Goal: Task Accomplishment & Management: Use online tool/utility

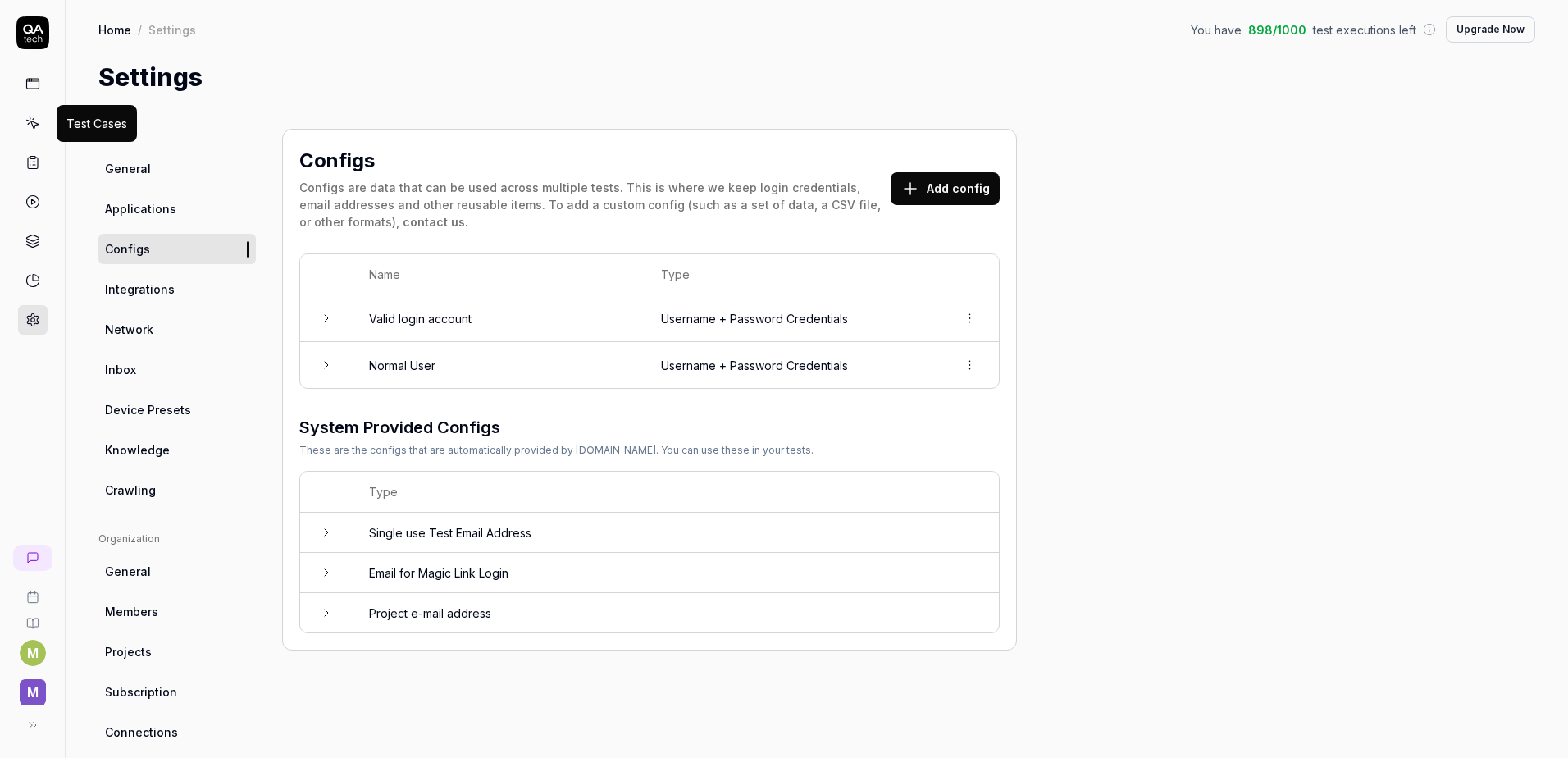
click at [32, 124] on icon at bounding box center [34, 125] width 7 height 7
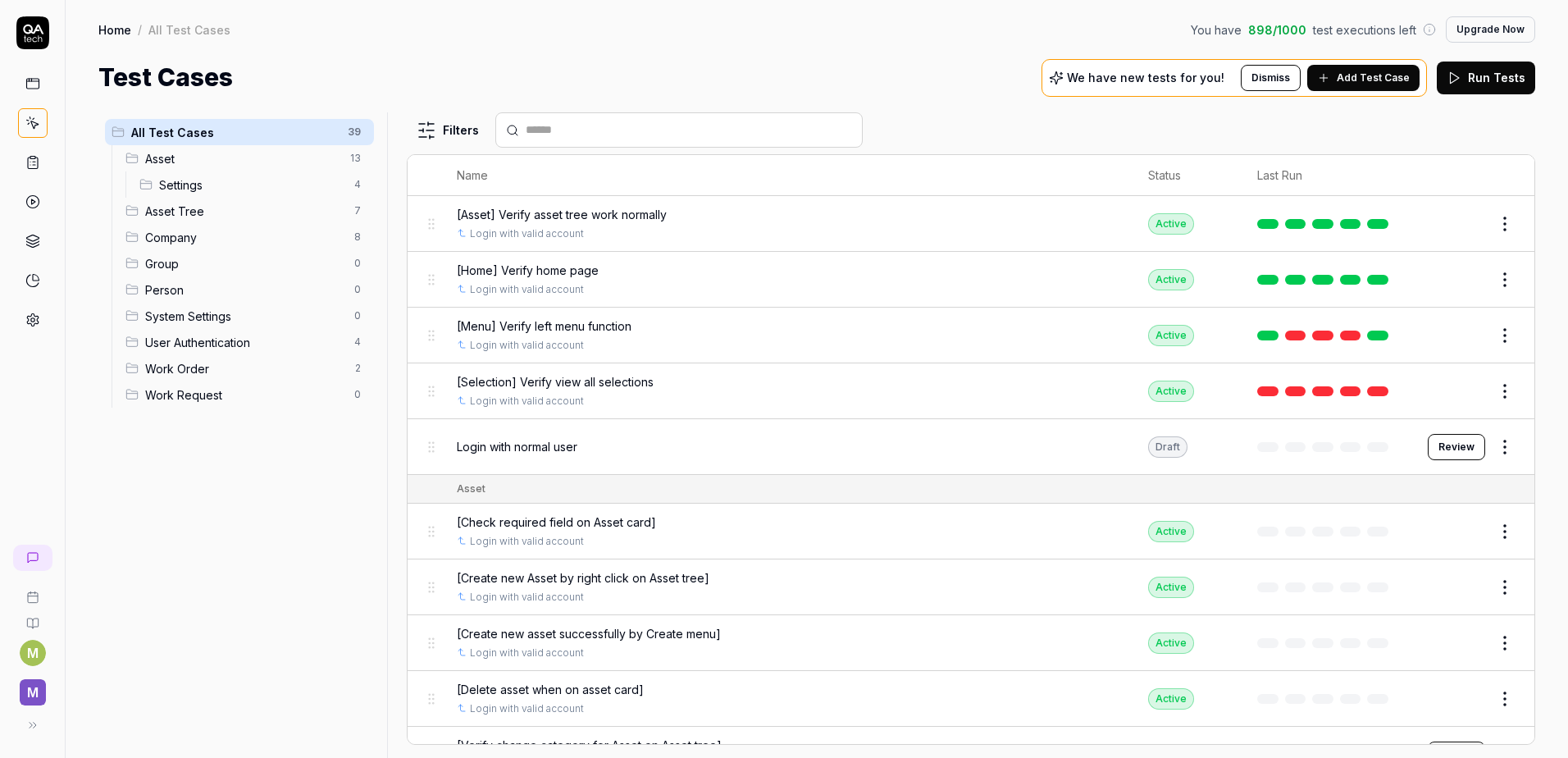
click at [195, 239] on span "Company" at bounding box center [245, 237] width 200 height 18
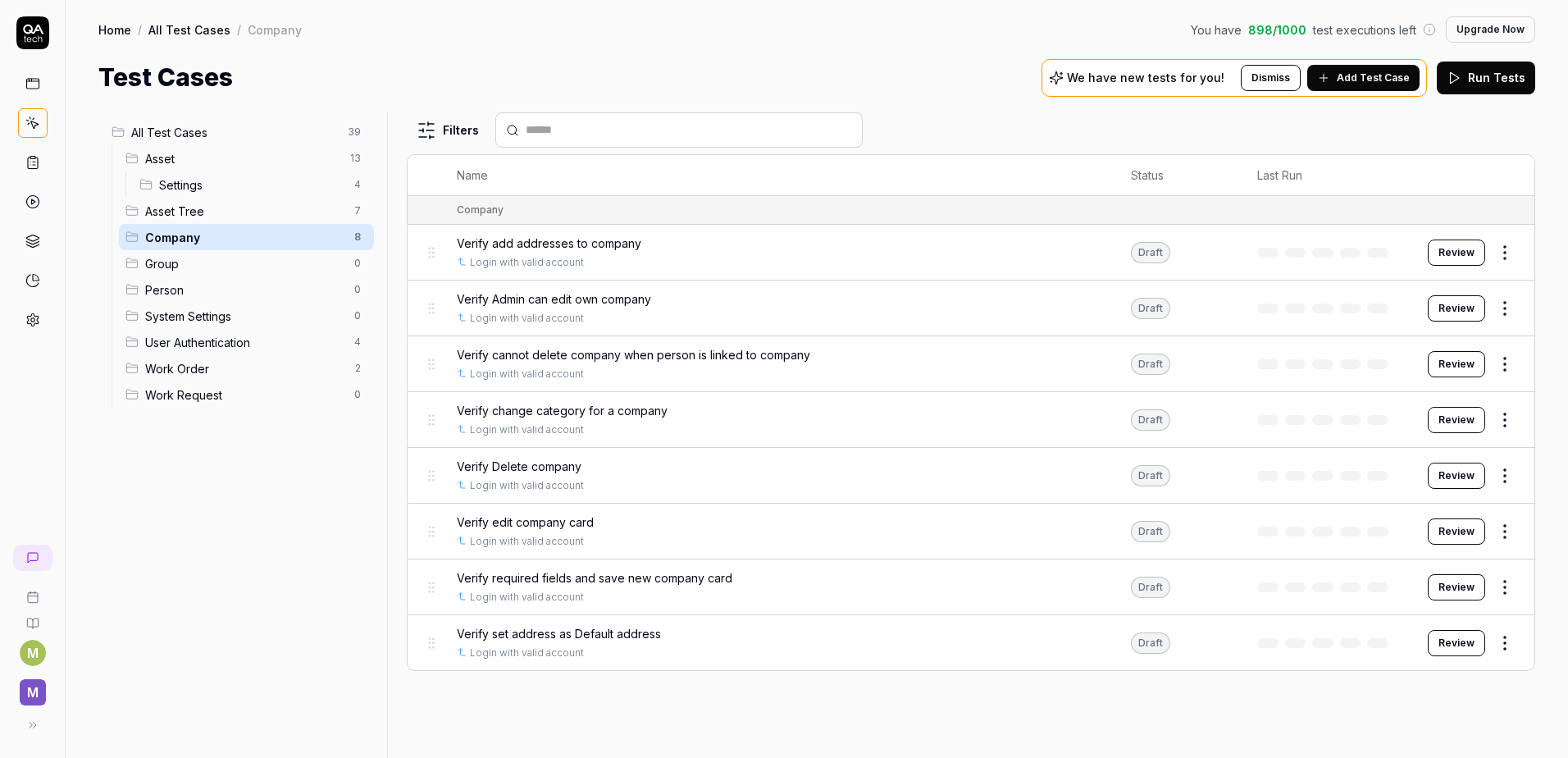
click at [175, 270] on span "Group" at bounding box center [245, 263] width 200 height 18
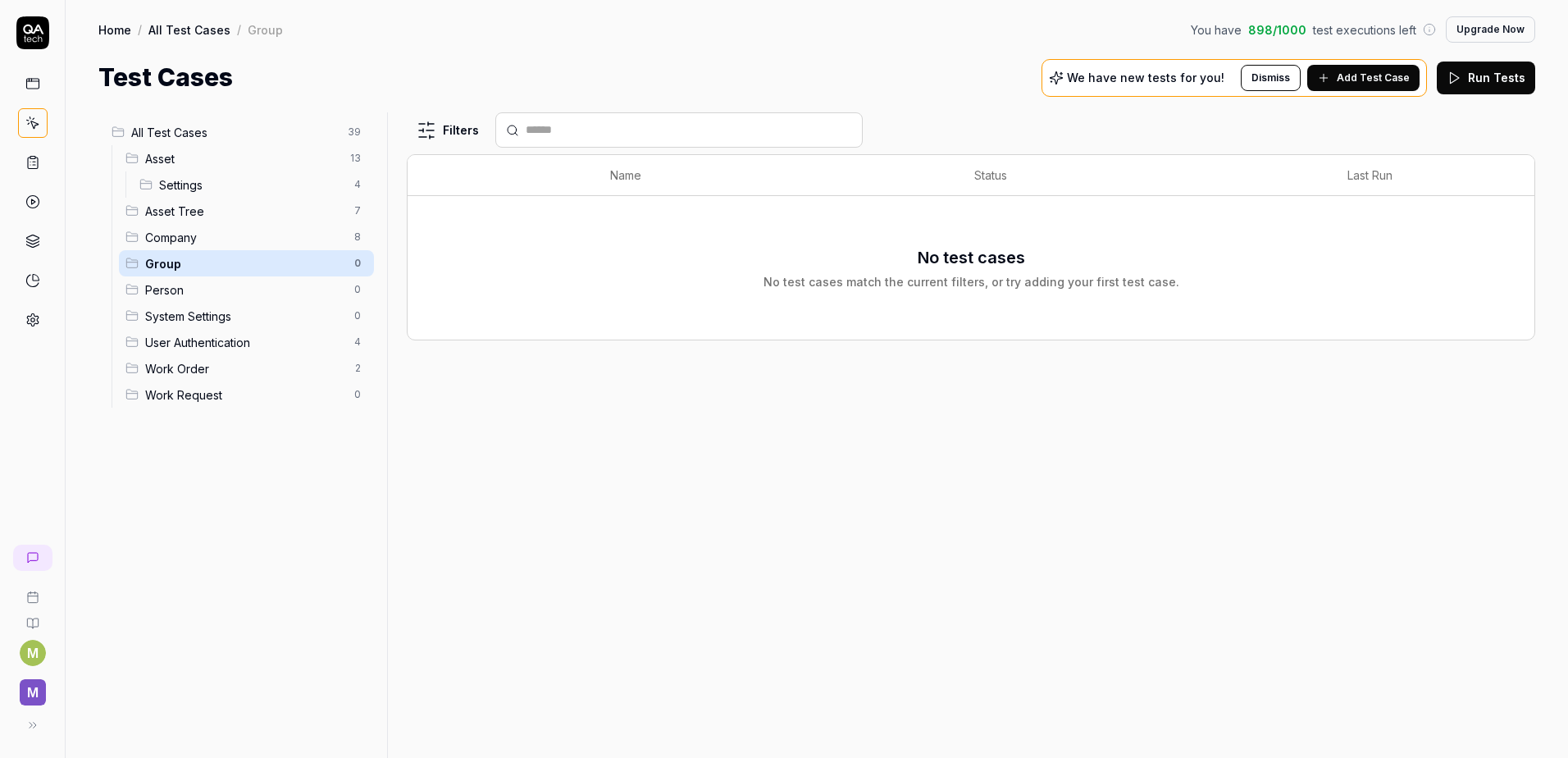
click at [1371, 76] on span "Add Test Case" at bounding box center [1373, 78] width 73 height 15
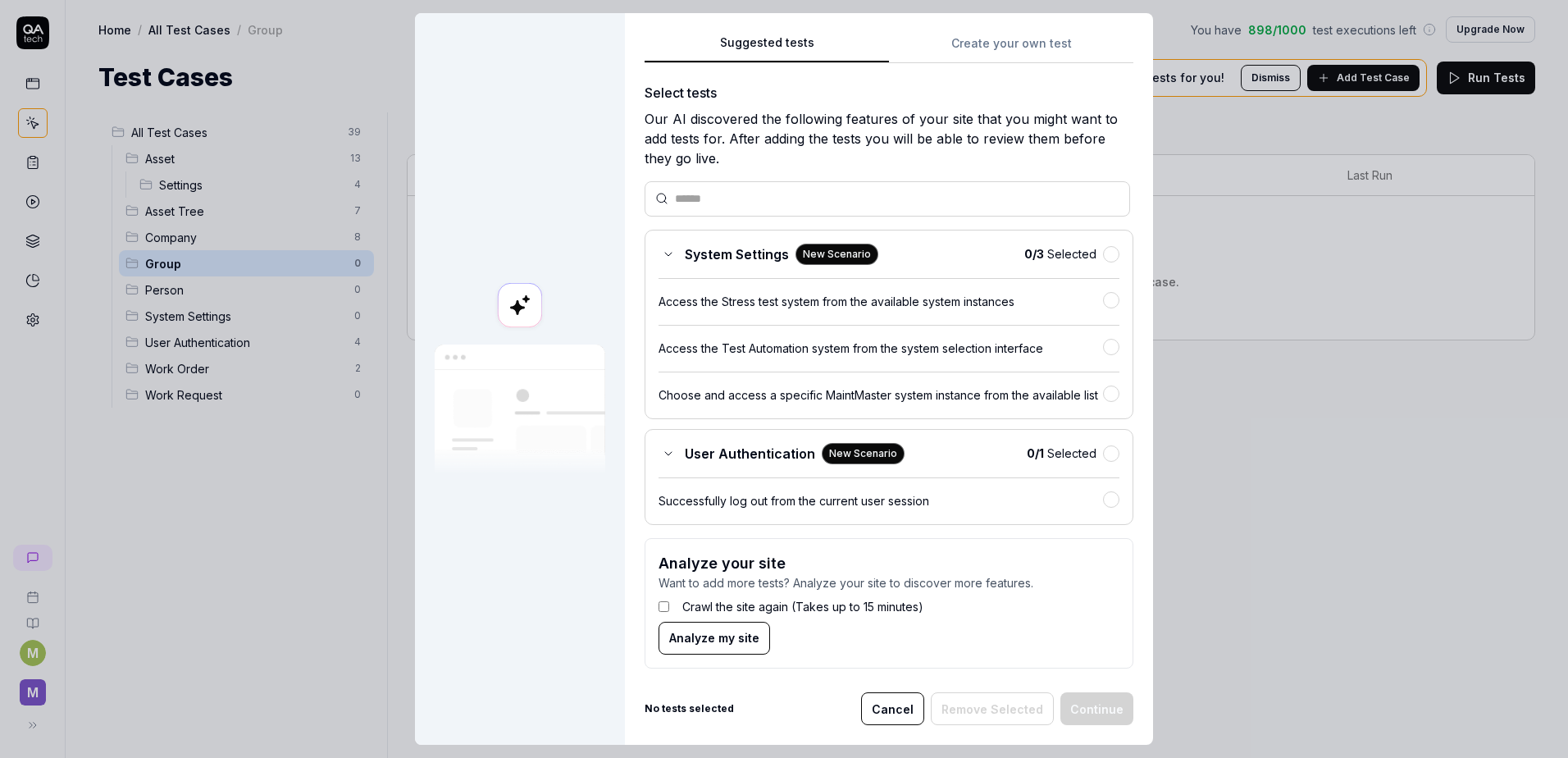
click at [993, 53] on button "Create your own test" at bounding box center [1011, 48] width 244 height 30
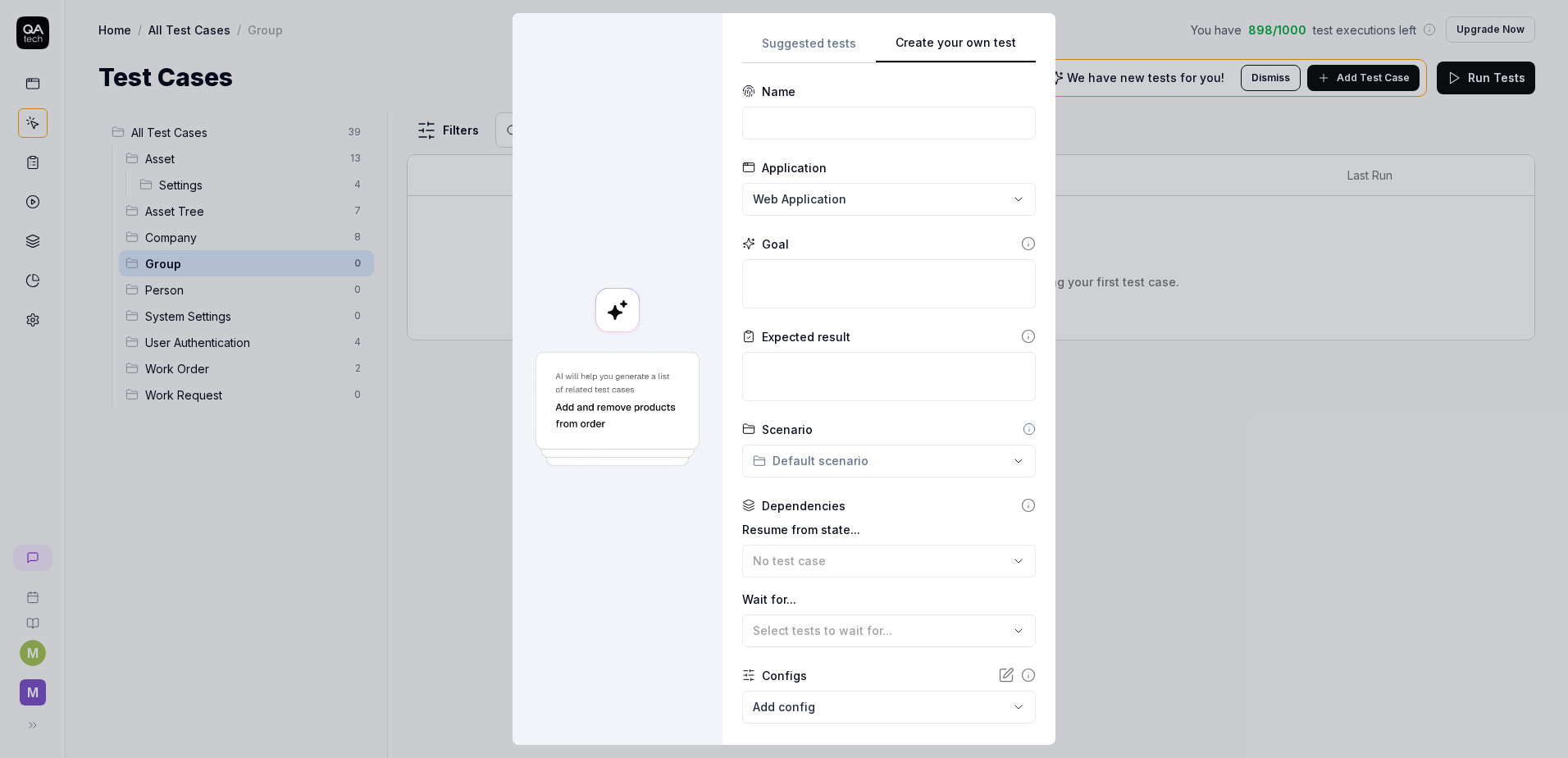
click at [806, 140] on form "**********" at bounding box center [889, 449] width 293 height 733
click at [794, 124] on input at bounding box center [889, 123] width 293 height 32
paste input "[Create new team sucessfully]"
drag, startPoint x: 750, startPoint y: 124, endPoint x: 740, endPoint y: 123, distance: 10.0
click at [742, 123] on input "[Create new team sucessfully]" at bounding box center [889, 123] width 293 height 32
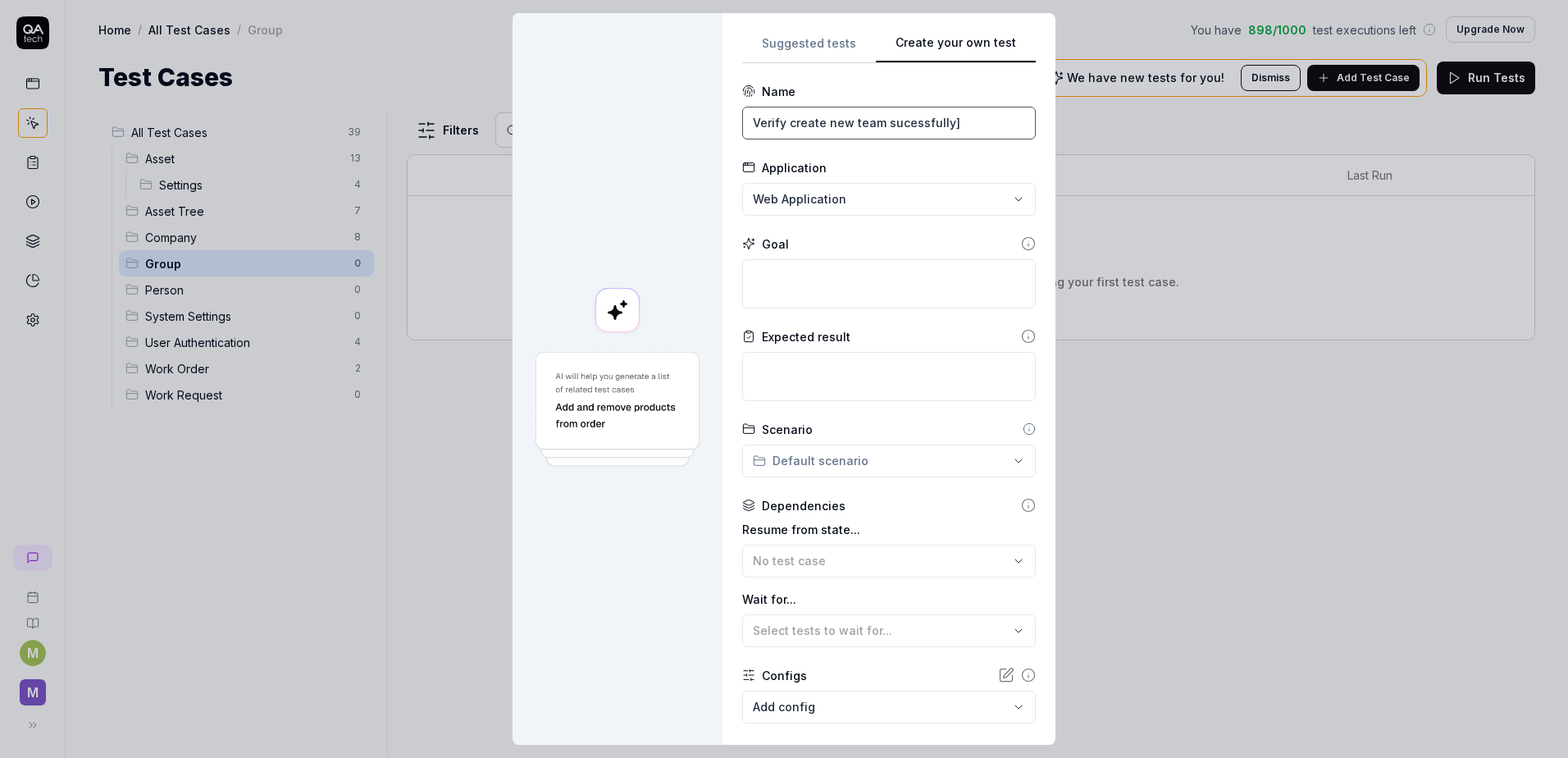
click at [958, 113] on input "Verify create new team sucessfully]" at bounding box center [889, 123] width 293 height 32
type input "Verify create new team sucessfully"
click at [851, 303] on textarea at bounding box center [889, 284] width 293 height 49
type textarea "*"
type textarea "C"
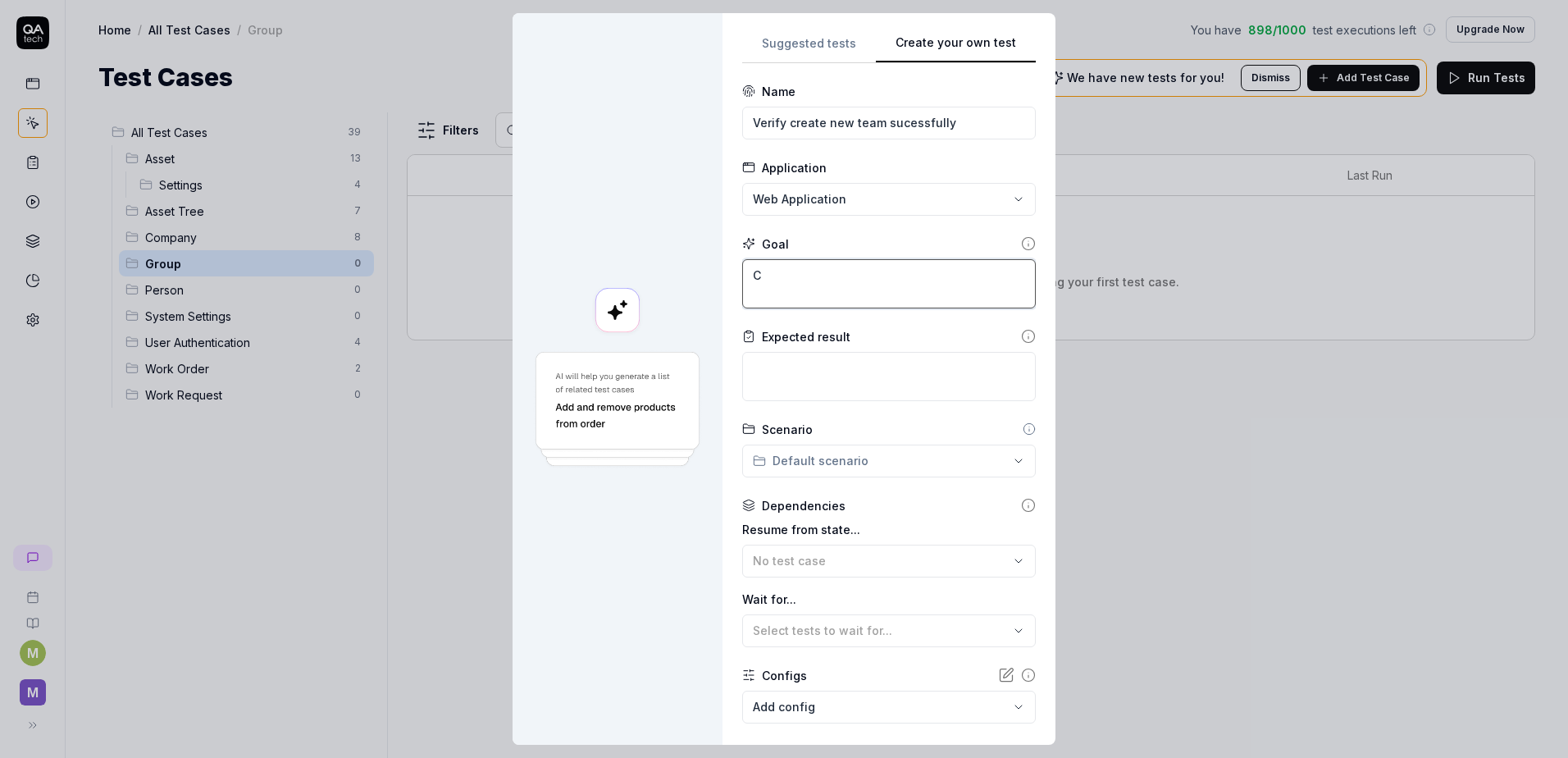
type textarea "*"
type textarea "Cr"
type textarea "*"
type textarea "Cre"
type textarea "*"
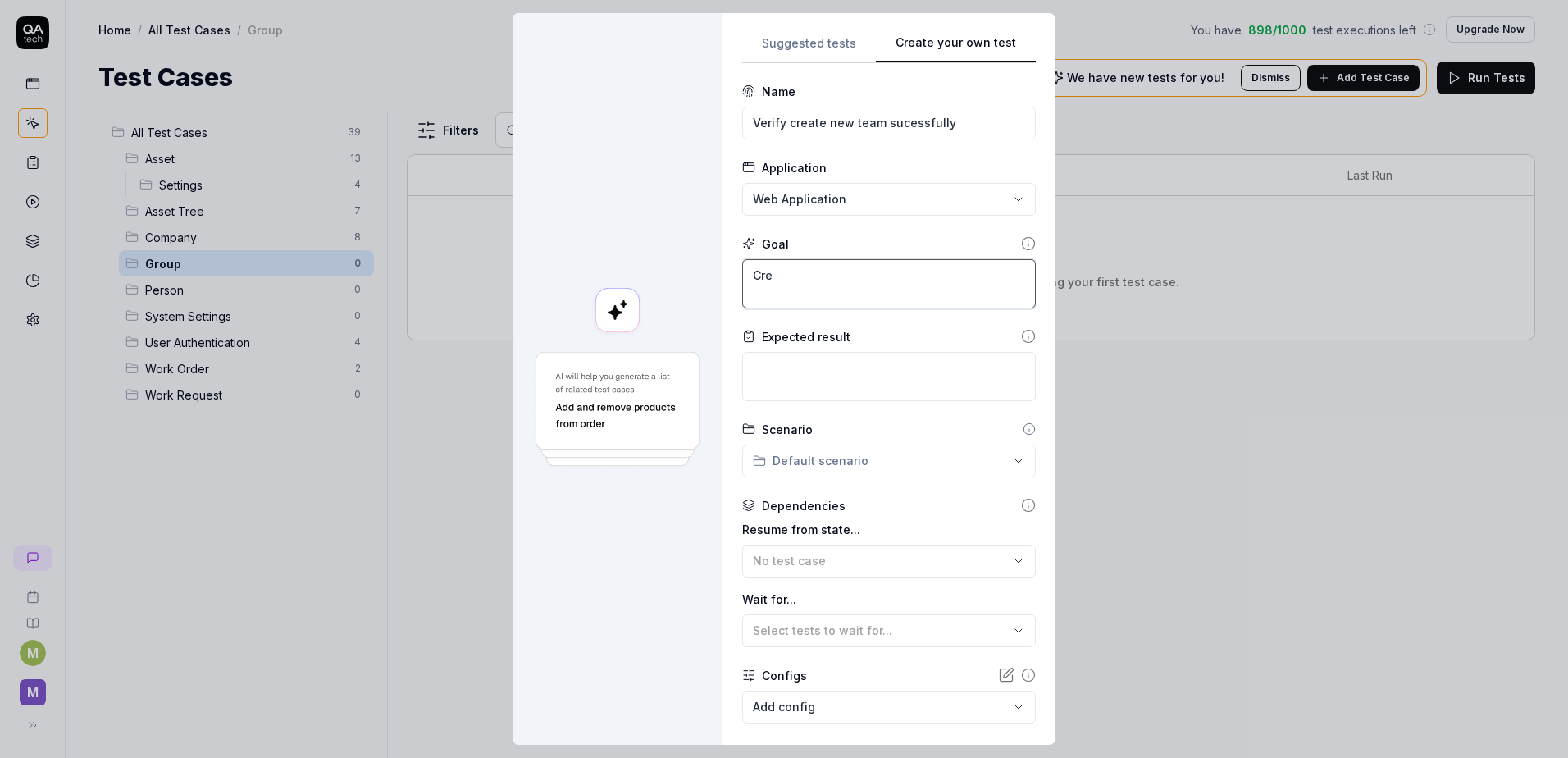
type textarea "Crea"
type textarea "*"
type textarea "Creat"
type textarea "*"
type textarea "Create"
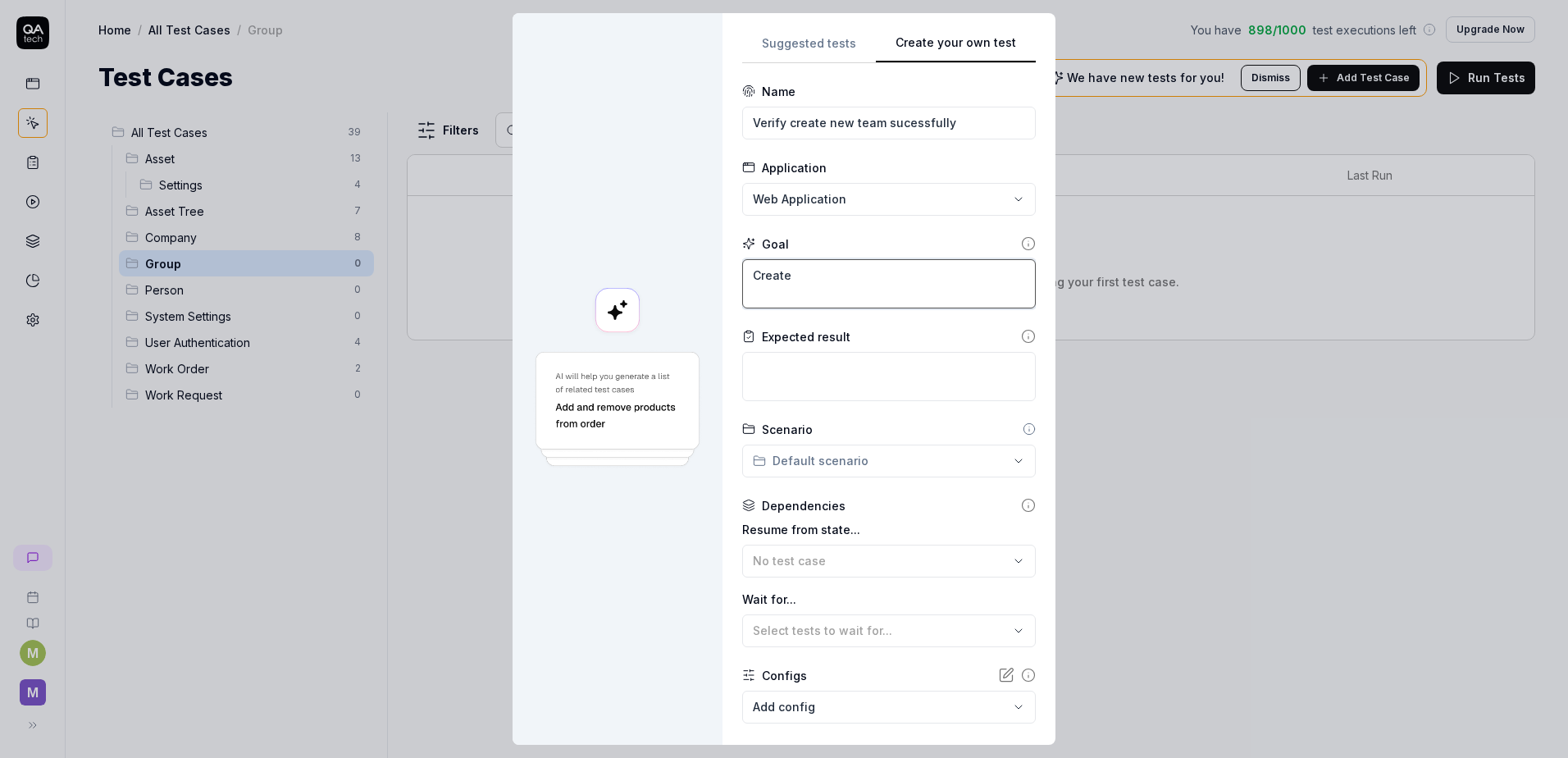
type textarea "*"
type textarea "Create"
type textarea "*"
type textarea "Create a"
type textarea "*"
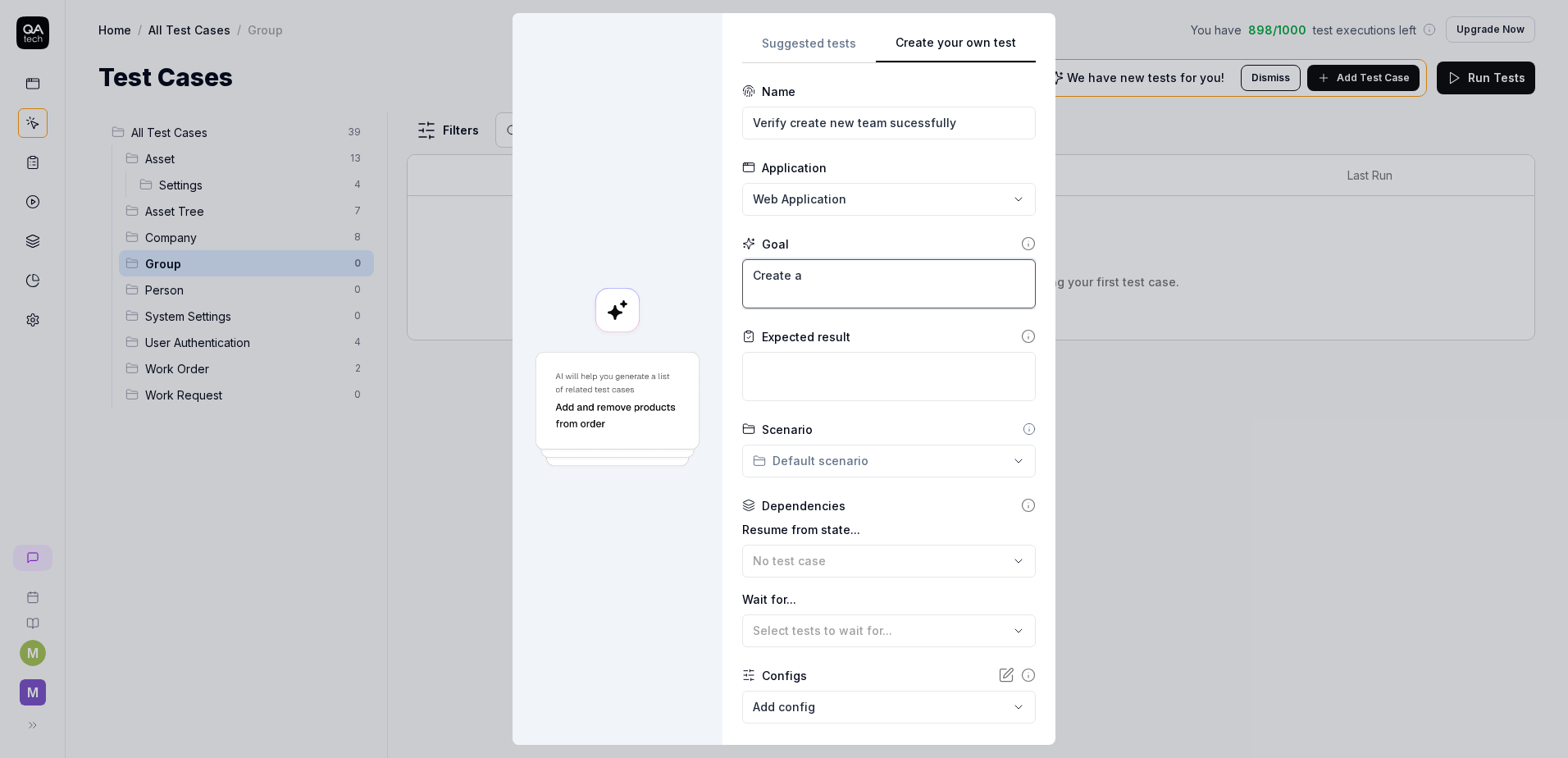
type textarea "Create a"
type textarea "*"
type textarea "Create a n"
type textarea "*"
type textarea "Create a nu"
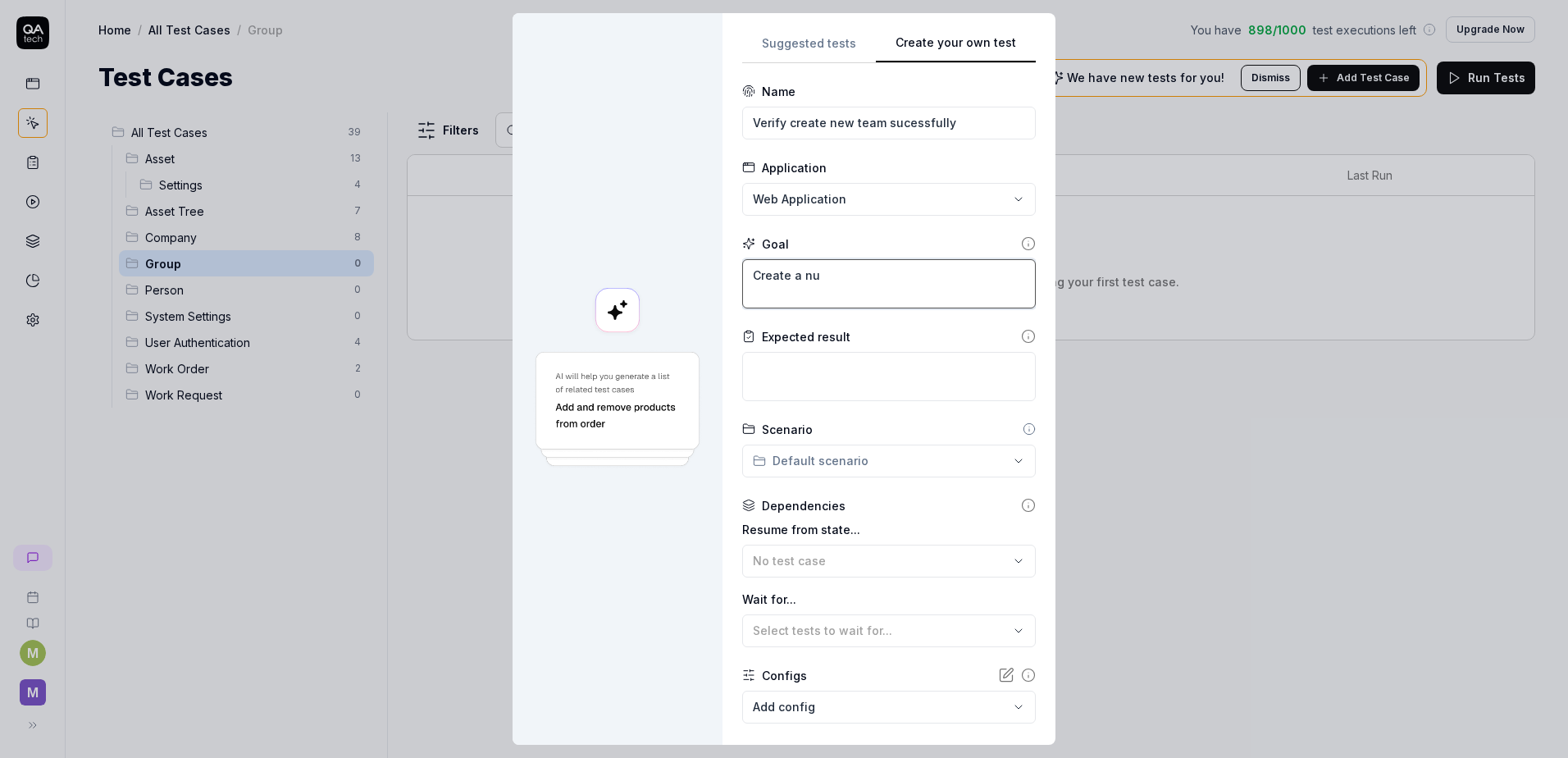
type textarea "*"
type textarea "Create a nue"
type textarea "*"
type textarea "Create a nuew"
type textarea "*"
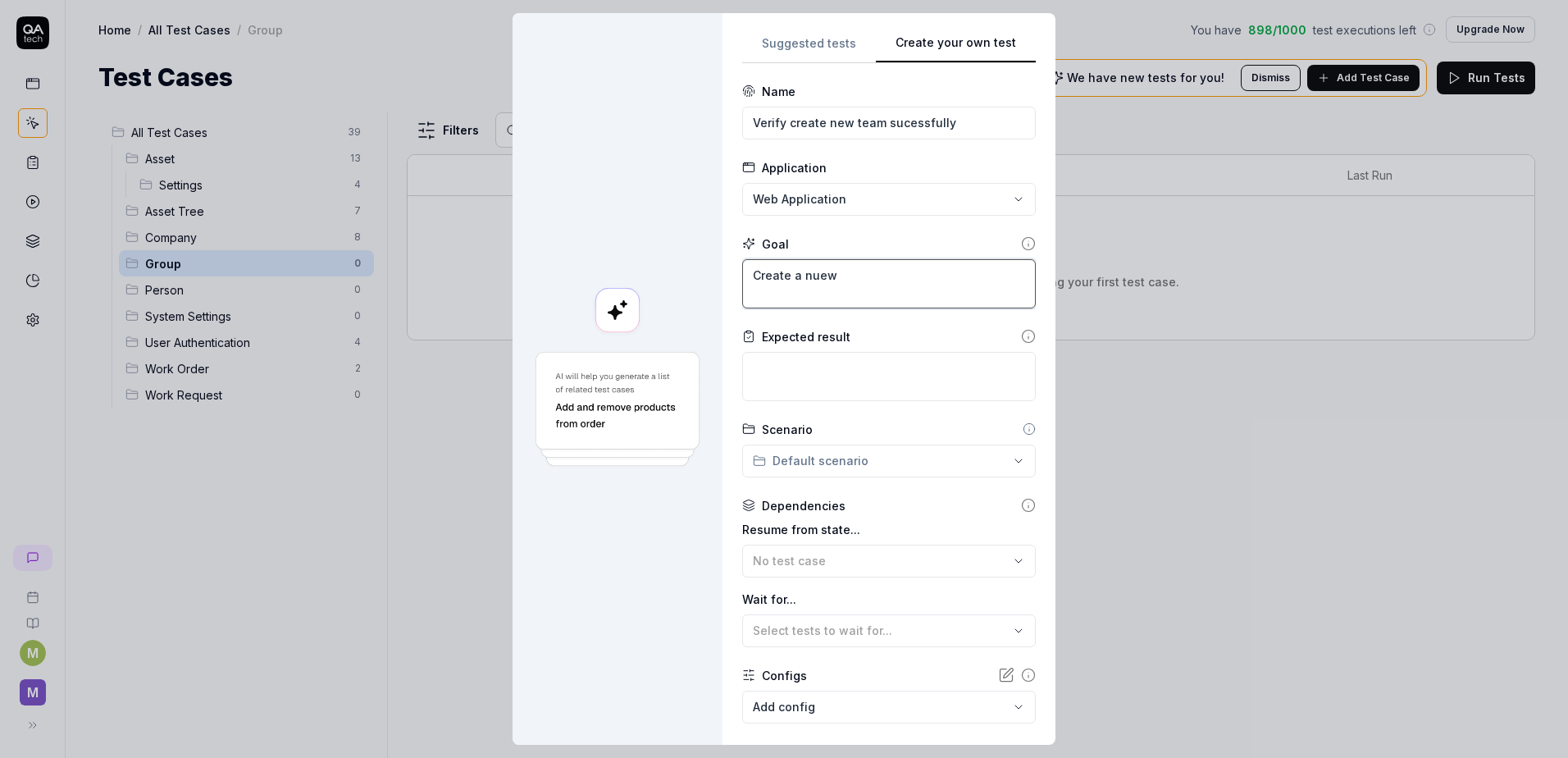
type textarea "Create a nue"
type textarea "*"
type textarea "Create a nu"
type textarea "*"
type textarea "Create a n"
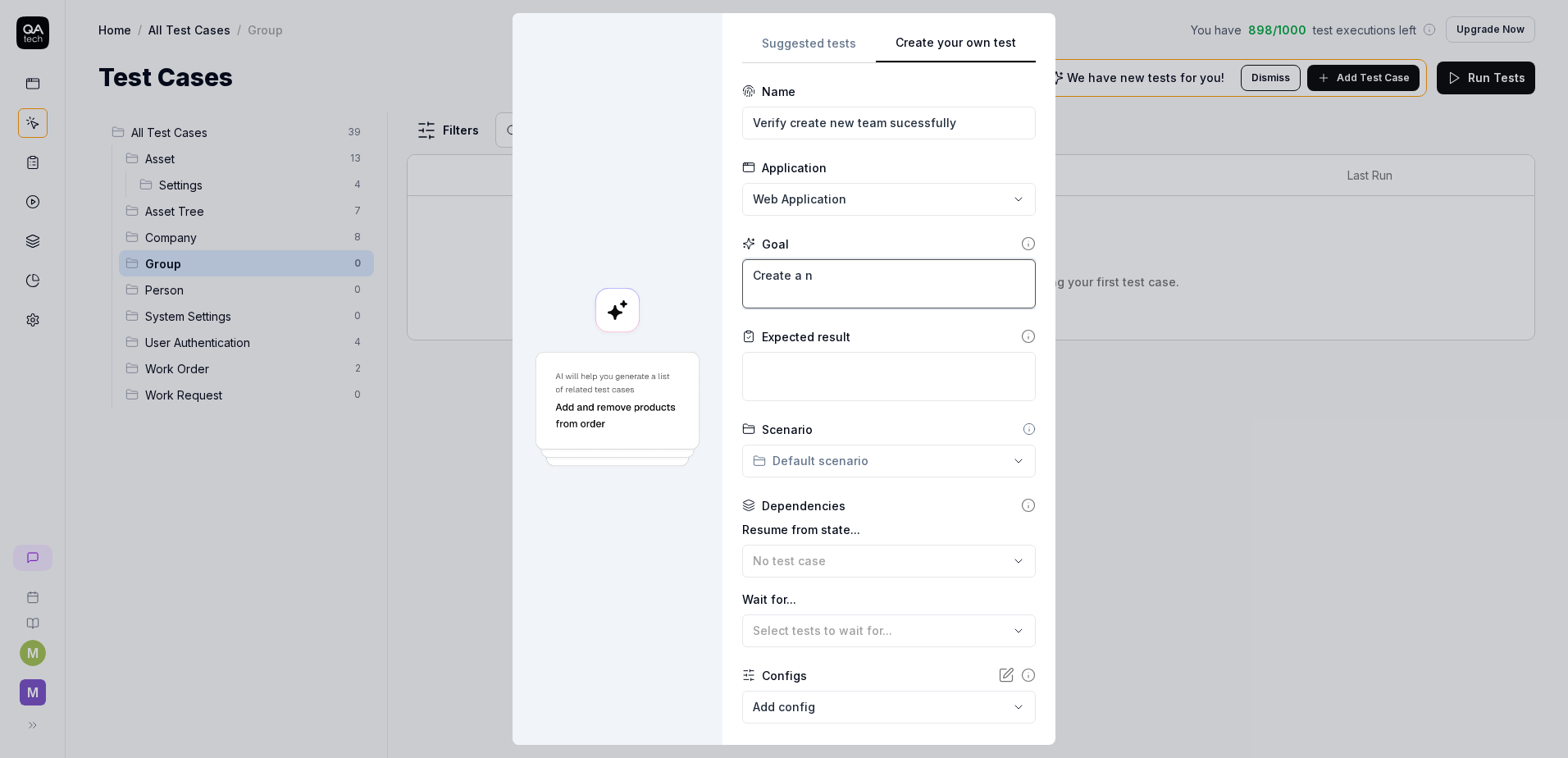
type textarea "*"
type textarea "Create a ne"
type textarea "*"
type textarea "Create a new"
type textarea "*"
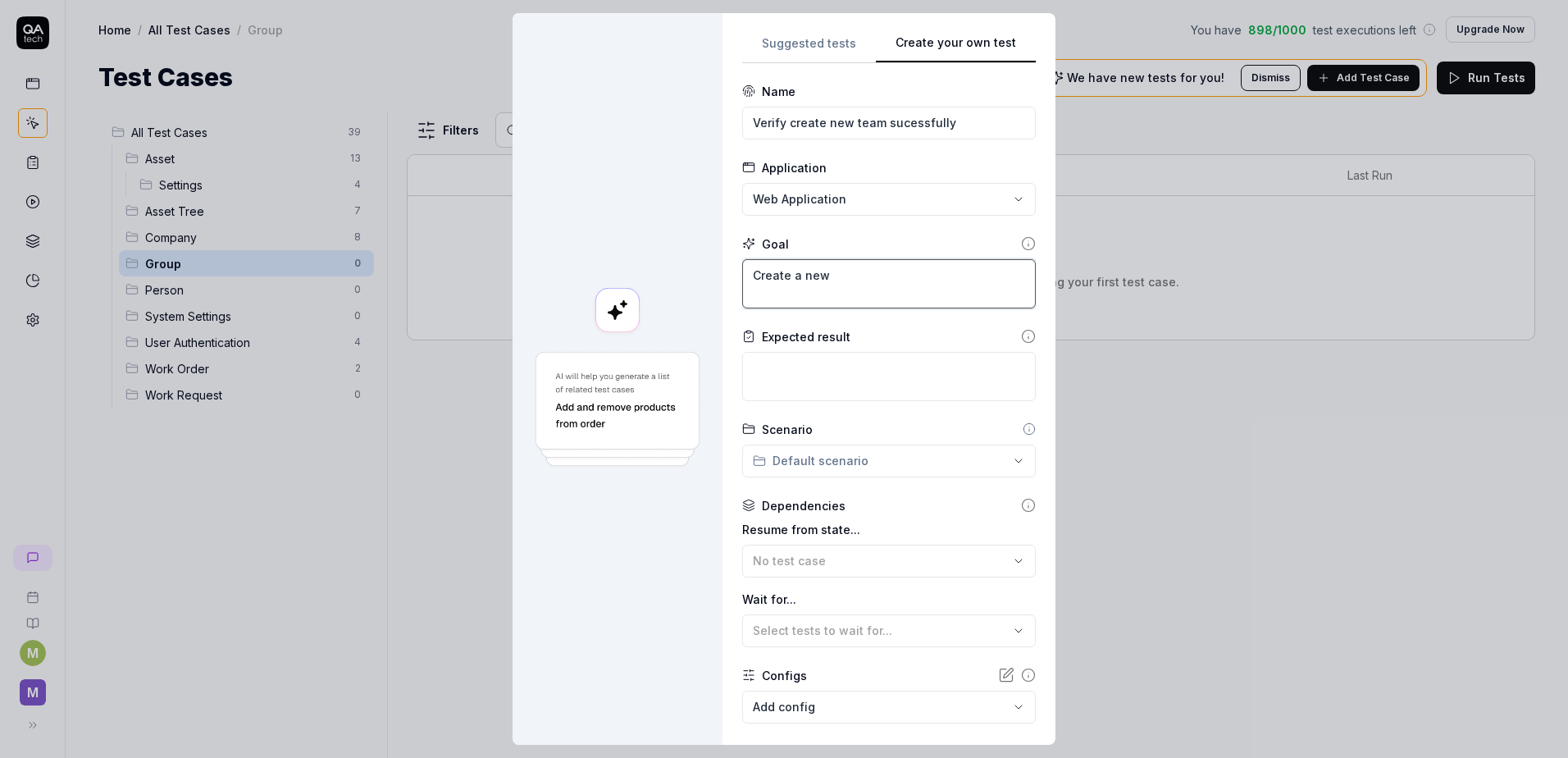
type textarea "Create a new"
type textarea "*"
type textarea "Create a new t"
type textarea "*"
type textarea "Create a new te"
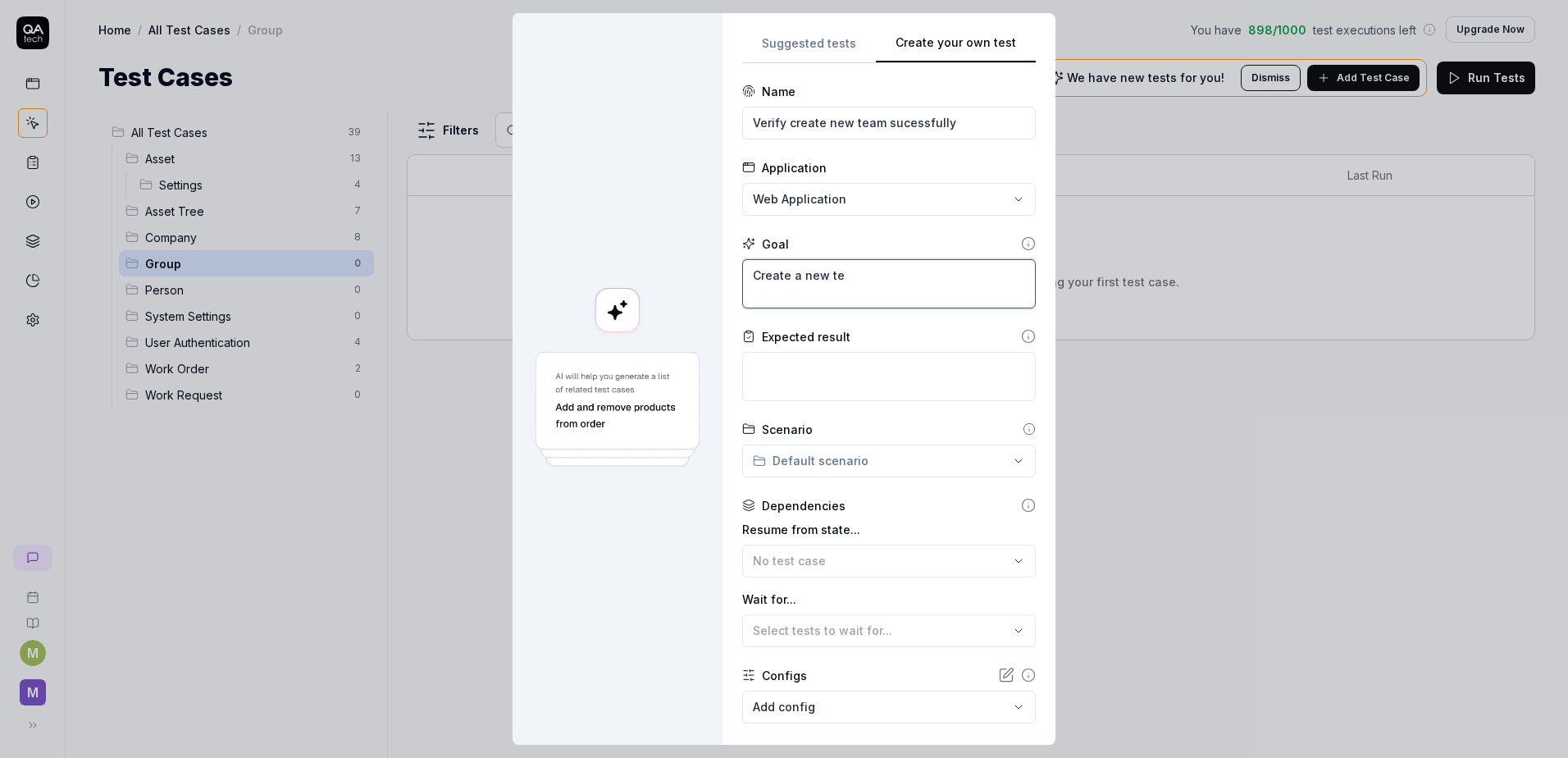
type textarea "*"
type textarea "Create a new tea"
type textarea "*"
type textarea "Create a new team"
type textarea "*"
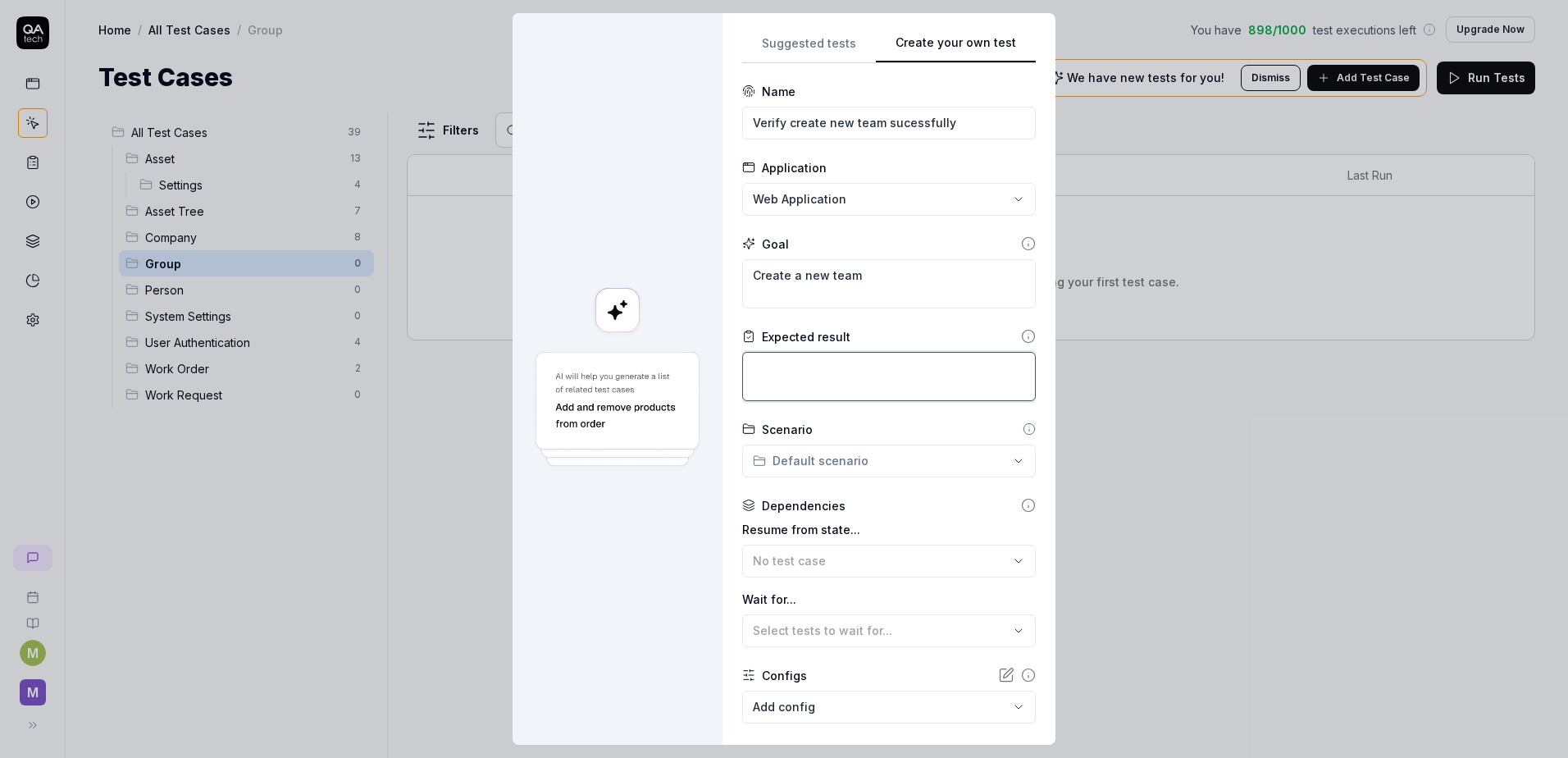
type textarea "C"
type textarea "*"
type textarea "Cr"
type textarea "*"
type textarea "Cra"
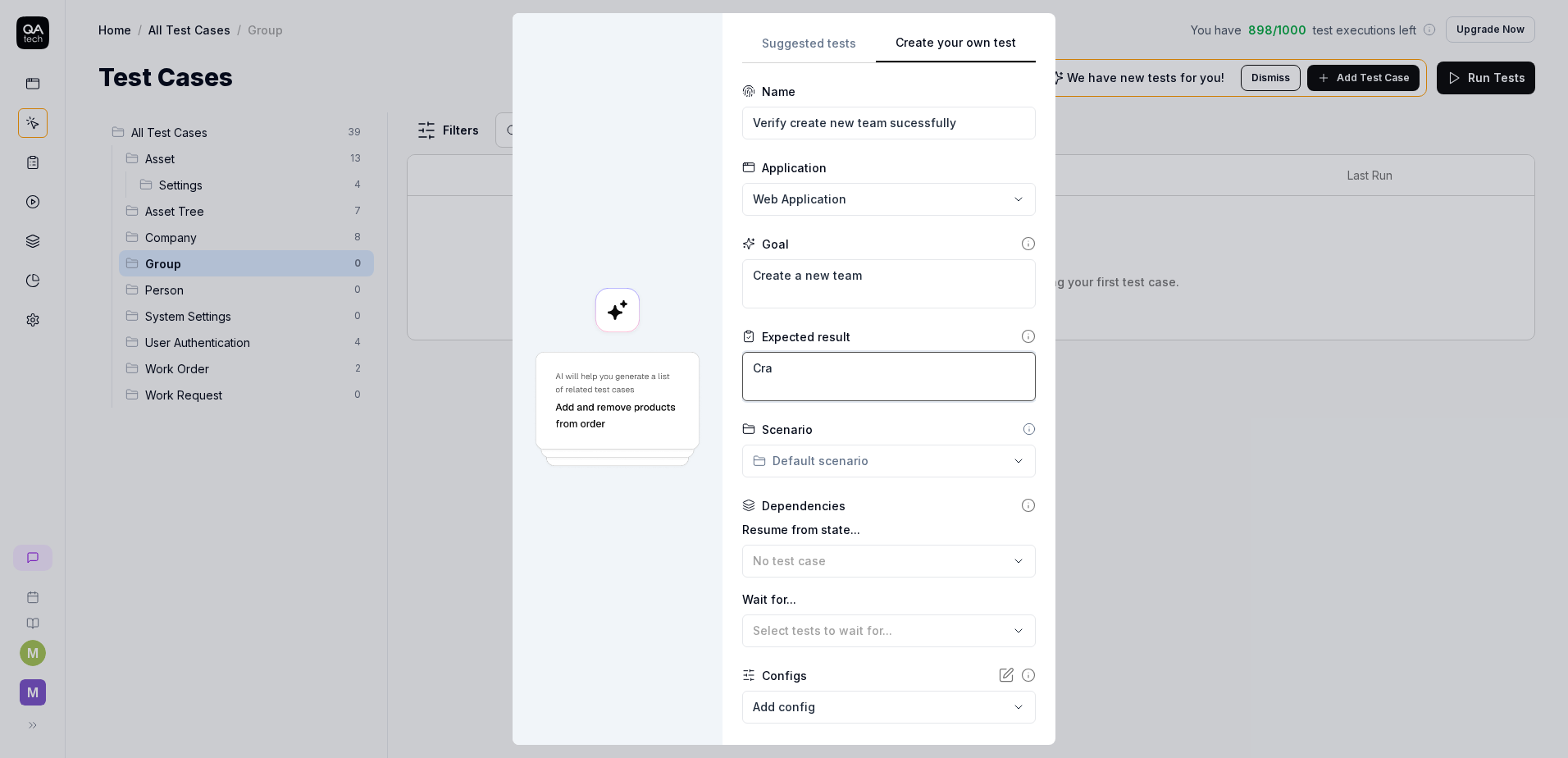
type textarea "*"
type textarea "Crat"
type textarea "*"
type textarea "Crate"
type textarea "*"
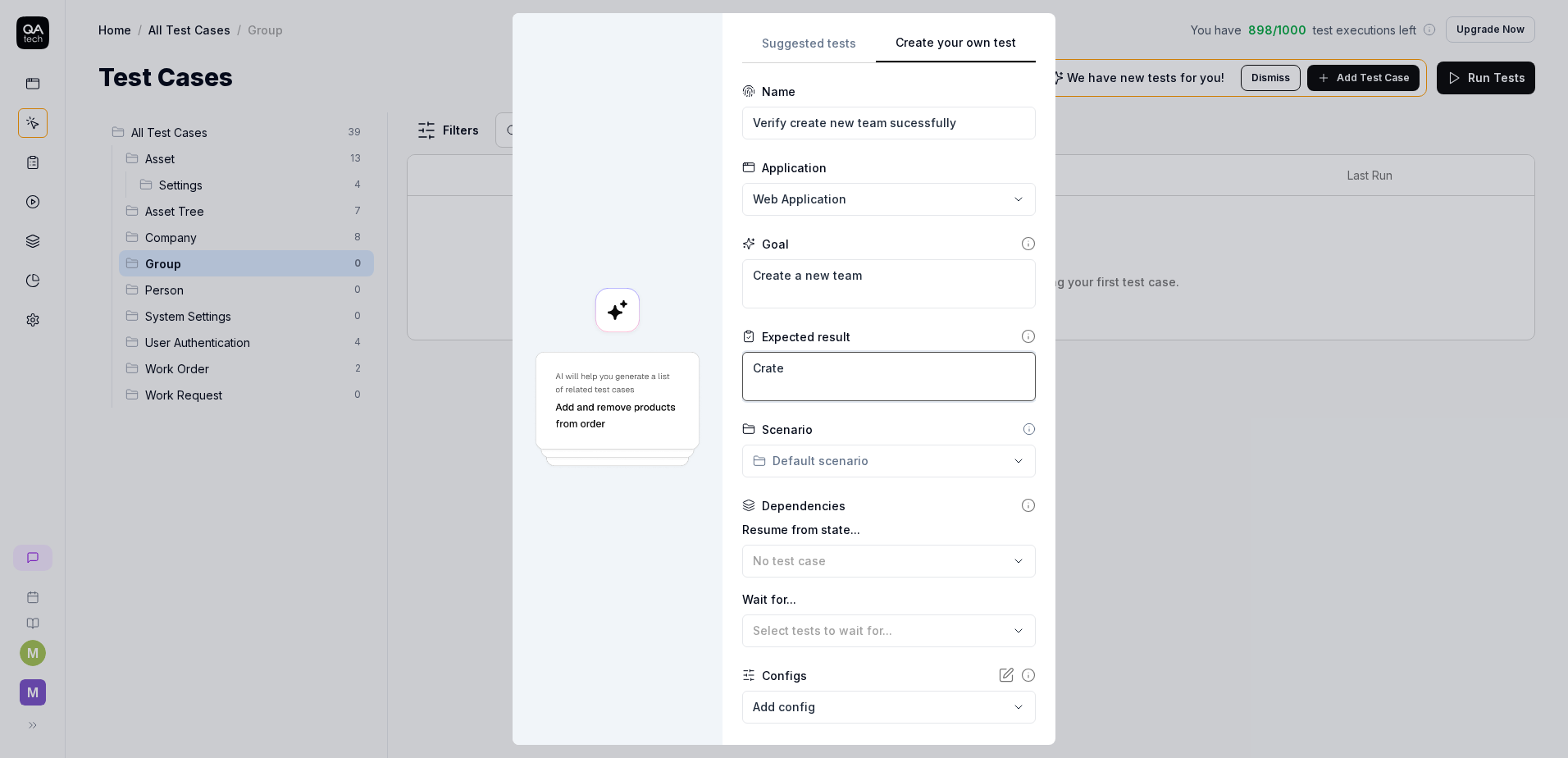
type textarea "Crate"
type textarea "*"
type textarea "Crate"
type textarea "*"
type textarea "Crat"
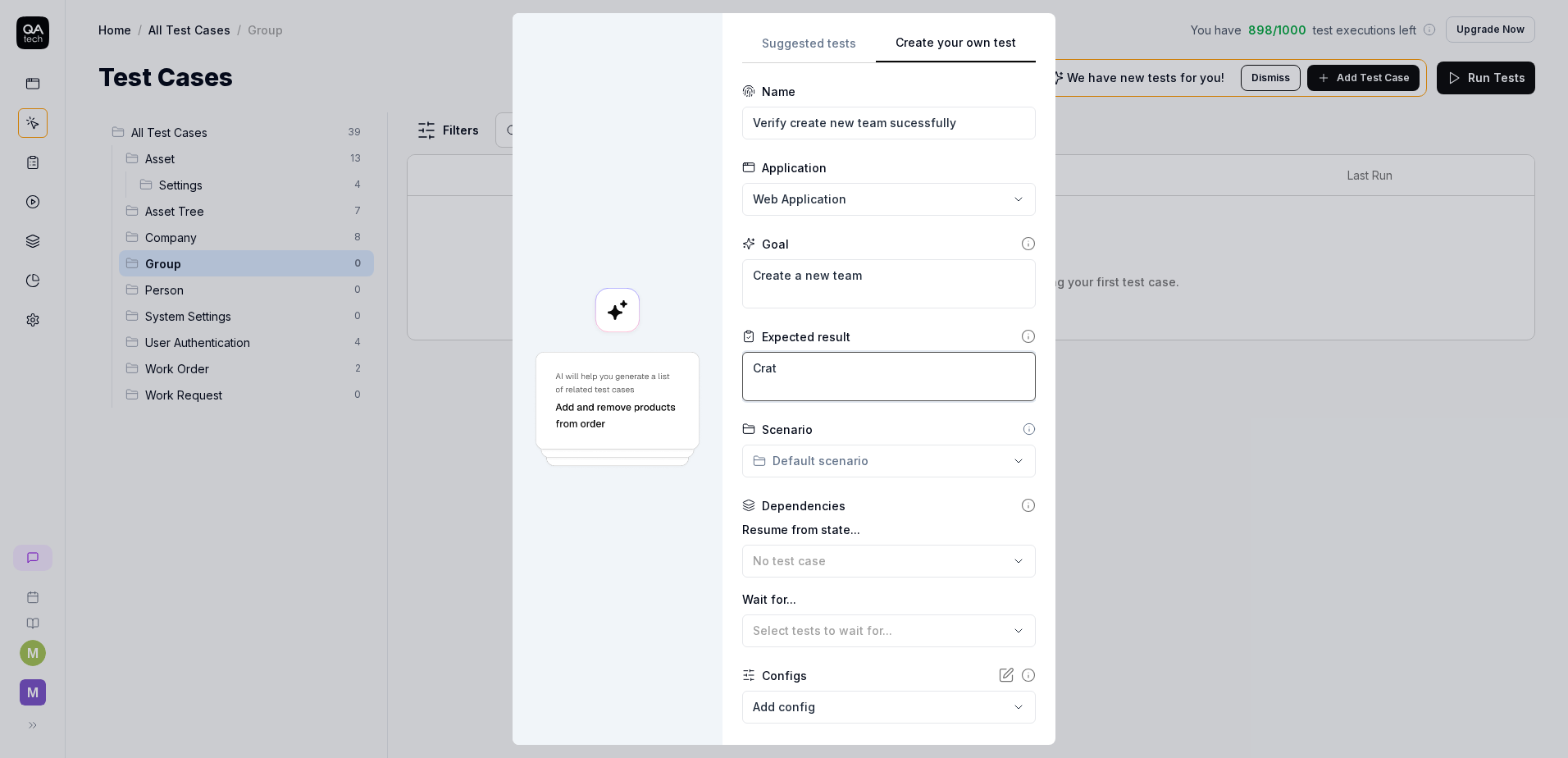
type textarea "*"
type textarea "Cra"
type textarea "*"
type textarea "Cr"
type textarea "*"
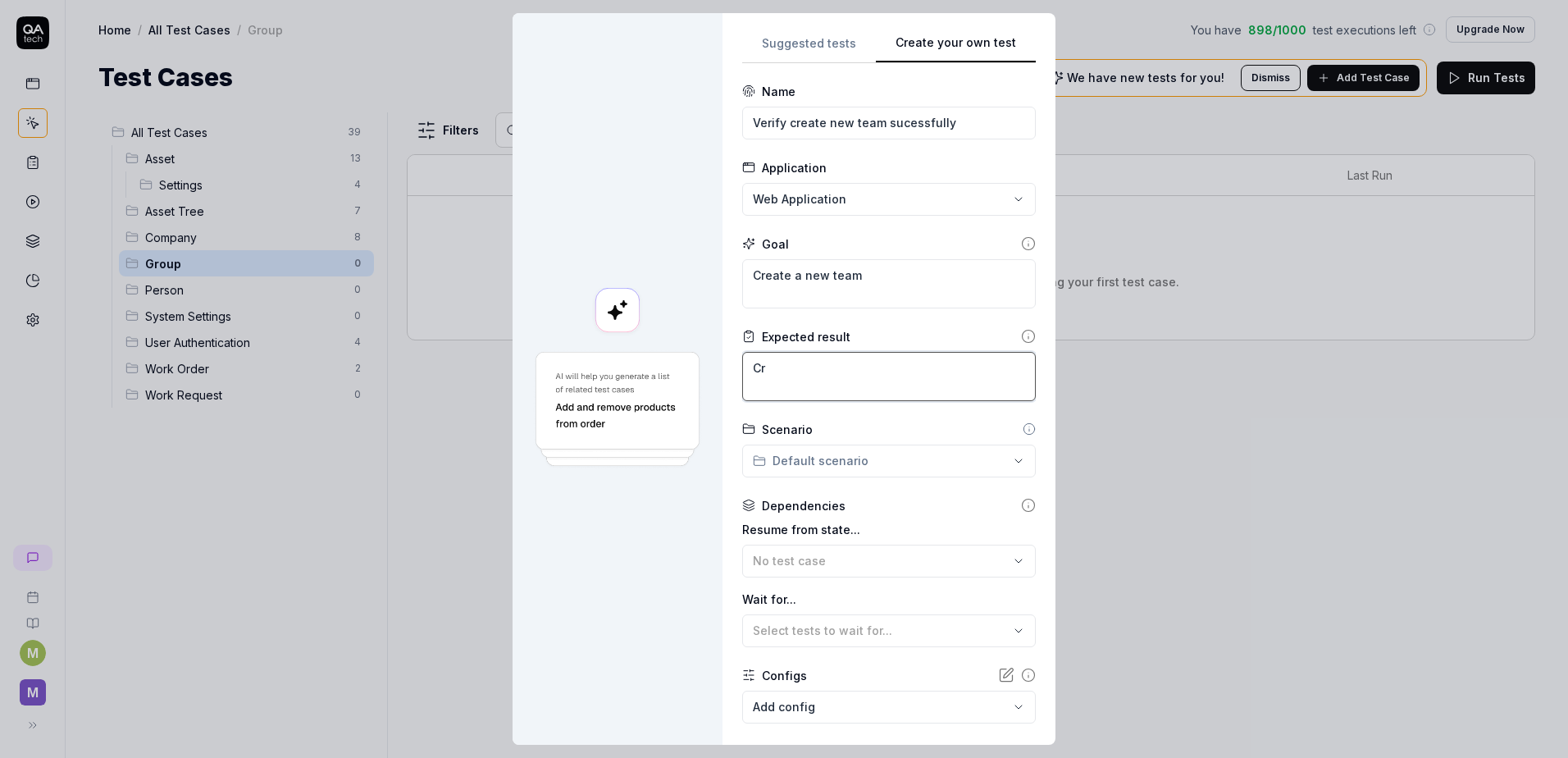
type textarea "C"
type textarea "*"
type textarea "C"
type textarea "*"
type textarea "Cr"
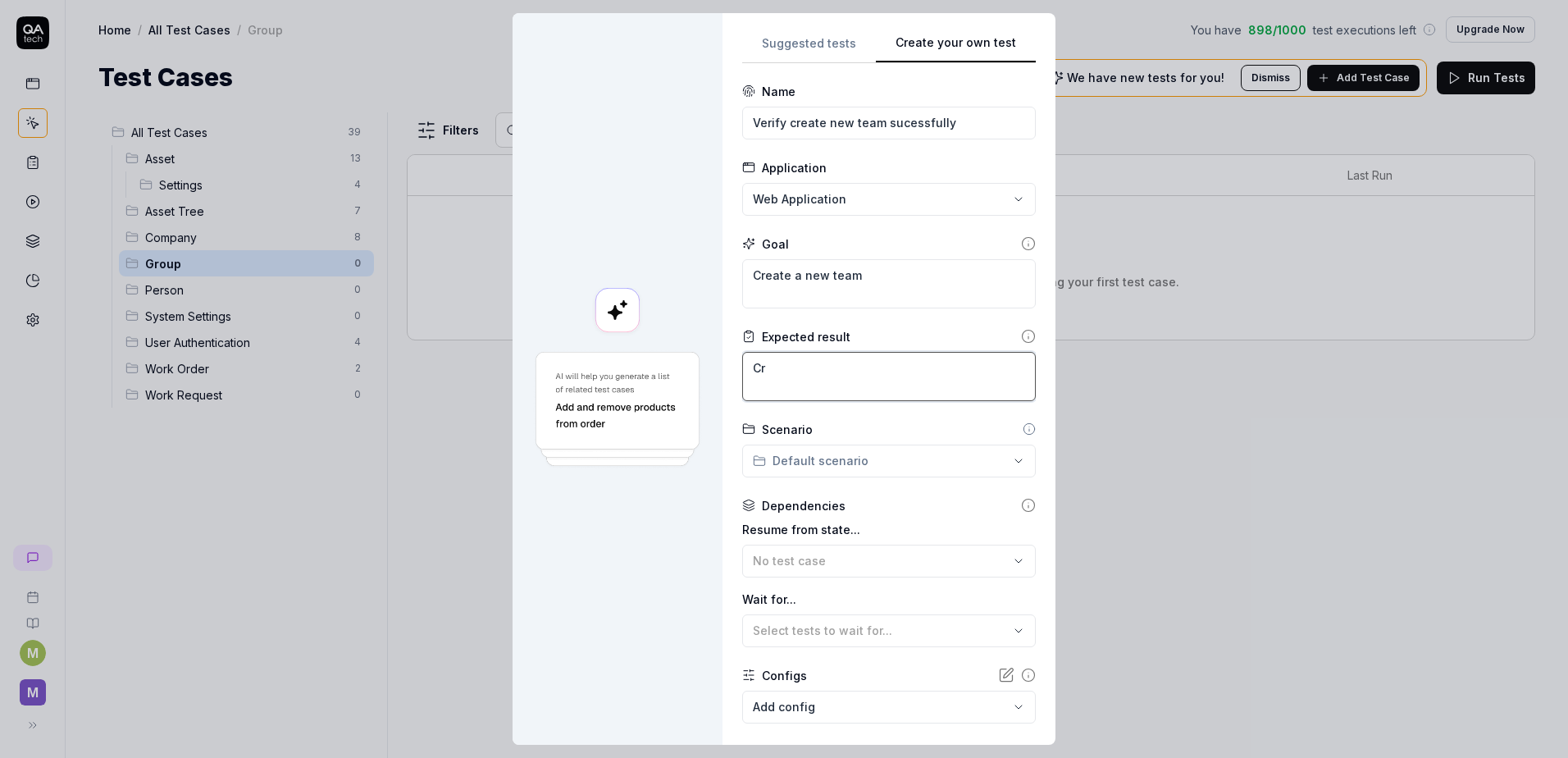
type textarea "*"
type textarea "Cre"
type textarea "*"
type textarea "Crea"
type textarea "*"
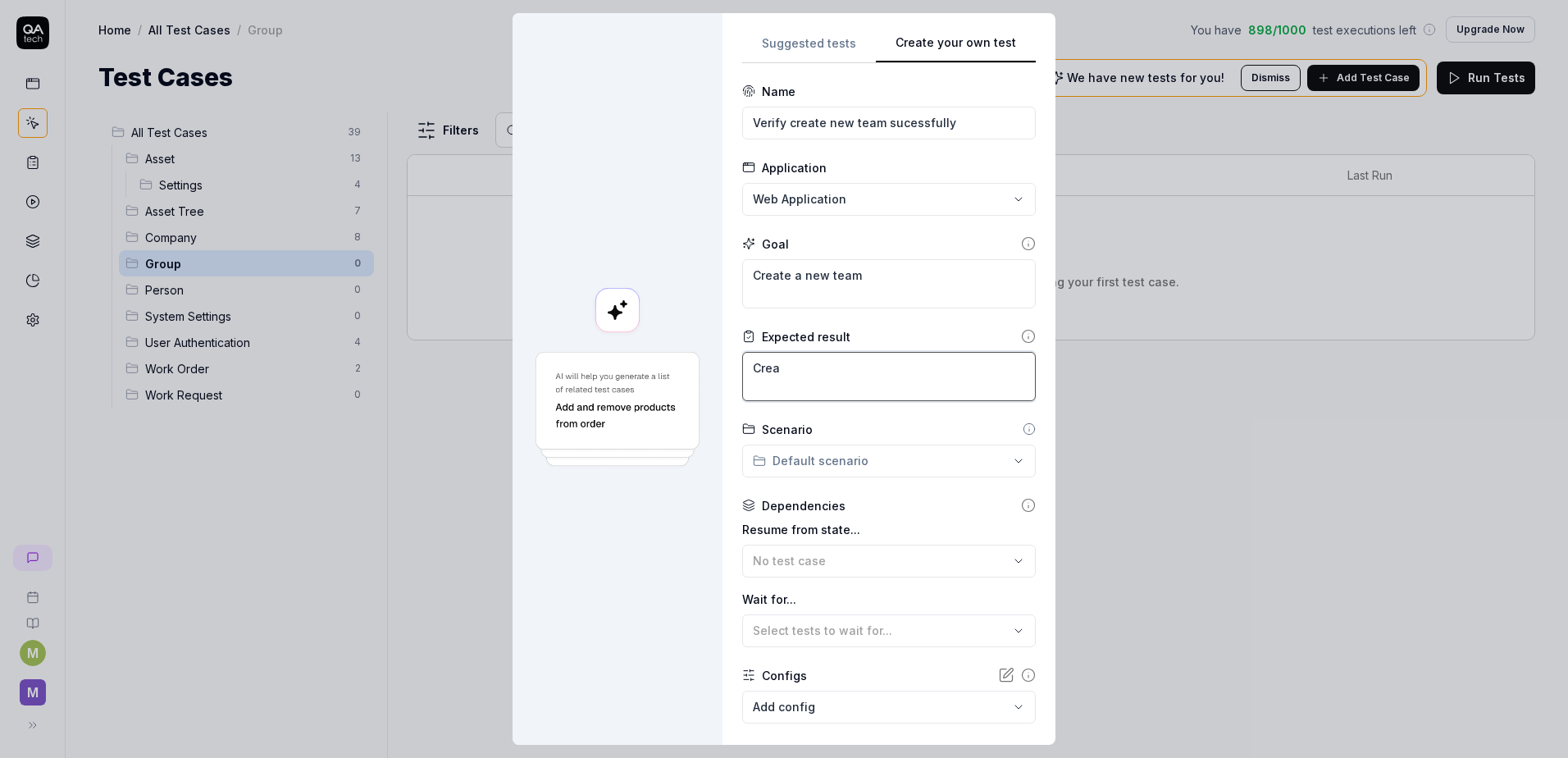
type textarea "Creat"
type textarea "*"
type textarea "Create"
type textarea "*"
type textarea "Create"
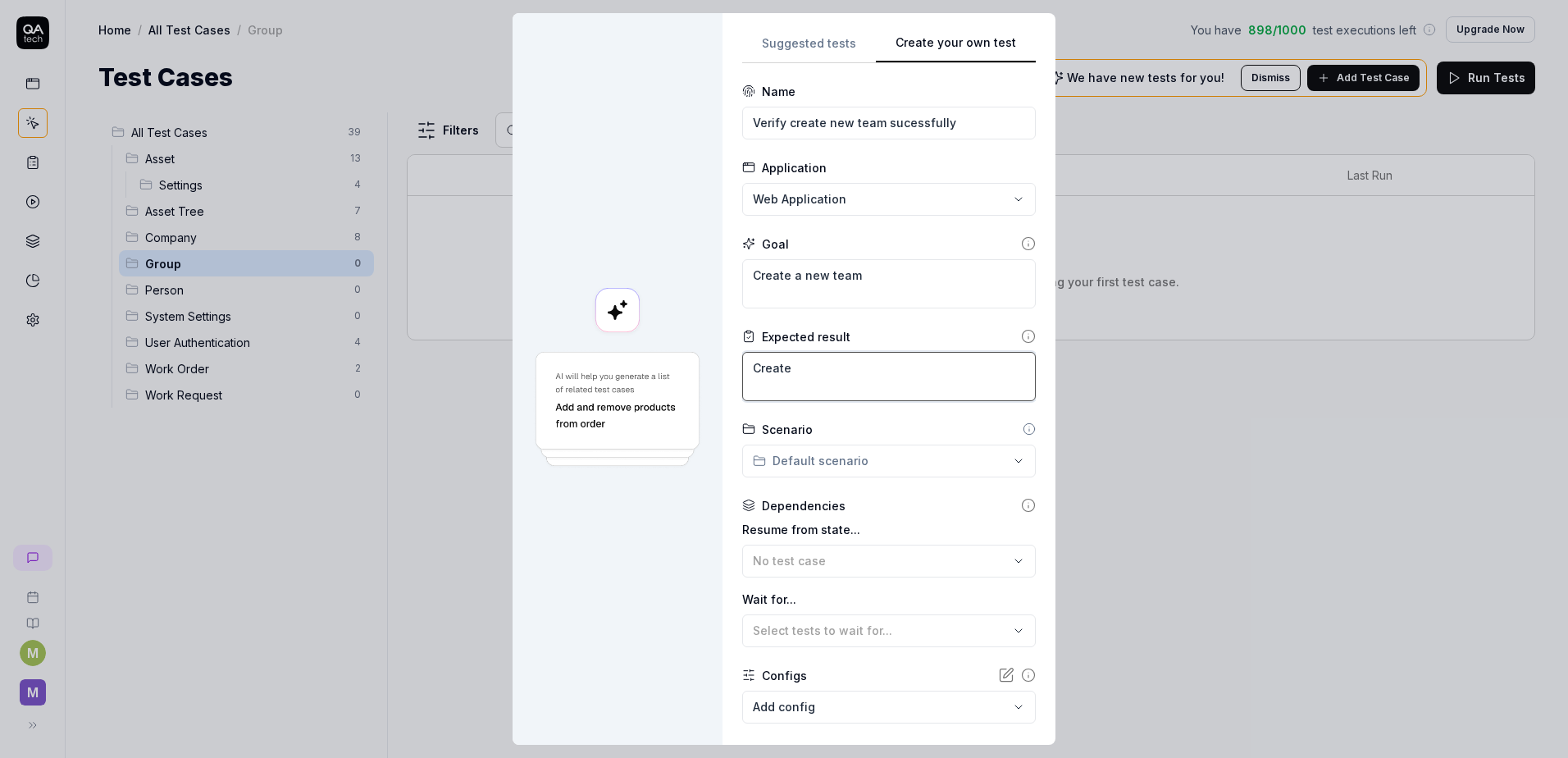
type textarea "*"
type textarea "Create s"
type textarea "*"
type textarea "Create su"
type textarea "*"
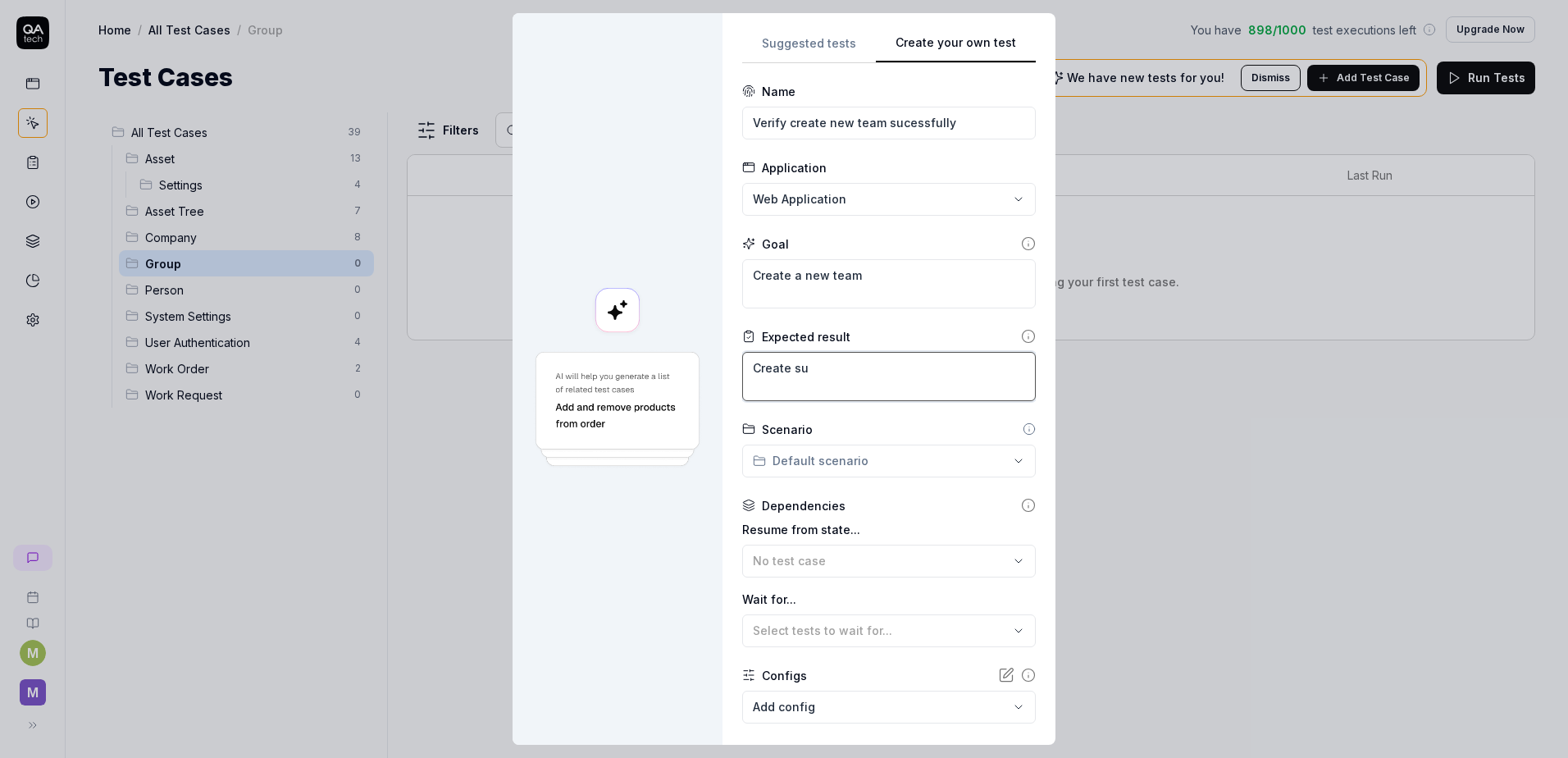
type textarea "Create suc"
type textarea "*"
type textarea "Create succ"
type textarea "*"
type textarea "Create succe"
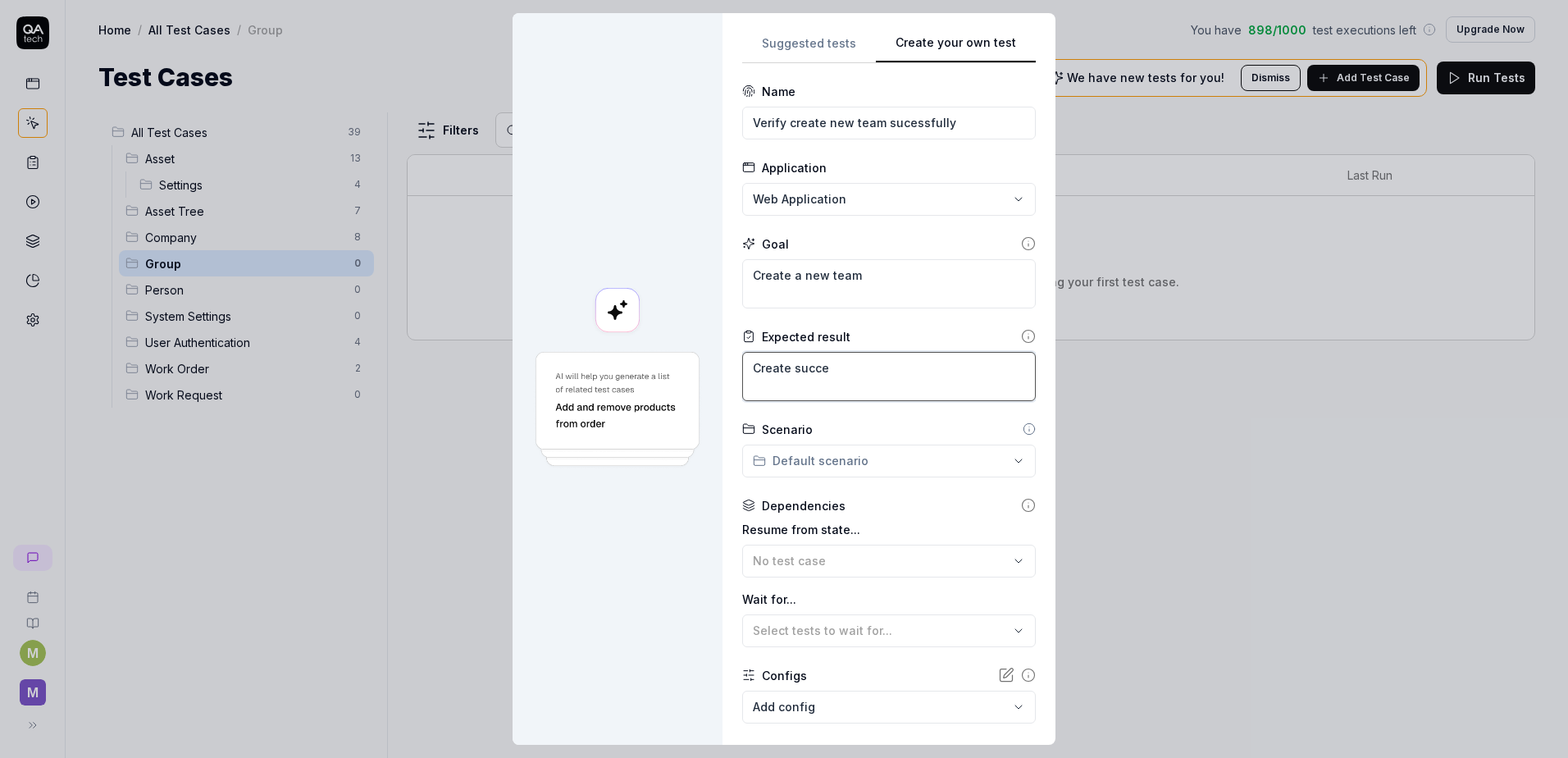
type textarea "*"
type textarea "Create succes"
type textarea "*"
type textarea "Create success"
click at [911, 265] on textarea "Create a new team" at bounding box center [889, 284] width 293 height 49
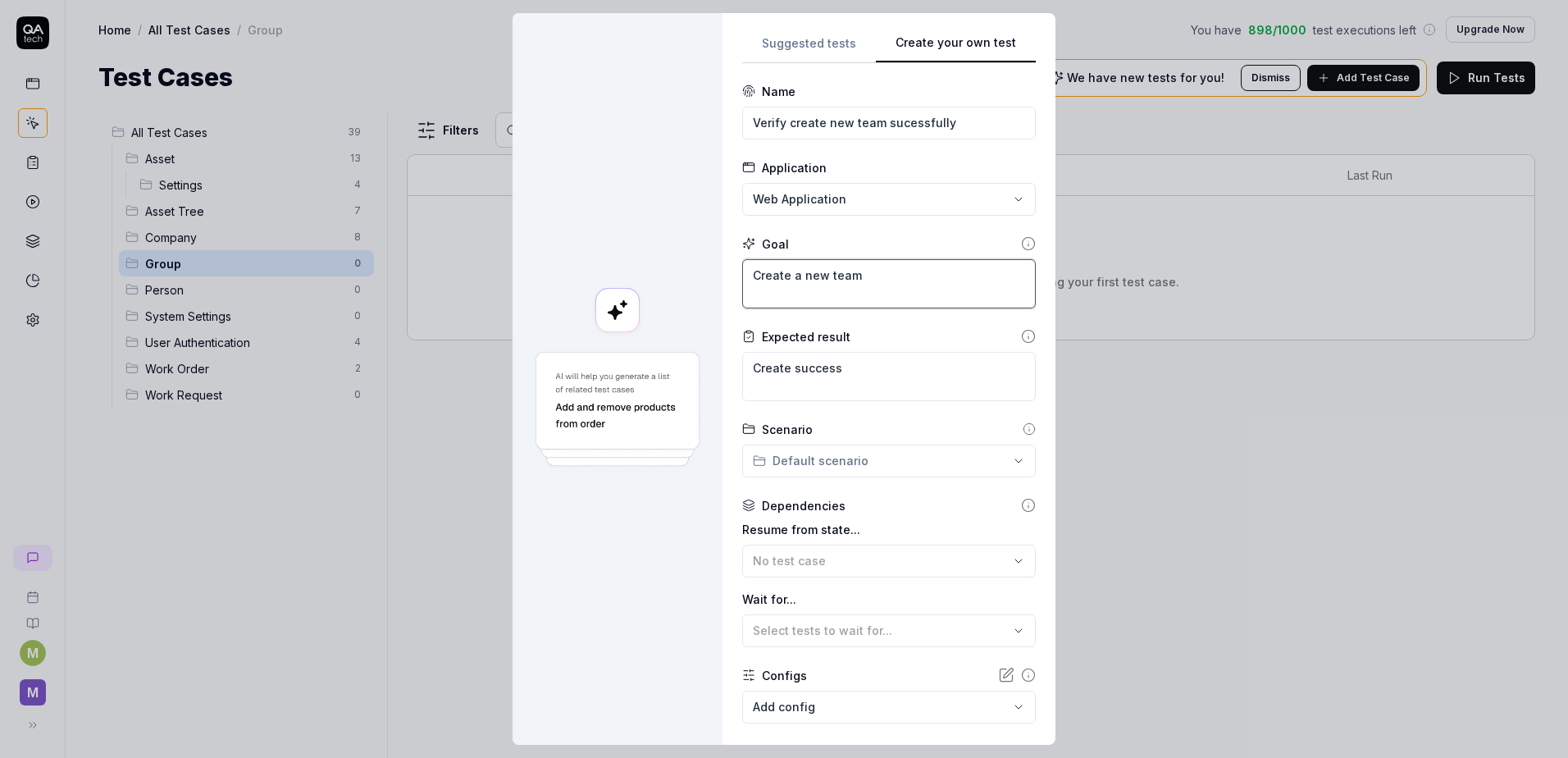
type textarea "*"
type textarea "Create a new team"
type textarea "*"
type textarea "Create a new team f"
type textarea "*"
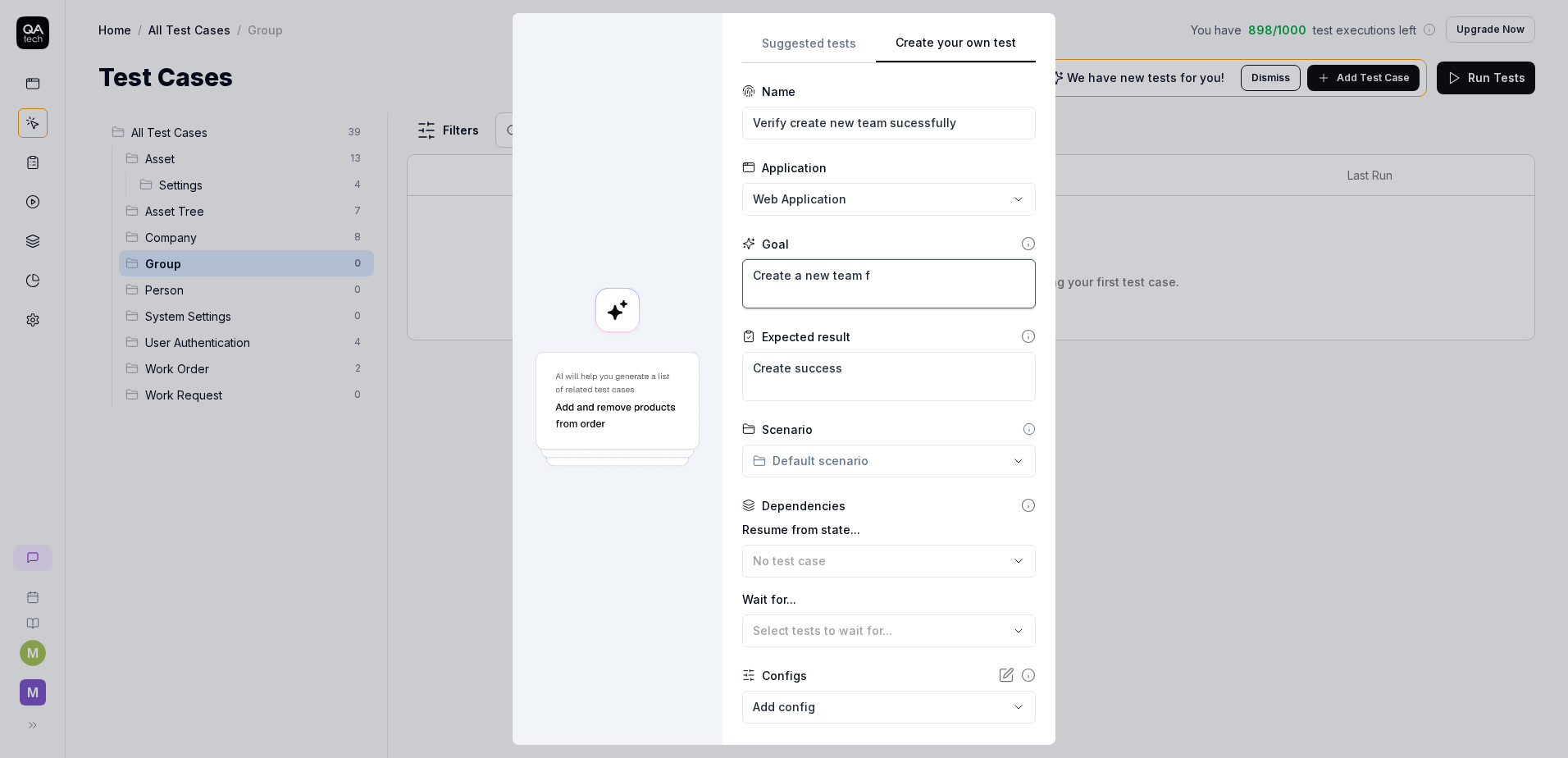
type textarea "Create a new team fr"
type textarea "*"
type textarea "Create a new team fri"
type textarea "*"
type textarea "Create a new team fr"
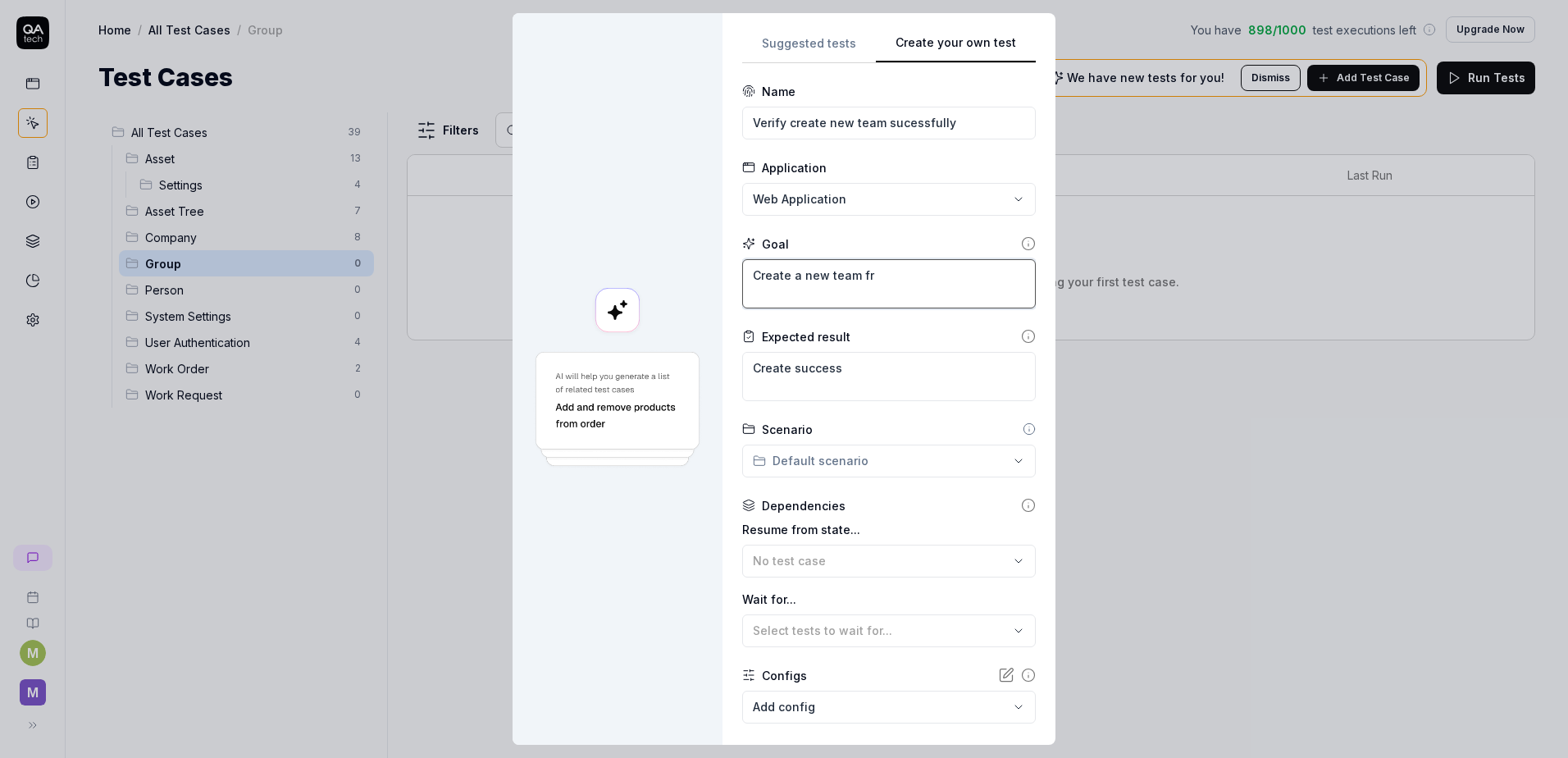
type textarea "*"
type textarea "Create a new team fro"
type textarea "*"
type textarea "Create a new team from"
type textarea "*"
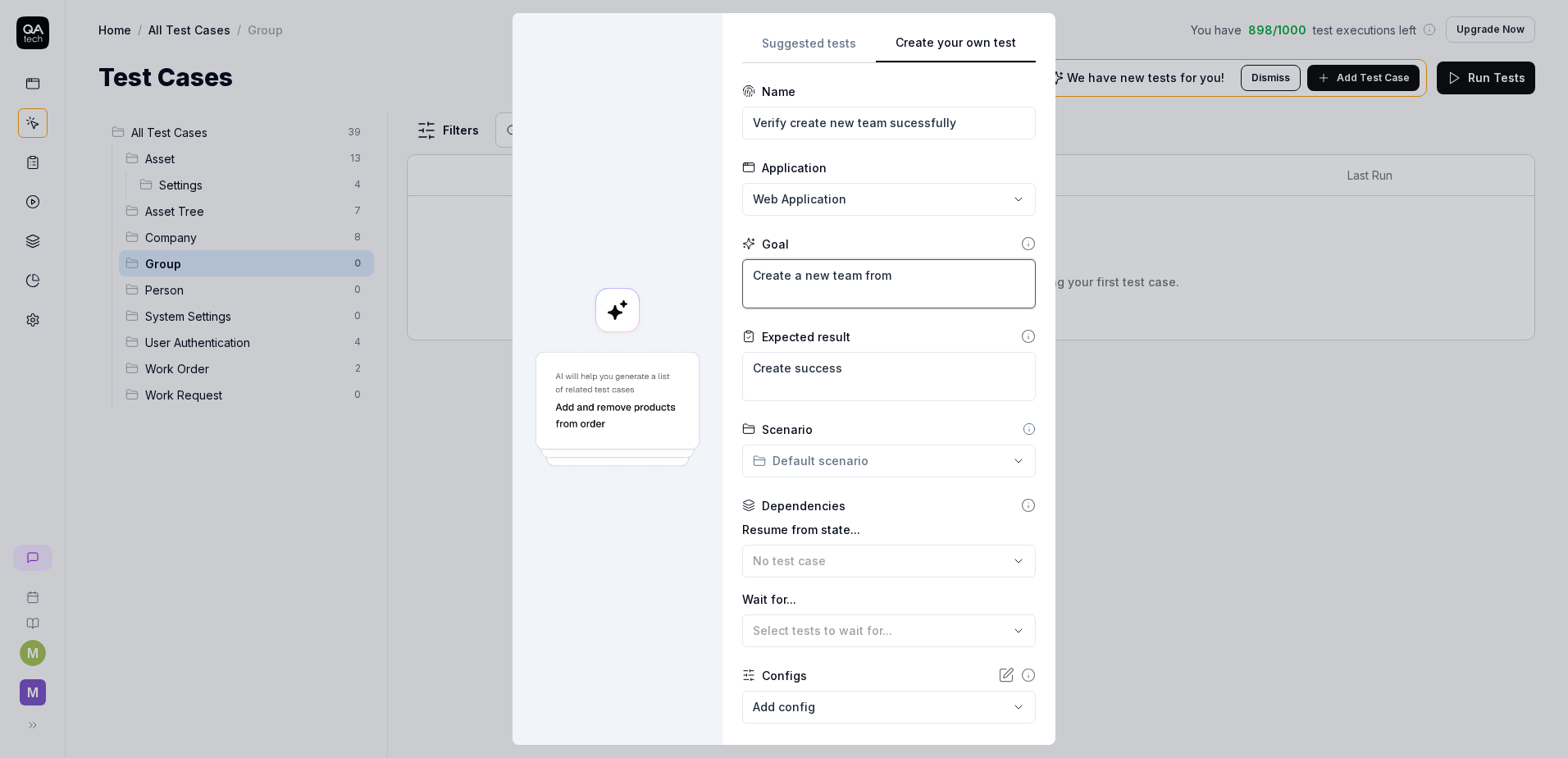
type textarea "Create a new team from"
type textarea "*"
type textarea "Create a new team from a"
type textarea "*"
type textarea "Create a new team from ad"
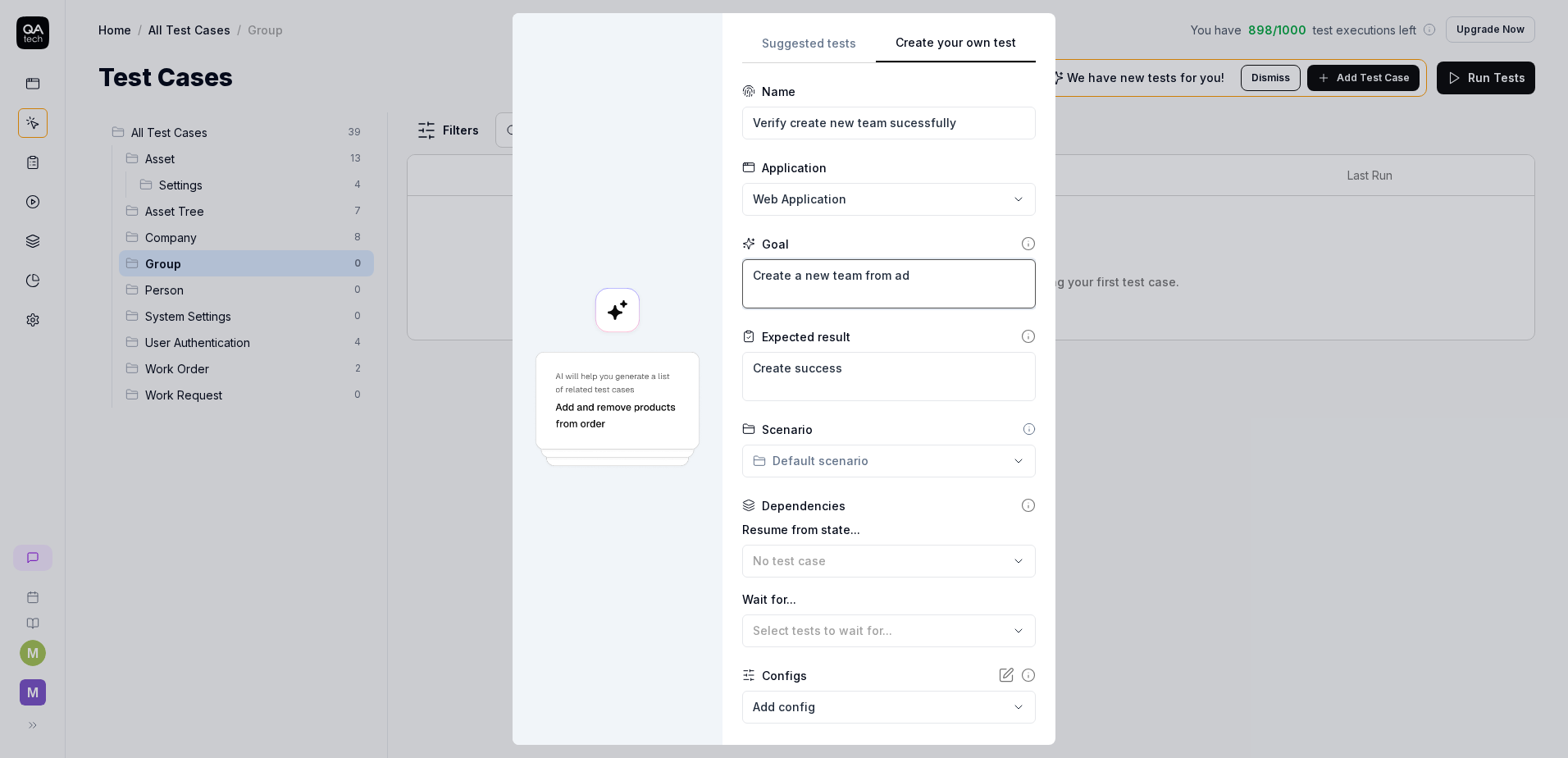
type textarea "*"
type textarea "Create a new team from a"
type textarea "*"
type textarea "Create a new team from"
type textarea "*"
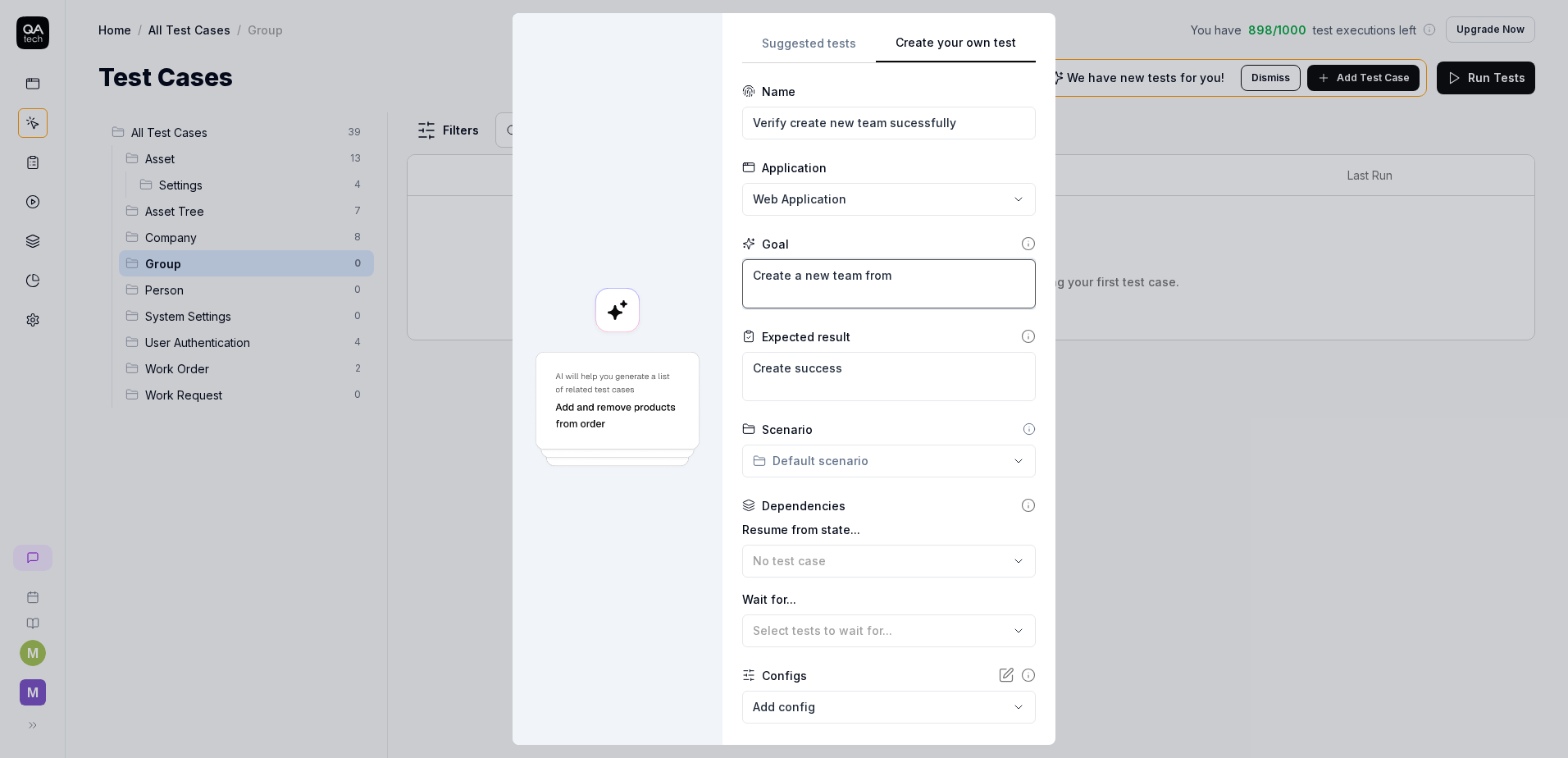
type textarea "Create a new team from a"
type textarea "*"
type textarea "Create a new team from ad"
type textarea "*"
type textarea "Create a new team from add"
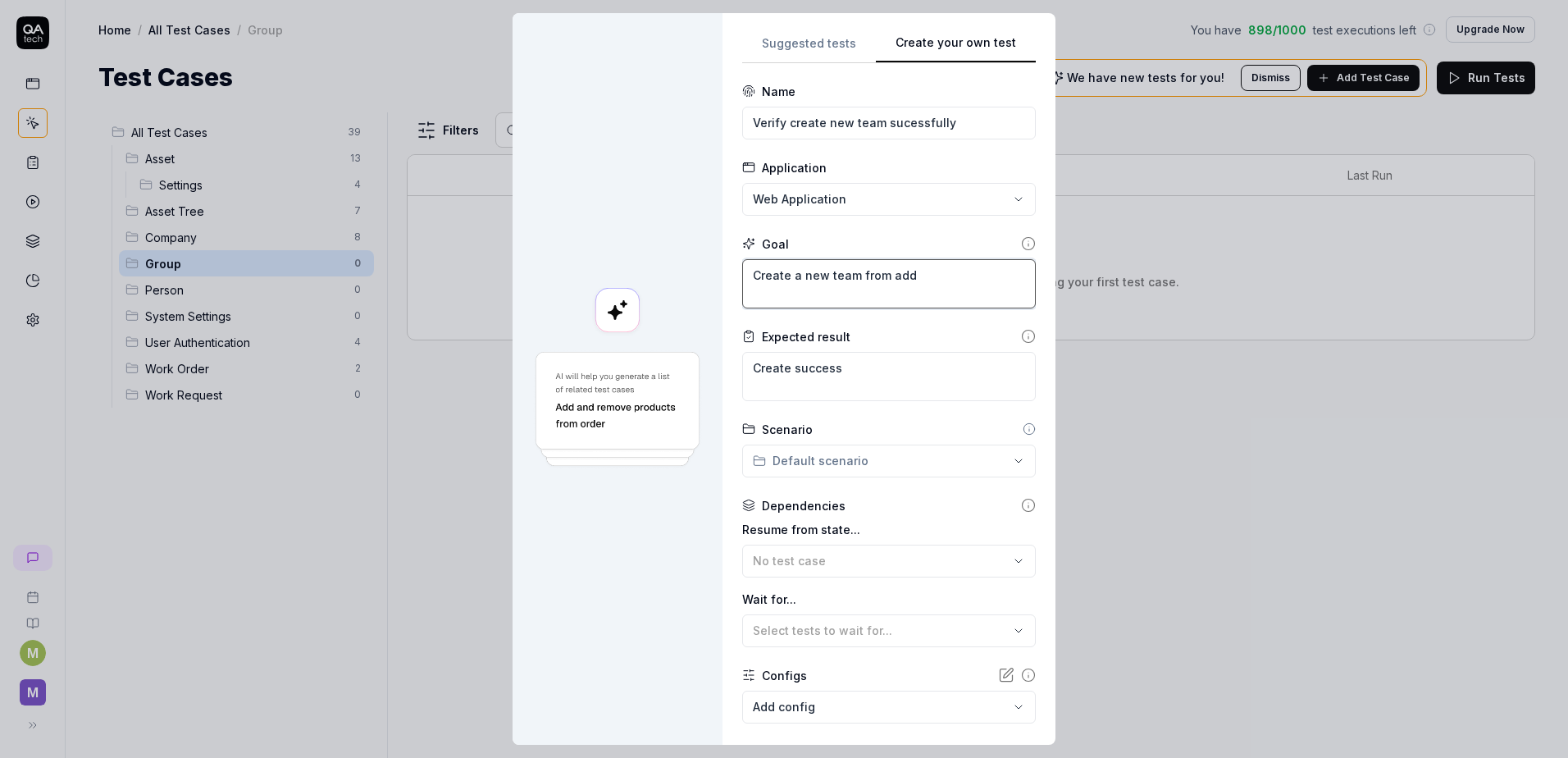
type textarea "*"
type textarea "Create a new team from add"
type textarea "*"
type textarea "Create a new team from add m"
type textarea "*"
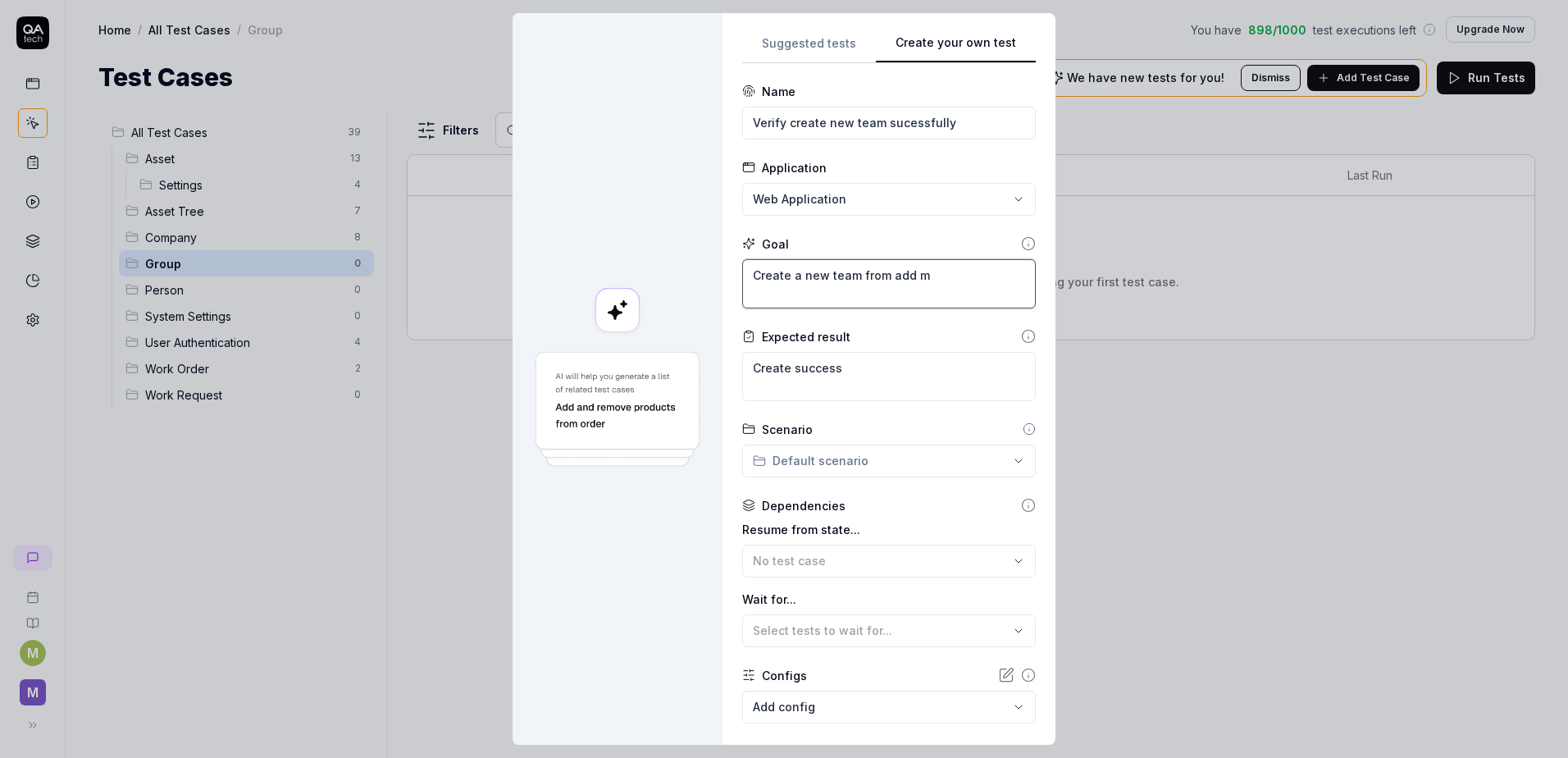
type textarea "Create a new team from add me"
type textarea "*"
type textarea "Create a new team from add men"
type textarea "*"
type textarea "Create a new team from add menu"
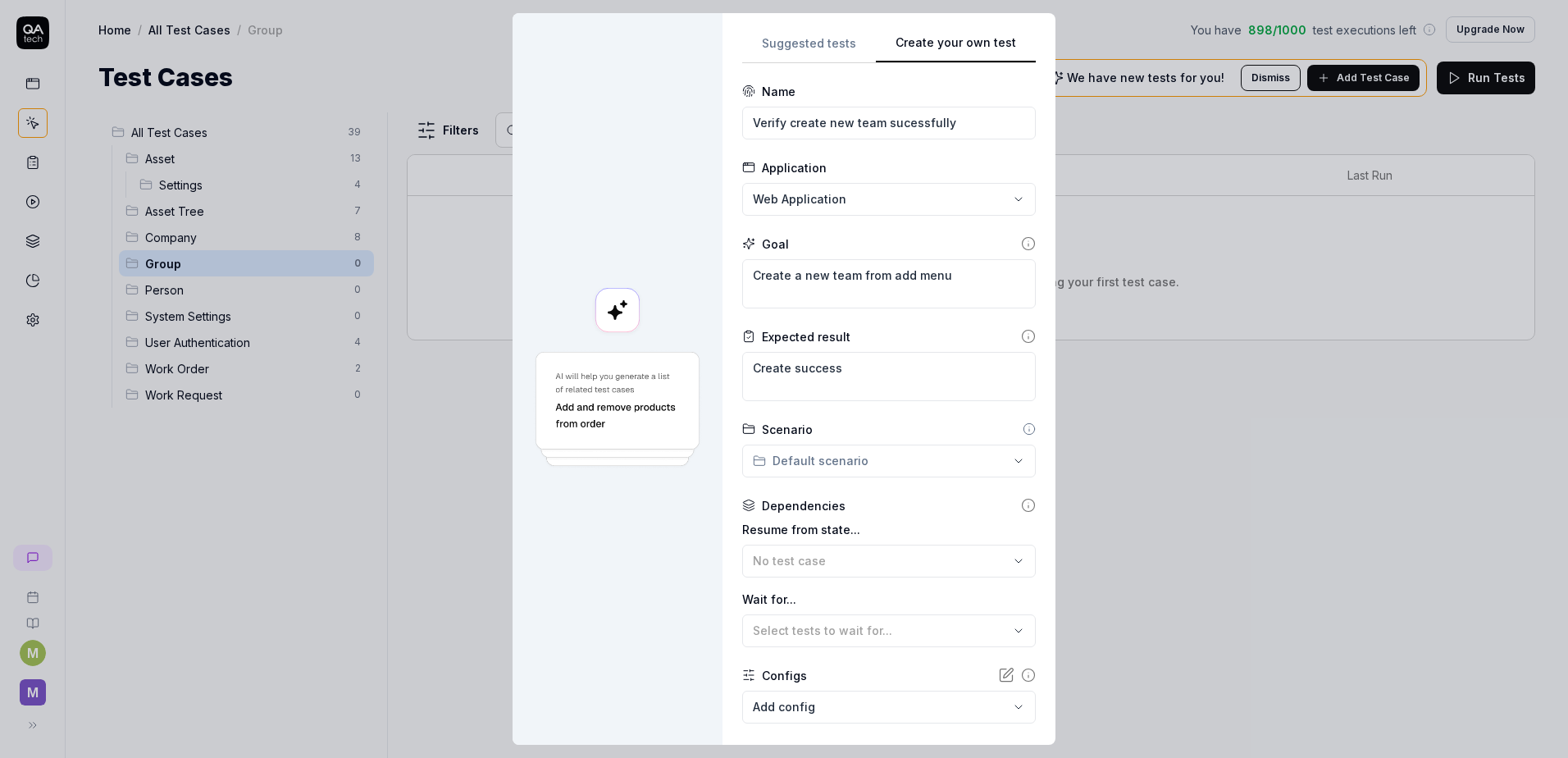
click at [946, 446] on div "**********" at bounding box center [784, 379] width 1568 height 758
click at [833, 639] on span "Group" at bounding box center [825, 637] width 114 height 18
click at [897, 550] on button "No test case" at bounding box center [889, 560] width 293 height 32
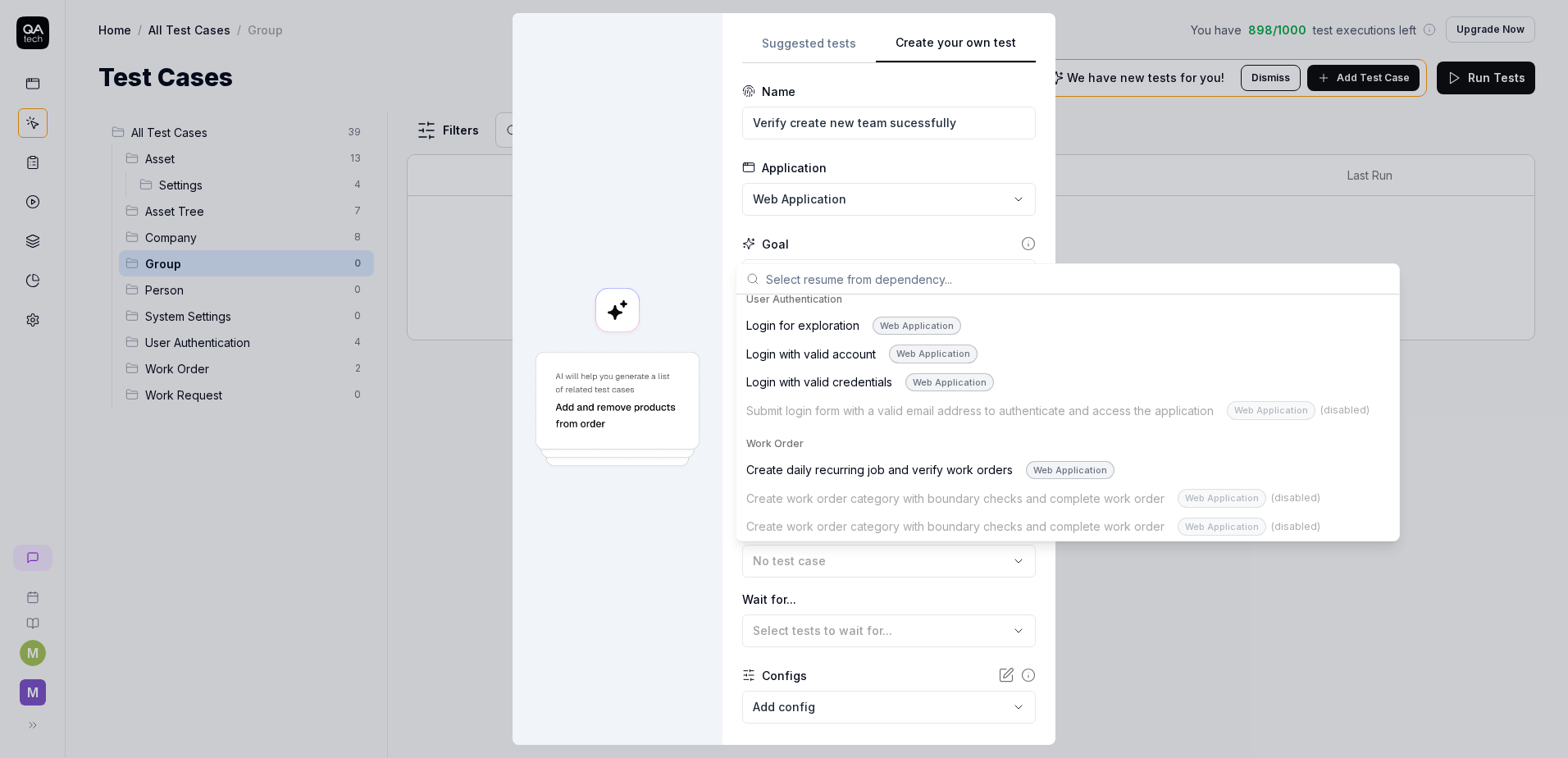
scroll to position [1104, 0]
click at [860, 358] on div "Login with valid account Web Application" at bounding box center [862, 351] width 231 height 19
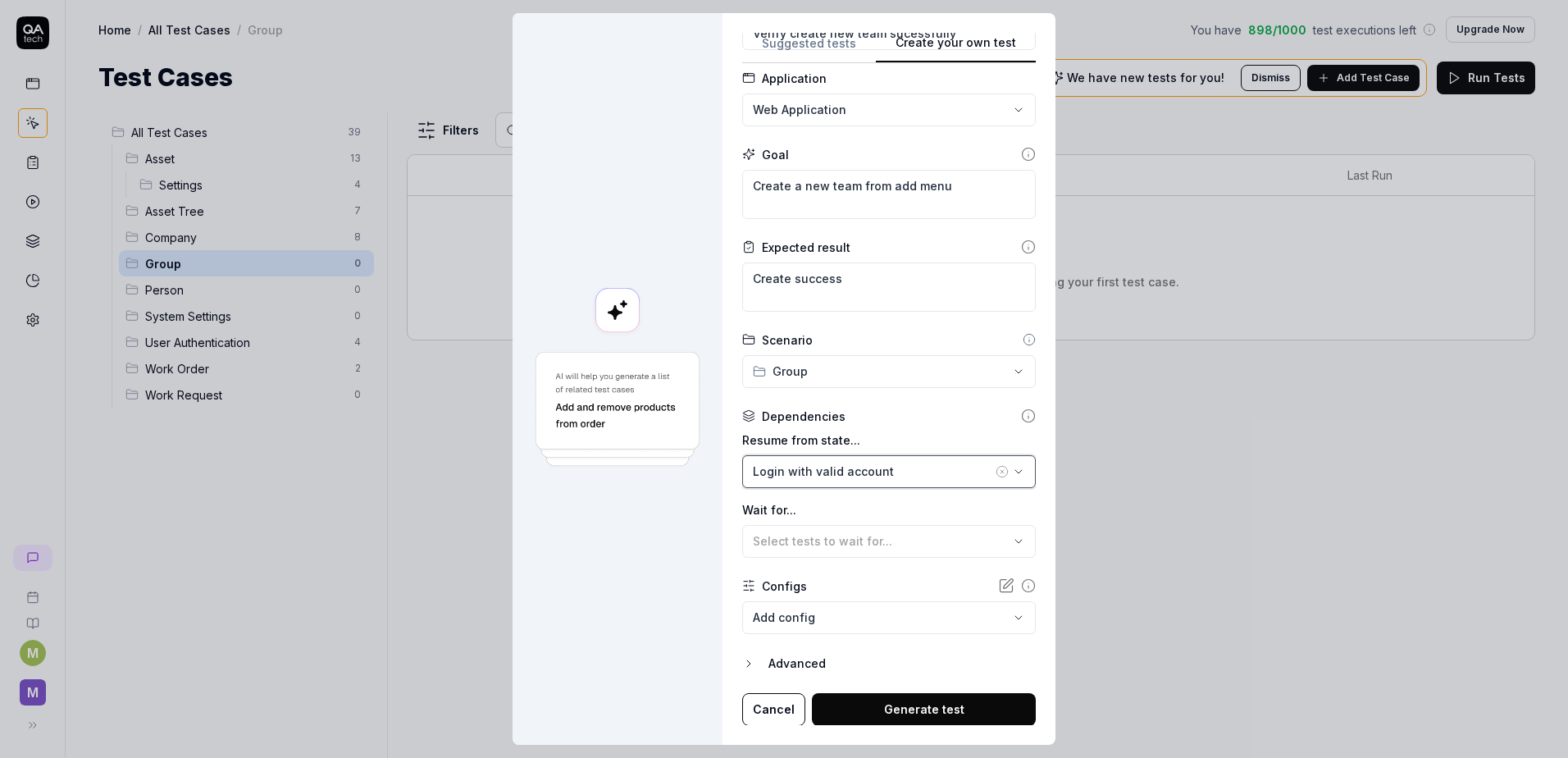
scroll to position [90, 0]
click at [929, 710] on button "Generate test" at bounding box center [925, 708] width 224 height 32
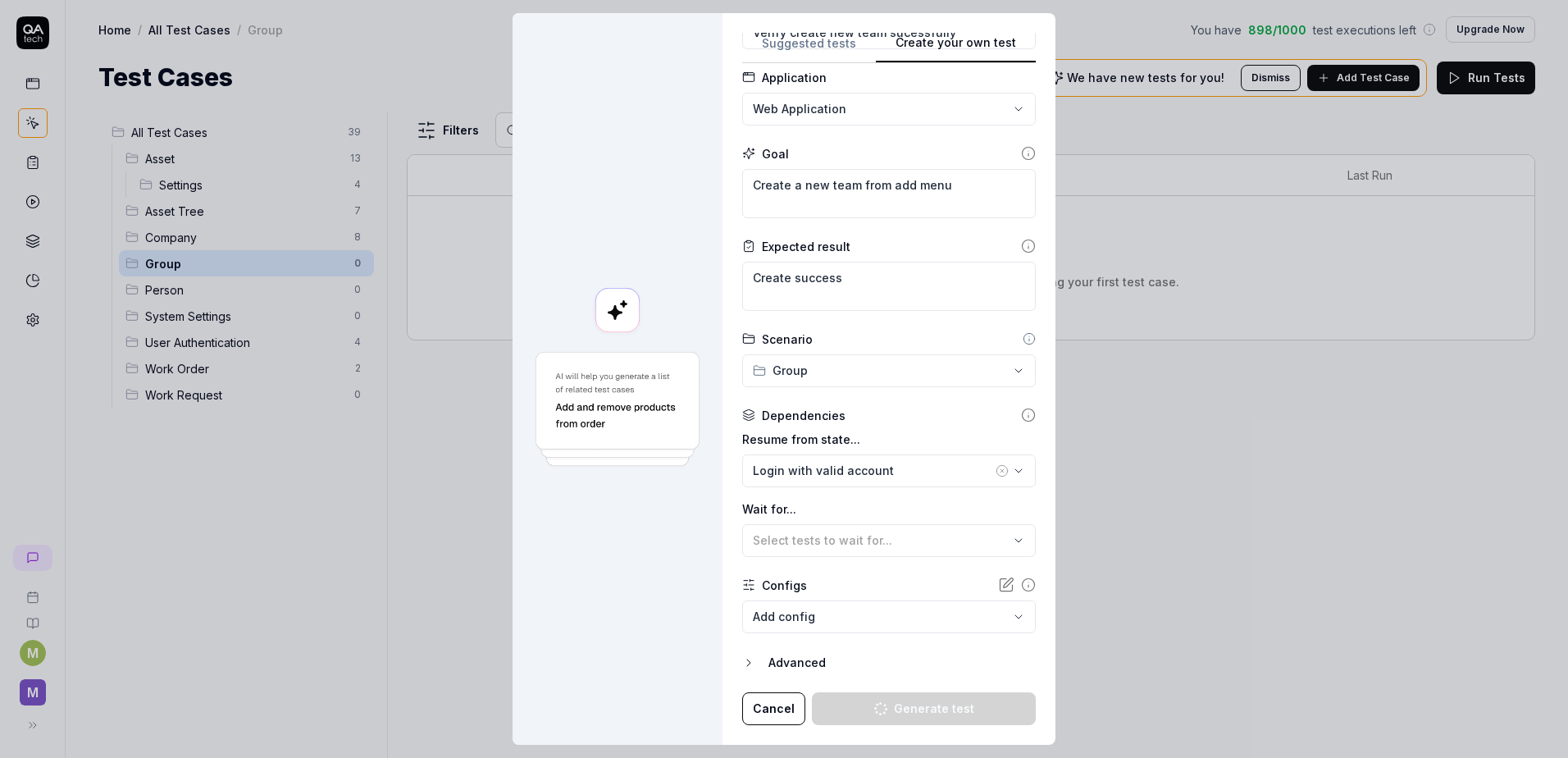
type textarea "*"
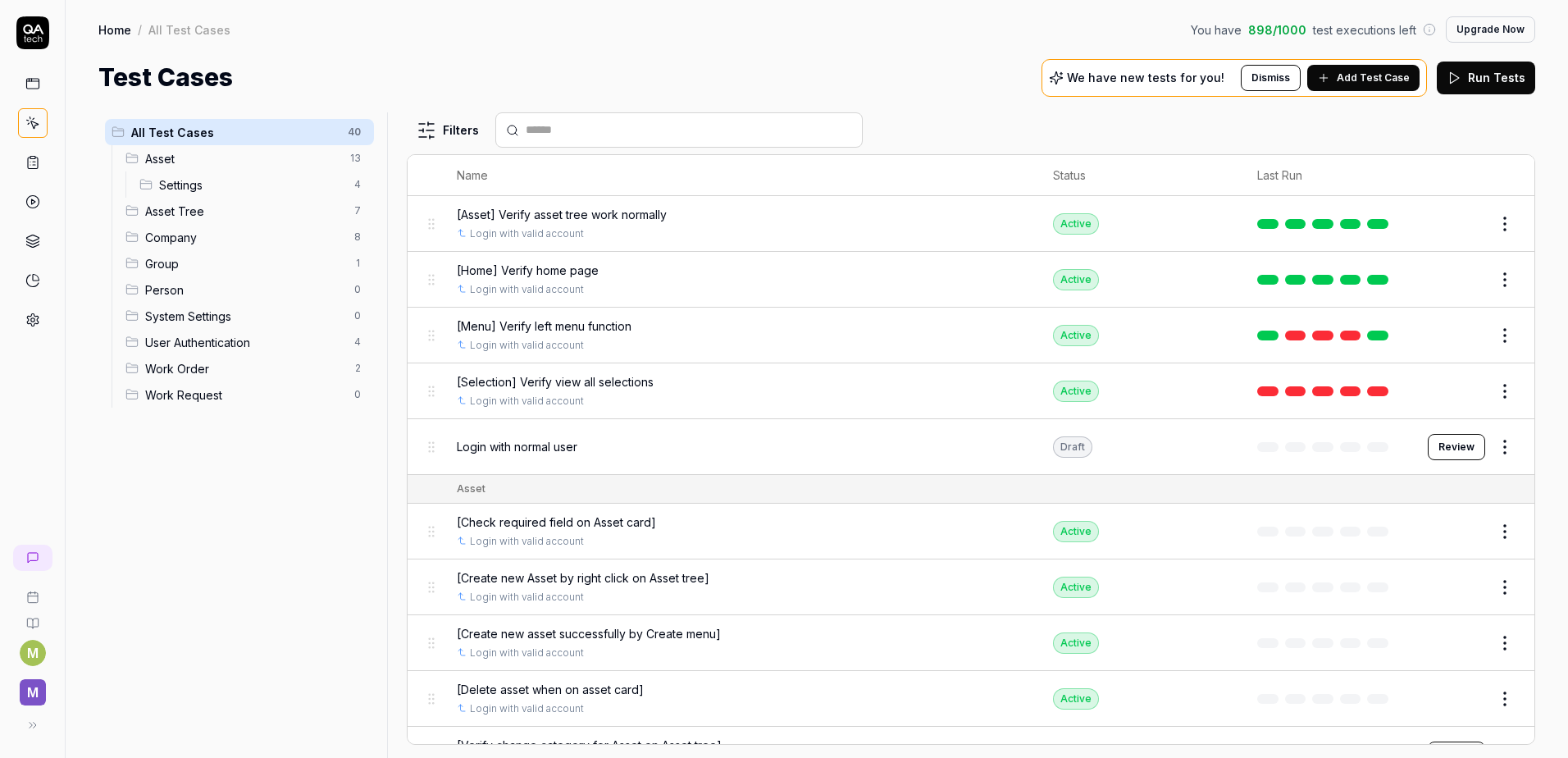
click at [1354, 79] on span "Add Test Case" at bounding box center [1373, 78] width 73 height 15
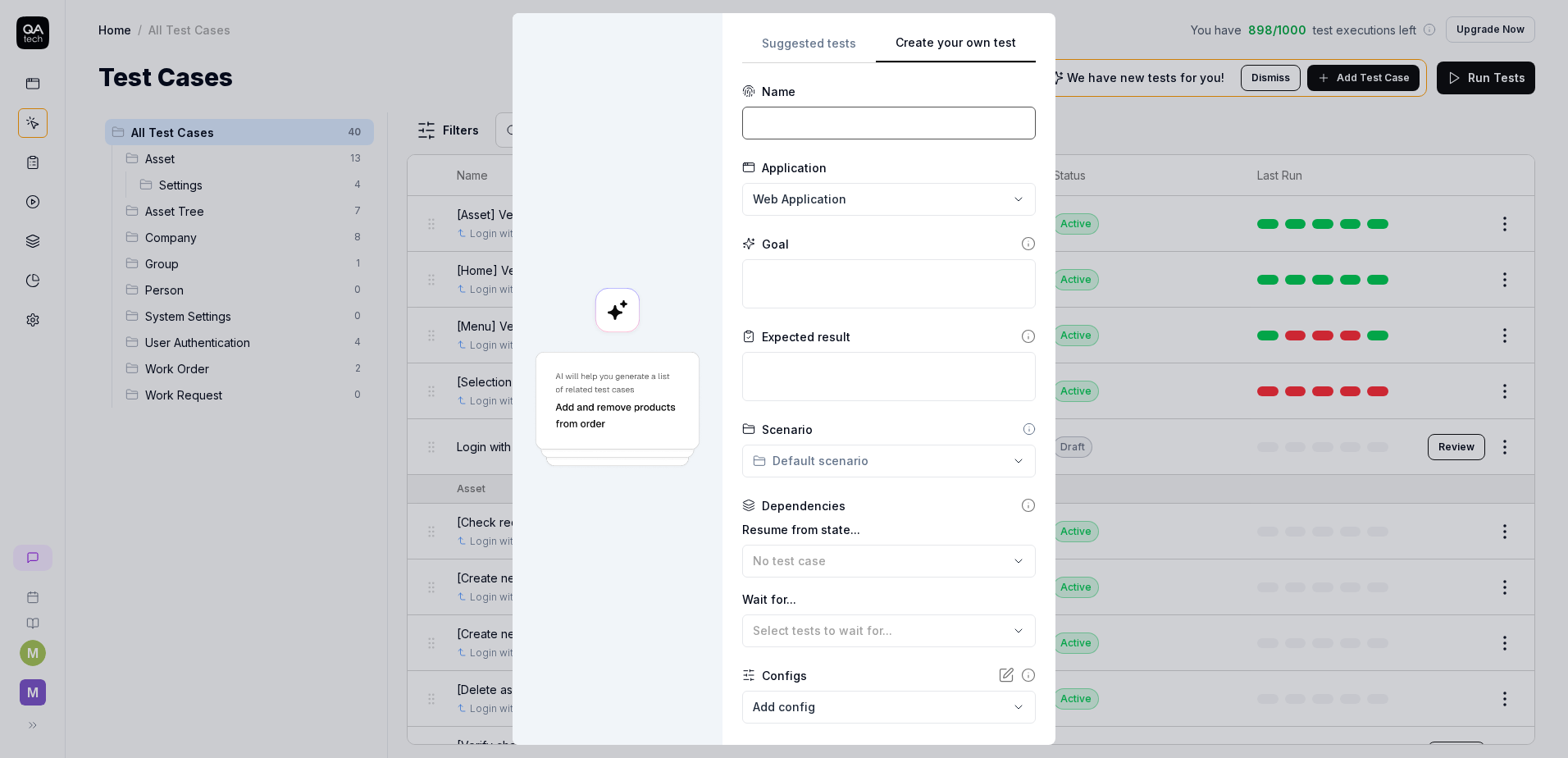
click at [763, 111] on input at bounding box center [889, 123] width 293 height 32
paste input "Verify not allow to create team with duplicated name/number"
drag, startPoint x: 747, startPoint y: 124, endPoint x: 720, endPoint y: 127, distance: 27.2
click at [722, 123] on div "**********" at bounding box center [889, 379] width 333 height 732
type input "Verify not allow to create team with duplicated name/number"
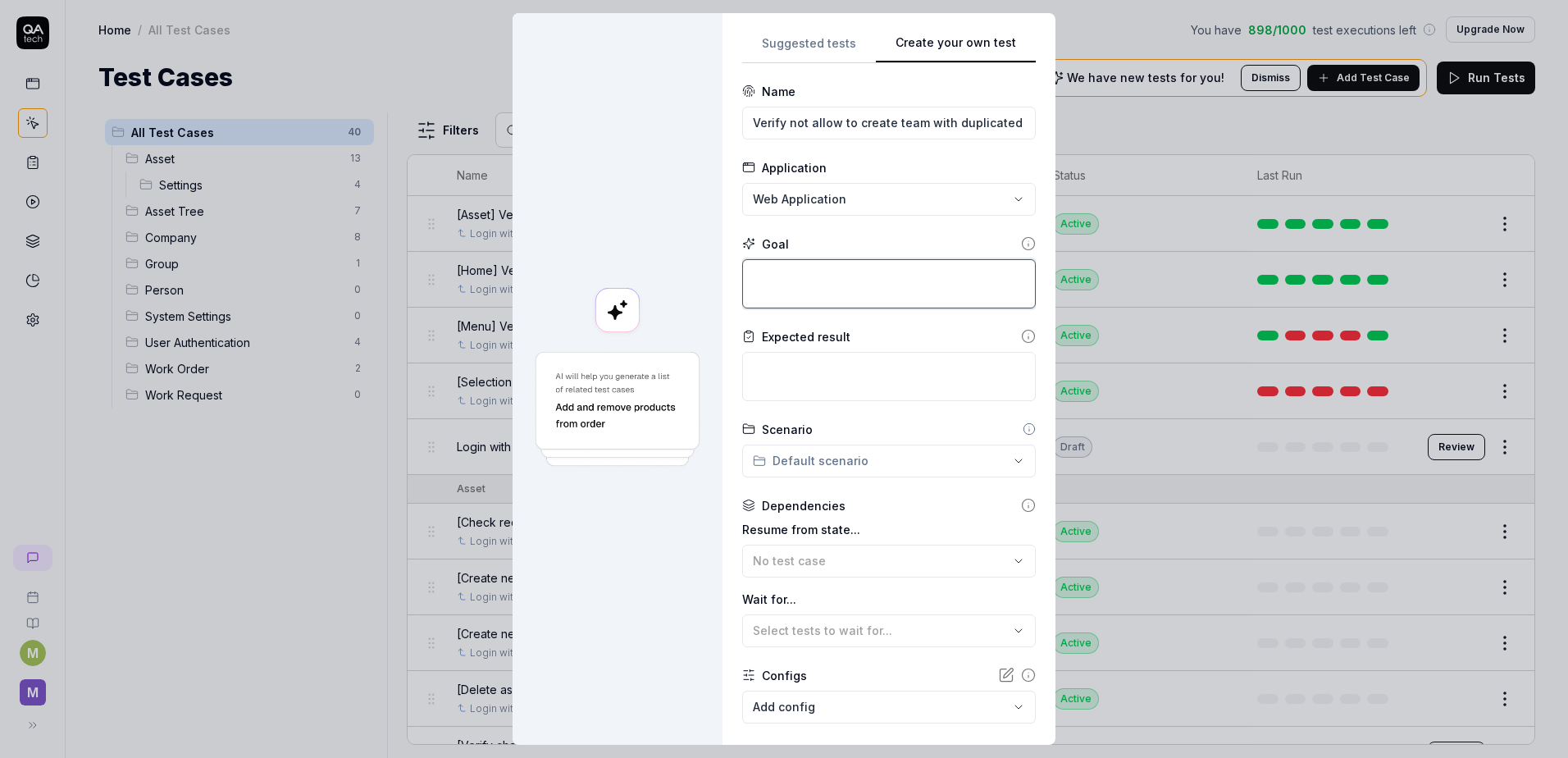
click at [760, 282] on textarea at bounding box center [889, 284] width 293 height 49
type textarea "*"
type textarea "C"
type textarea "*"
type textarea "Cr"
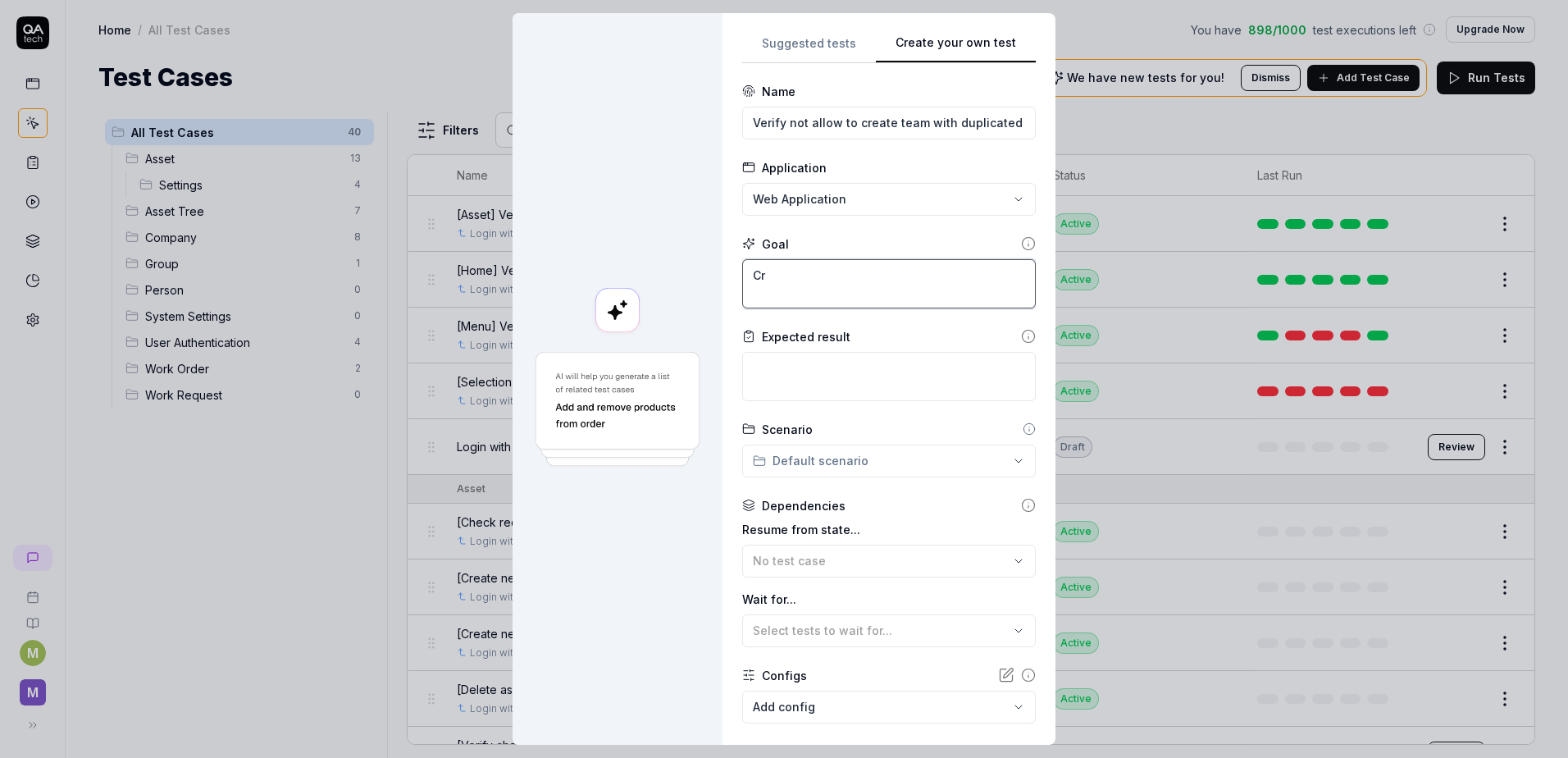
type textarea "*"
type textarea "Cra"
type textarea "*"
type textarea "Crat"
type textarea "*"
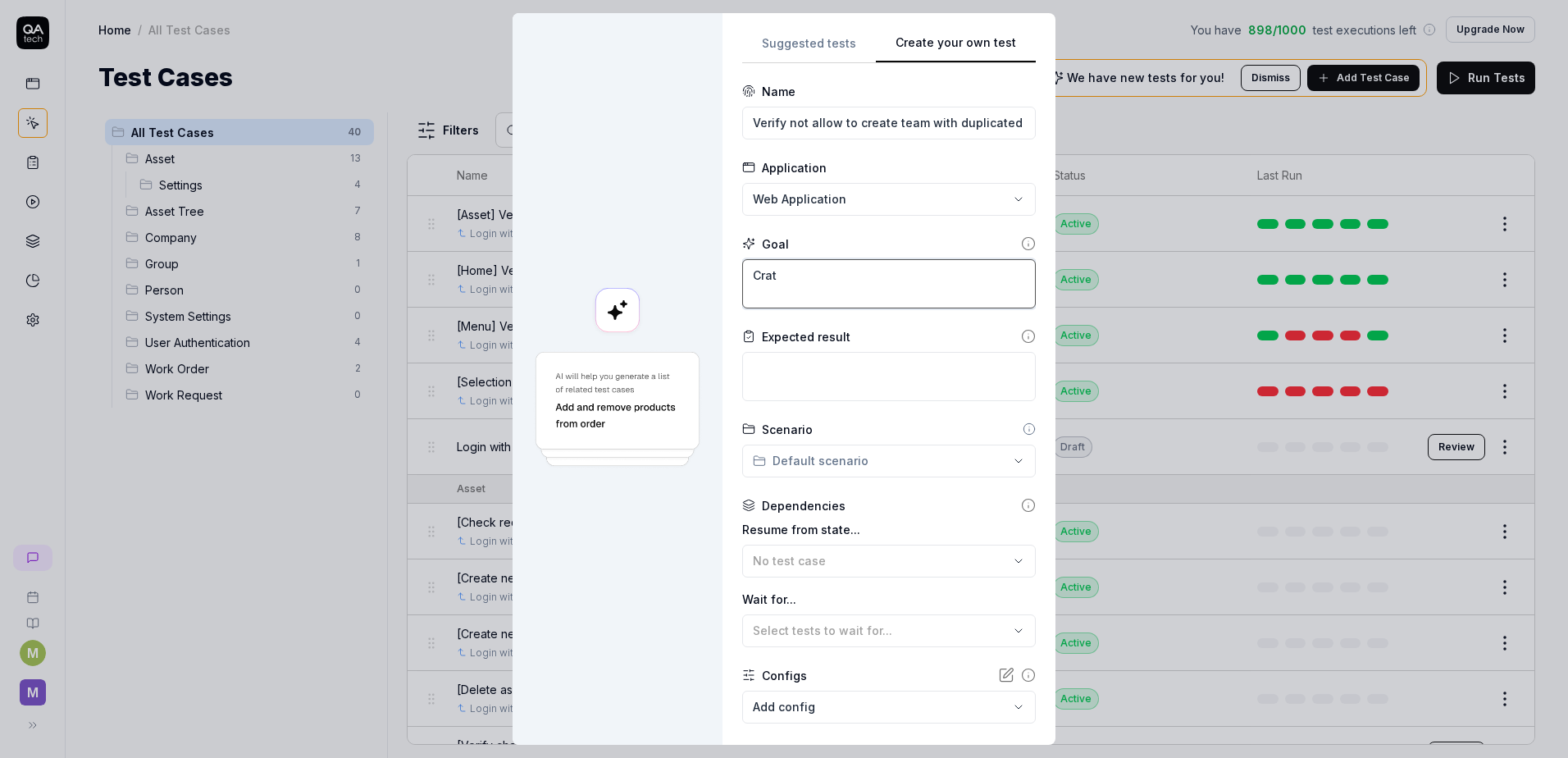
type textarea "Crate"
type textarea "*"
type textarea "Crate"
type textarea "*"
type textarea "Crate"
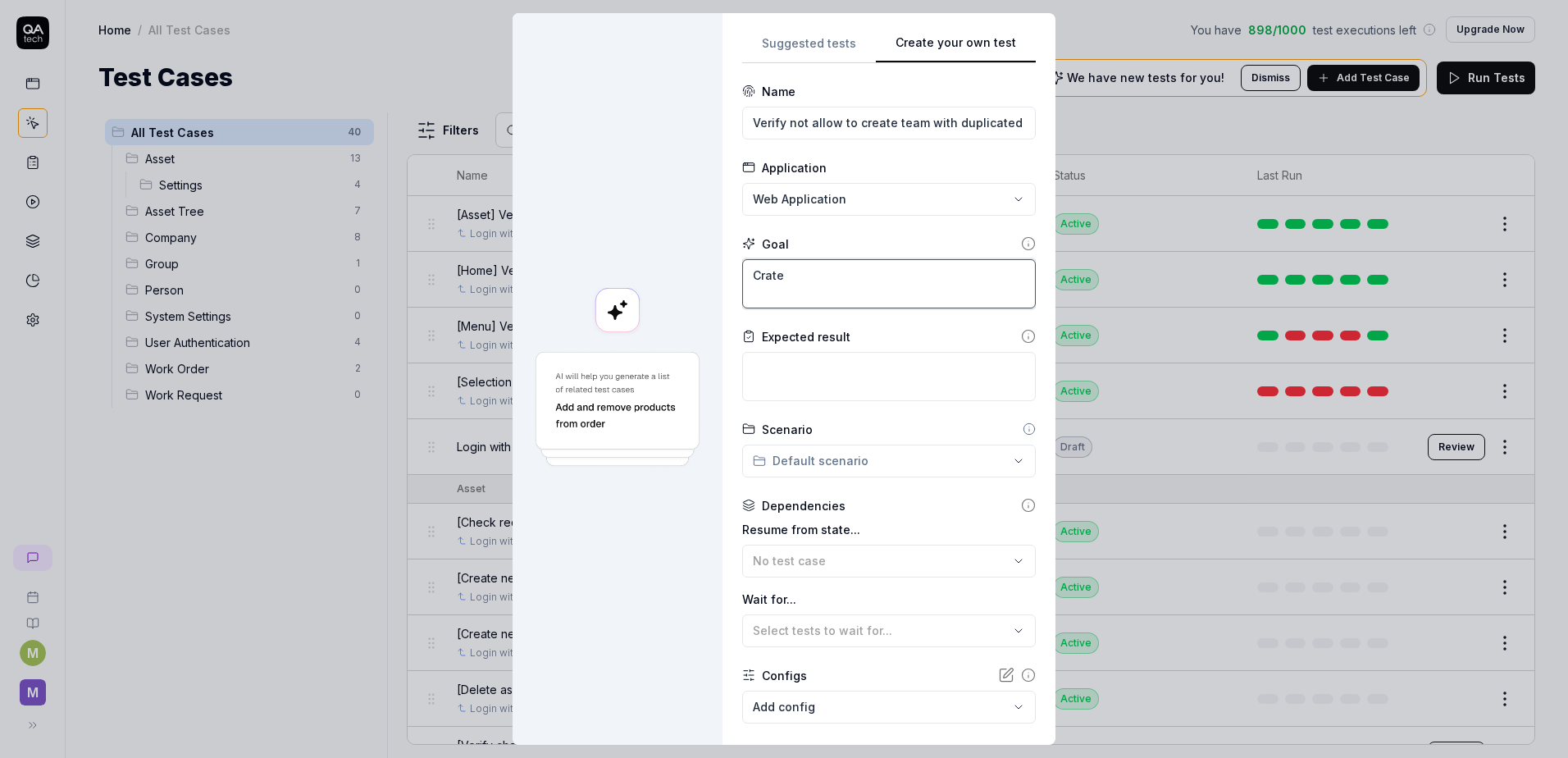
type textarea "*"
type textarea "Crat"
type textarea "*"
type textarea "Crae"
type textarea "*"
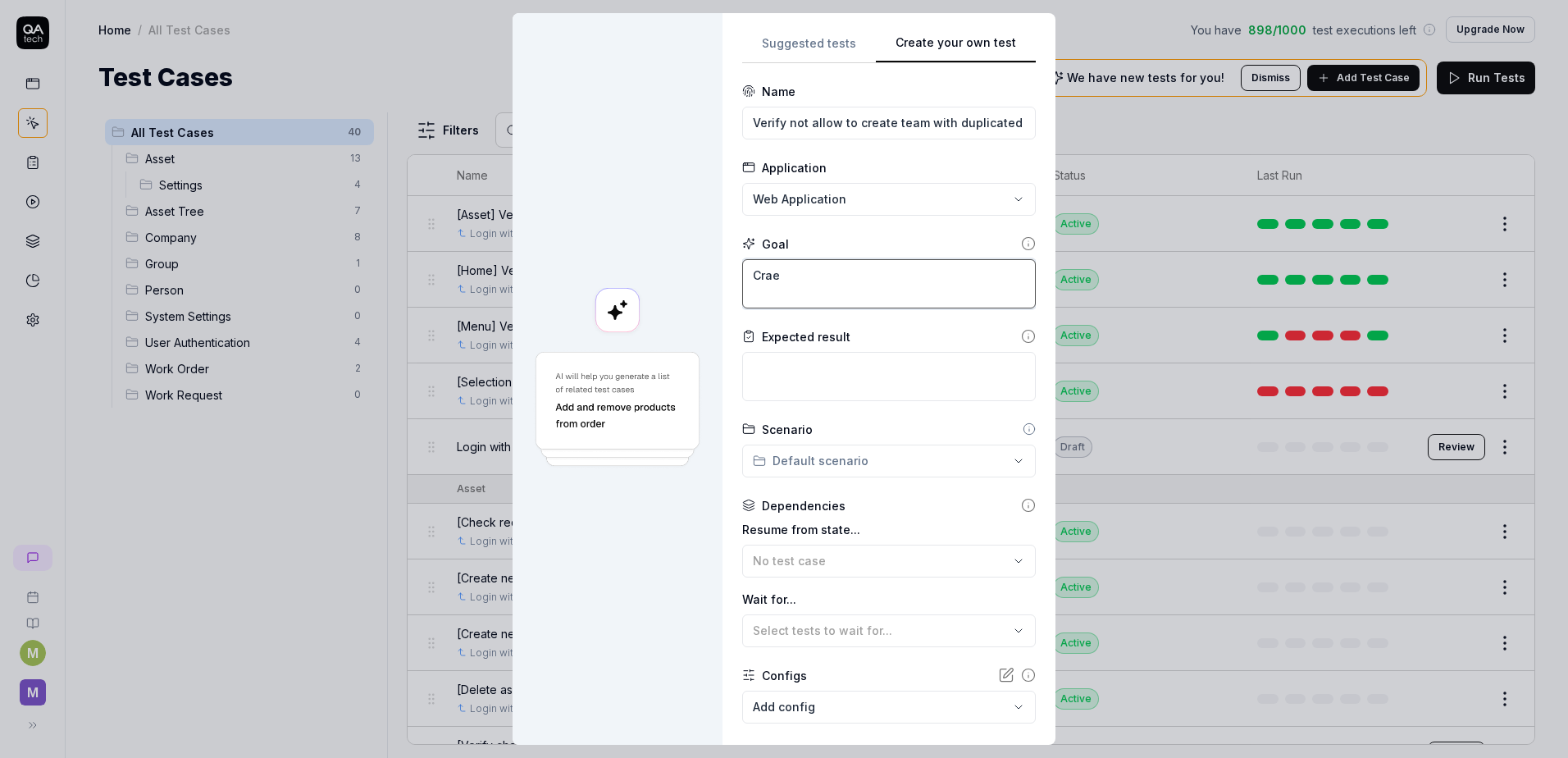
type textarea "Cra"
type textarea "*"
type textarea "Craa"
type textarea "*"
type textarea "Craat"
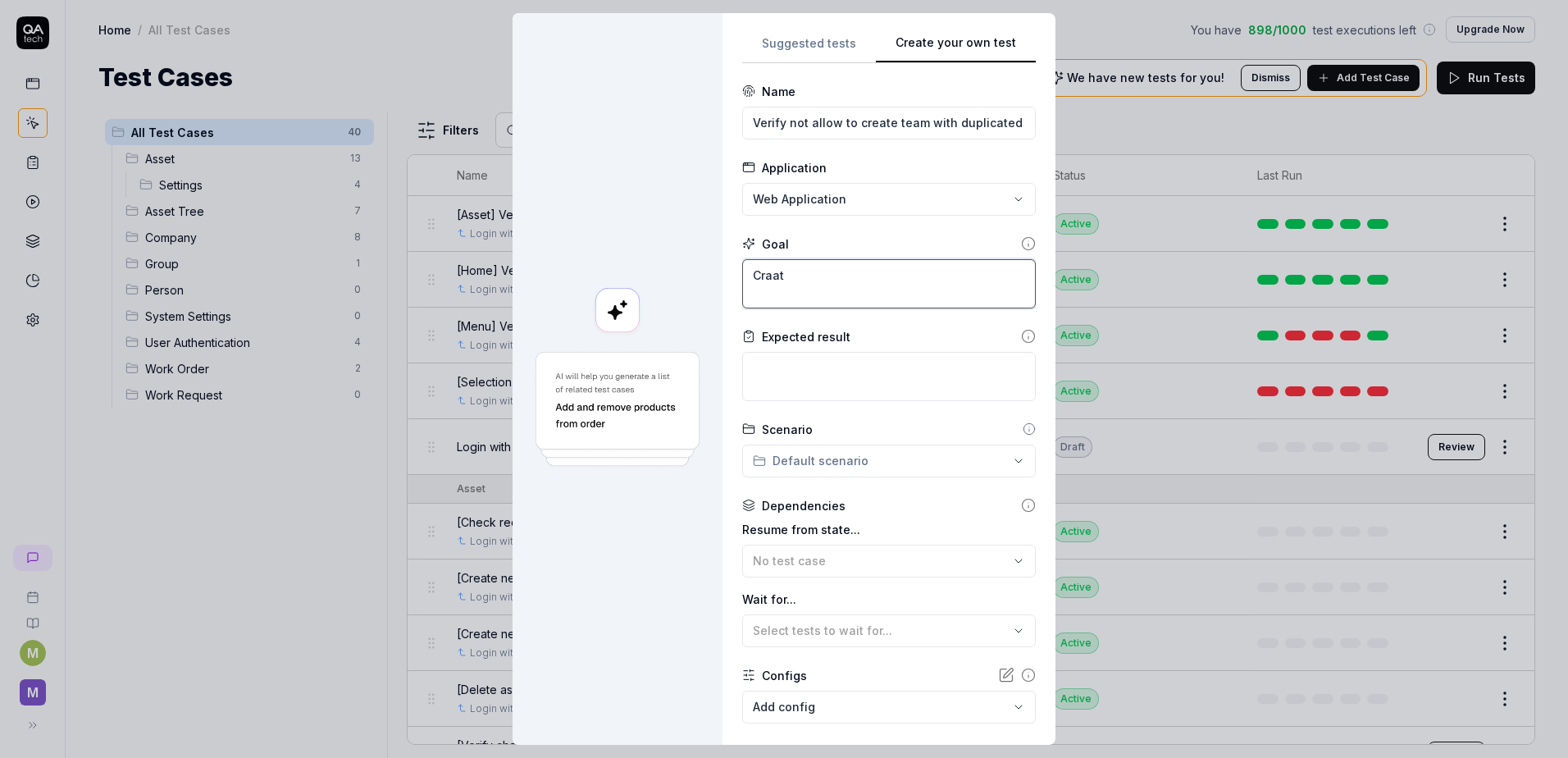
type textarea "*"
type textarea "Craa"
type textarea "*"
type textarea "Cra"
type textarea "*"
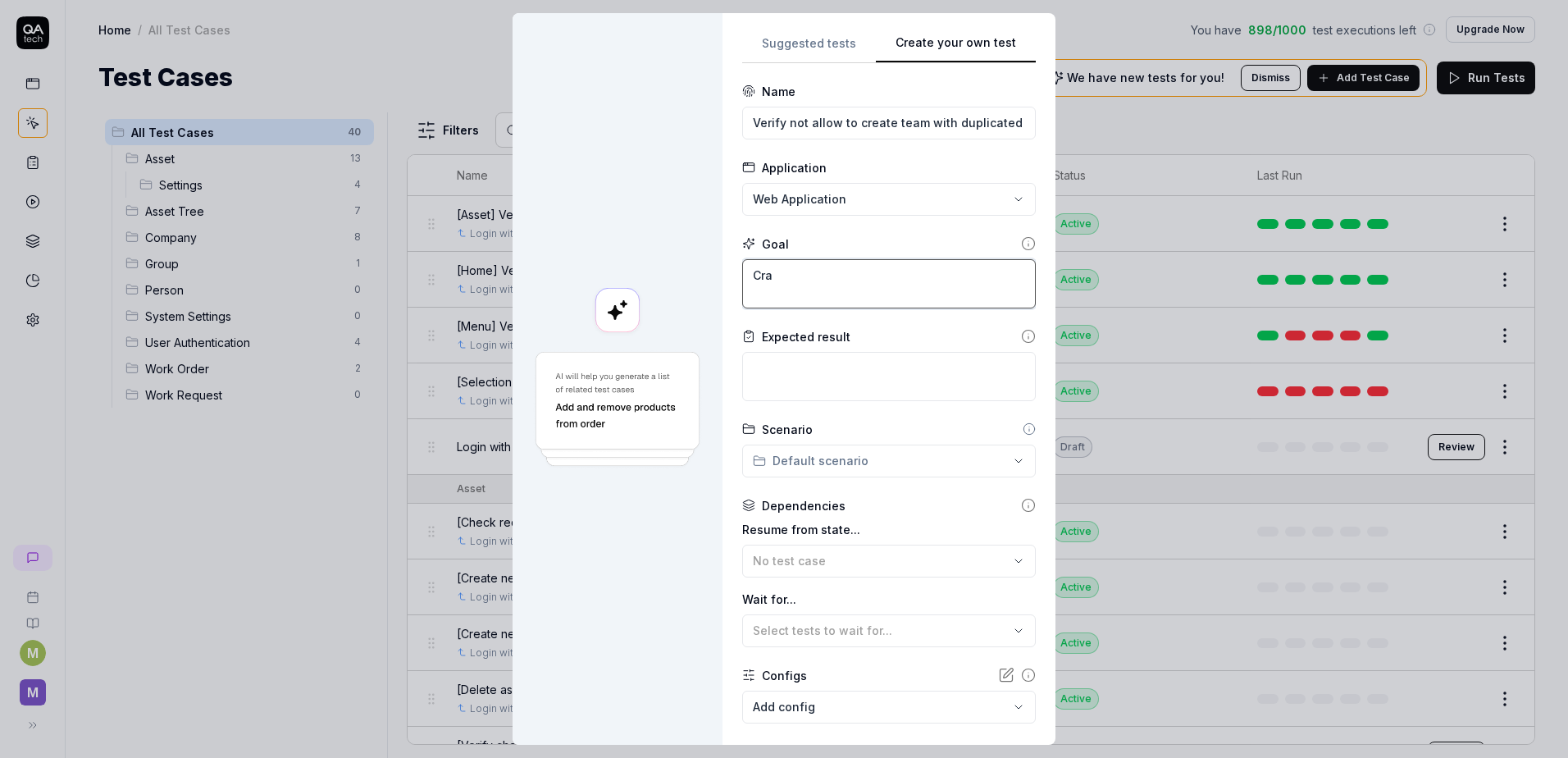
type textarea "Cr"
type textarea "*"
type textarea "Cre"
type textarea "*"
type textarea "Crea"
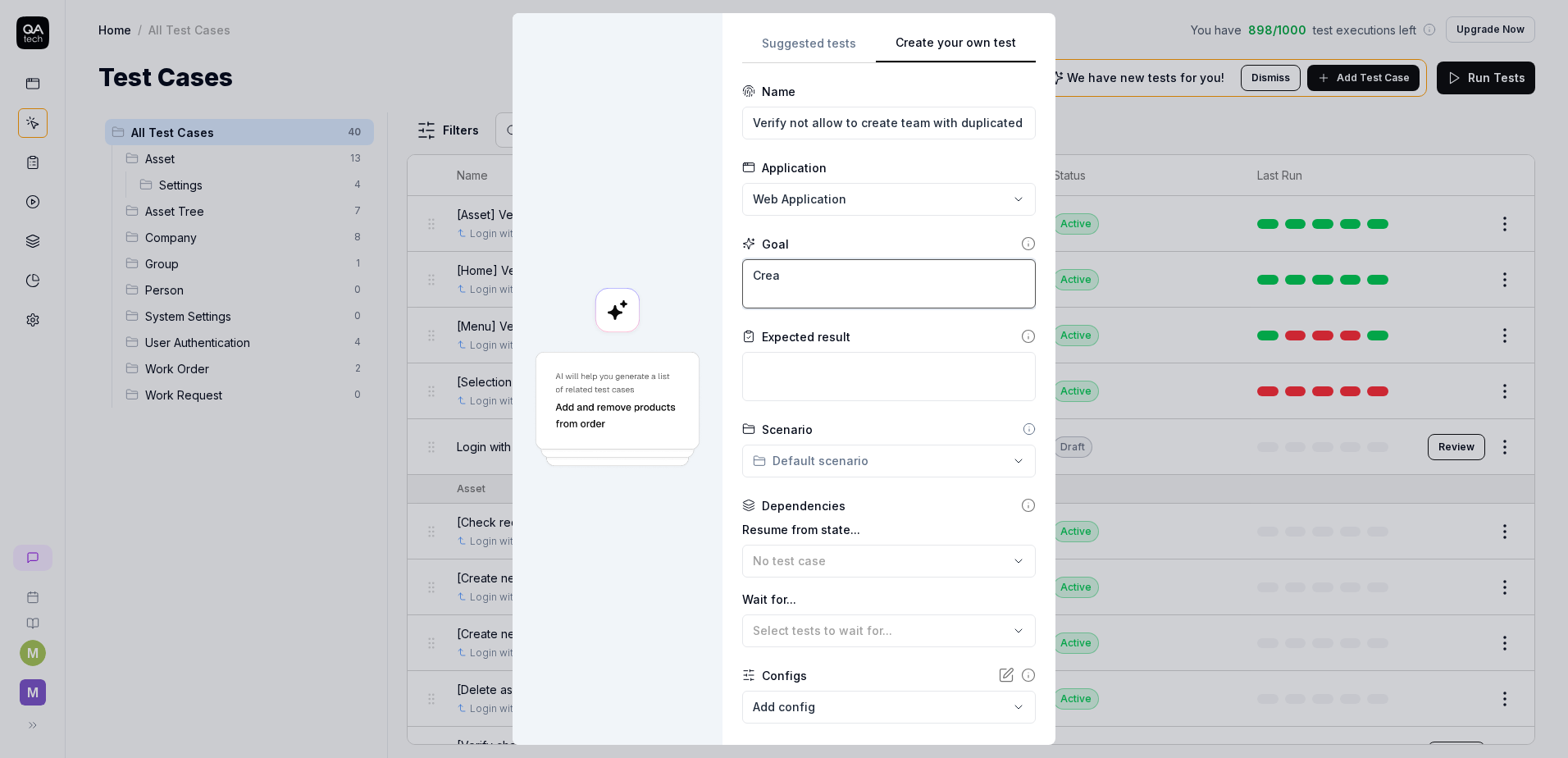
type textarea "*"
type textarea "Creat"
type textarea "*"
type textarea "Create"
type textarea "*"
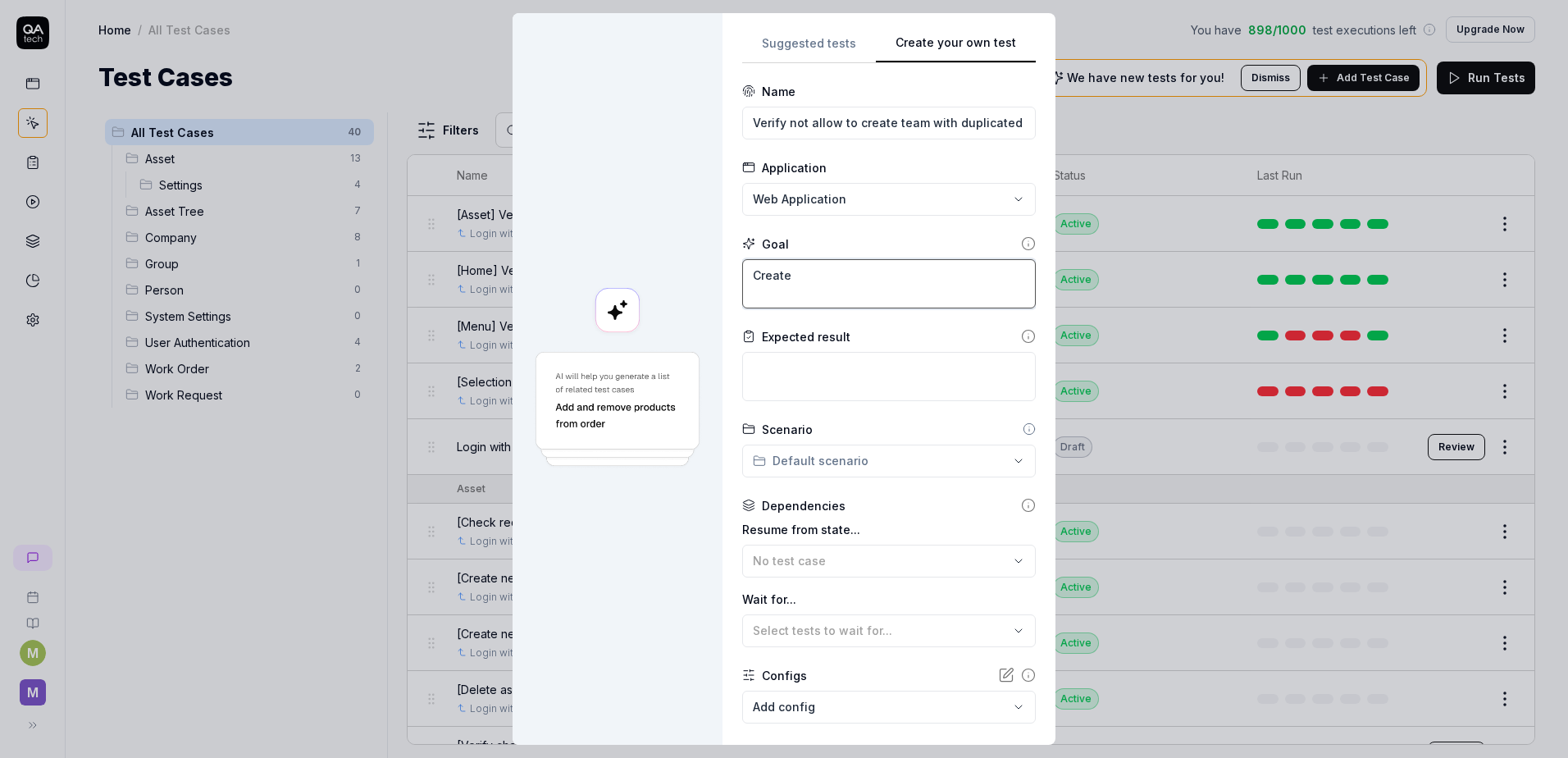
type textarea "Create"
type textarea "*"
type textarea "Create 2"
type textarea "*"
type textarea "Create 2"
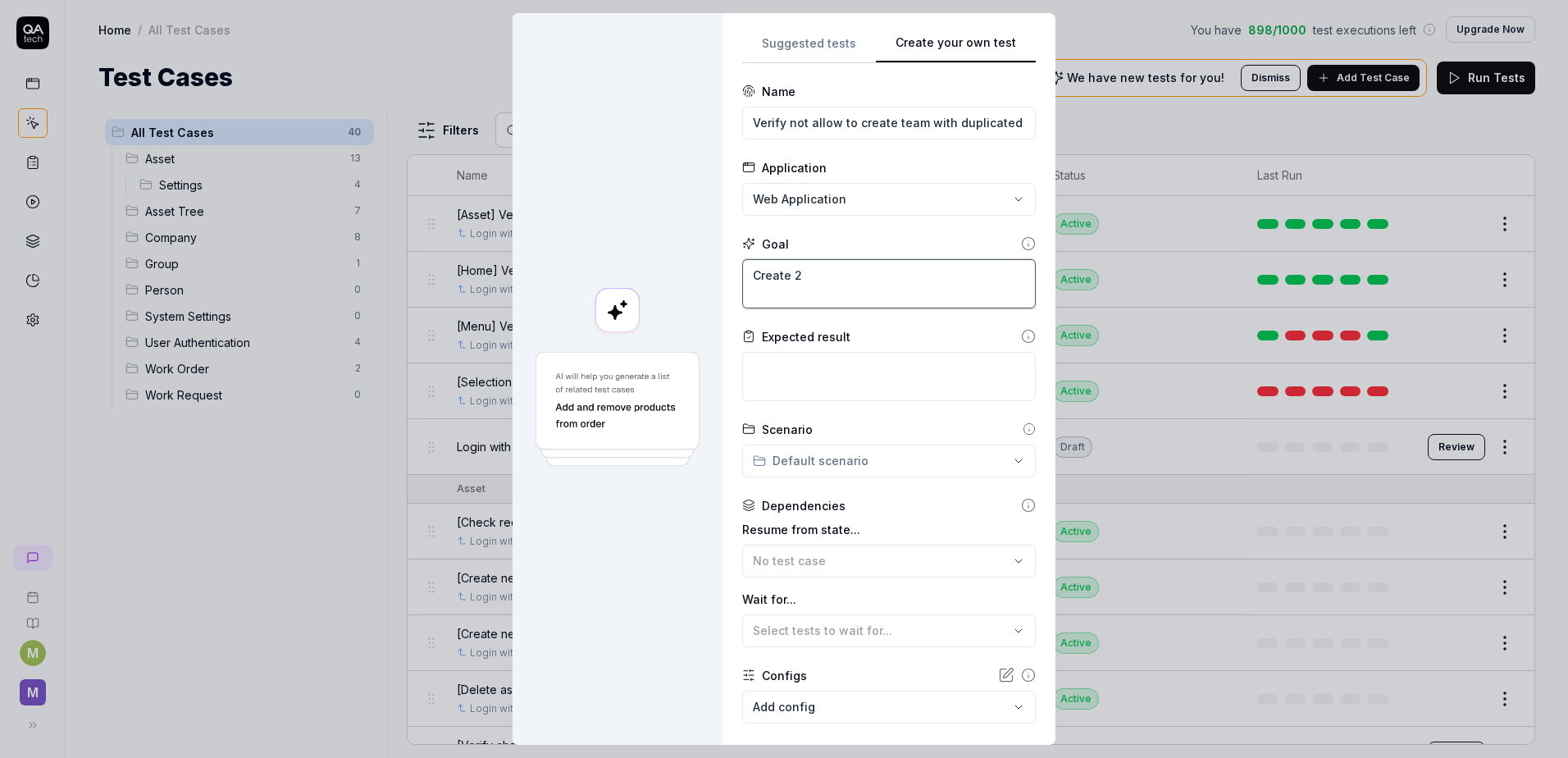
type textarea "*"
type textarea "Create 2 t"
type textarea "*"
type textarea "Create 2 te"
type textarea "*"
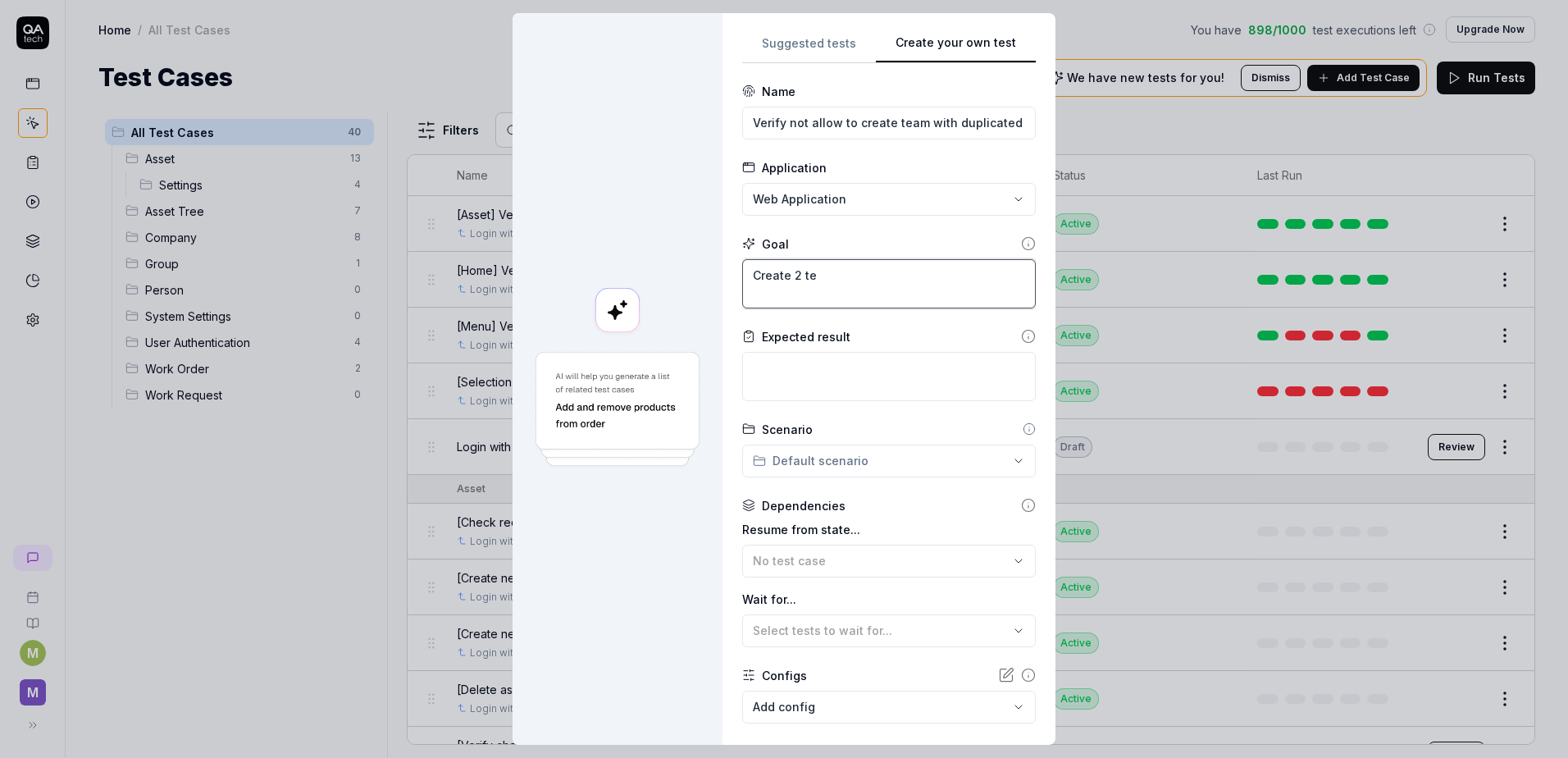
type textarea "Create 2 tea"
type textarea "*"
type textarea "Create 2 team"
type textarea "*"
type textarea "Create 2 teams"
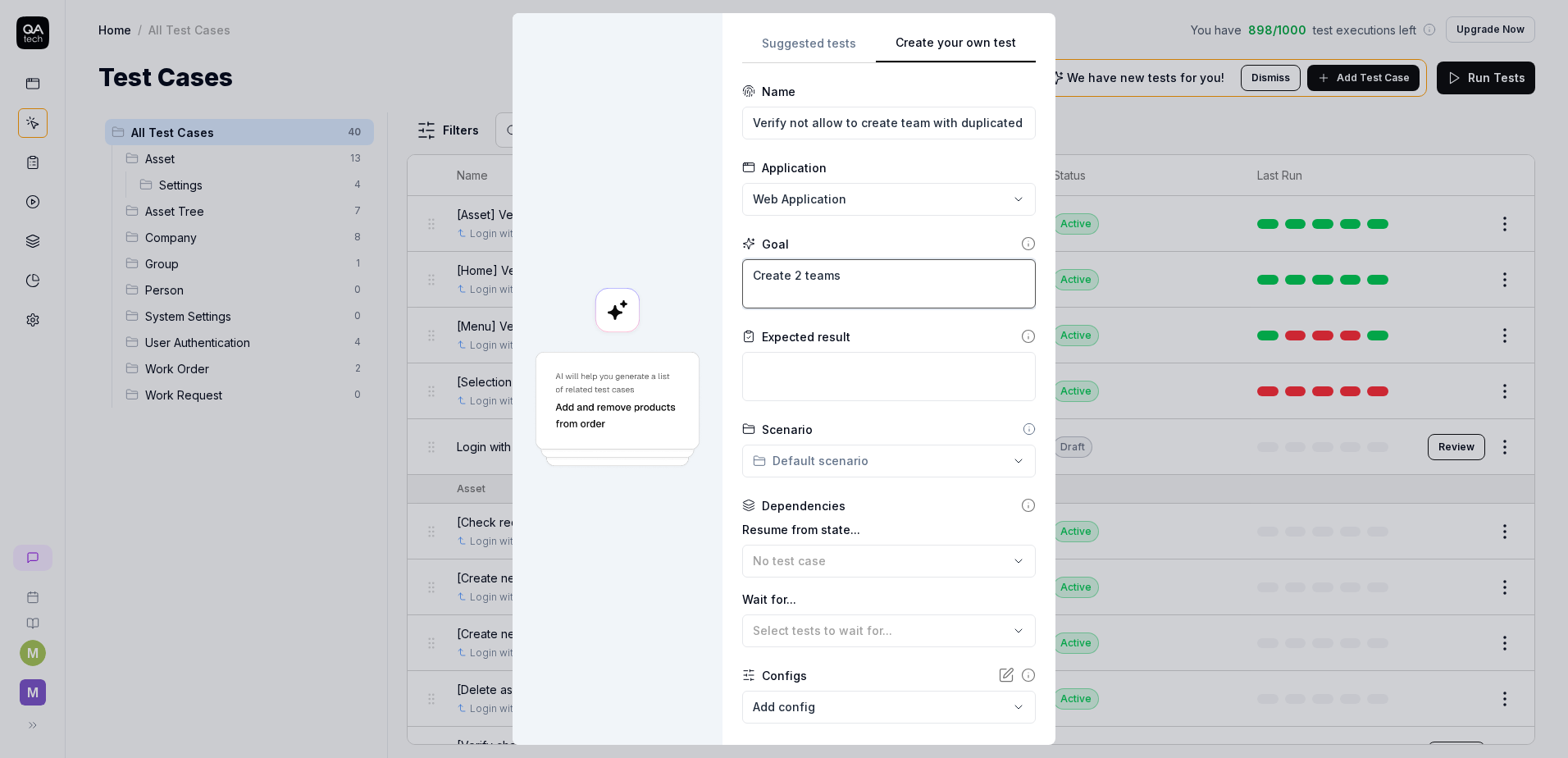
type textarea "*"
type textarea "Create 2 teams ư"
type textarea "*"
type textarea "Create 2 teams w"
type textarea "*"
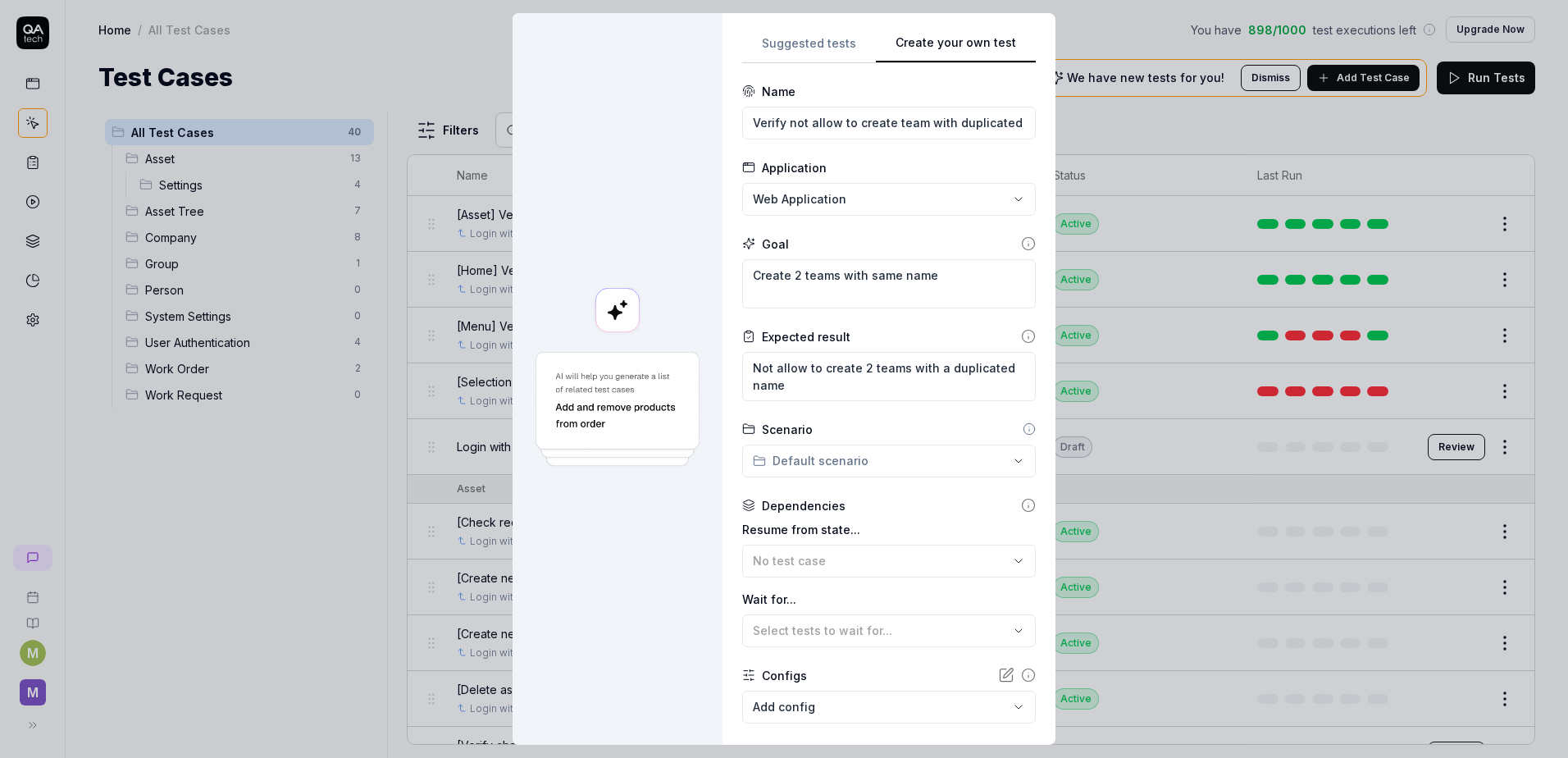
click at [869, 443] on div "Scenario Default scenario" at bounding box center [889, 449] width 293 height 57
click at [871, 441] on div "Scenario Default scenario" at bounding box center [889, 449] width 293 height 57
click at [867, 452] on div "**********" at bounding box center [784, 379] width 1568 height 758
click at [790, 607] on span "Company" at bounding box center [825, 600] width 114 height 18
click at [774, 568] on div "No test case" at bounding box center [881, 561] width 256 height 18
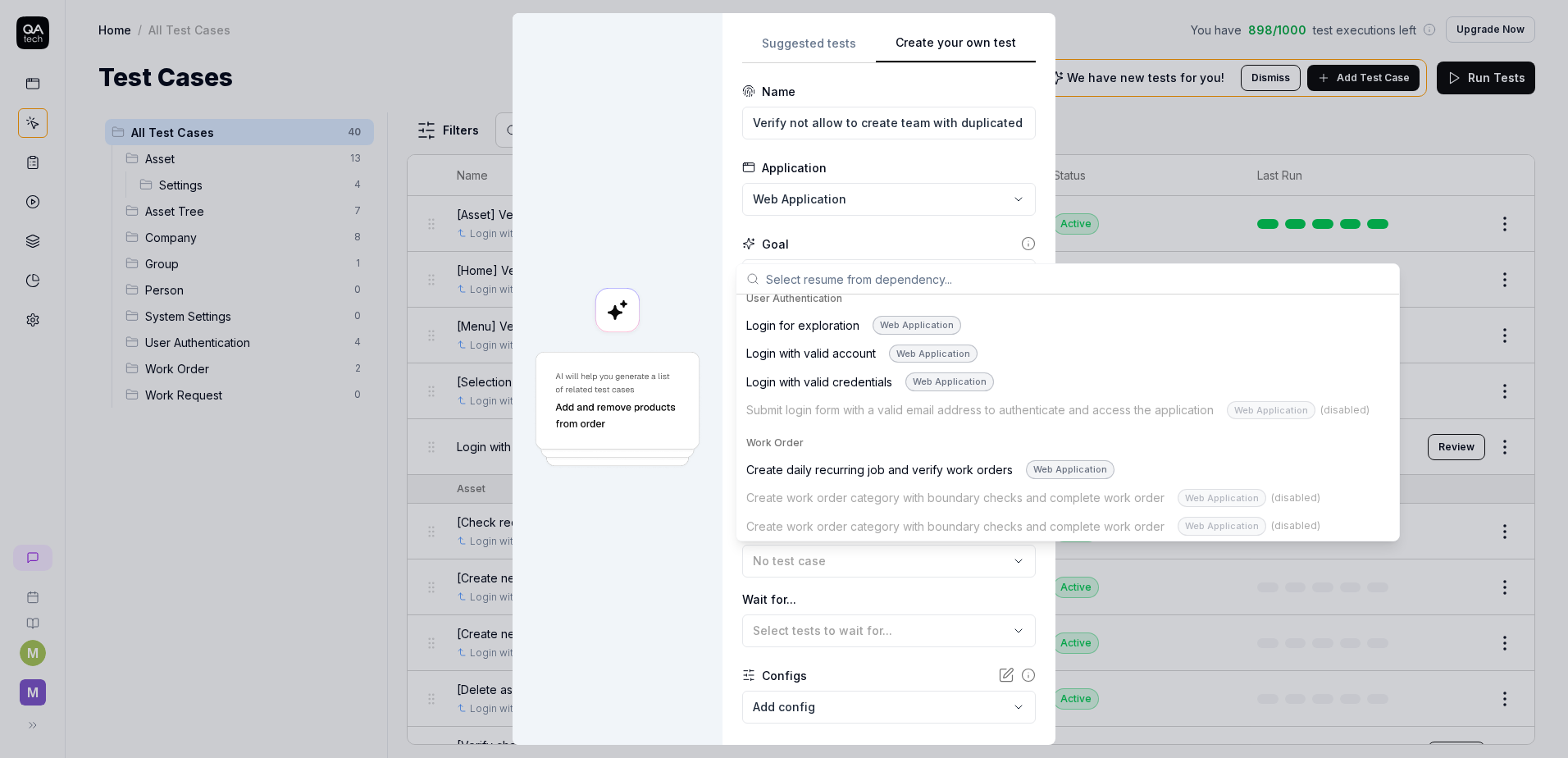
scroll to position [1163, 0]
click at [812, 354] on div "Login with valid account Web Application" at bounding box center [862, 351] width 231 height 19
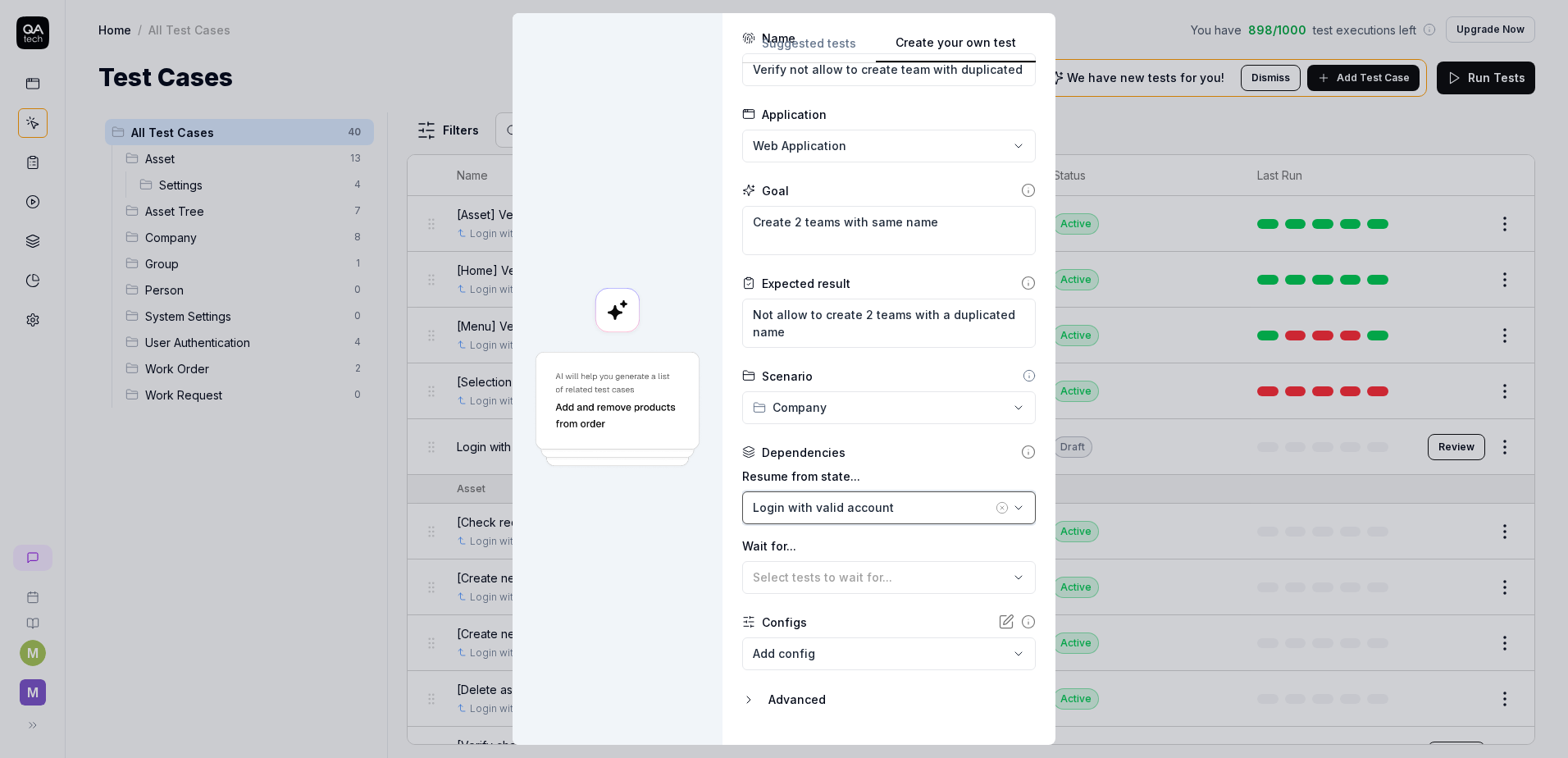
scroll to position [90, 0]
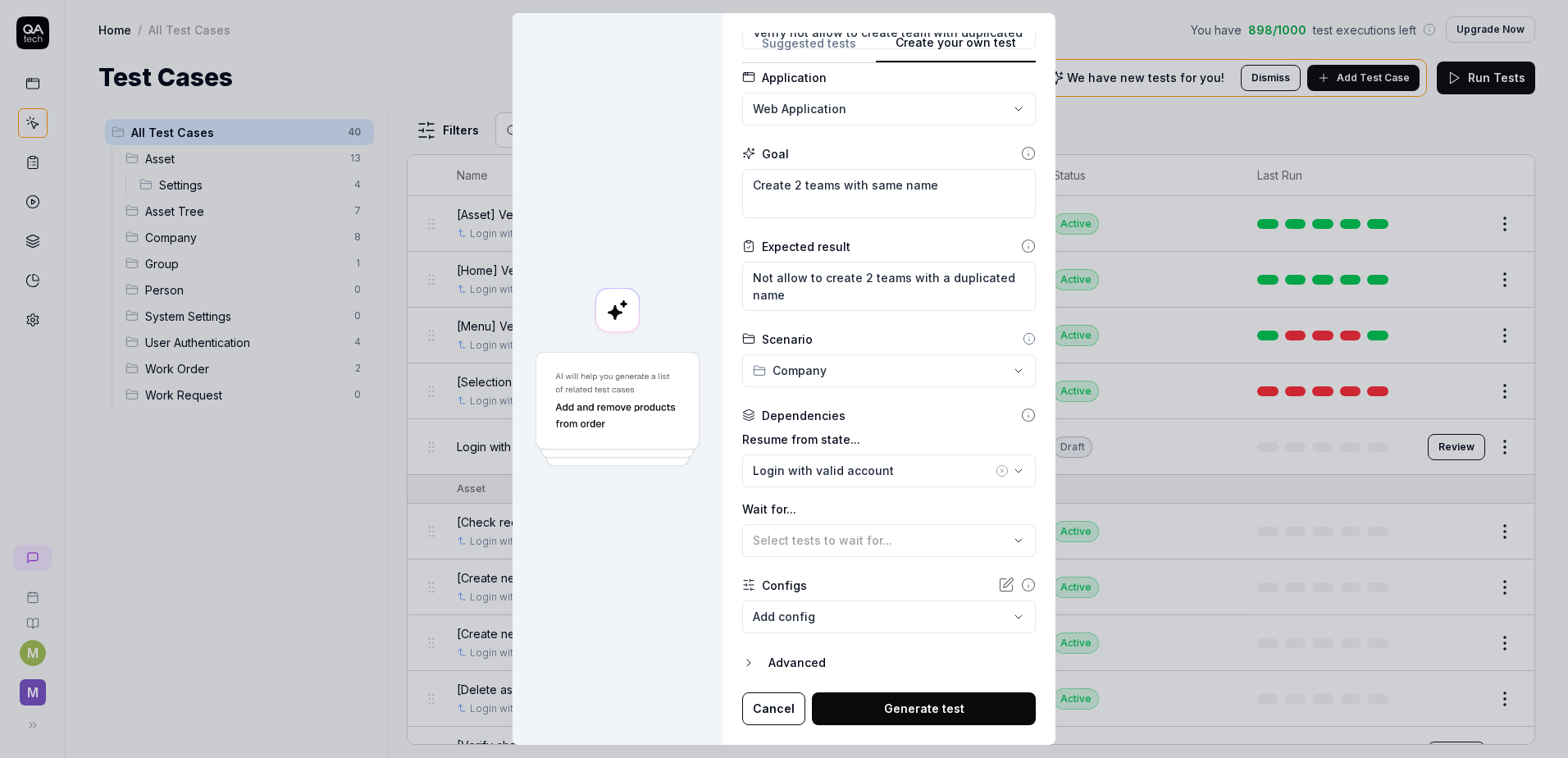
click at [926, 700] on button "Generate test" at bounding box center [925, 708] width 224 height 32
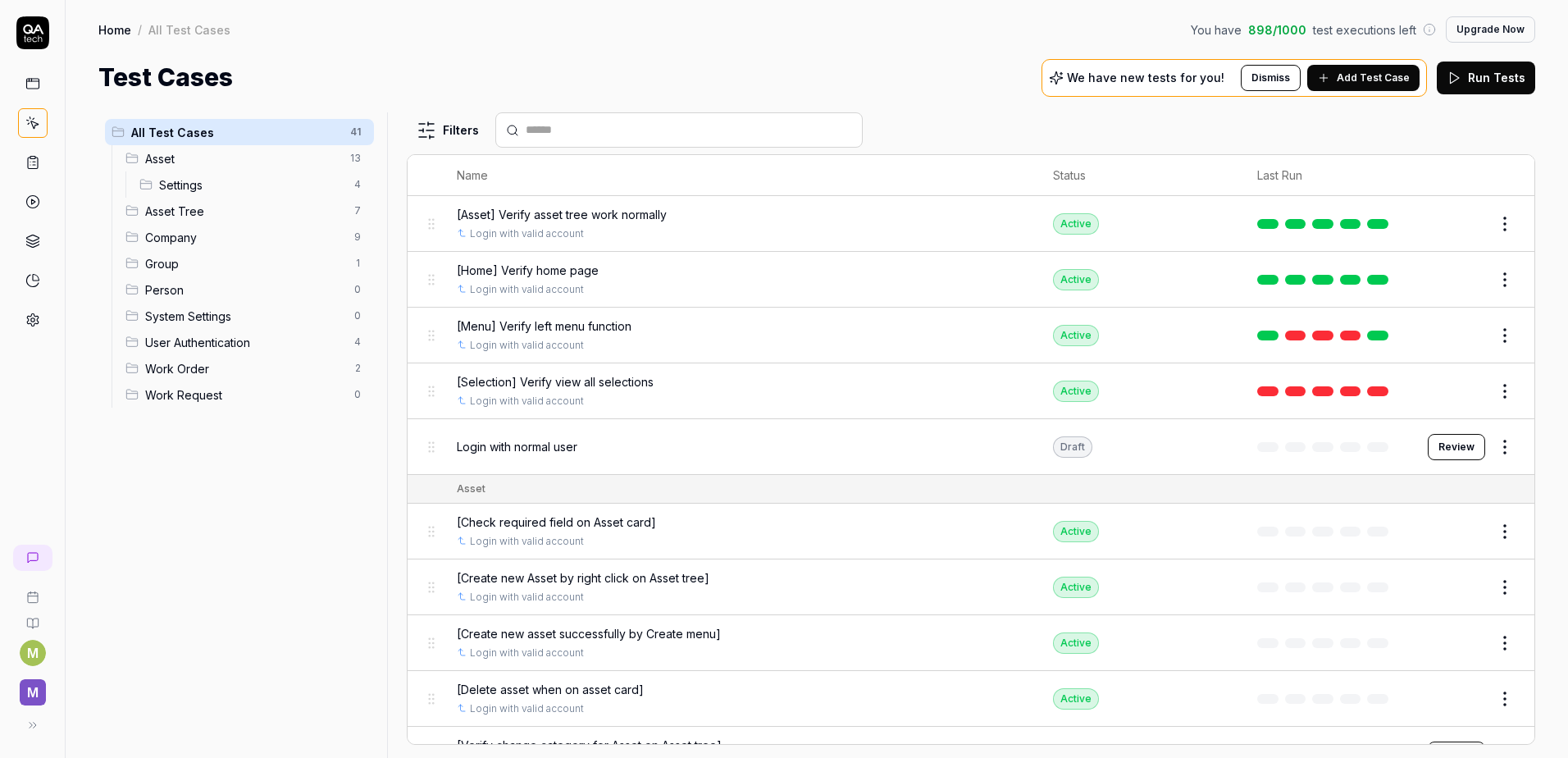
click at [175, 256] on span "Group" at bounding box center [245, 263] width 200 height 18
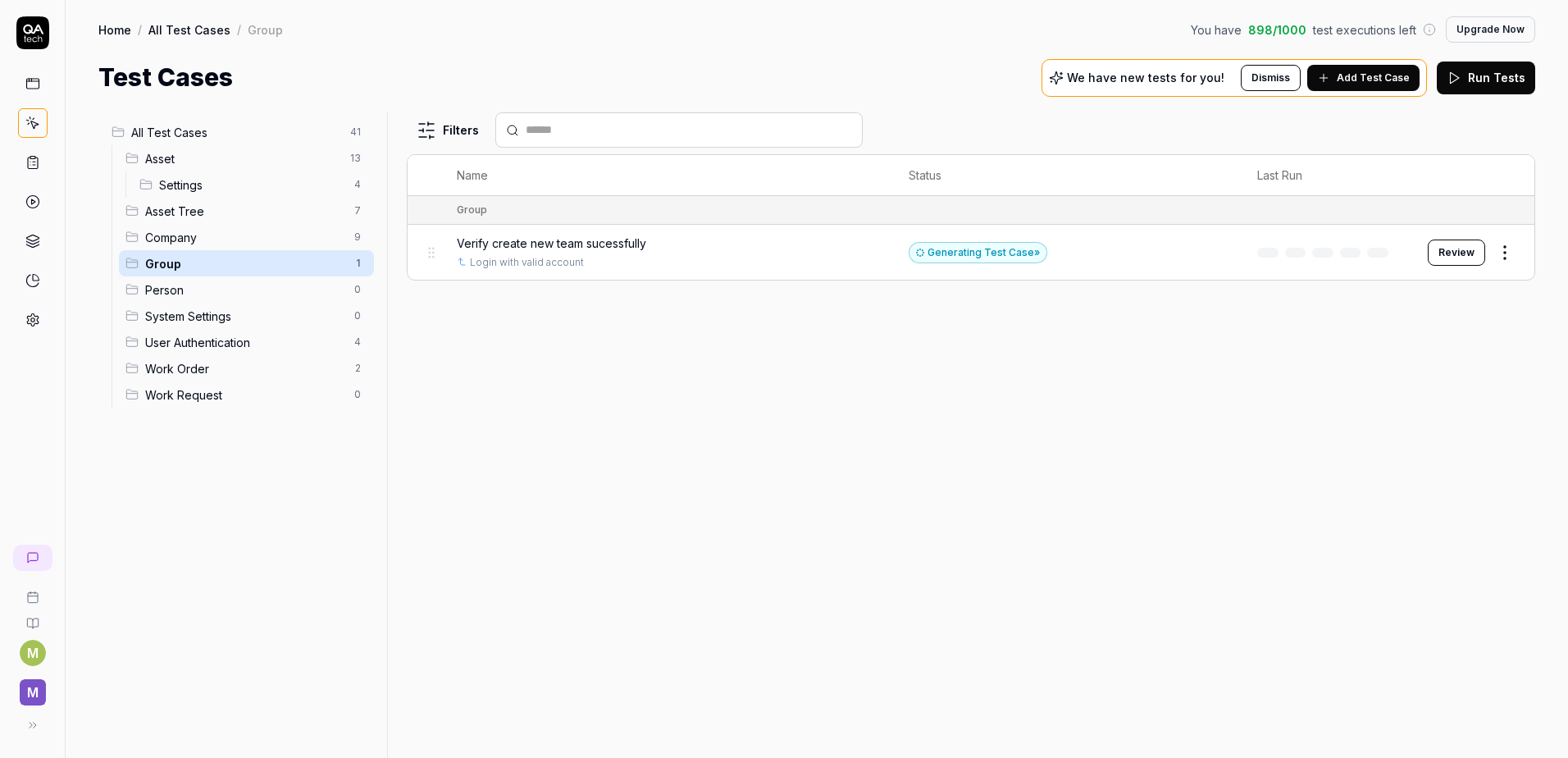
click at [1353, 67] on button "Add Test Case" at bounding box center [1363, 78] width 112 height 26
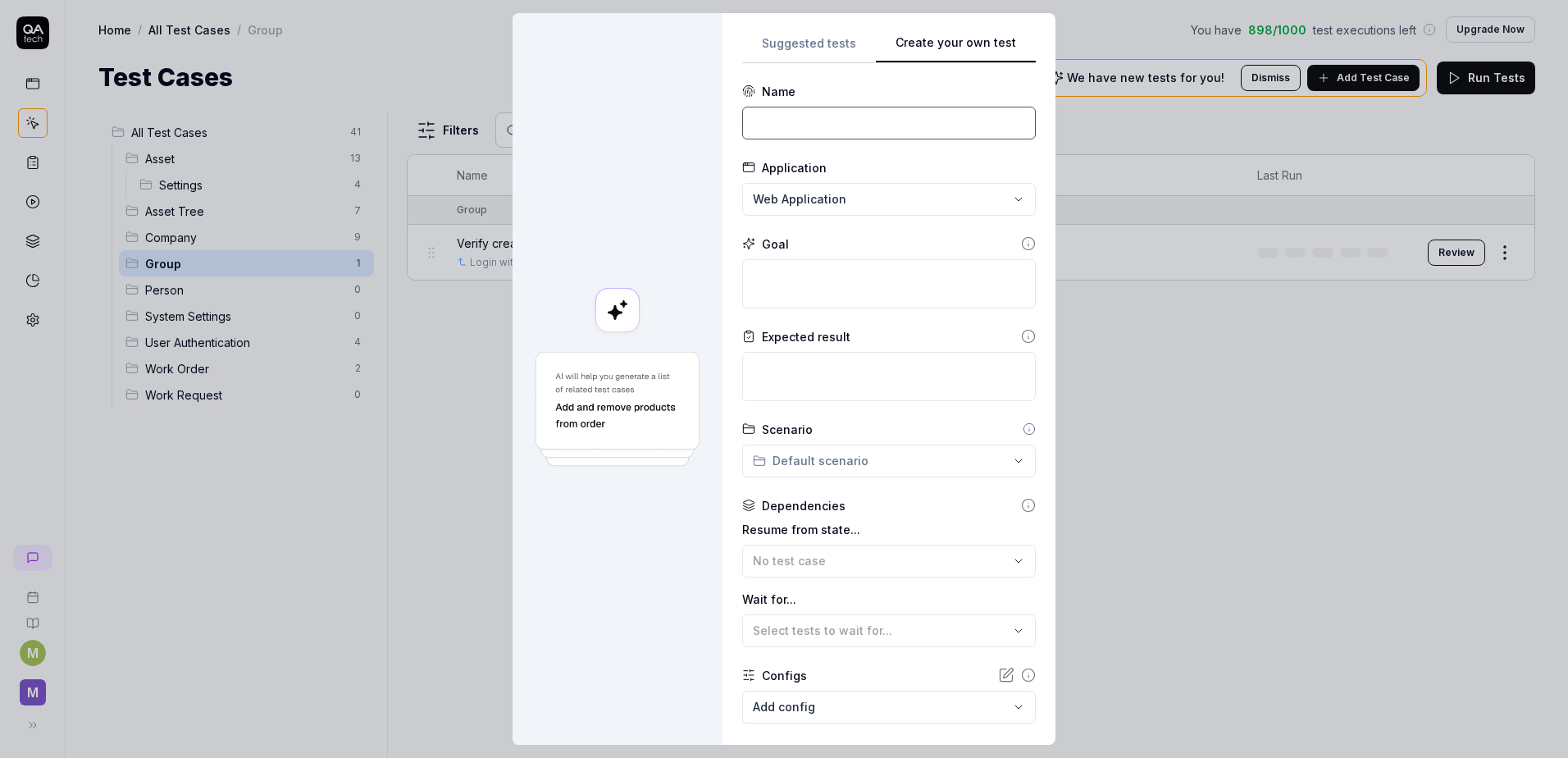
click at [828, 115] on input at bounding box center [889, 123] width 293 height 32
paste input "Verify edit team successfully"
click at [771, 287] on textarea at bounding box center [889, 284] width 293 height 49
click at [827, 448] on div "**********" at bounding box center [784, 379] width 1568 height 758
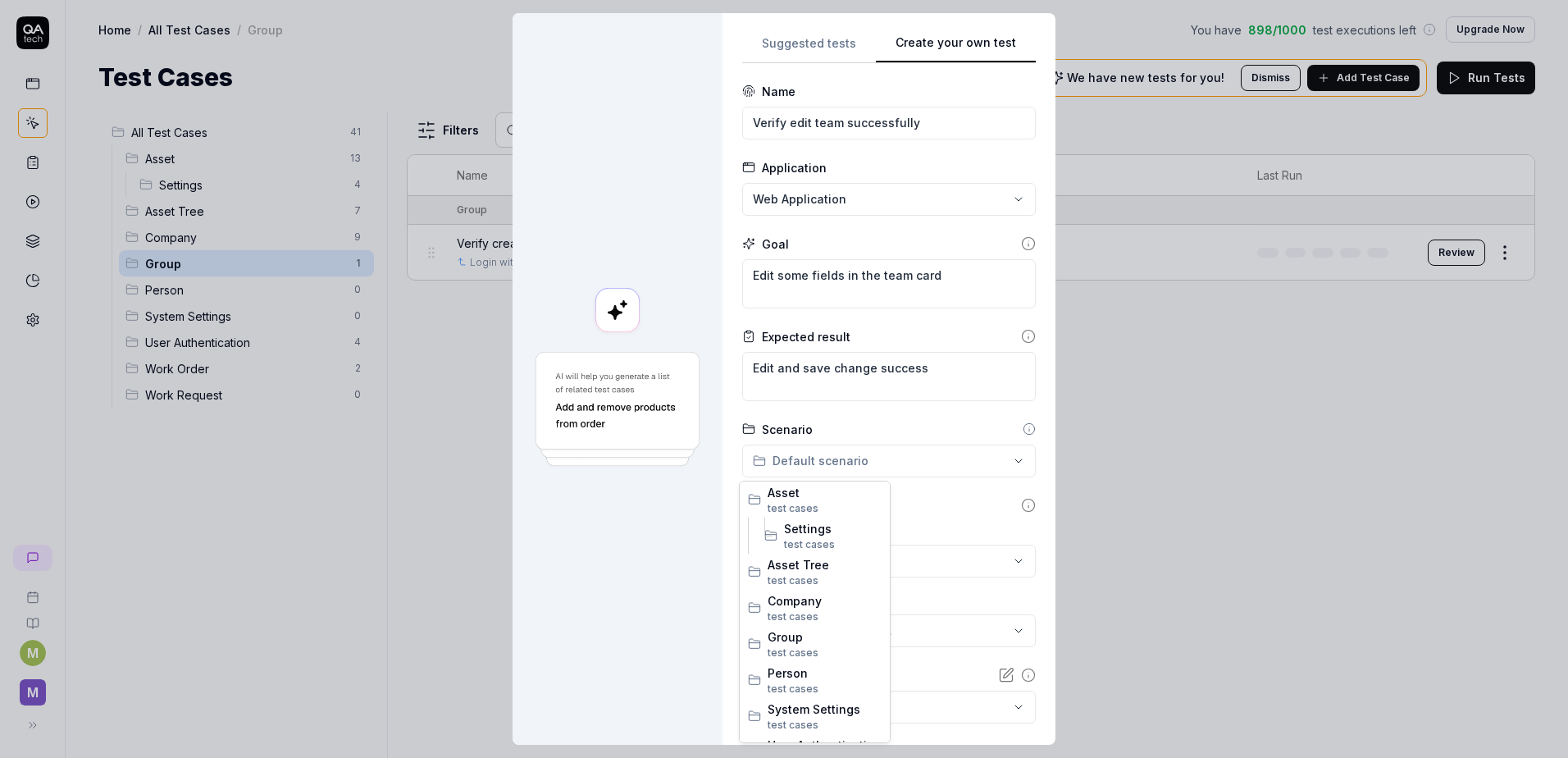
drag, startPoint x: 802, startPoint y: 615, endPoint x: 802, endPoint y: 640, distance: 25.0
click at [823, 565] on div "No test case" at bounding box center [881, 561] width 256 height 18
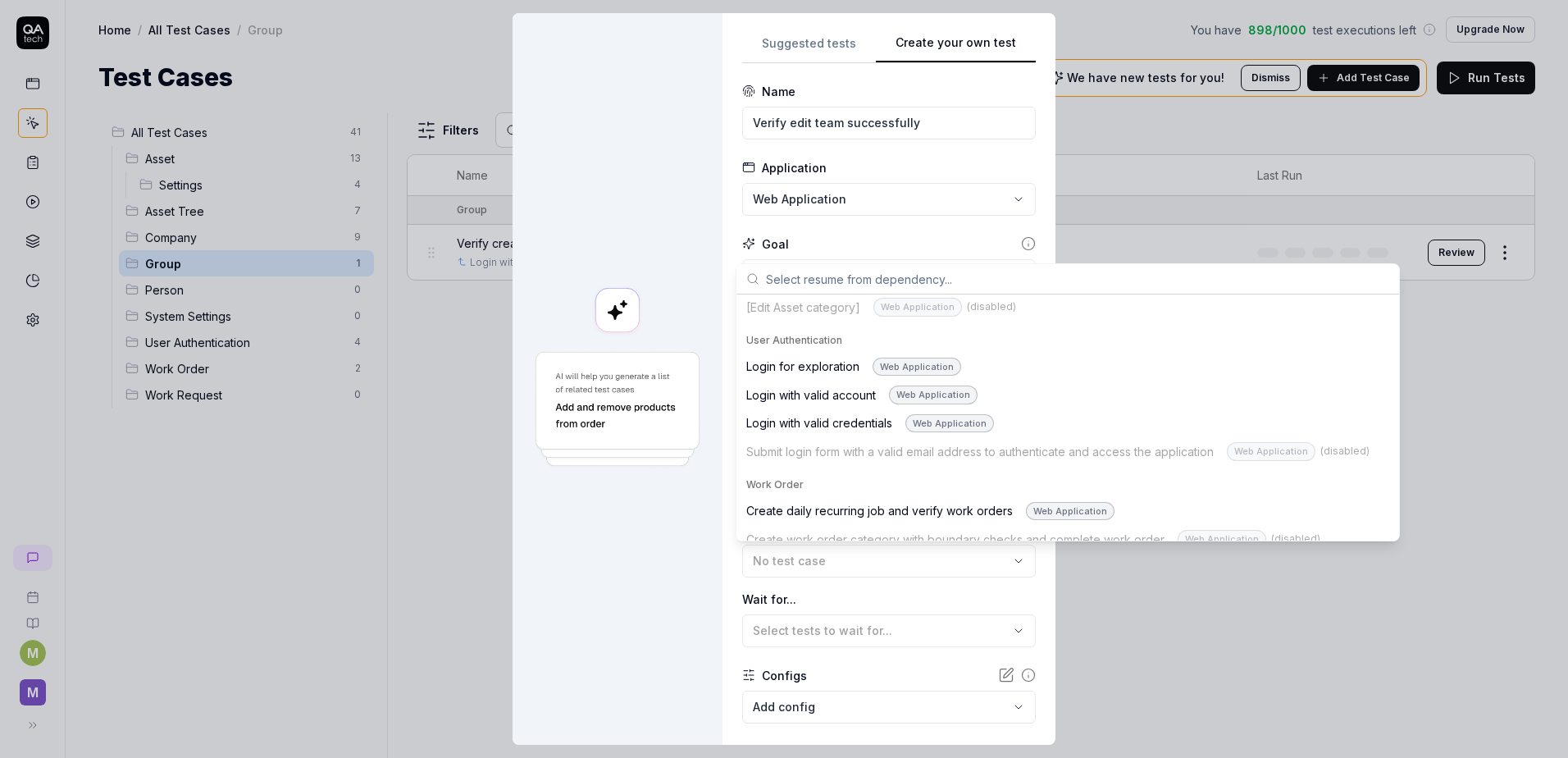
scroll to position [1148, 0]
click at [852, 389] on div "Login with valid account Web Application" at bounding box center [862, 394] width 231 height 19
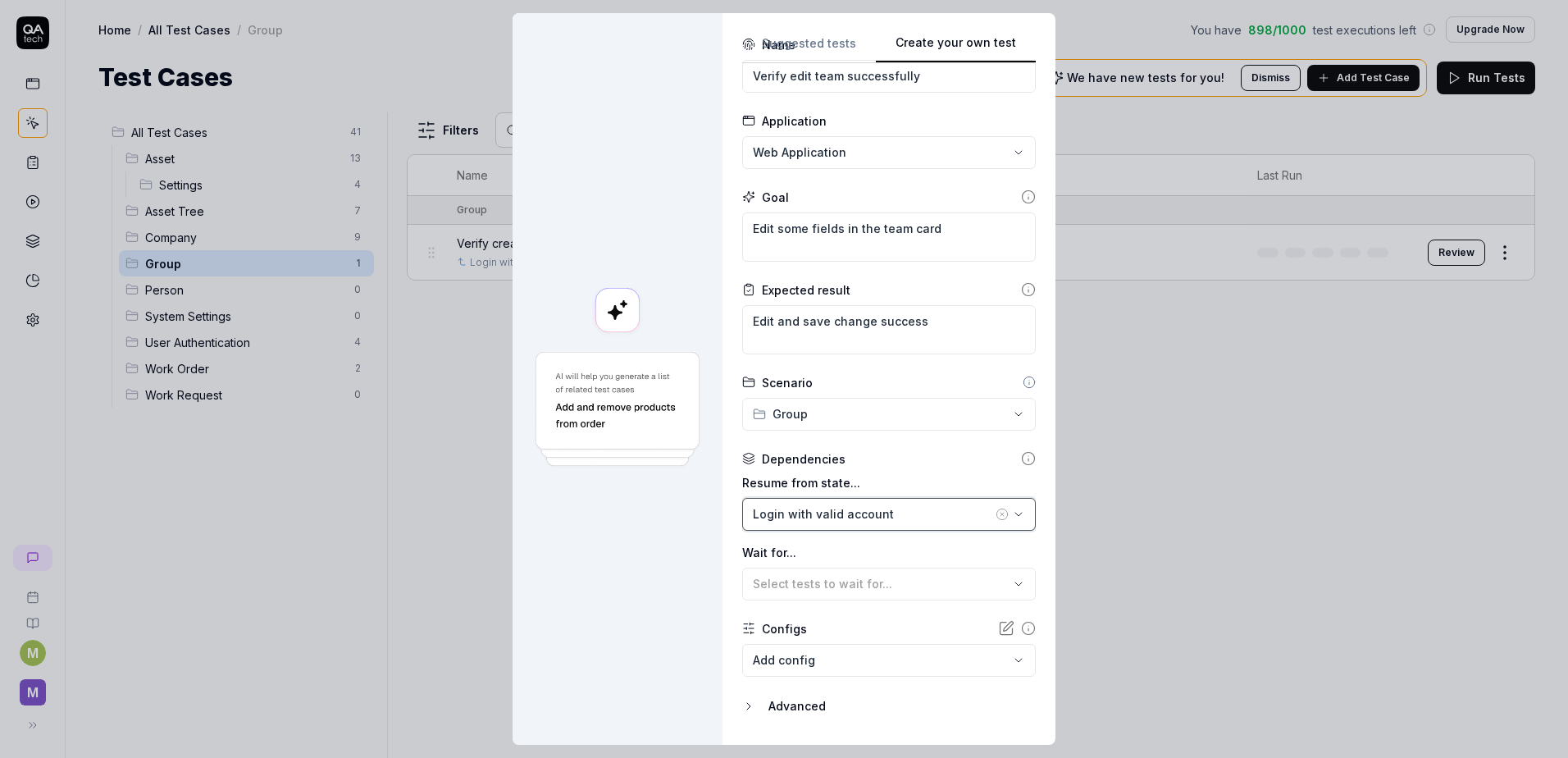
scroll to position [90, 0]
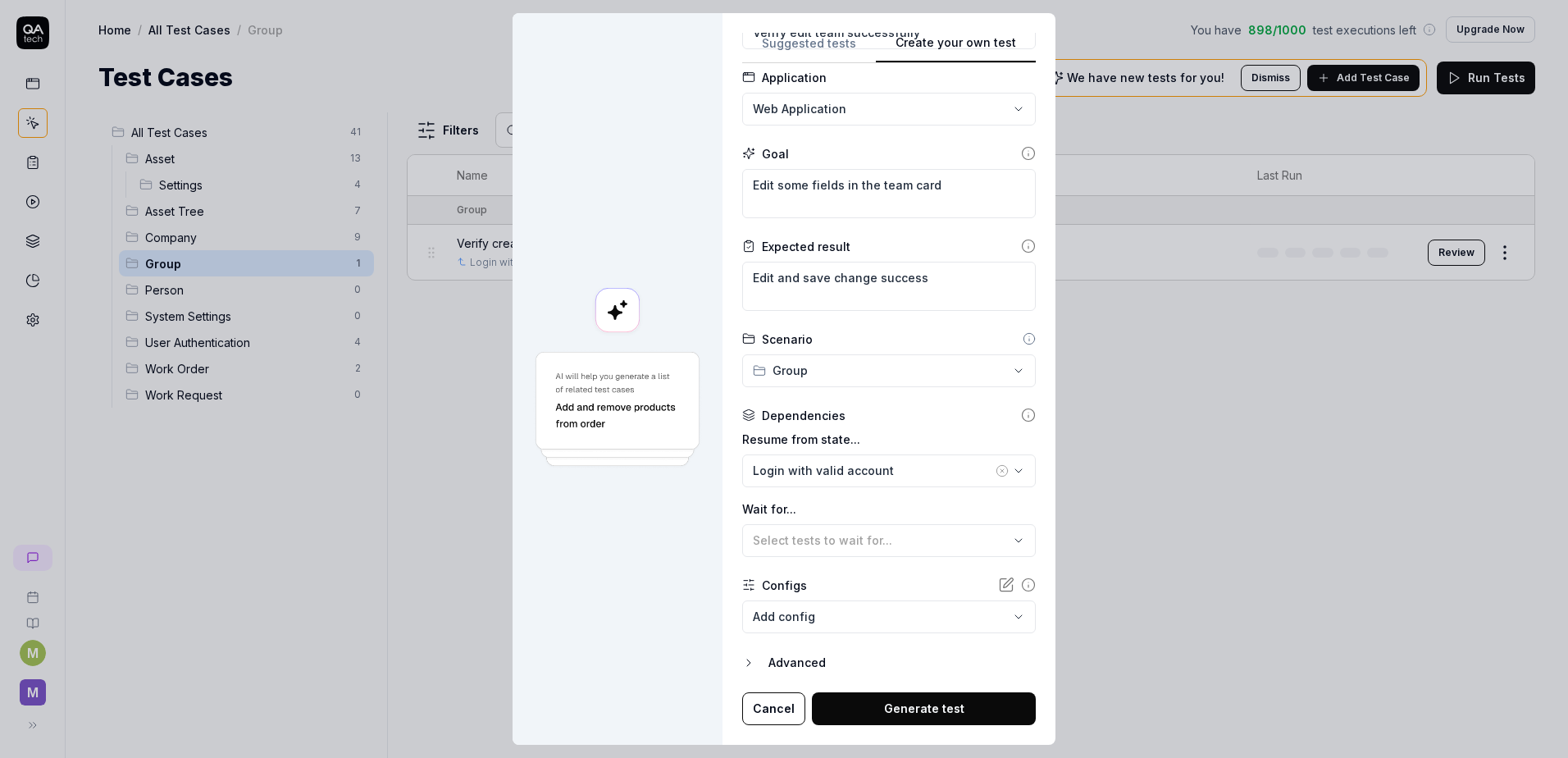
click at [939, 699] on button "Generate test" at bounding box center [925, 708] width 224 height 32
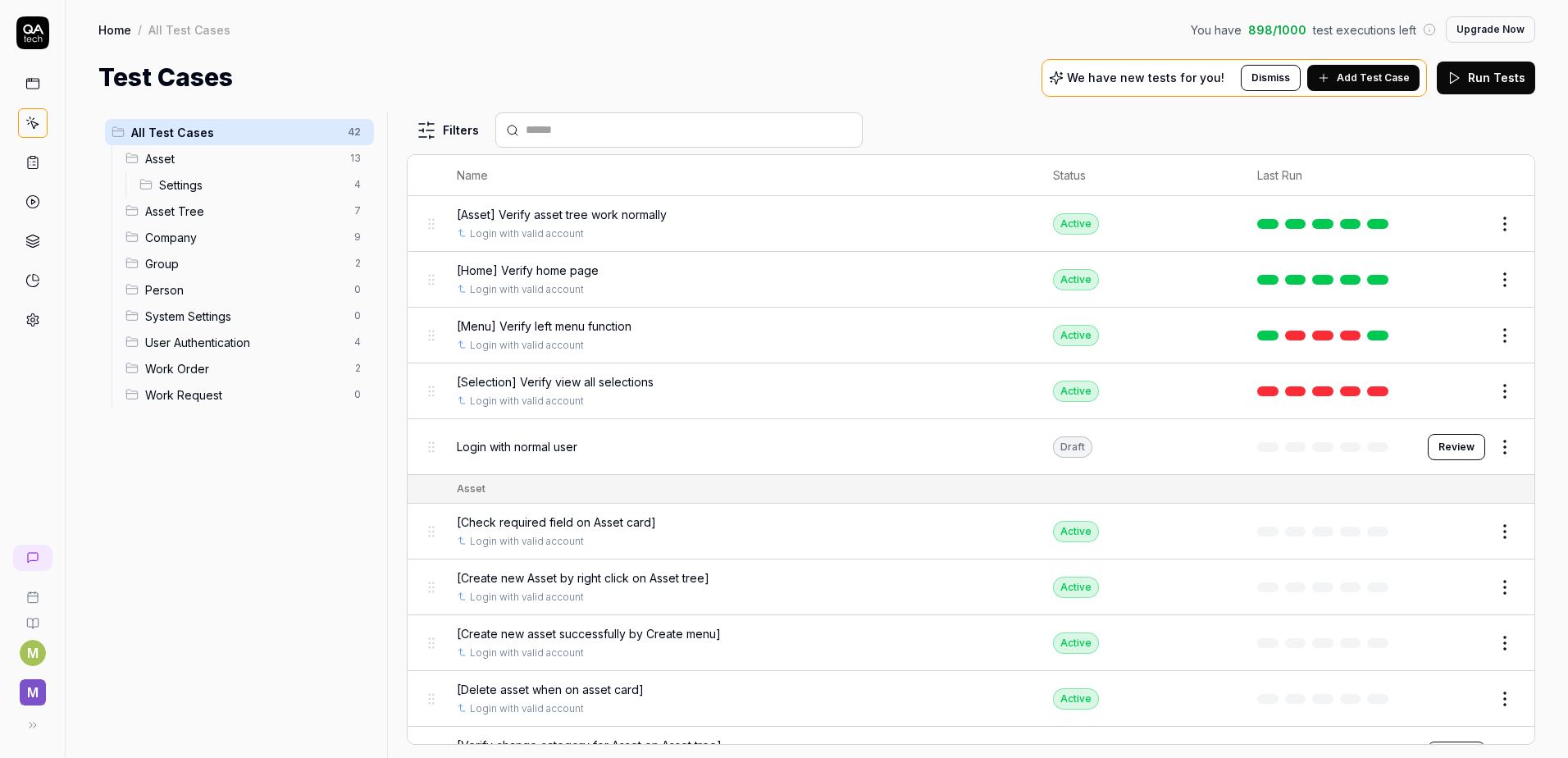
click at [244, 257] on span "Group" at bounding box center [245, 263] width 200 height 18
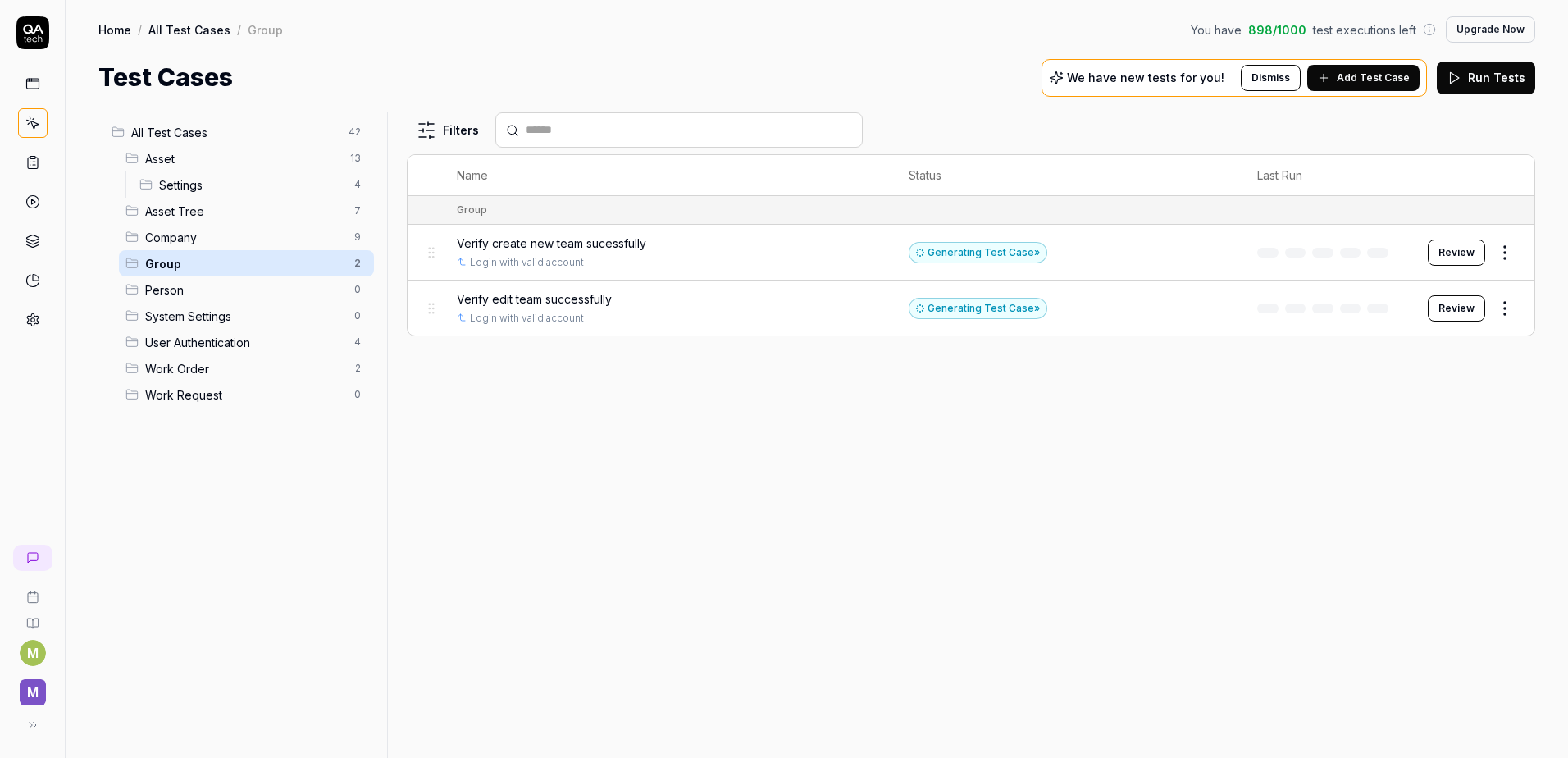
click at [1365, 71] on span "Add Test Case" at bounding box center [1373, 78] width 73 height 15
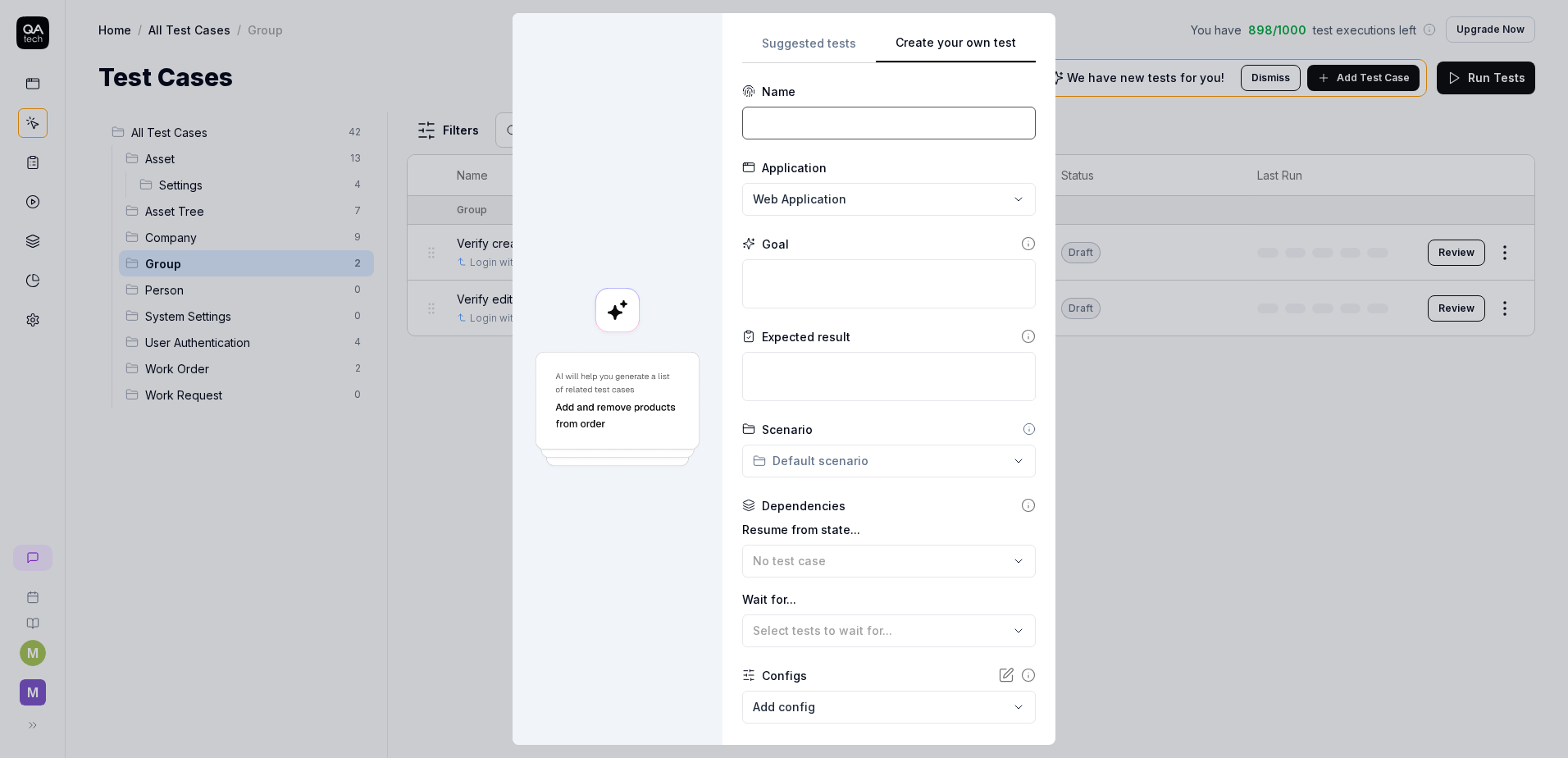
click at [783, 121] on input at bounding box center [889, 123] width 293 height 32
paste input "Verify edit duplicated team name"
click at [786, 284] on textarea at bounding box center [889, 284] width 293 height 49
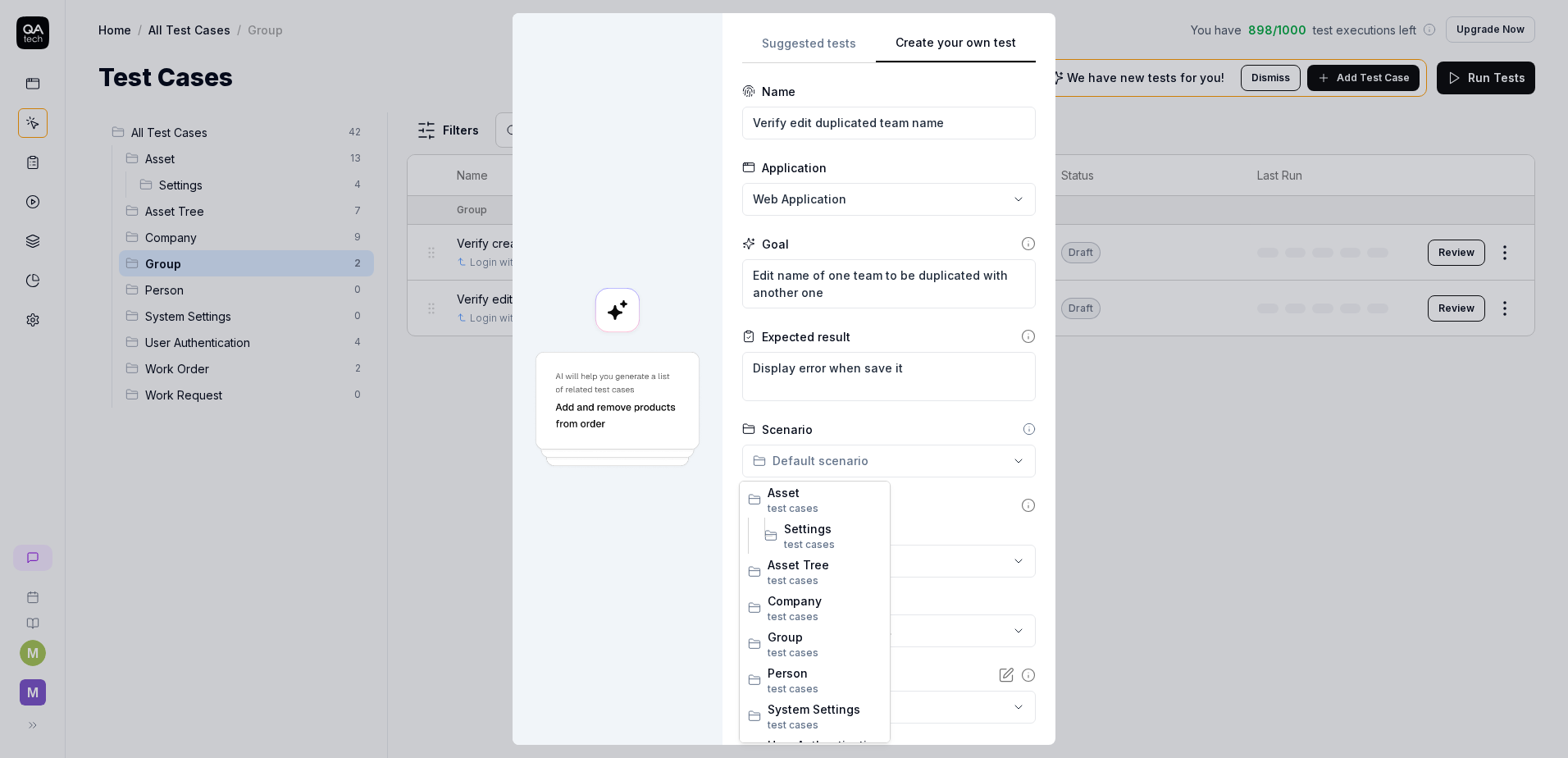
click at [825, 460] on div "**********" at bounding box center [784, 379] width 1568 height 758
click at [792, 637] on span "Group" at bounding box center [825, 637] width 114 height 18
click at [853, 560] on div "No test case" at bounding box center [881, 561] width 256 height 18
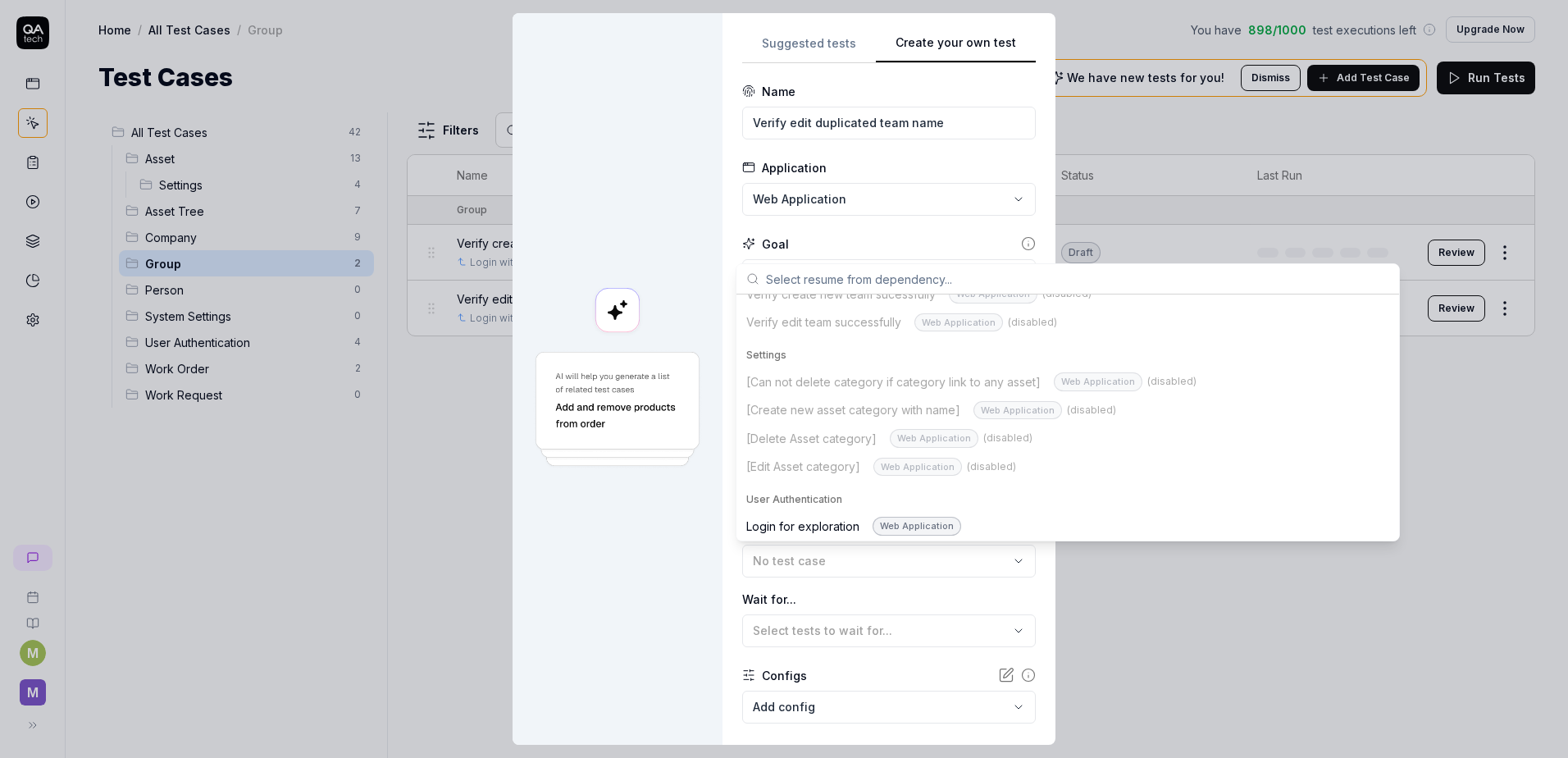
scroll to position [1220, 0]
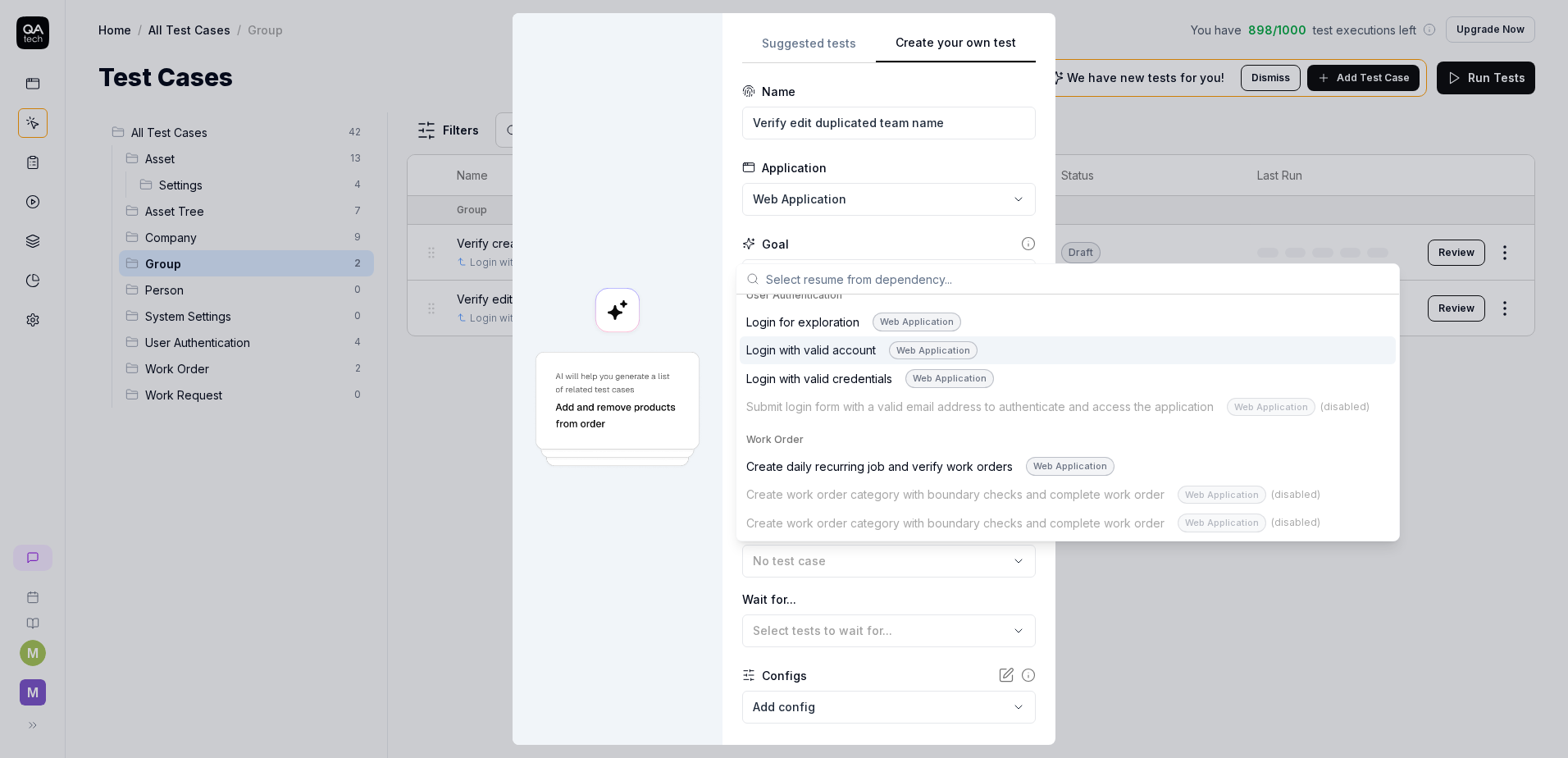
click at [840, 348] on div "Login with valid account Web Application" at bounding box center [862, 351] width 231 height 19
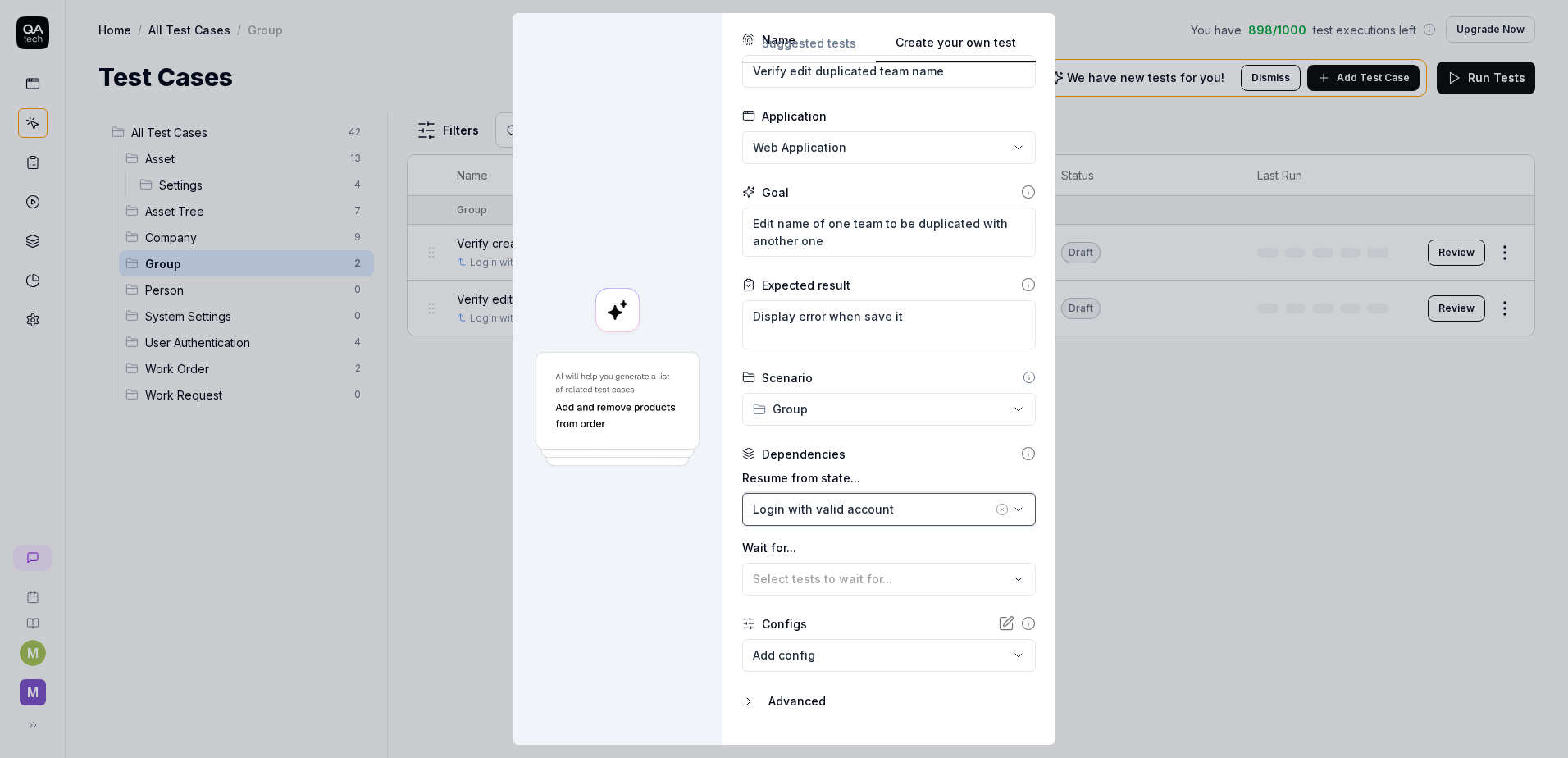
scroll to position [82, 0]
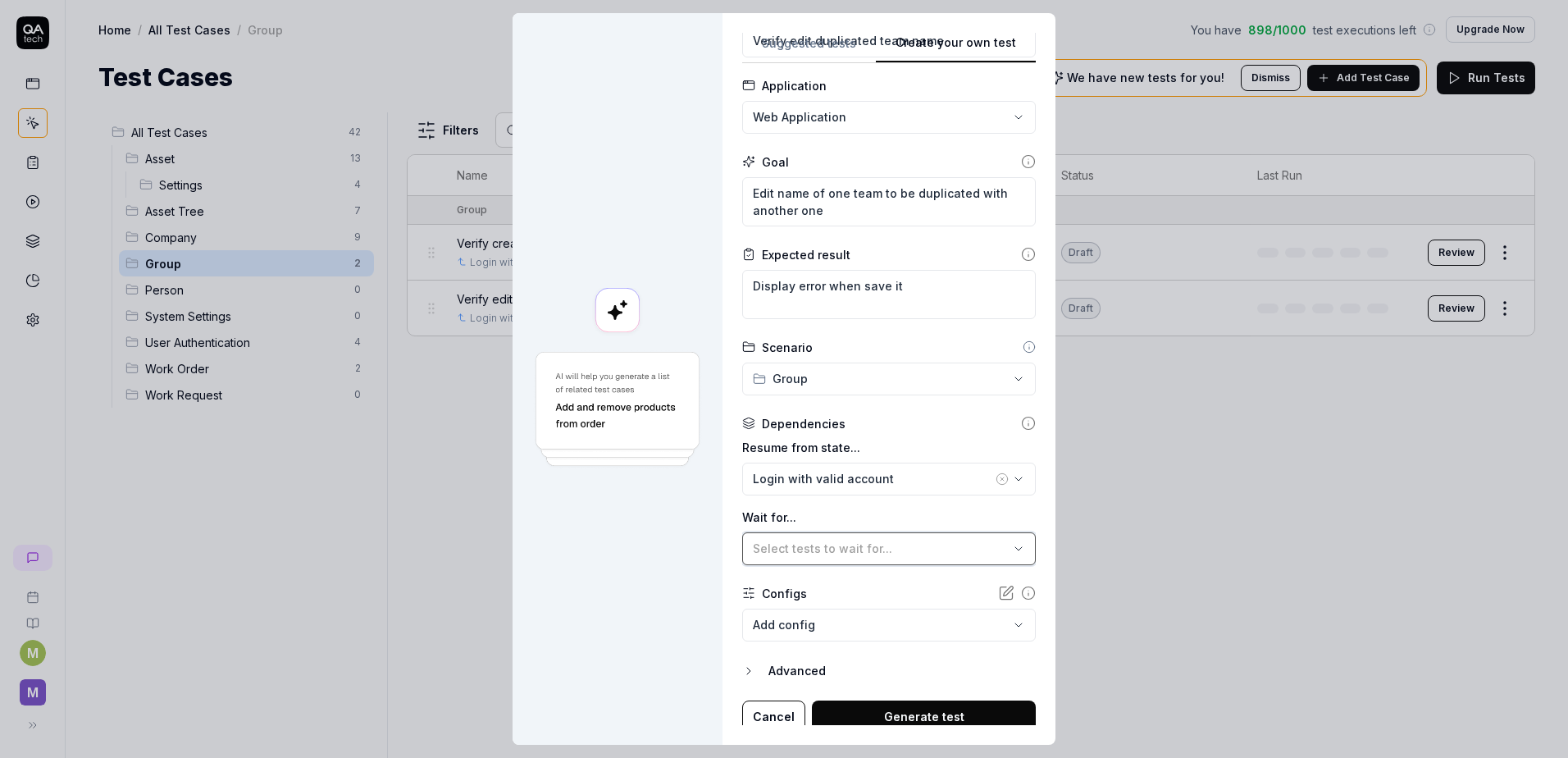
click at [798, 547] on span "Select tests to wait for..." at bounding box center [822, 548] width 139 height 14
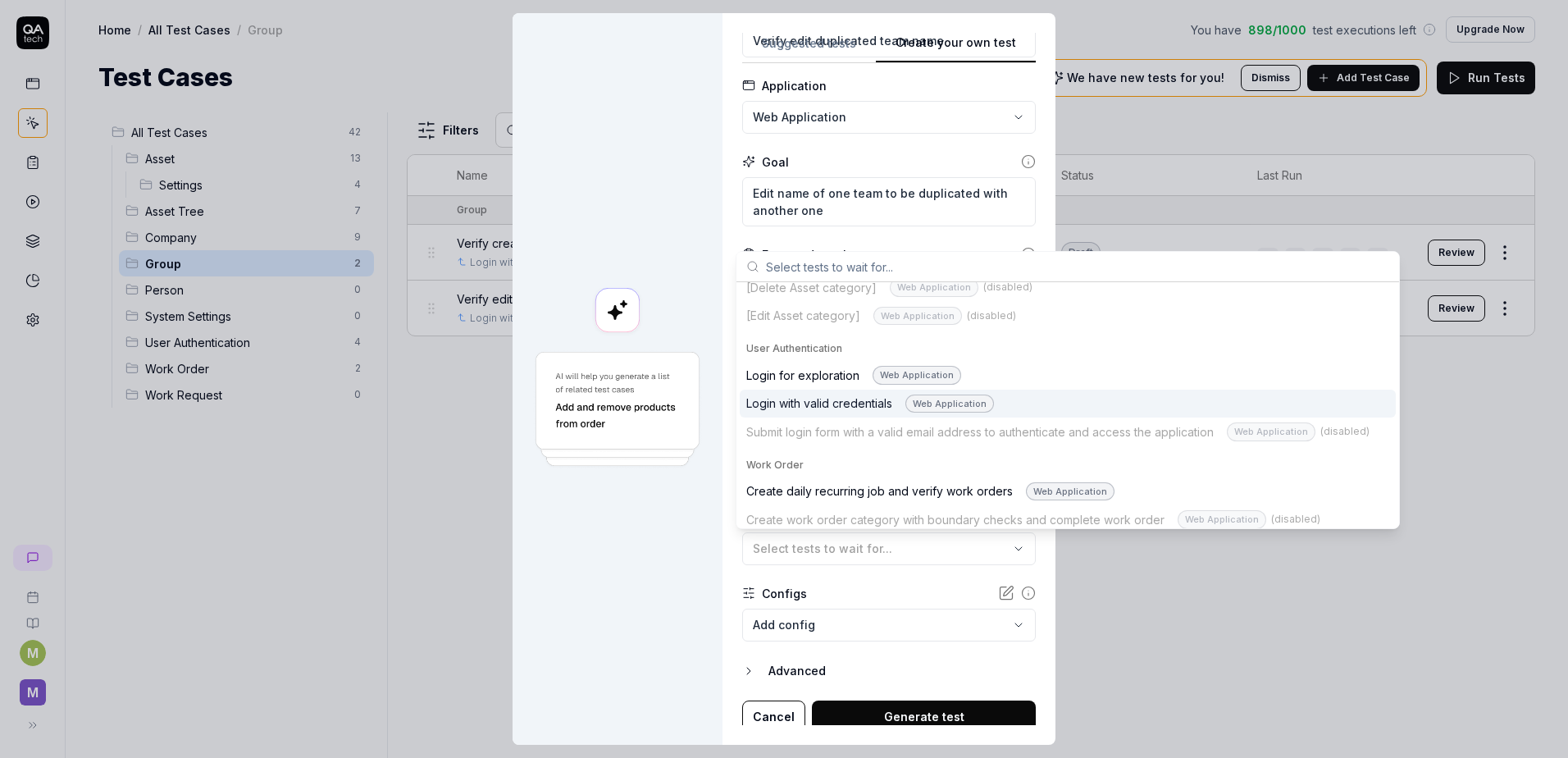
scroll to position [1191, 0]
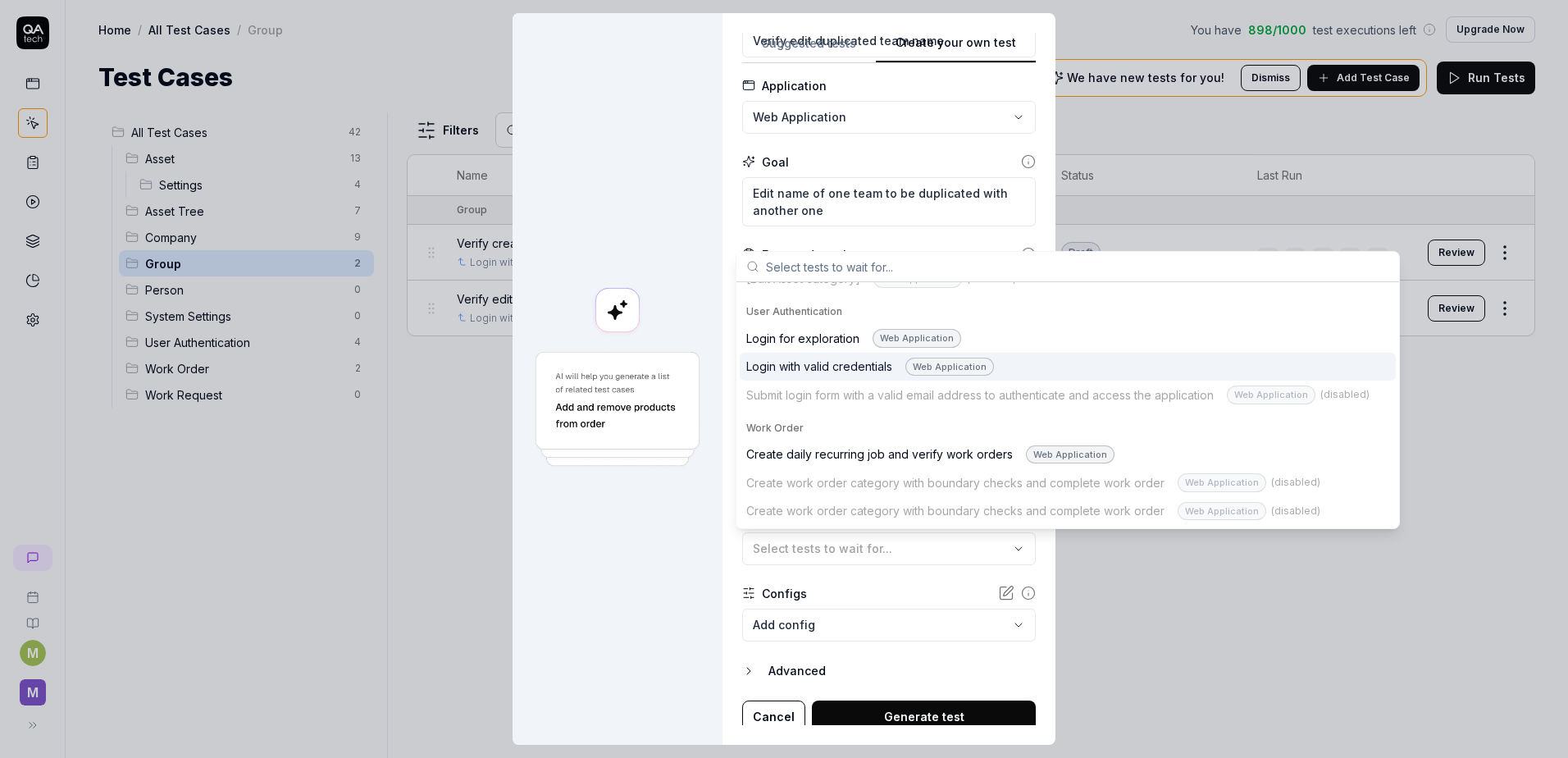
click at [838, 647] on form "**********" at bounding box center [889, 367] width 293 height 733
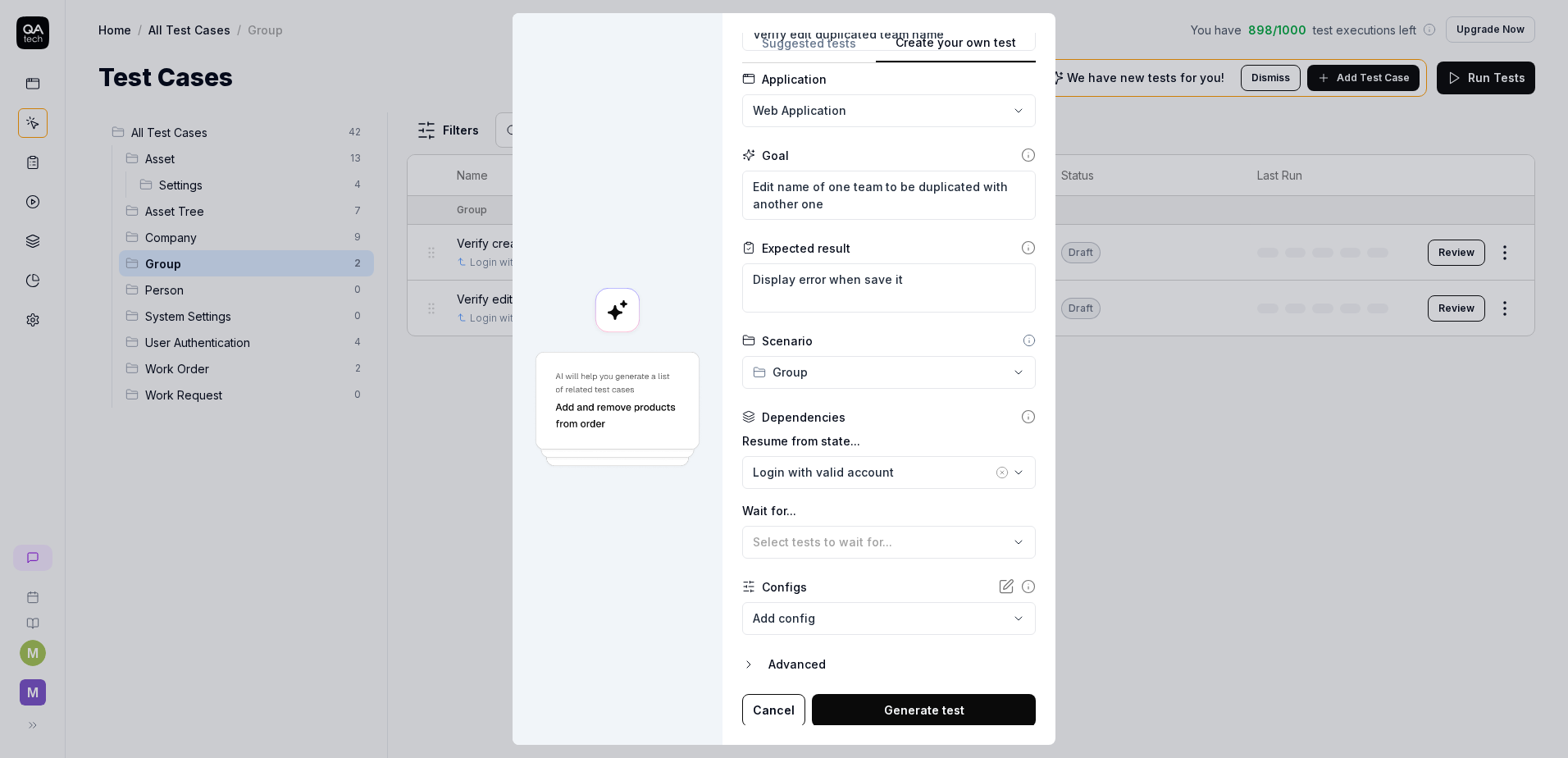
scroll to position [90, 0]
click at [915, 707] on button "Generate test" at bounding box center [925, 708] width 224 height 32
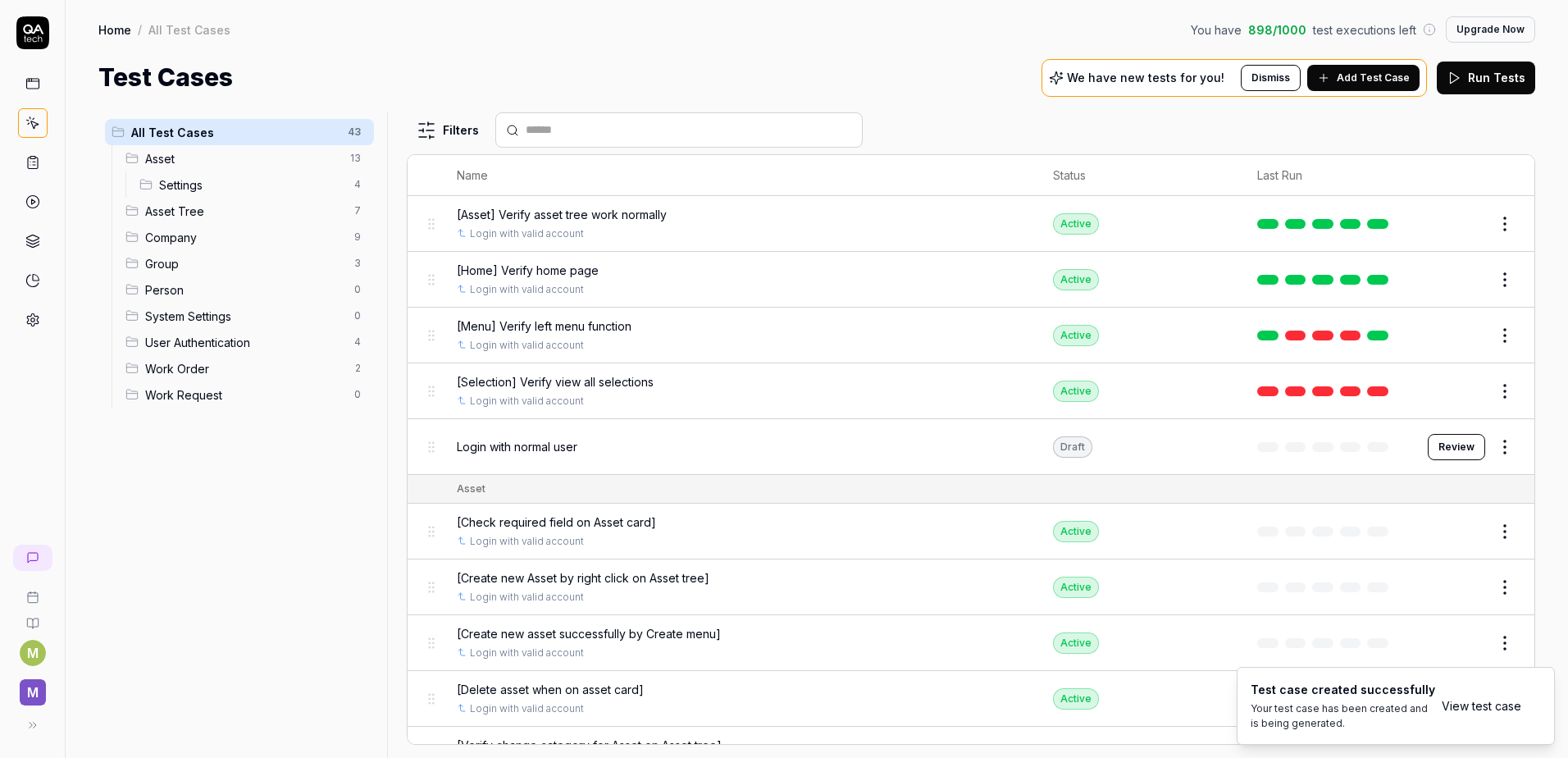
click at [176, 265] on span "Group" at bounding box center [245, 263] width 200 height 18
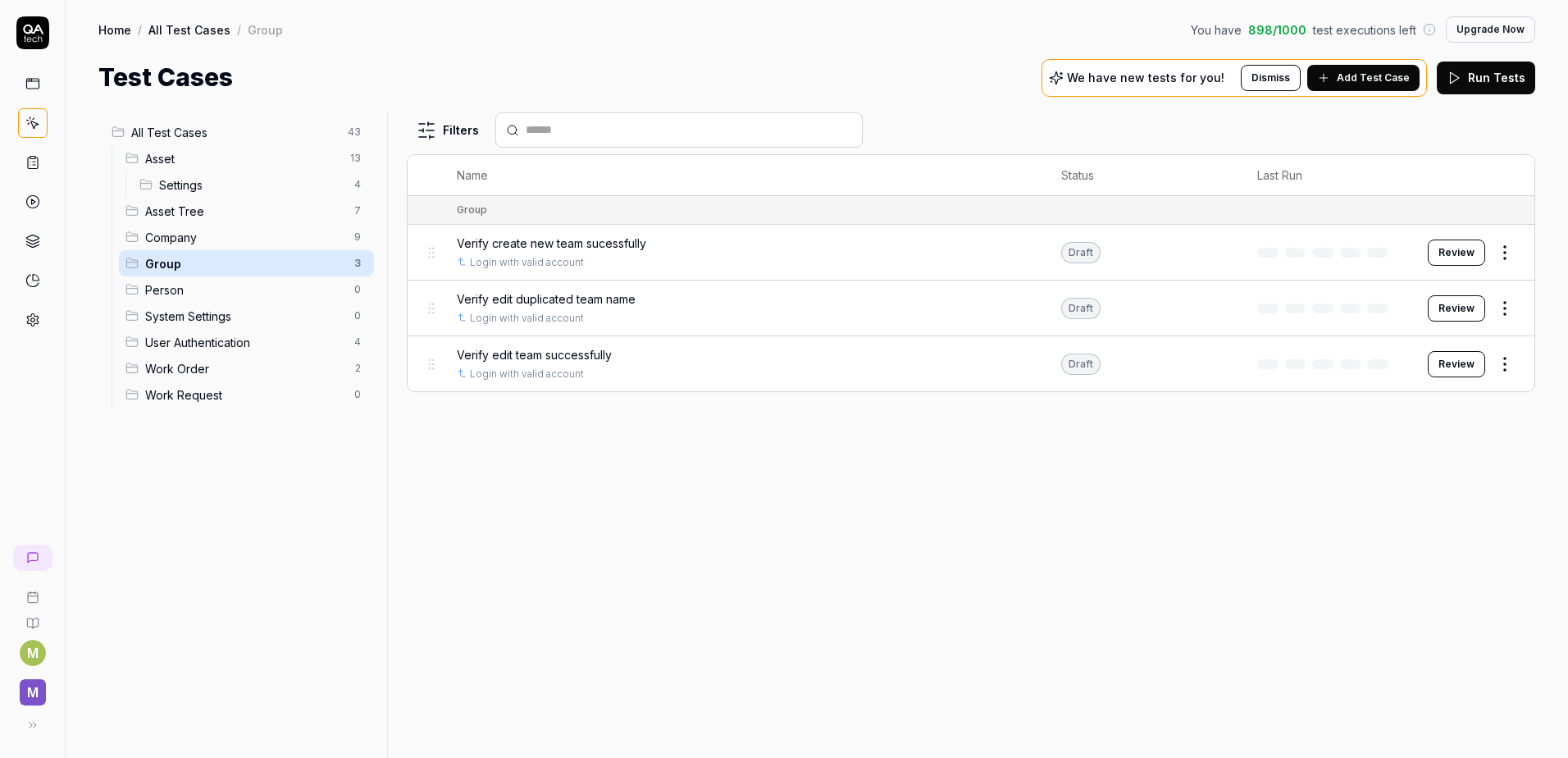
click at [923, 576] on div "Filters Name Status Last Run Group Verify create new team sucessfully Login wit…" at bounding box center [971, 434] width 1129 height 645
click at [1371, 89] on button "Add Test Case" at bounding box center [1363, 78] width 112 height 26
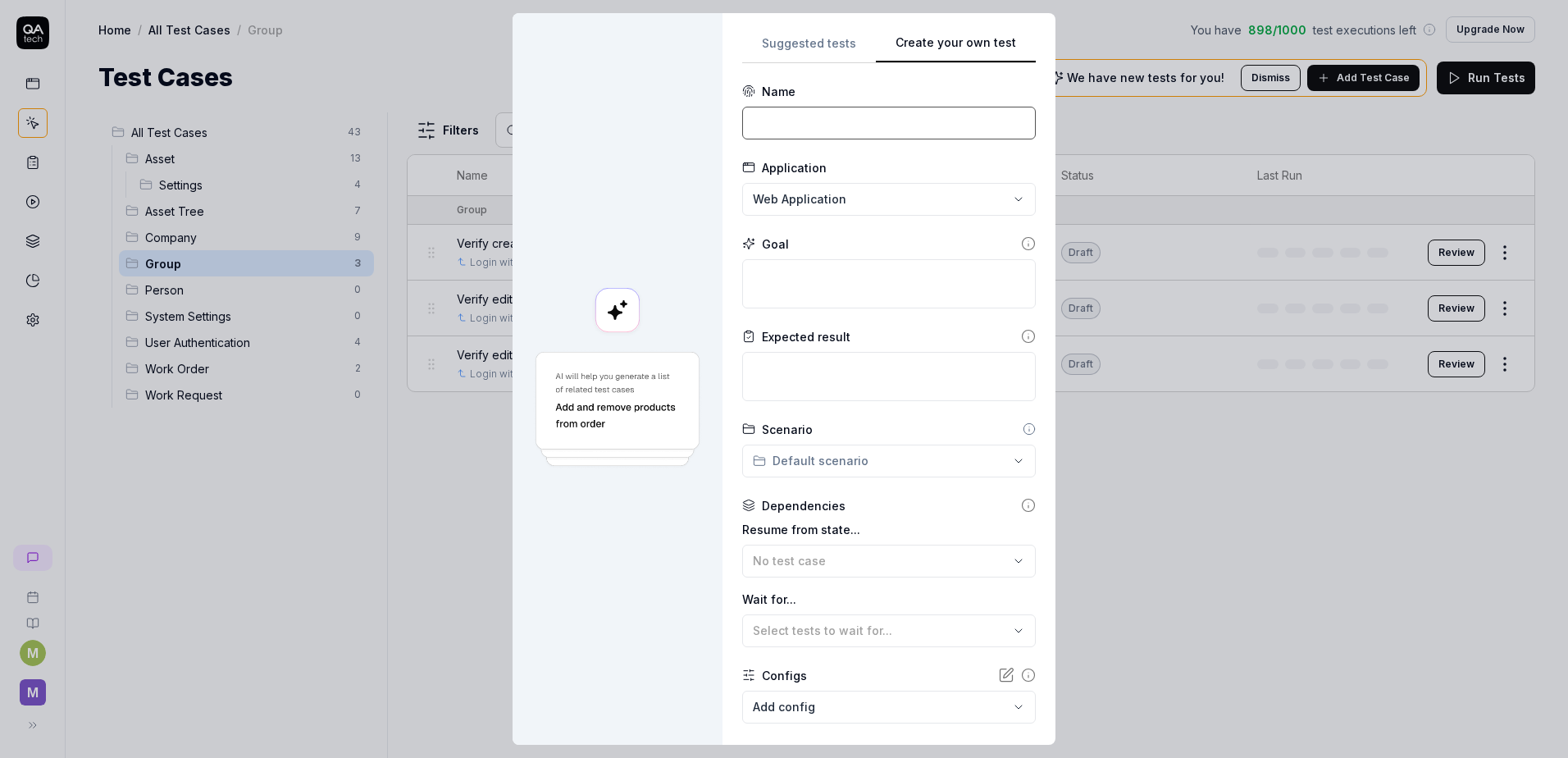
click at [818, 123] on input at bounding box center [889, 123] width 293 height 32
paste input "Verify cannot delete a team with relation]"
click at [788, 269] on textarea at bounding box center [889, 284] width 293 height 49
click at [781, 469] on div "**********" at bounding box center [784, 379] width 1568 height 758
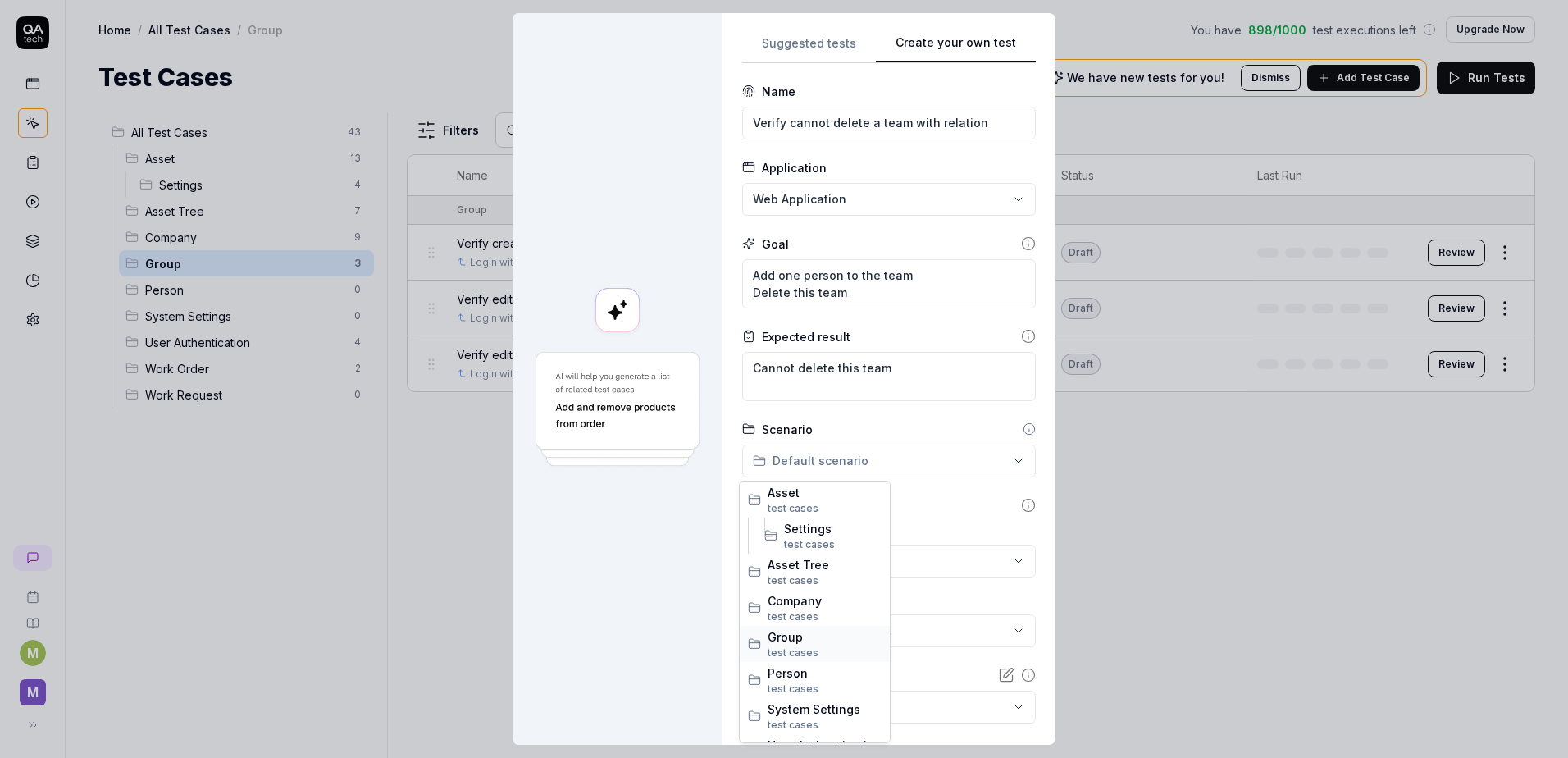
drag, startPoint x: 791, startPoint y: 639, endPoint x: 873, endPoint y: 644, distance: 82.2
click at [793, 643] on span "Group" at bounding box center [825, 637] width 114 height 18
click at [894, 551] on button "No test case" at bounding box center [889, 560] width 293 height 32
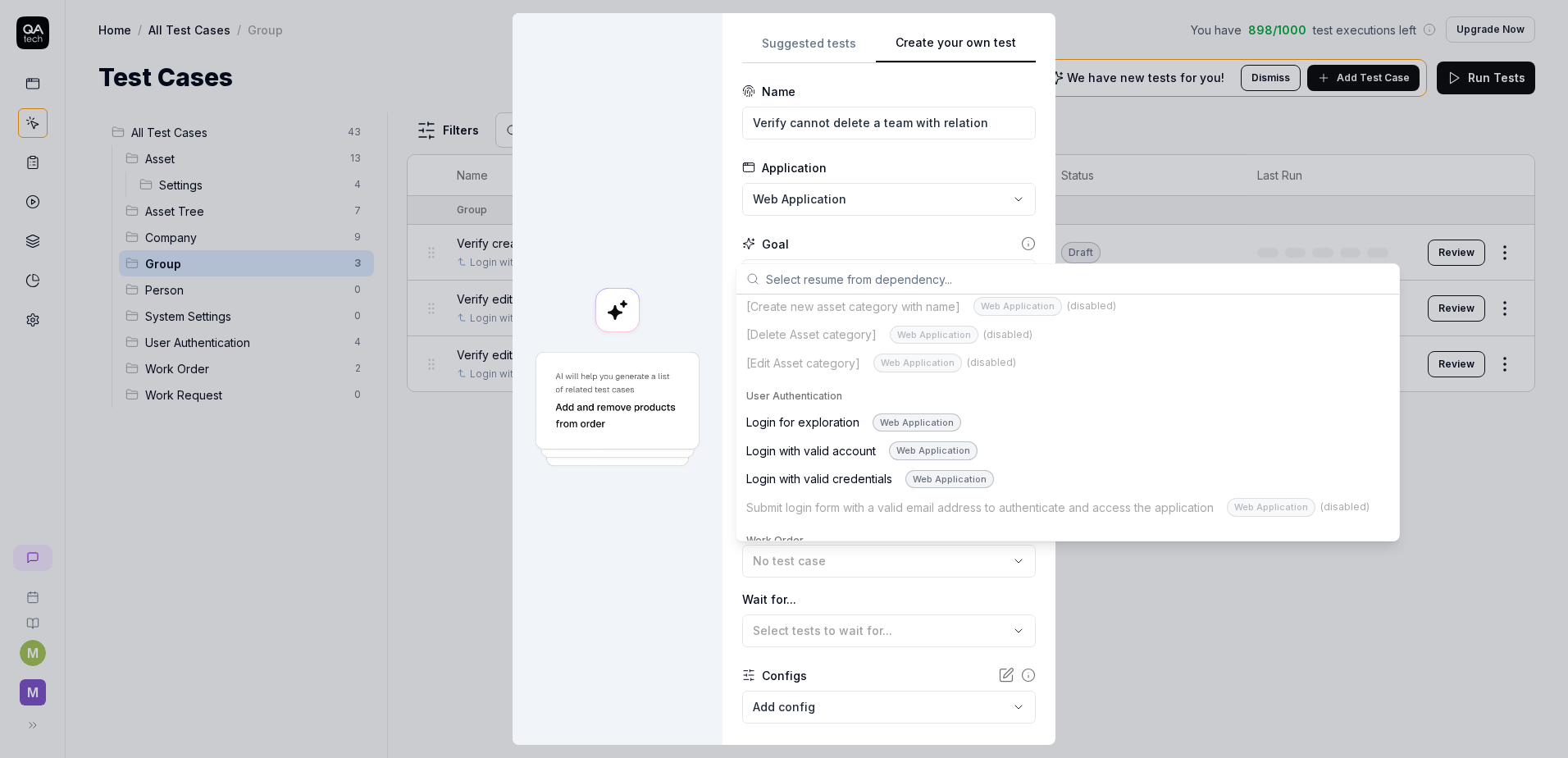
scroll to position [1230, 0]
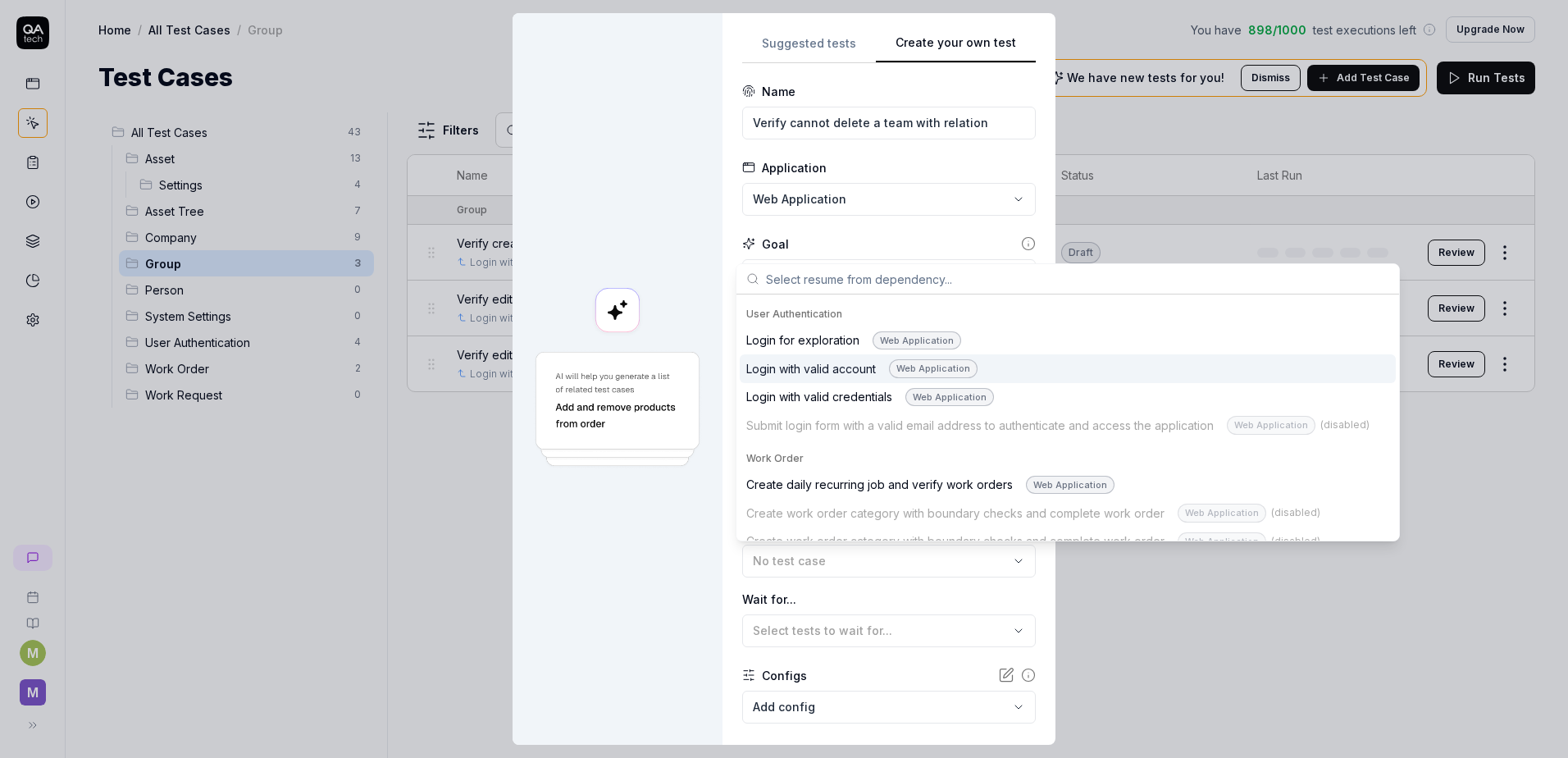
click at [828, 362] on div "Login with valid account Web Application" at bounding box center [862, 368] width 231 height 19
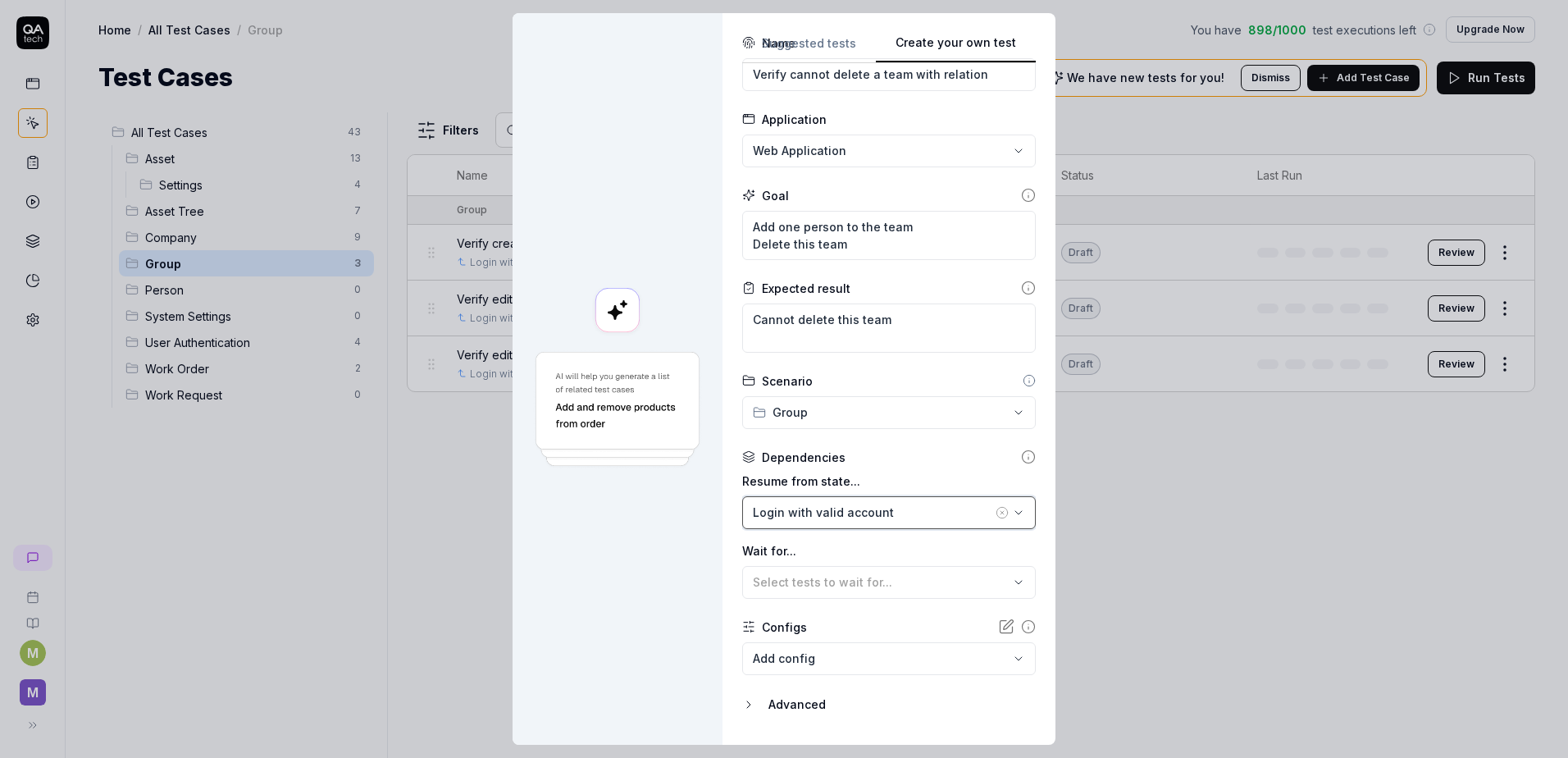
scroll to position [90, 0]
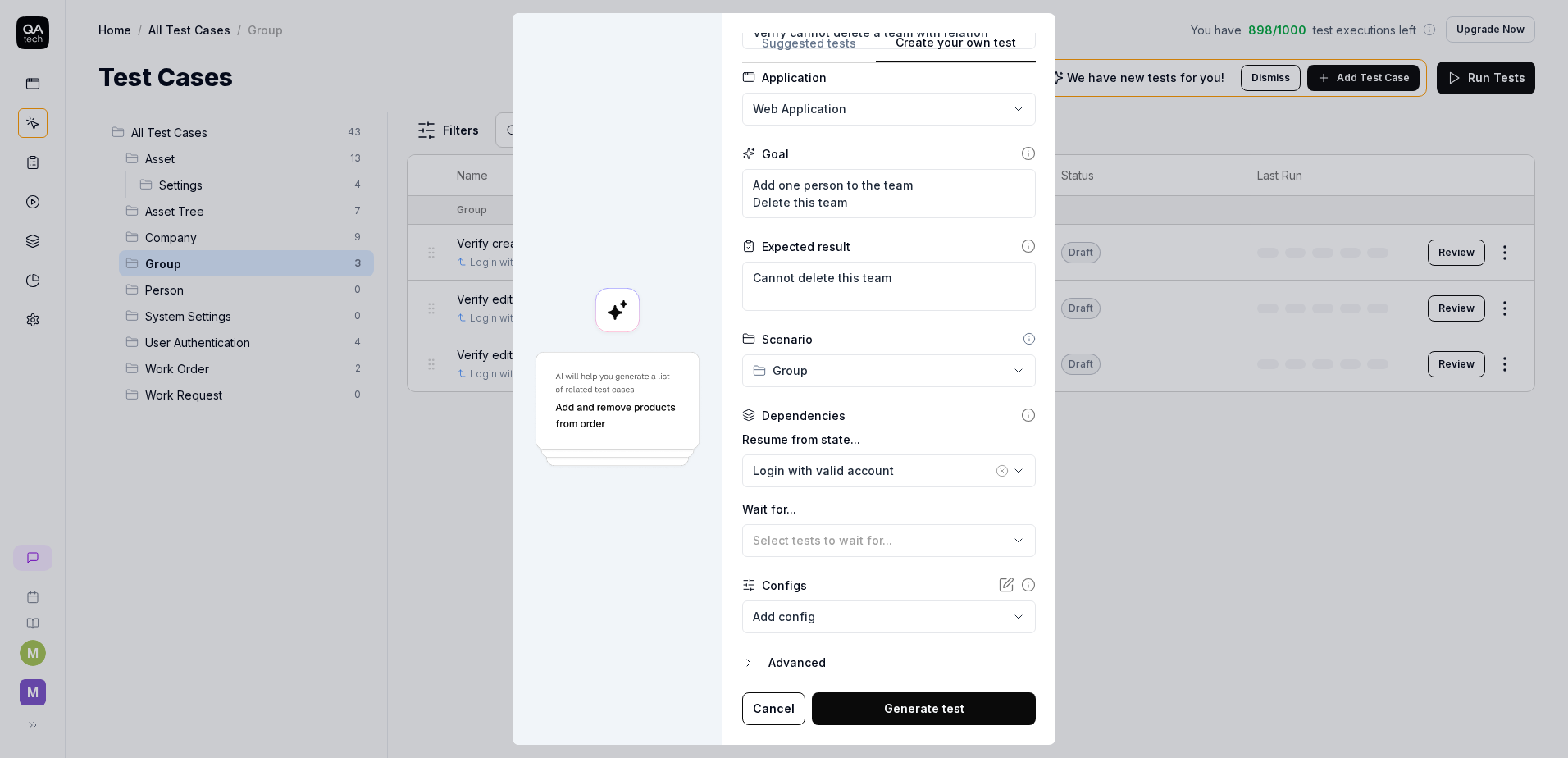
click at [885, 708] on button "Generate test" at bounding box center [925, 708] width 224 height 32
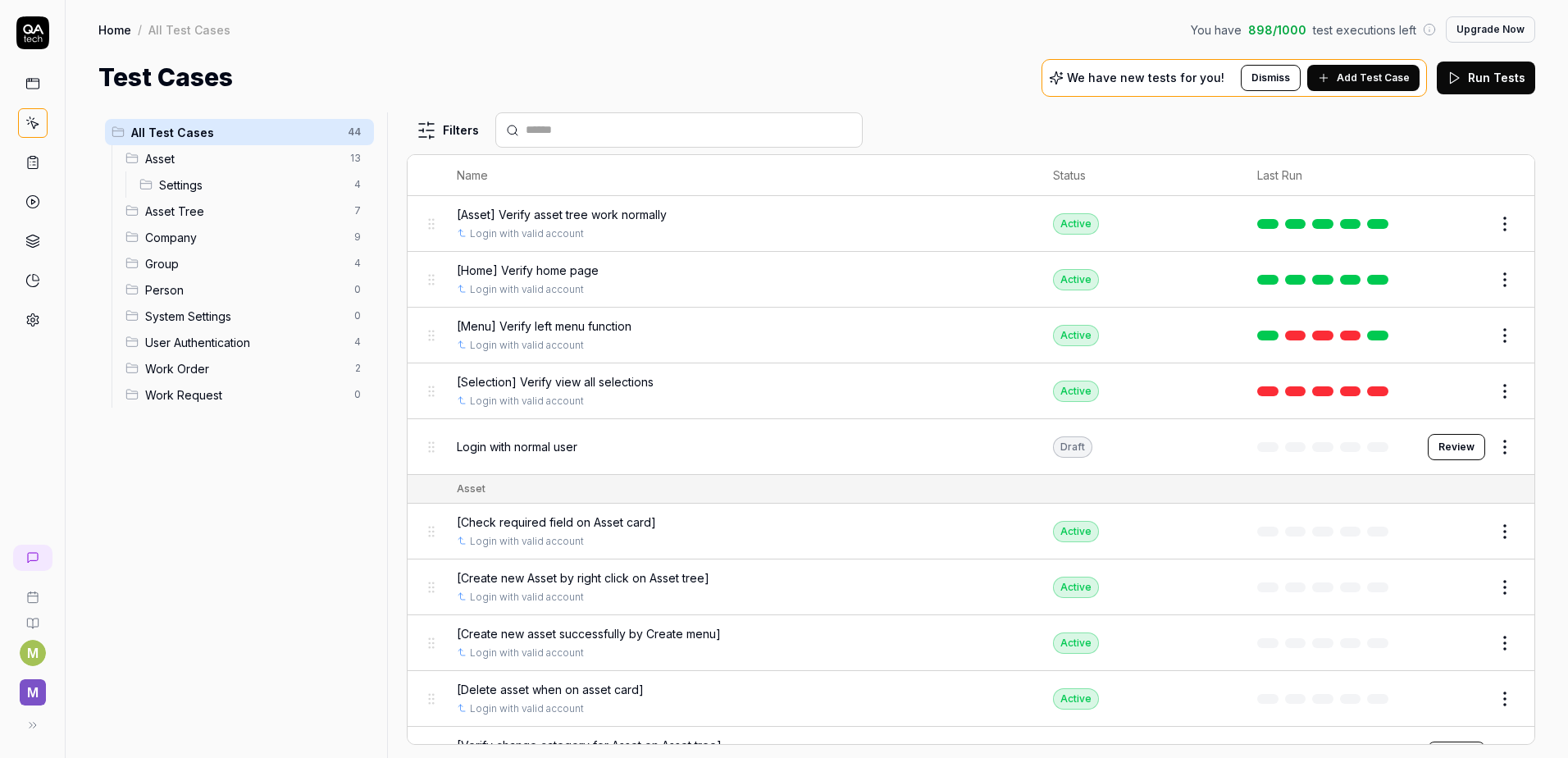
click at [1341, 75] on button "Add Test Case" at bounding box center [1363, 78] width 112 height 26
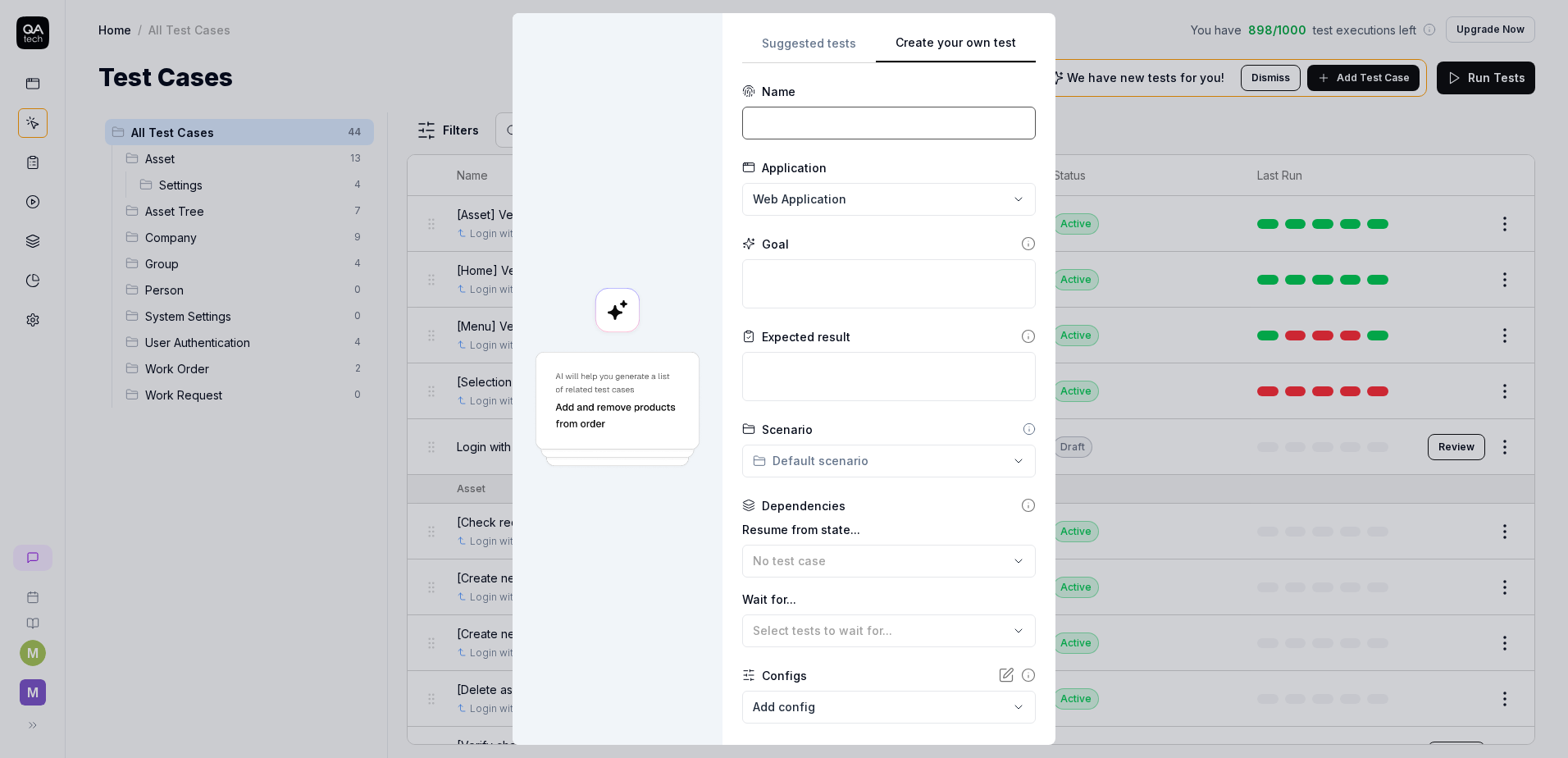
click at [770, 128] on input at bounding box center [889, 123] width 293 height 32
paste input "Verify change category for a team"
click at [804, 297] on textarea at bounding box center [889, 284] width 293 height 49
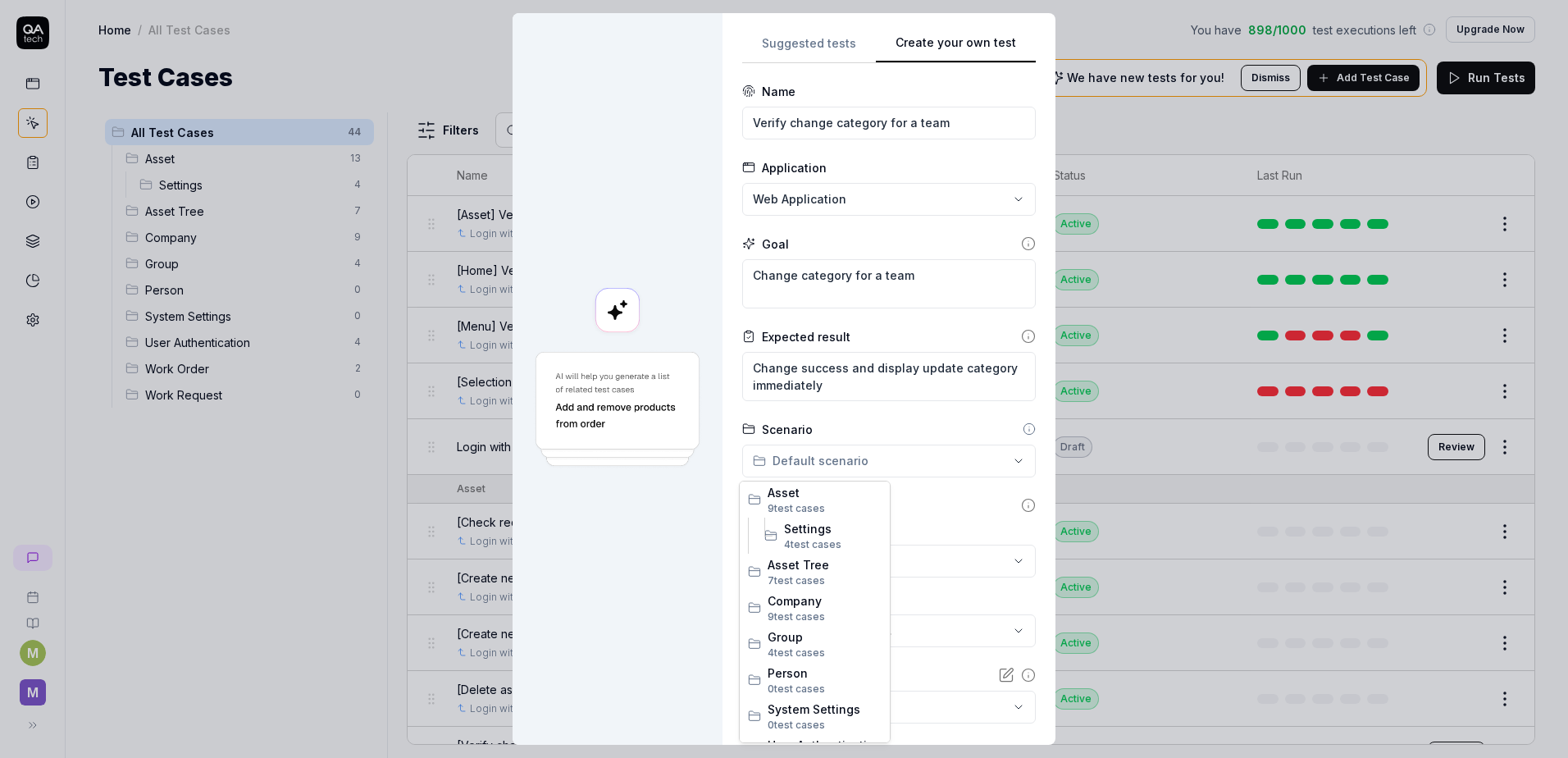
click at [812, 461] on div "**********" at bounding box center [784, 379] width 1568 height 758
click at [783, 645] on span "4 test case s" at bounding box center [825, 652] width 114 height 15
click at [794, 554] on span "No test case" at bounding box center [789, 560] width 73 height 14
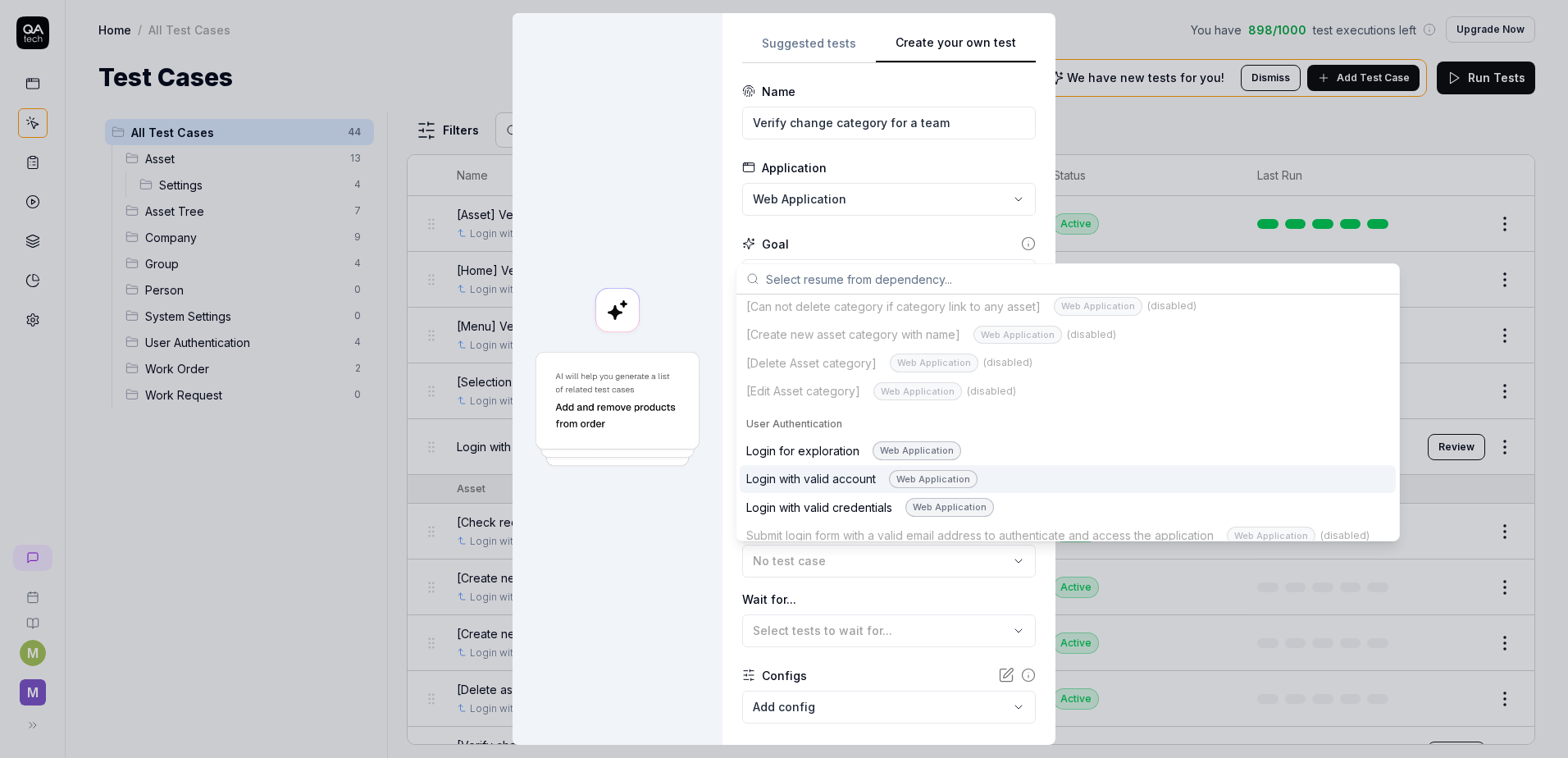
scroll to position [1230, 0]
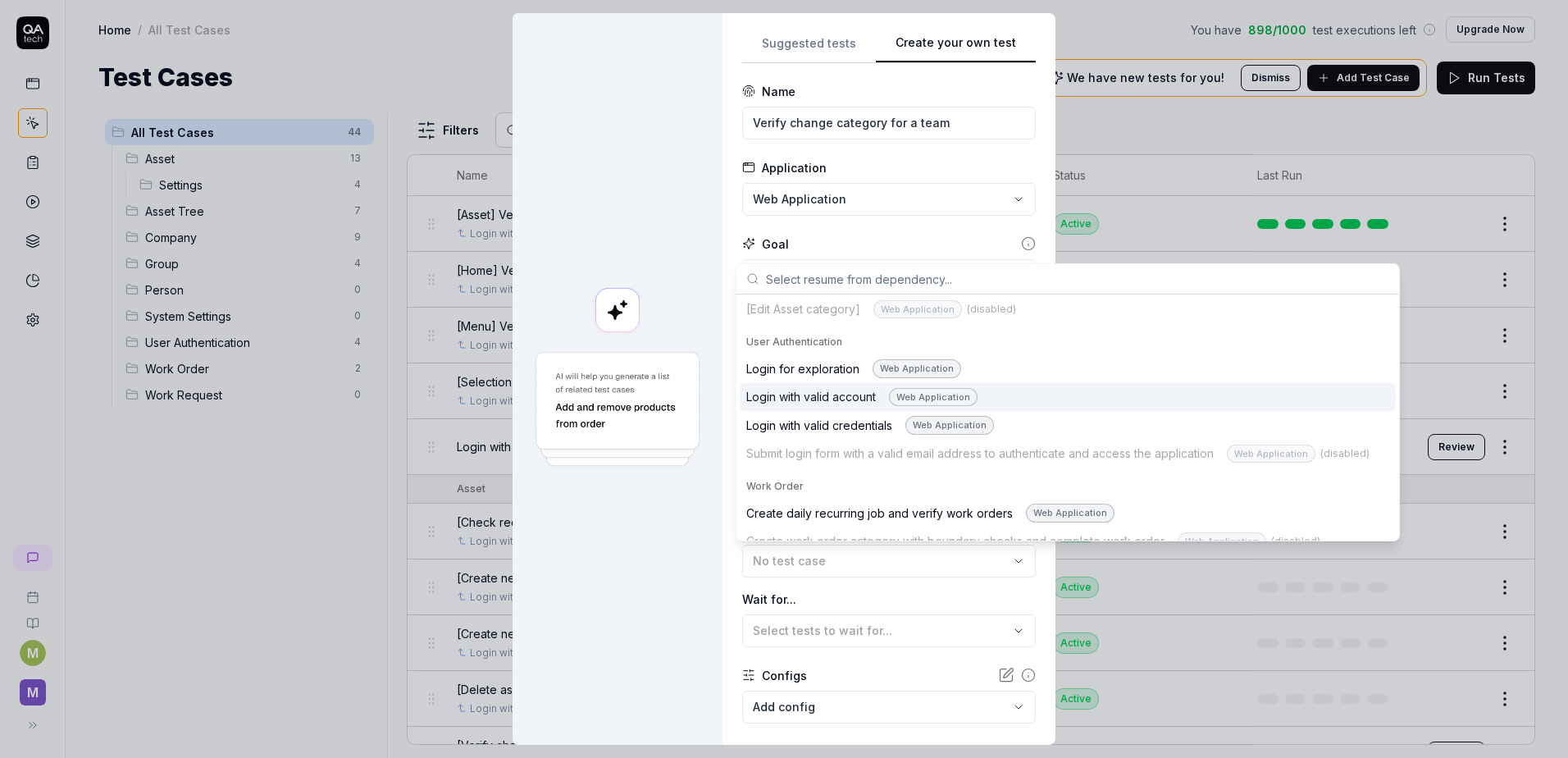
click at [853, 405] on div "Login with valid account Web Application" at bounding box center [862, 397] width 231 height 19
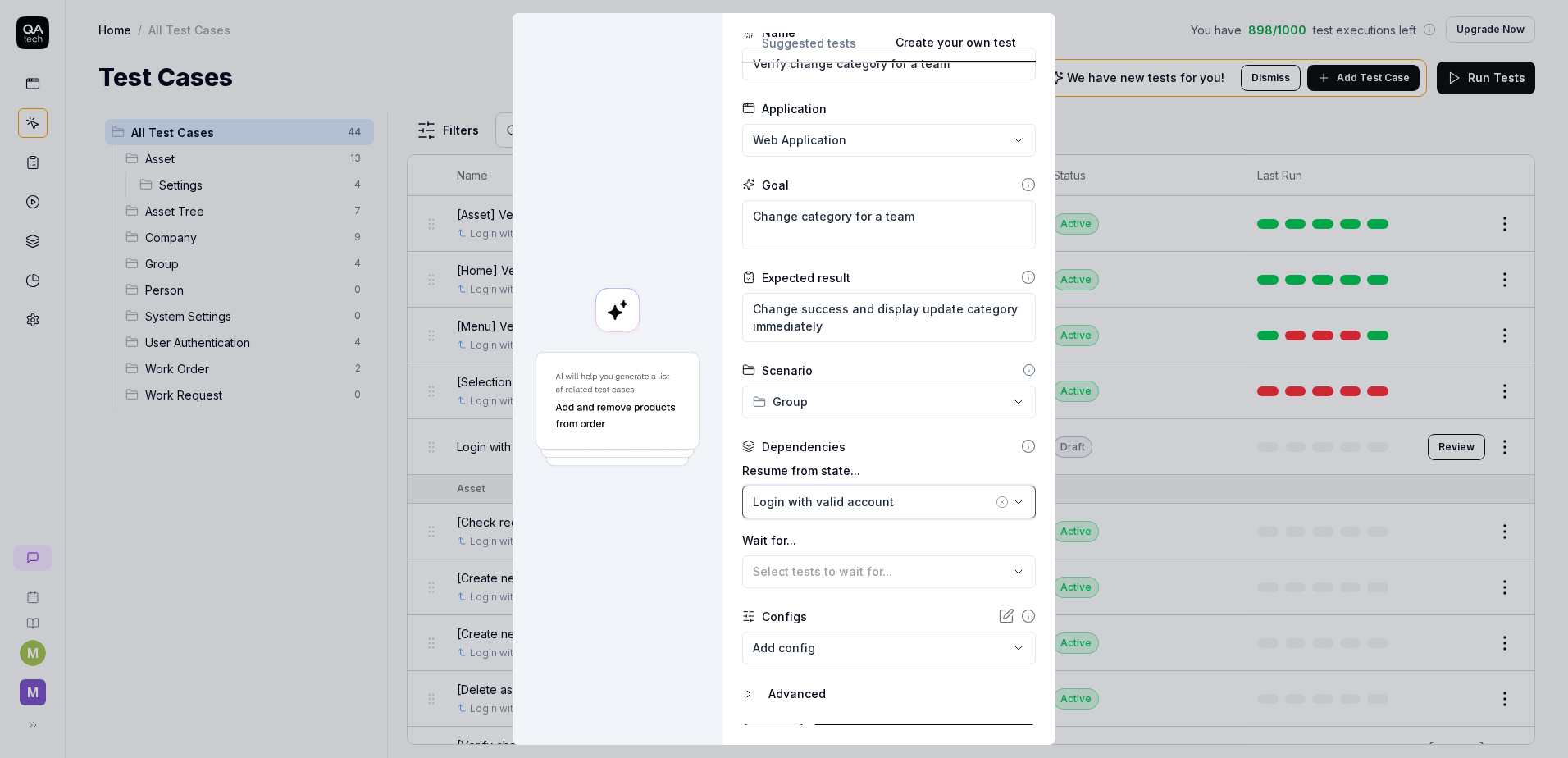
scroll to position [90, 0]
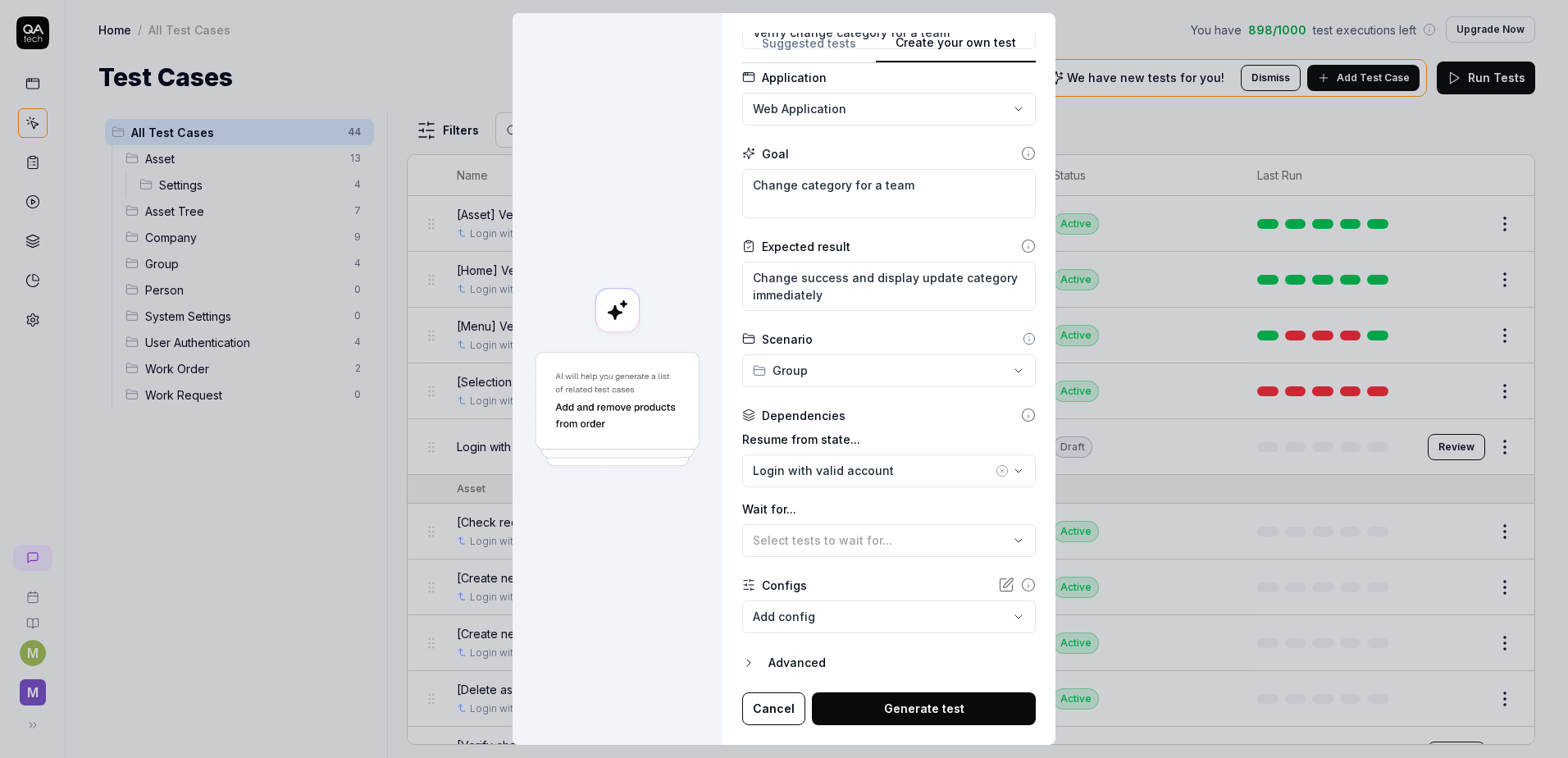
click at [978, 722] on button "Generate test" at bounding box center [925, 708] width 224 height 32
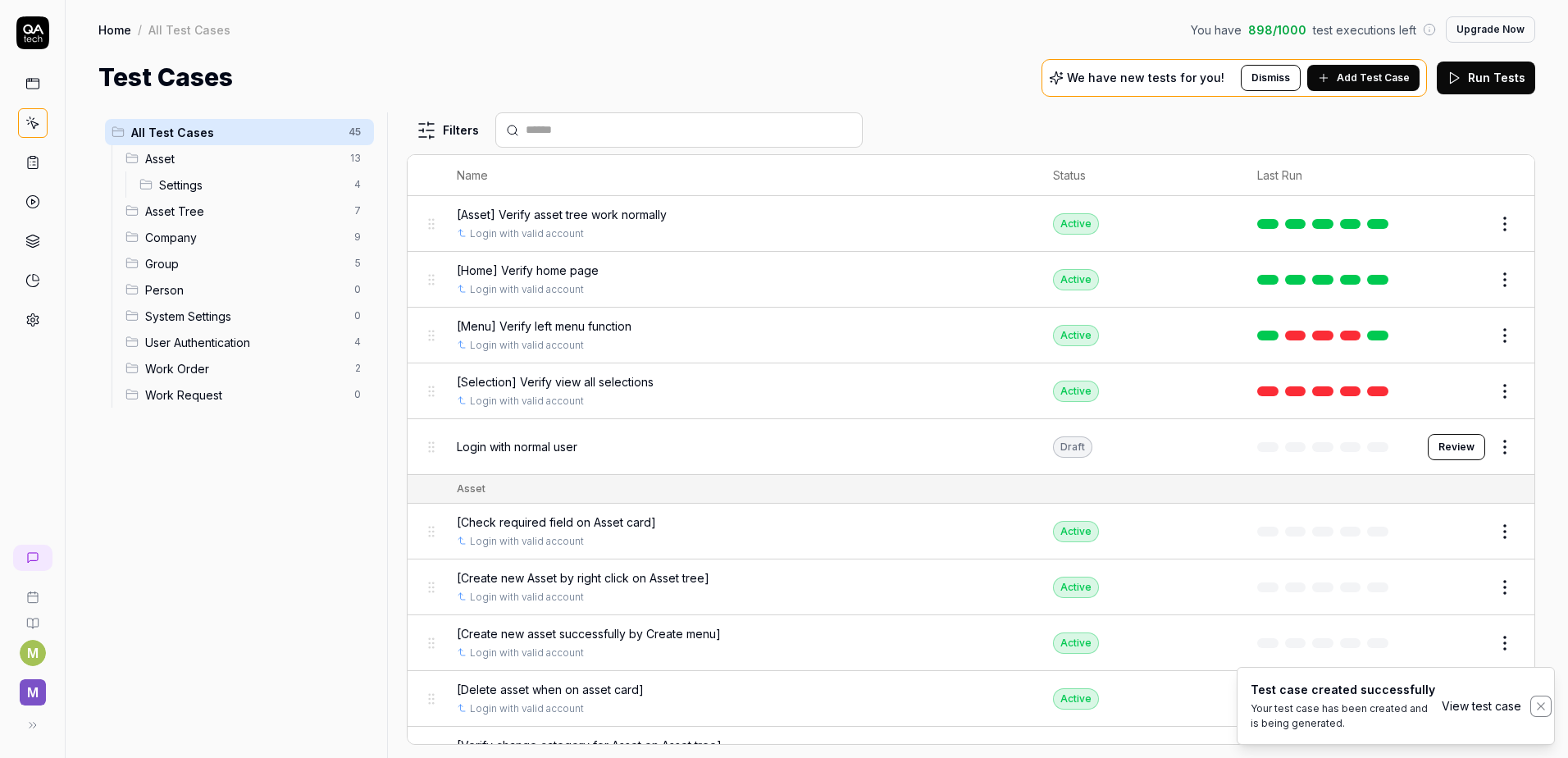
click at [1540, 701] on icon "Notifications (F8)" at bounding box center [1541, 705] width 13 height 13
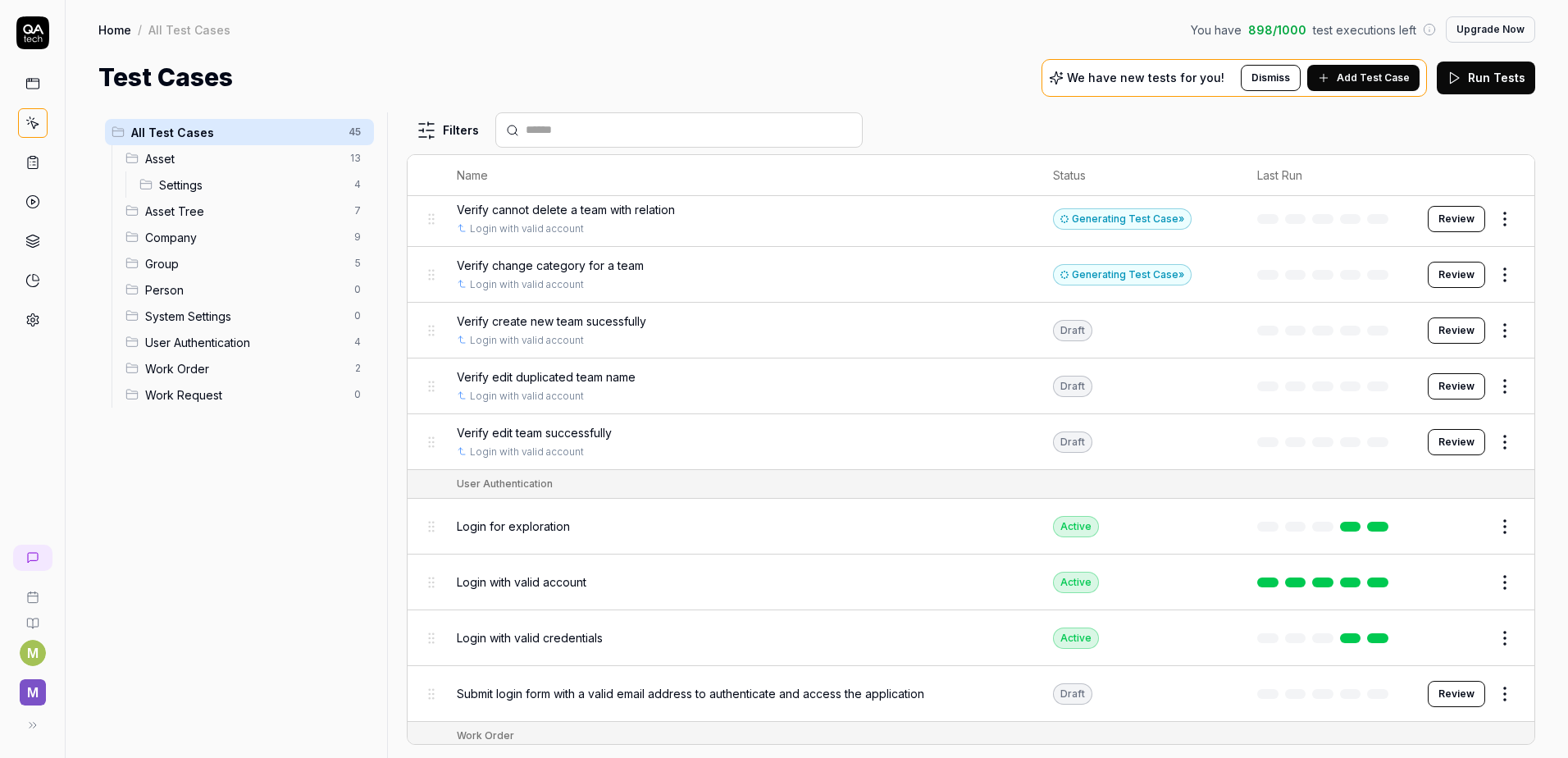
scroll to position [2162, 0]
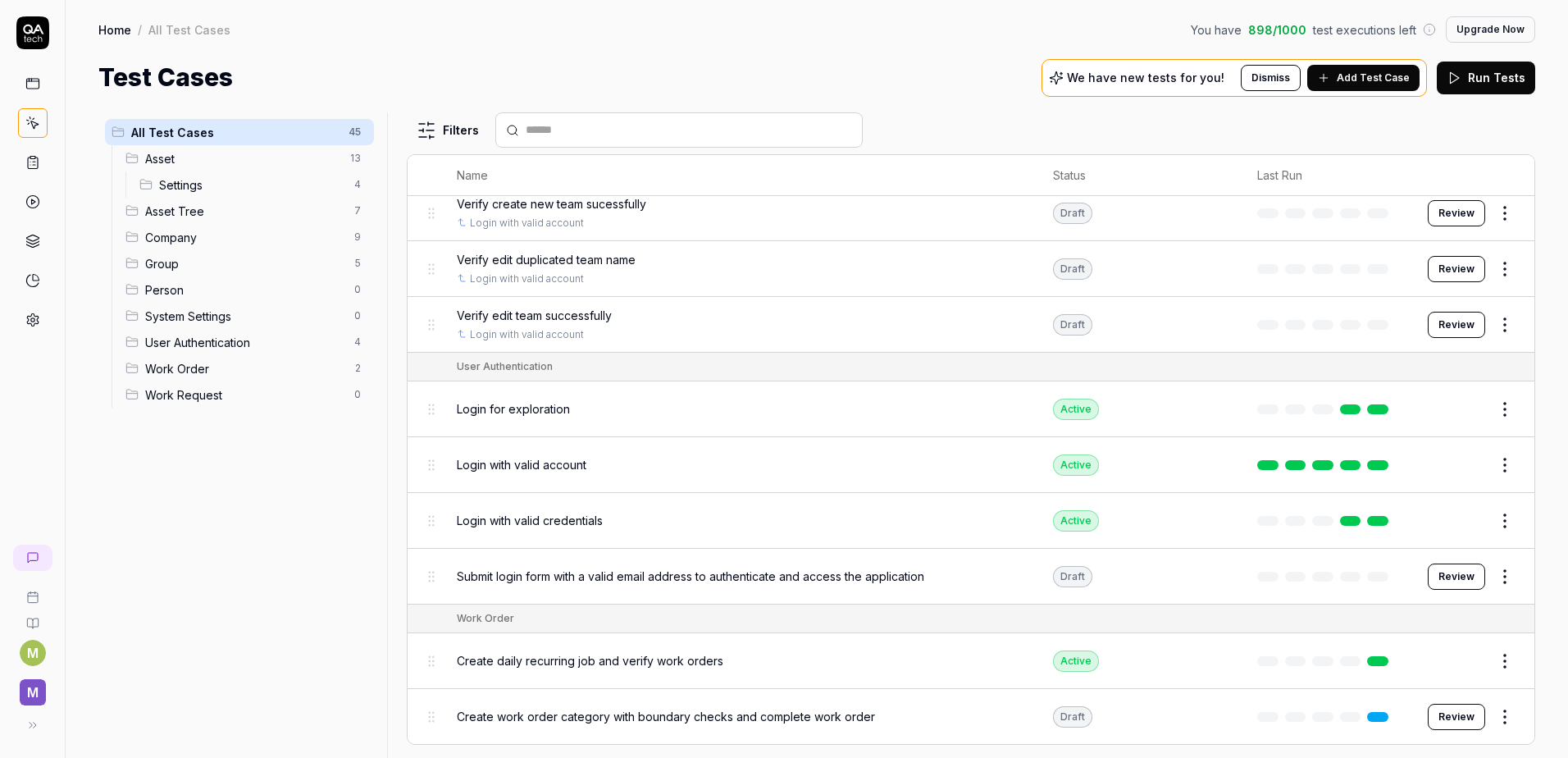
click at [174, 255] on span "Group" at bounding box center [245, 263] width 200 height 18
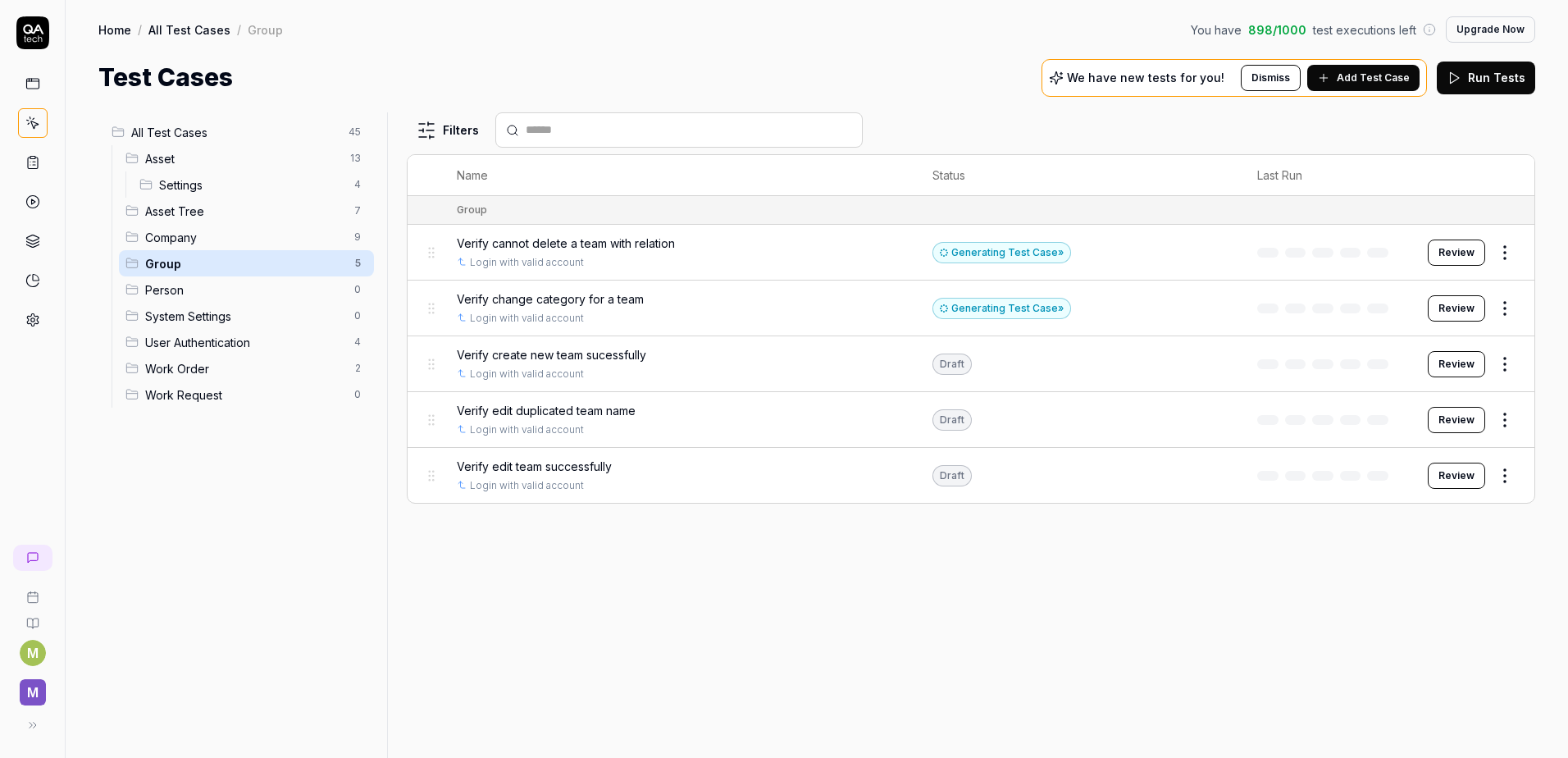
scroll to position [0, 0]
click at [221, 286] on span "Person" at bounding box center [245, 290] width 200 height 18
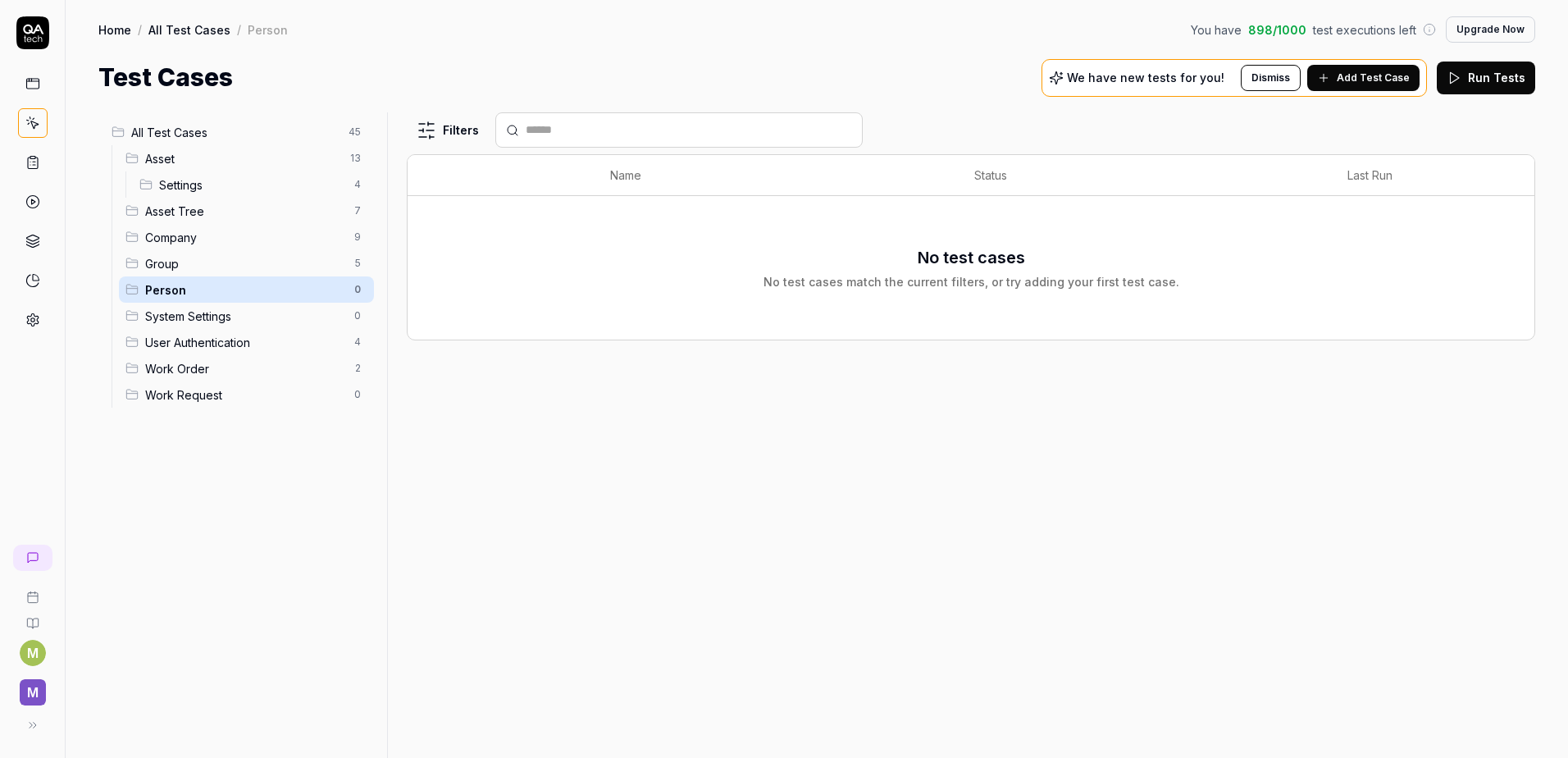
click at [254, 370] on span "Work Order" at bounding box center [245, 368] width 200 height 18
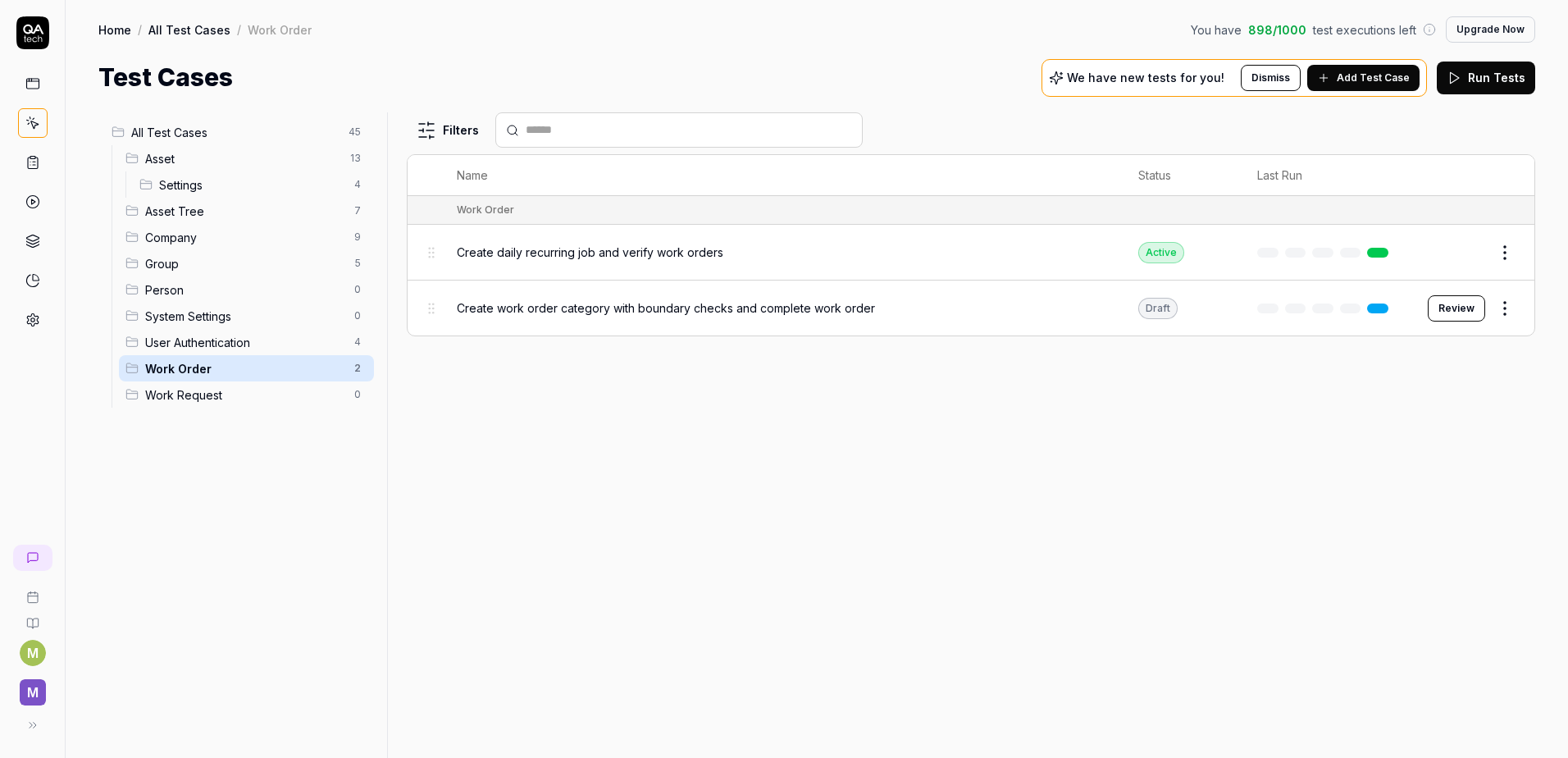
click at [362, 371] on html "M M Home / All Test Cases / Work Order You have 898 / 1000 test executions left…" at bounding box center [784, 379] width 1568 height 758
click at [497, 508] on html "M M Home / All Test Cases / Work Order You have 898 / 1000 test executions left…" at bounding box center [784, 379] width 1568 height 758
click at [276, 375] on span "Work Order" at bounding box center [245, 368] width 200 height 18
click at [354, 375] on html "M M Home / All Test Cases / Work Order You have 898 / 1000 test executions left…" at bounding box center [784, 379] width 1568 height 758
click at [489, 407] on html "M M Home / All Test Cases / Work Order You have 898 / 1000 test executions left…" at bounding box center [784, 379] width 1568 height 758
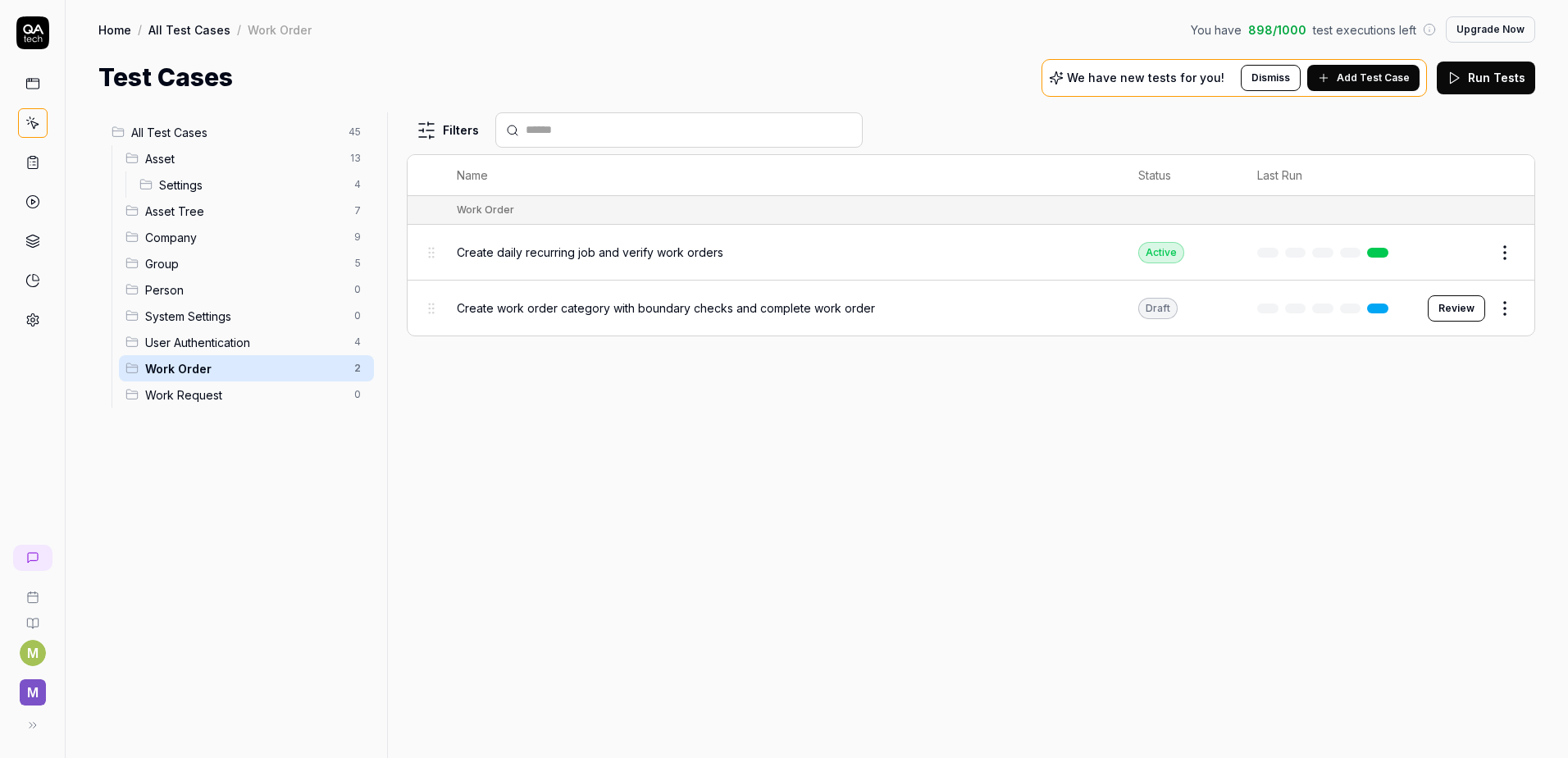
click at [176, 137] on span "All Test Cases" at bounding box center [235, 132] width 207 height 18
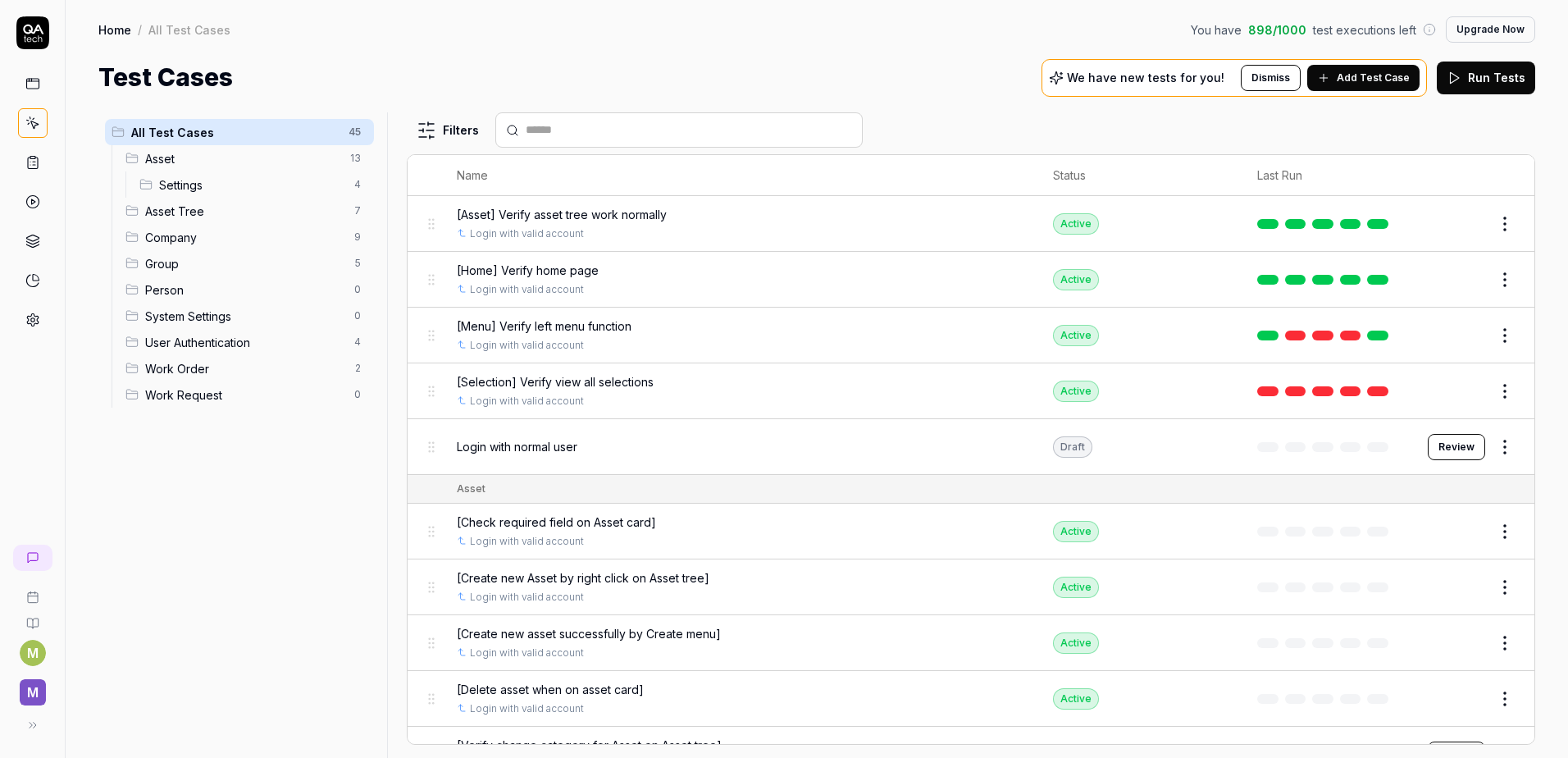
drag, startPoint x: 181, startPoint y: 140, endPoint x: 112, endPoint y: 498, distance: 364.6
click at [111, 502] on div "All Test Cases 45 Asset 13 Settings 4 Asset Tree 7 Company 9 Group 5 Person 0 S…" at bounding box center [239, 425] width 282 height 626
click at [355, 133] on html "M M Home / All Test Cases You have 898 / 1000 test executions left Upgrade Now …" at bounding box center [784, 379] width 1568 height 758
click at [270, 476] on html "M M Home / All Test Cases You have 898 / 1000 test executions left Upgrade Now …" at bounding box center [784, 379] width 1568 height 758
click at [258, 360] on span "Work Order" at bounding box center [245, 368] width 200 height 18
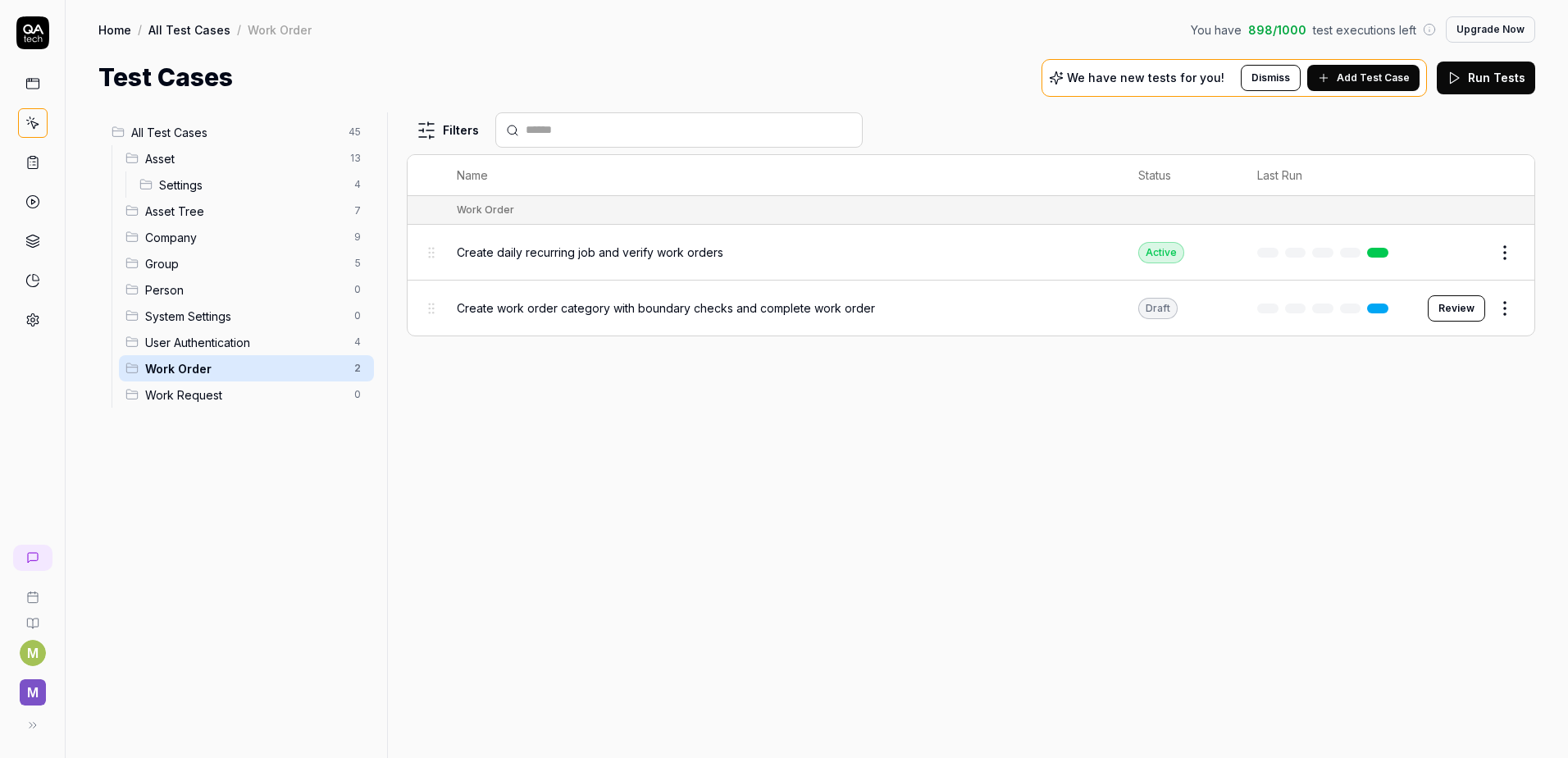
click at [362, 370] on html "M M Home / All Test Cases / Work Order You have 898 / 1000 test executions left…" at bounding box center [784, 379] width 1568 height 758
click at [320, 439] on div "Add Scenario" at bounding box center [288, 437] width 165 height 36
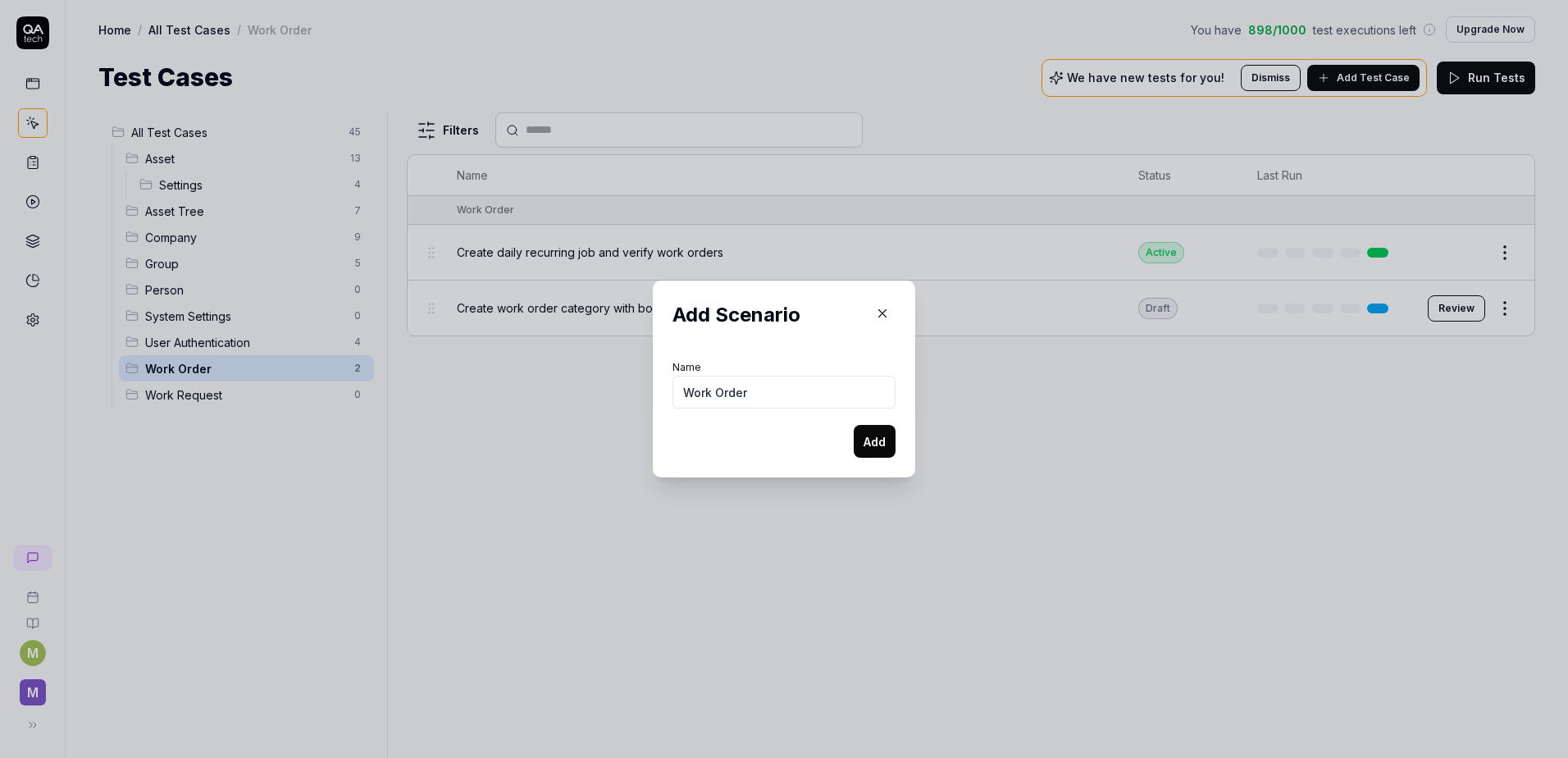
click at [854, 425] on button "Add" at bounding box center [875, 440] width 42 height 32
click at [865, 435] on button "Add" at bounding box center [875, 440] width 42 height 32
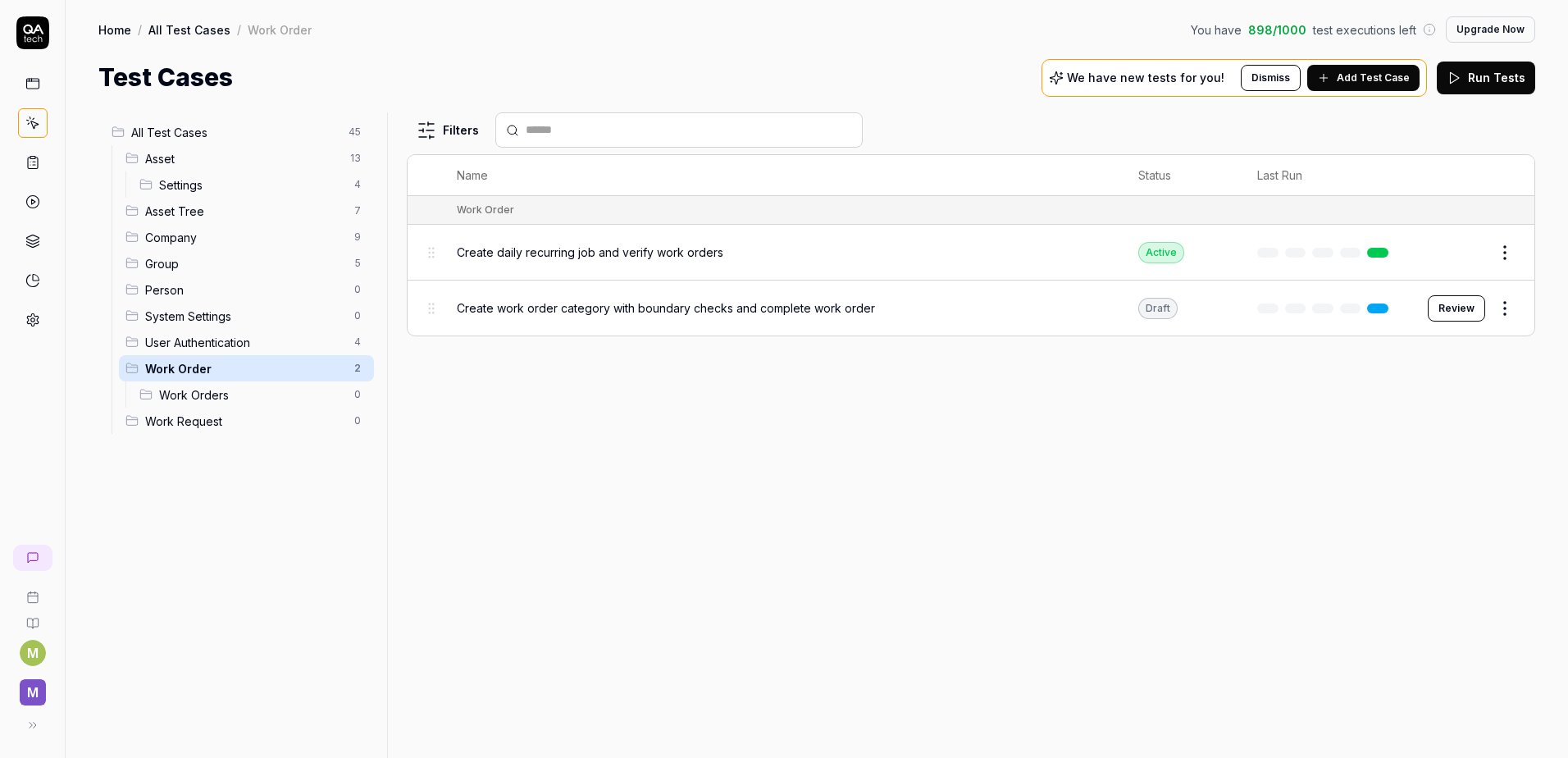
click at [362, 365] on html "M M Home / All Test Cases / Work Order You have 898 / 1000 test executions left…" at bounding box center [784, 379] width 1568 height 758
click at [325, 431] on div "Add Scenario" at bounding box center [288, 437] width 165 height 36
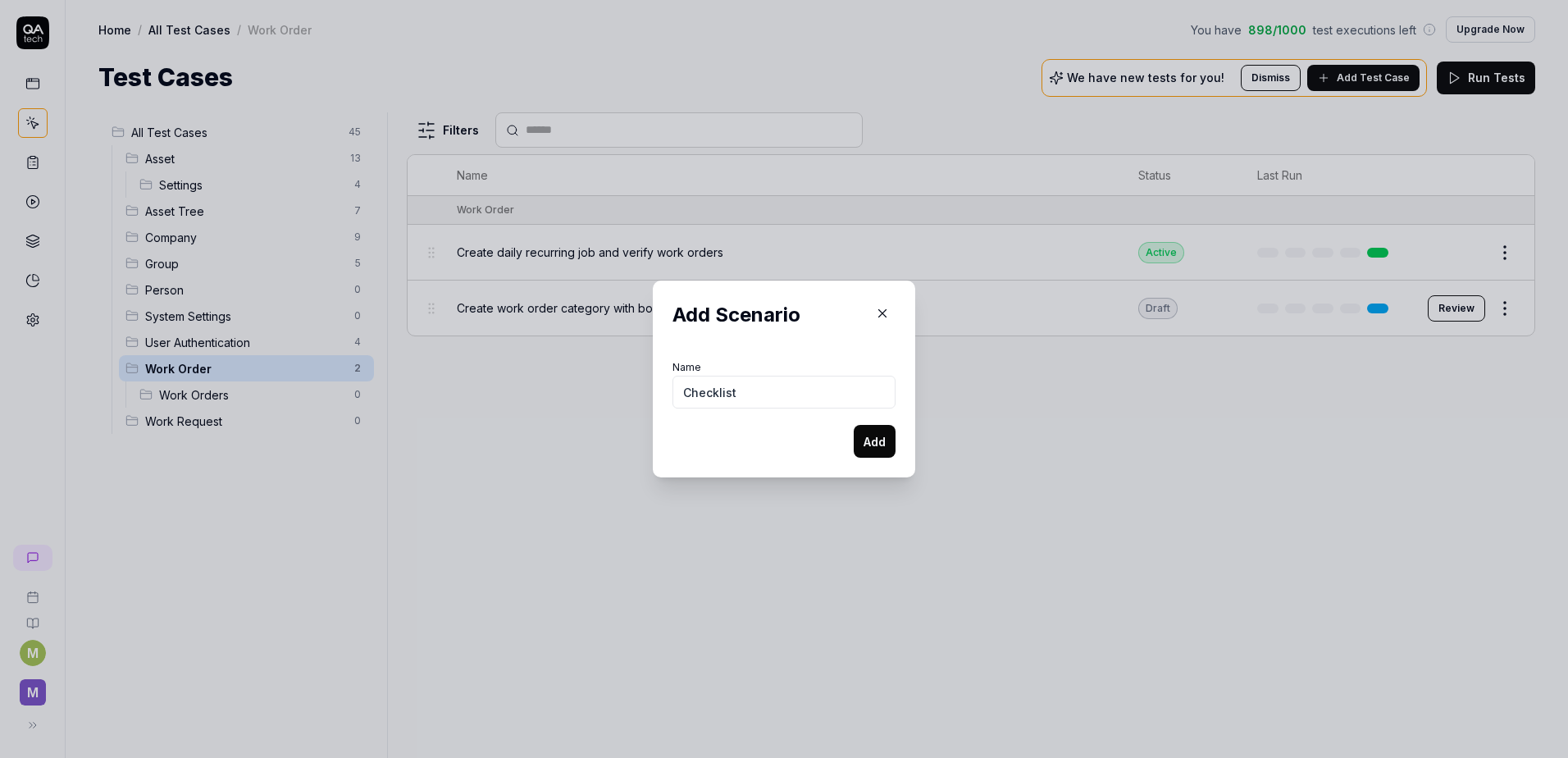
click at [878, 453] on button "Add" at bounding box center [875, 440] width 42 height 32
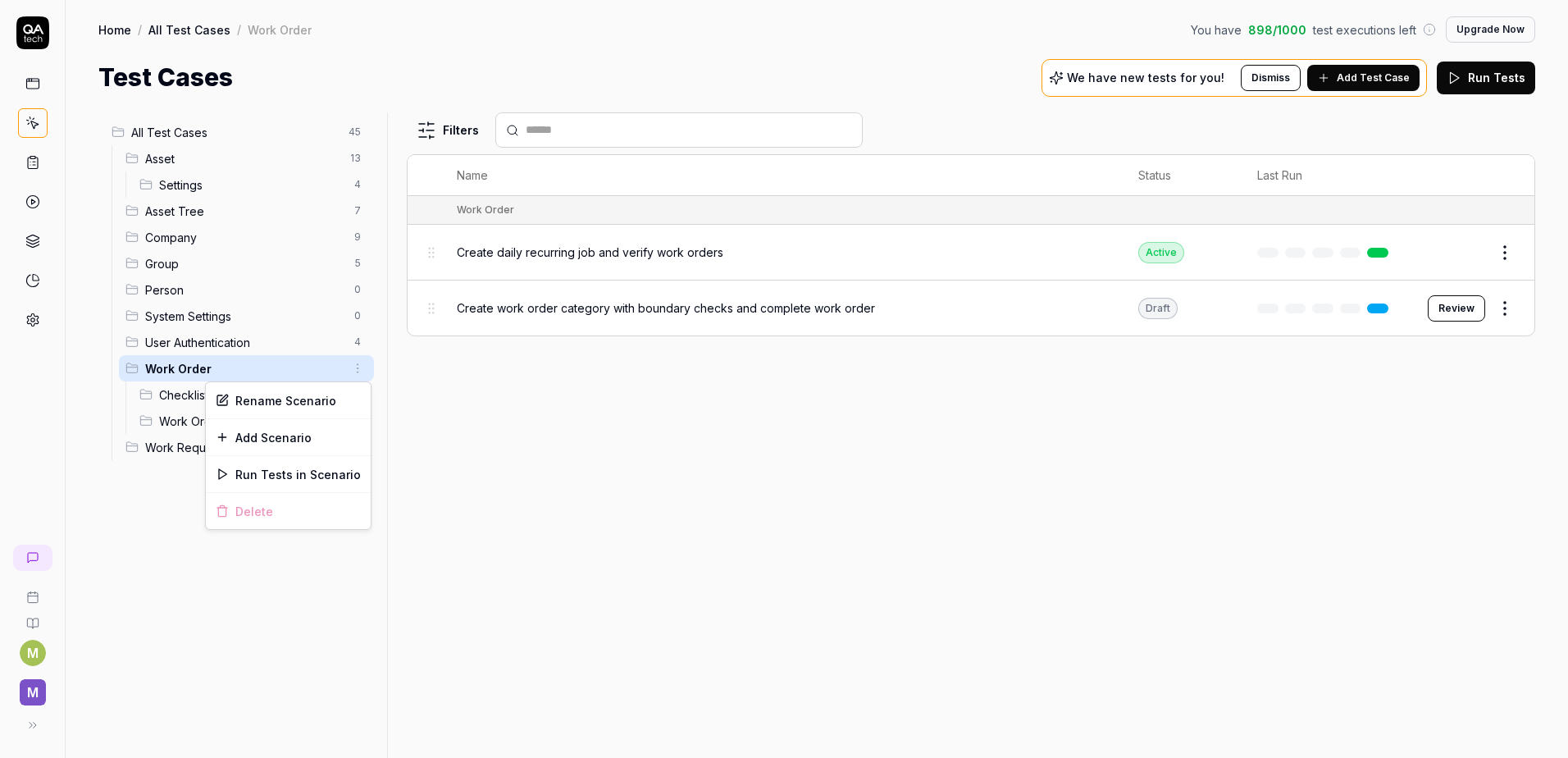
click at [358, 363] on html "M M Home / All Test Cases / Work Order You have 898 / 1000 test executions left…" at bounding box center [784, 379] width 1568 height 758
click at [313, 435] on div "Add Scenario" at bounding box center [288, 437] width 165 height 36
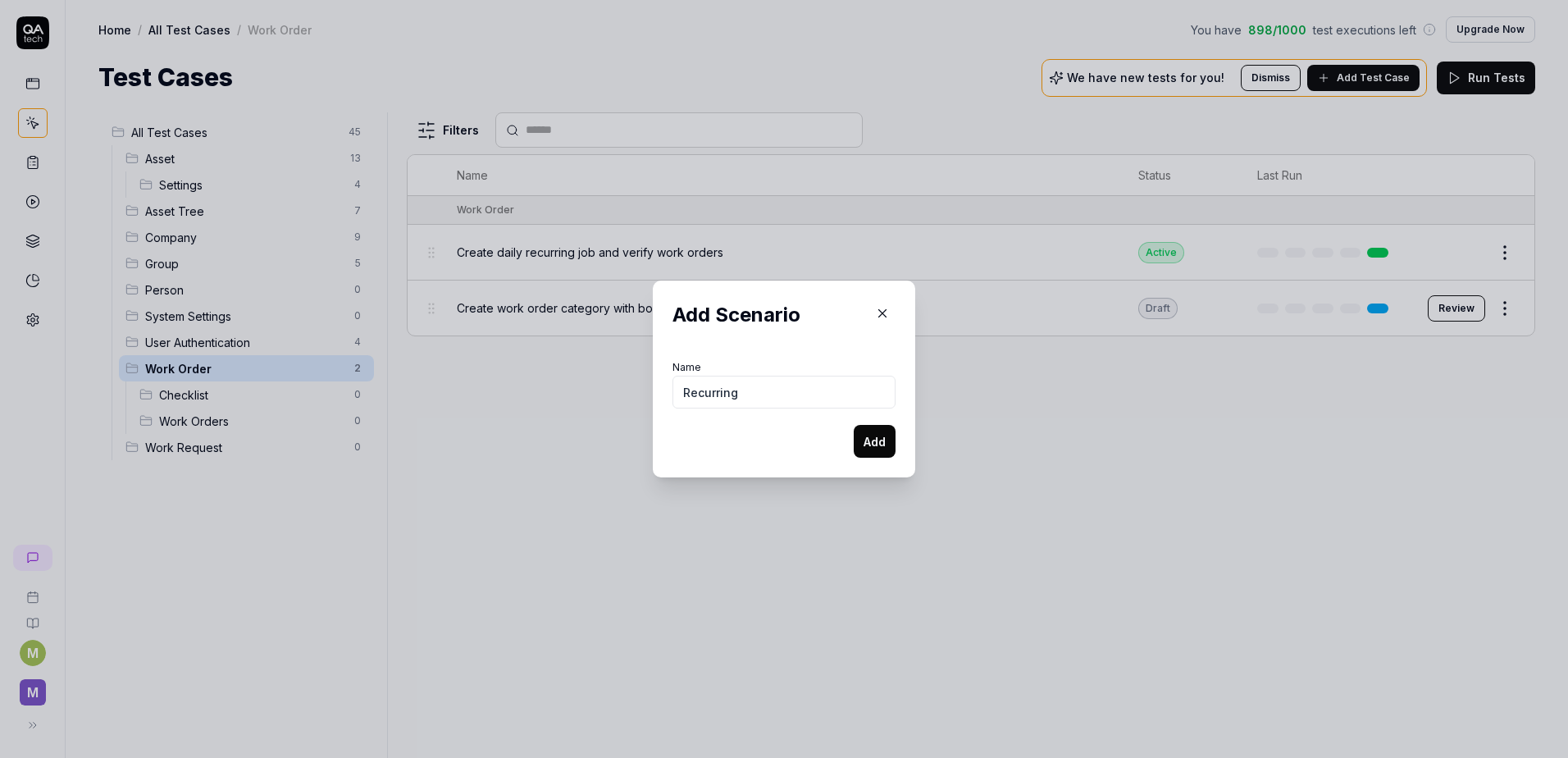
click at [865, 443] on button "Add" at bounding box center [875, 440] width 42 height 32
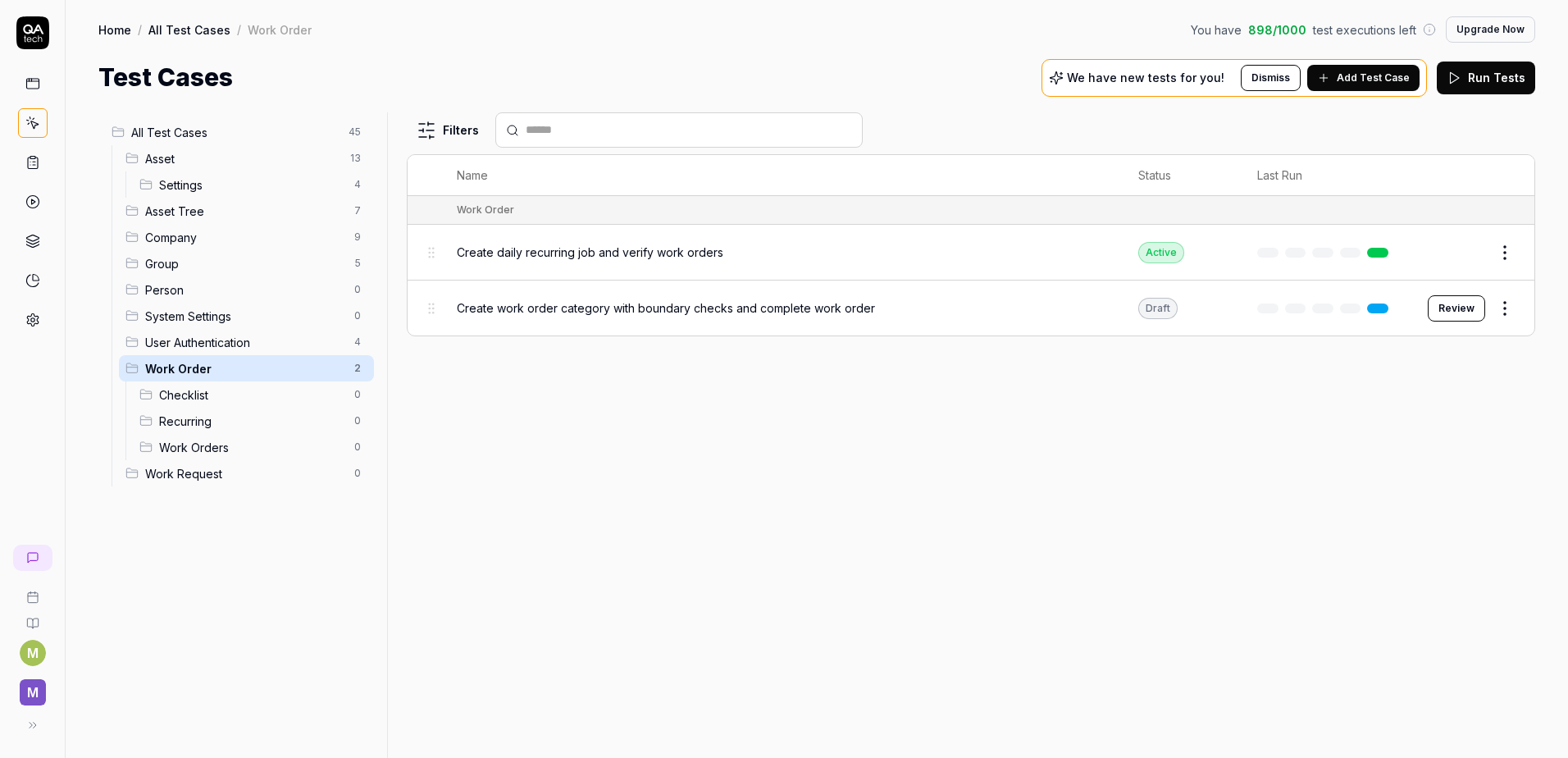
click at [360, 370] on html "M M Home / All Test Cases / Work Order You have 898 / 1000 test executions left…" at bounding box center [784, 379] width 1568 height 758
click at [317, 431] on div "Add Scenario" at bounding box center [288, 437] width 165 height 36
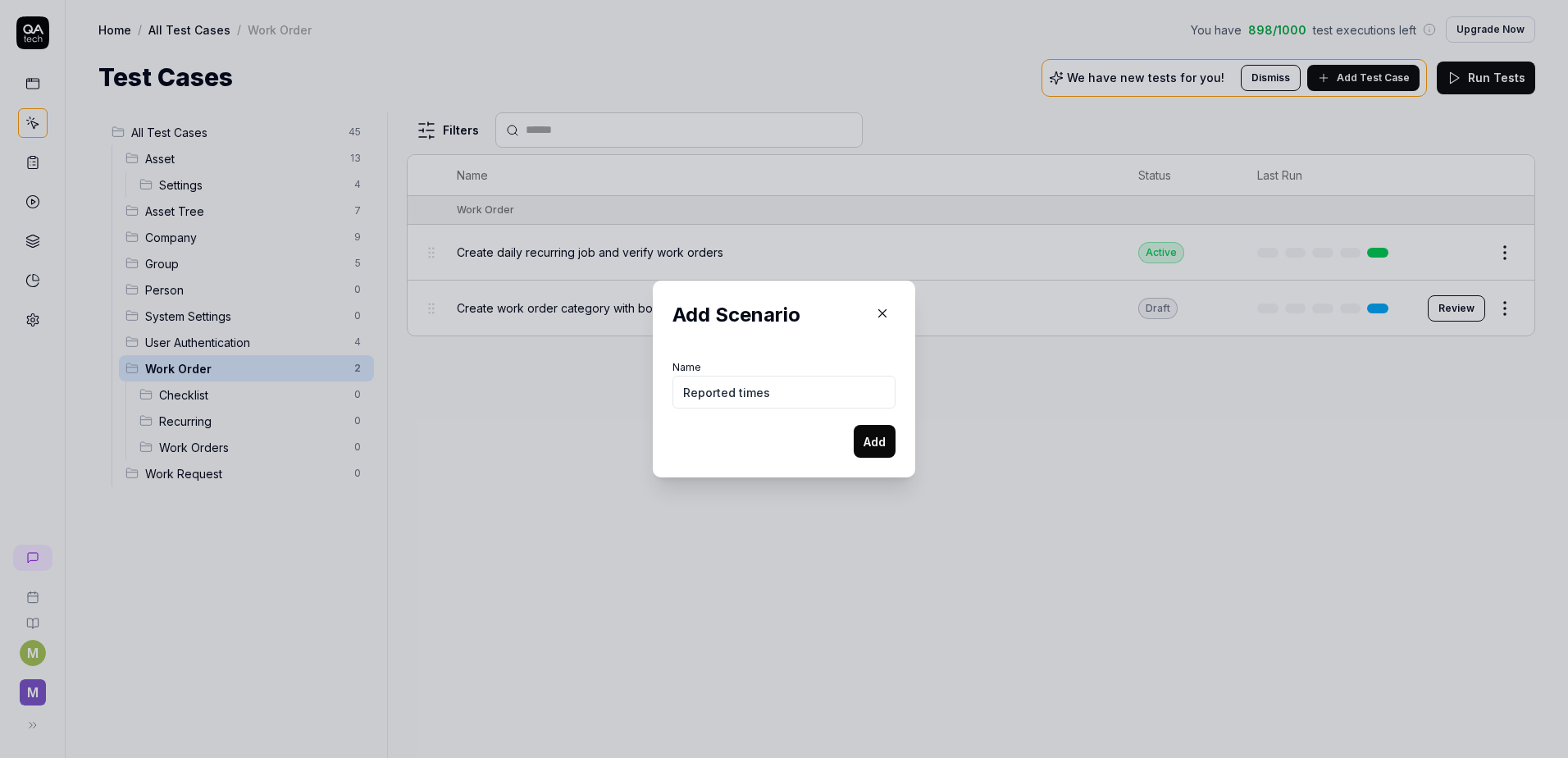
click at [854, 425] on button "Add" at bounding box center [875, 440] width 42 height 32
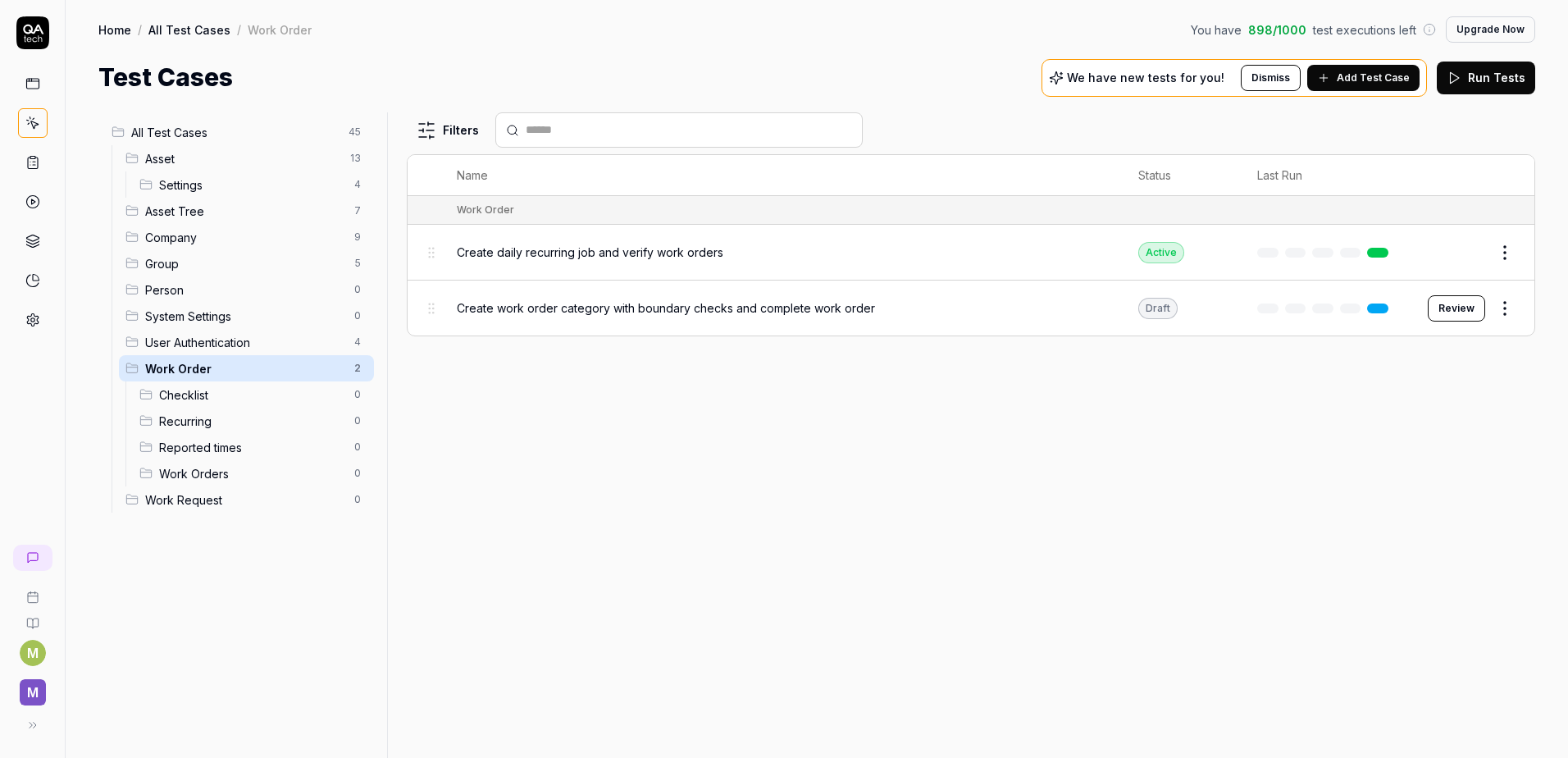
click at [1472, 250] on button "Edit" at bounding box center [1466, 253] width 39 height 26
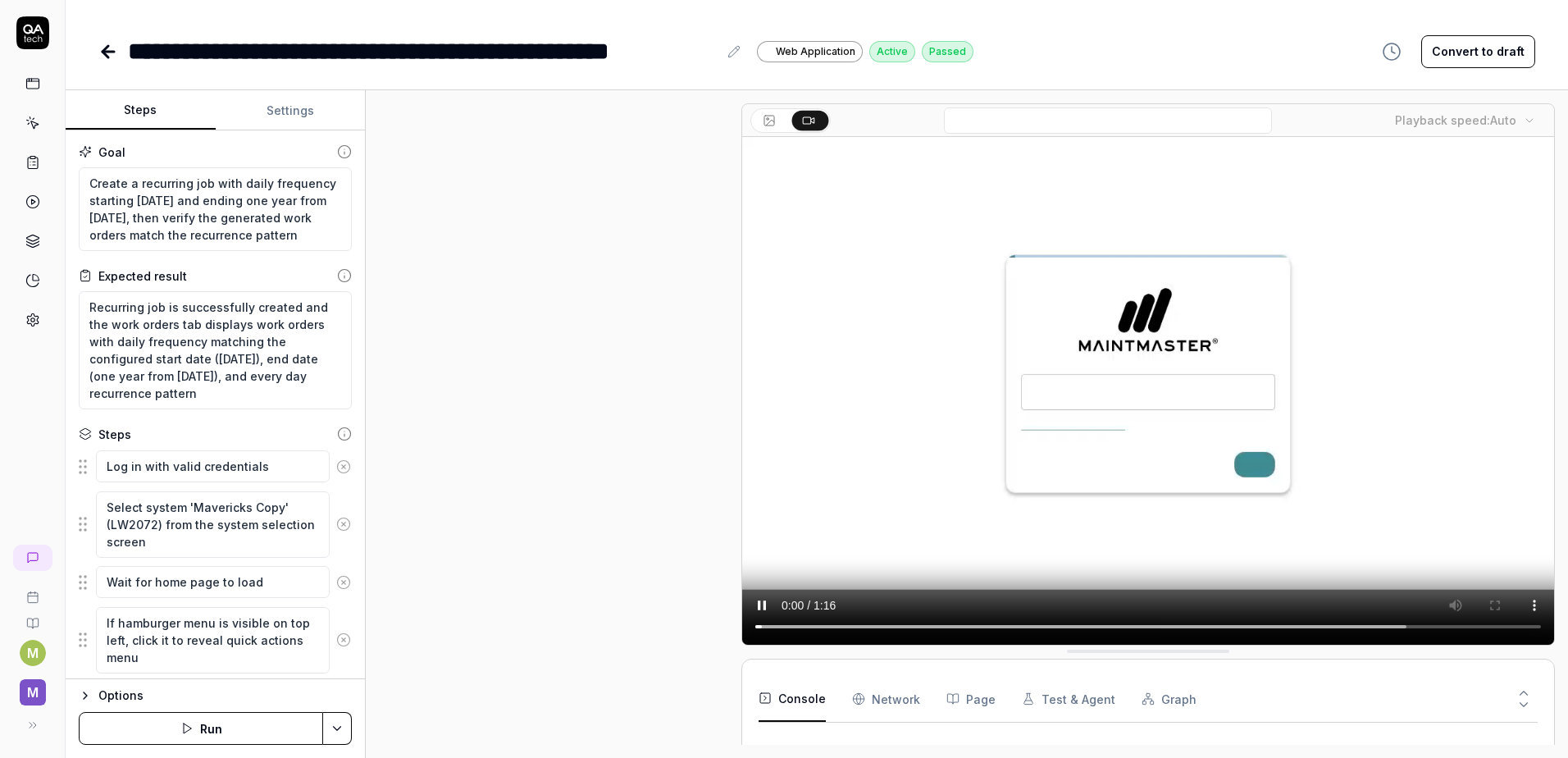
scroll to position [947, 0]
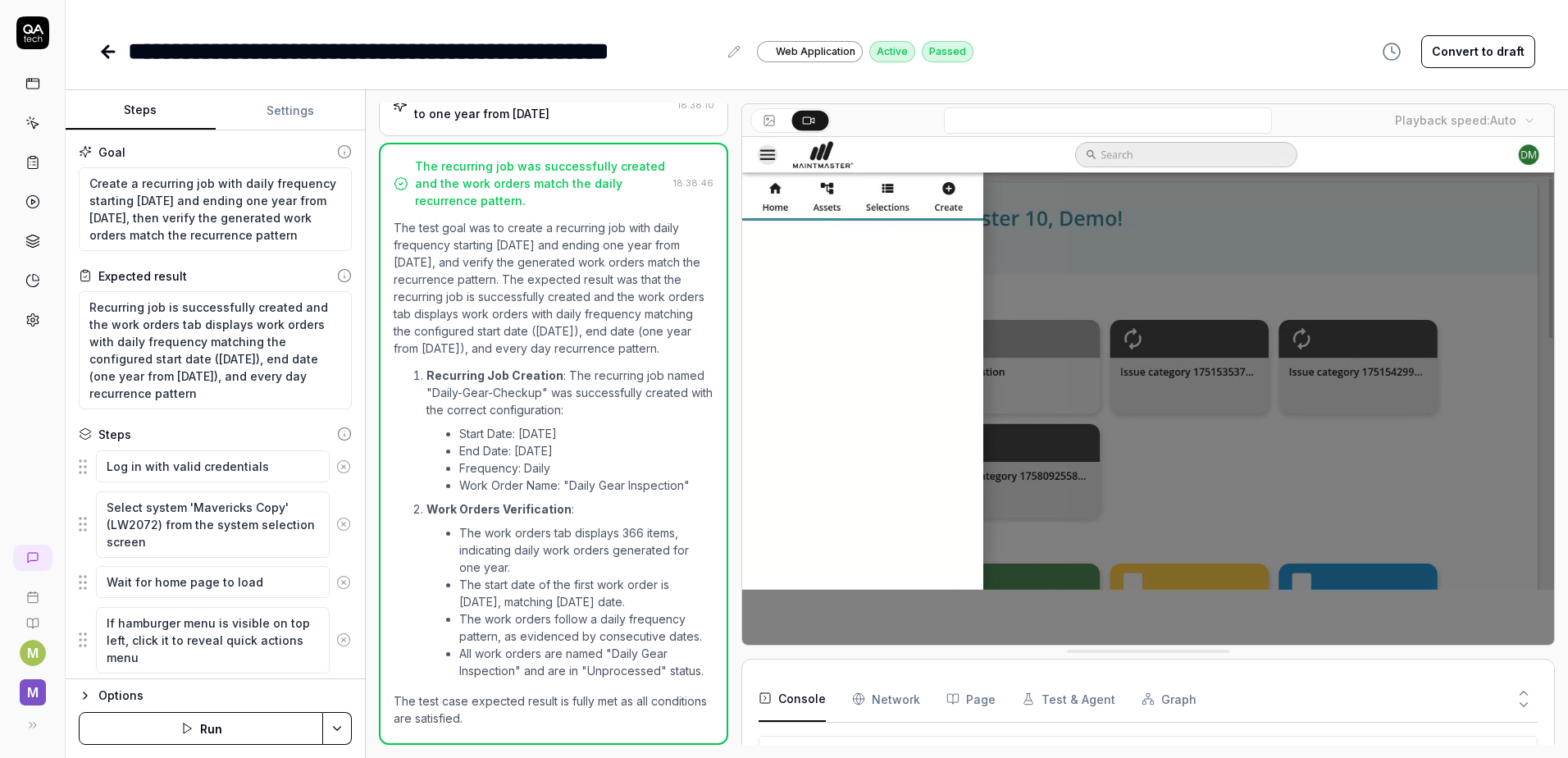
click at [295, 109] on button "Settings" at bounding box center [290, 110] width 150 height 39
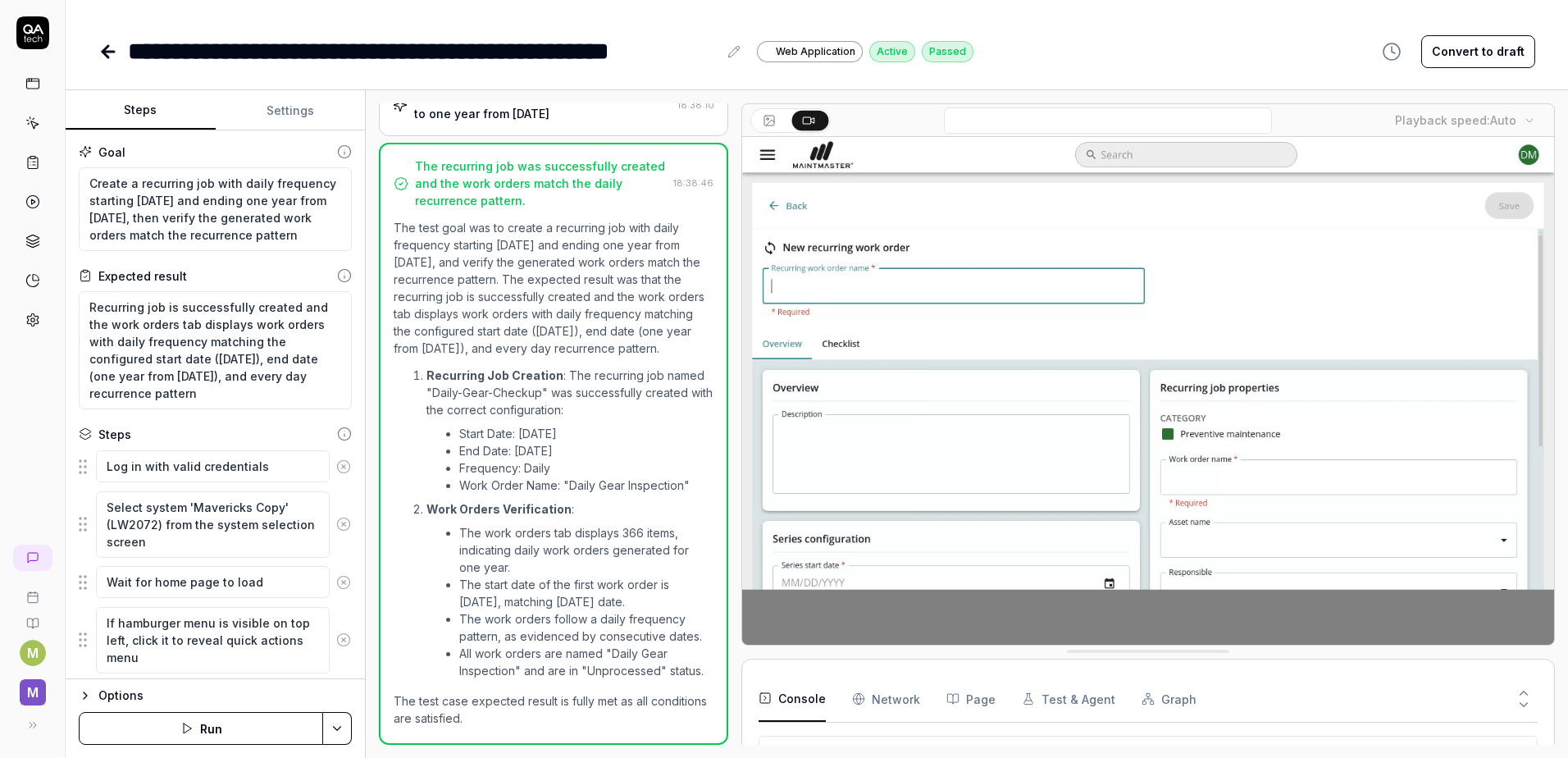
click at [128, 107] on button "Steps" at bounding box center [140, 110] width 150 height 39
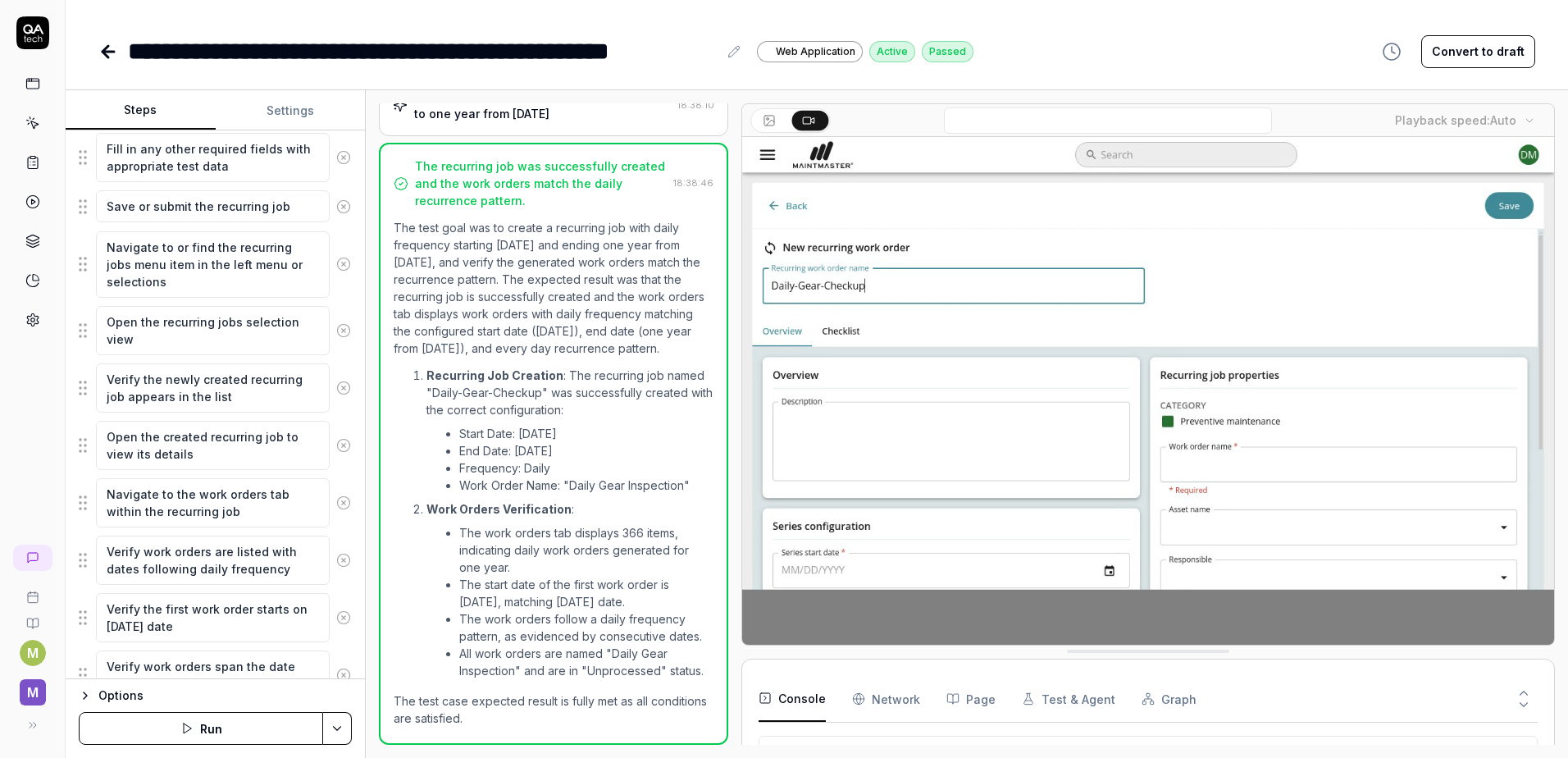
scroll to position [891, 0]
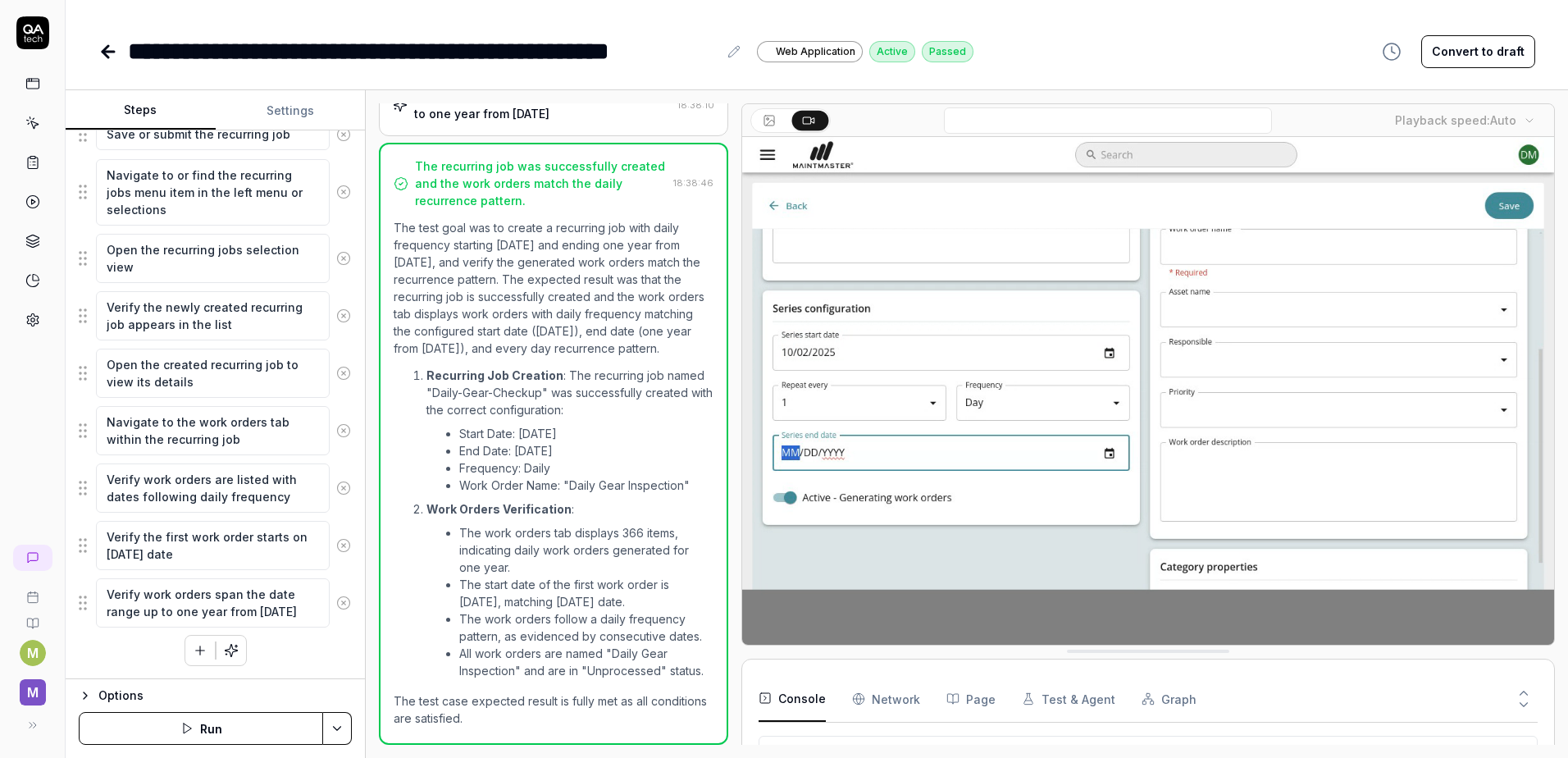
click at [300, 95] on button "Settings" at bounding box center [290, 110] width 150 height 39
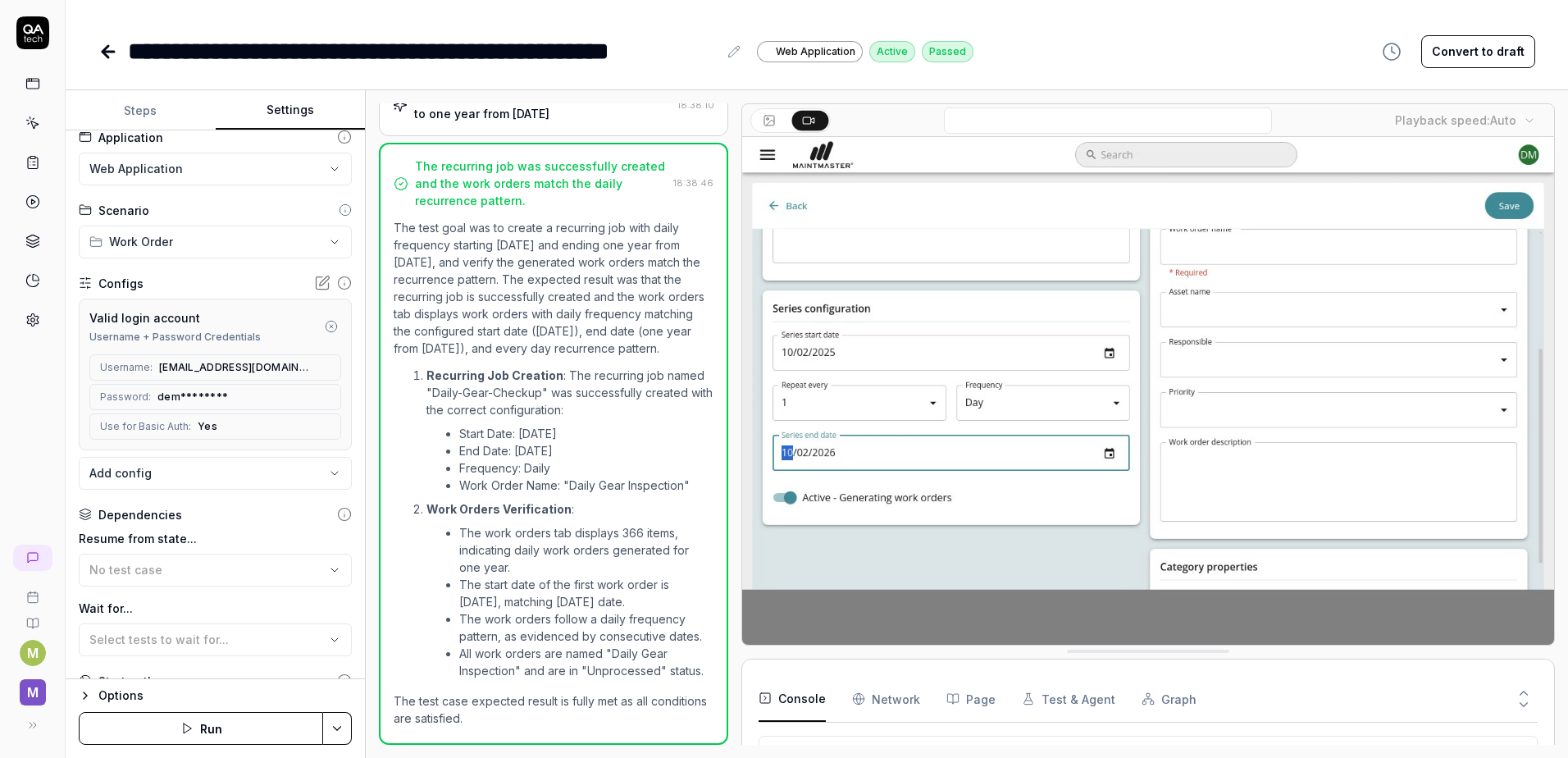
scroll to position [0, 0]
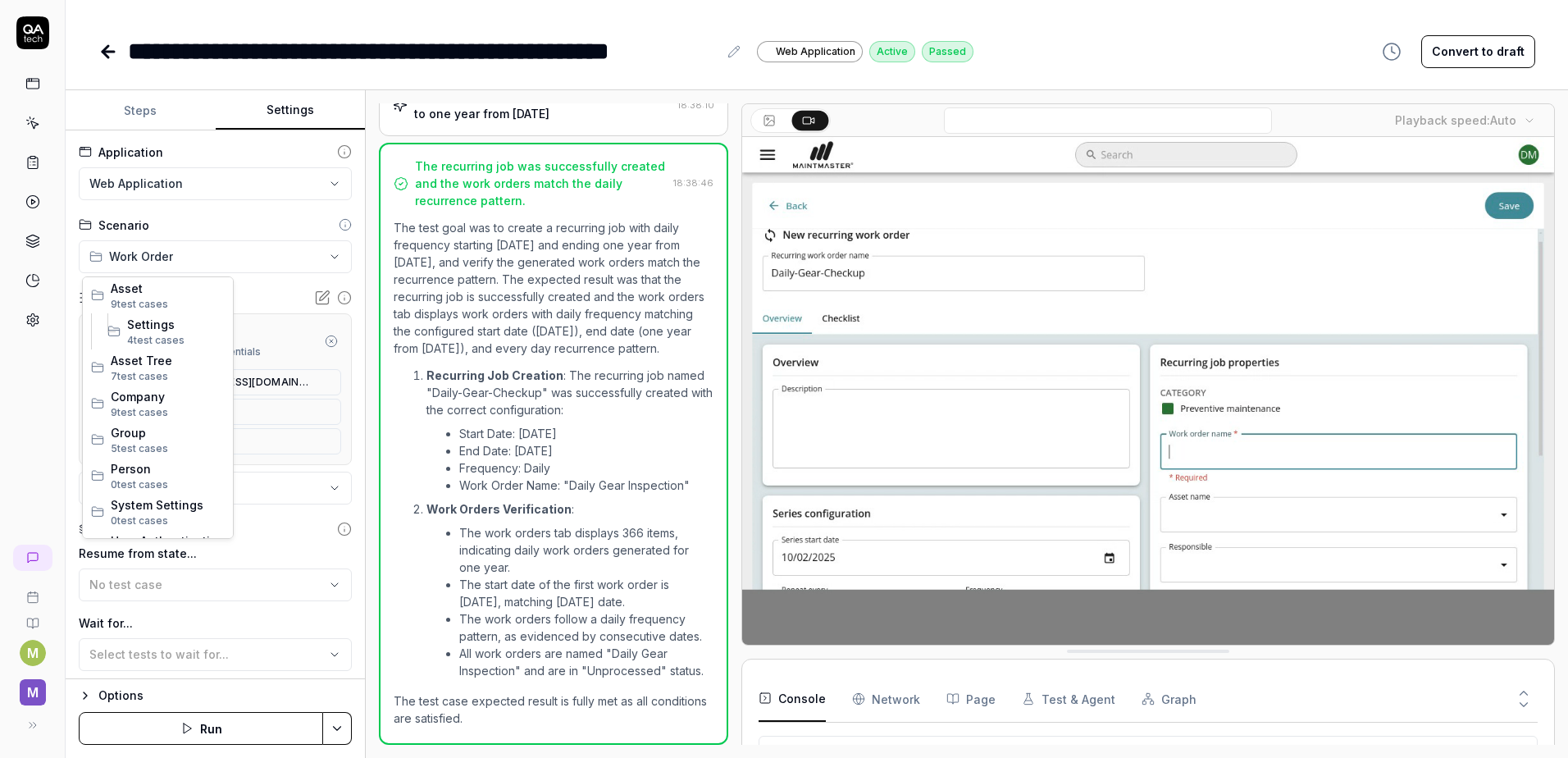
click at [203, 251] on html "**********" at bounding box center [784, 379] width 1568 height 758
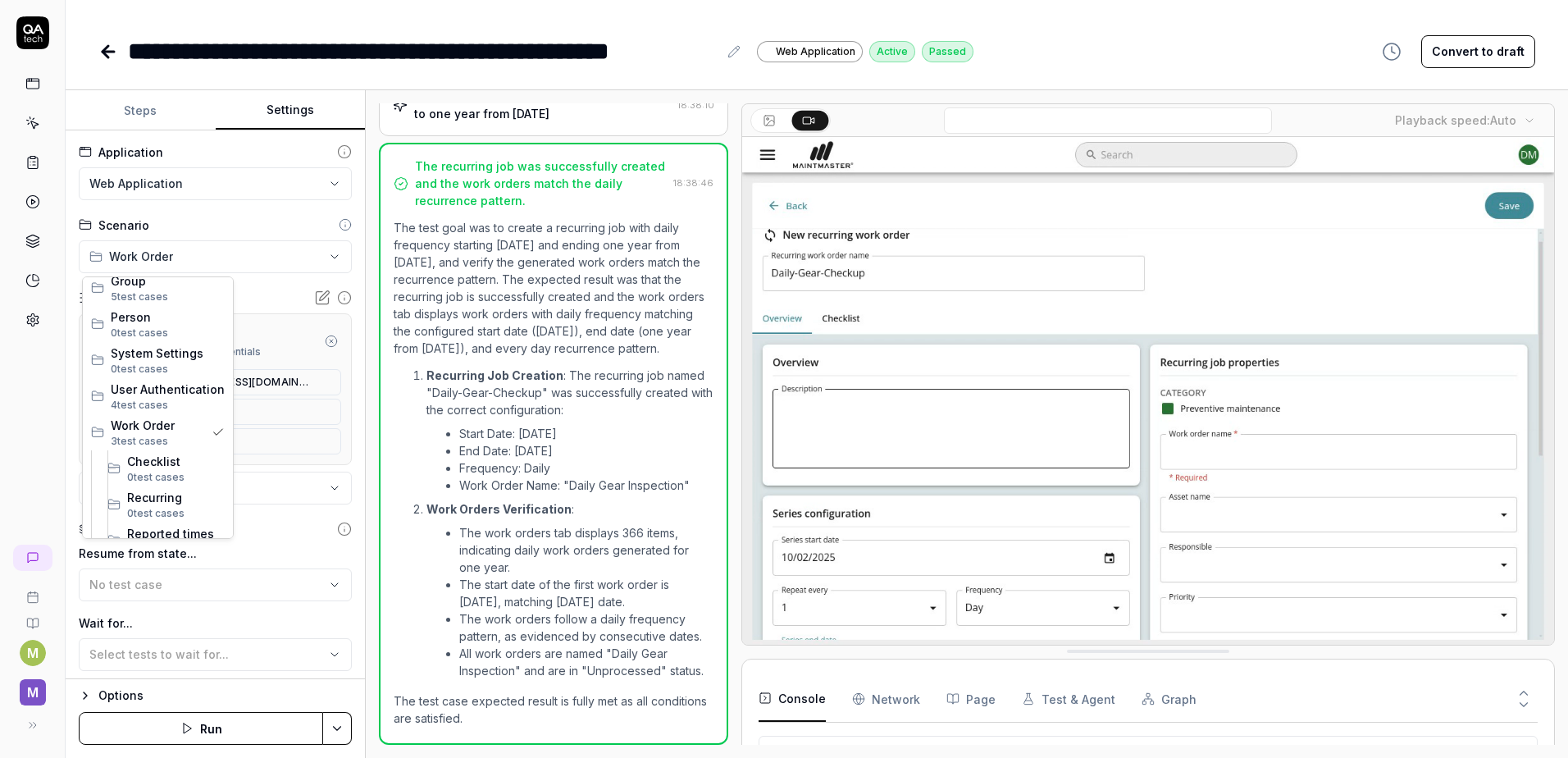
scroll to position [244, 0]
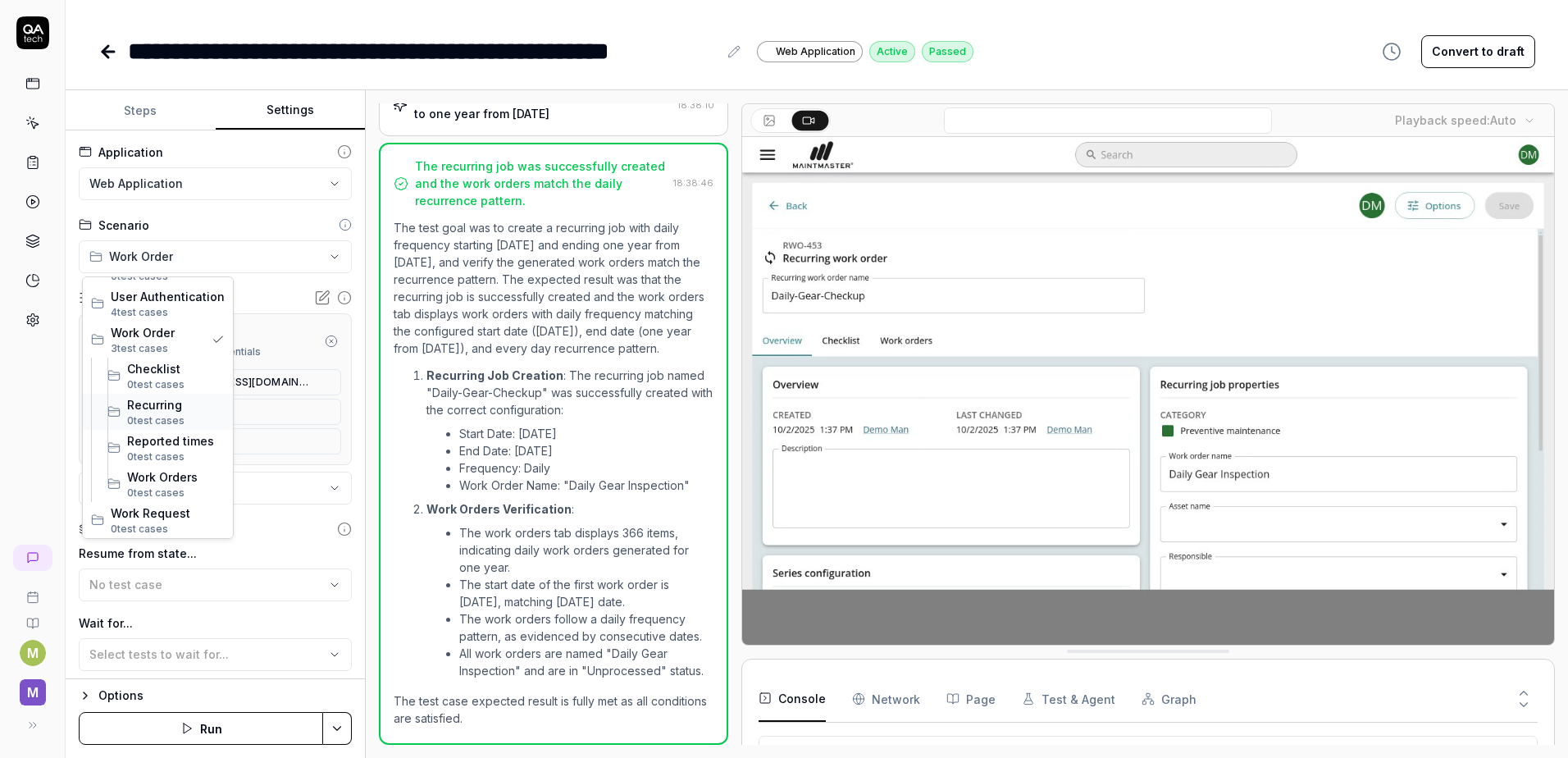
click at [153, 413] on span "0 test case s" at bounding box center [175, 420] width 97 height 15
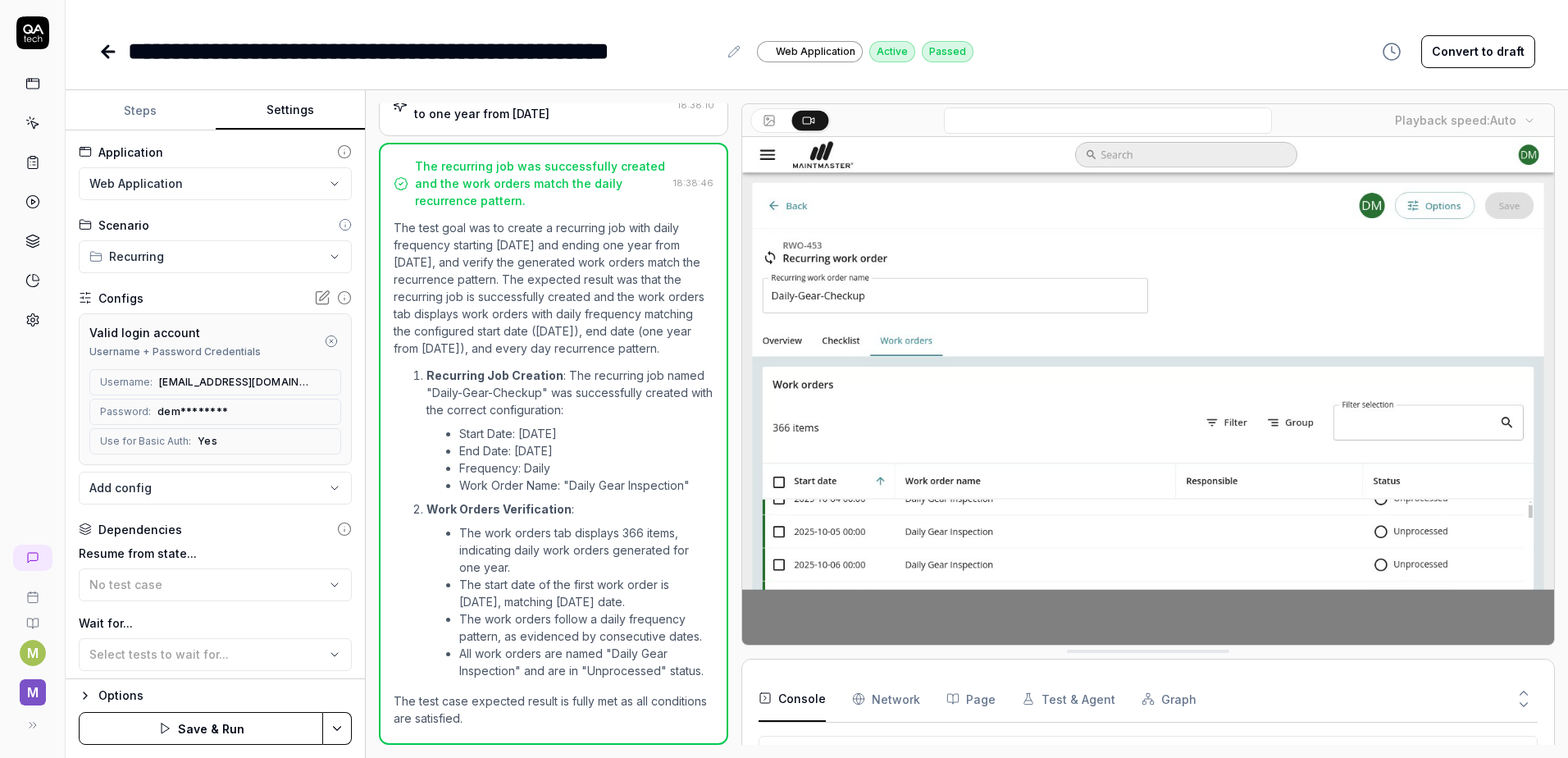
click at [337, 733] on html "**********" at bounding box center [784, 379] width 1568 height 758
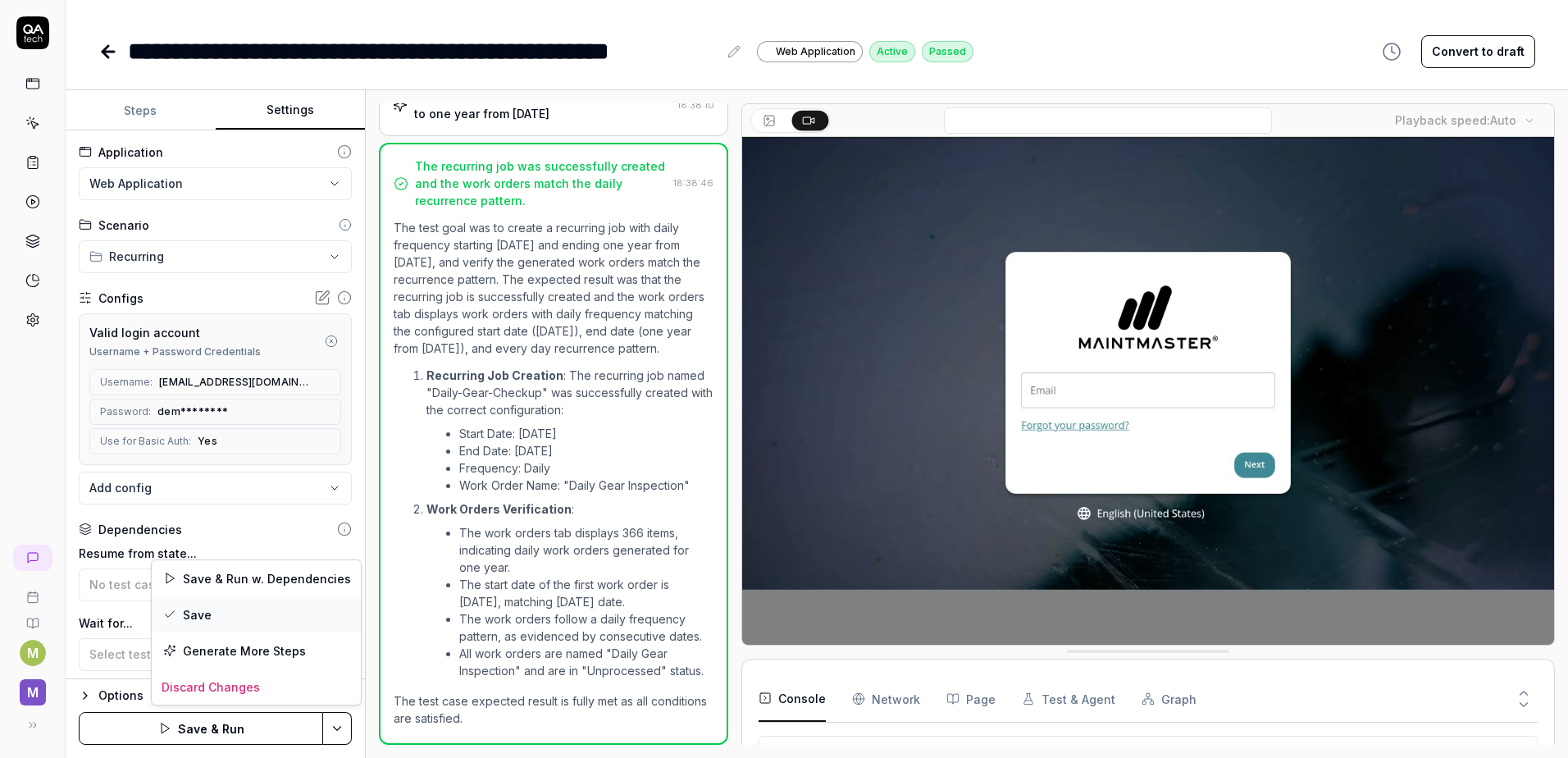
click at [222, 624] on div "Save" at bounding box center [256, 614] width 209 height 36
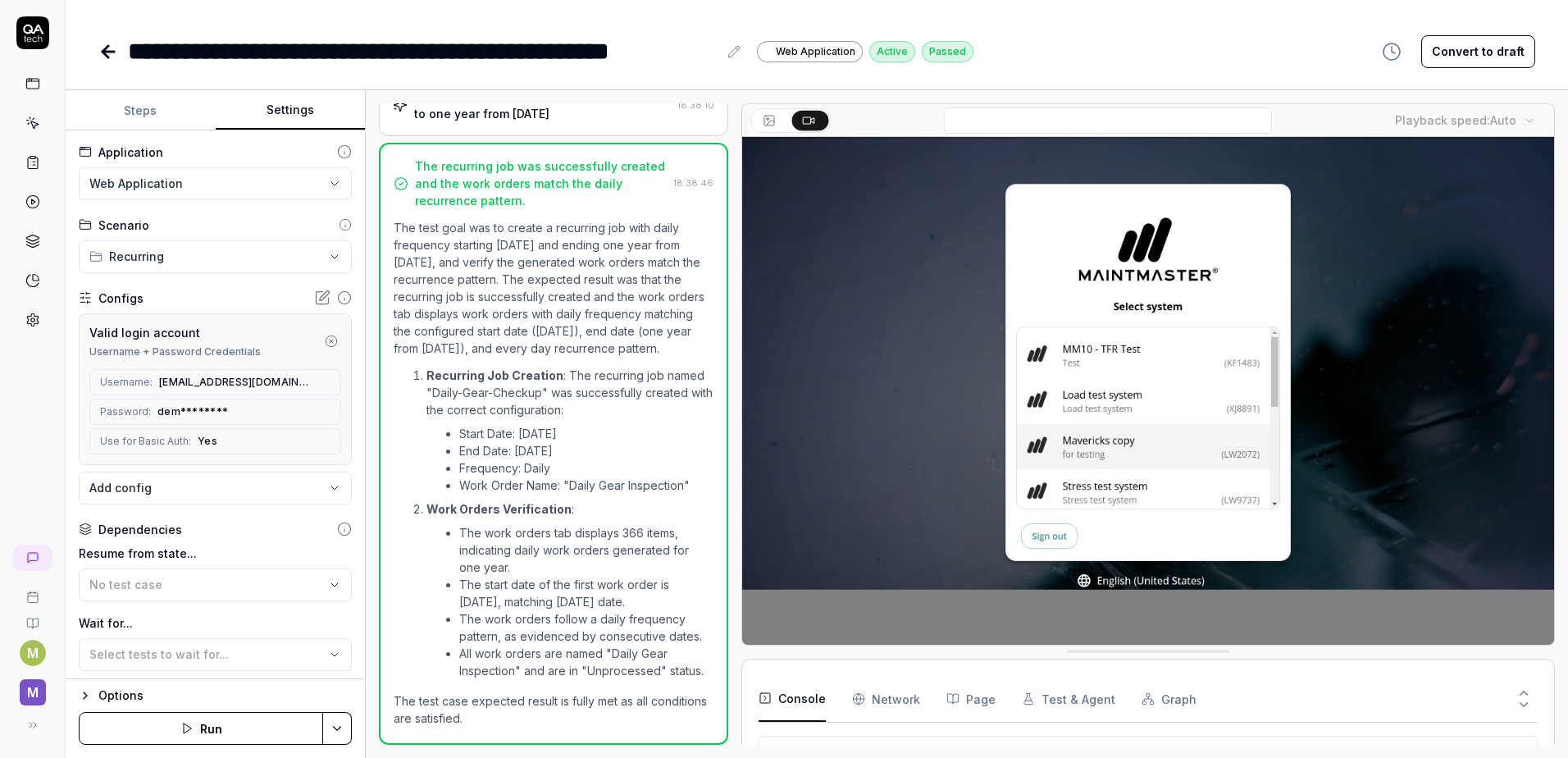
click at [34, 123] on icon at bounding box center [34, 125] width 7 height 7
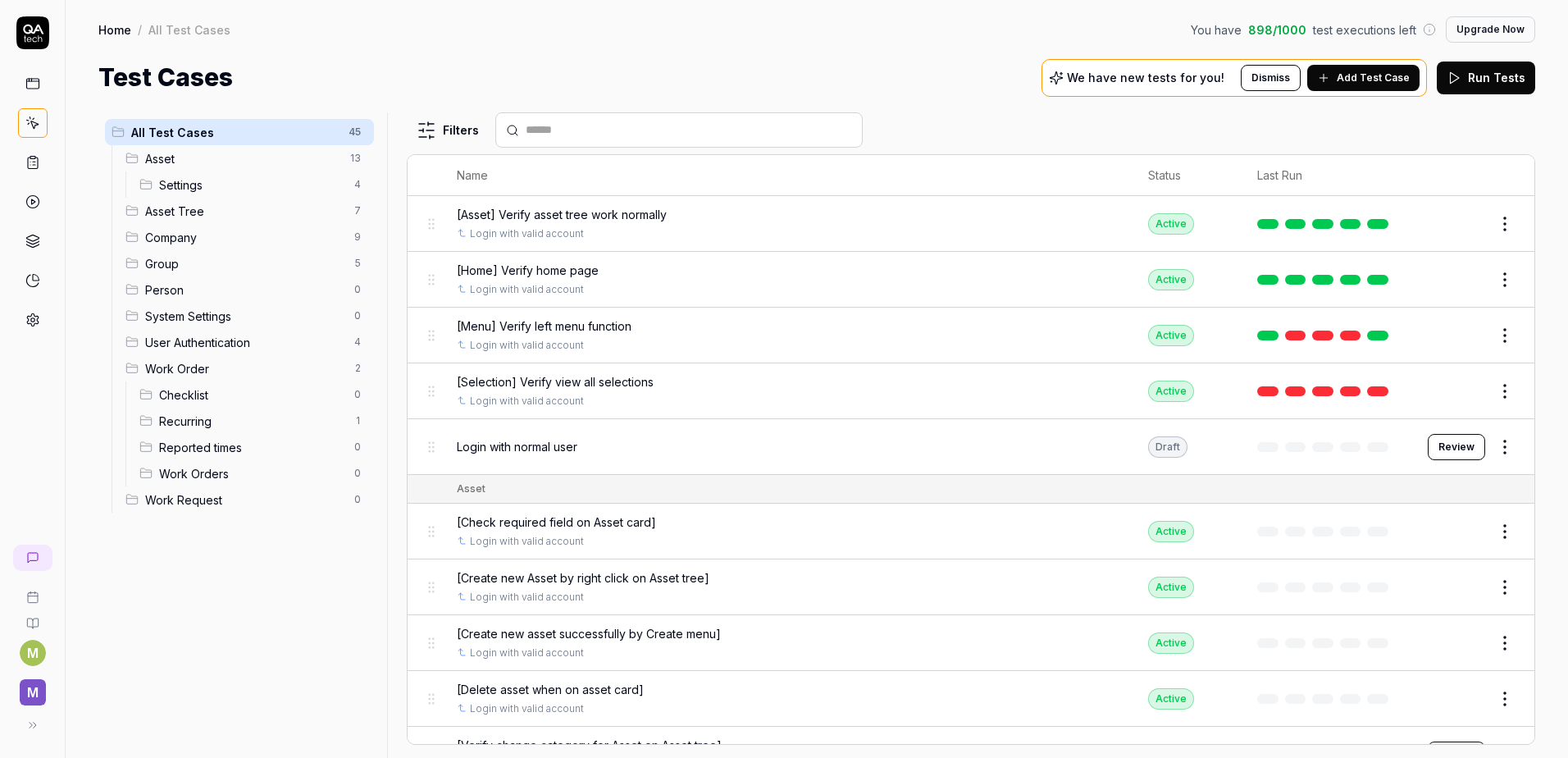
click at [216, 370] on span "Work Order" at bounding box center [245, 368] width 200 height 18
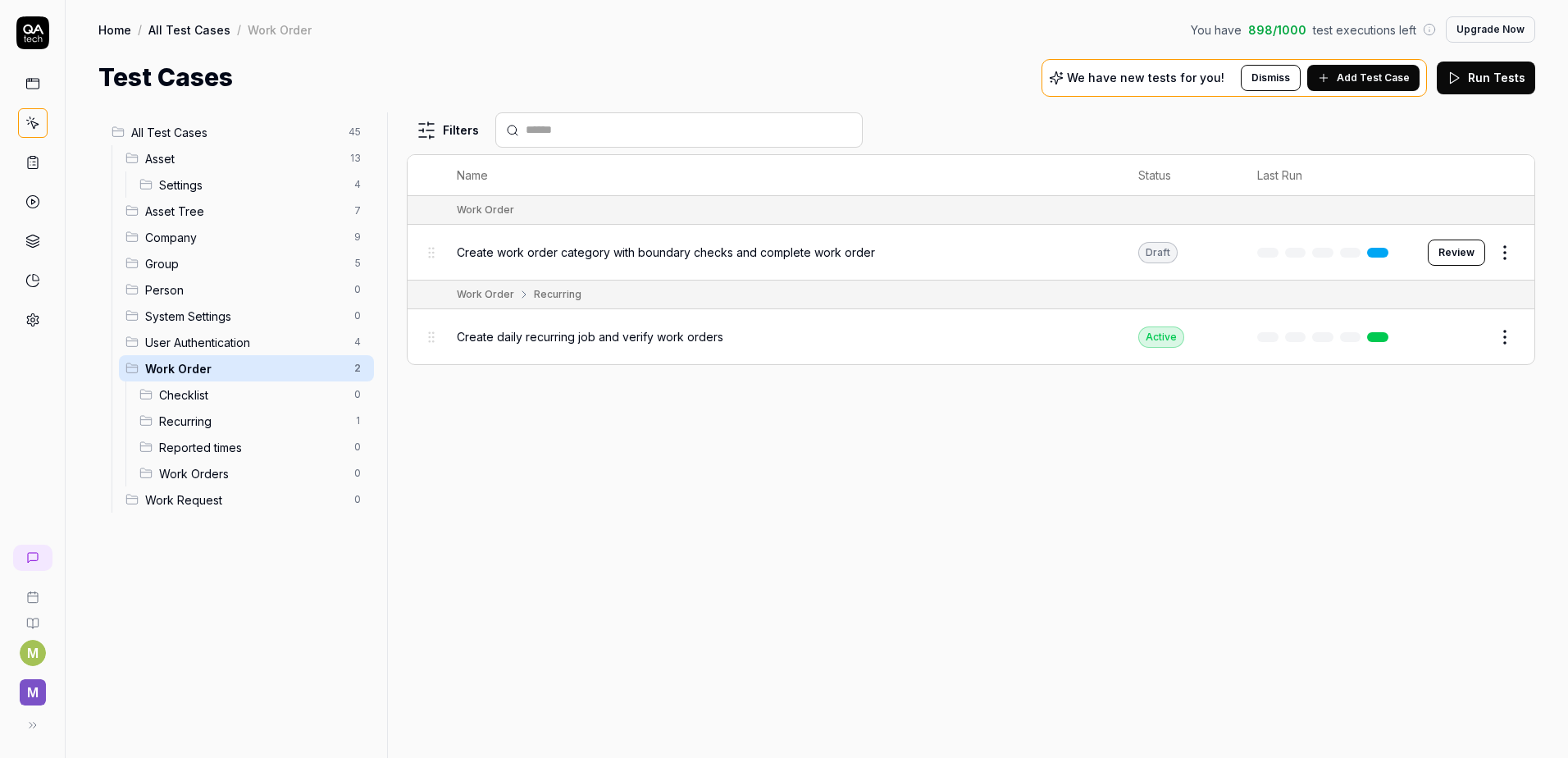
click at [703, 251] on span "Create work order category with boundary checks and complete work order" at bounding box center [666, 252] width 418 height 18
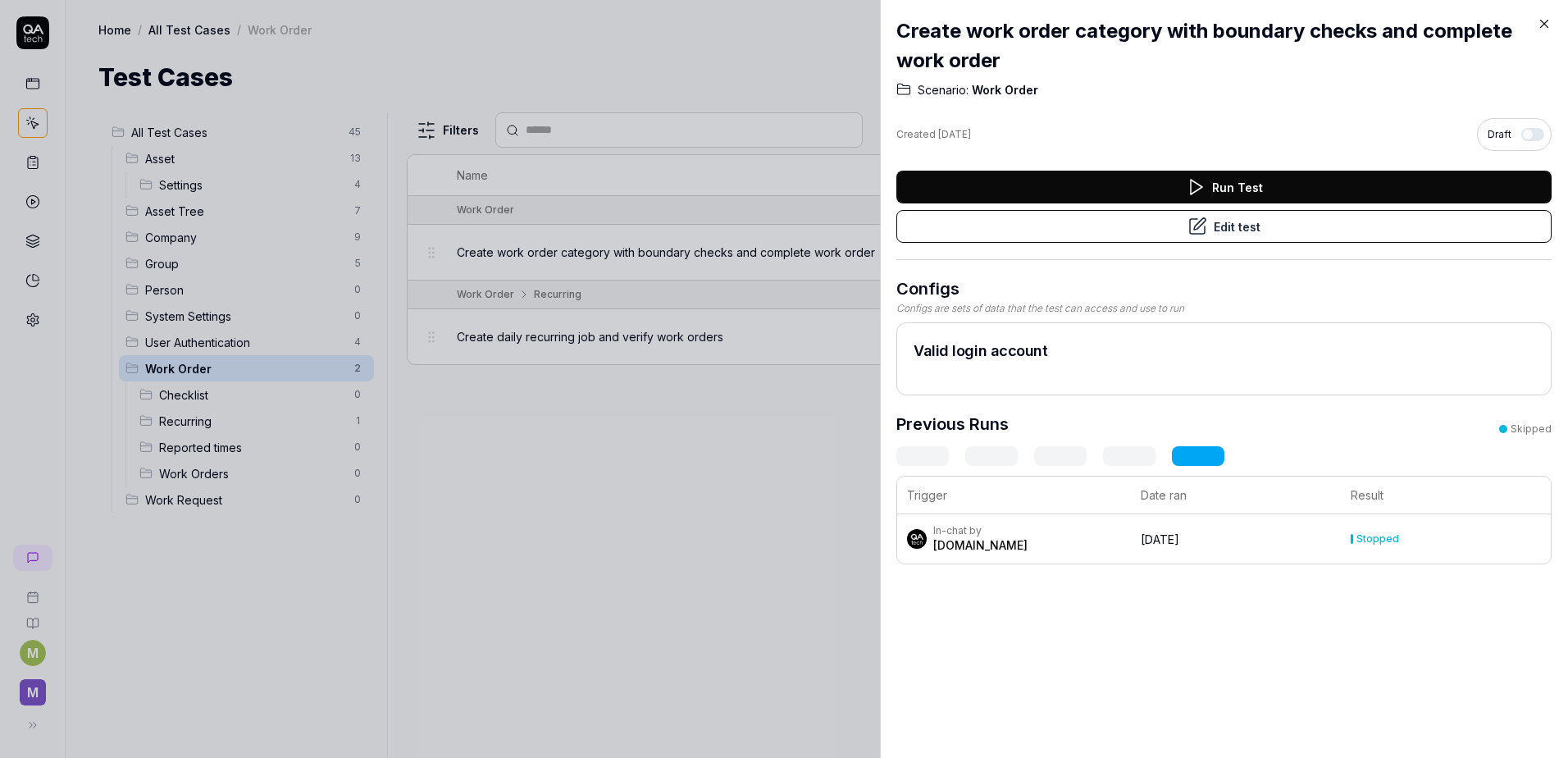
click at [1205, 233] on button "Edit test" at bounding box center [1224, 226] width 656 height 32
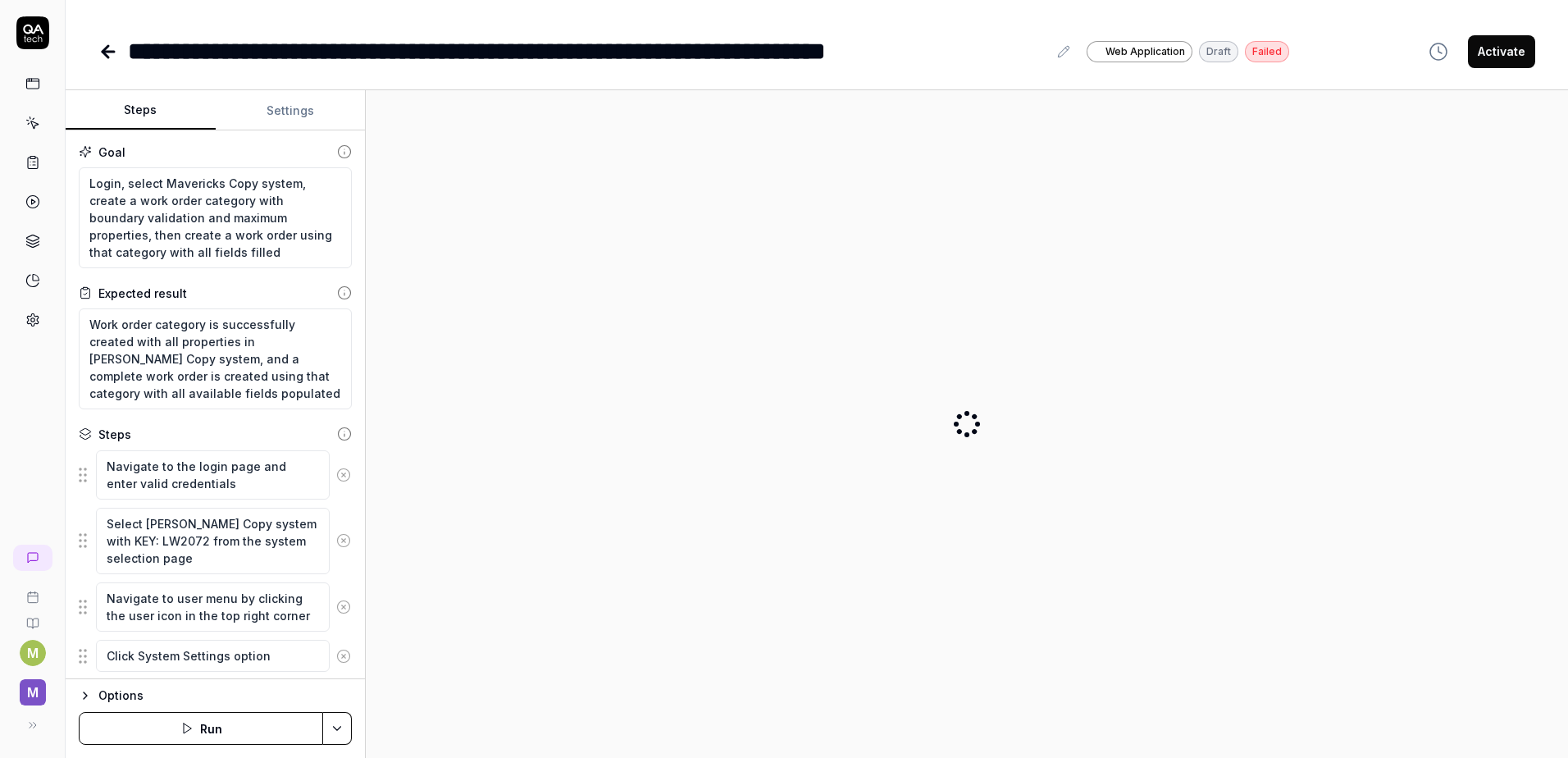
click at [264, 103] on button "Settings" at bounding box center [290, 110] width 150 height 39
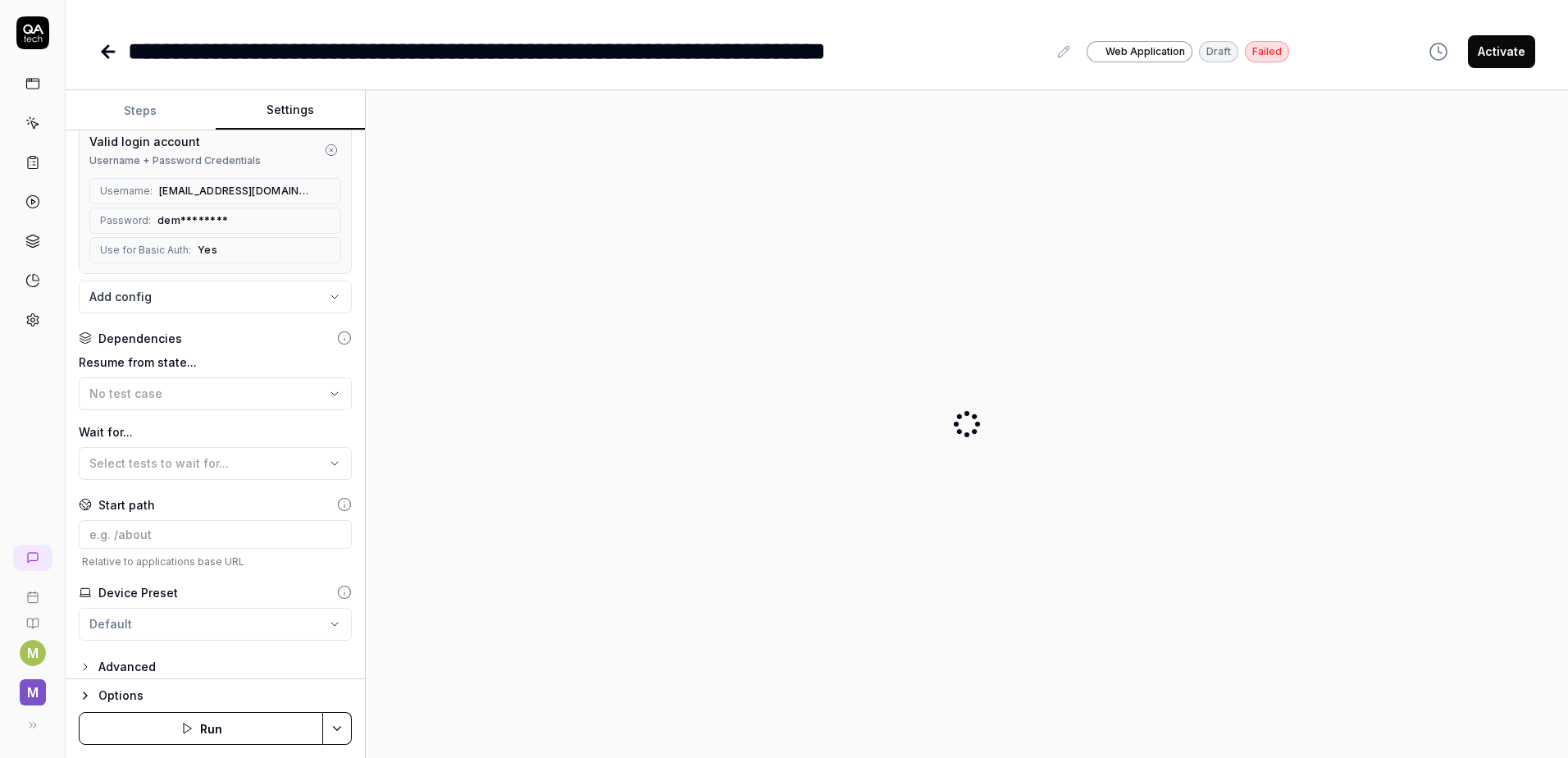
scroll to position [201, 0]
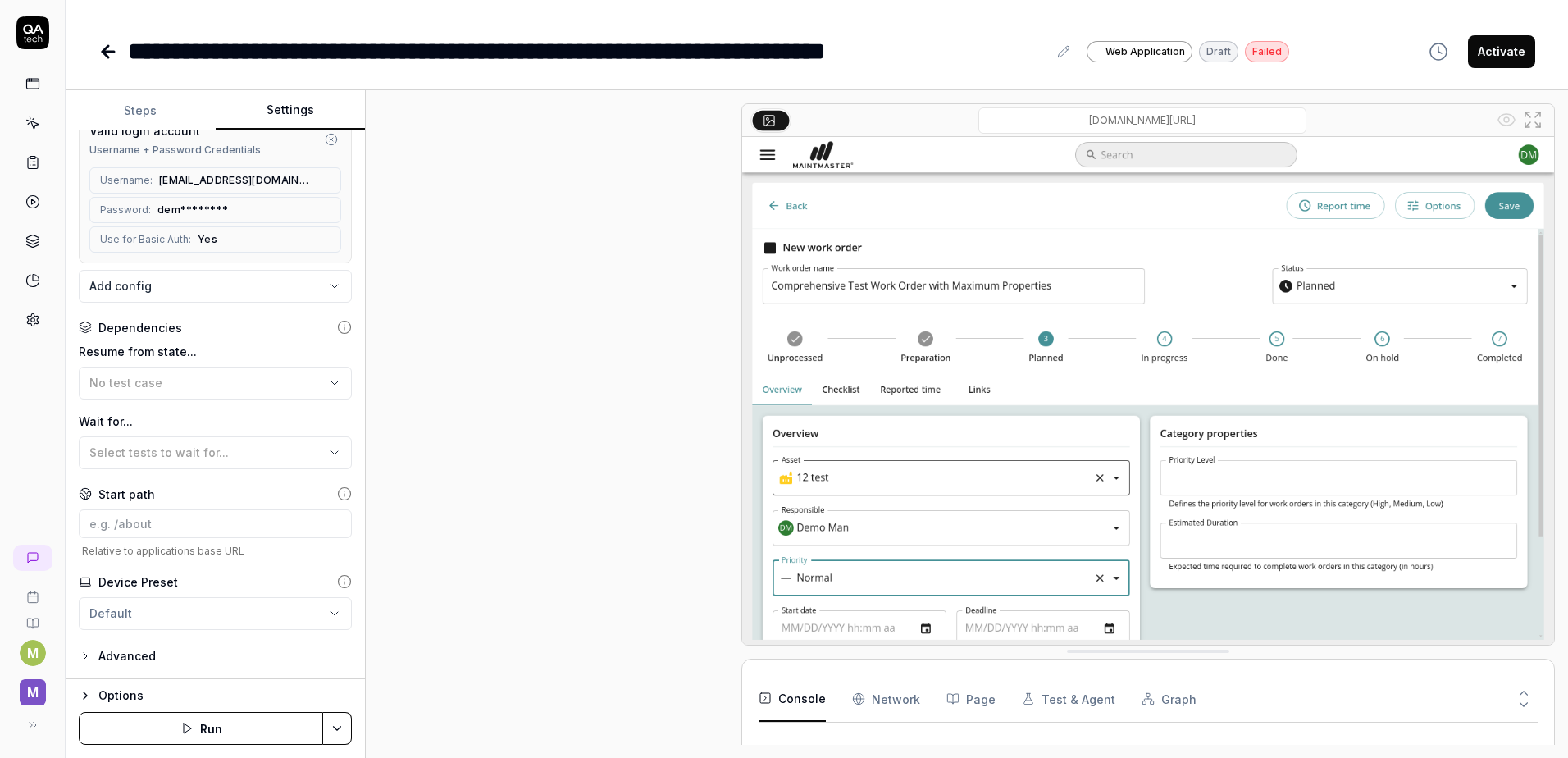
scroll to position [1030, 0]
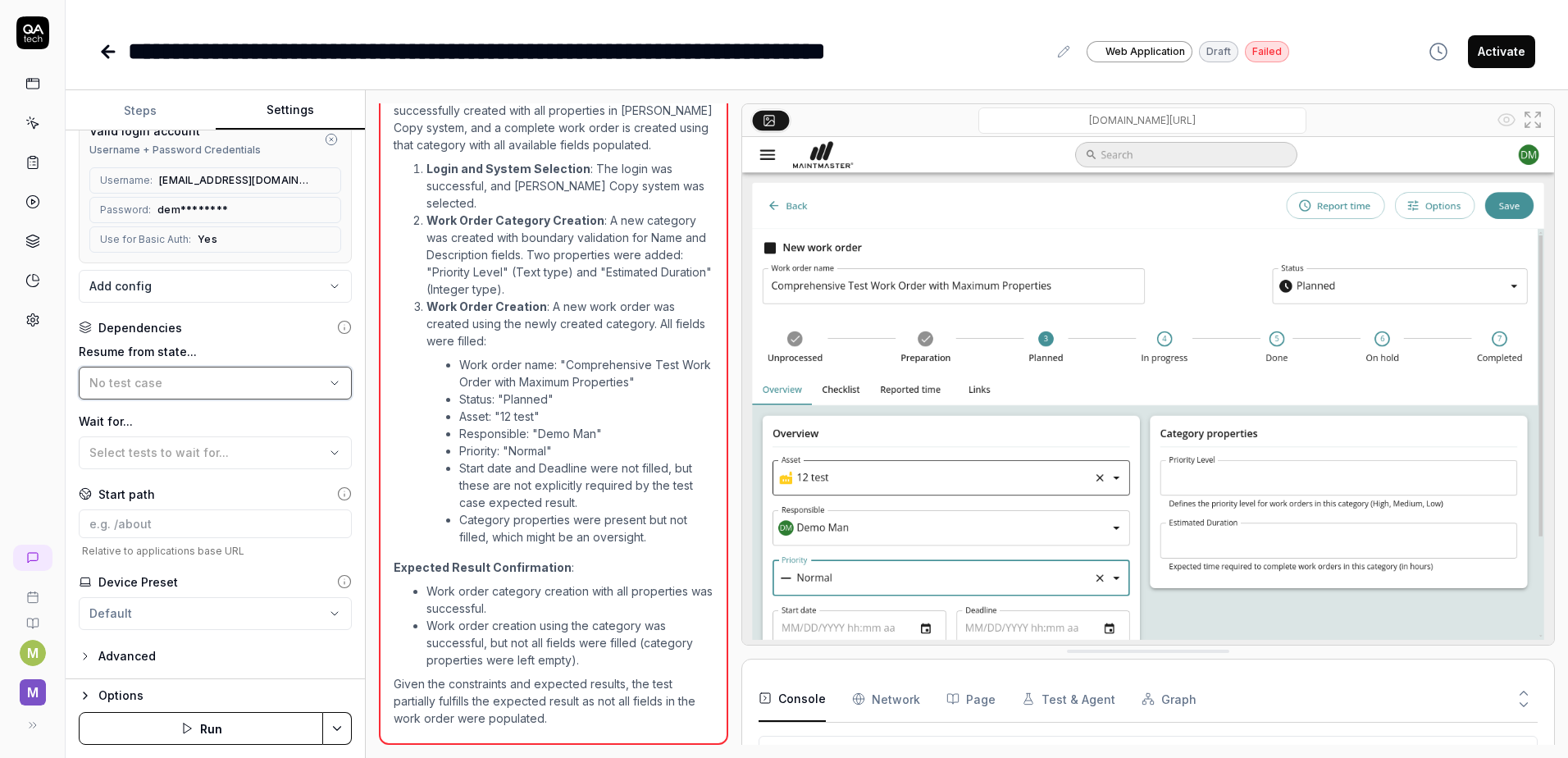
click at [262, 370] on button "No test case" at bounding box center [215, 383] width 273 height 32
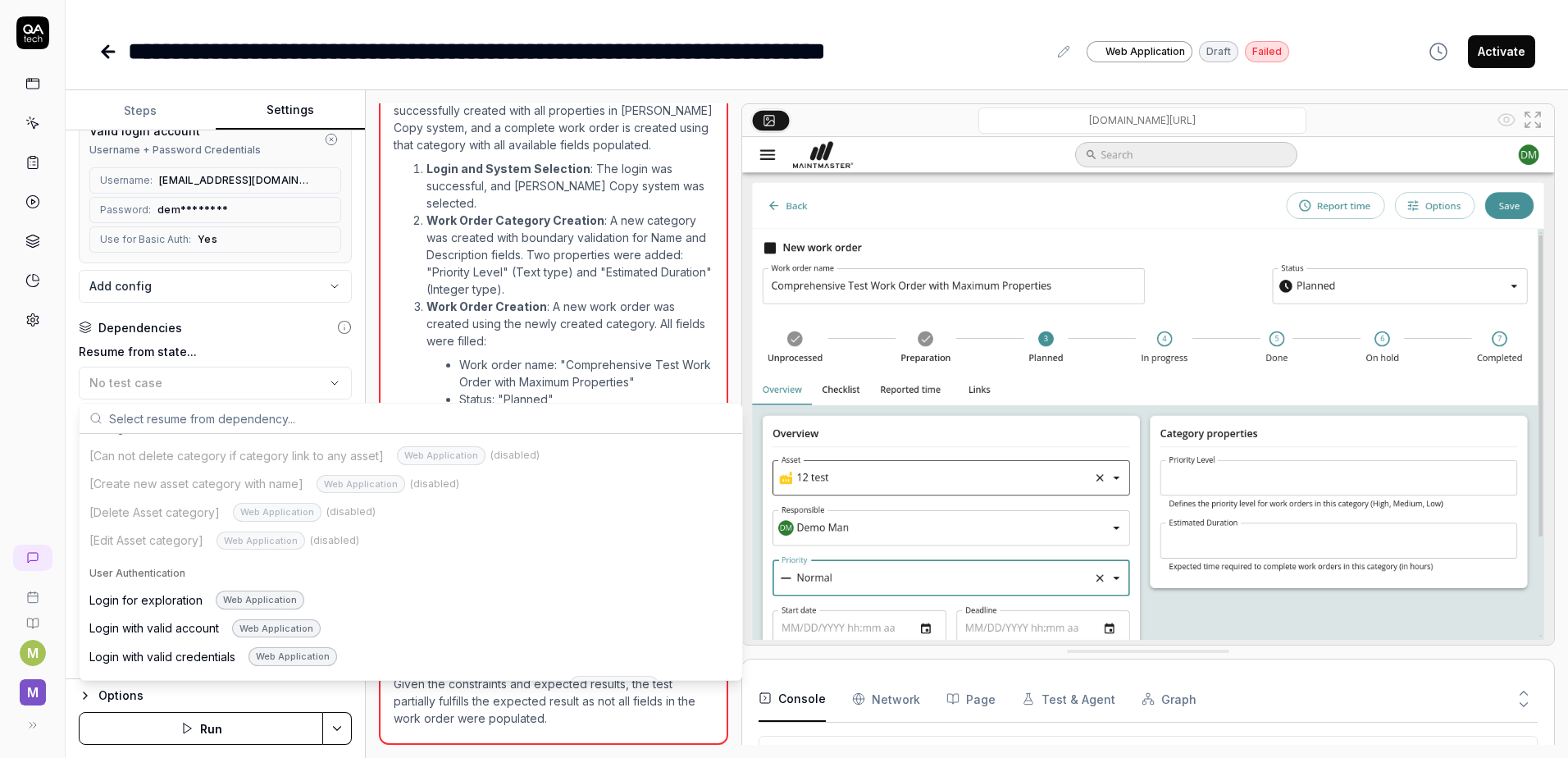
scroll to position [1308, 0]
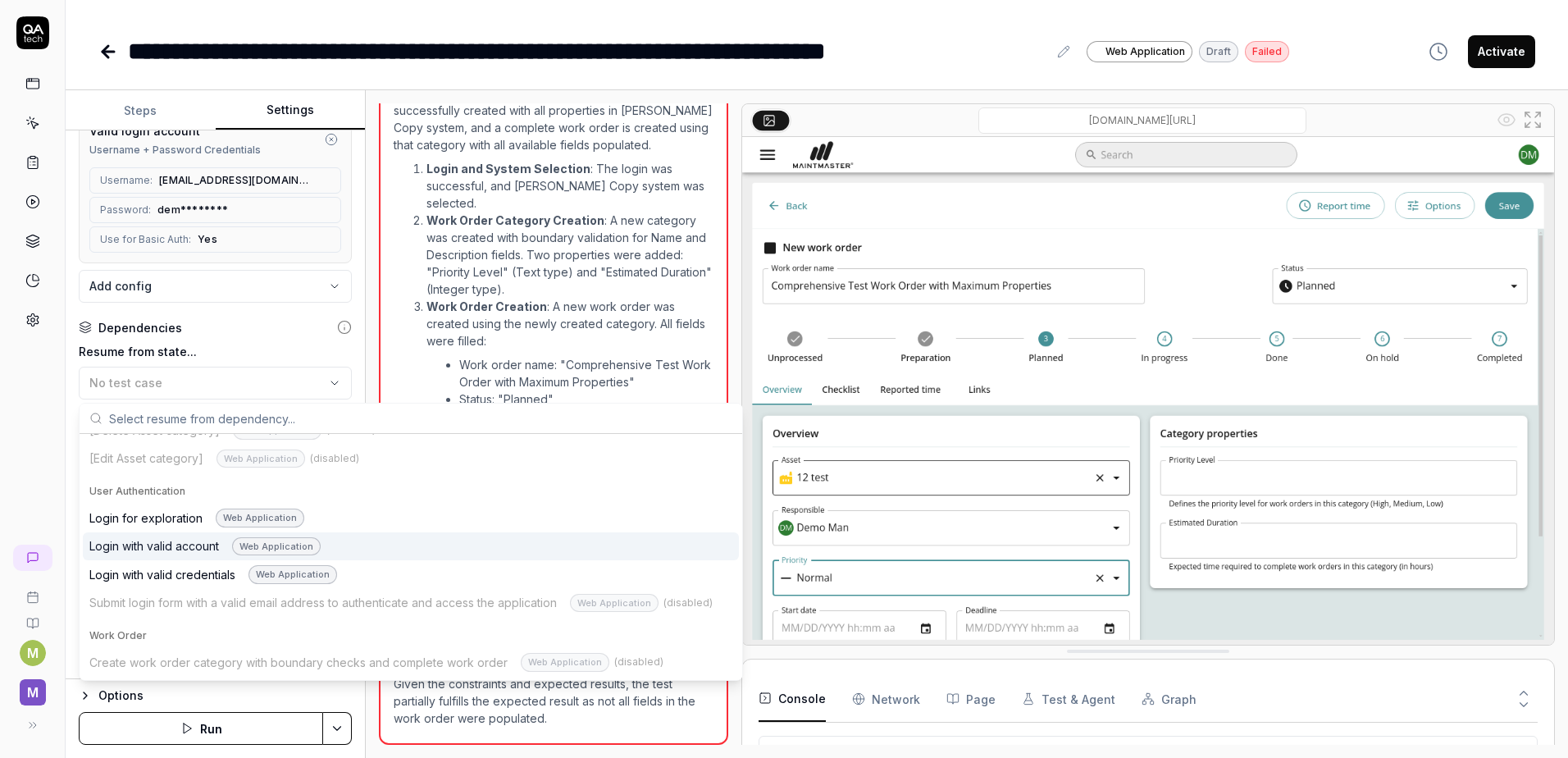
click at [219, 537] on div "Login with valid account Web Application" at bounding box center [205, 547] width 231 height 19
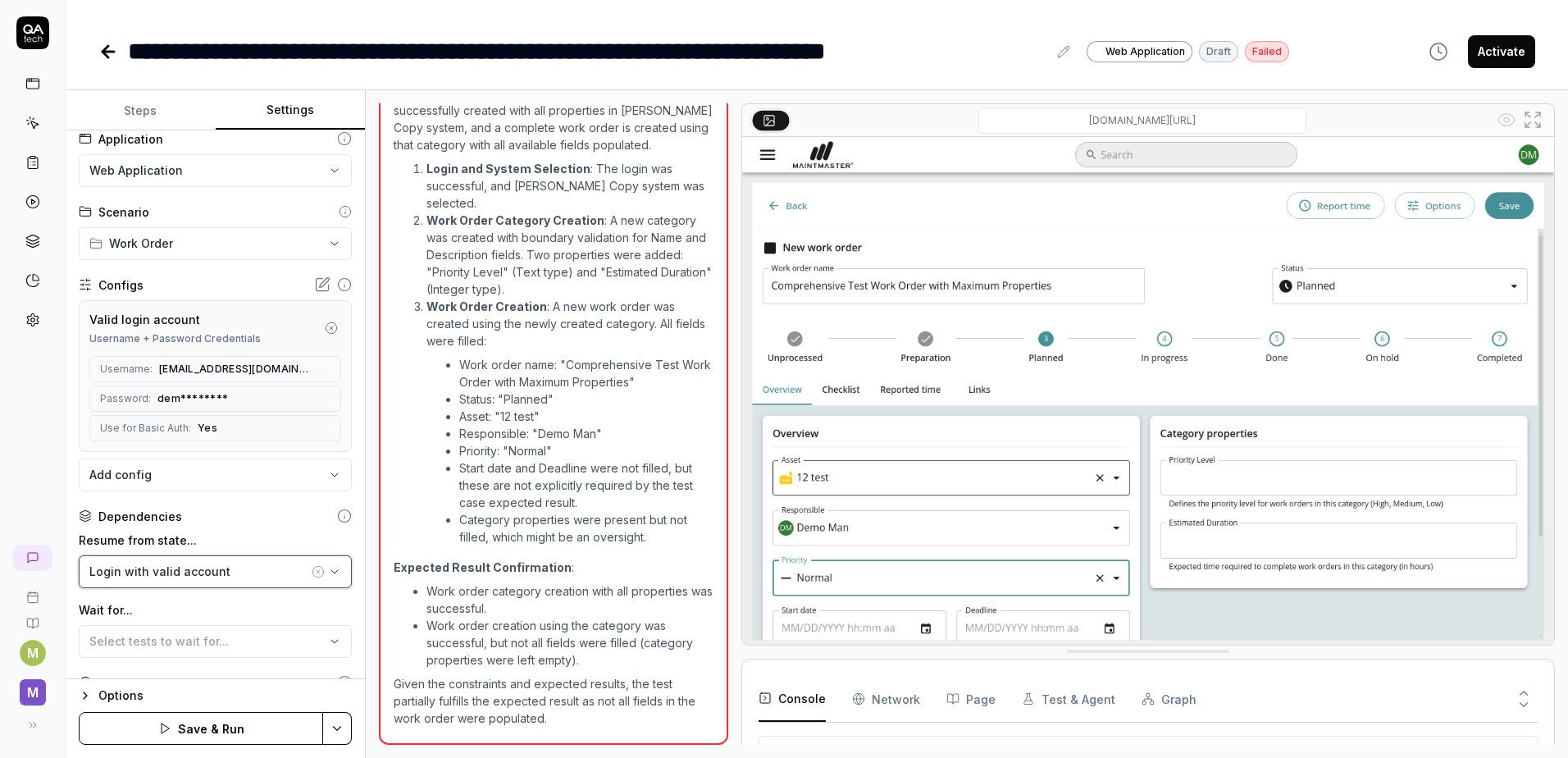
scroll to position [0, 0]
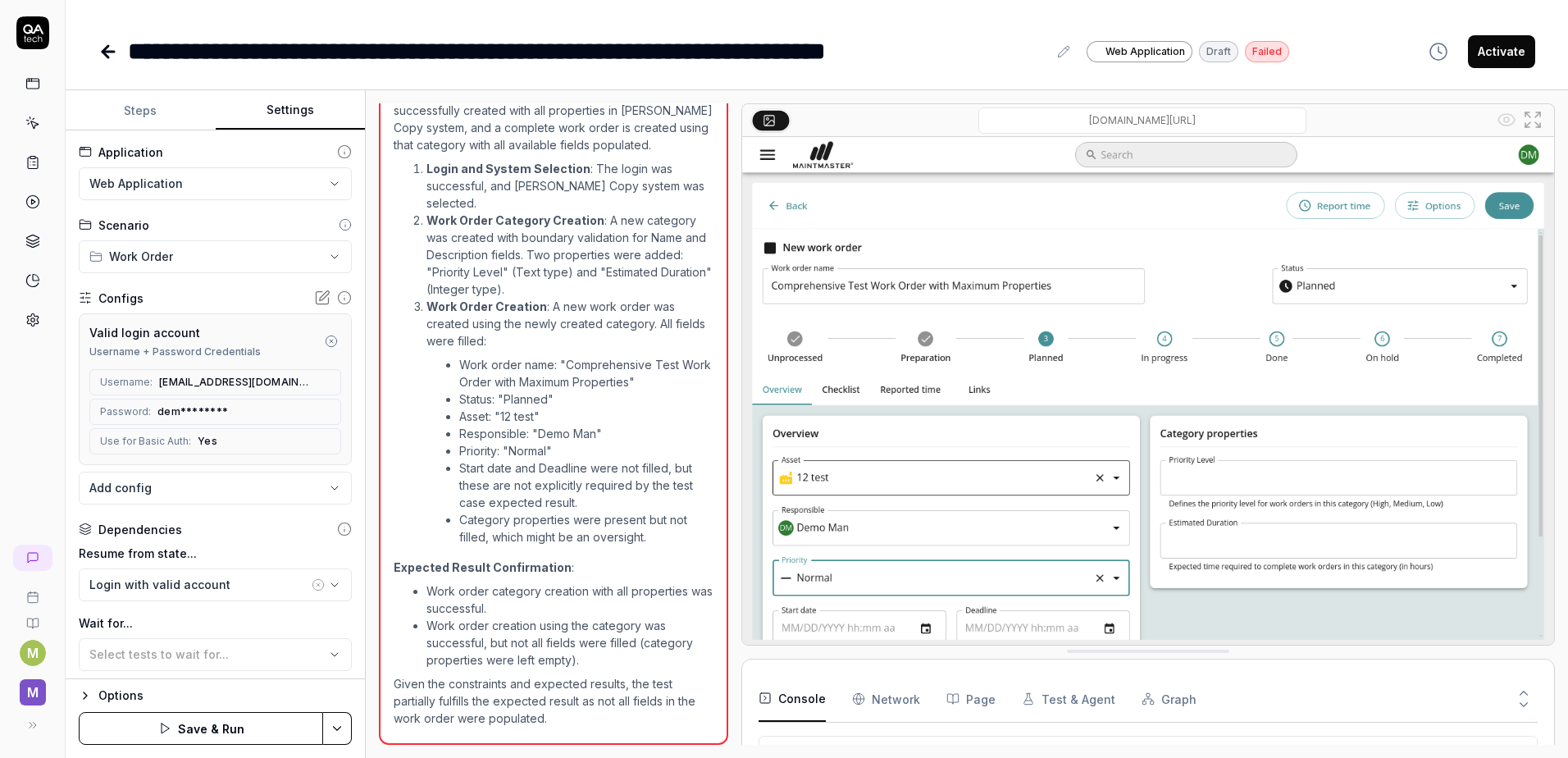
click at [233, 253] on html "**********" at bounding box center [784, 379] width 1568 height 758
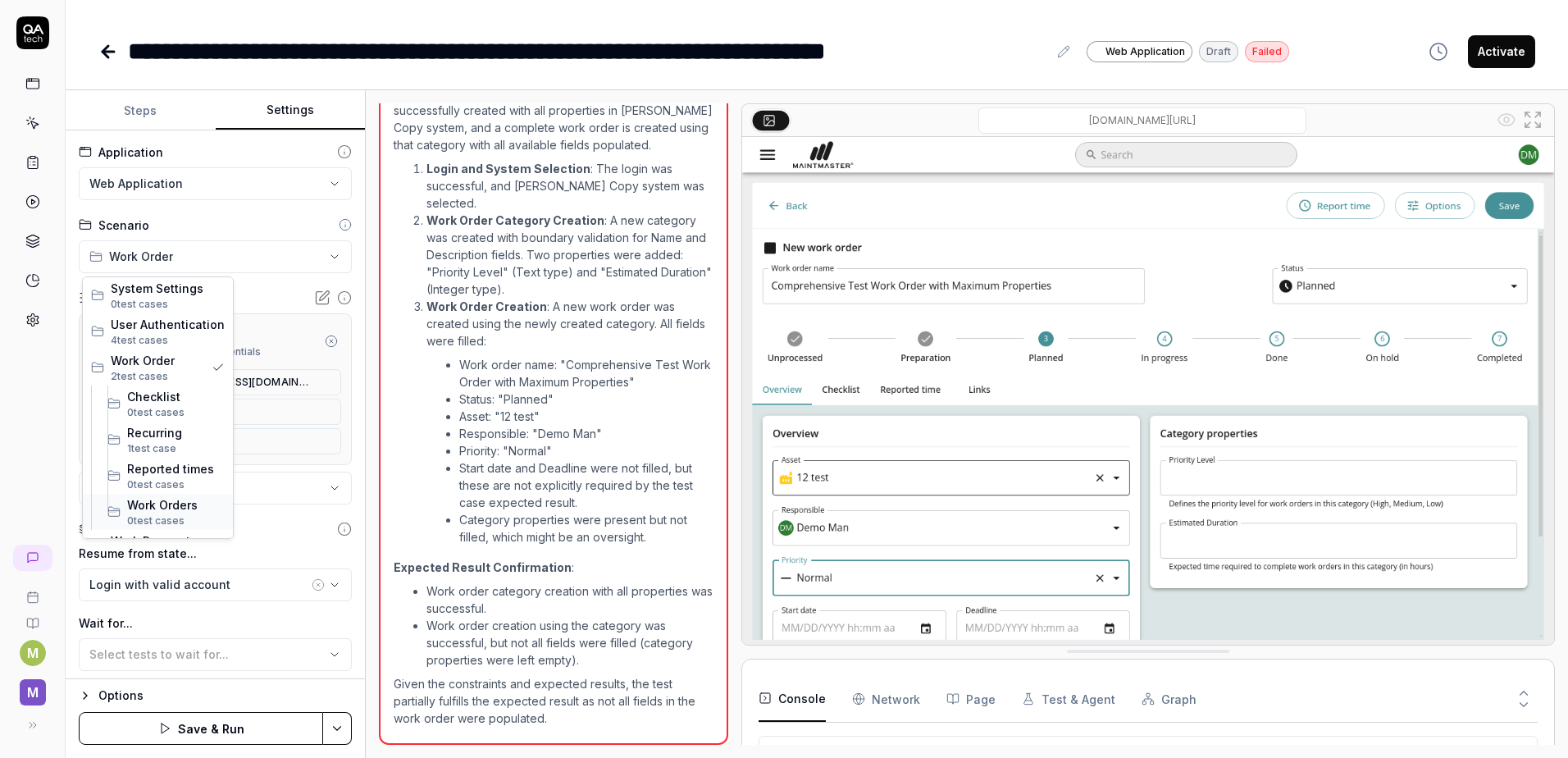
scroll to position [244, 0]
click at [154, 476] on span "Work Orders" at bounding box center [175, 477] width 97 height 18
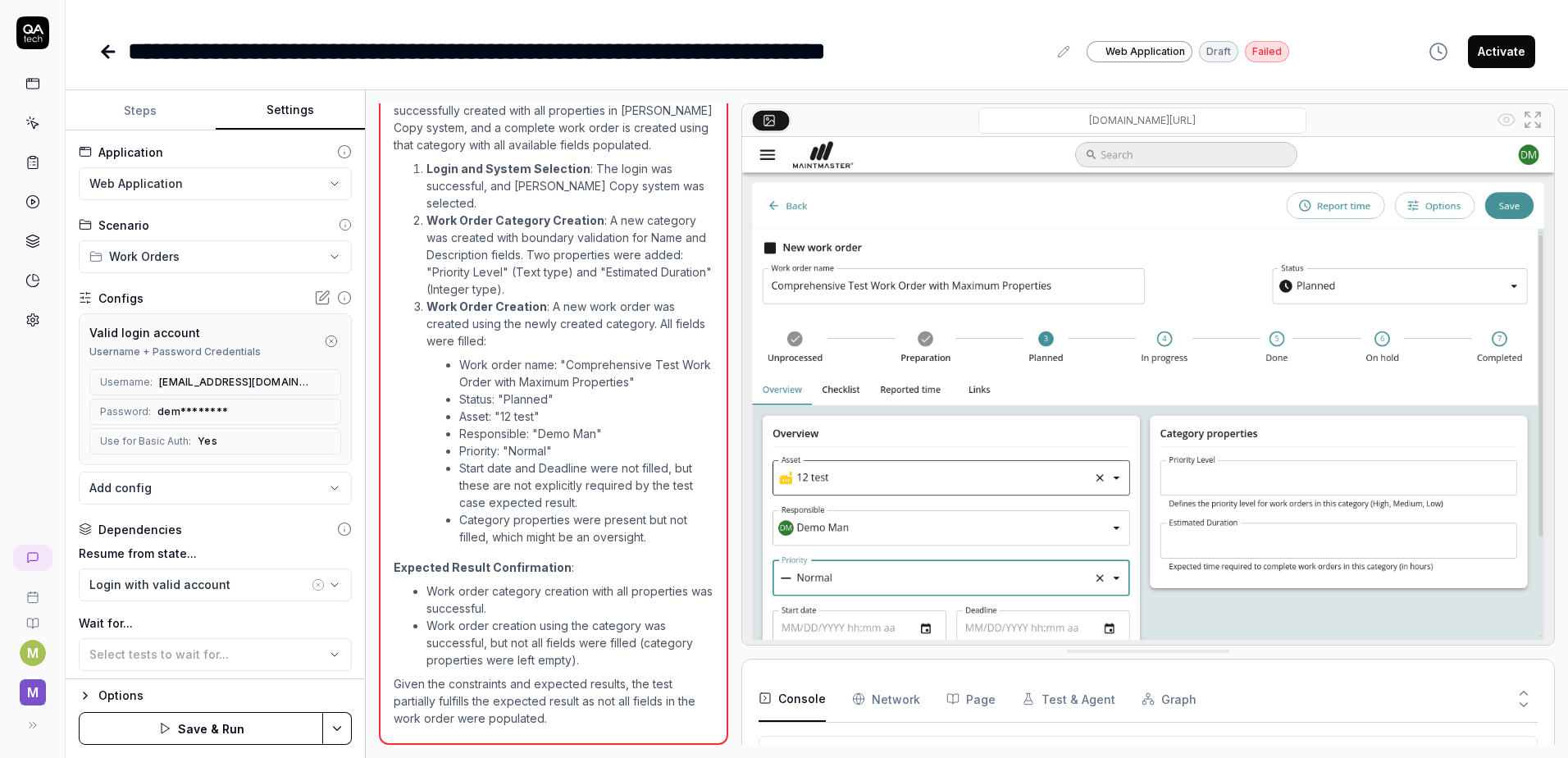
click at [334, 726] on html "**********" at bounding box center [784, 379] width 1568 height 758
click at [179, 614] on div "Save" at bounding box center [256, 614] width 209 height 36
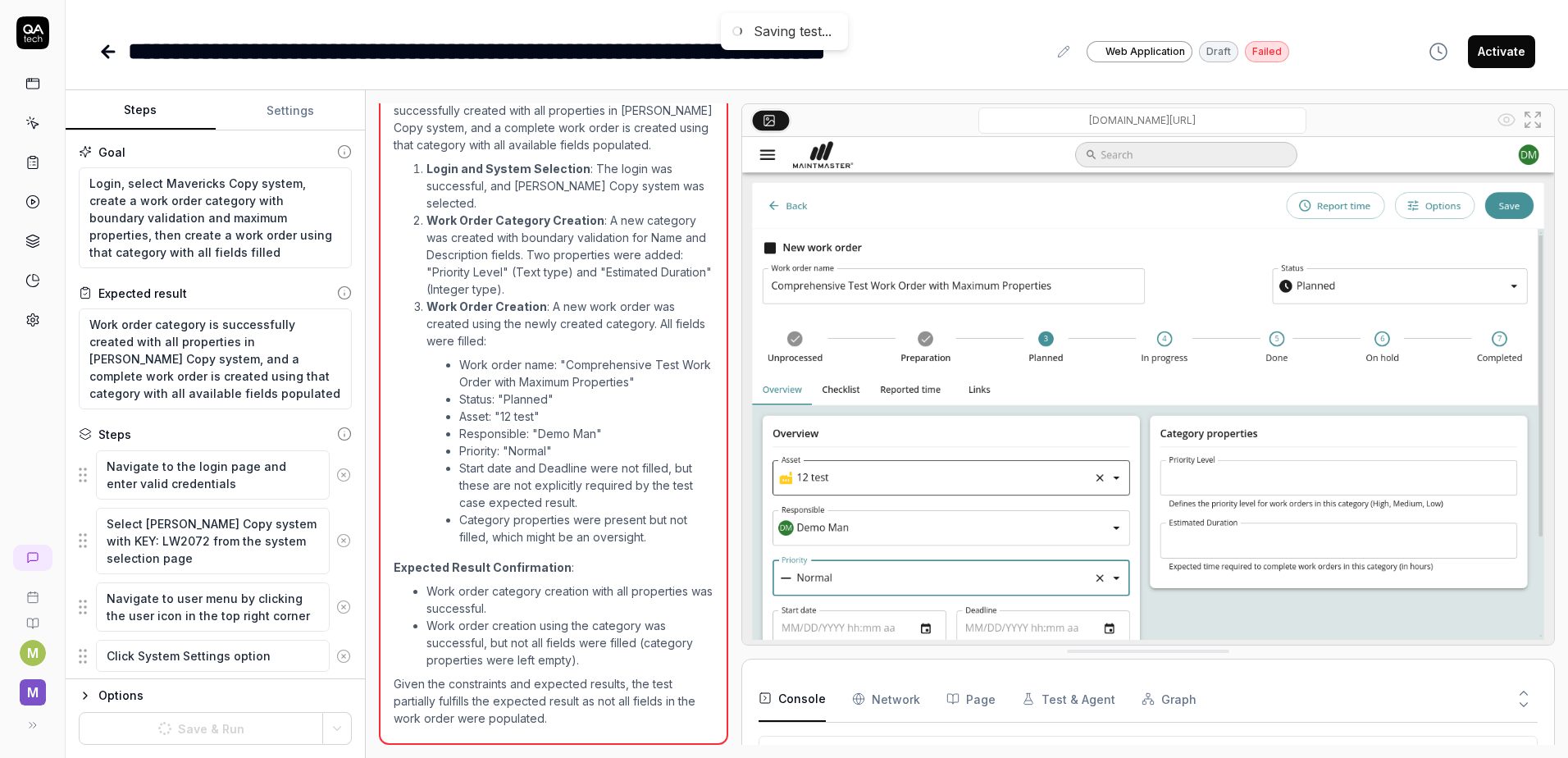
click at [126, 107] on button "Steps" at bounding box center [140, 110] width 150 height 39
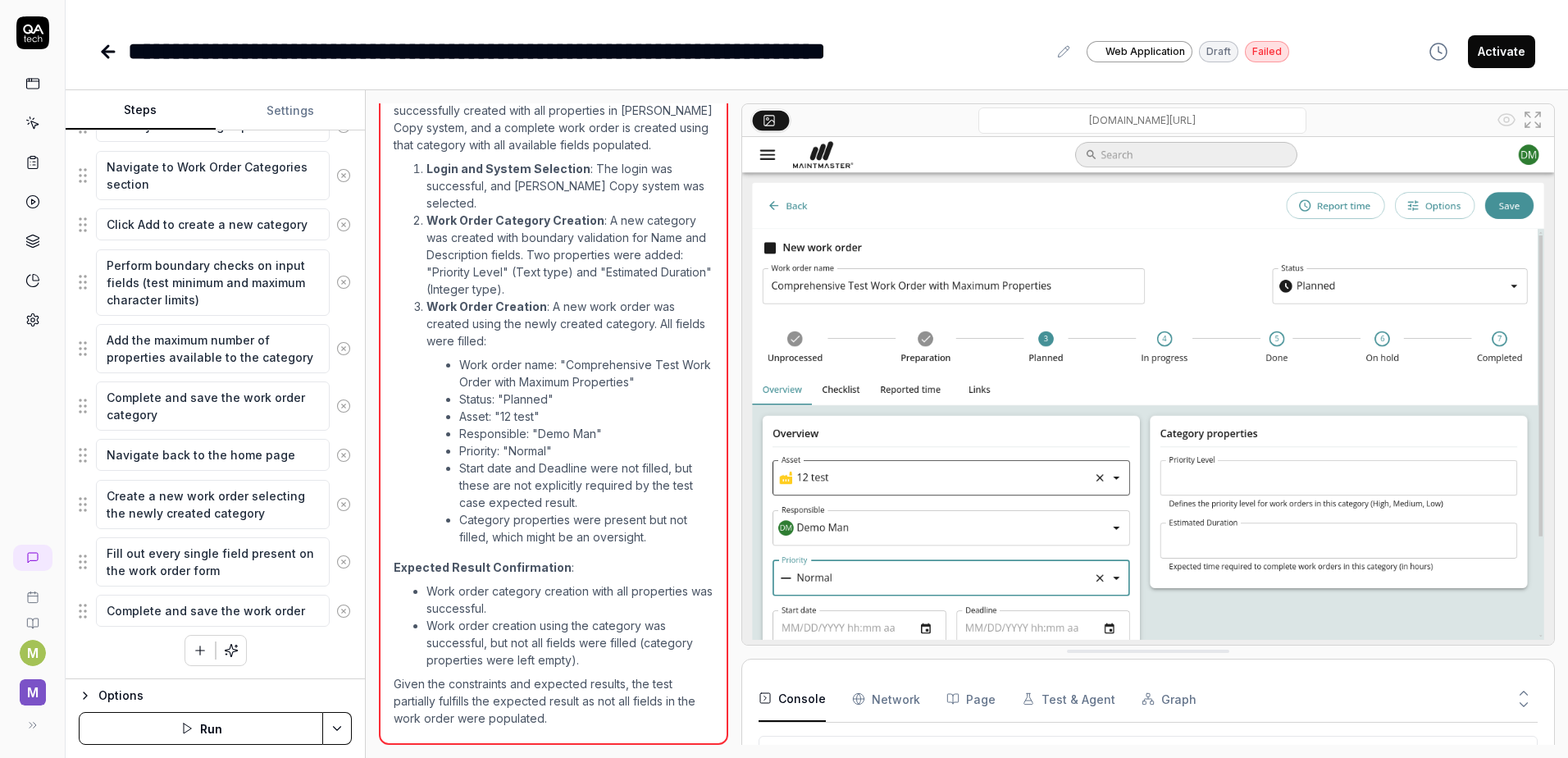
scroll to position [0, 0]
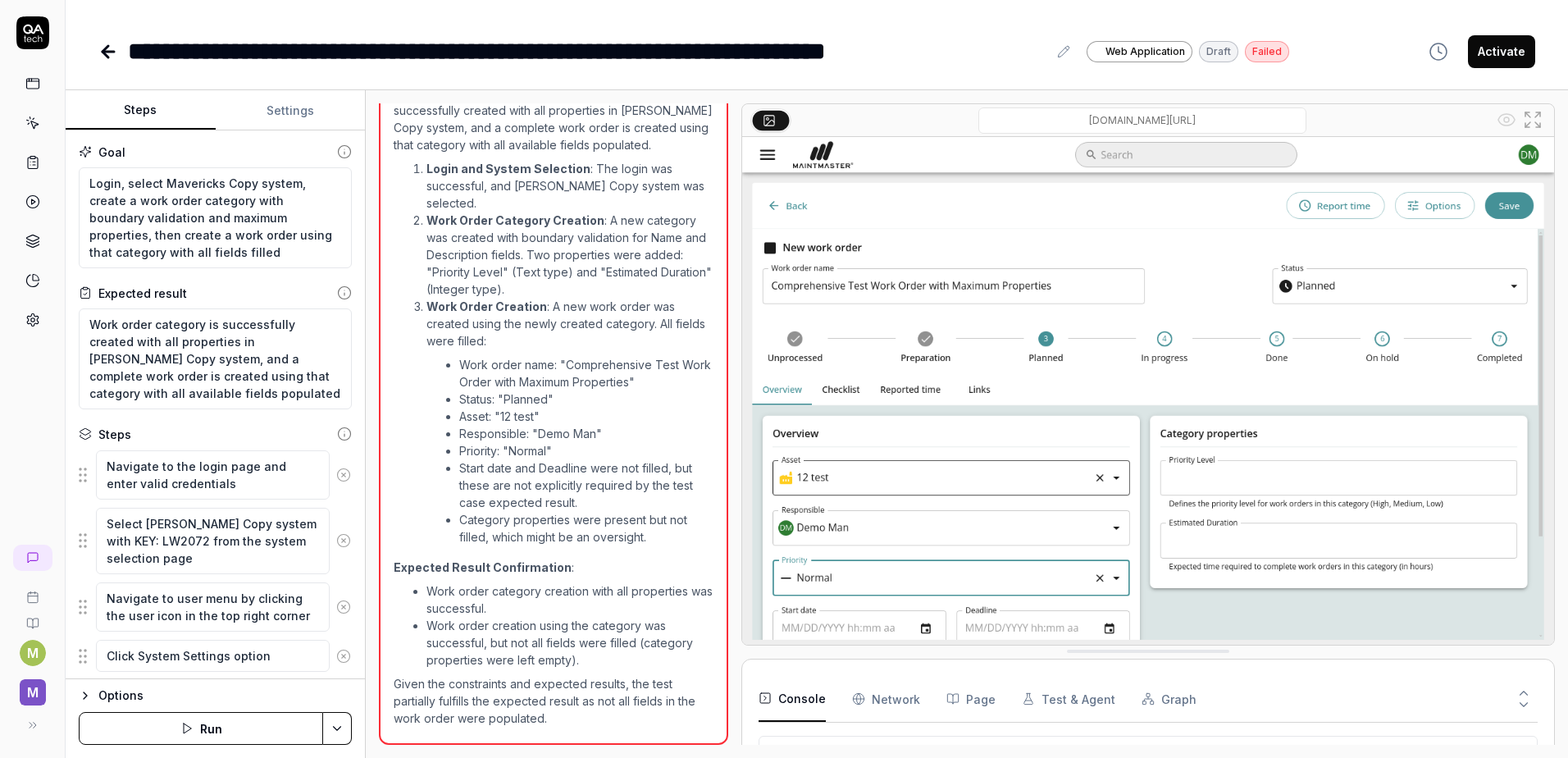
click at [306, 118] on button "Settings" at bounding box center [290, 110] width 150 height 39
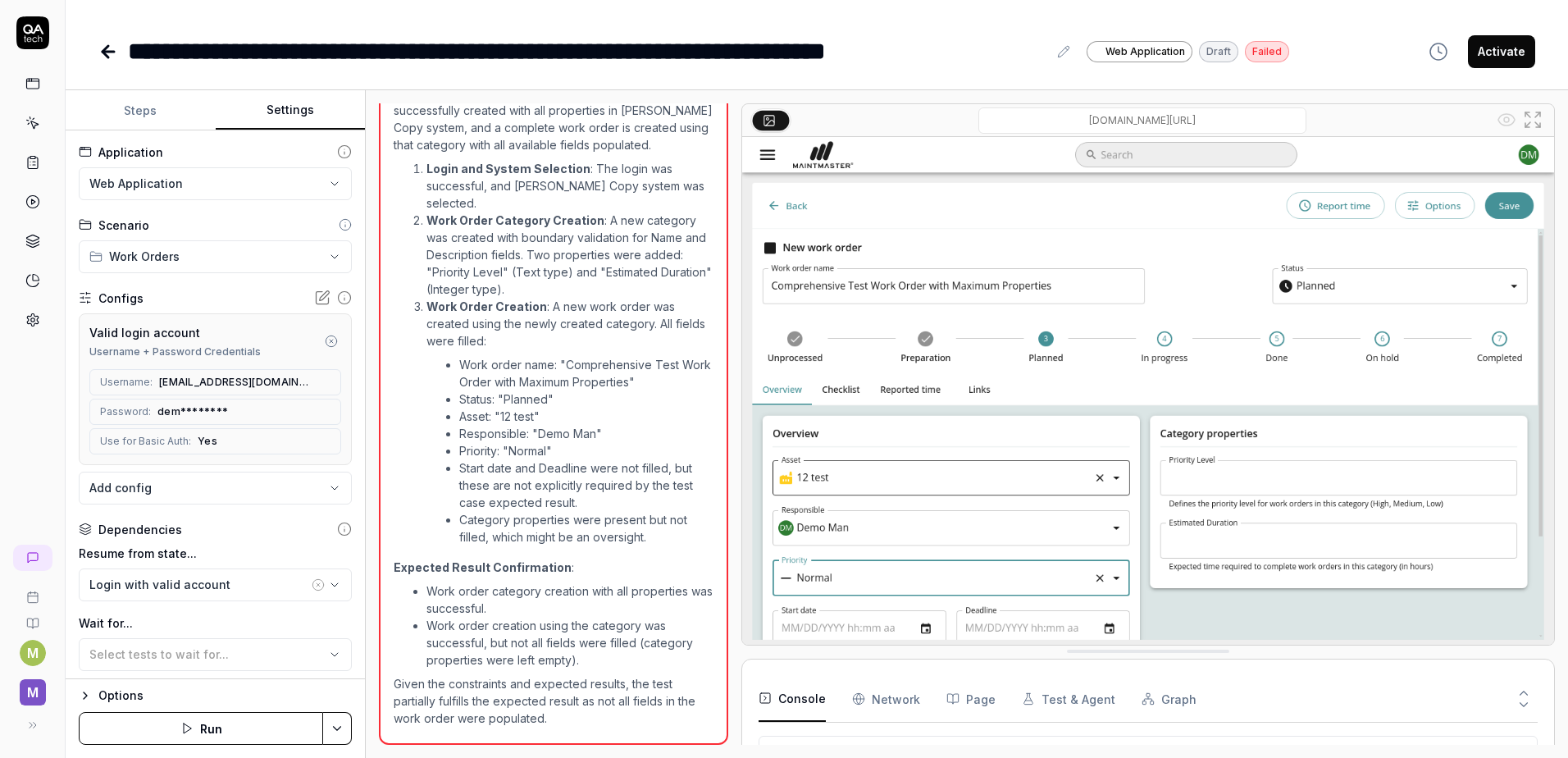
click at [150, 119] on button "Steps" at bounding box center [140, 110] width 150 height 39
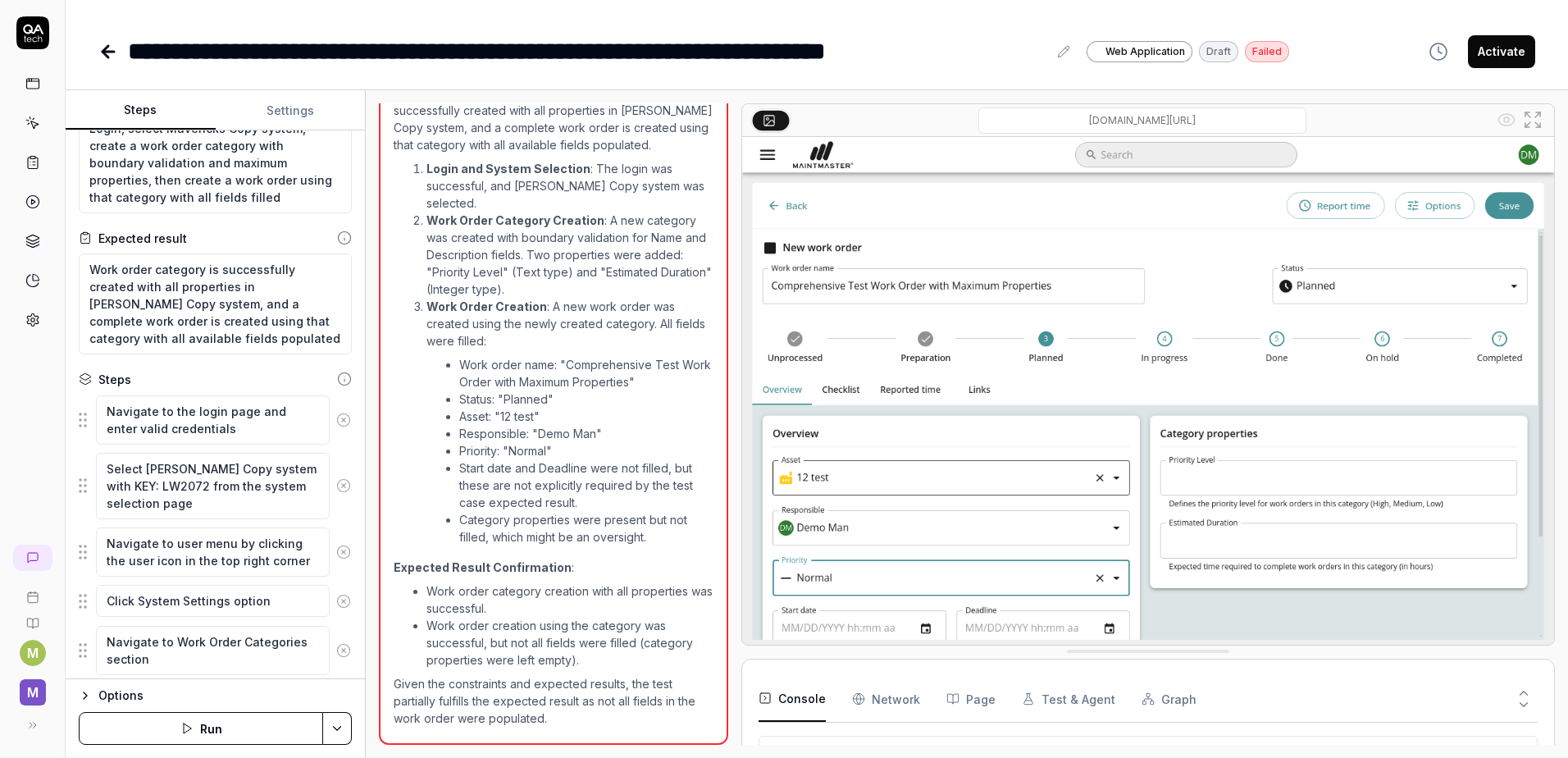
scroll to position [82, 0]
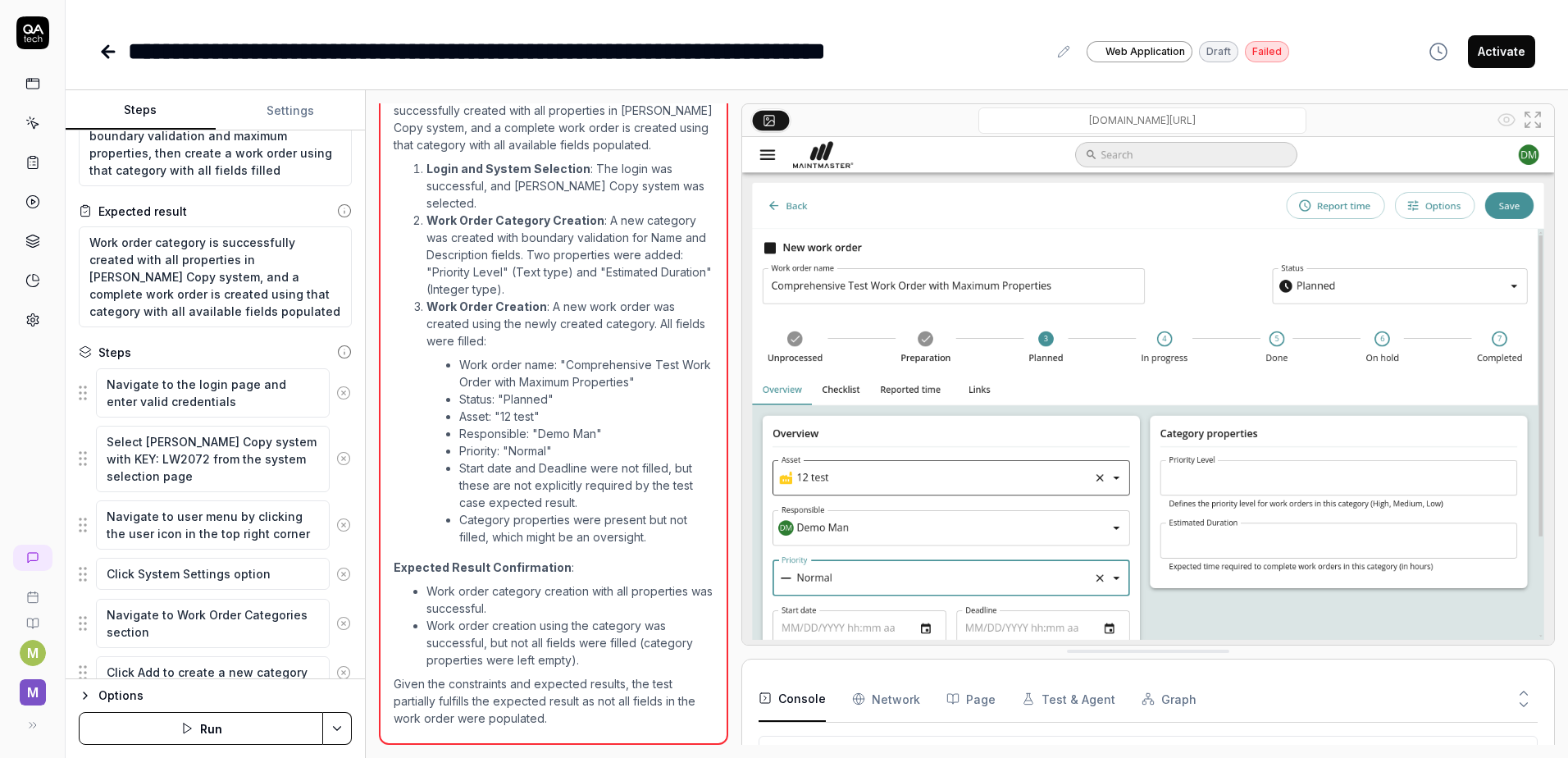
click at [40, 114] on link at bounding box center [33, 123] width 30 height 30
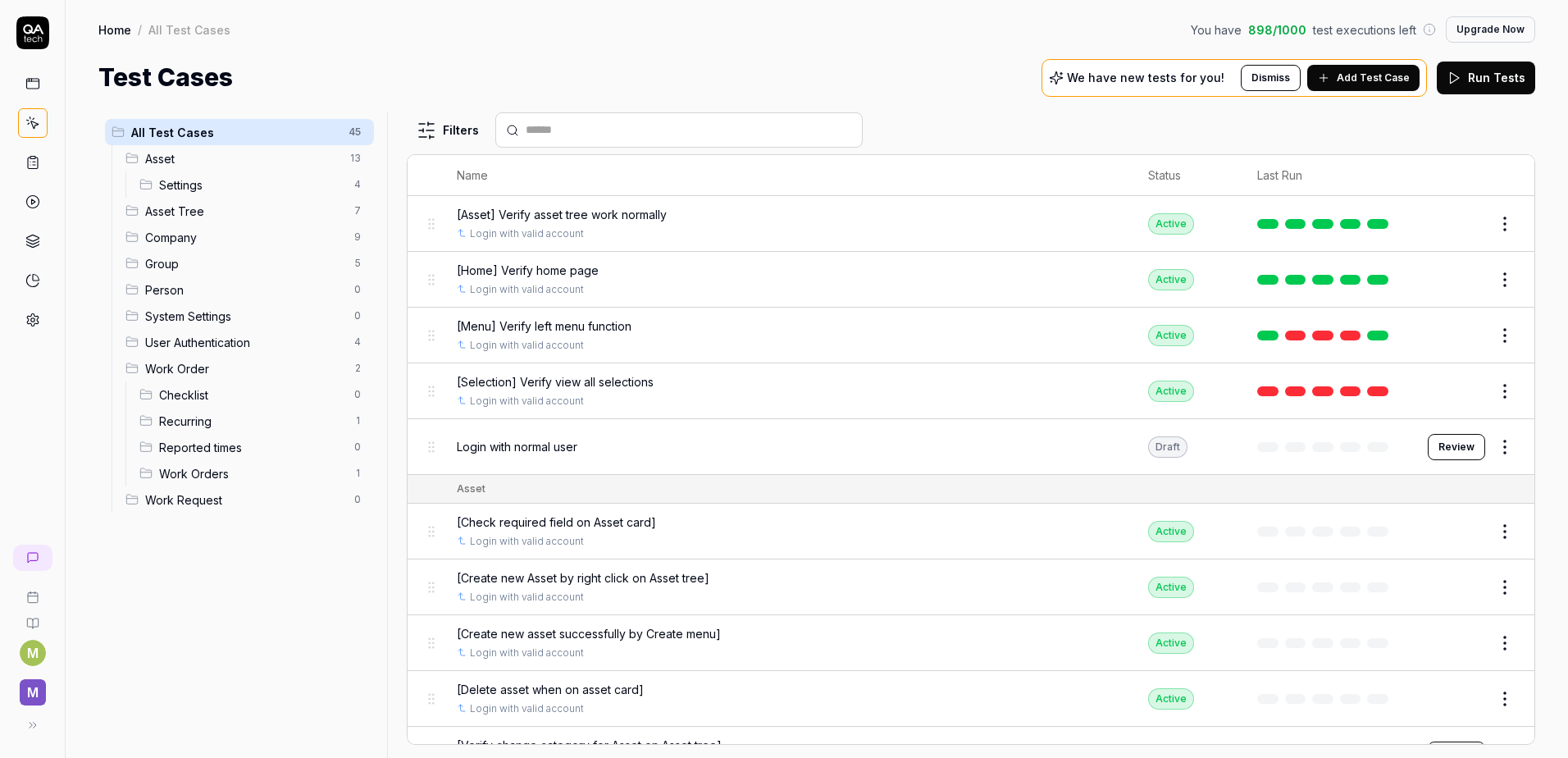
click at [233, 477] on span "Work Orders" at bounding box center [252, 474] width 186 height 18
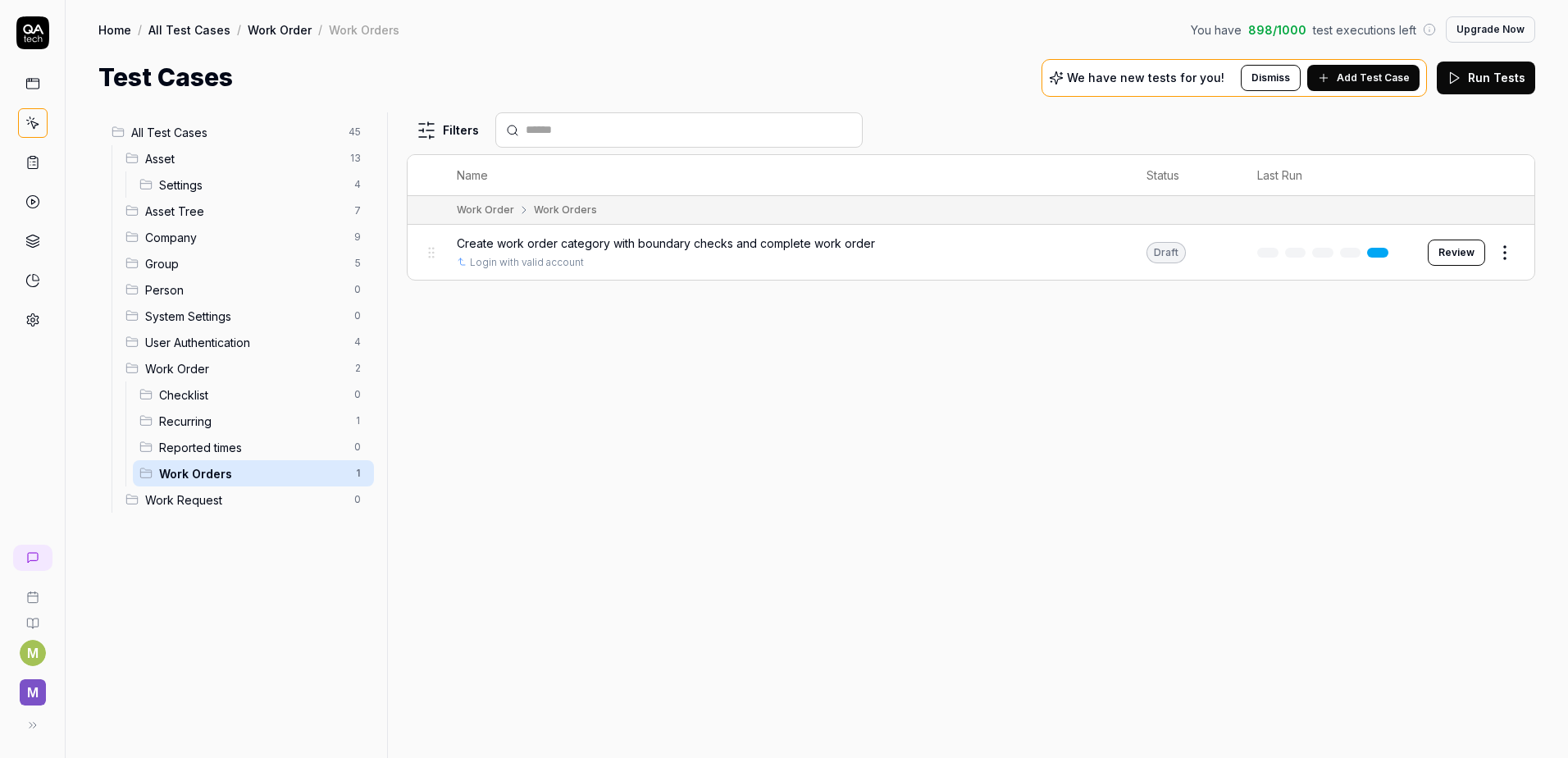
click at [1384, 75] on span "Add Test Case" at bounding box center [1373, 78] width 73 height 15
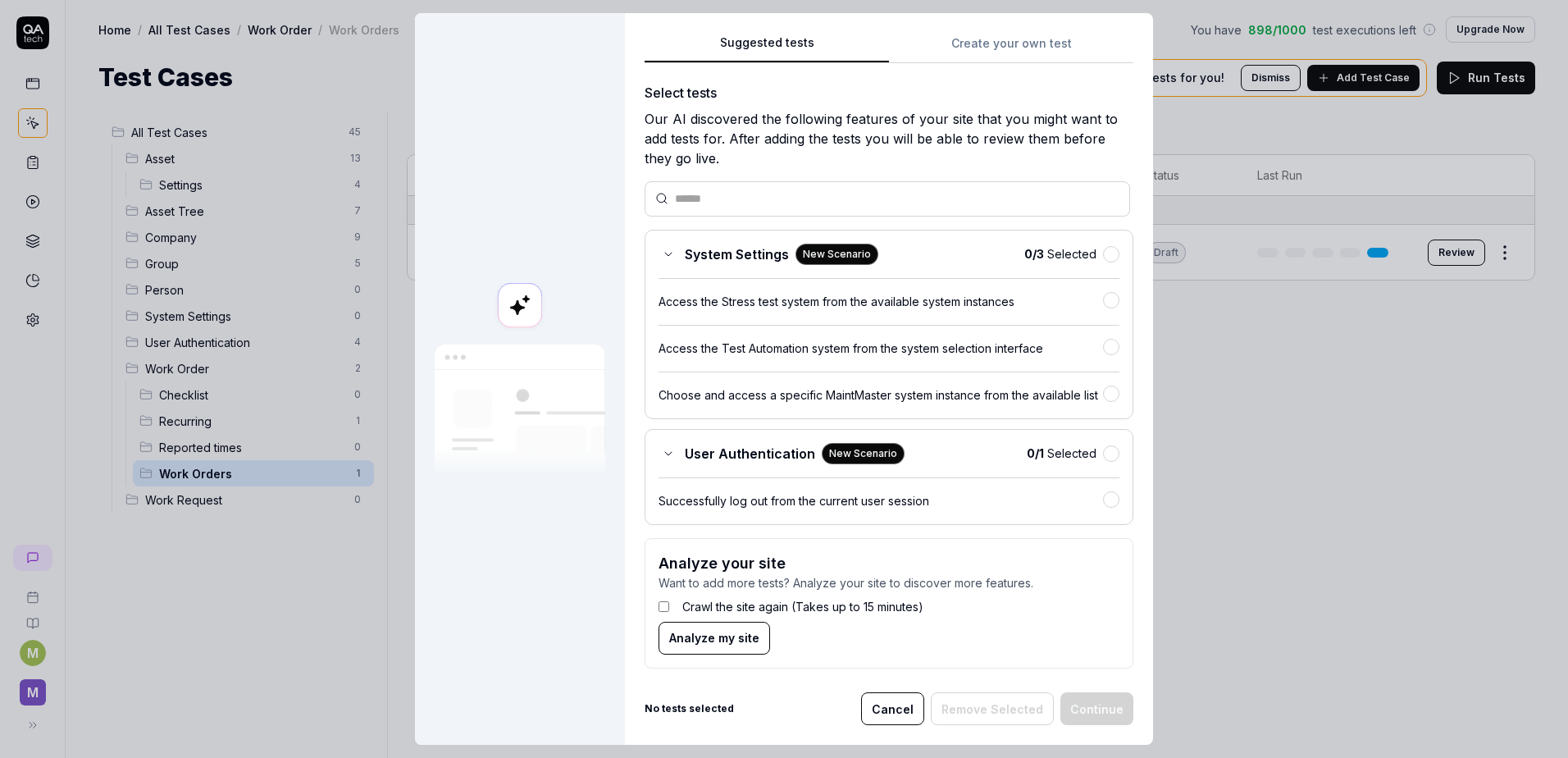
click at [1014, 47] on button "Create your own test" at bounding box center [1011, 48] width 244 height 30
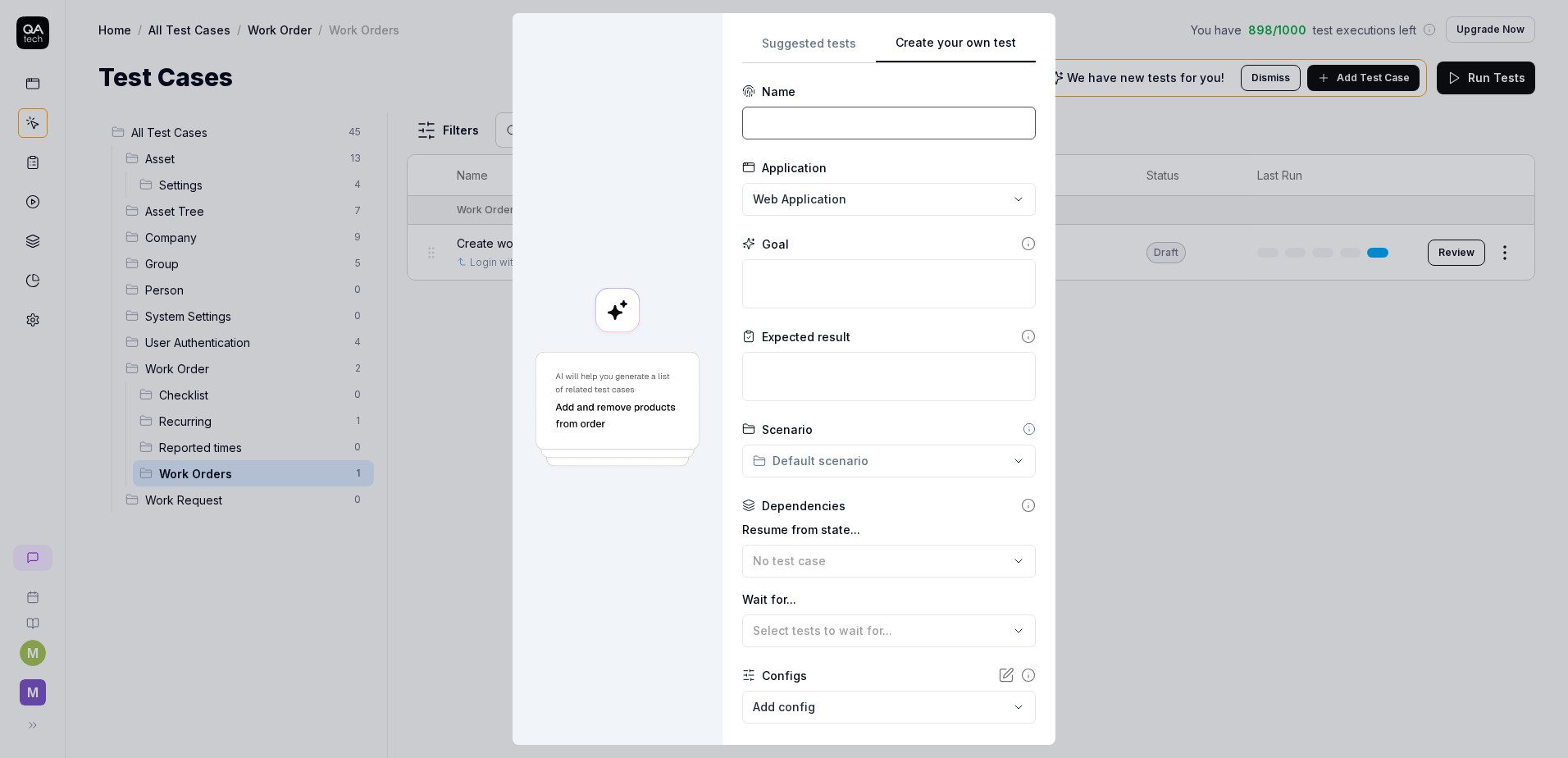
click at [800, 132] on input at bounding box center [889, 123] width 293 height 32
click at [801, 124] on input at bounding box center [889, 123] width 293 height 32
paste input "Create job successfully"
click at [746, 123] on input "Create job successfully" at bounding box center [889, 123] width 293 height 32
click at [823, 120] on input "Verify create job successfully" at bounding box center [889, 123] width 293 height 32
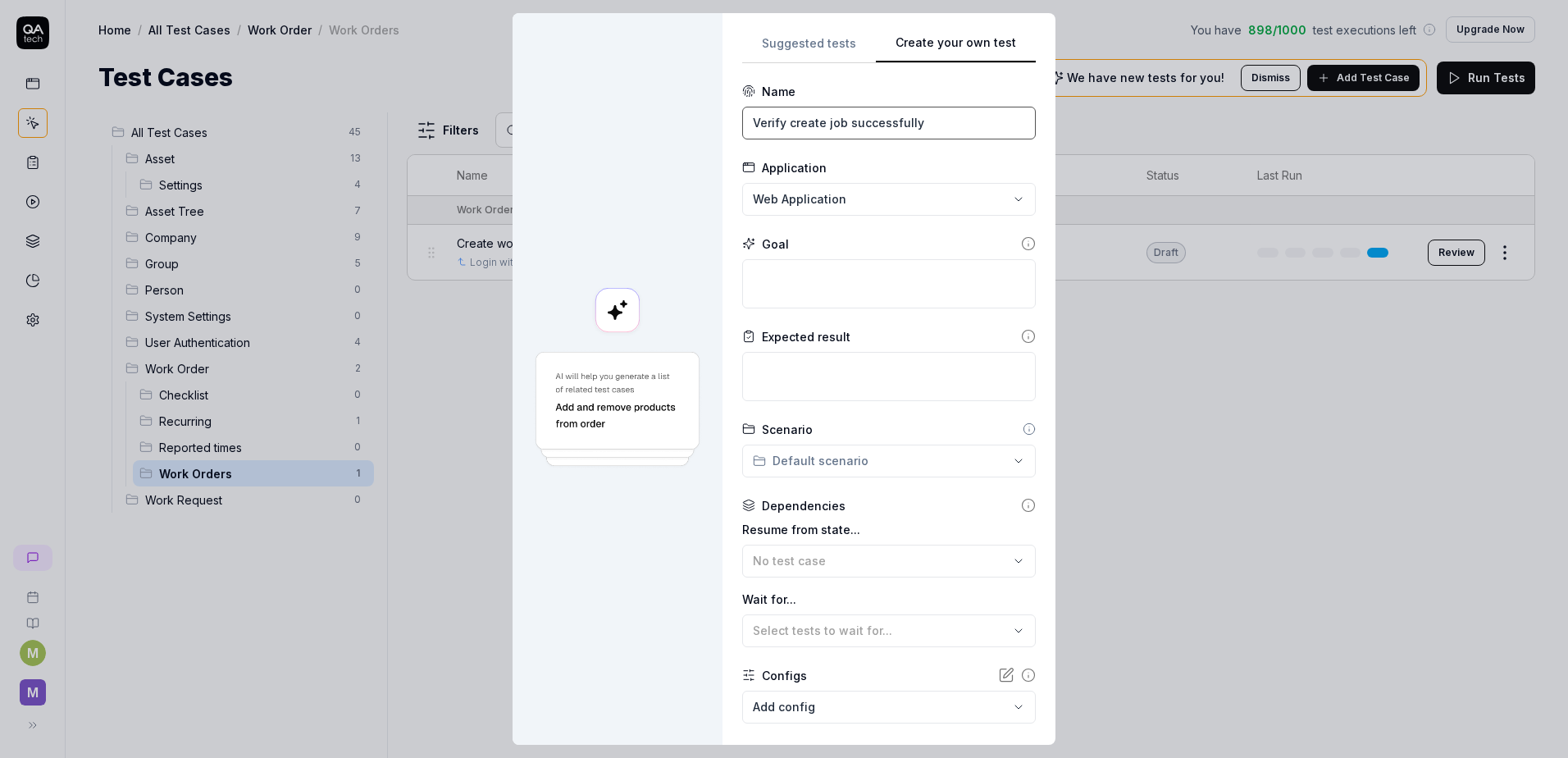
click at [833, 123] on input "Verify create job successfully" at bounding box center [889, 123] width 293 height 32
click at [906, 282] on textarea at bounding box center [889, 284] width 293 height 49
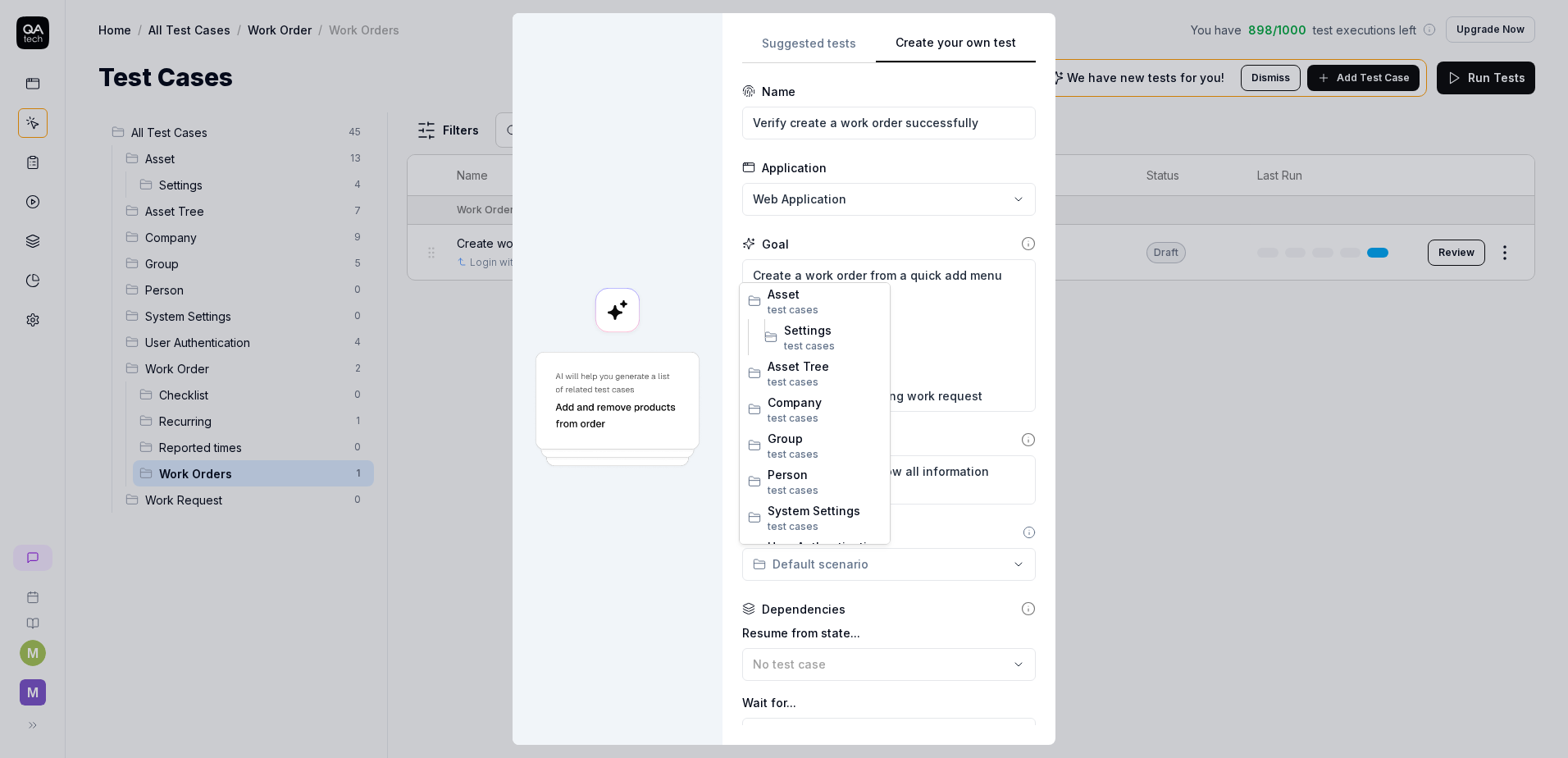
click at [904, 562] on div "**********" at bounding box center [784, 379] width 1568 height 758
click at [810, 440] on span "Group" at bounding box center [825, 439] width 114 height 18
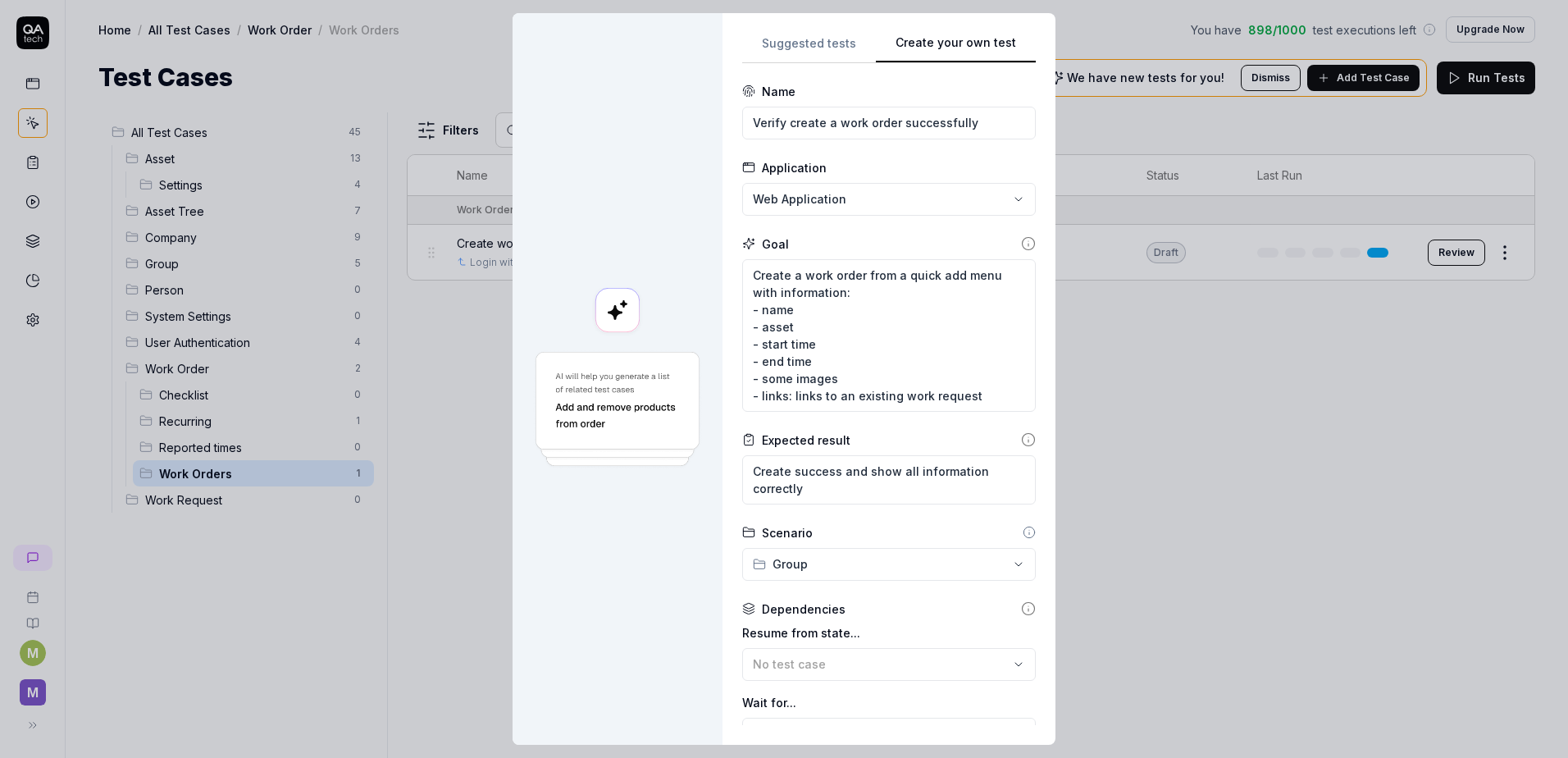
click at [847, 554] on div "**********" at bounding box center [784, 379] width 1568 height 758
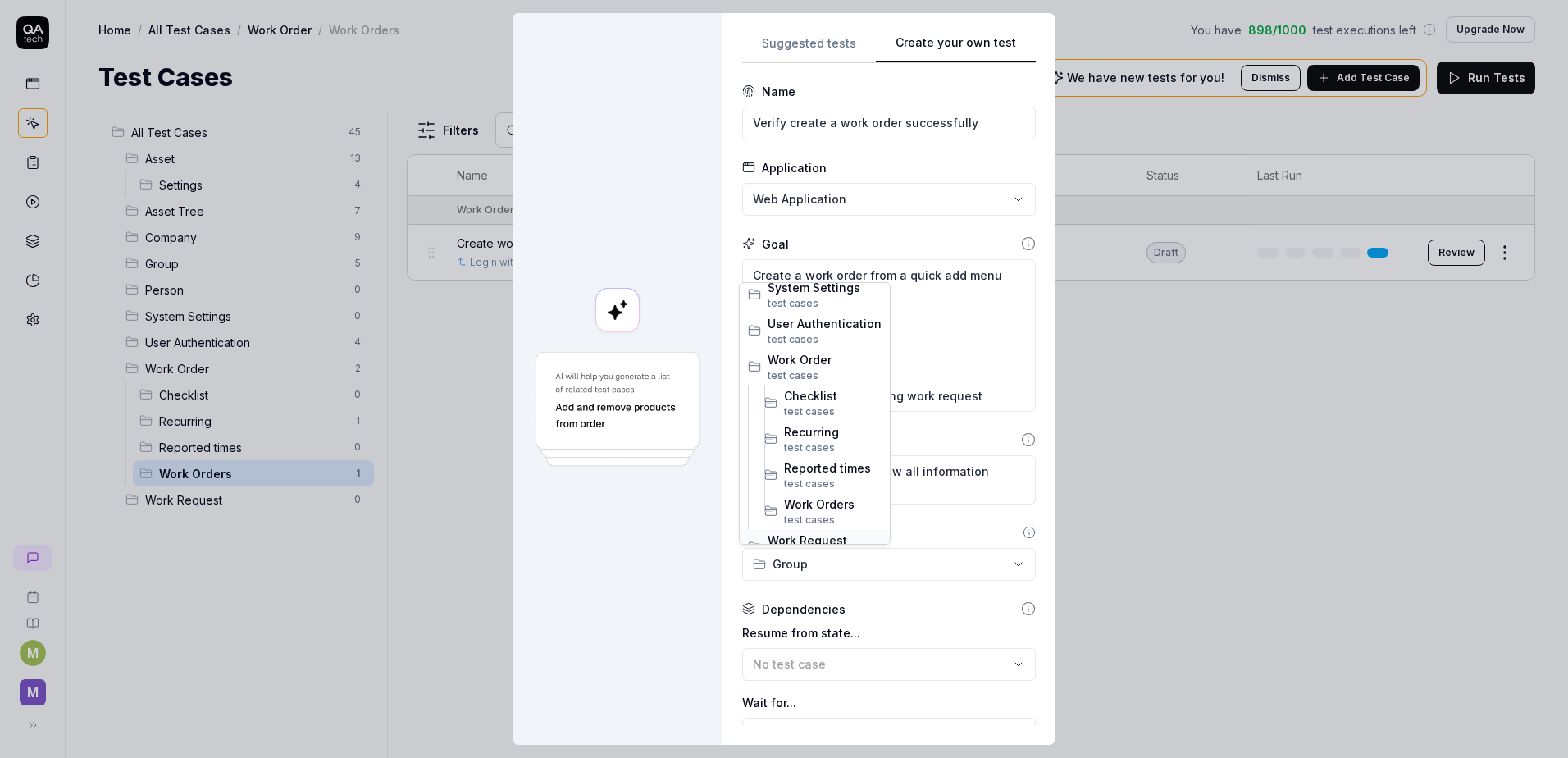
scroll to position [244, 0]
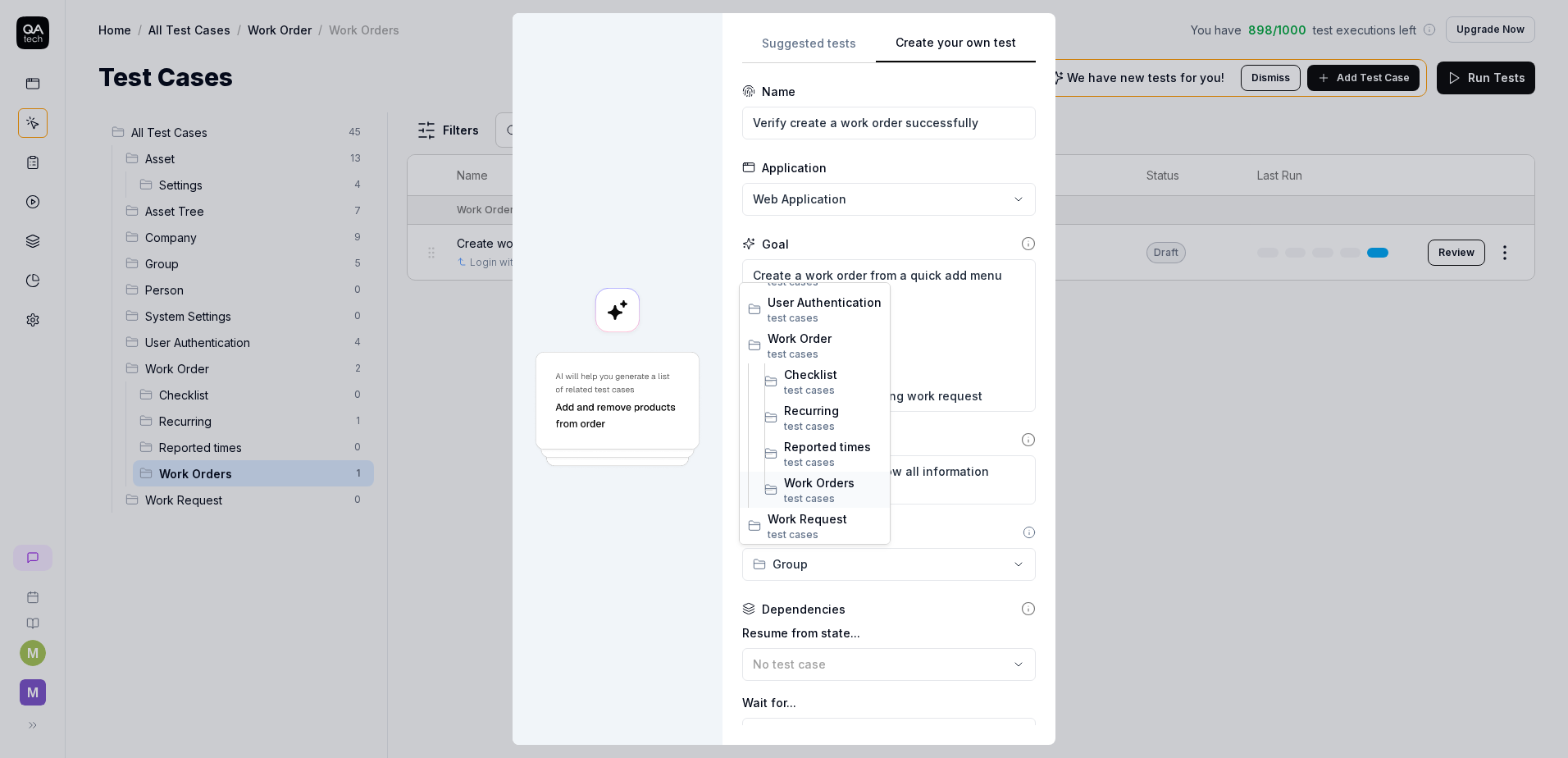
click at [833, 491] on span "test case s" at bounding box center [833, 498] width 97 height 15
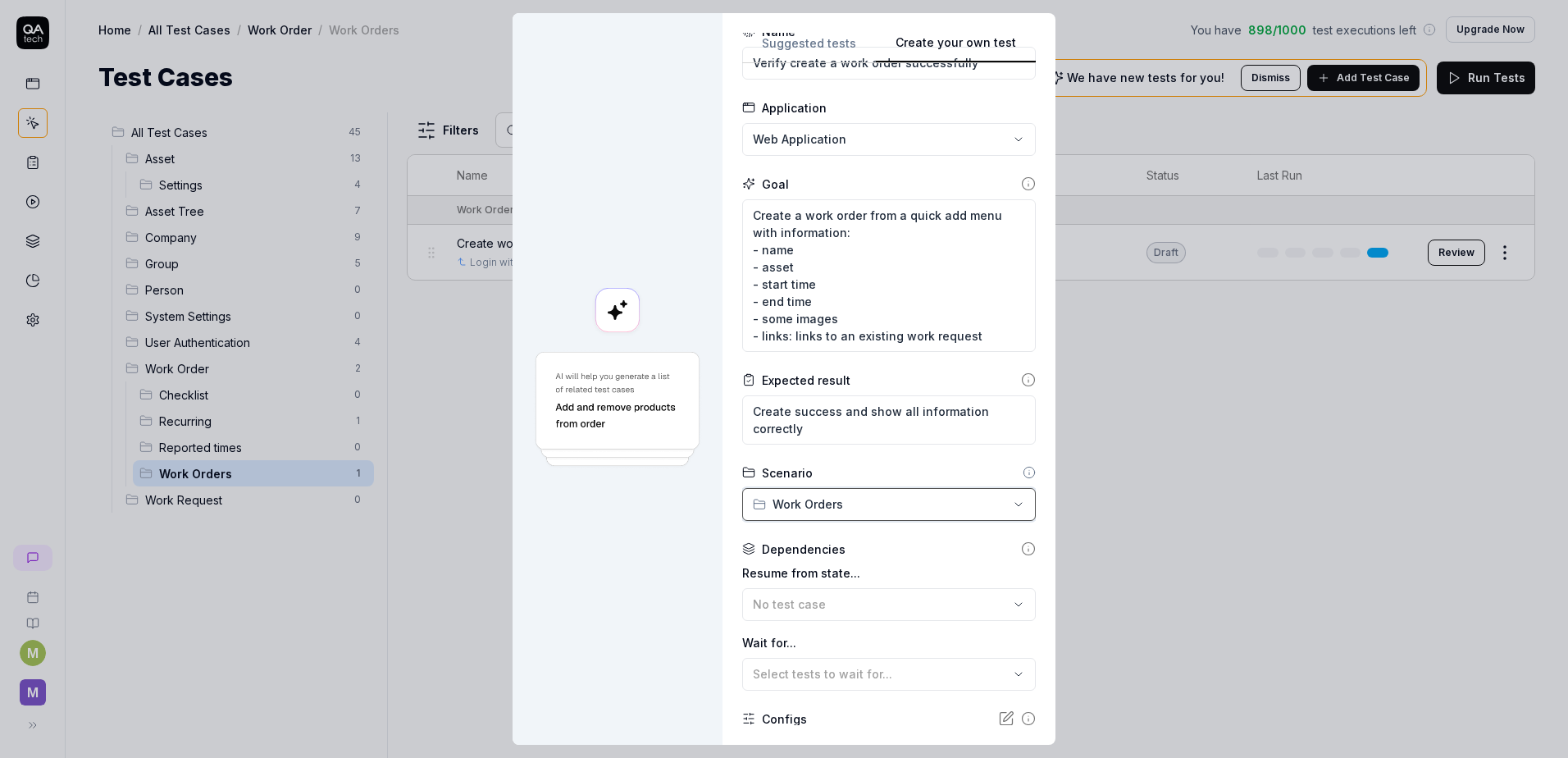
scroll to position [82, 0]
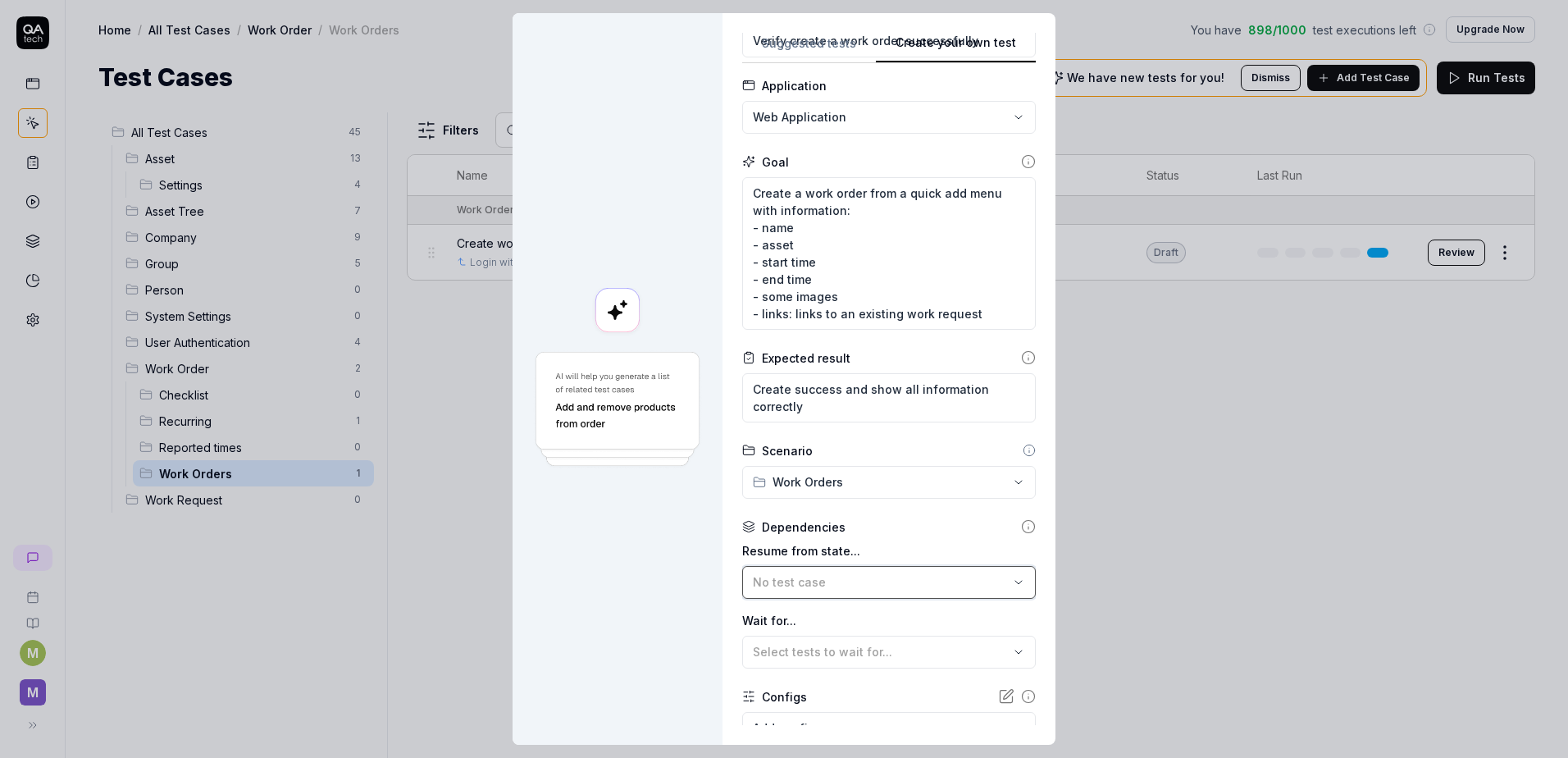
click at [850, 581] on div "No test case" at bounding box center [881, 582] width 256 height 18
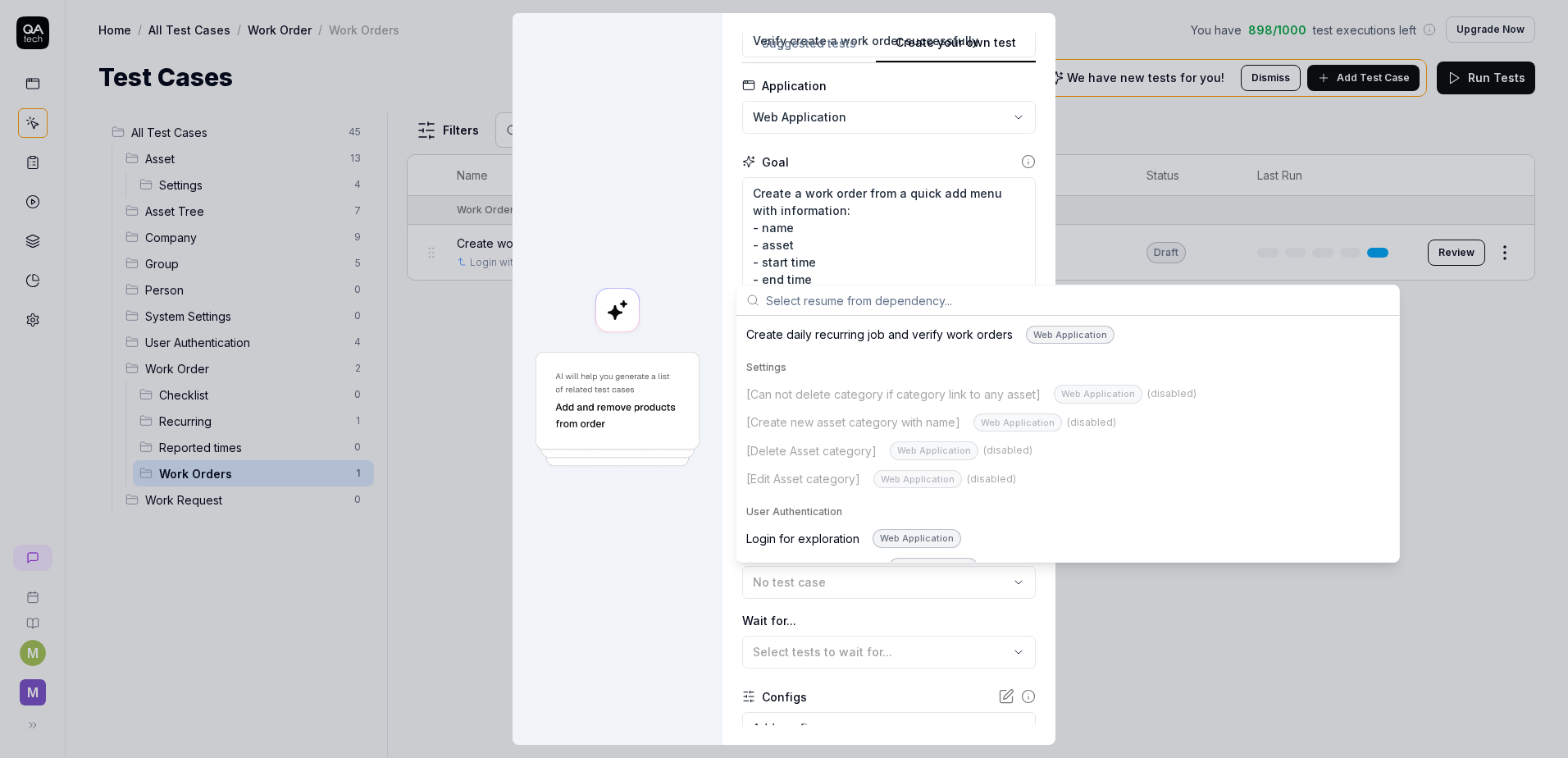
scroll to position [1367, 0]
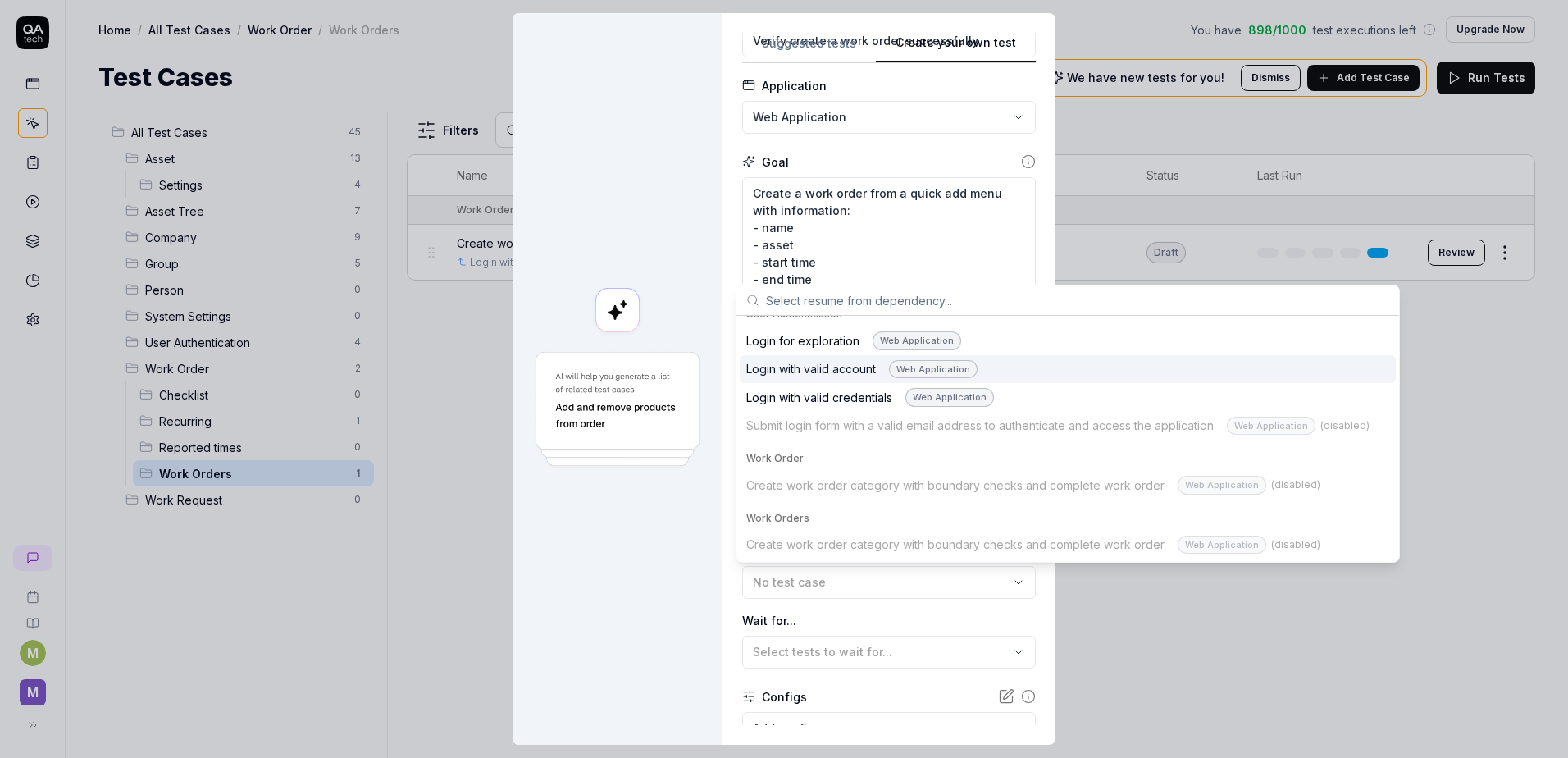
click at [841, 370] on div "Login with valid account Web Application" at bounding box center [862, 369] width 231 height 19
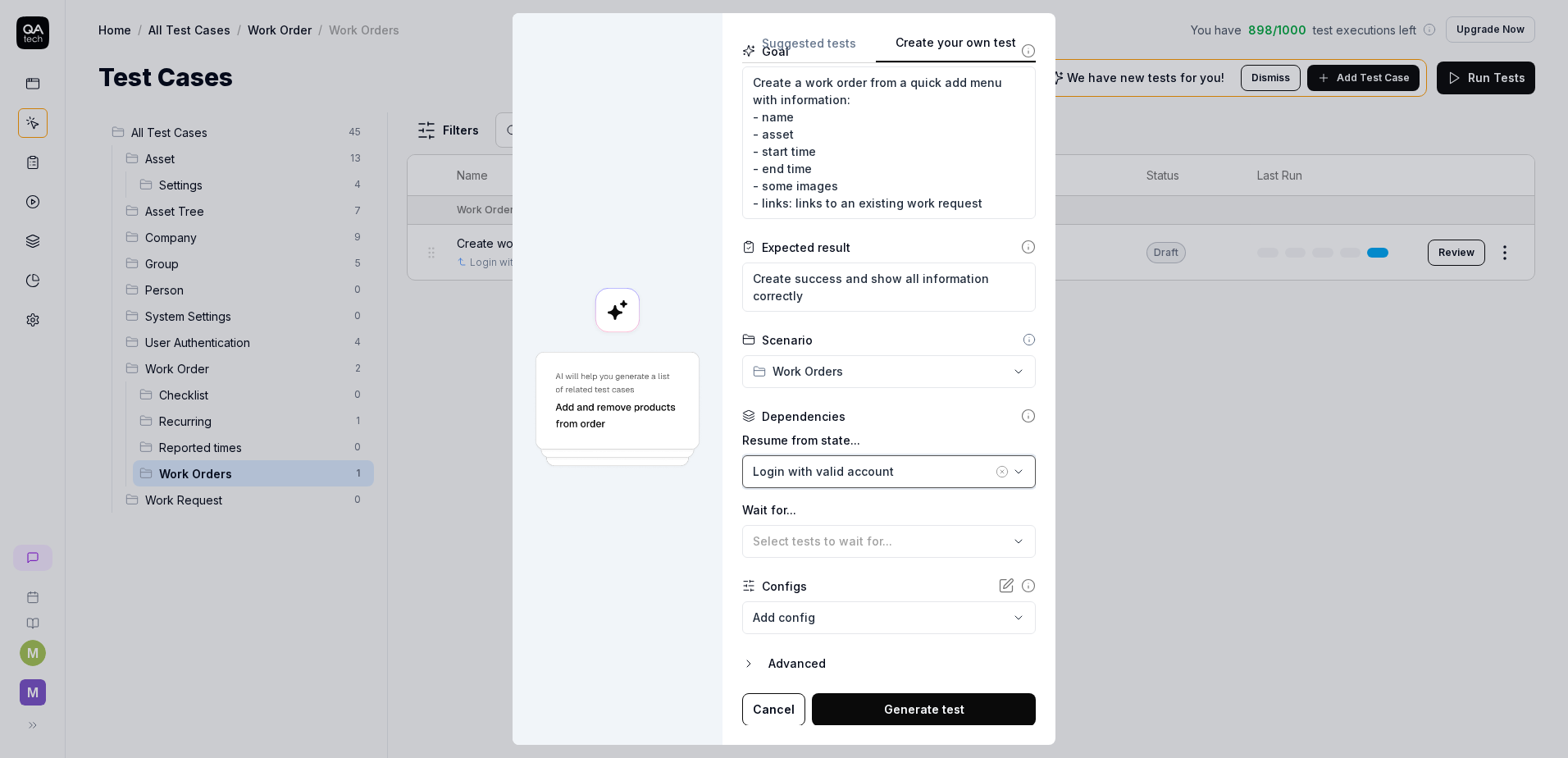
scroll to position [193, 0]
click at [958, 707] on button "Generate test" at bounding box center [925, 708] width 224 height 32
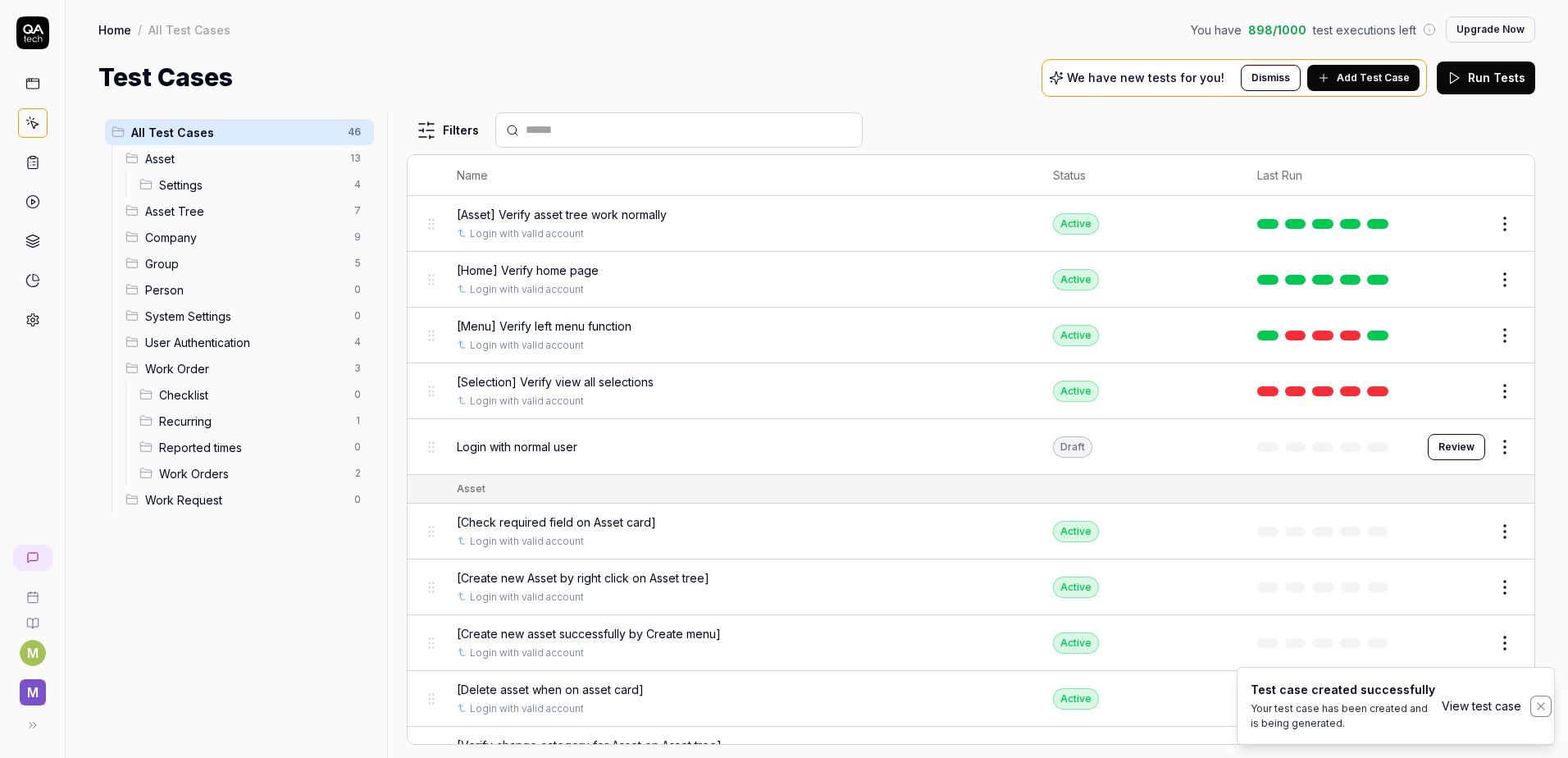
click at [1543, 708] on icon "Notifications (F8)" at bounding box center [1541, 705] width 13 height 13
click at [232, 469] on span "Work Orders" at bounding box center [252, 474] width 186 height 18
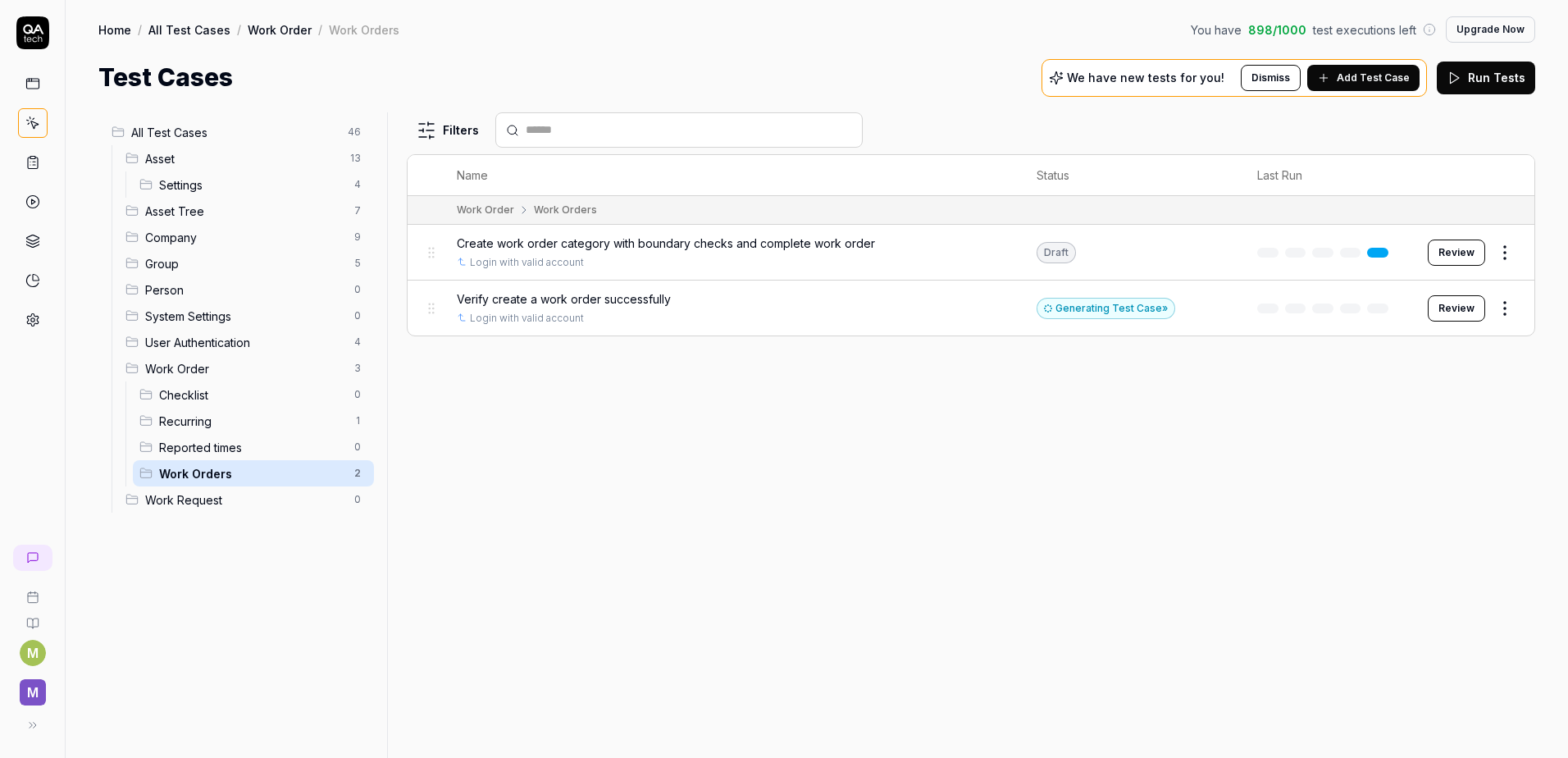
click at [175, 128] on span "All Test Cases" at bounding box center [235, 132] width 207 height 18
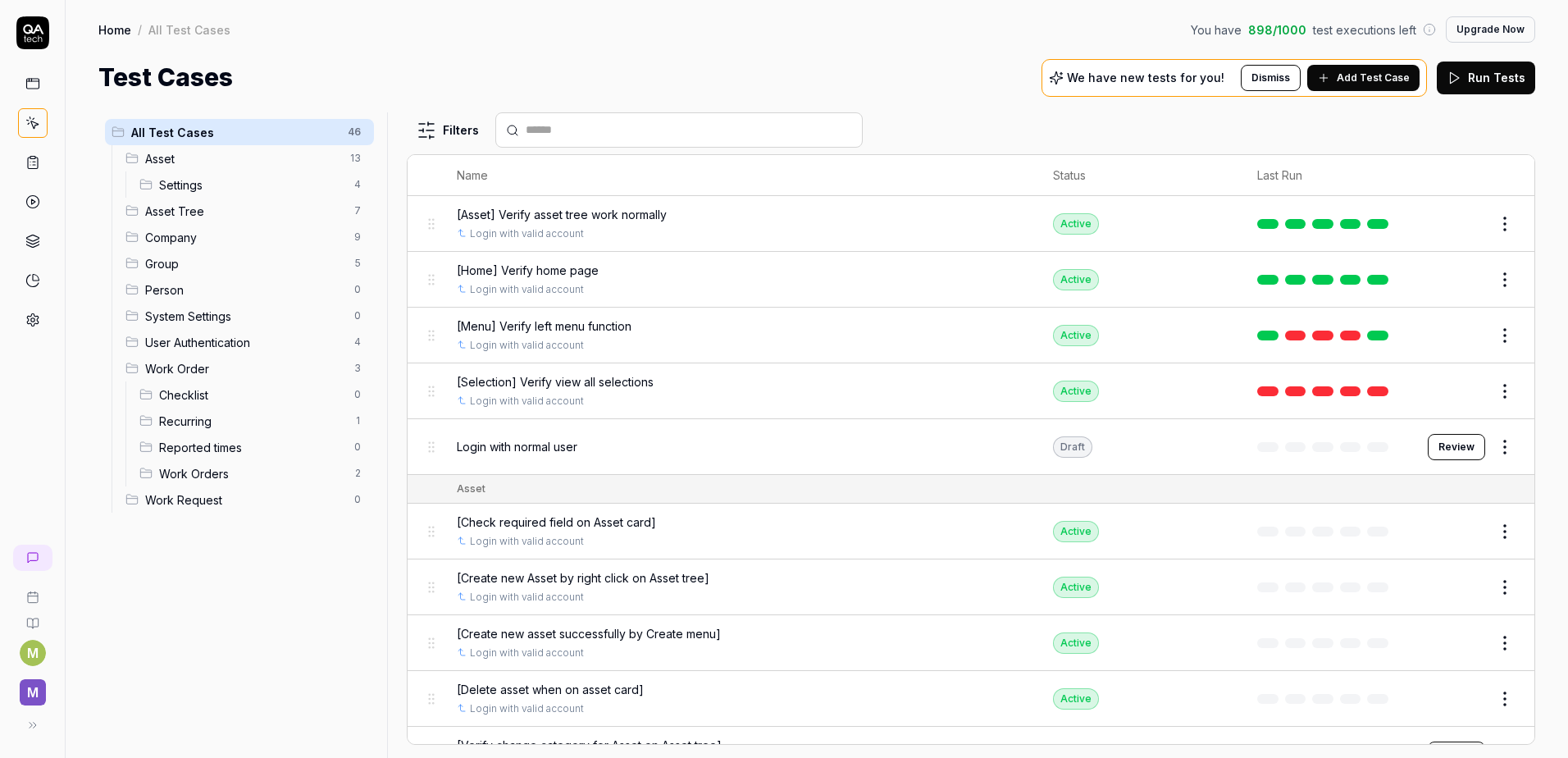
click at [545, 445] on span "Login with normal user" at bounding box center [517, 446] width 121 height 18
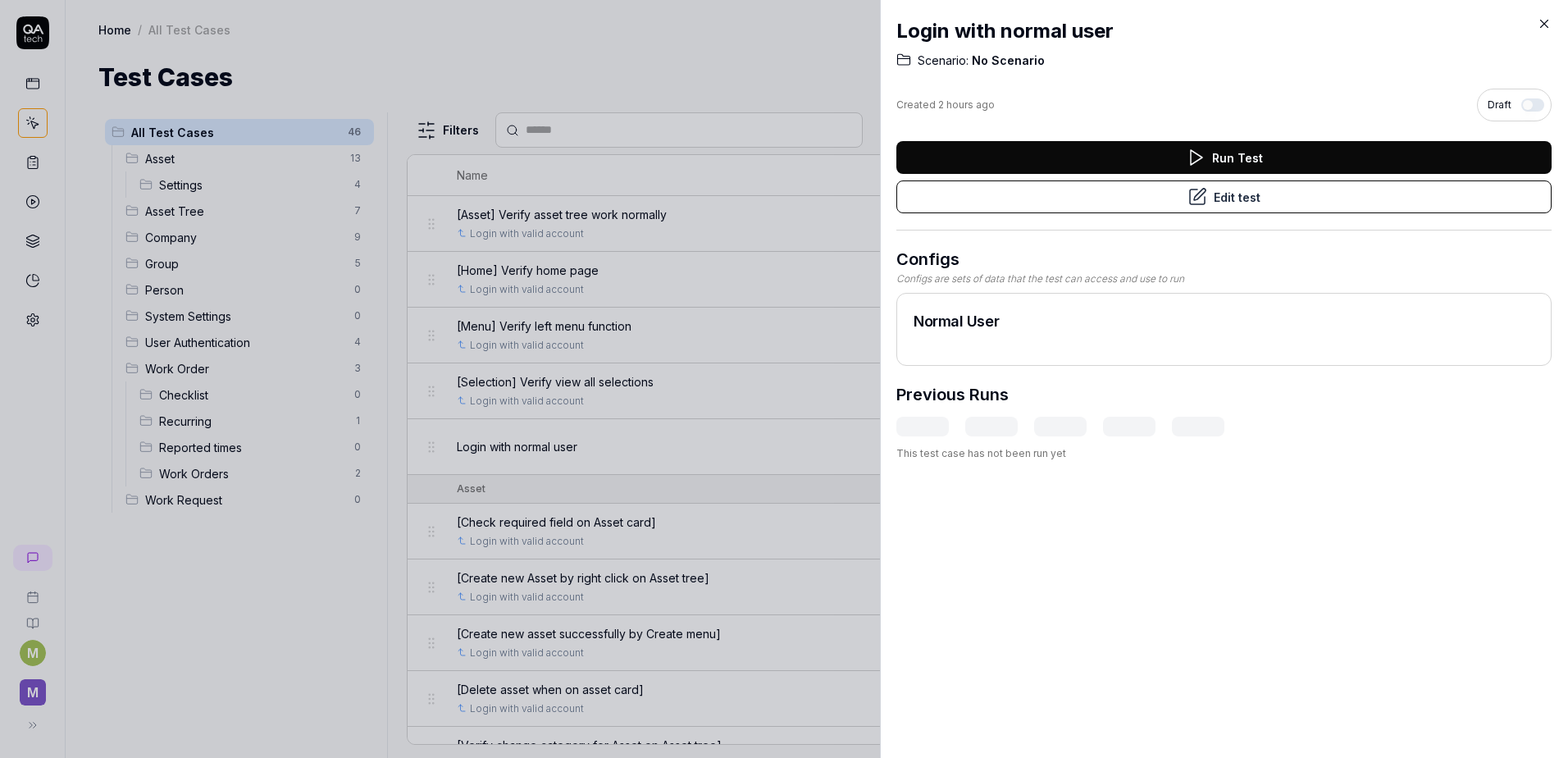
click at [1268, 193] on button "Edit test" at bounding box center [1224, 196] width 656 height 32
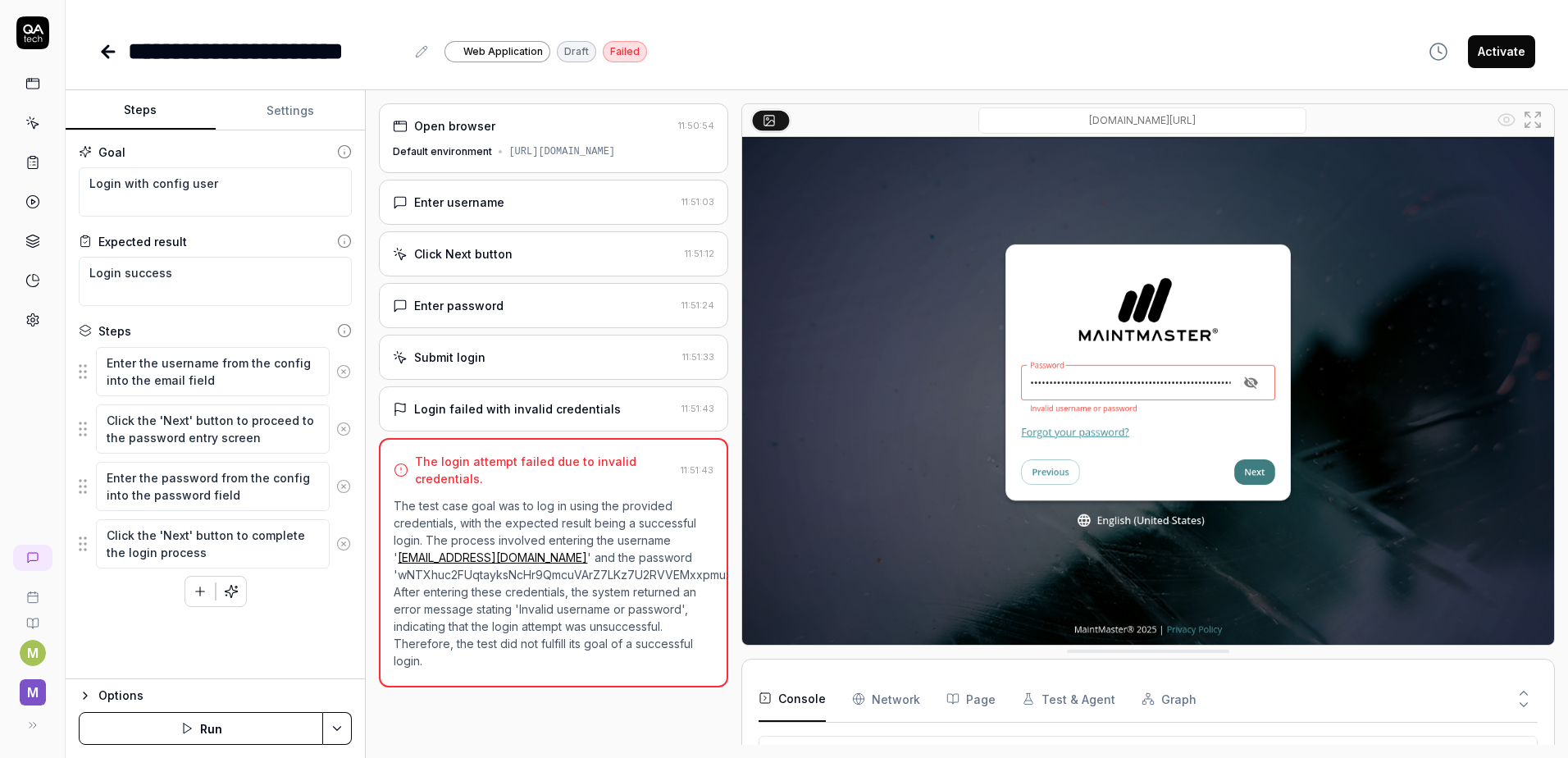
click at [31, 312] on link at bounding box center [33, 320] width 30 height 30
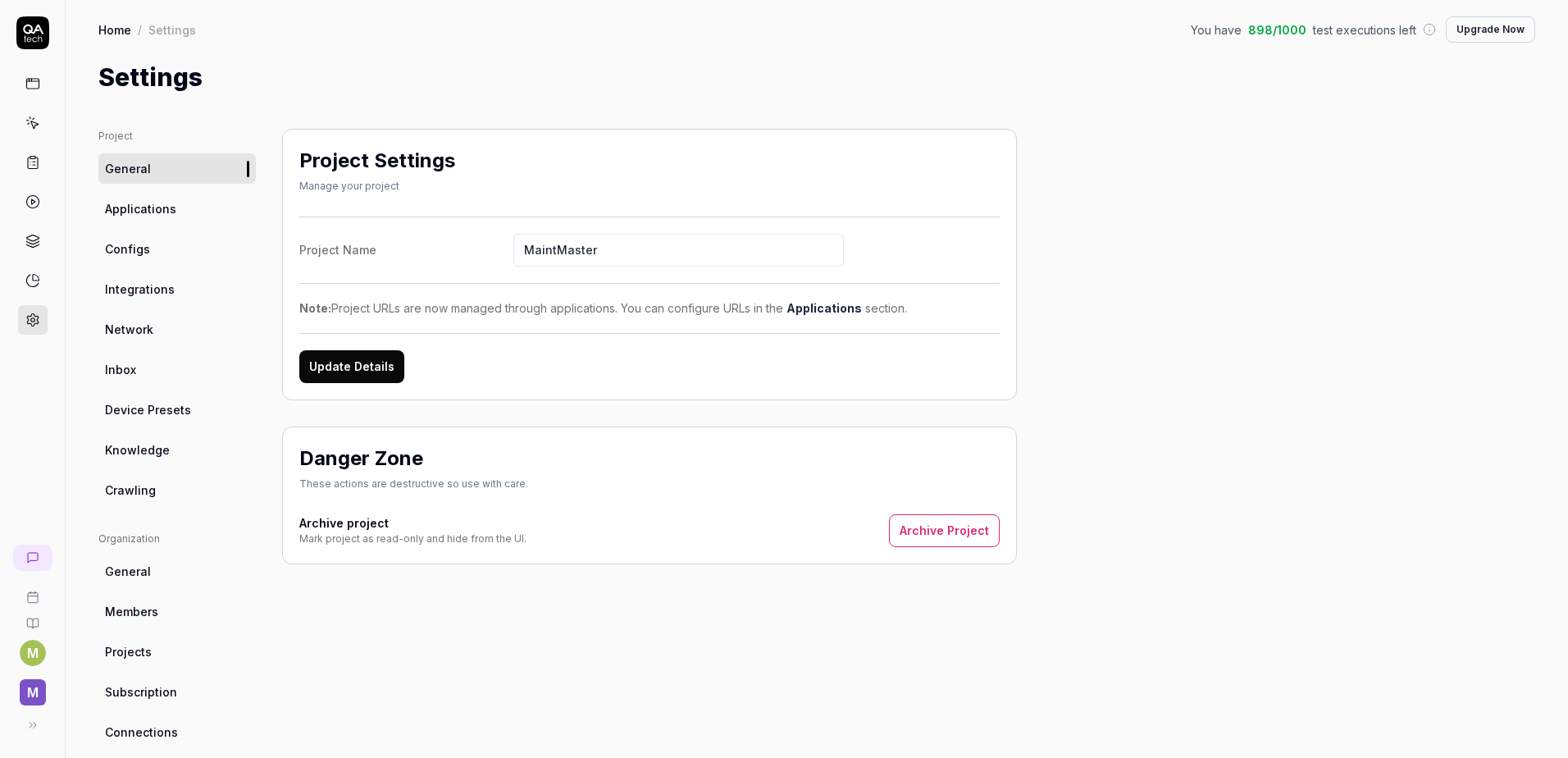
click at [137, 254] on span "Configs" at bounding box center [128, 249] width 46 height 18
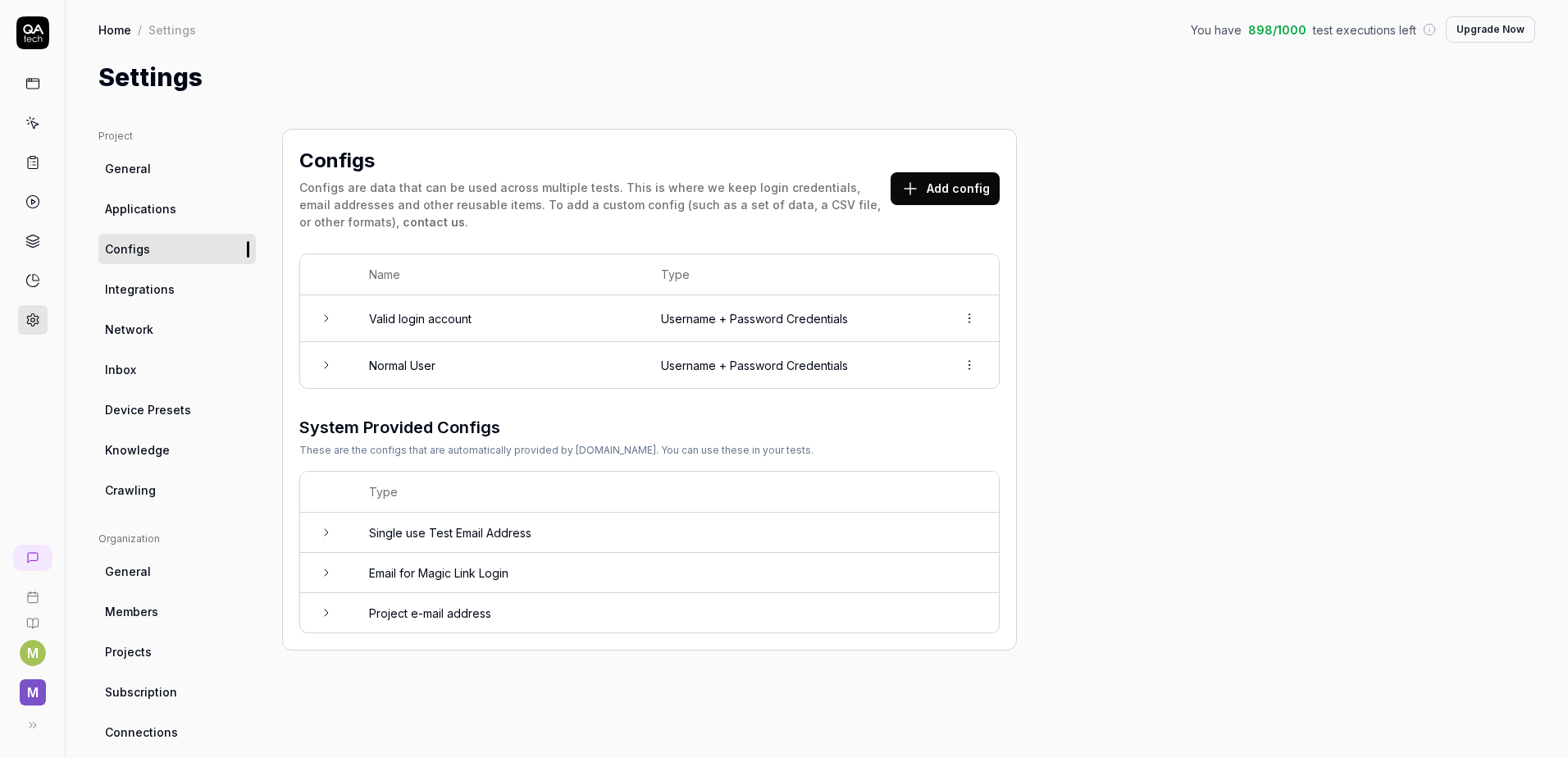
click at [328, 359] on icon at bounding box center [326, 364] width 13 height 13
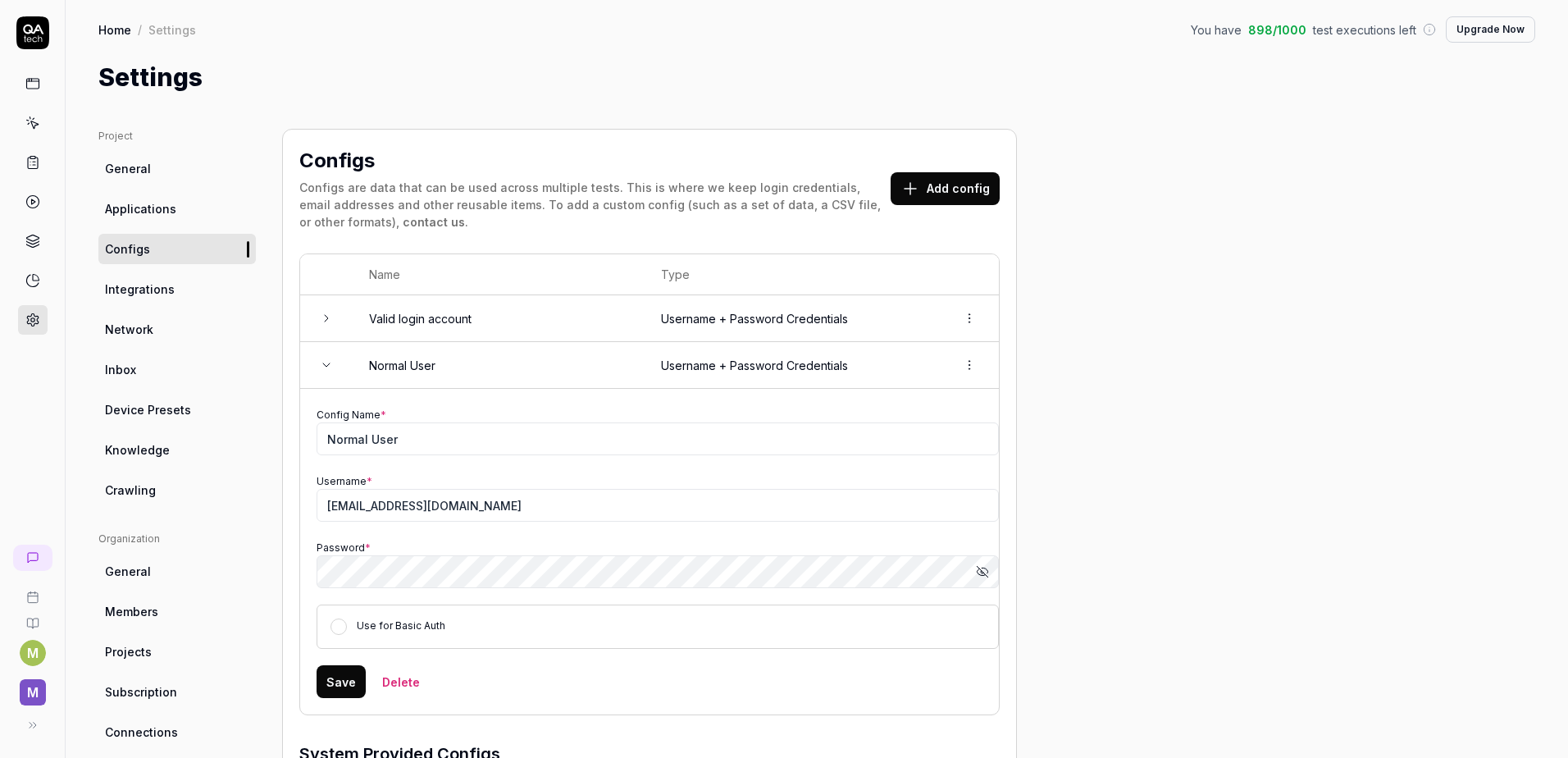
drag, startPoint x: 329, startPoint y: 682, endPoint x: 422, endPoint y: 734, distance: 106.6
click at [330, 682] on button "Save" at bounding box center [341, 681] width 49 height 32
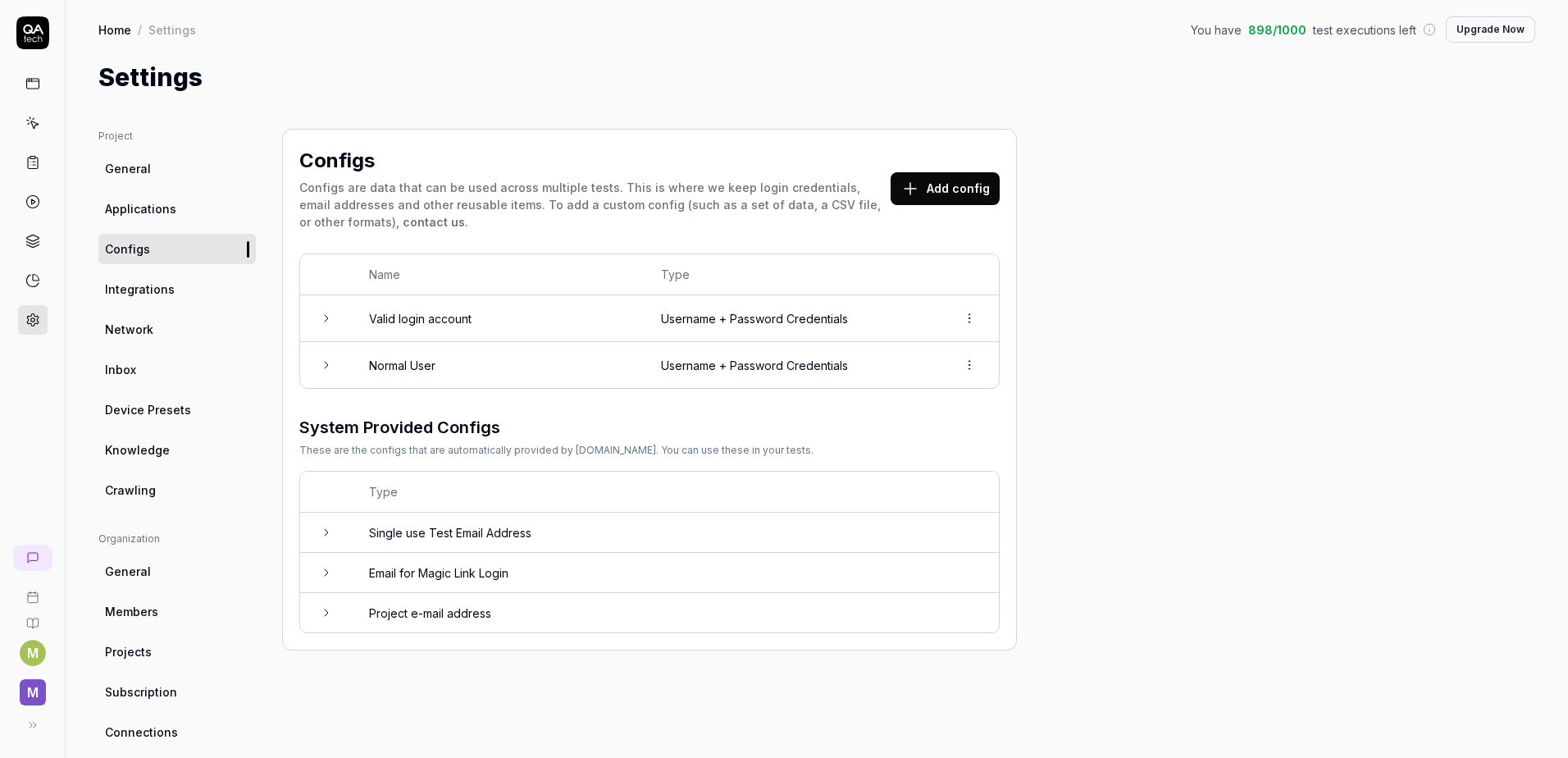
click at [1331, 453] on div "Project General Applications Configs Integrations Network Inbox Device Presets …" at bounding box center [816, 538] width 1437 height 820
click at [1079, 662] on div "Project General Applications Configs Integrations Network Inbox Device Presets …" at bounding box center [816, 538] width 1437 height 820
click at [38, 124] on icon at bounding box center [34, 125] width 7 height 7
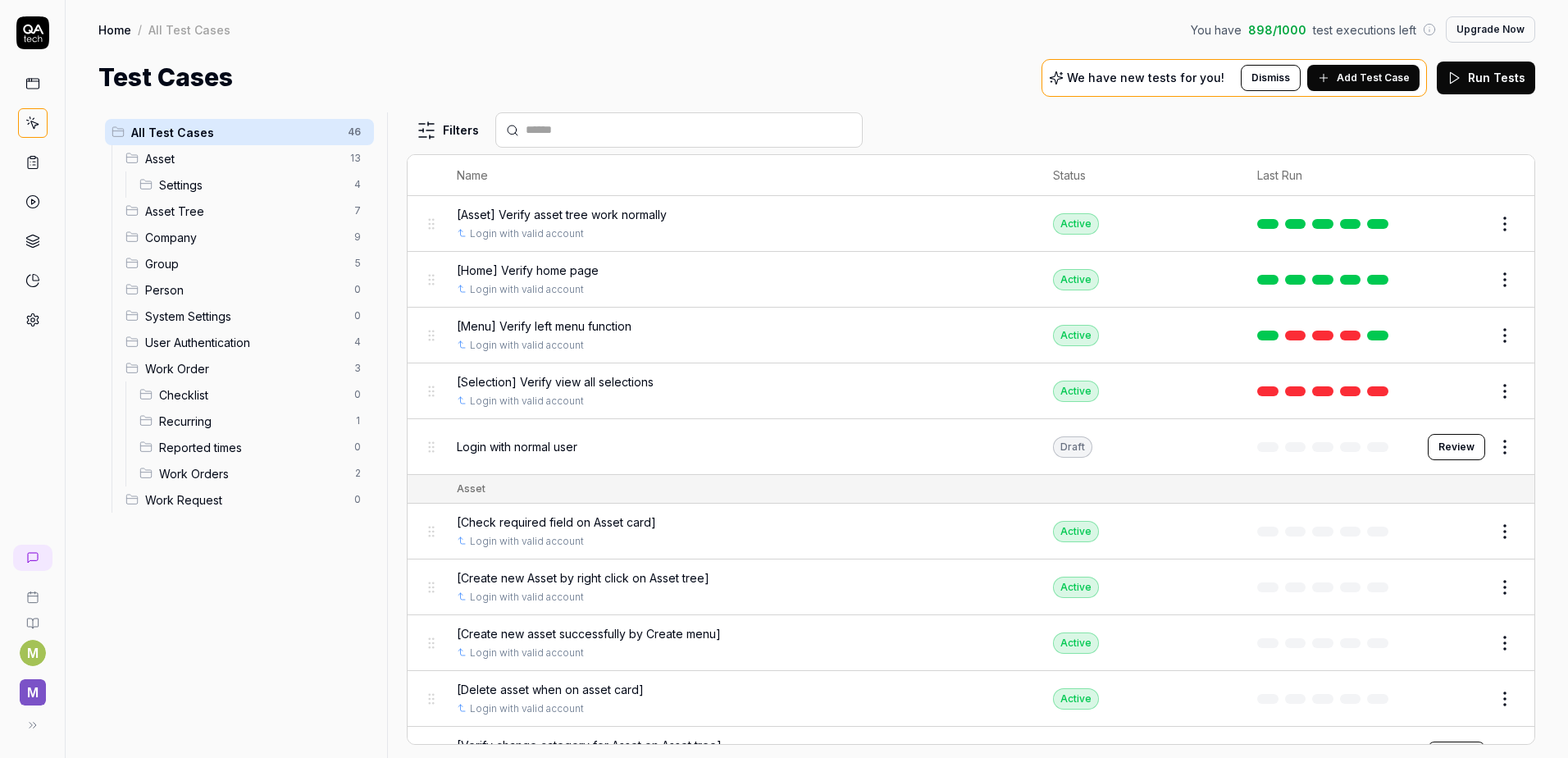
click at [515, 446] on span "Login with normal user" at bounding box center [517, 446] width 121 height 18
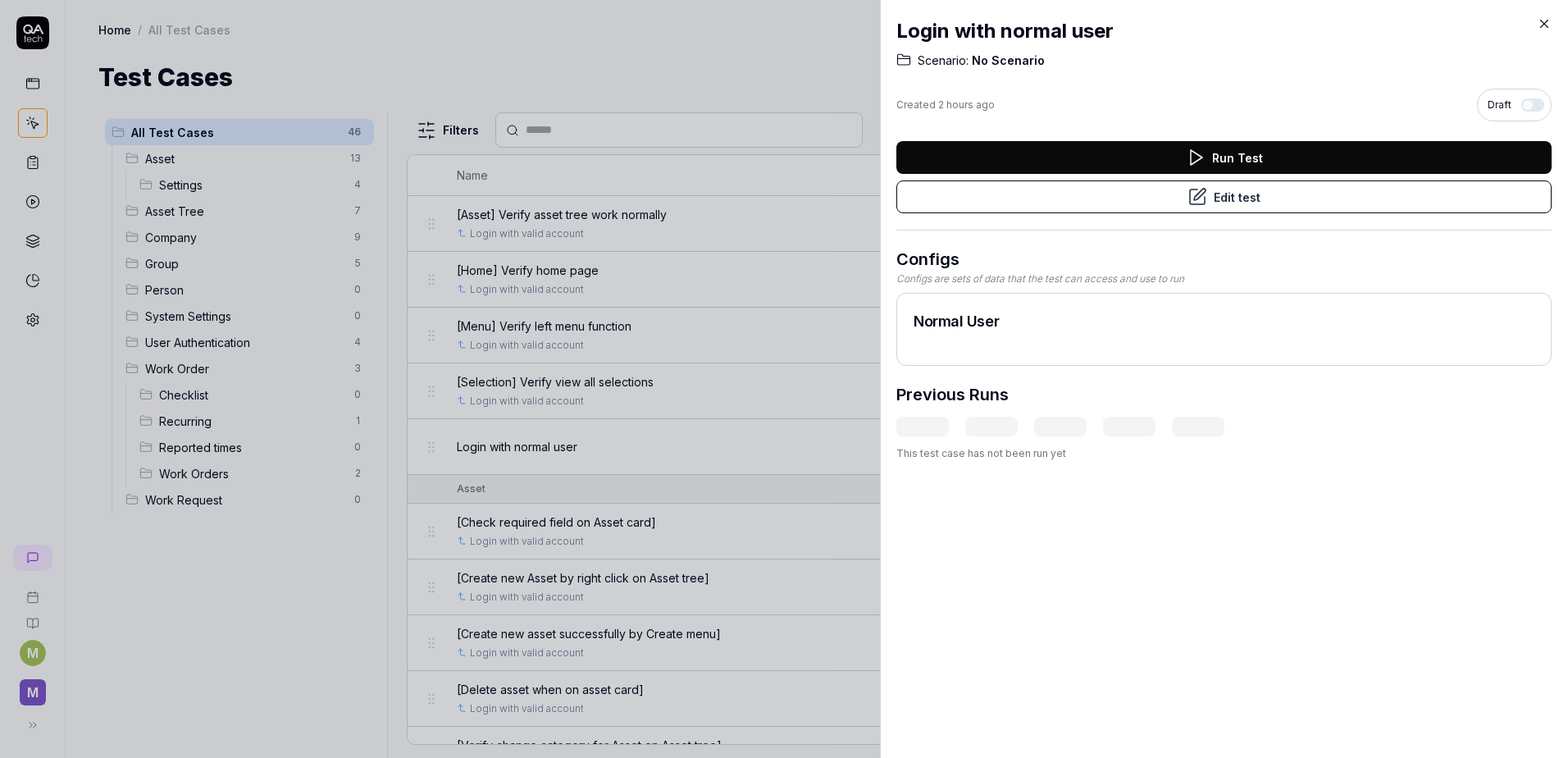
click at [1177, 199] on button "Edit test" at bounding box center [1224, 196] width 656 height 32
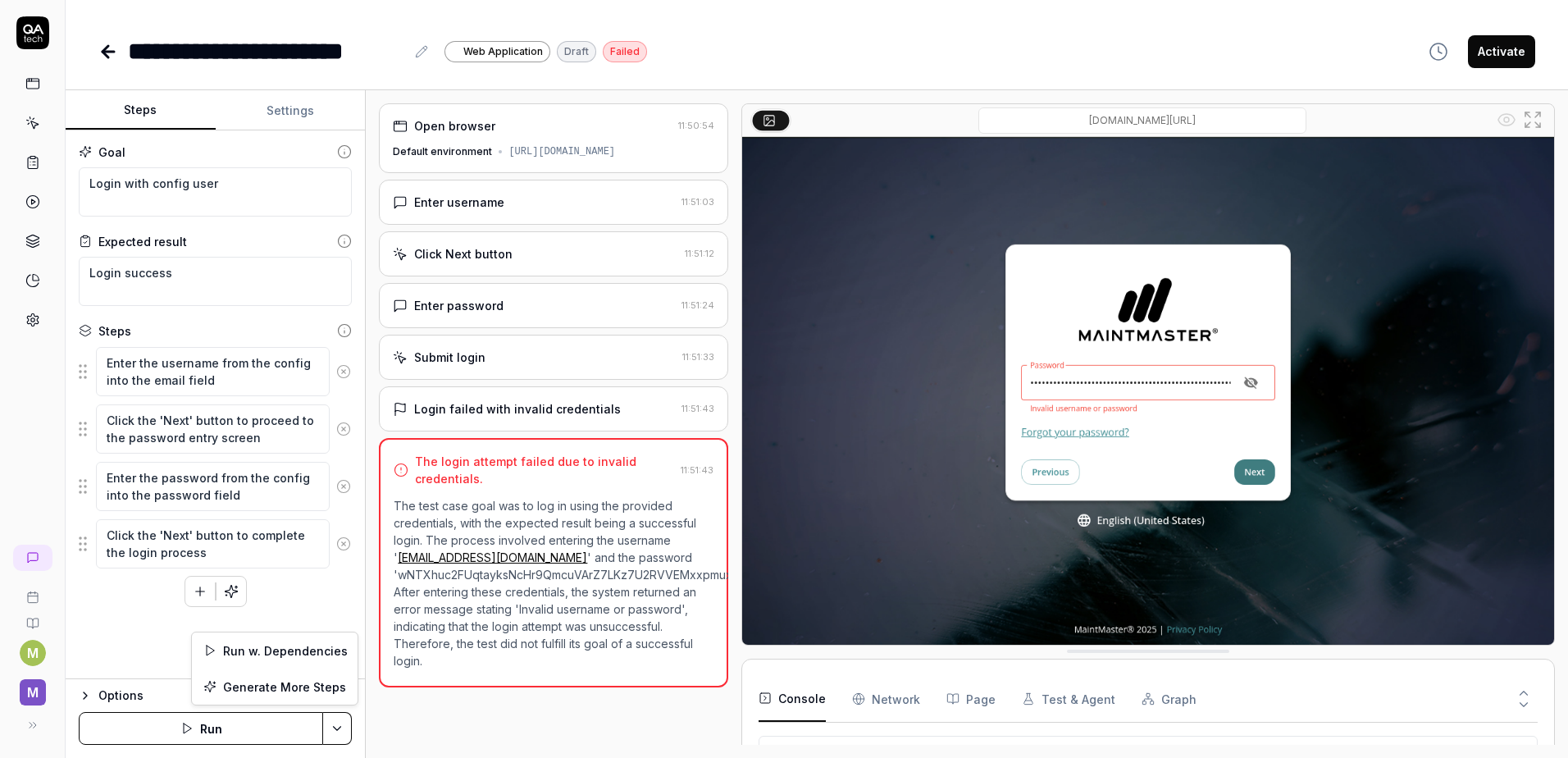
click at [341, 726] on html "**********" at bounding box center [784, 379] width 1568 height 758
click at [214, 727] on html "**********" at bounding box center [784, 379] width 1568 height 758
click at [207, 726] on button "Run" at bounding box center [200, 727] width 244 height 32
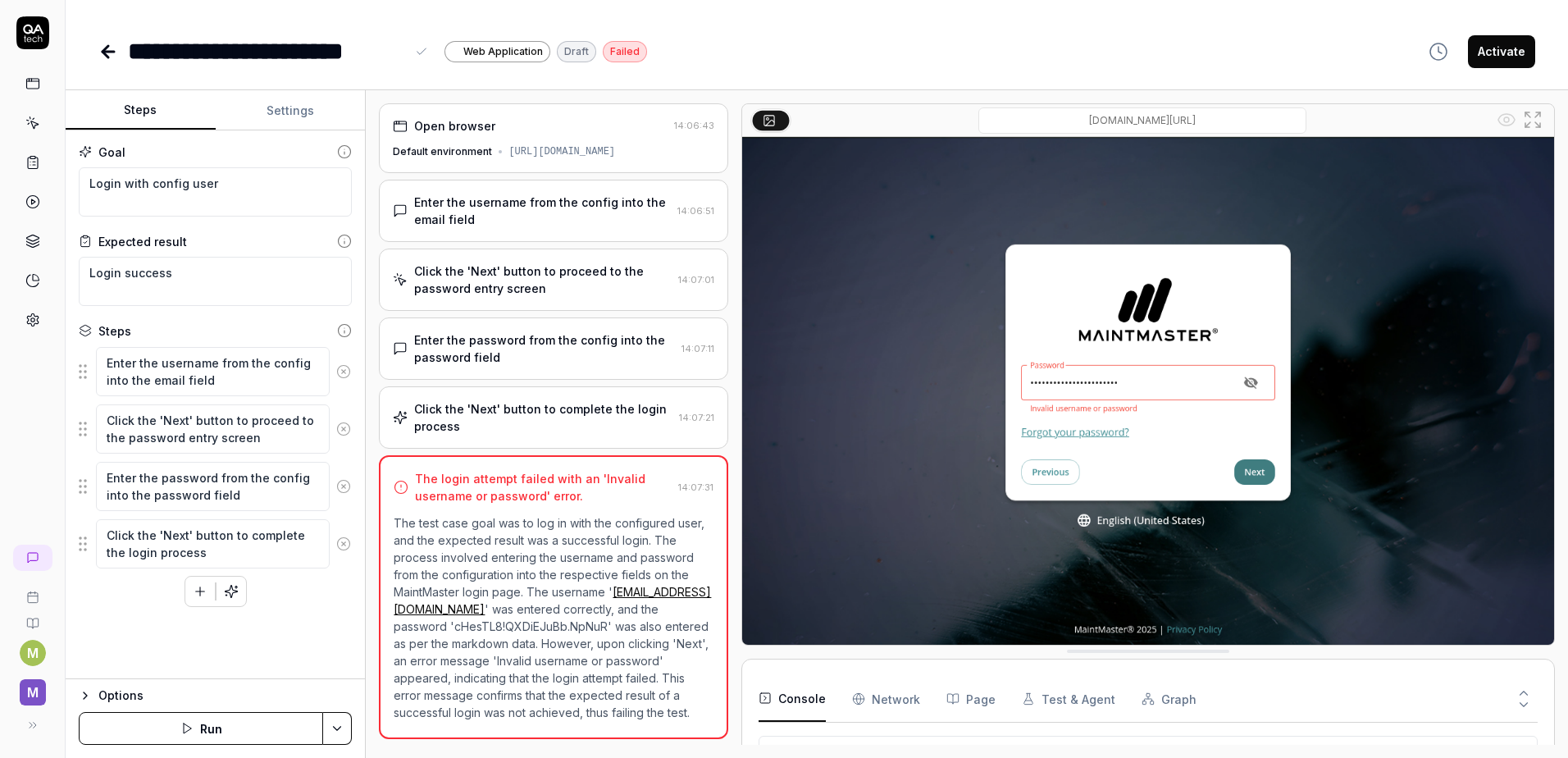
click at [172, 26] on div "**********" at bounding box center [817, 35] width 1502 height 70
click at [276, 112] on button "Settings" at bounding box center [290, 110] width 150 height 39
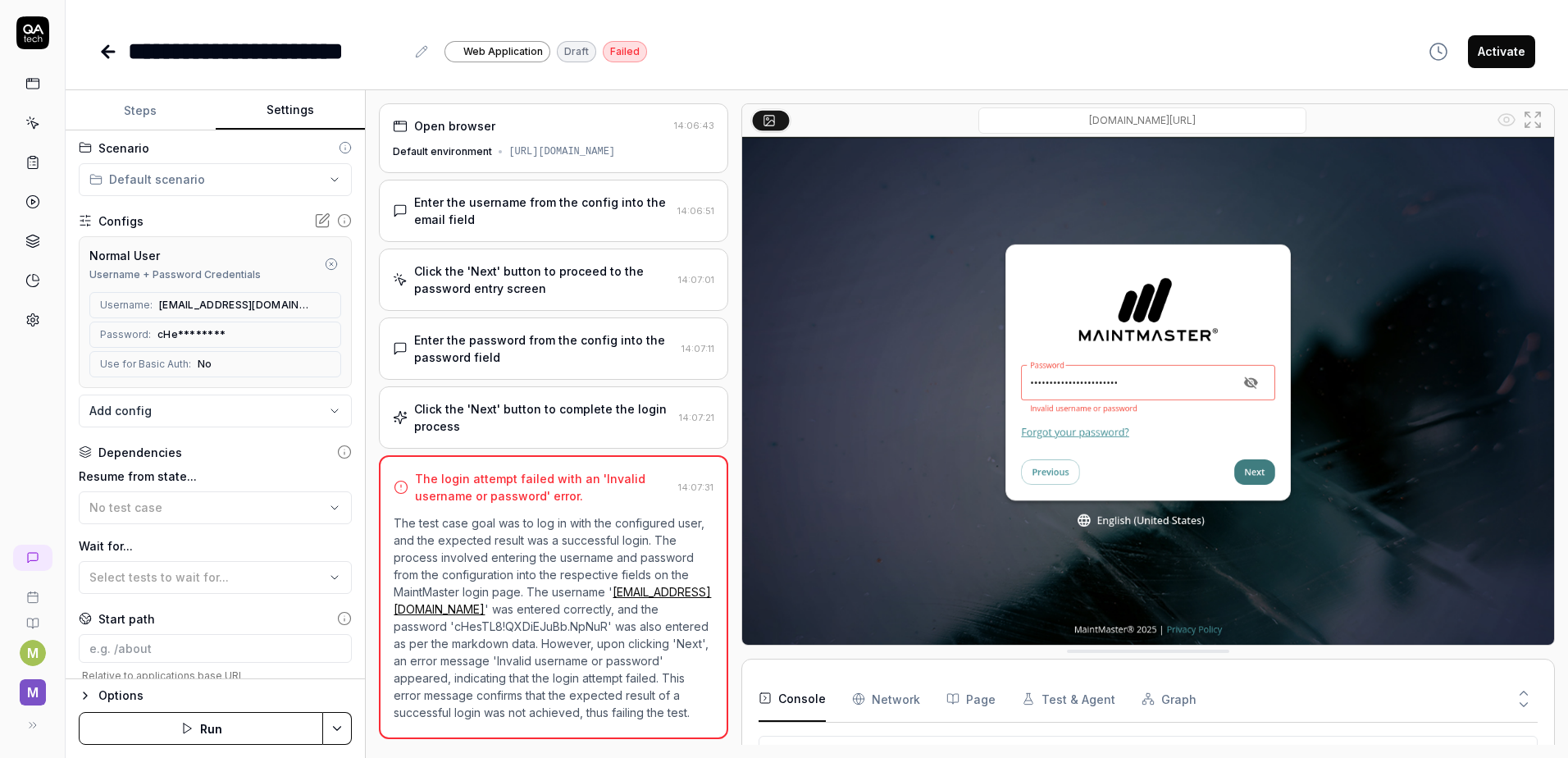
scroll to position [164, 0]
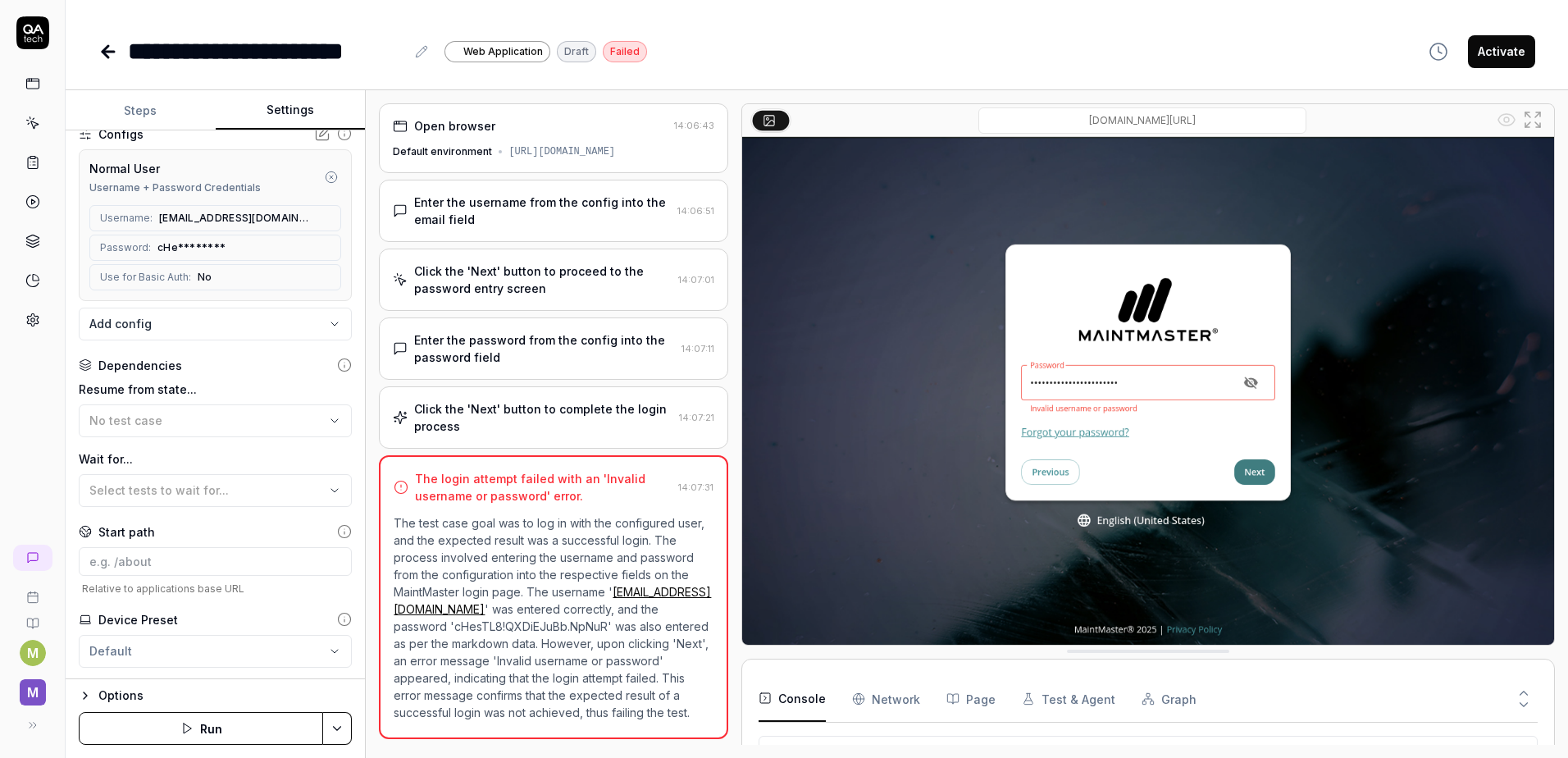
click at [29, 323] on icon at bounding box center [32, 320] width 11 height 12
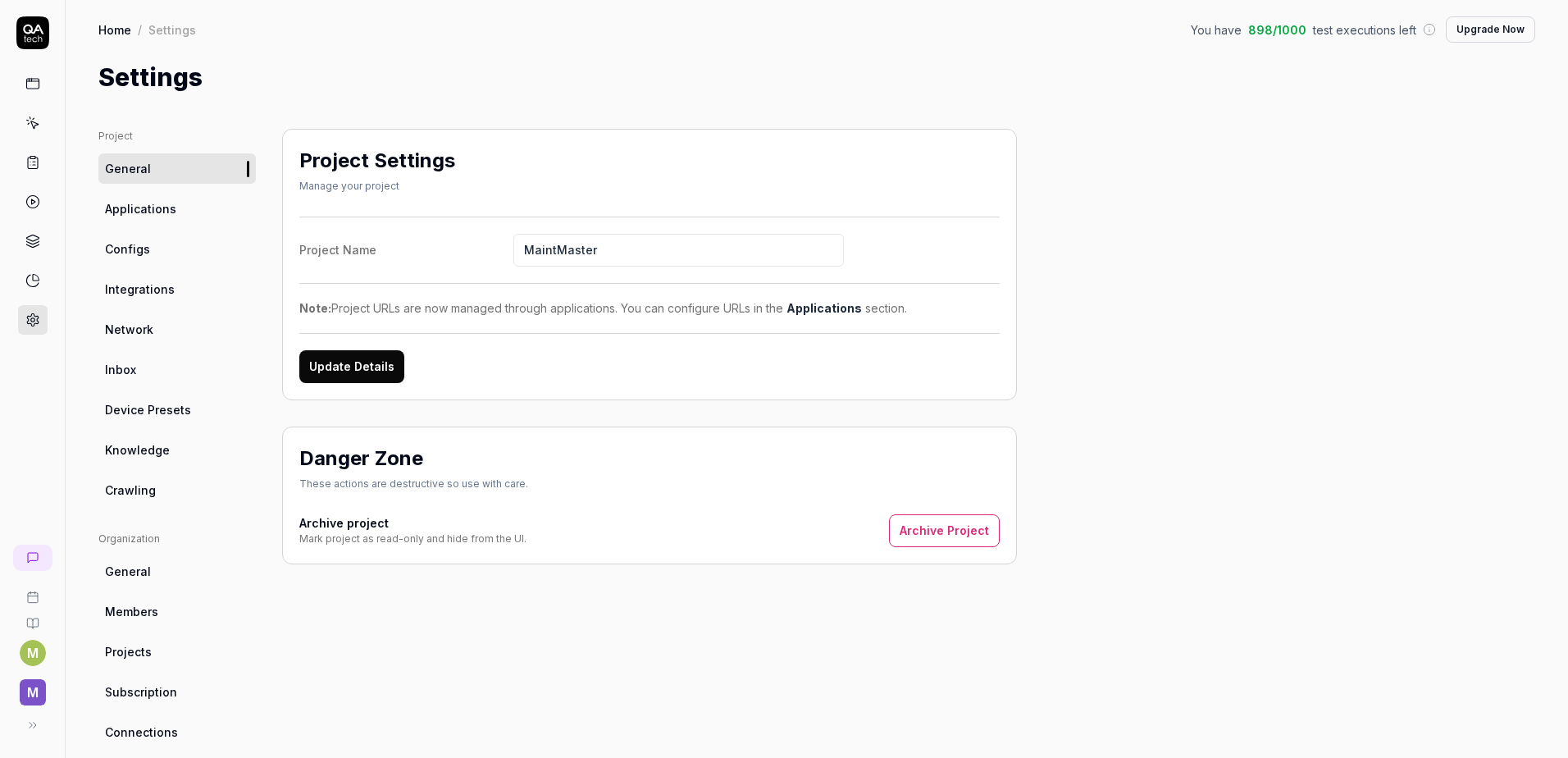
click at [118, 241] on span "Configs" at bounding box center [128, 249] width 46 height 18
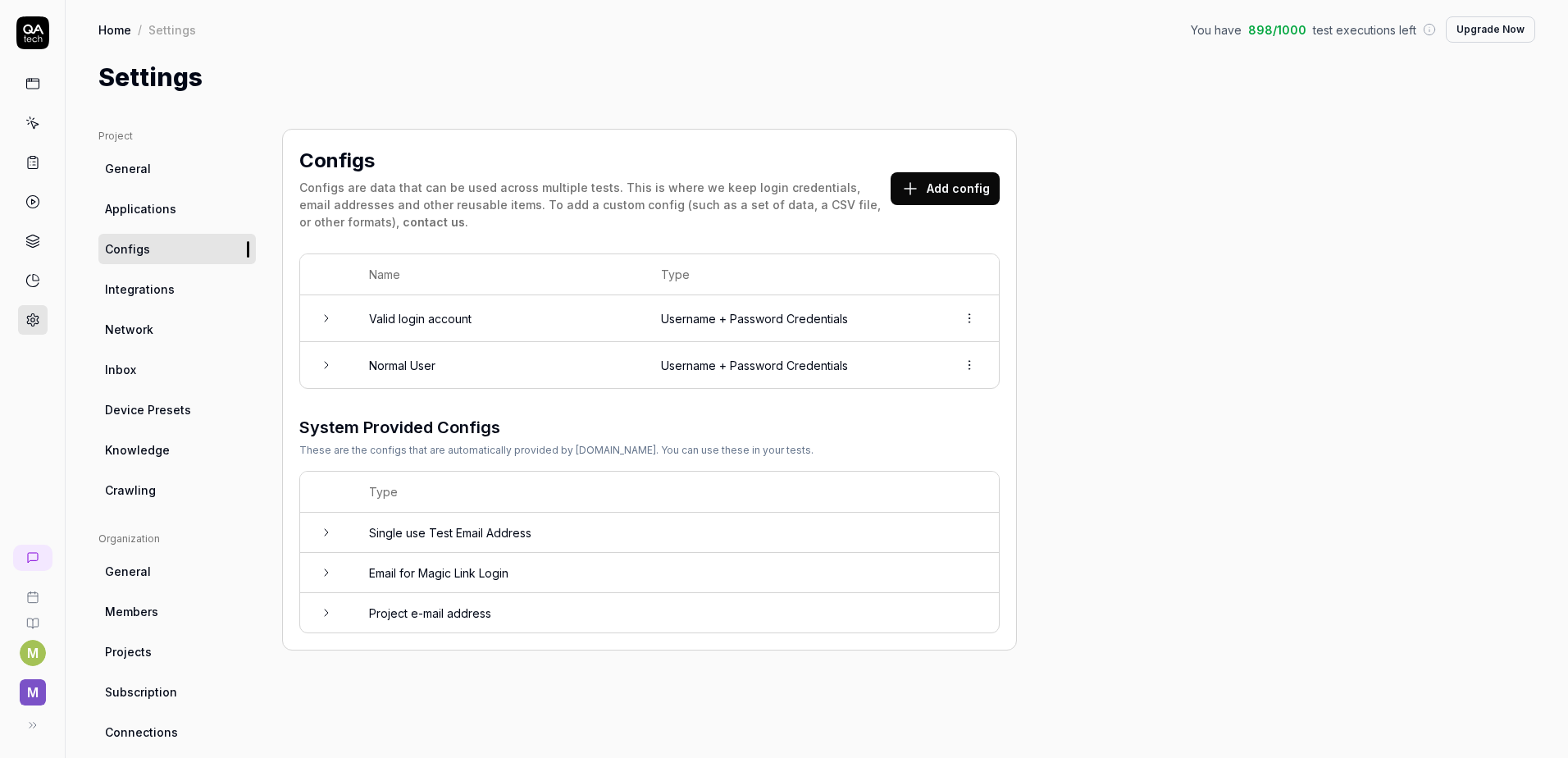
click at [319, 365] on td at bounding box center [327, 365] width 53 height 46
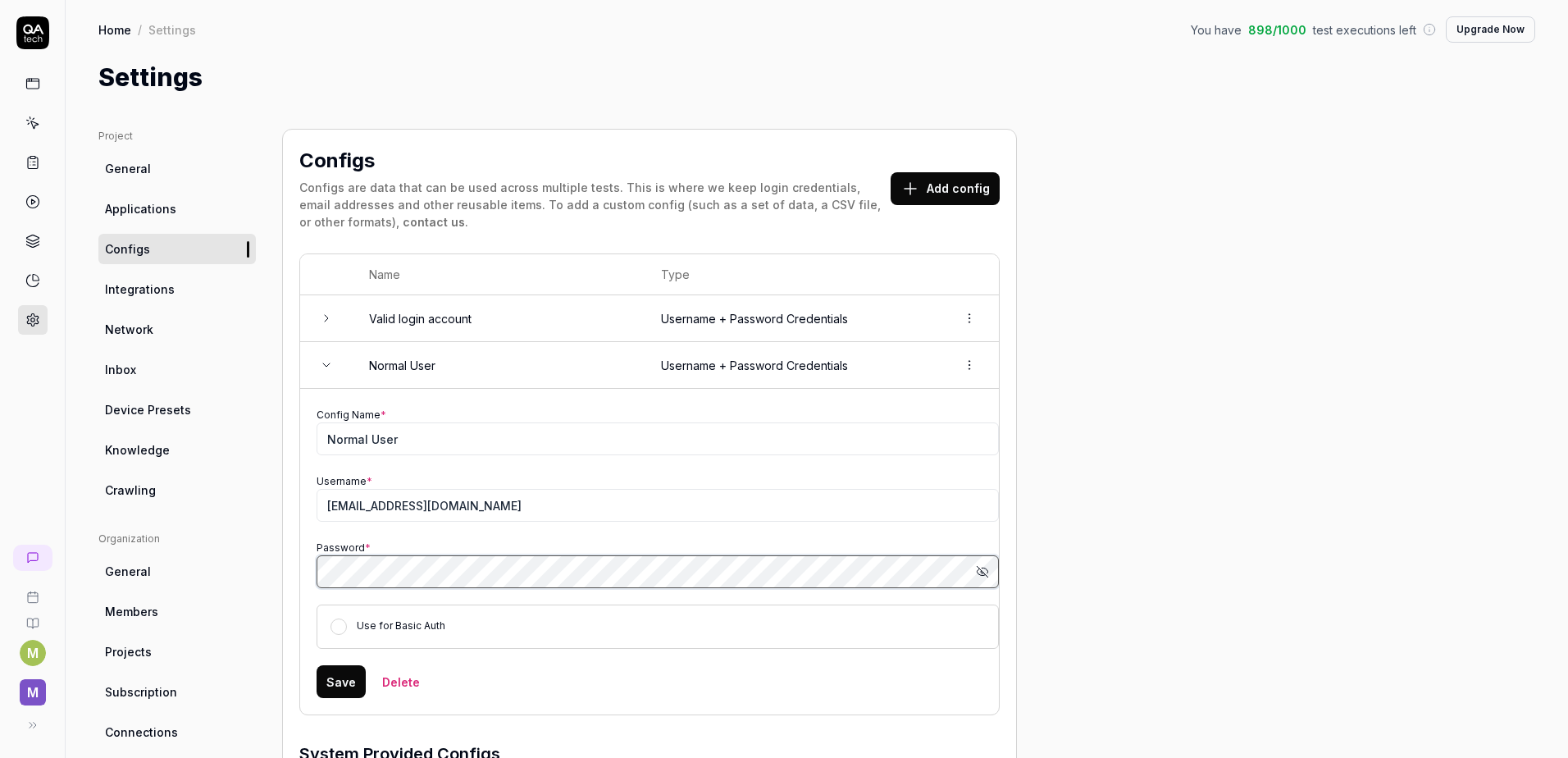
click at [208, 569] on div "Project General Applications Configs Integrations Network Inbox Device Presets …" at bounding box center [816, 552] width 1437 height 848
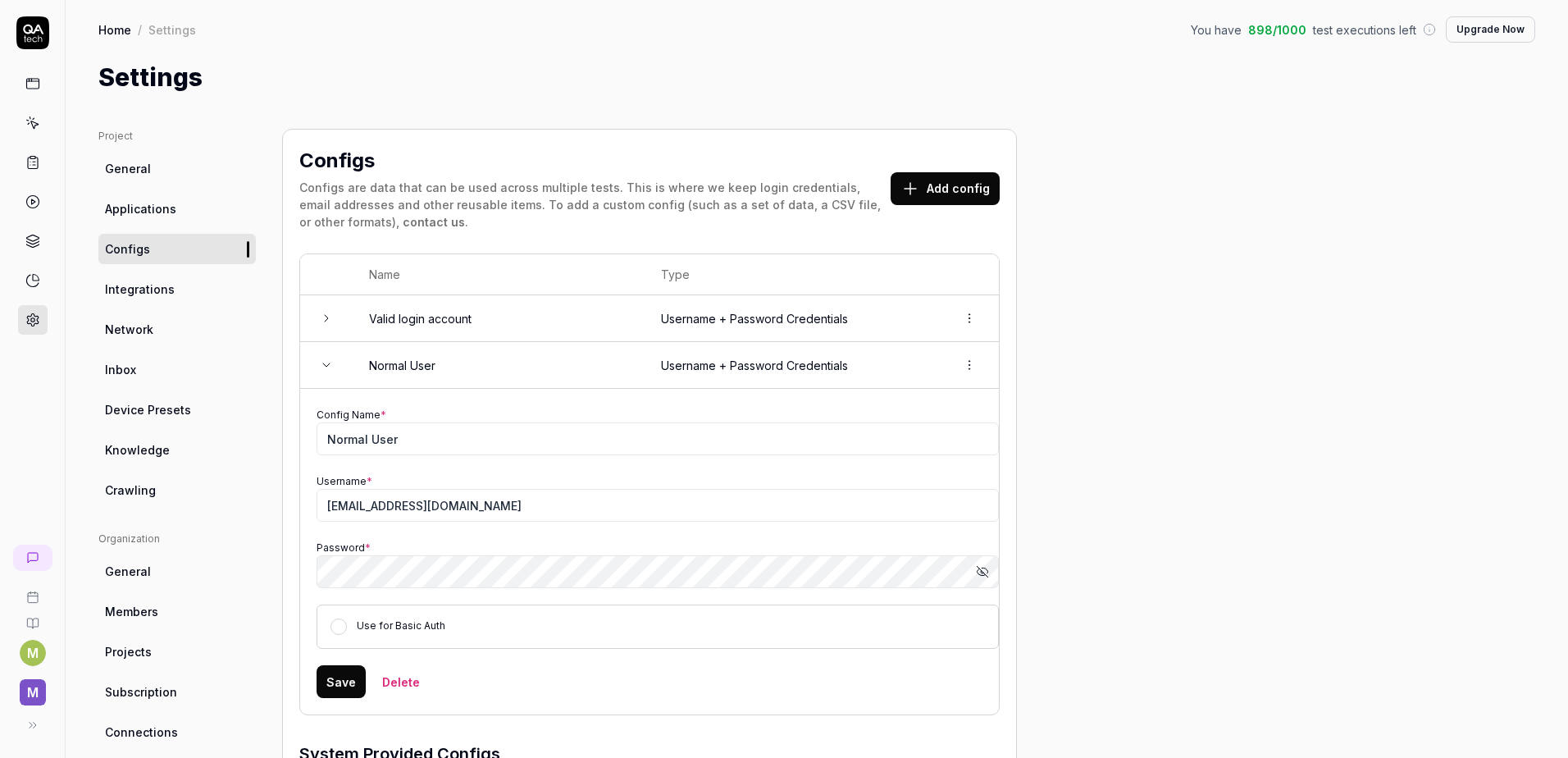
click at [690, 662] on form "Config Name * Normal User Username * [EMAIL_ADDRESS][DOMAIN_NAME] Password * Sh…" at bounding box center [657, 551] width 682 height 292
click at [344, 671] on button "Save" at bounding box center [341, 681] width 49 height 32
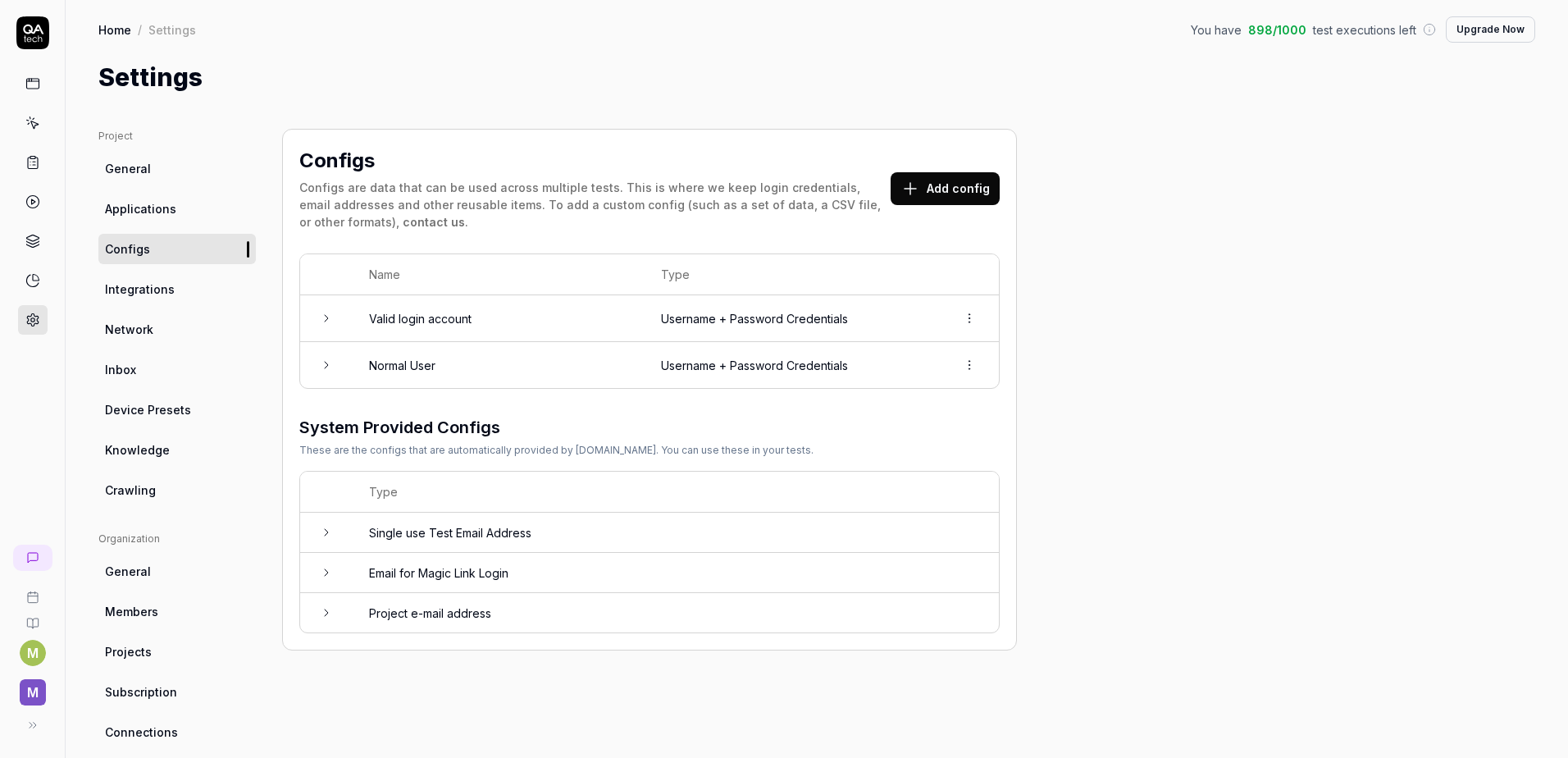
click at [973, 370] on html "Config updated! M M Home / Settings You have 898 / 1000 test executions left Up…" at bounding box center [784, 379] width 1568 height 758
click at [1091, 415] on html "M M Home / Settings You have 898 / 1000 test executions left Upgrade Now Home /…" at bounding box center [784, 379] width 1568 height 758
click at [320, 368] on icon at bounding box center [326, 364] width 13 height 13
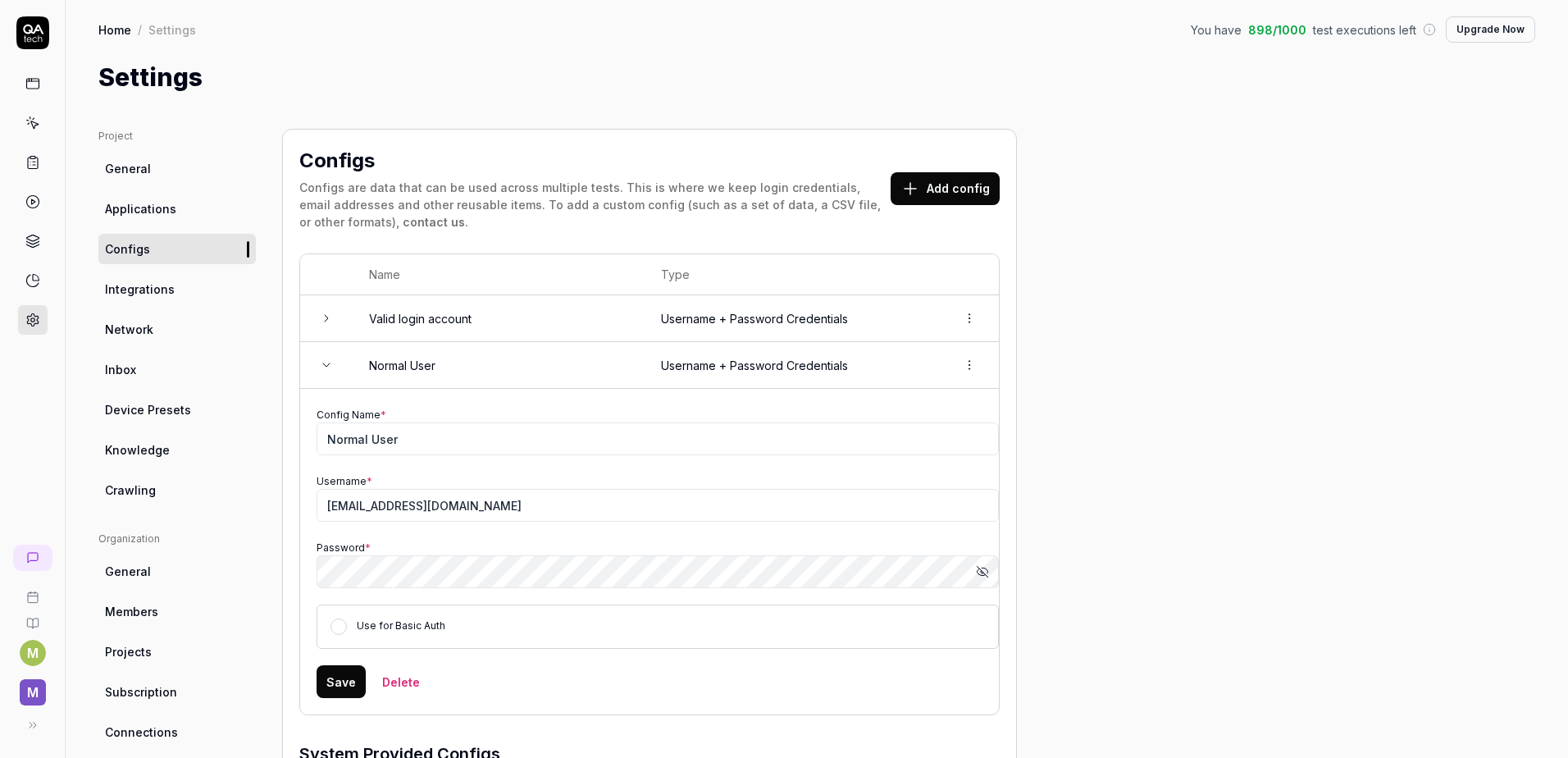
click at [983, 572] on icon "button" at bounding box center [982, 572] width 13 height 13
click at [982, 570] on circle "button" at bounding box center [983, 572] width 4 height 4
click at [1214, 548] on div "Project General Applications Configs Integrations Network Inbox Device Presets …" at bounding box center [816, 552] width 1437 height 848
click at [27, 119] on icon at bounding box center [32, 123] width 15 height 15
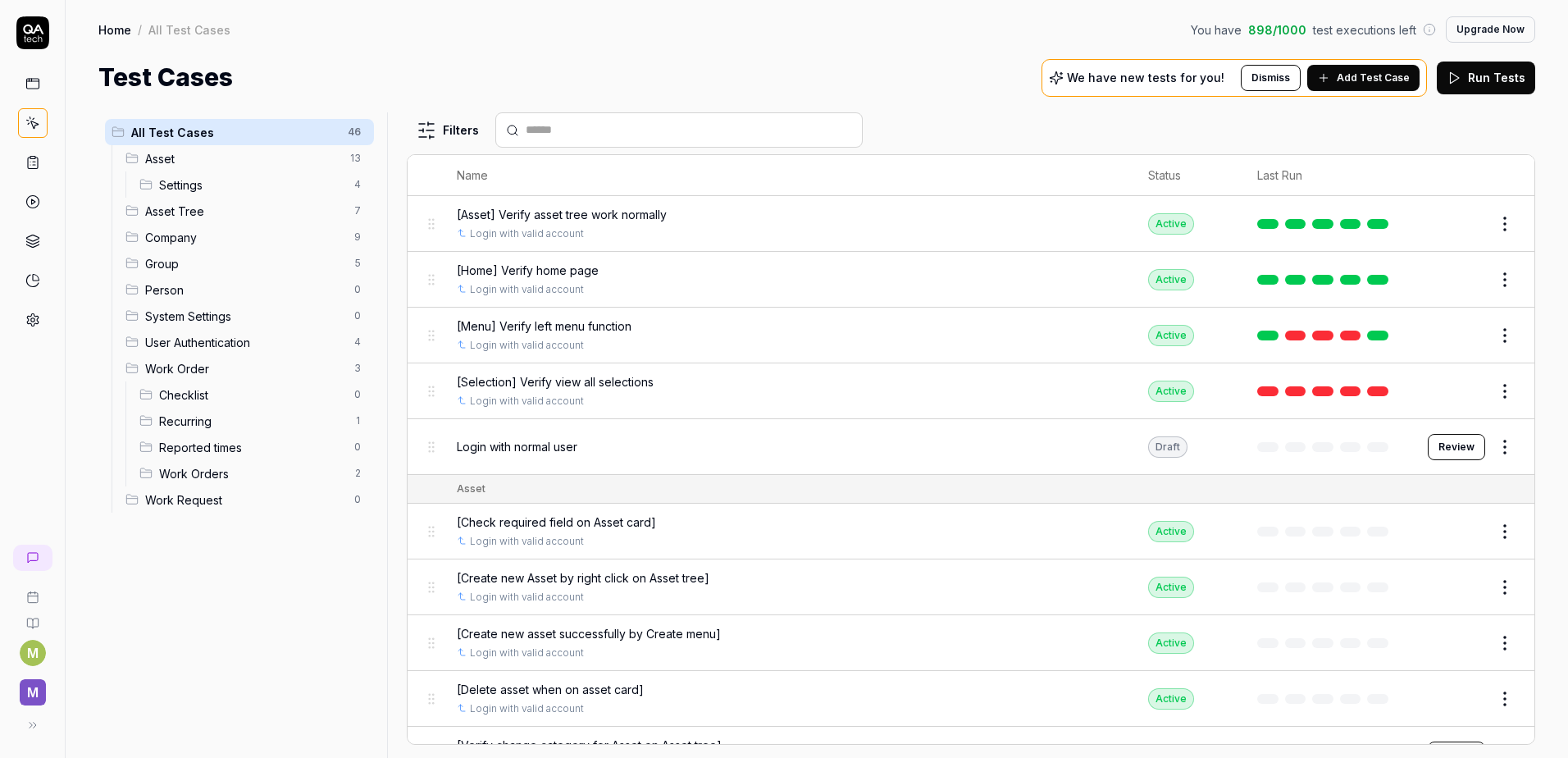
click at [513, 453] on span "Login with normal user" at bounding box center [517, 446] width 121 height 18
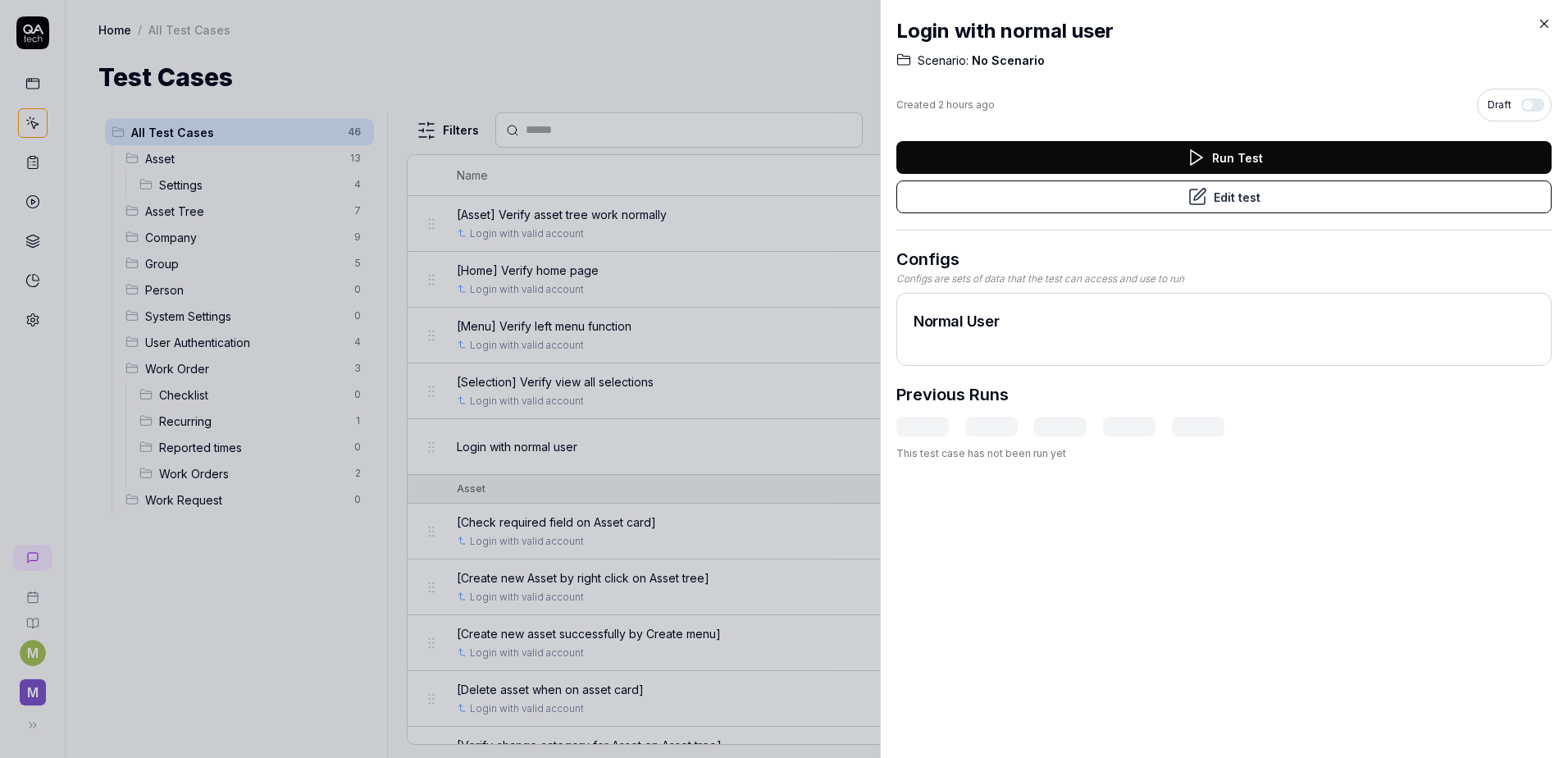
click at [1082, 198] on button "Edit test" at bounding box center [1224, 196] width 656 height 32
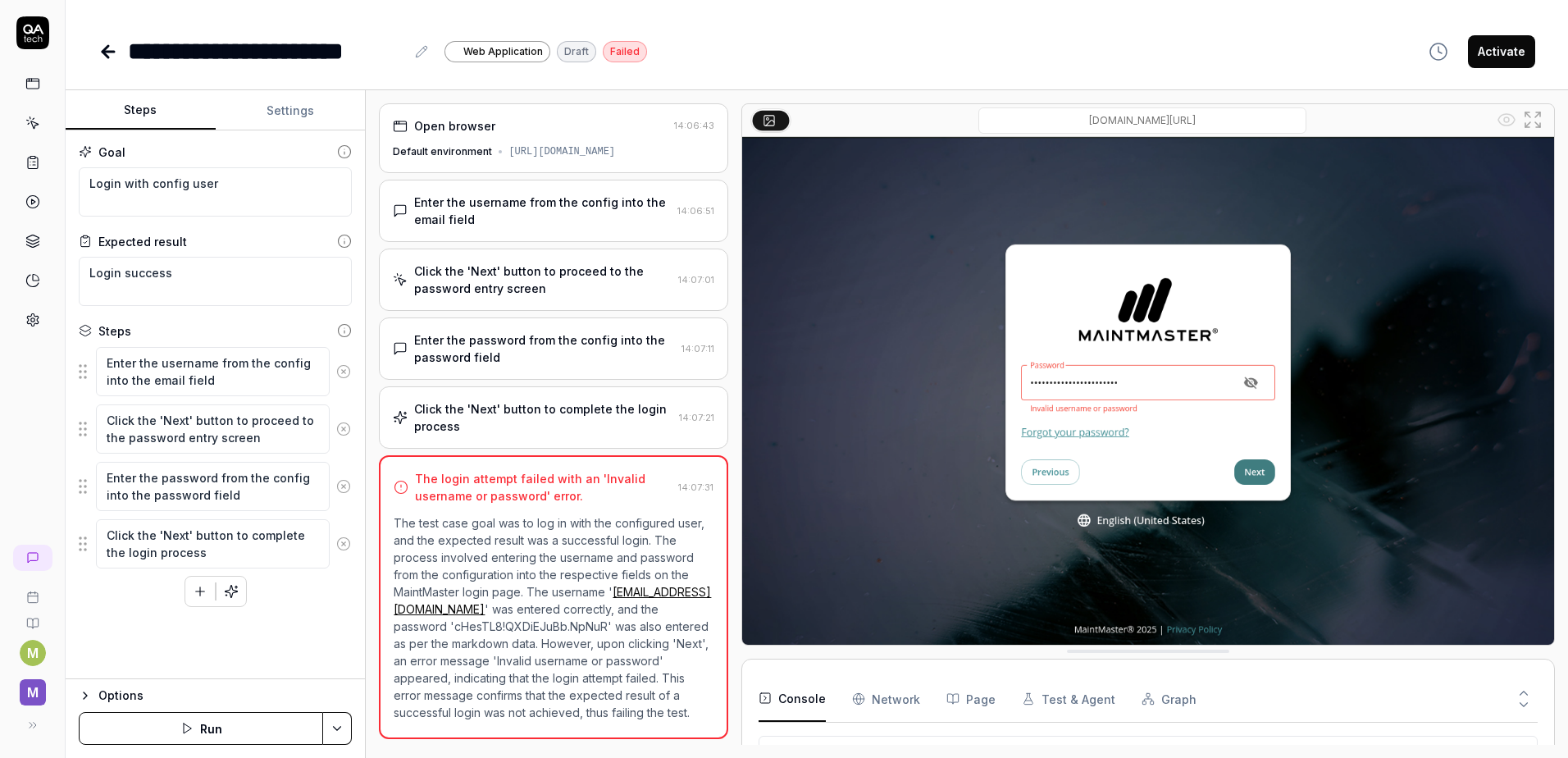
click at [186, 733] on icon "button" at bounding box center [186, 727] width 13 height 13
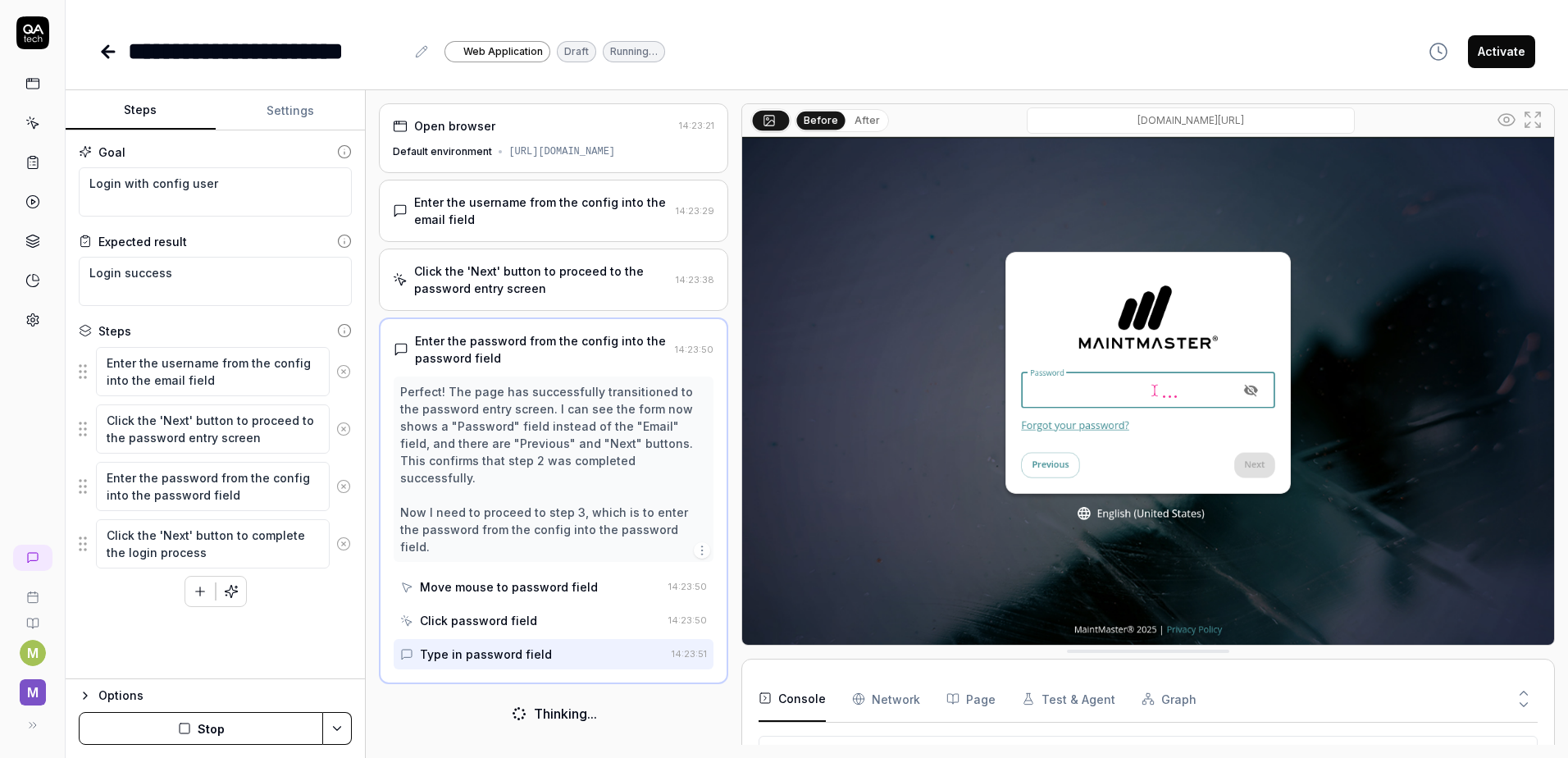
click at [33, 130] on link at bounding box center [33, 123] width 30 height 30
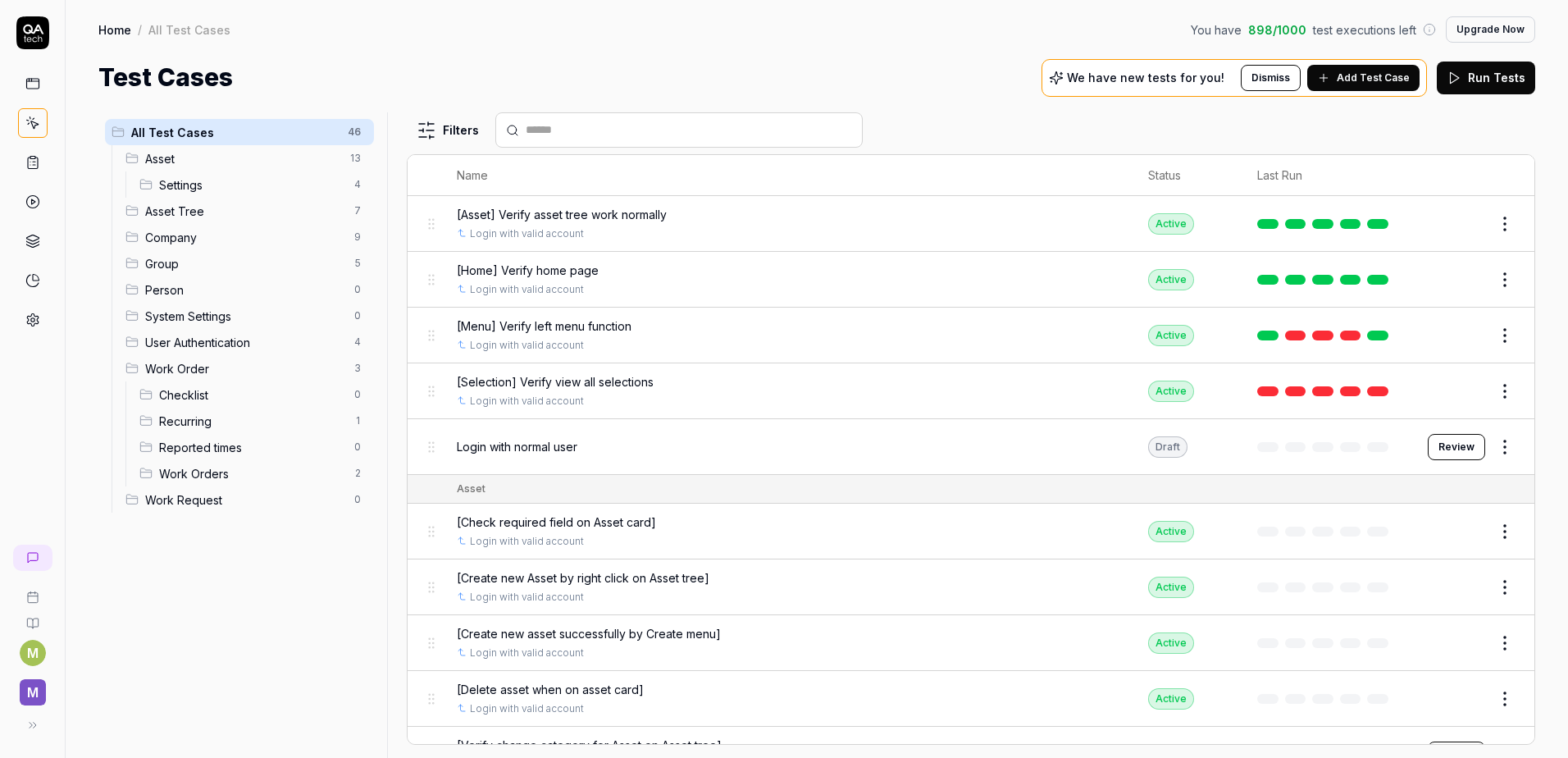
click at [1342, 84] on button "Add Test Case" at bounding box center [1363, 78] width 112 height 26
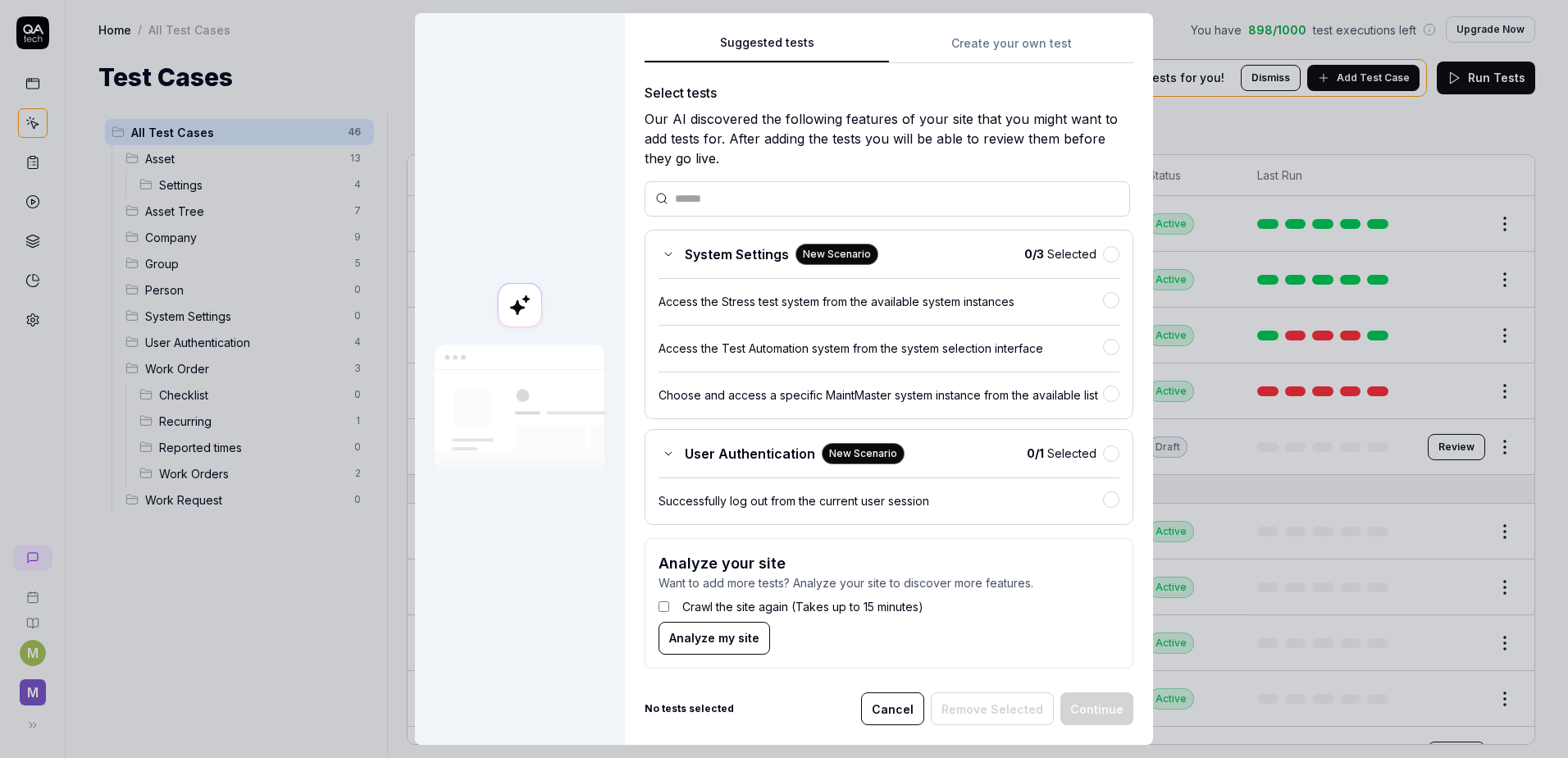
click at [986, 55] on button "Create your own test" at bounding box center [1011, 48] width 244 height 30
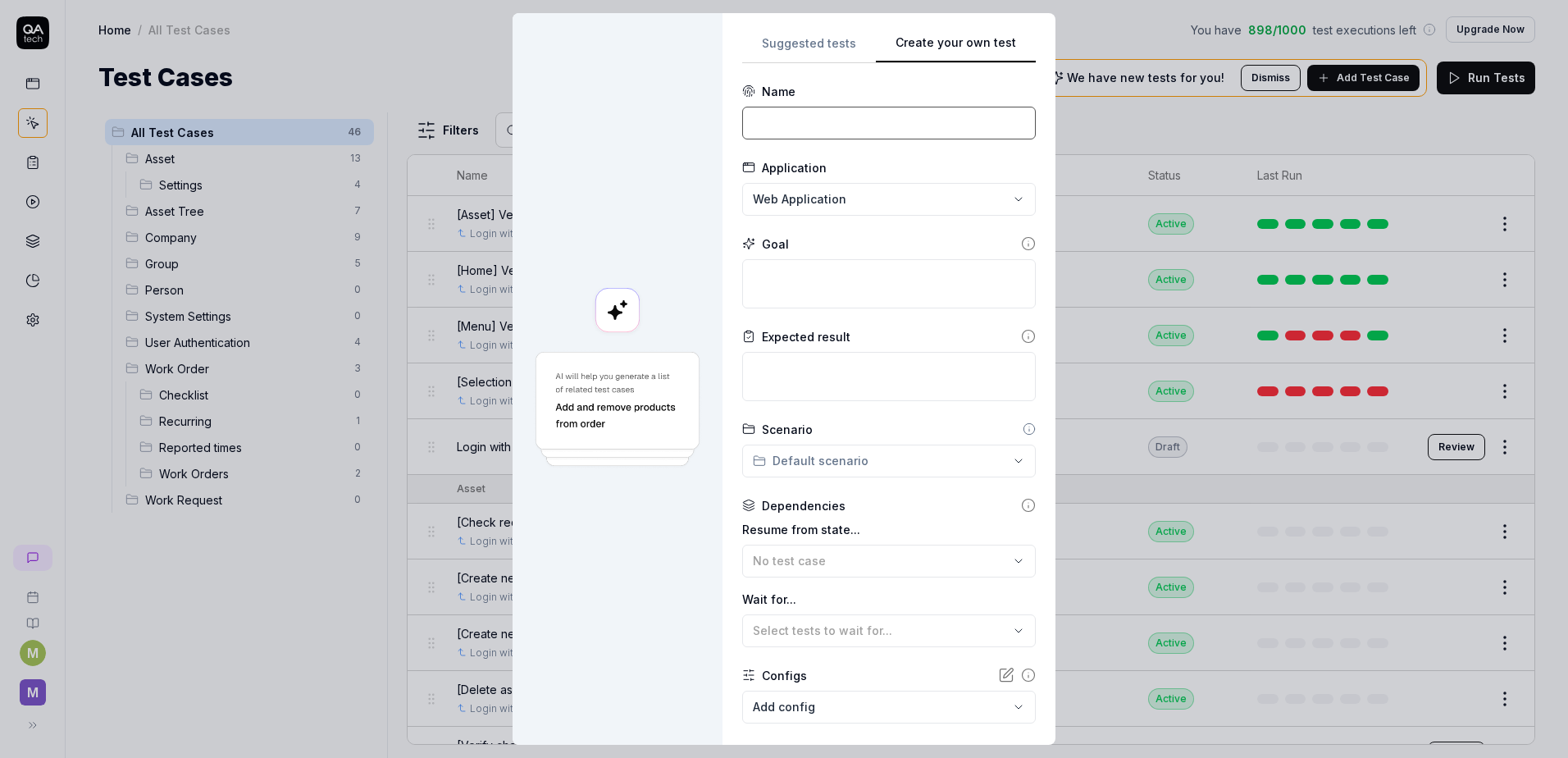
click at [789, 137] on input at bounding box center [889, 123] width 293 height 32
paste input "Edit job UI"
click at [746, 128] on input "Edit job UI" at bounding box center [889, 123] width 293 height 32
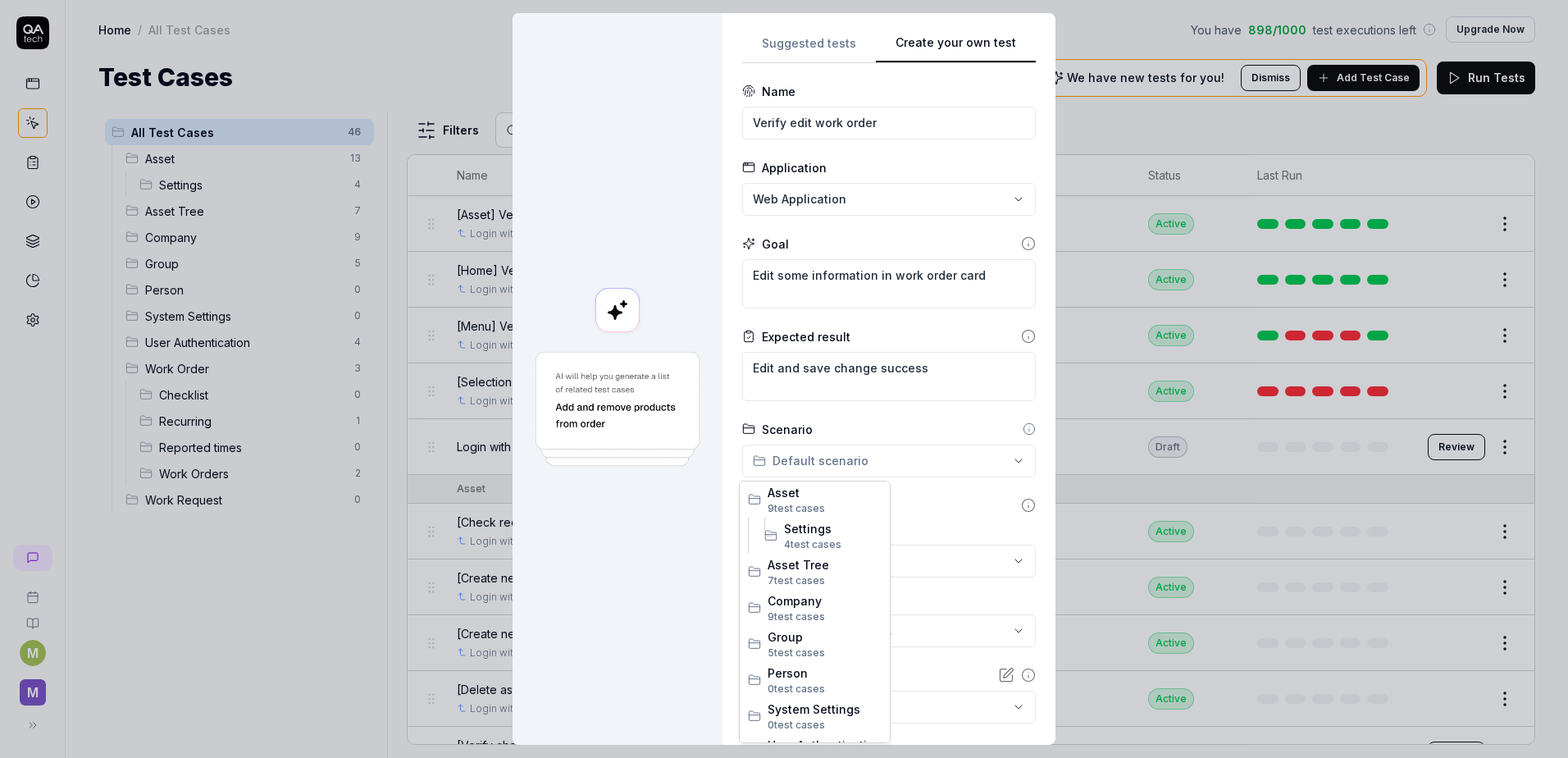
click at [905, 457] on div "**********" at bounding box center [784, 379] width 1568 height 758
click at [826, 682] on span "Work Orders" at bounding box center [833, 681] width 97 height 18
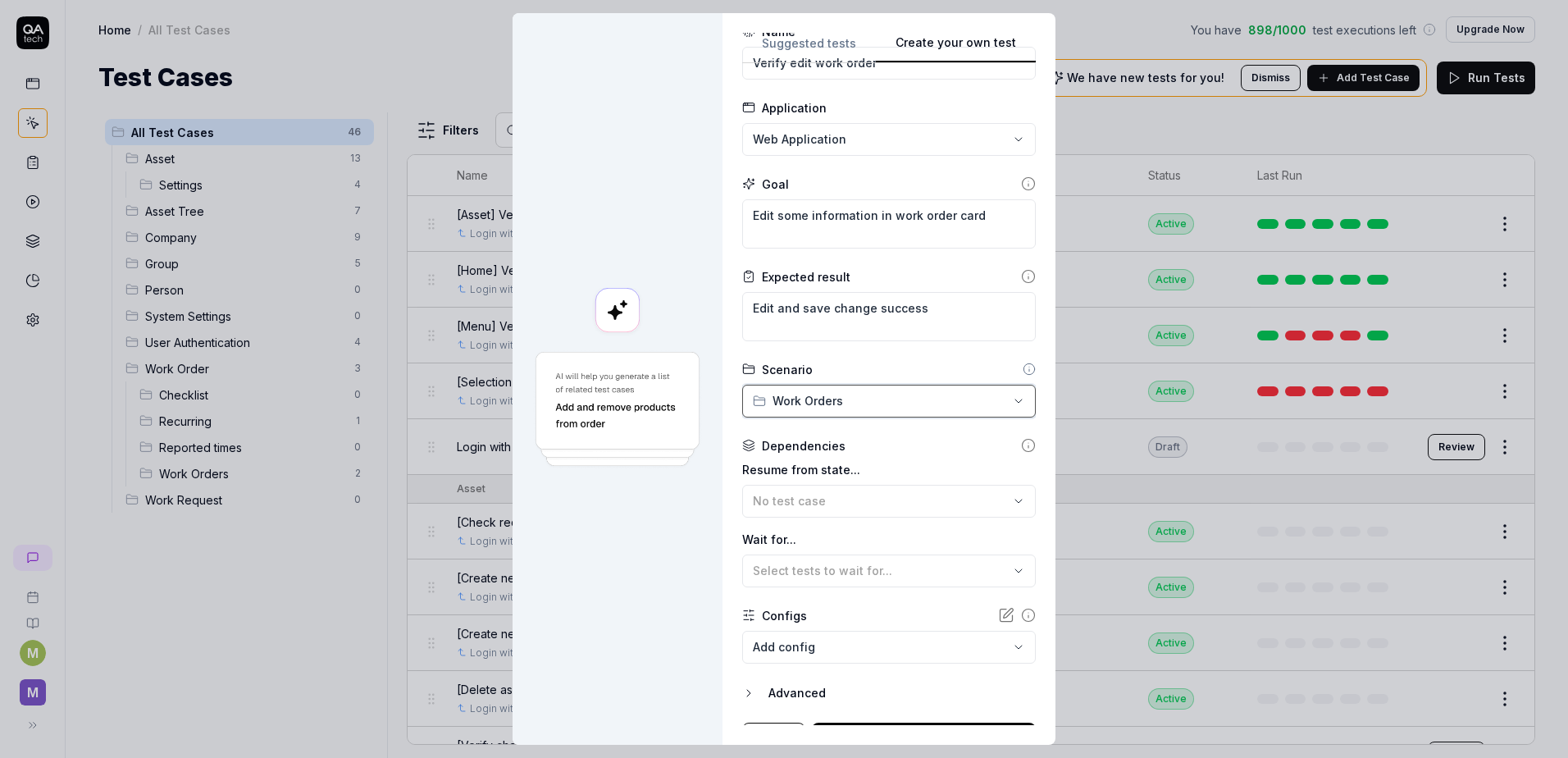
scroll to position [82, 0]
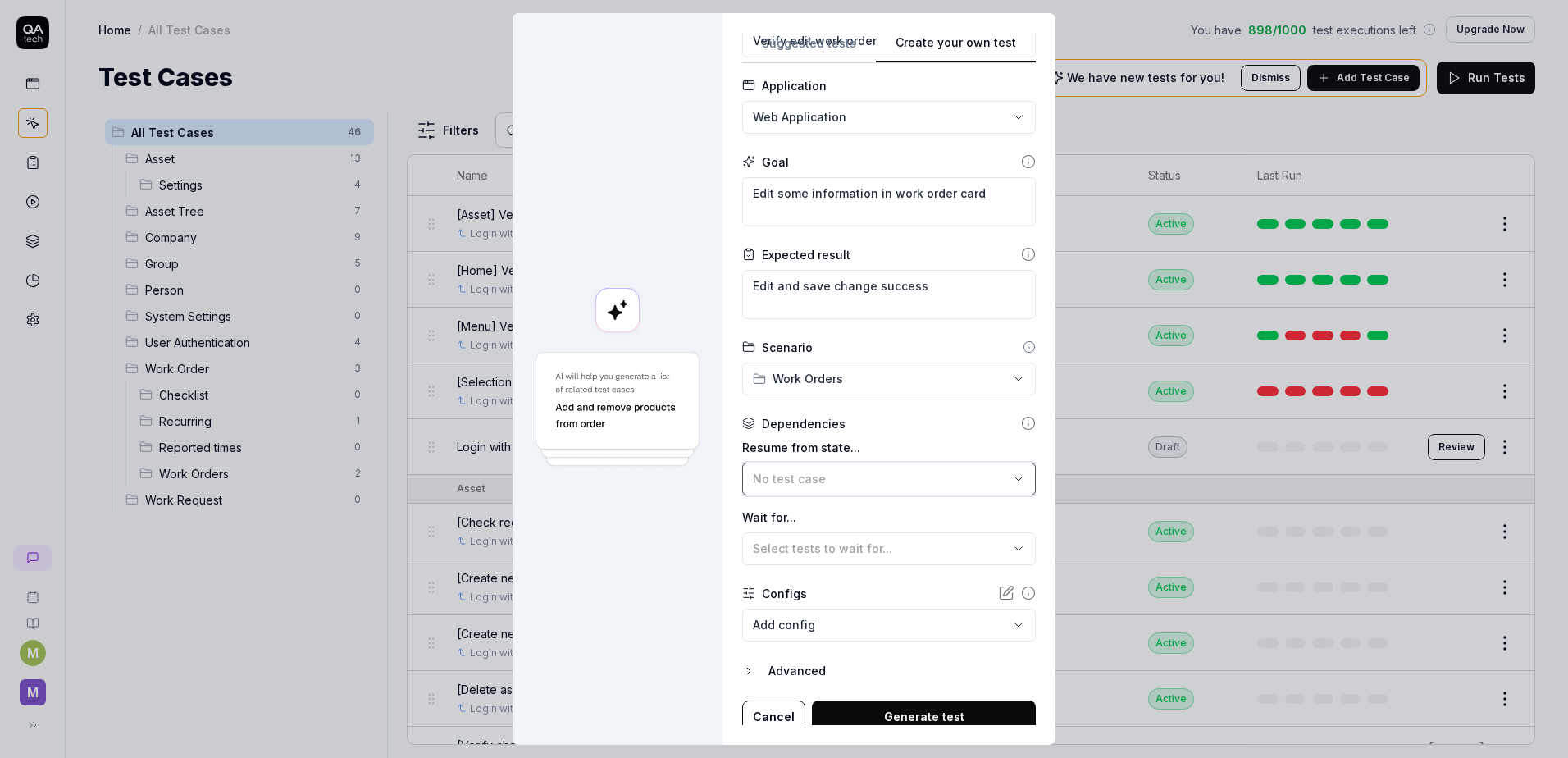
click at [821, 486] on div "No test case" at bounding box center [881, 479] width 256 height 18
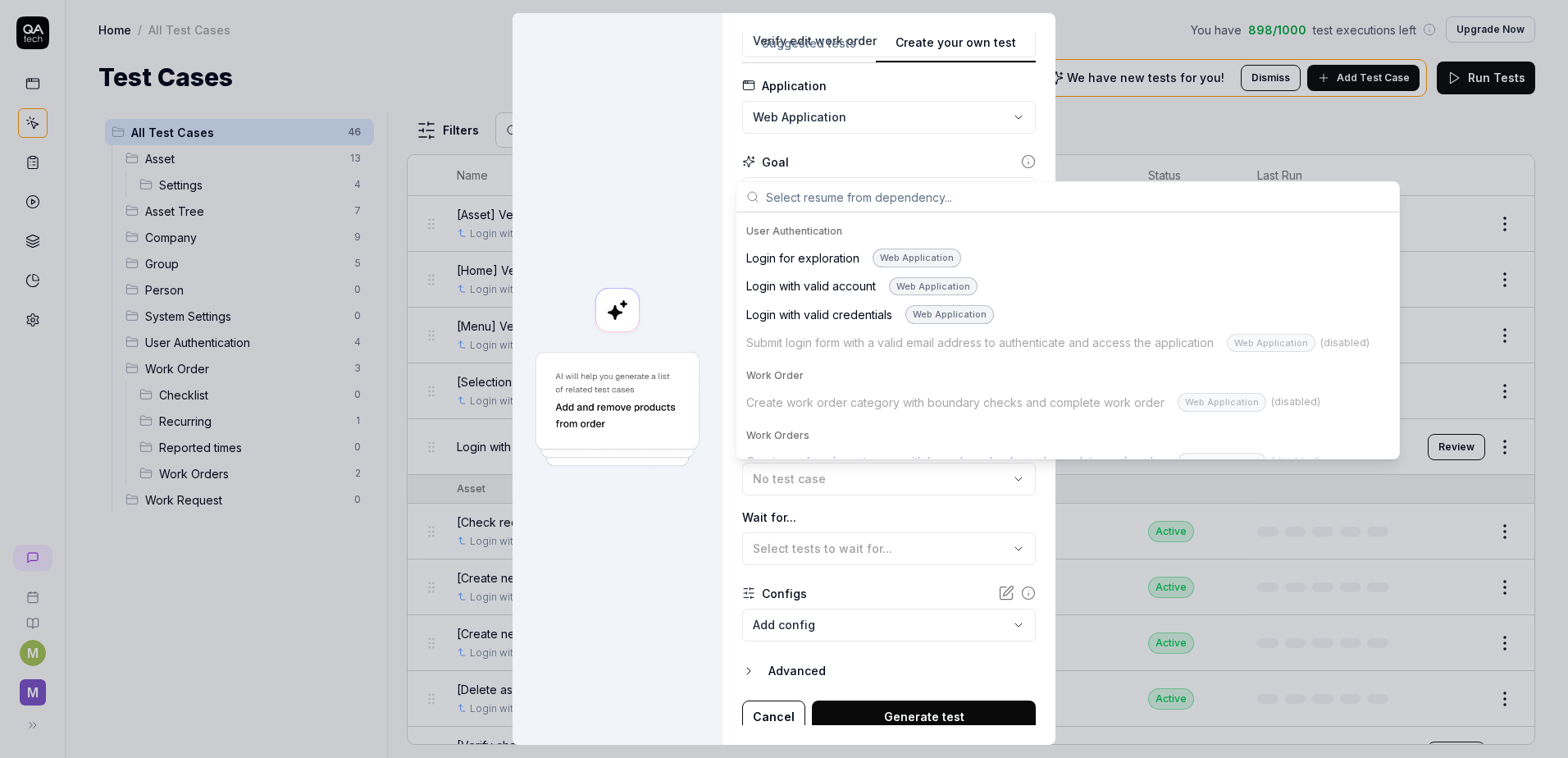
scroll to position [1312, 0]
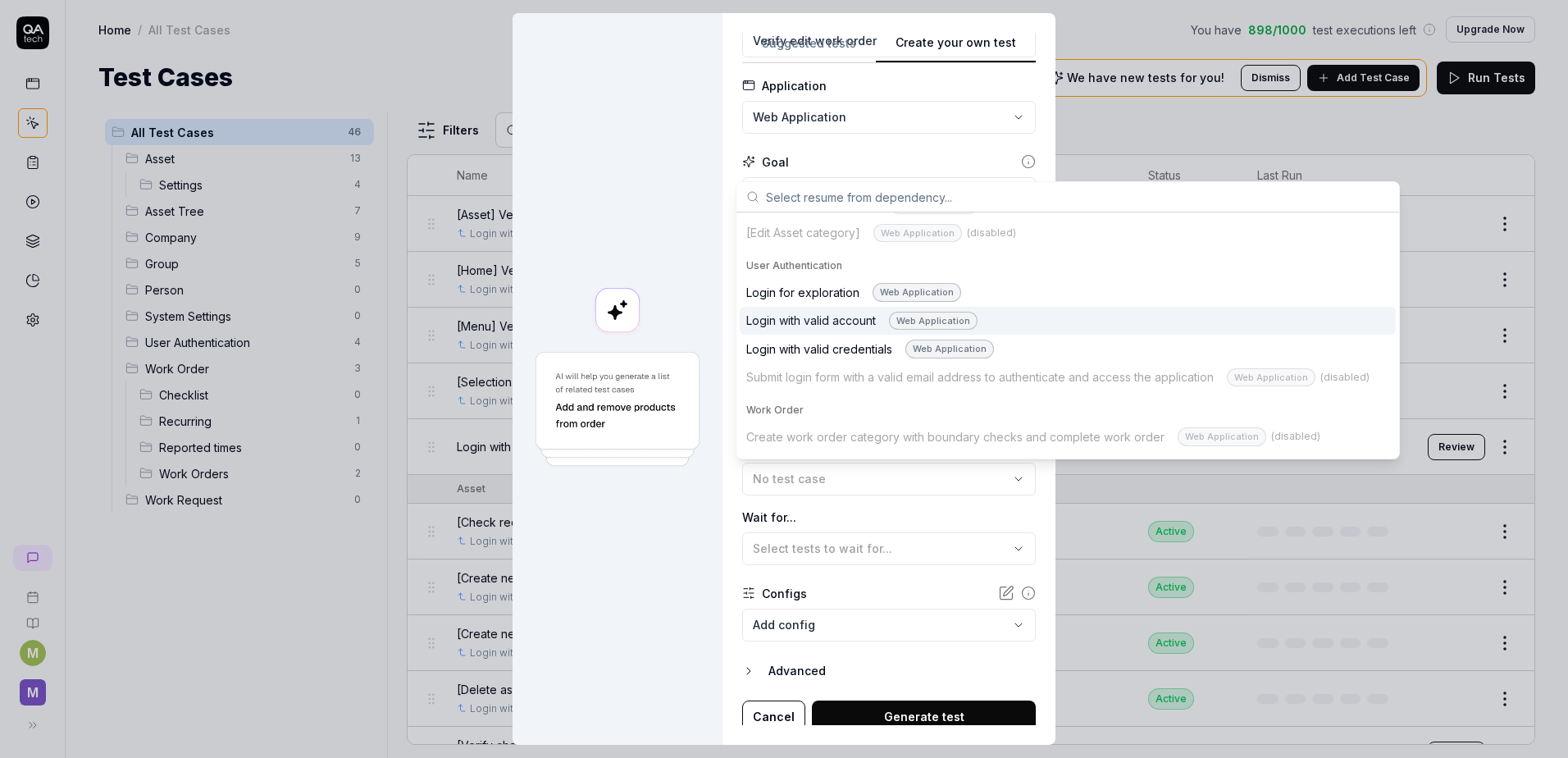
click at [845, 319] on div "Login with valid account Web Application" at bounding box center [862, 321] width 231 height 19
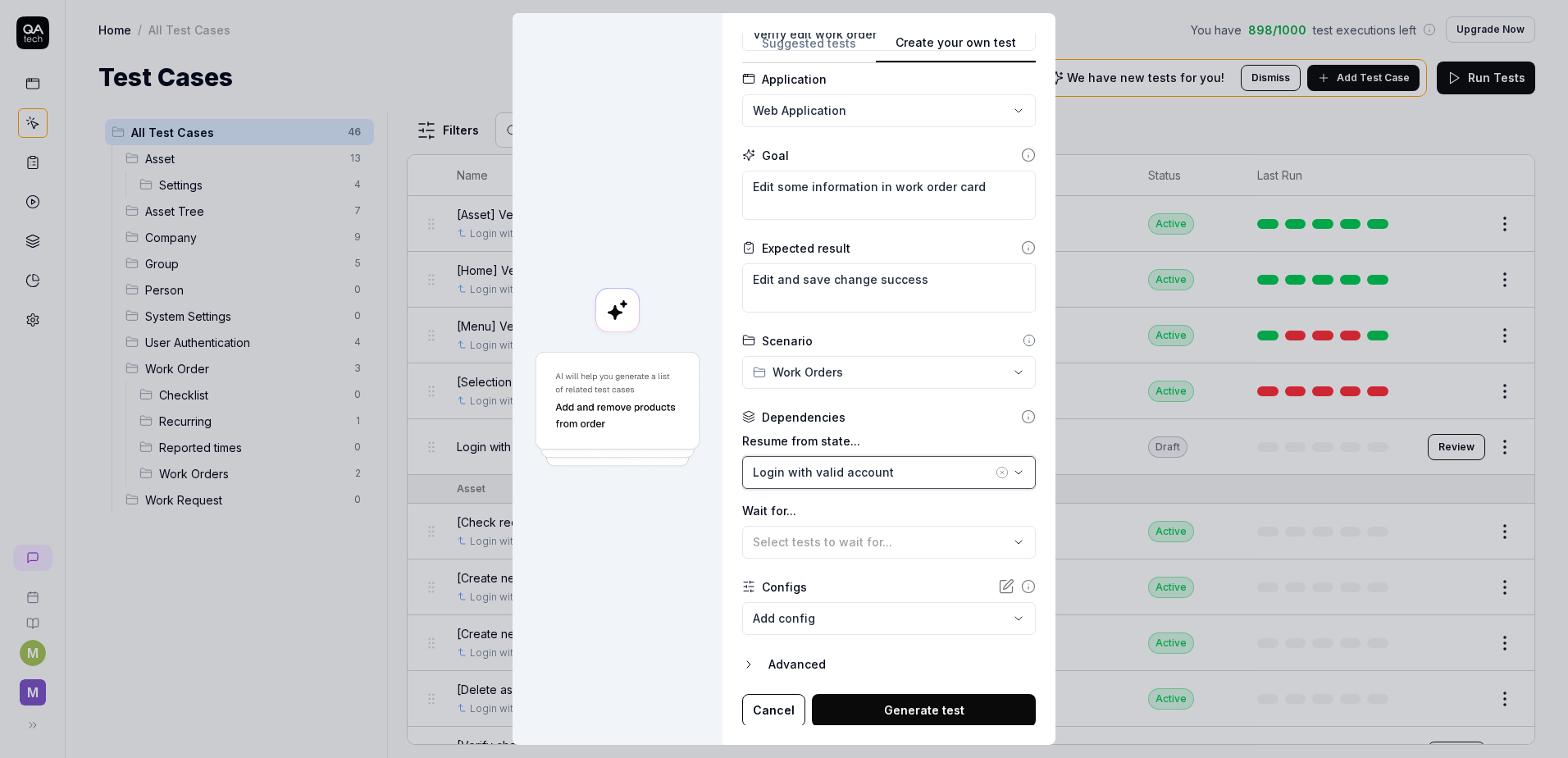
scroll to position [90, 0]
click at [896, 705] on button "Generate test" at bounding box center [925, 708] width 224 height 32
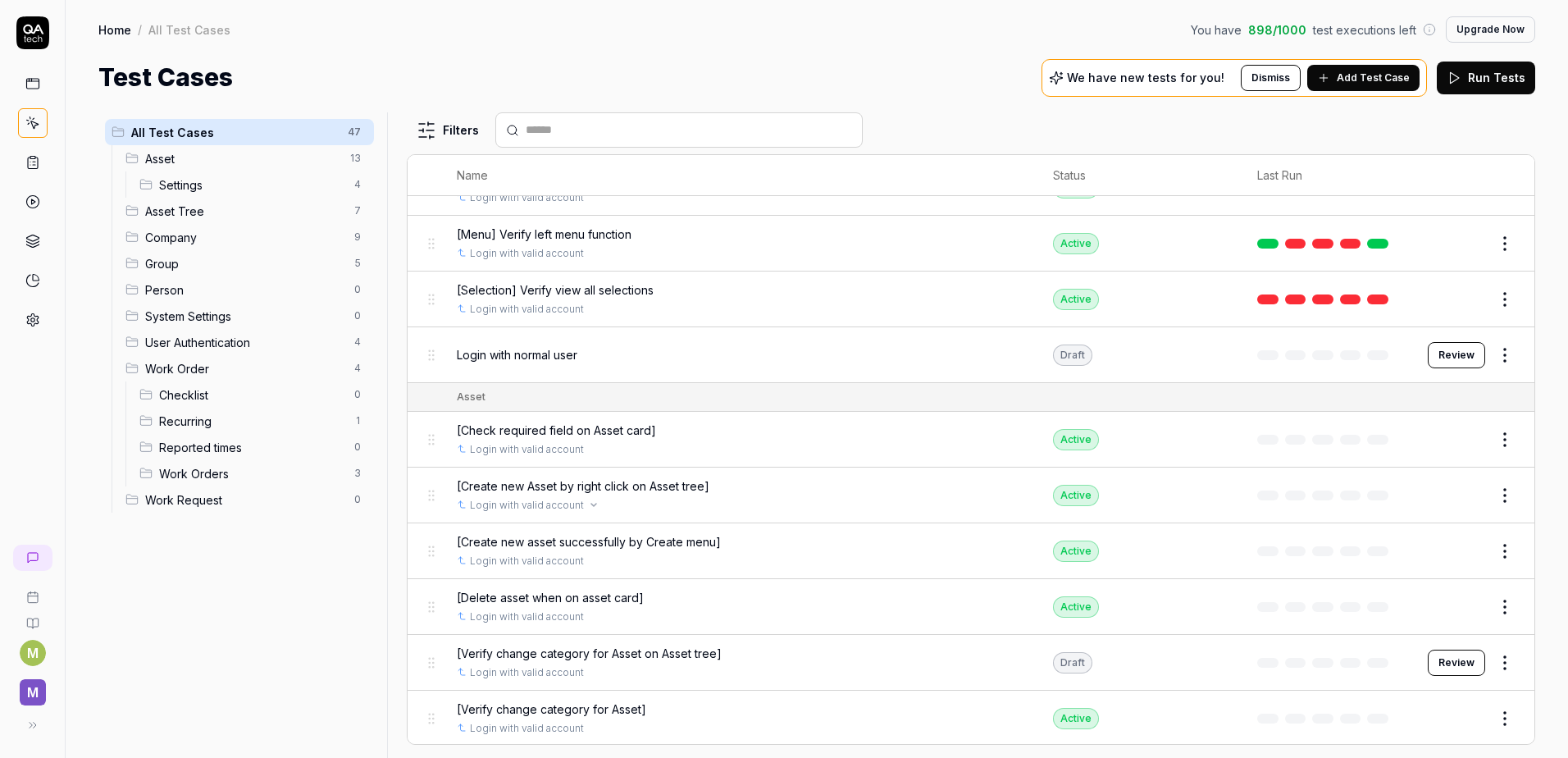
scroll to position [0, 0]
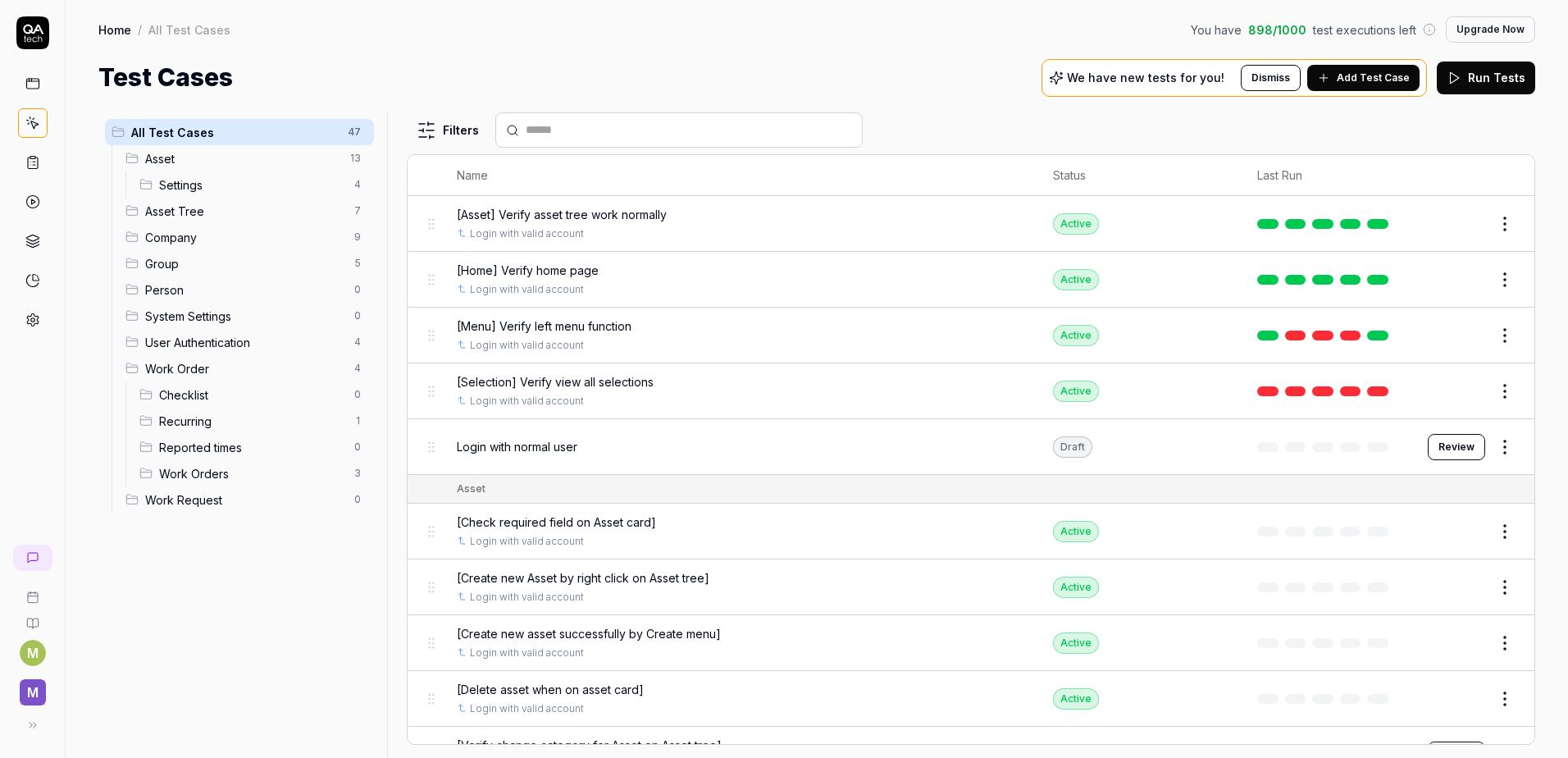
click at [1342, 78] on button "Add Test Case" at bounding box center [1363, 78] width 112 height 26
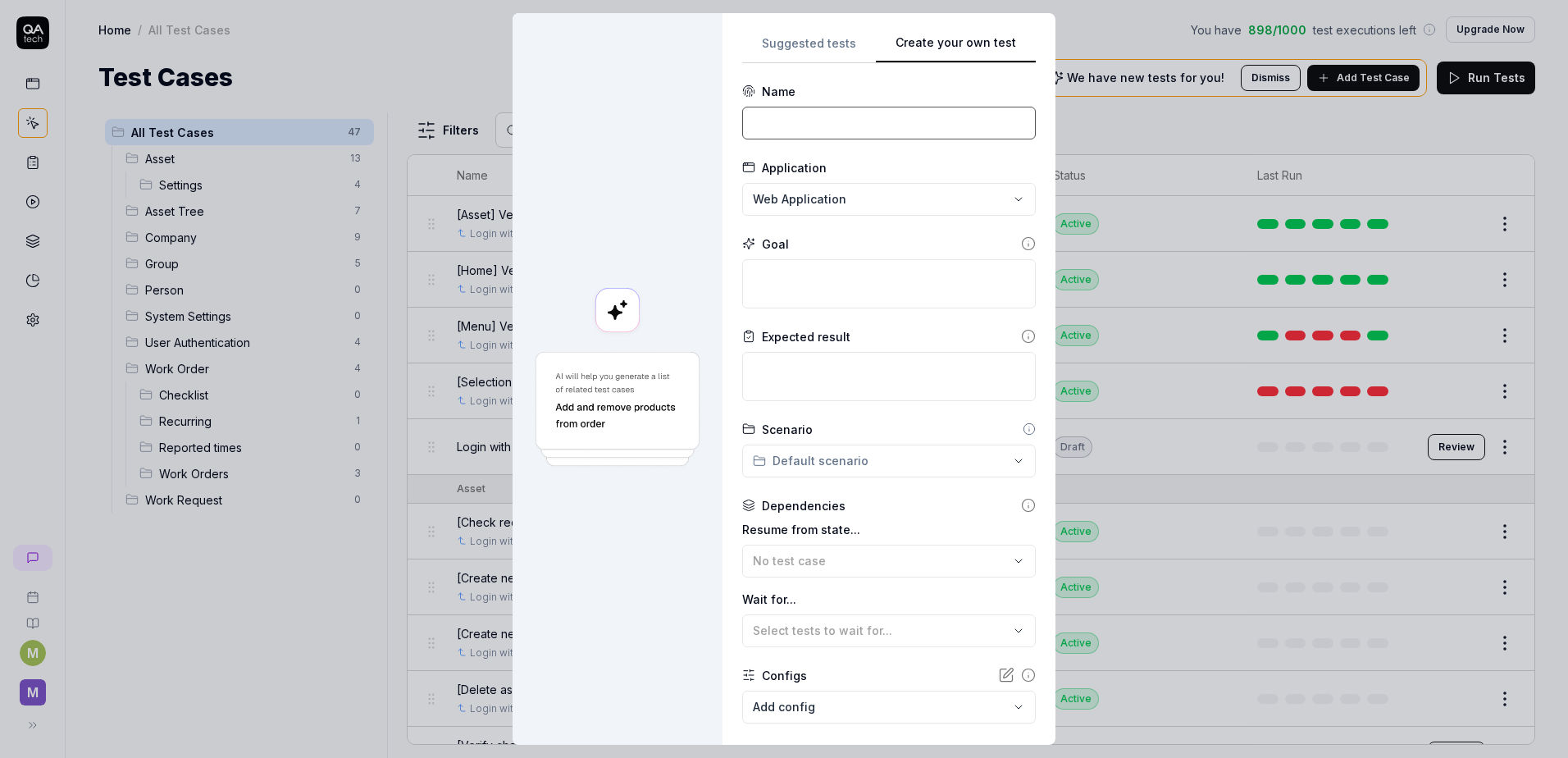
click at [806, 107] on input at bounding box center [889, 123] width 293 height 32
paste input "[MEDICAL_DATA] status to"
click at [742, 123] on input "[MEDICAL_DATA] status to" at bounding box center [889, 123] width 293 height 32
click at [928, 117] on input "Verify [MEDICAL_DATA] status to" at bounding box center [889, 123] width 293 height 32
click at [960, 122] on input "Verify [MEDICAL_DATA] status to in progress, done, completed" at bounding box center [889, 123] width 293 height 32
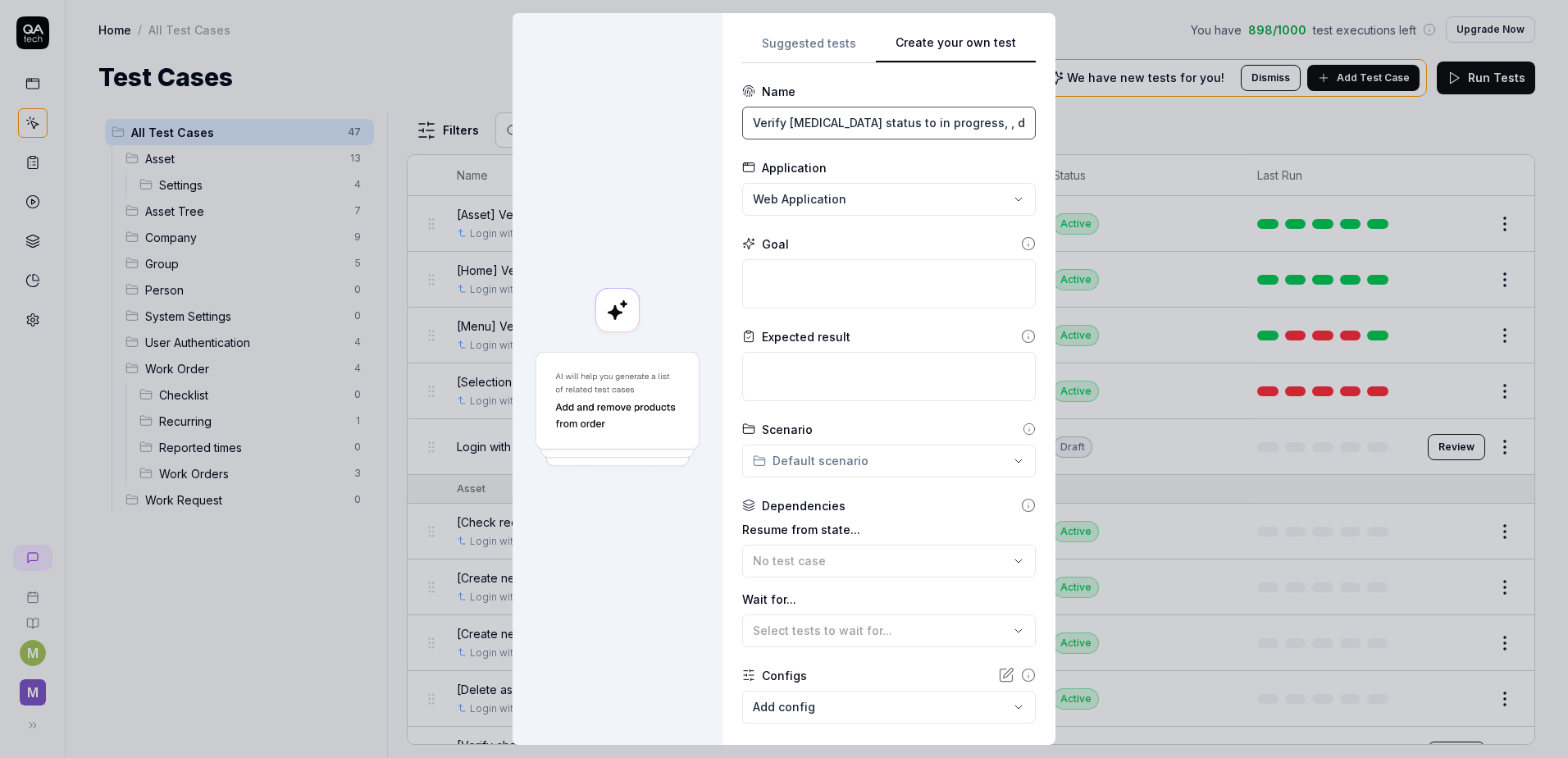
paste input "Preparation"
paste input "Planned"
click at [960, 118] on input "Verify [MEDICAL_DATA] status to in progress, Preparation, Planned, , done, comp…" at bounding box center [889, 123] width 293 height 32
paste input "Onhold"
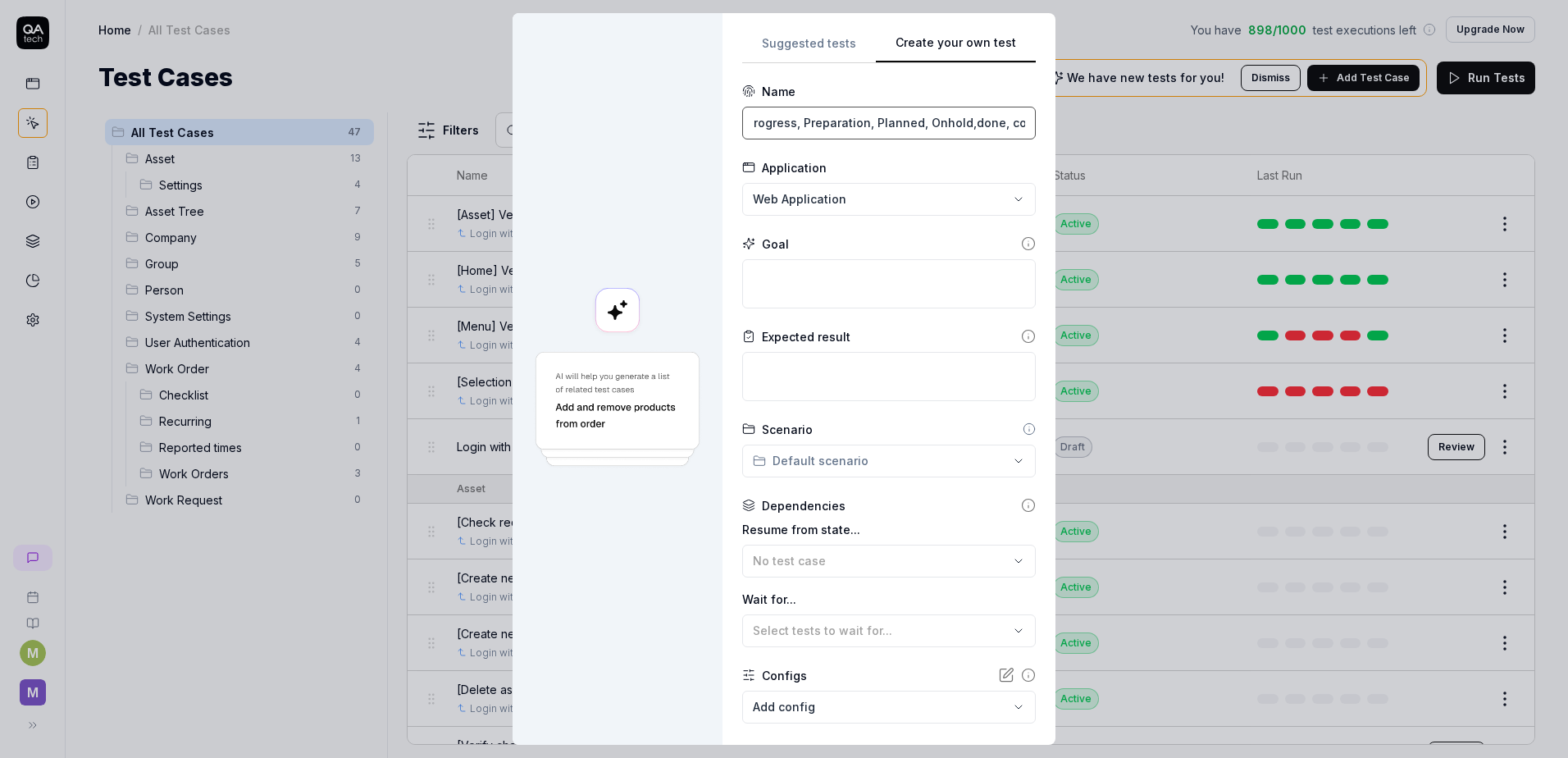
scroll to position [0, 214]
click at [812, 294] on textarea at bounding box center [889, 284] width 293 height 49
click at [831, 126] on input "Verify [MEDICAL_DATA] status to in progress, Preparation, Planned, Onhold,done,…" at bounding box center [889, 123] width 293 height 32
drag, startPoint x: 831, startPoint y: 126, endPoint x: 1002, endPoint y: 315, distance: 254.9
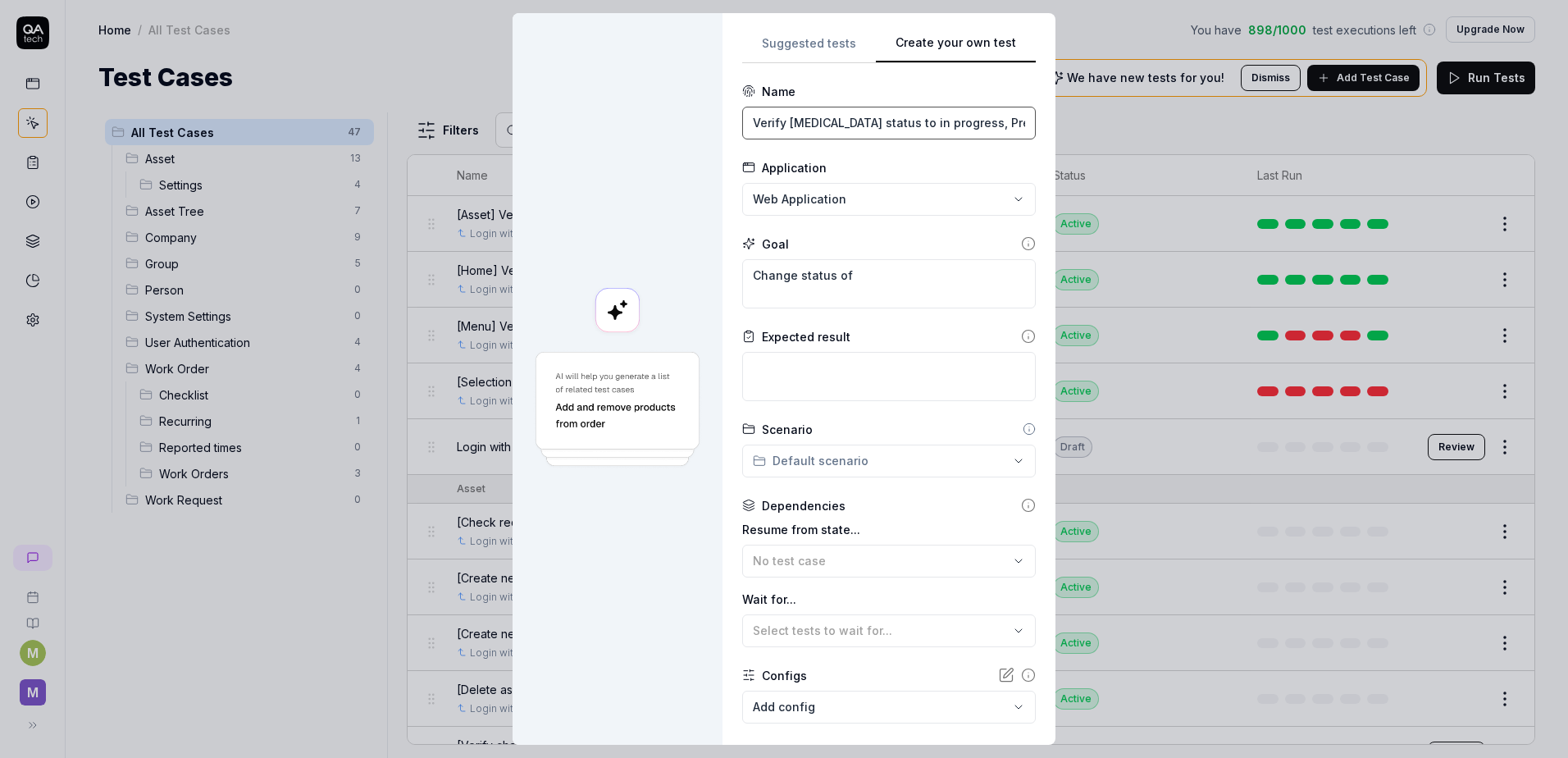
click at [831, 126] on input "Verify [MEDICAL_DATA] status to in progress, Preparation, Planned, Onhold,done,…" at bounding box center [889, 123] width 293 height 32
click at [882, 278] on textarea "Change status of" at bounding box center [889, 284] width 293 height 49
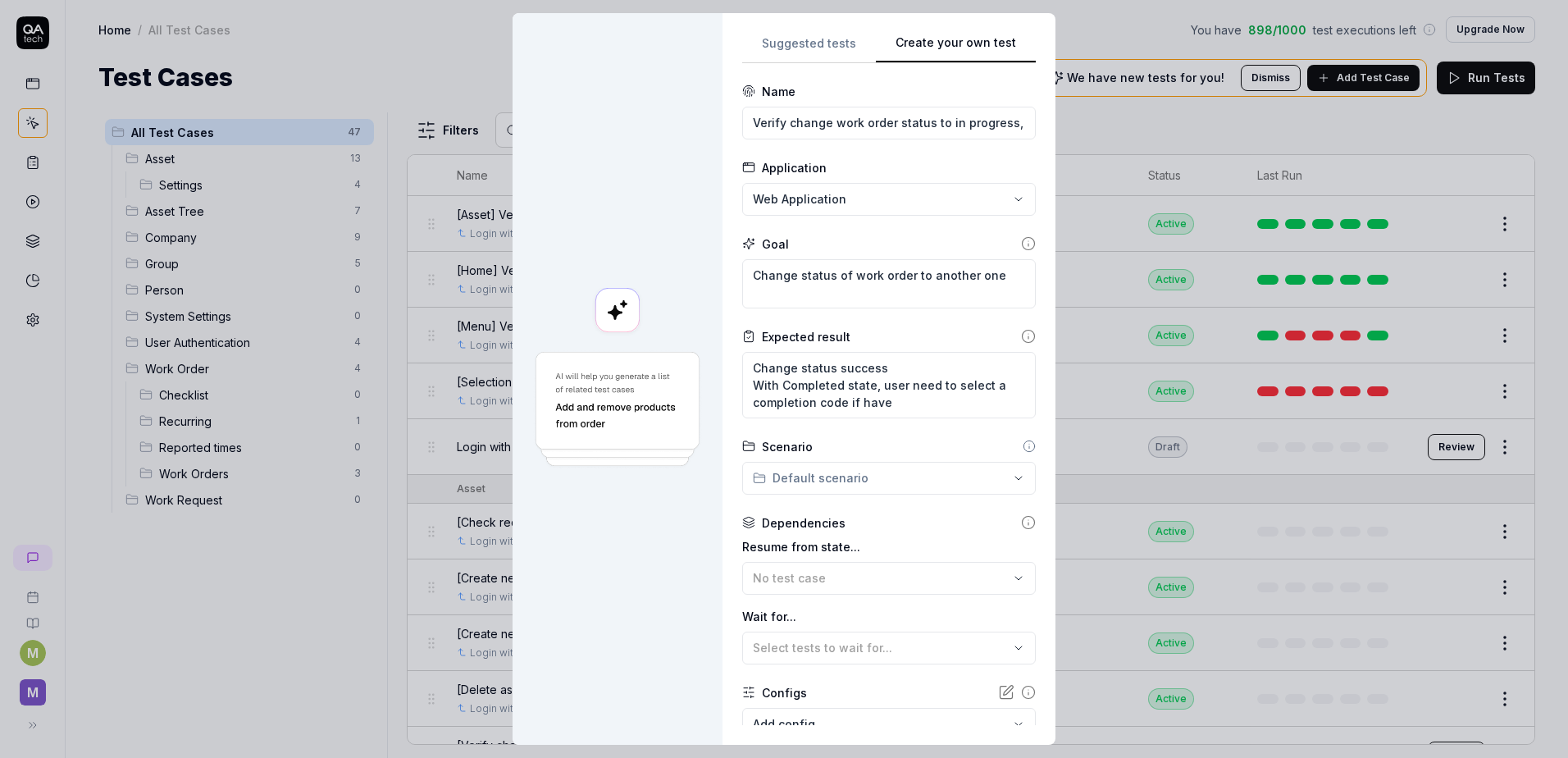
click at [913, 468] on div "**********" at bounding box center [784, 379] width 1568 height 758
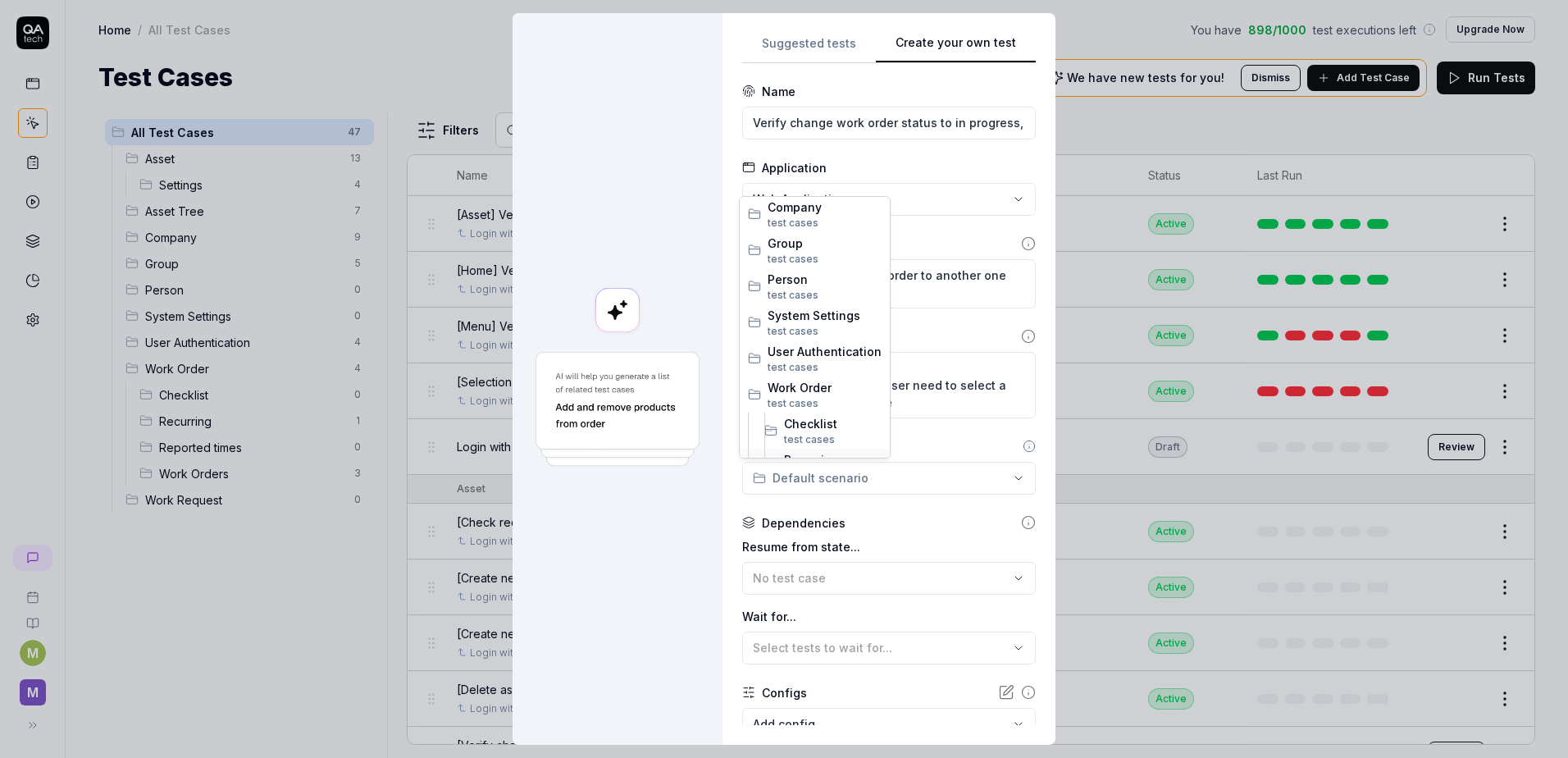
scroll to position [244, 0]
click at [839, 388] on span "Work Orders" at bounding box center [833, 397] width 97 height 18
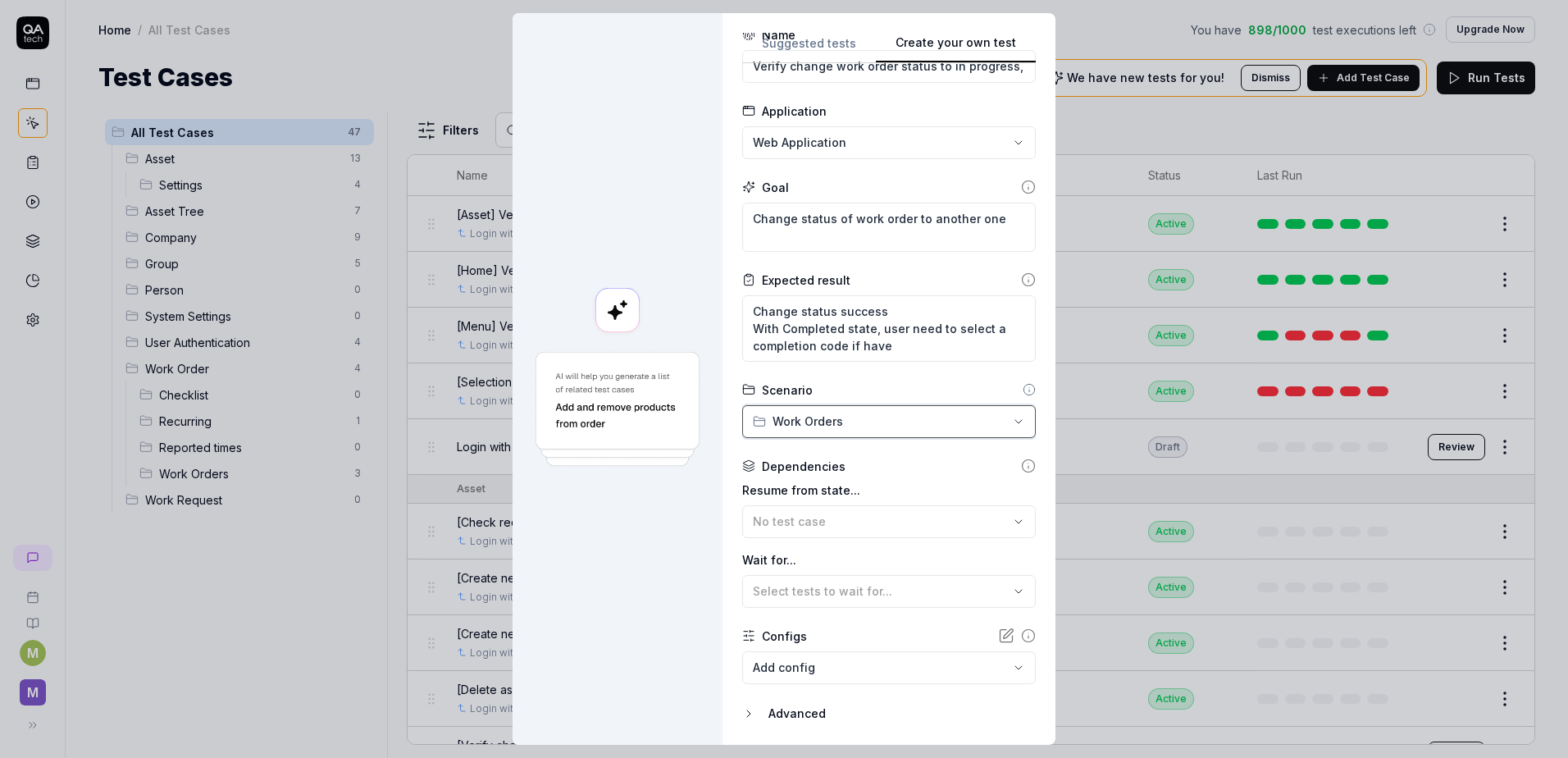
scroll to position [108, 0]
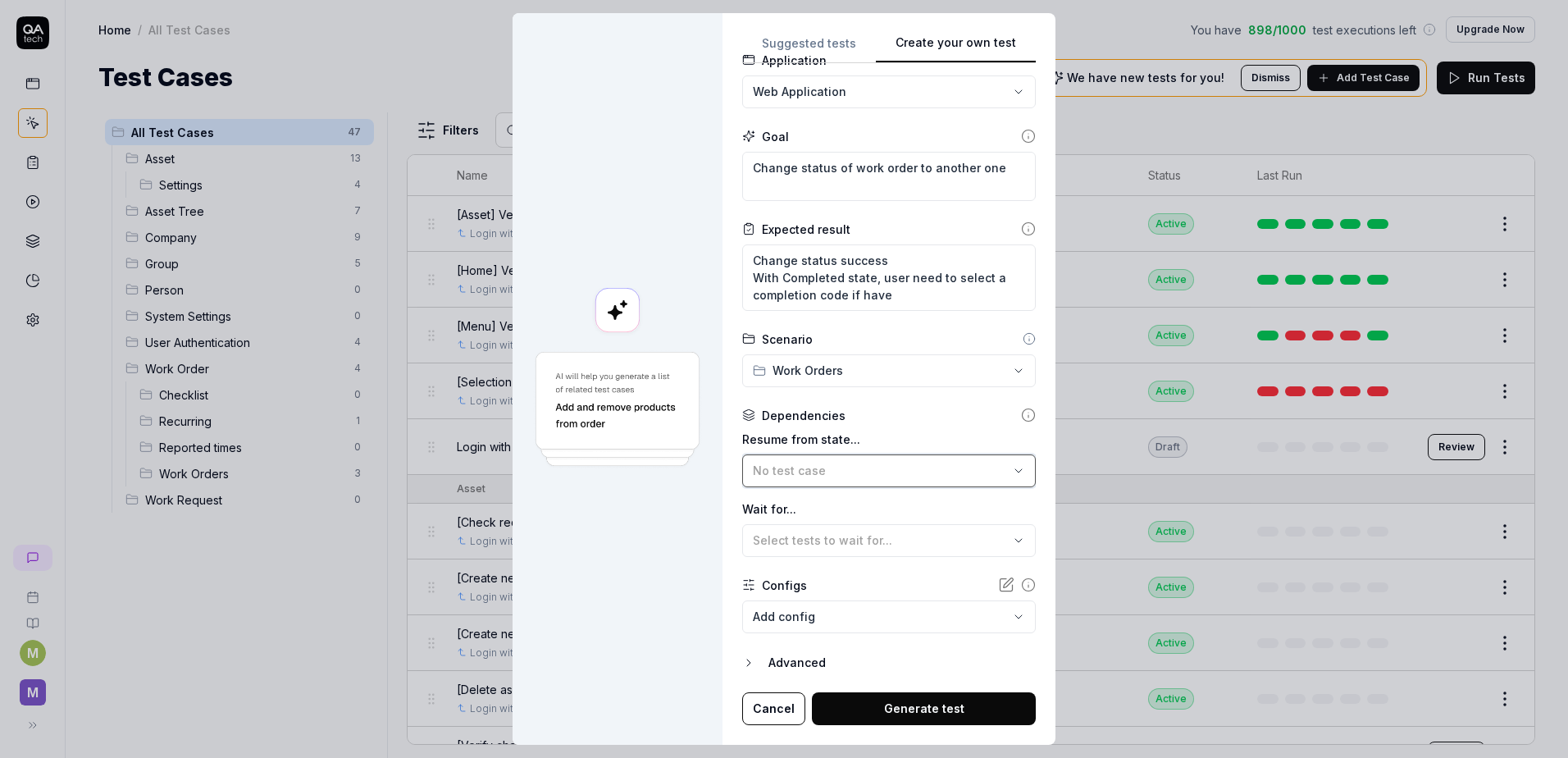
click at [820, 470] on div "No test case" at bounding box center [881, 470] width 256 height 18
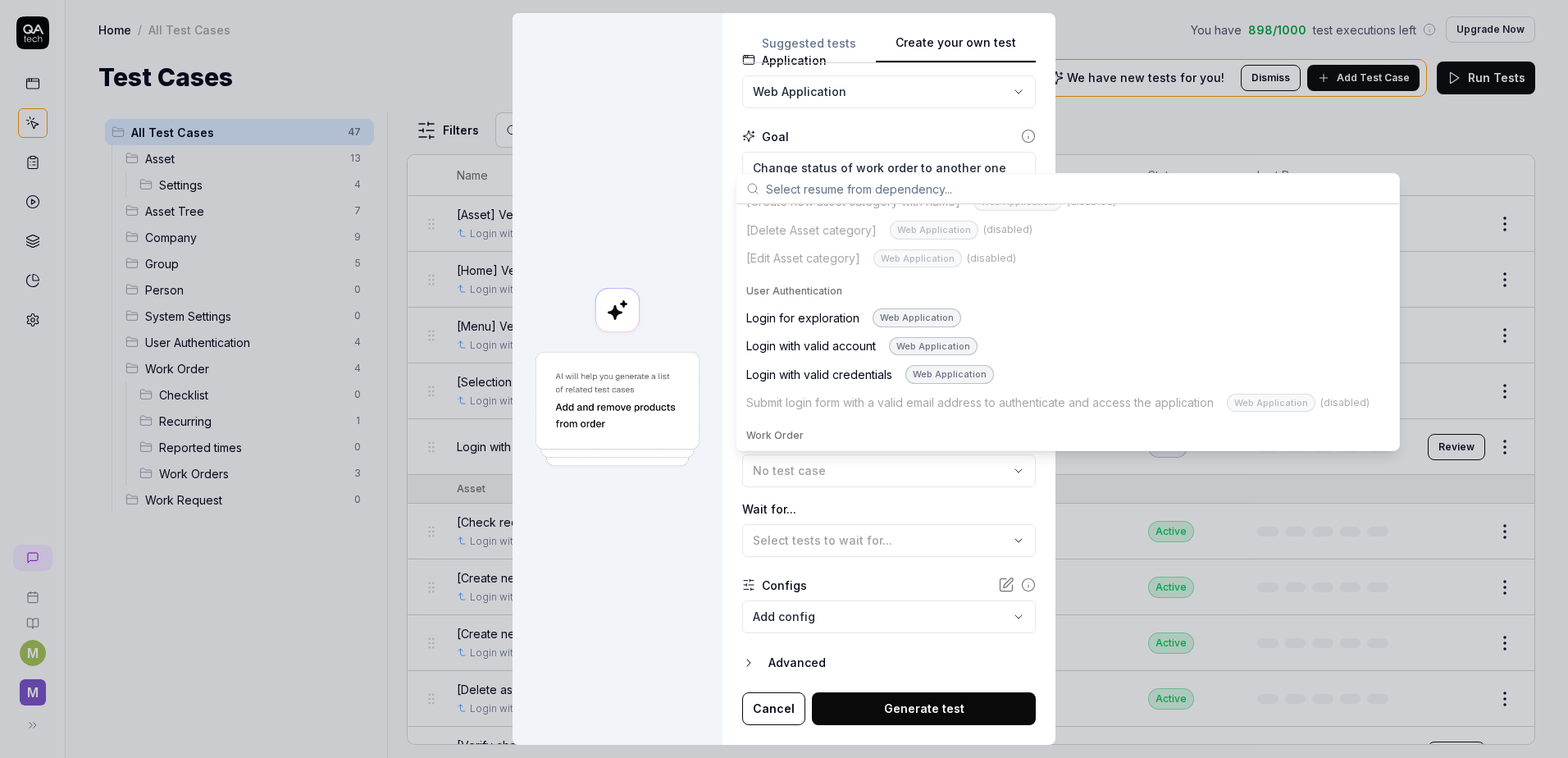
scroll to position [1312, 0]
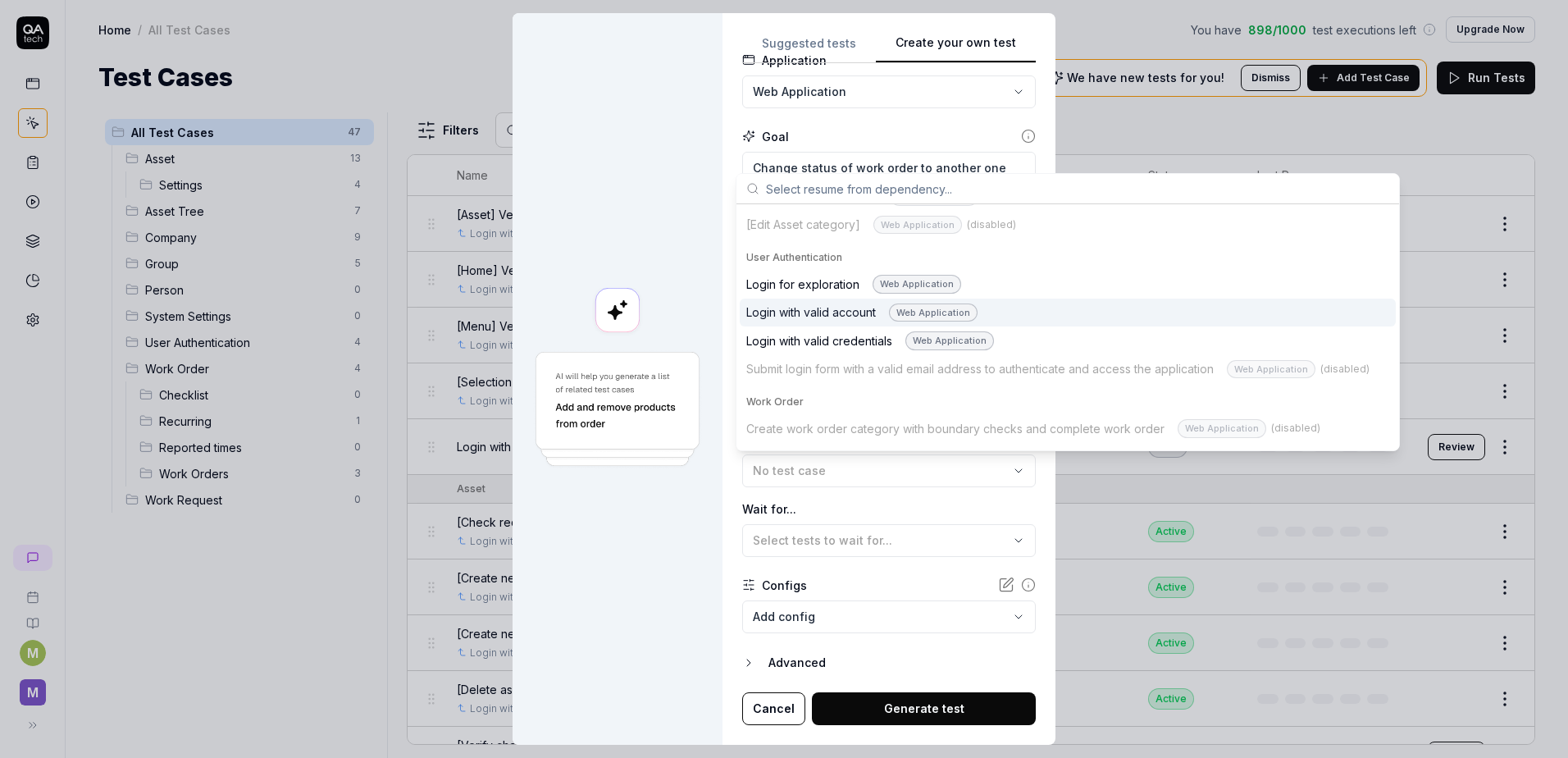
click at [854, 308] on div "Login with valid account Web Application" at bounding box center [862, 313] width 231 height 19
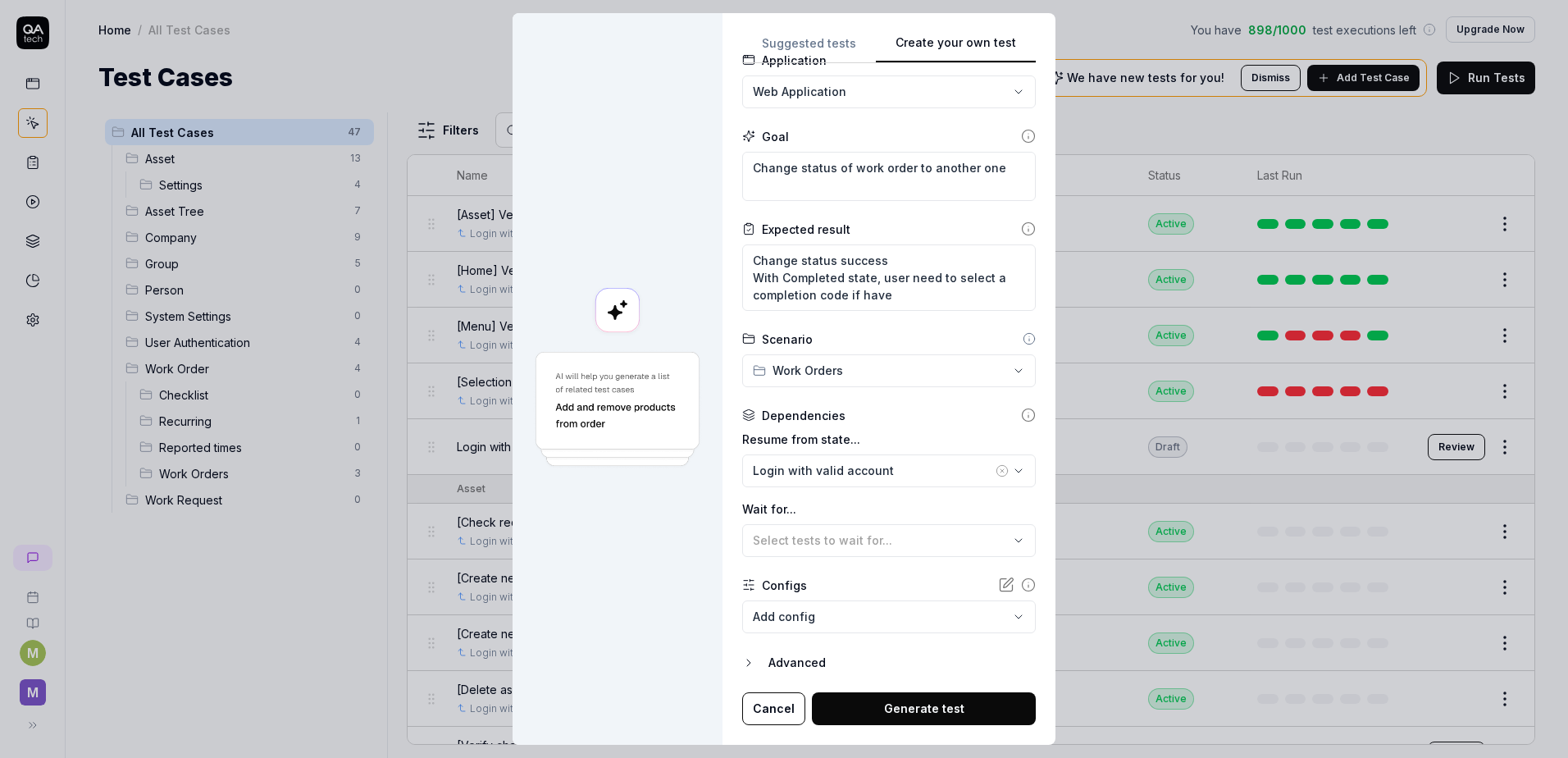
click at [897, 698] on button "Generate test" at bounding box center [925, 708] width 224 height 32
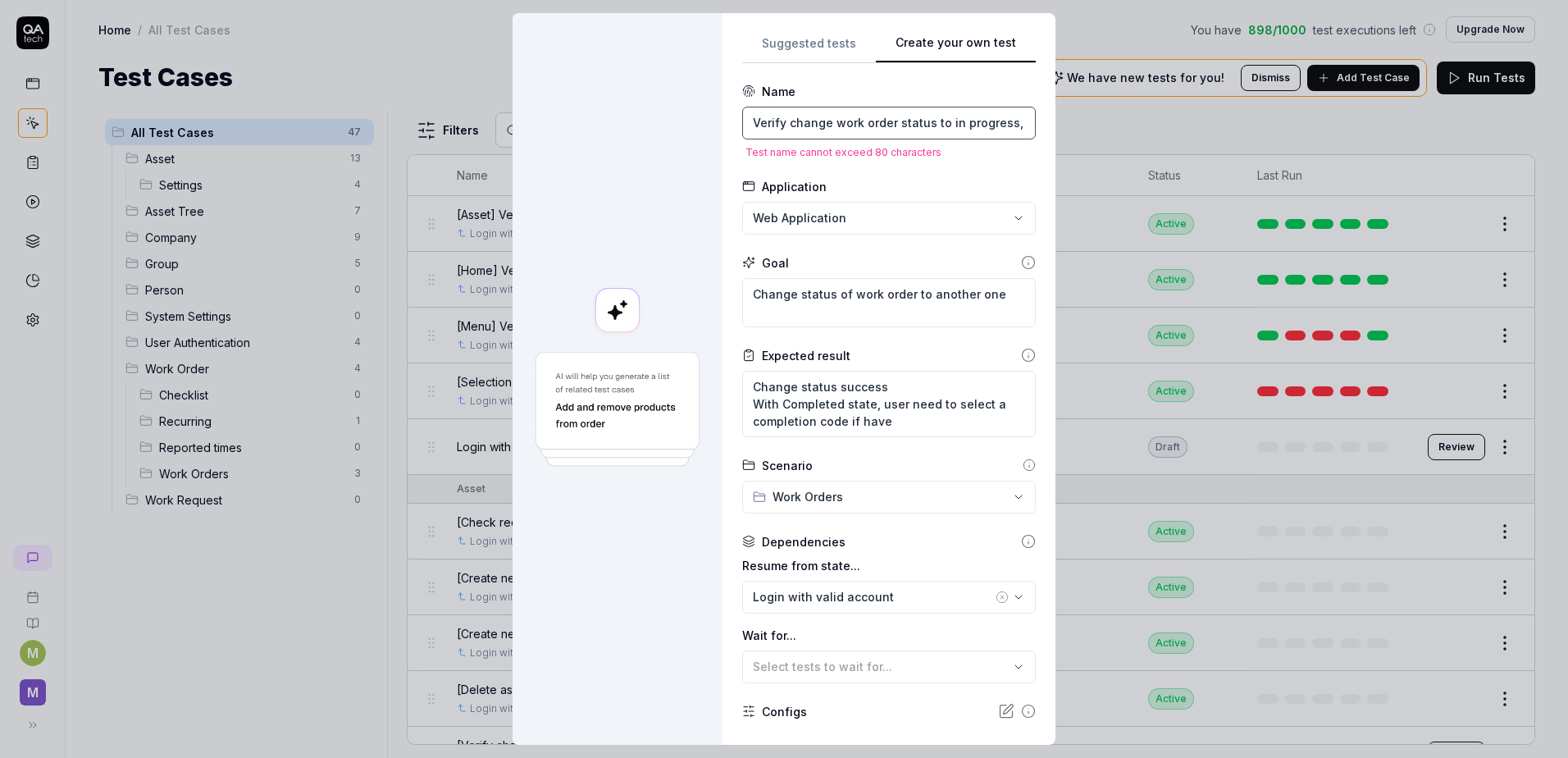
scroll to position [0, 257]
drag, startPoint x: 925, startPoint y: 119, endPoint x: 1108, endPoint y: 130, distance: 183.3
click at [1108, 130] on div "**********" at bounding box center [784, 379] width 1568 height 758
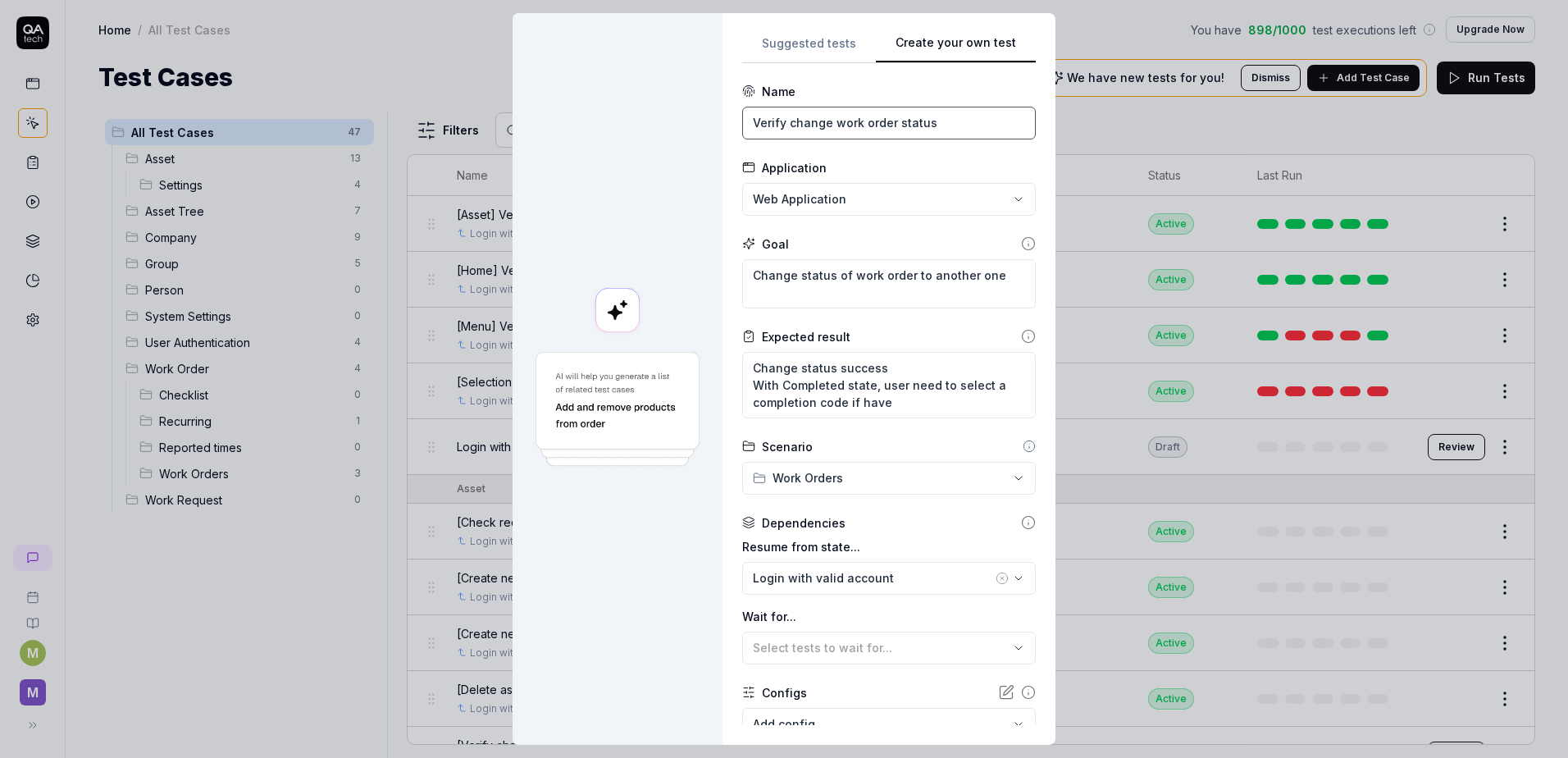
scroll to position [0, 0]
click at [806, 293] on textarea "Change status of work order to another one" at bounding box center [889, 284] width 293 height 49
click at [986, 282] on textarea "Change status of work order to another one" at bounding box center [889, 284] width 293 height 49
paste textarea "to in progress, Preparation, Planned, Onhold,done, completed"
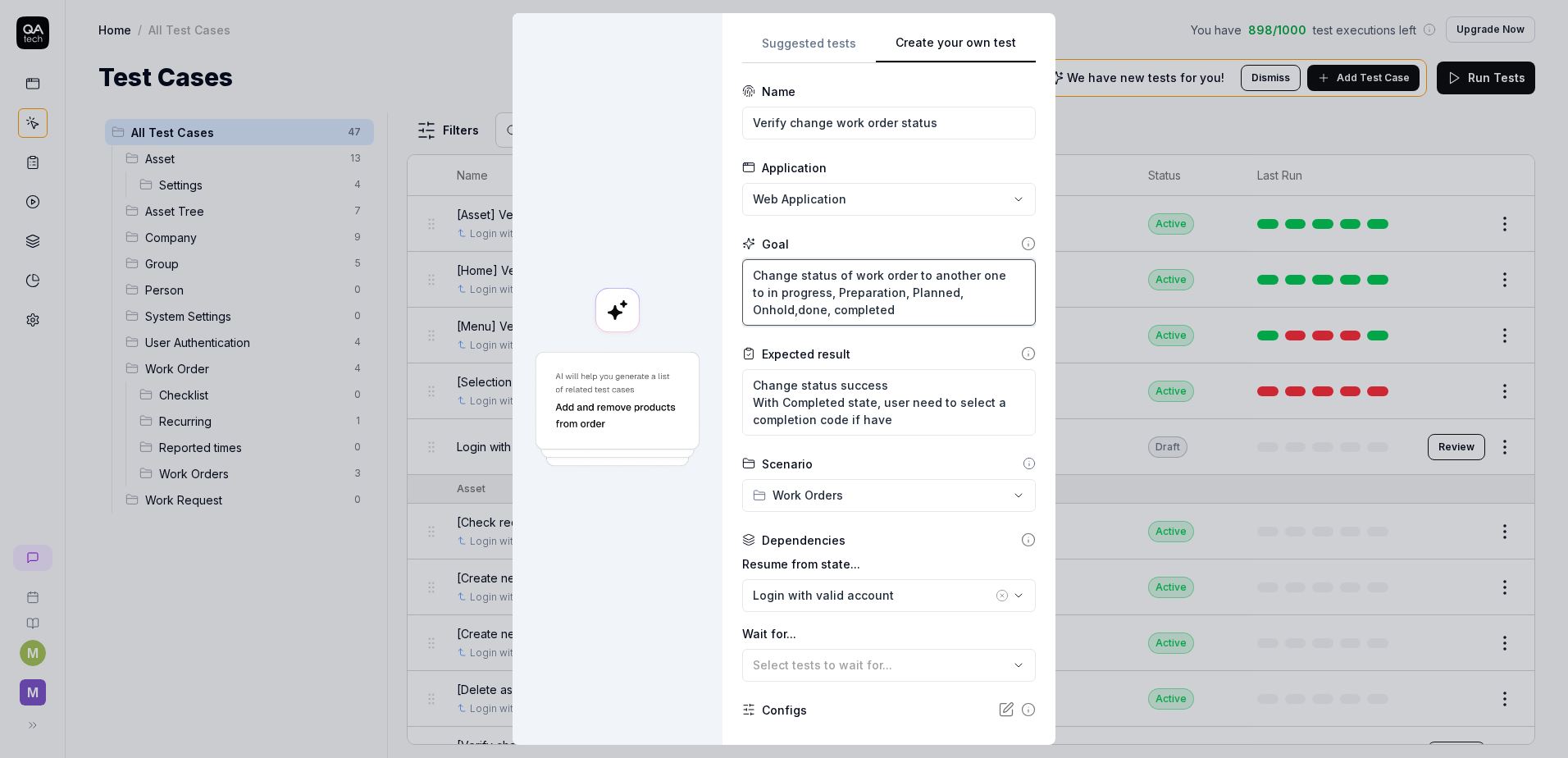
drag, startPoint x: 759, startPoint y: 292, endPoint x: 960, endPoint y: 453, distance: 257.5
click at [761, 298] on textarea "Change status of work order to another one to in progress, Preparation, Planned…" at bounding box center [889, 292] width 293 height 67
click at [899, 314] on textarea "Change status of work order to another one ( in progress, Preparation, Planned,…" at bounding box center [889, 292] width 293 height 67
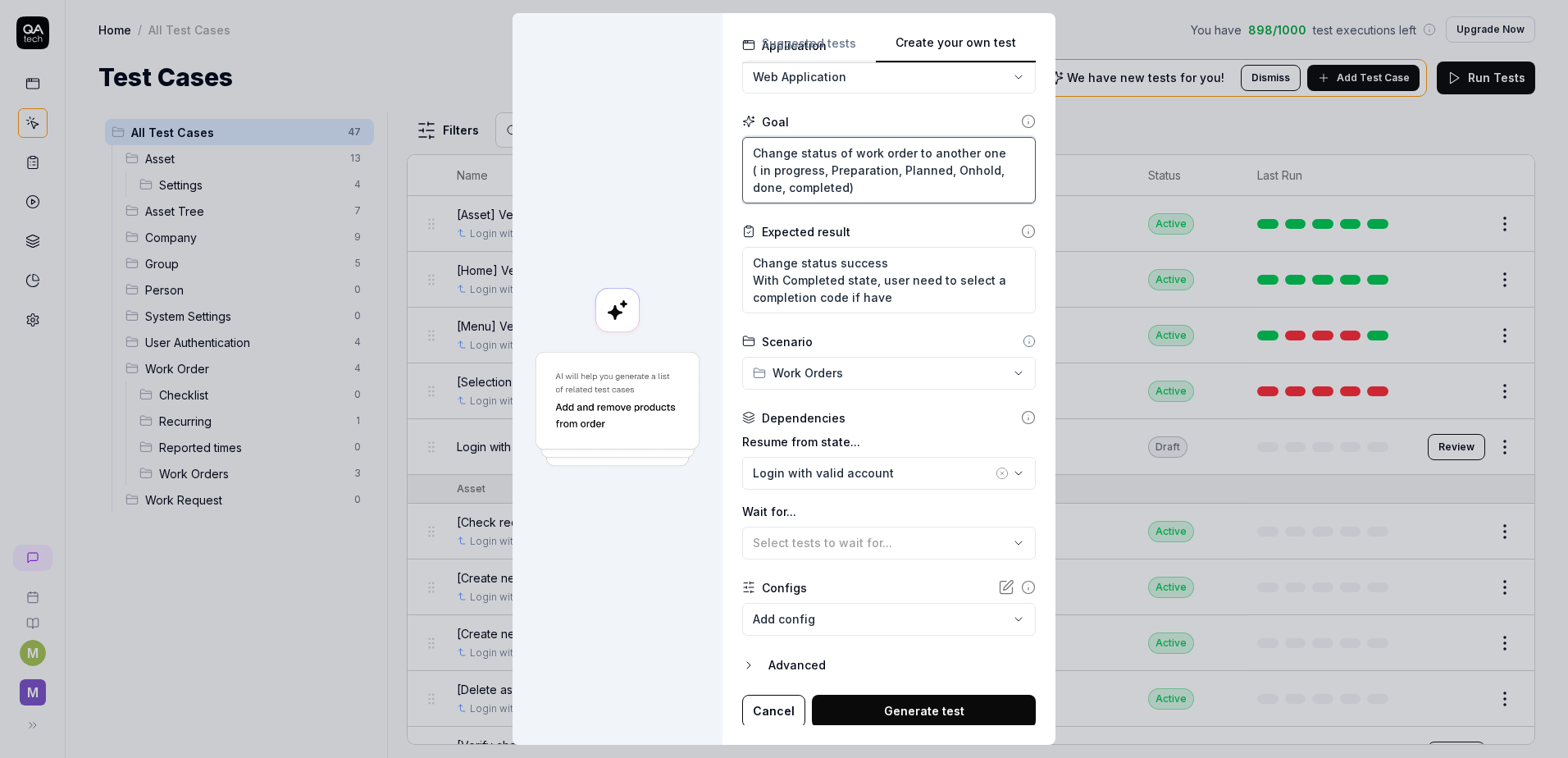
scroll to position [124, 0]
click at [904, 698] on button "Generate test" at bounding box center [925, 708] width 224 height 32
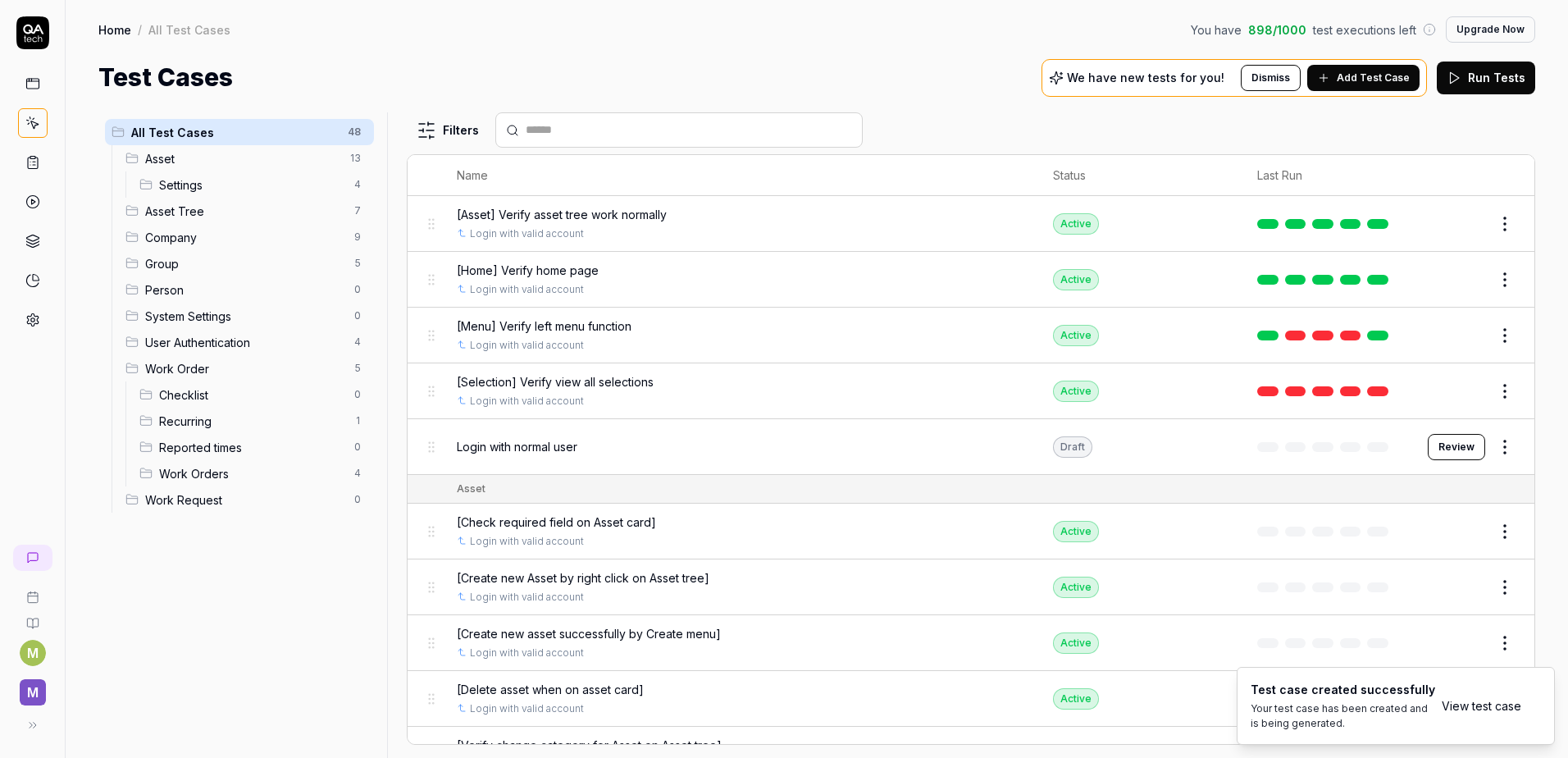
drag, startPoint x: 198, startPoint y: 477, endPoint x: 606, endPoint y: 473, distance: 408.0
click at [198, 477] on span "Work Orders" at bounding box center [252, 474] width 186 height 18
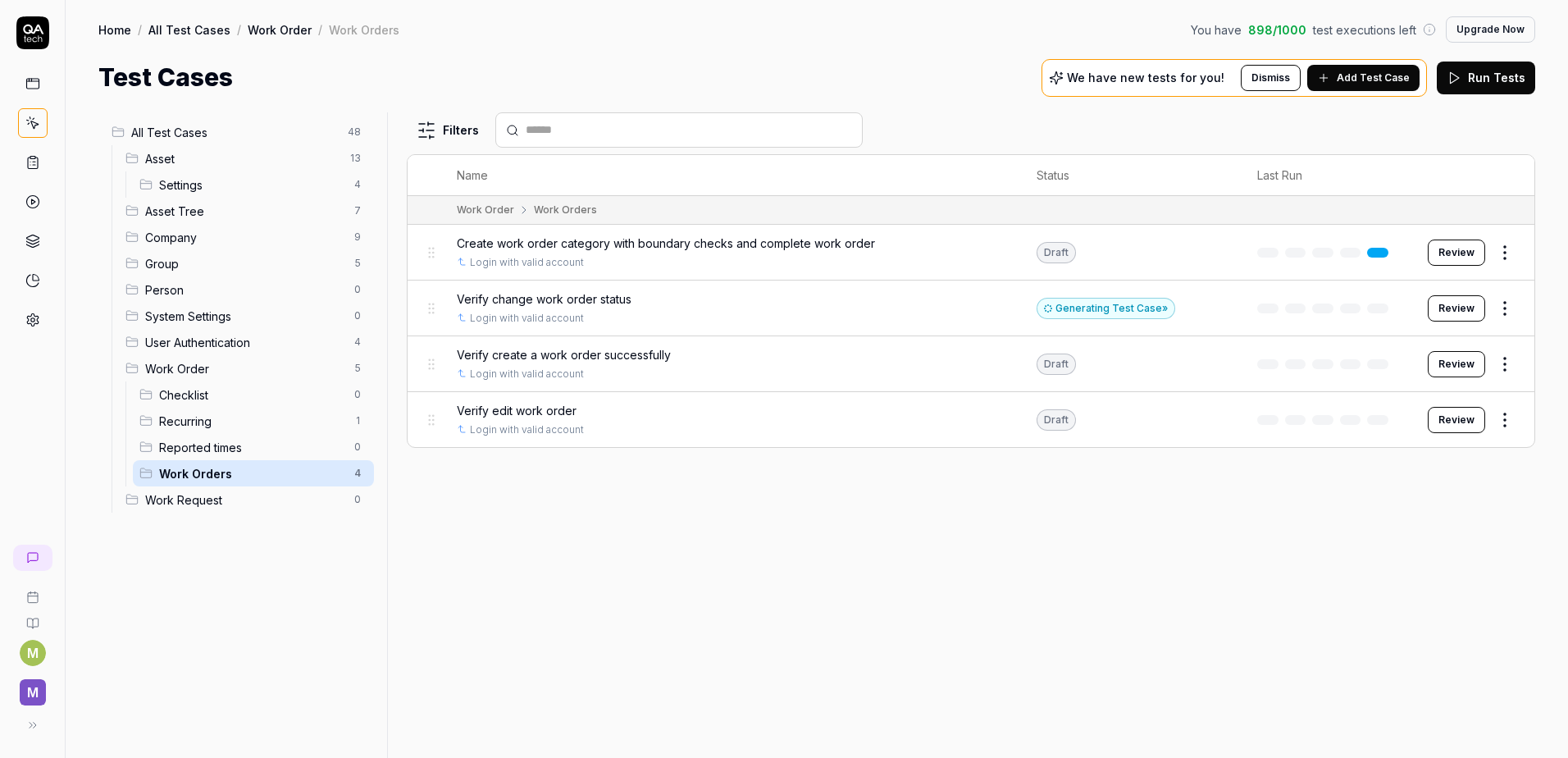
click at [1354, 71] on span "Add Test Case" at bounding box center [1373, 78] width 73 height 15
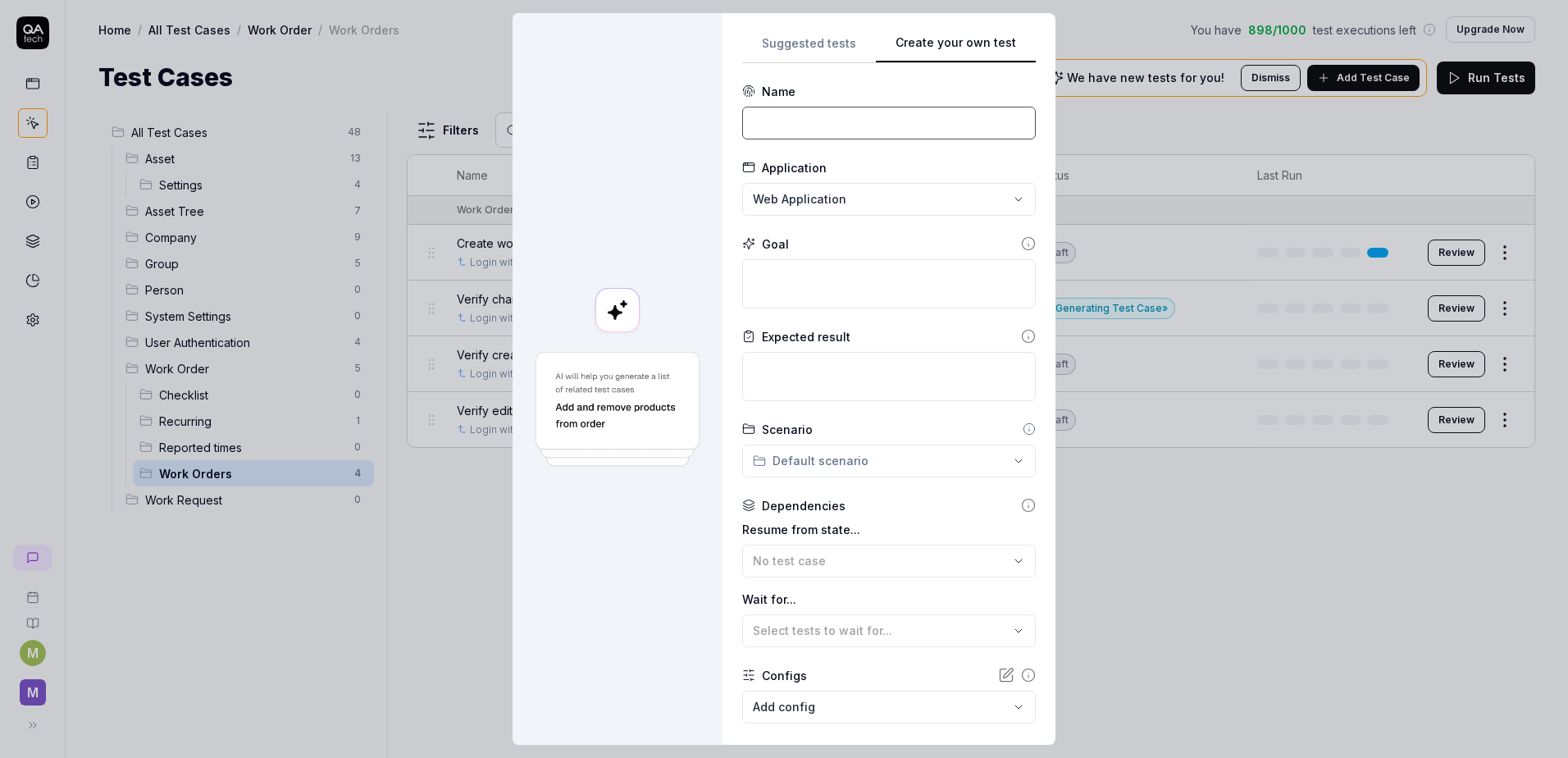
click at [804, 124] on input at bounding box center [889, 123] width 293 height 32
paste input "Reopen a completed job to status"
click at [747, 119] on input "Reopen a completed job to status" at bounding box center [889, 123] width 293 height 32
click at [957, 290] on textarea at bounding box center [889, 284] width 293 height 49
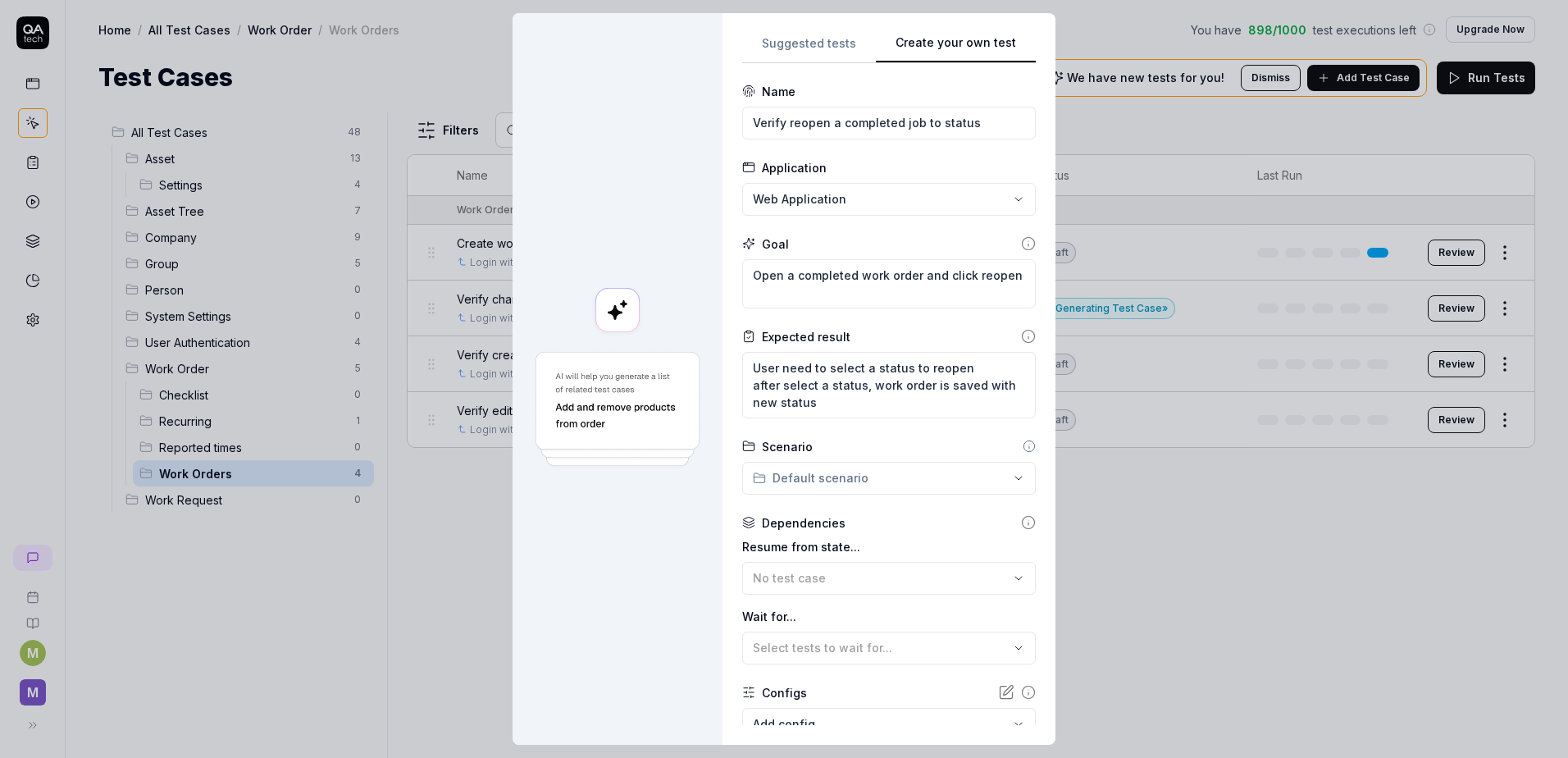
click at [864, 479] on div "**********" at bounding box center [784, 379] width 1568 height 758
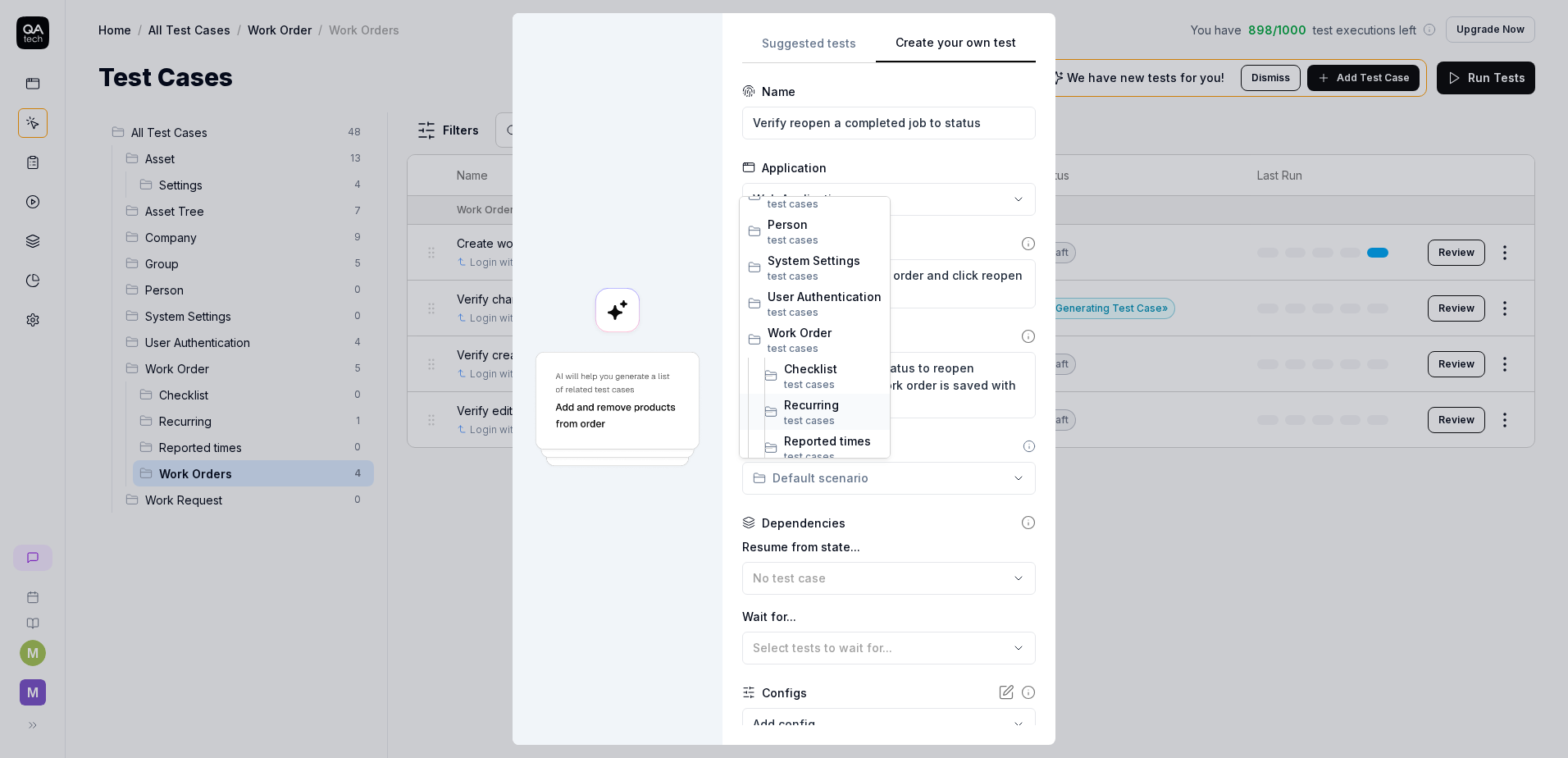
scroll to position [244, 0]
click at [813, 407] on span "test case" at bounding box center [807, 412] width 46 height 12
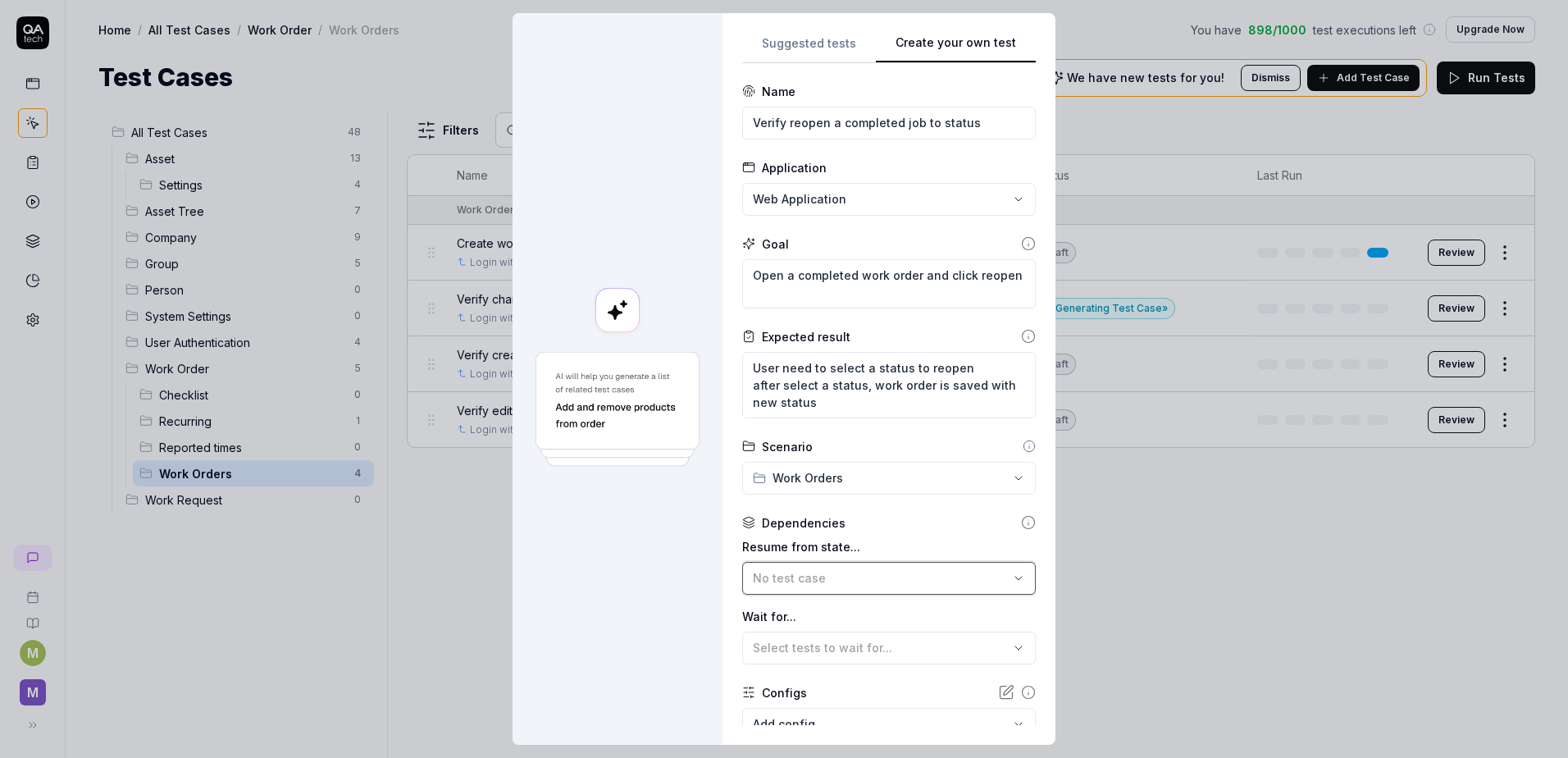
click at [832, 578] on div "No test case" at bounding box center [881, 578] width 256 height 18
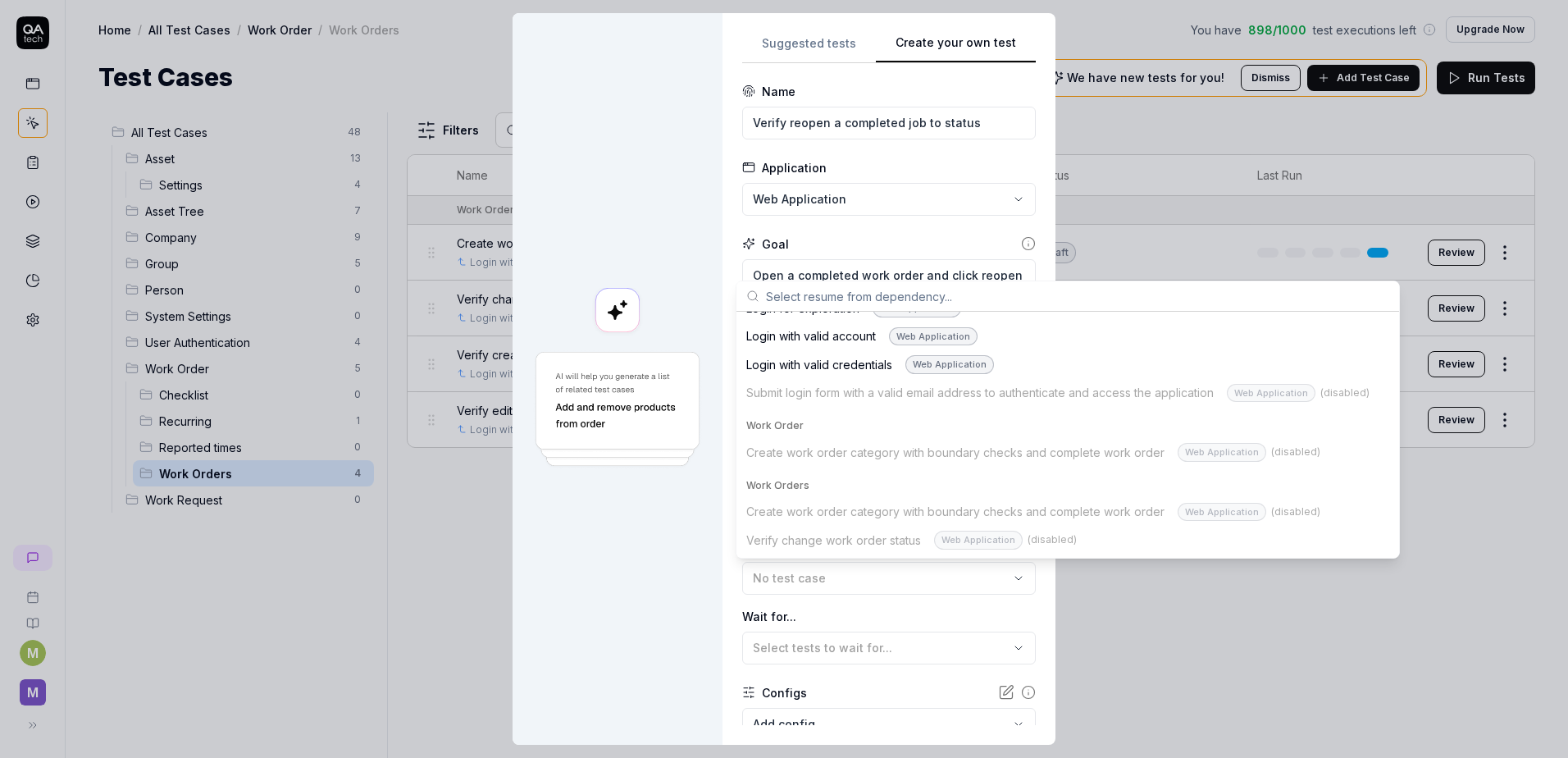
scroll to position [1371, 0]
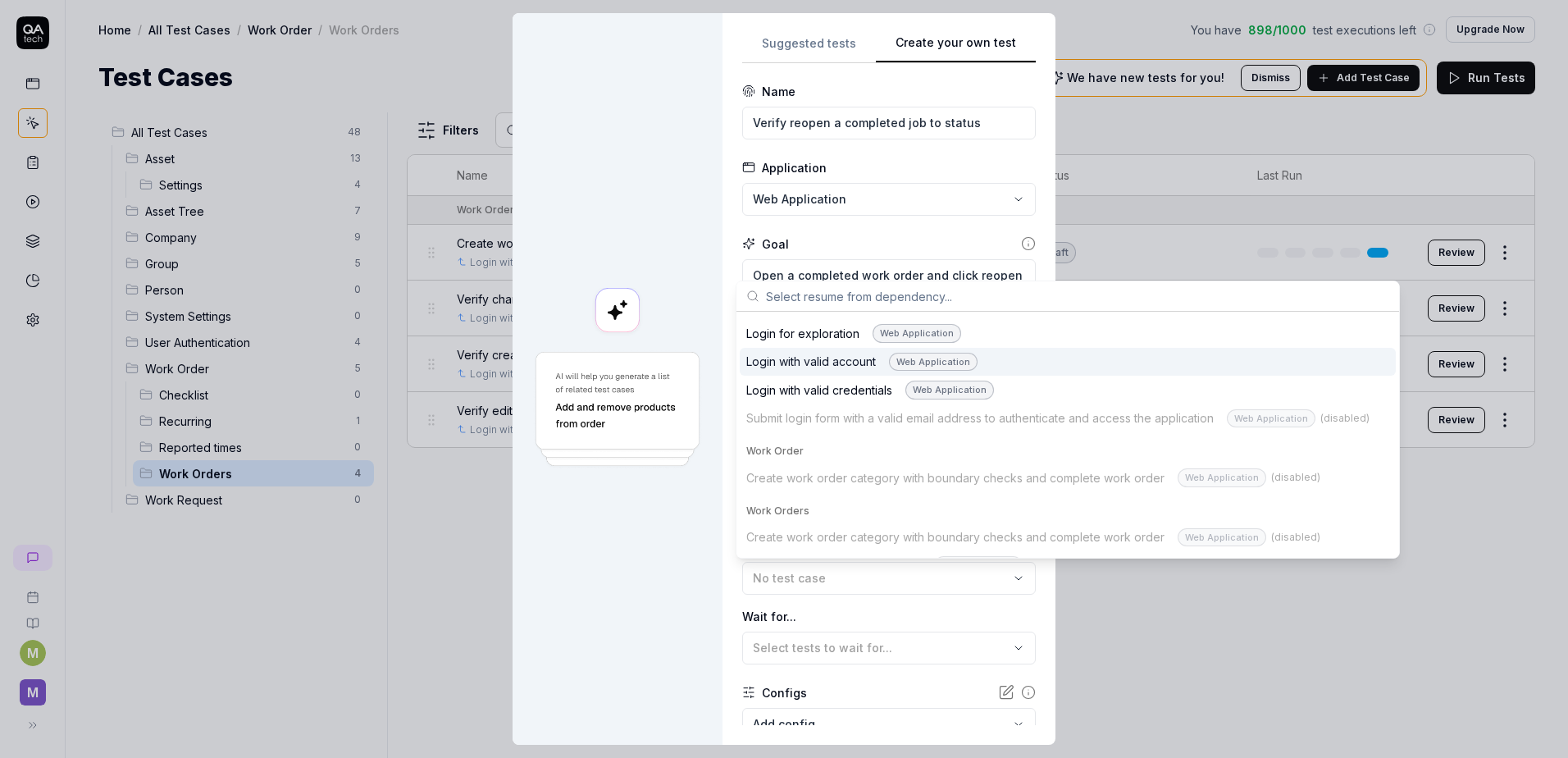
click at [851, 364] on div "Login with valid account Web Application" at bounding box center [862, 362] width 231 height 19
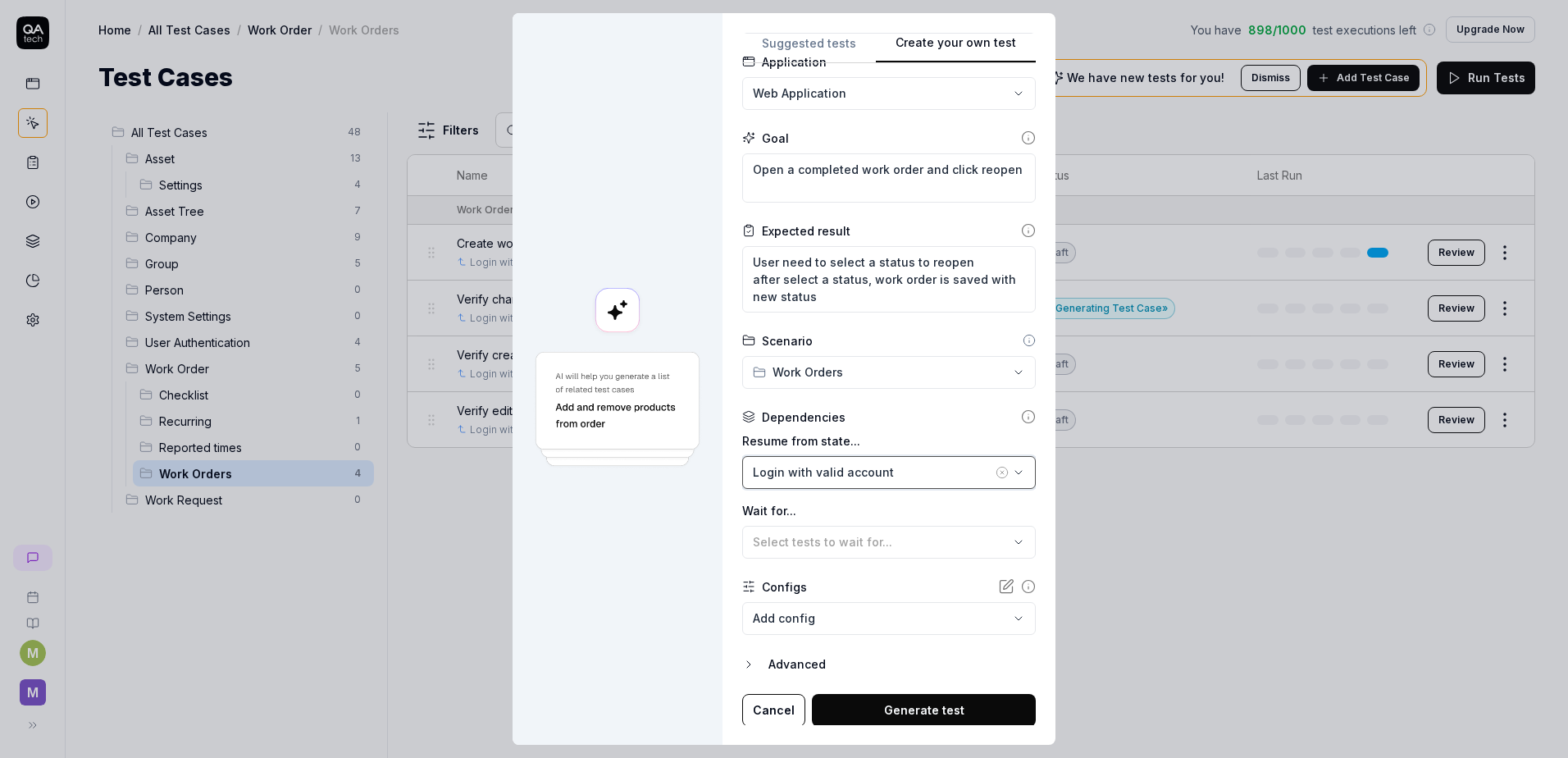
scroll to position [108, 0]
click at [919, 705] on button "Generate test" at bounding box center [925, 708] width 224 height 32
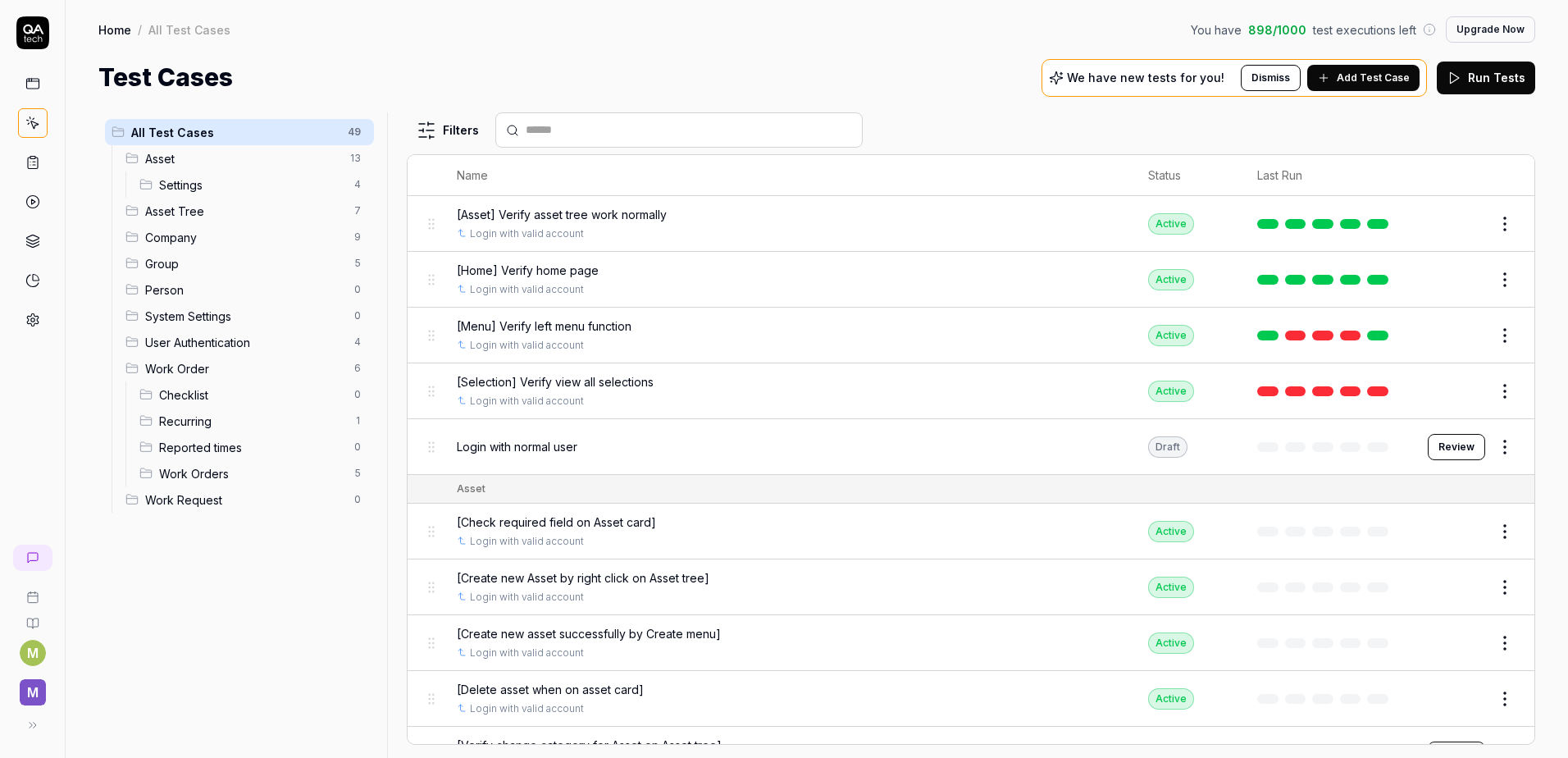
click at [1353, 77] on span "Add Test Case" at bounding box center [1373, 78] width 73 height 15
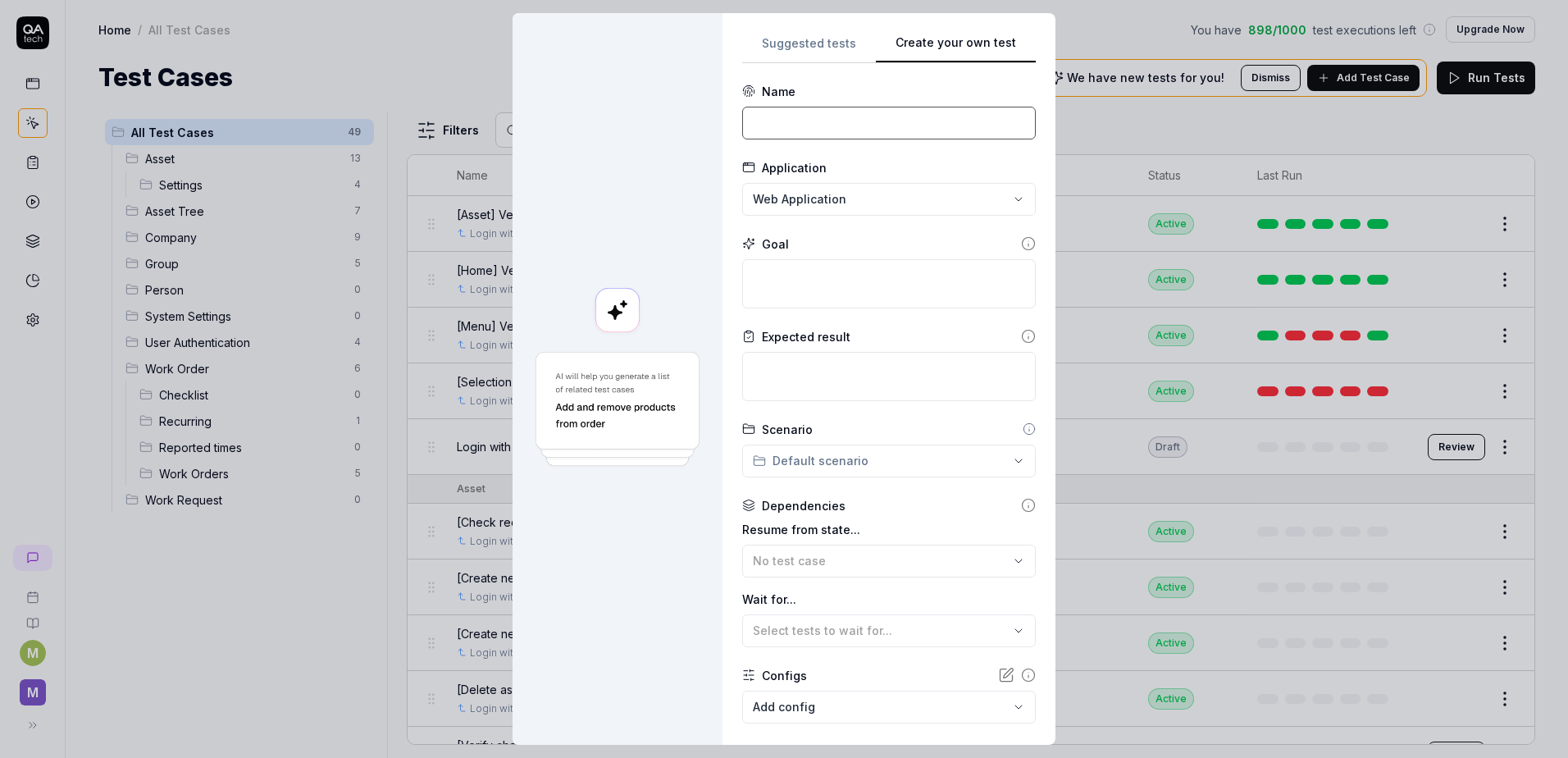
click at [812, 128] on input at bounding box center [889, 123] width 293 height 32
paste input "Create job from issue"
click at [747, 124] on input "Create job from issue" at bounding box center [889, 123] width 293 height 32
click at [756, 279] on textarea at bounding box center [889, 284] width 293 height 49
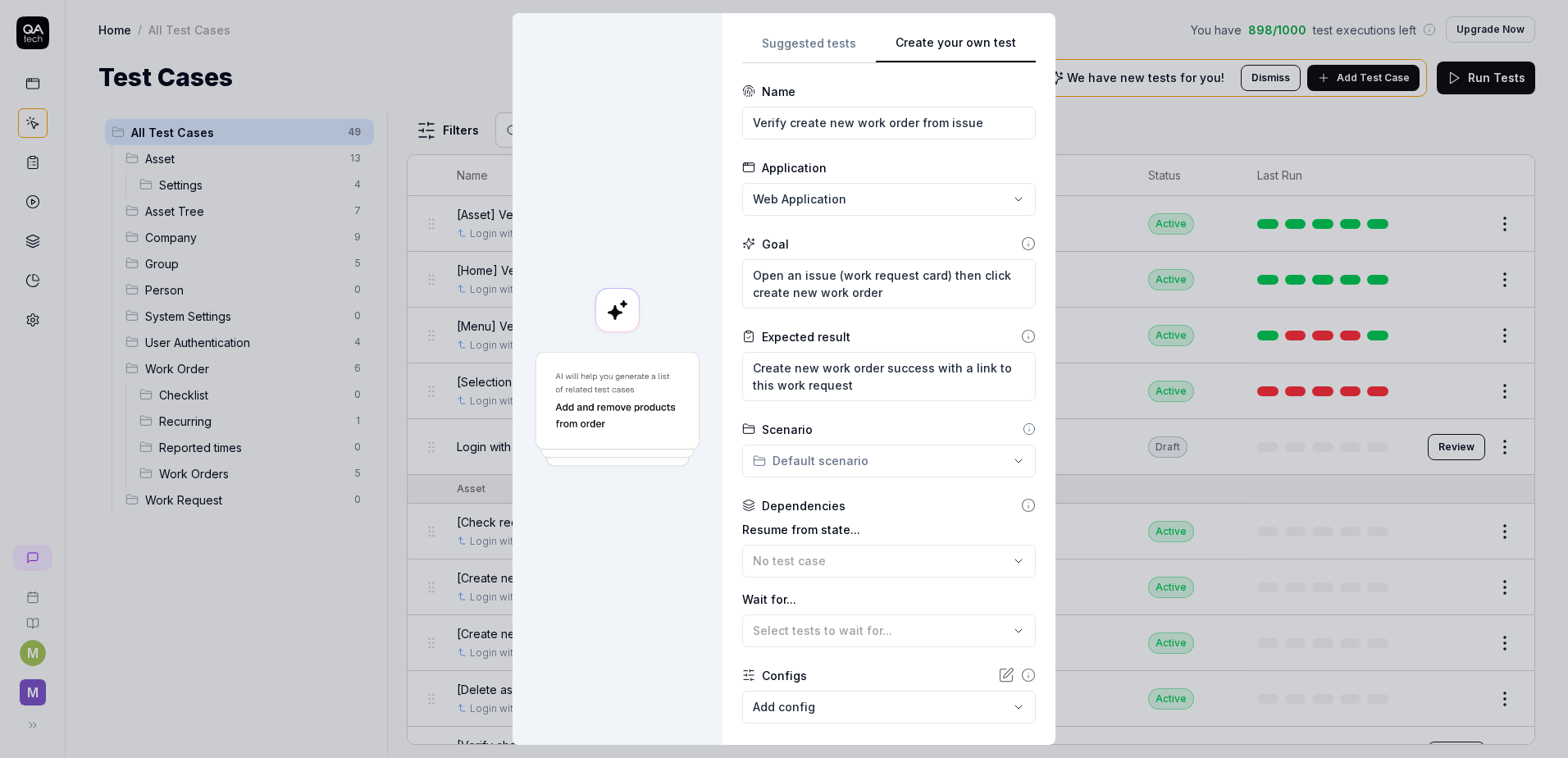
click at [833, 458] on div "**********" at bounding box center [784, 379] width 1568 height 758
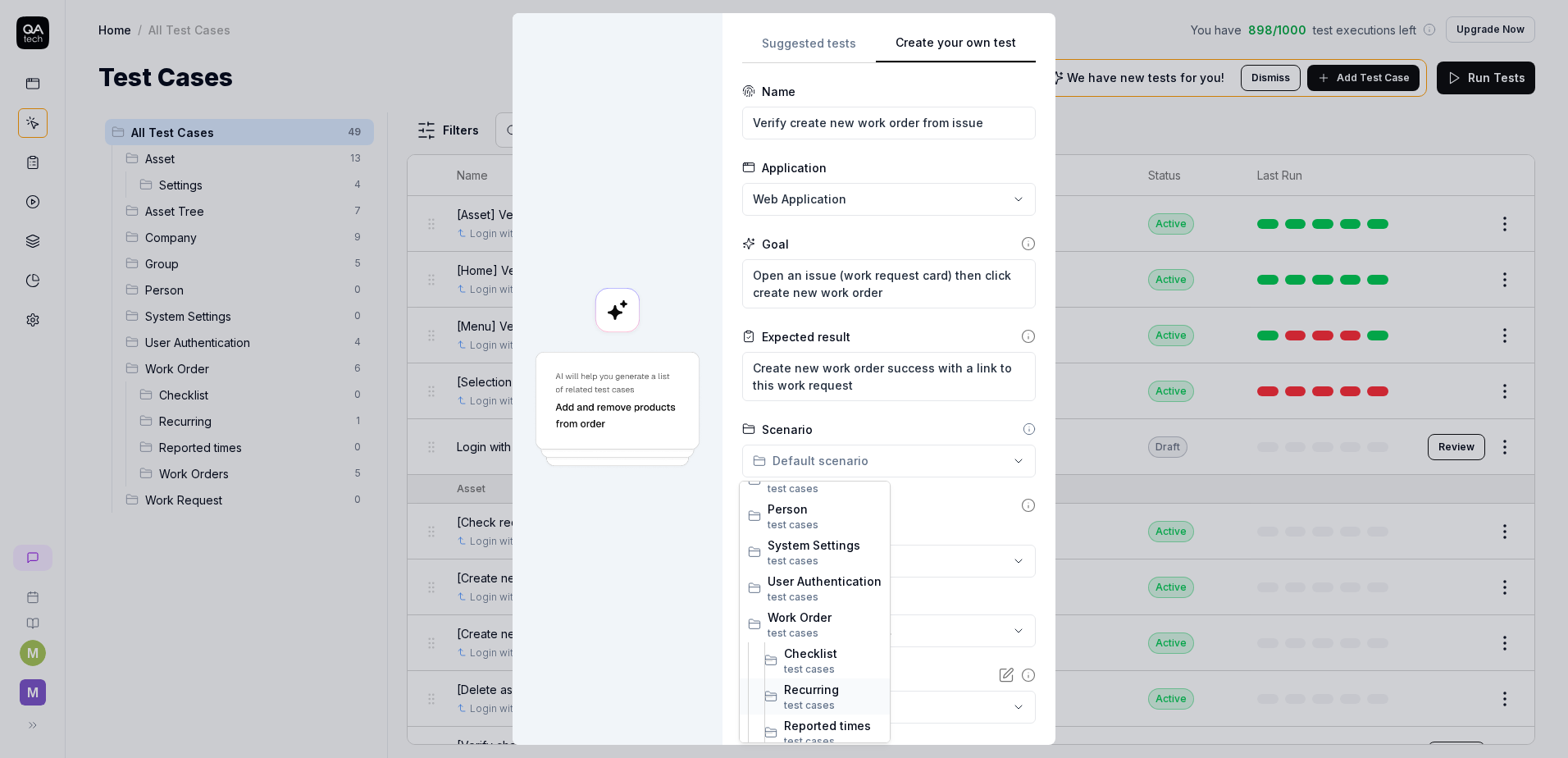
scroll to position [244, 0]
click at [825, 679] on span "Work Orders" at bounding box center [833, 681] width 97 height 18
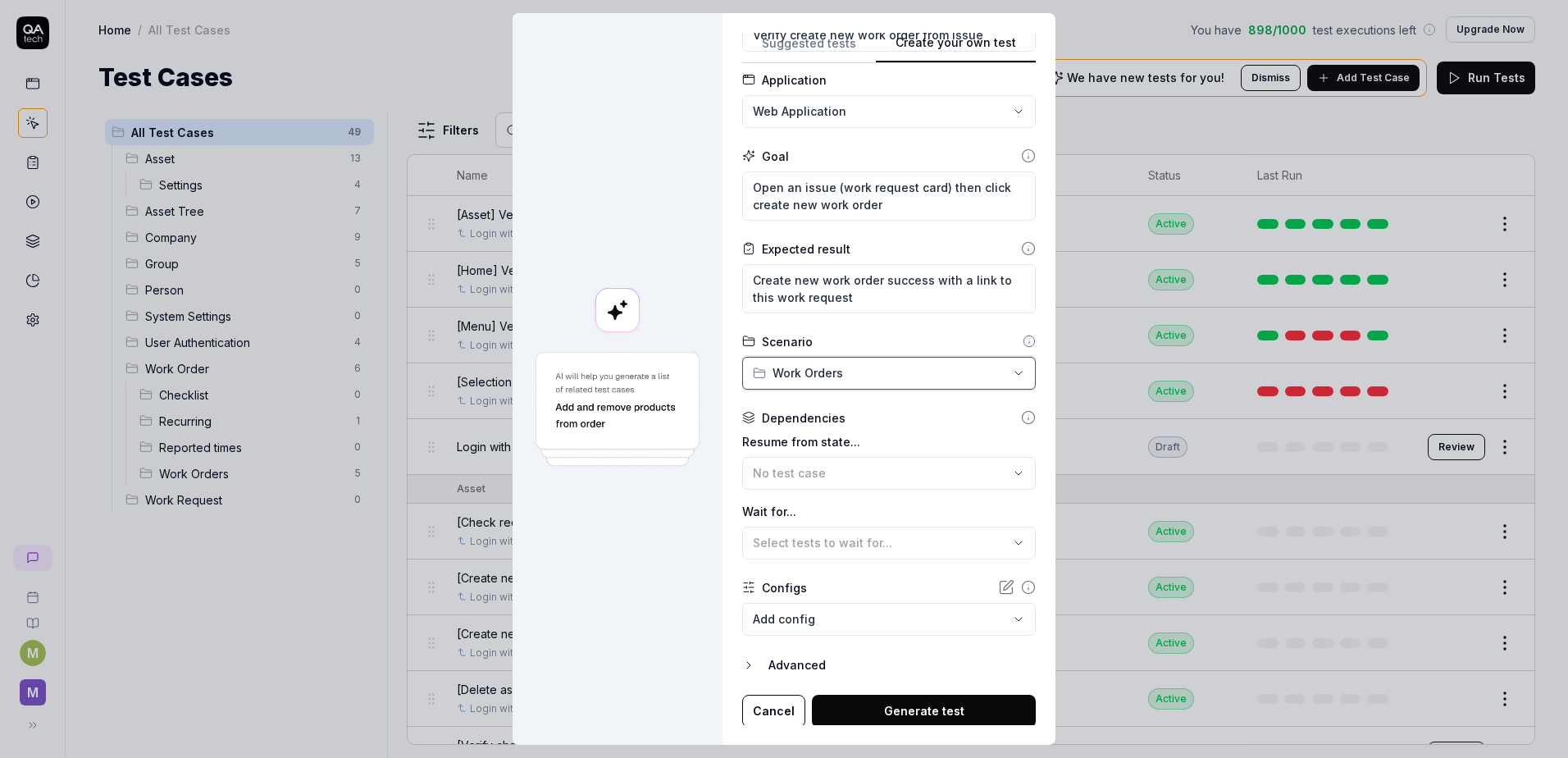
scroll to position [90, 0]
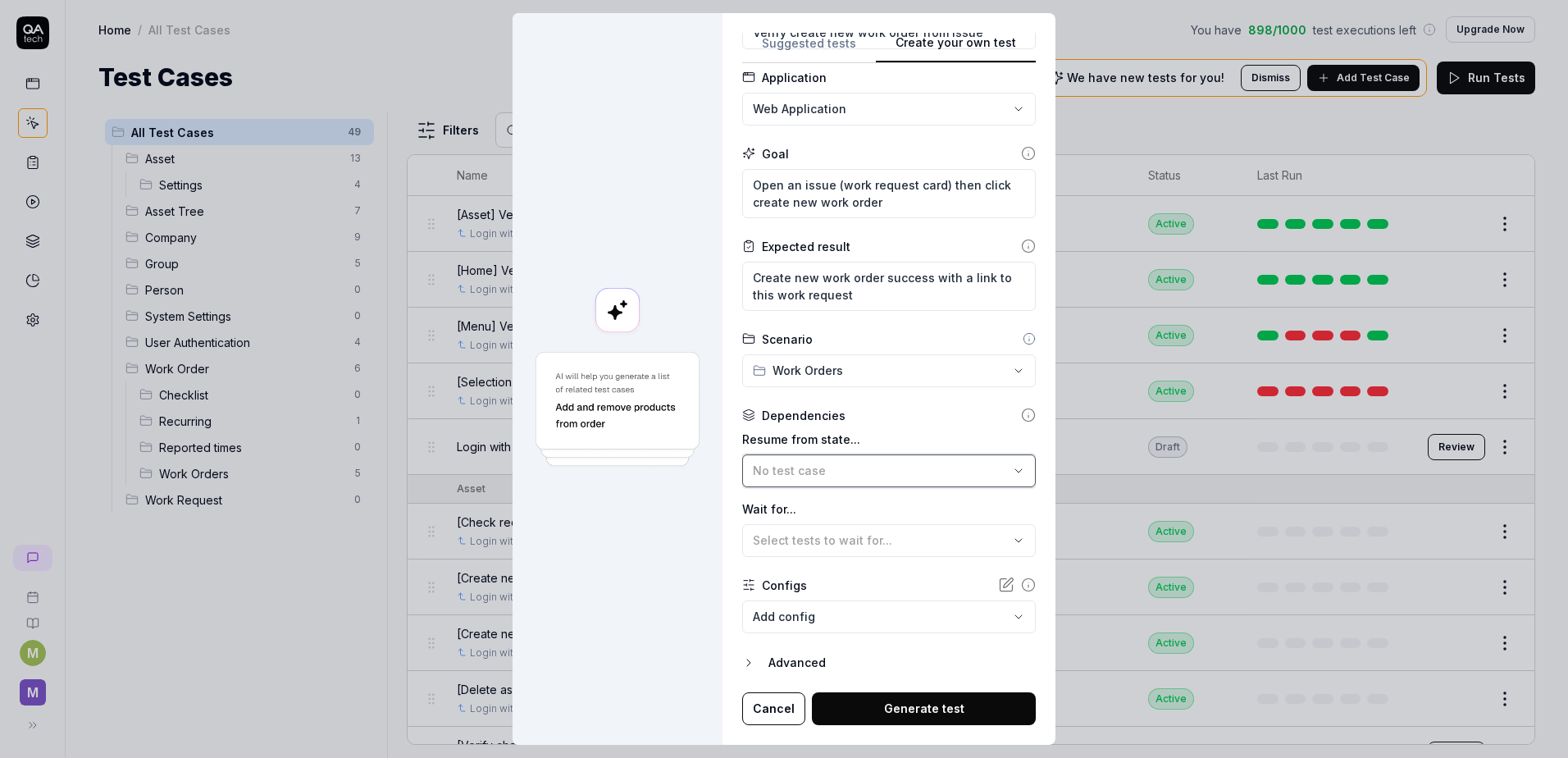
click at [802, 474] on span "No test case" at bounding box center [789, 470] width 73 height 14
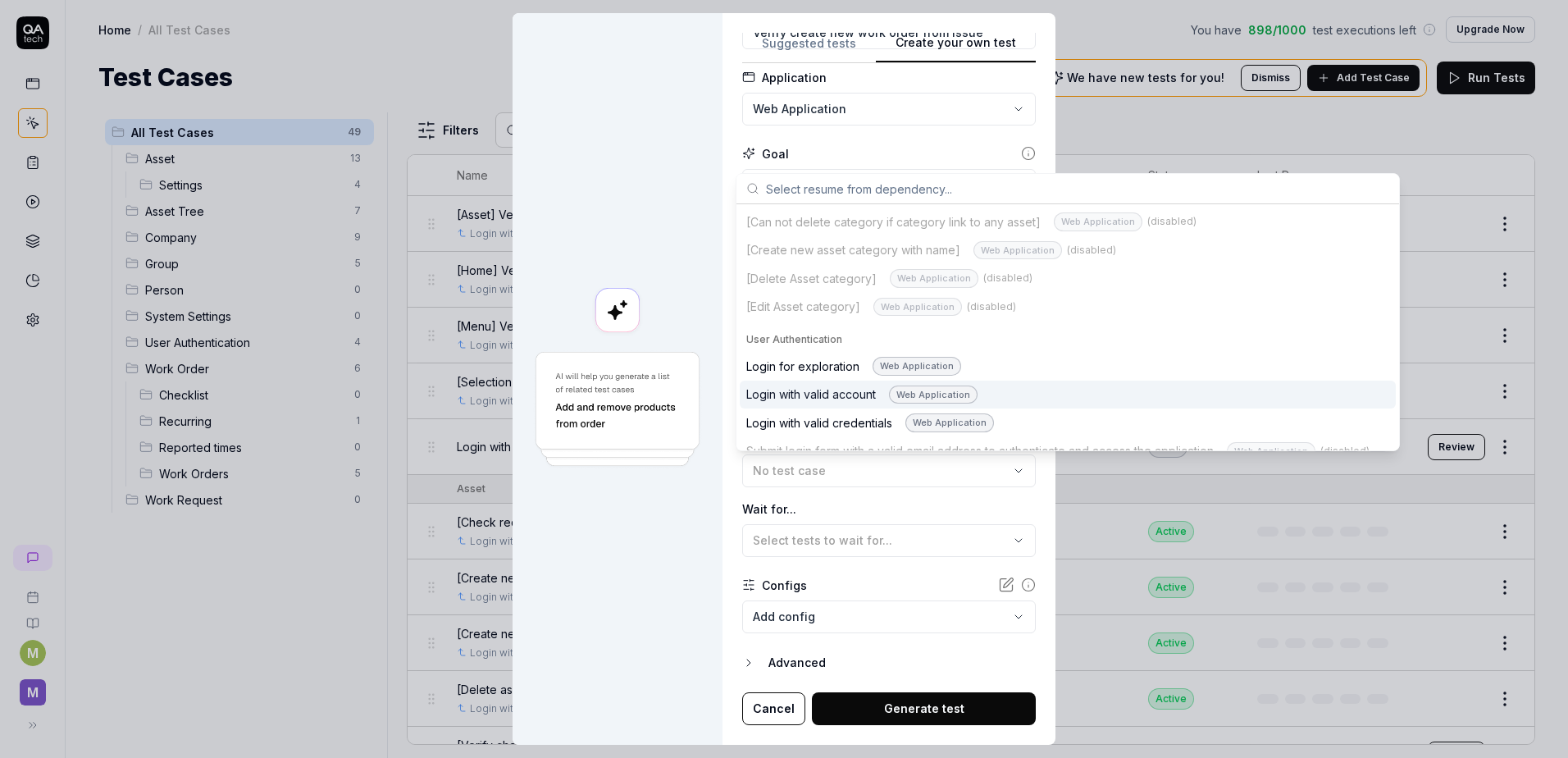
scroll to position [1312, 0]
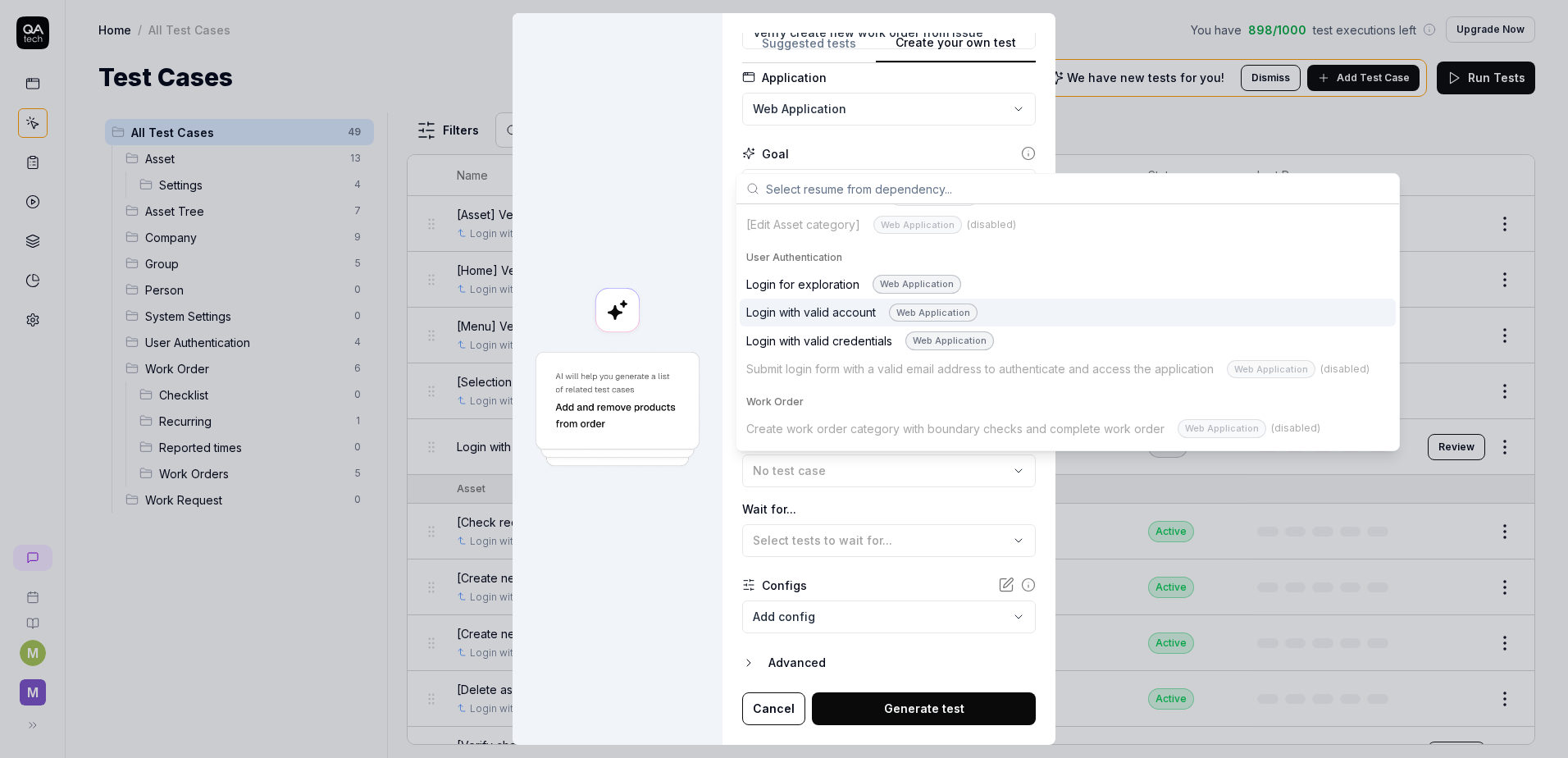
click at [850, 313] on div "Login with valid account Web Application" at bounding box center [862, 313] width 231 height 19
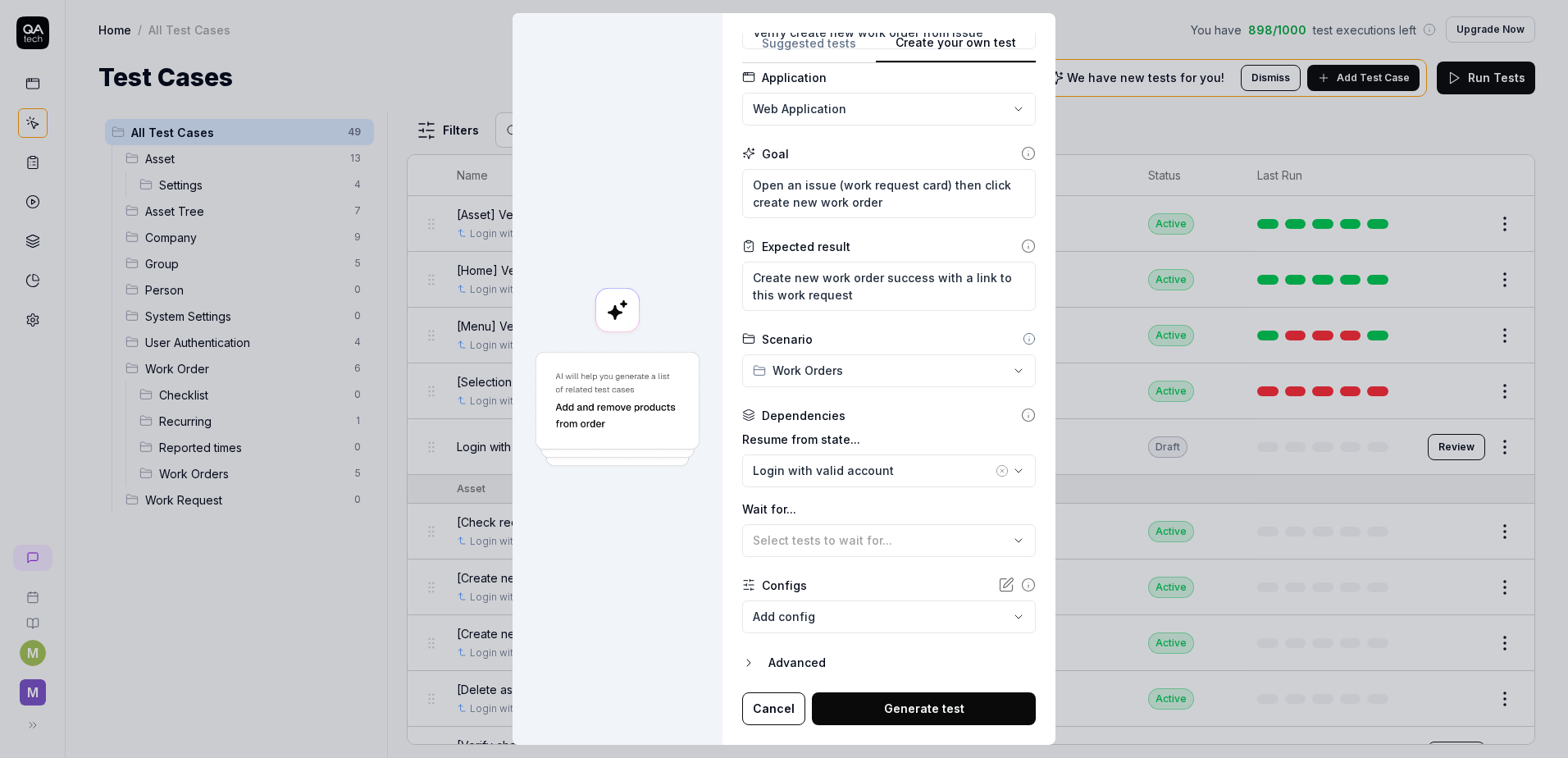
click at [847, 699] on button "Generate test" at bounding box center [925, 708] width 224 height 32
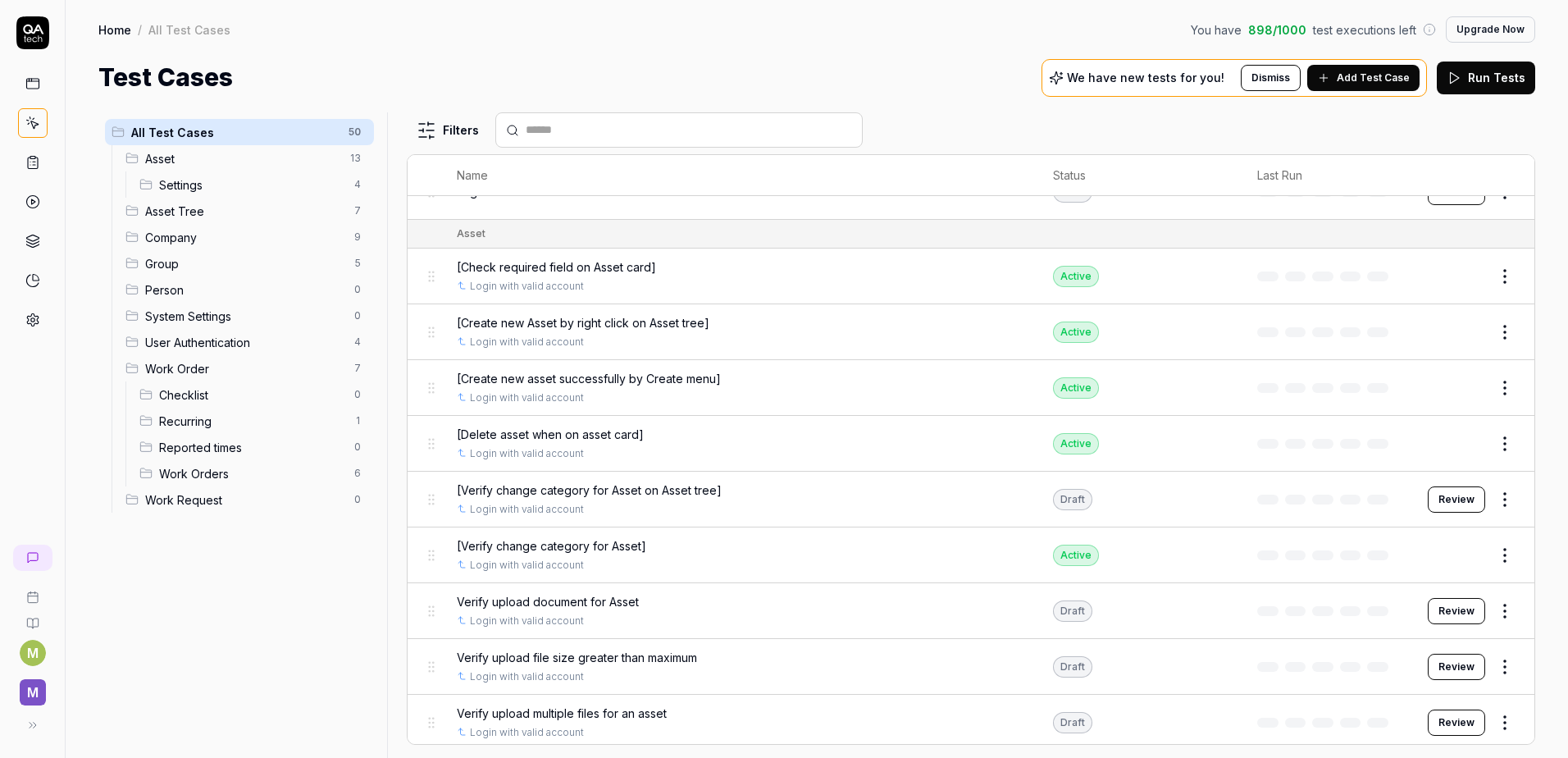
scroll to position [0, 0]
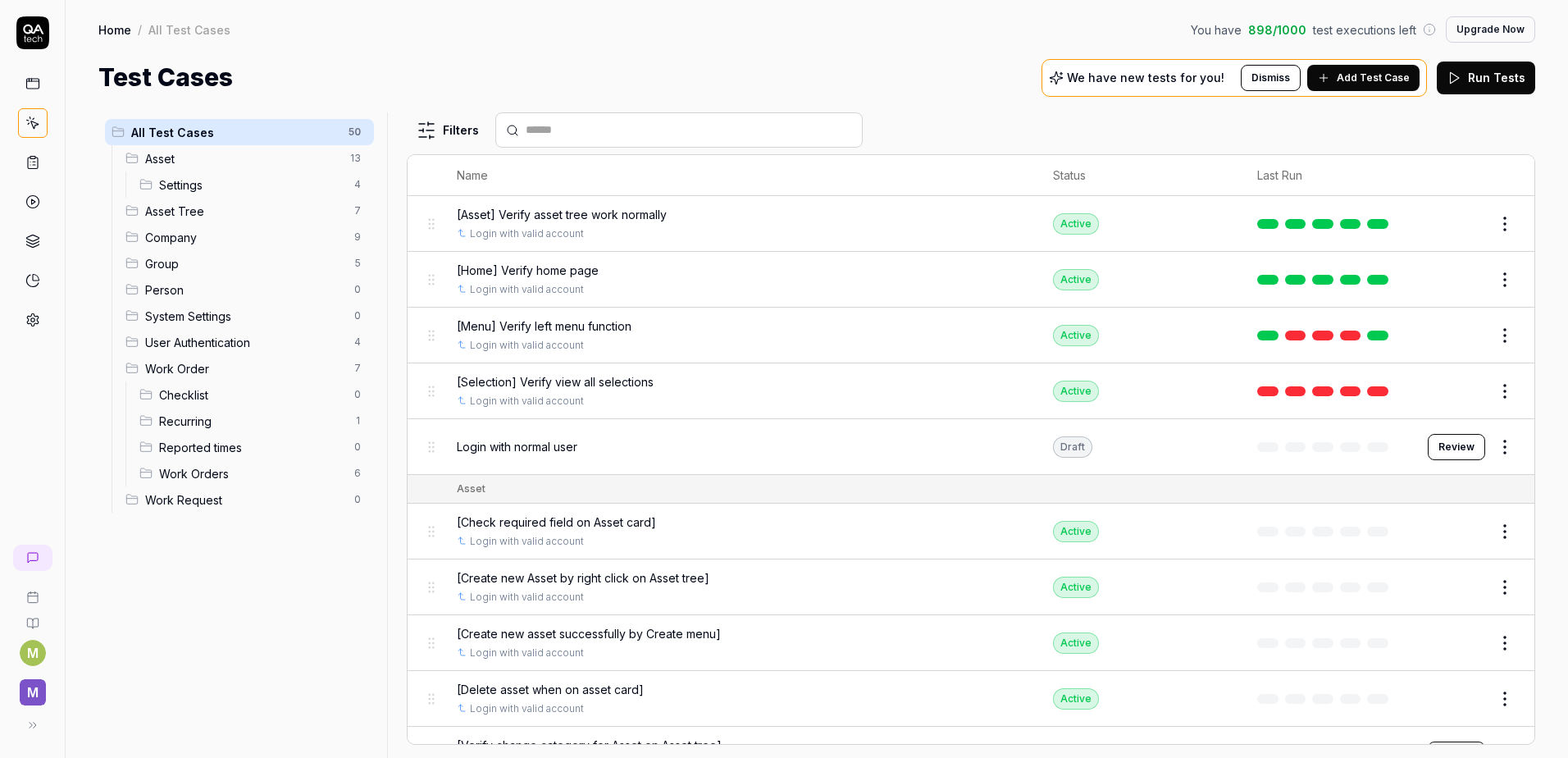
click at [1342, 76] on button "Add Test Case" at bounding box center [1363, 78] width 112 height 26
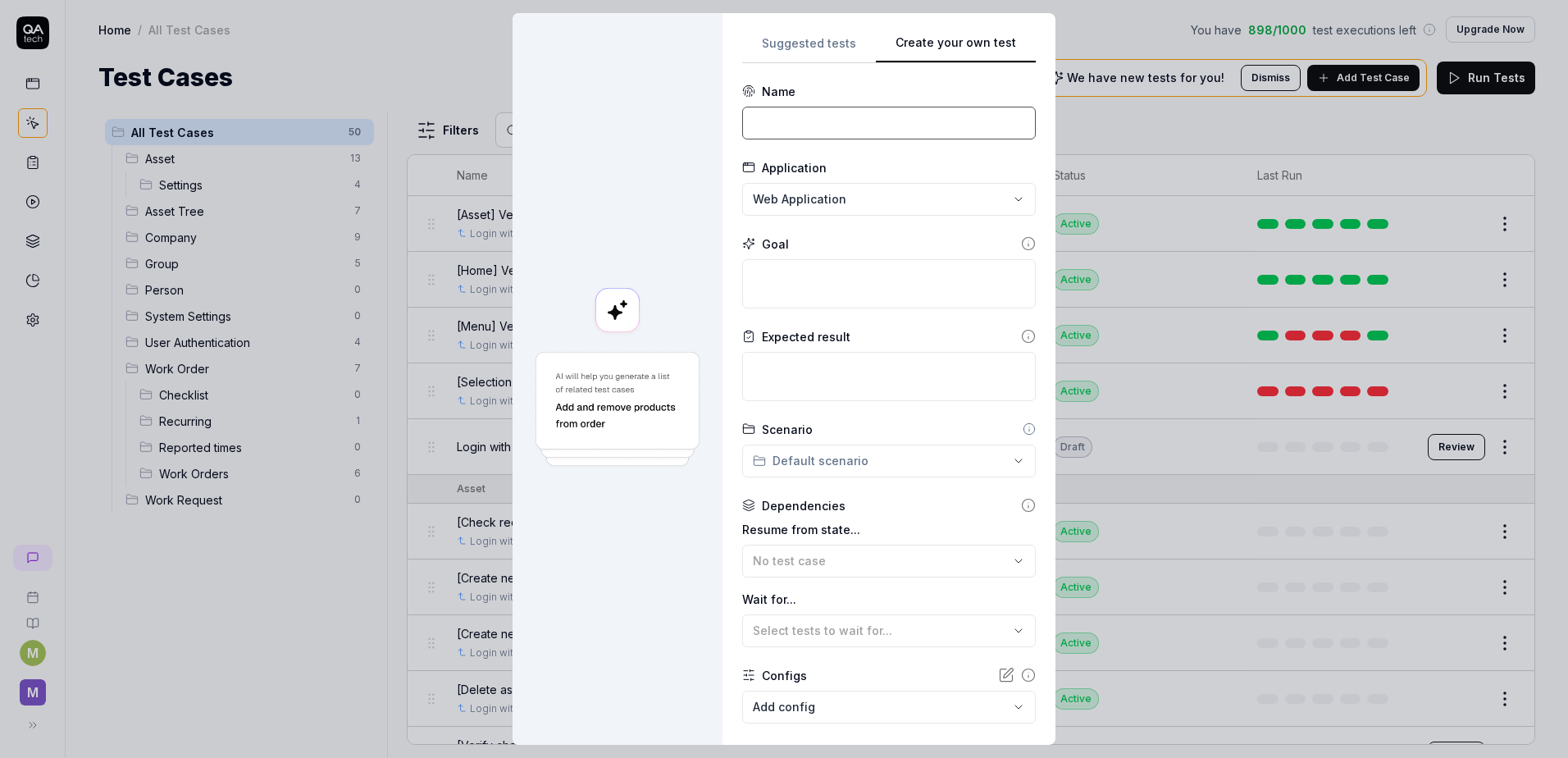
click at [805, 118] on input at bounding box center [889, 123] width 293 height 32
paste input "Verify change category for job"
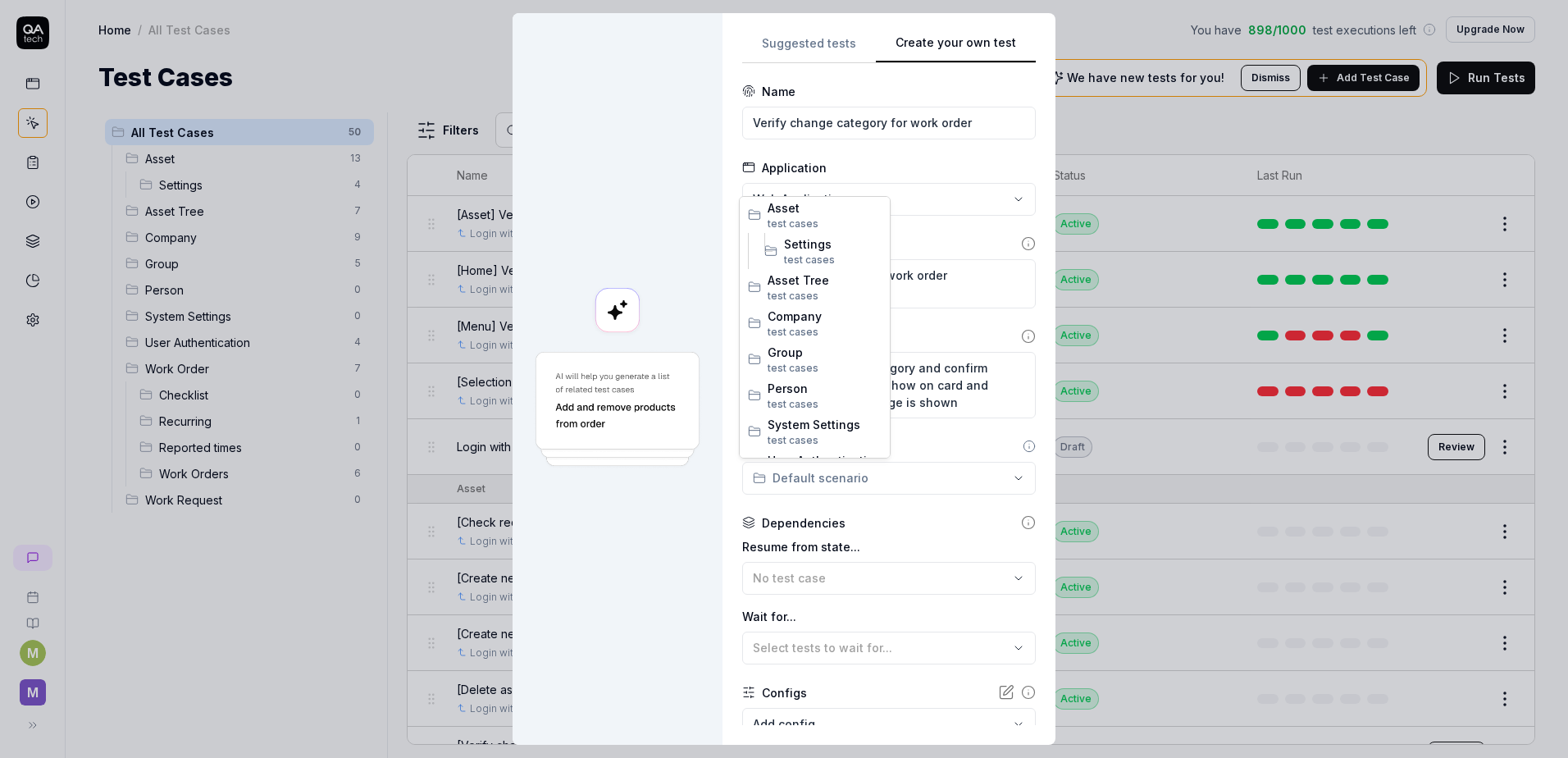
click at [825, 492] on div "**********" at bounding box center [784, 379] width 1568 height 758
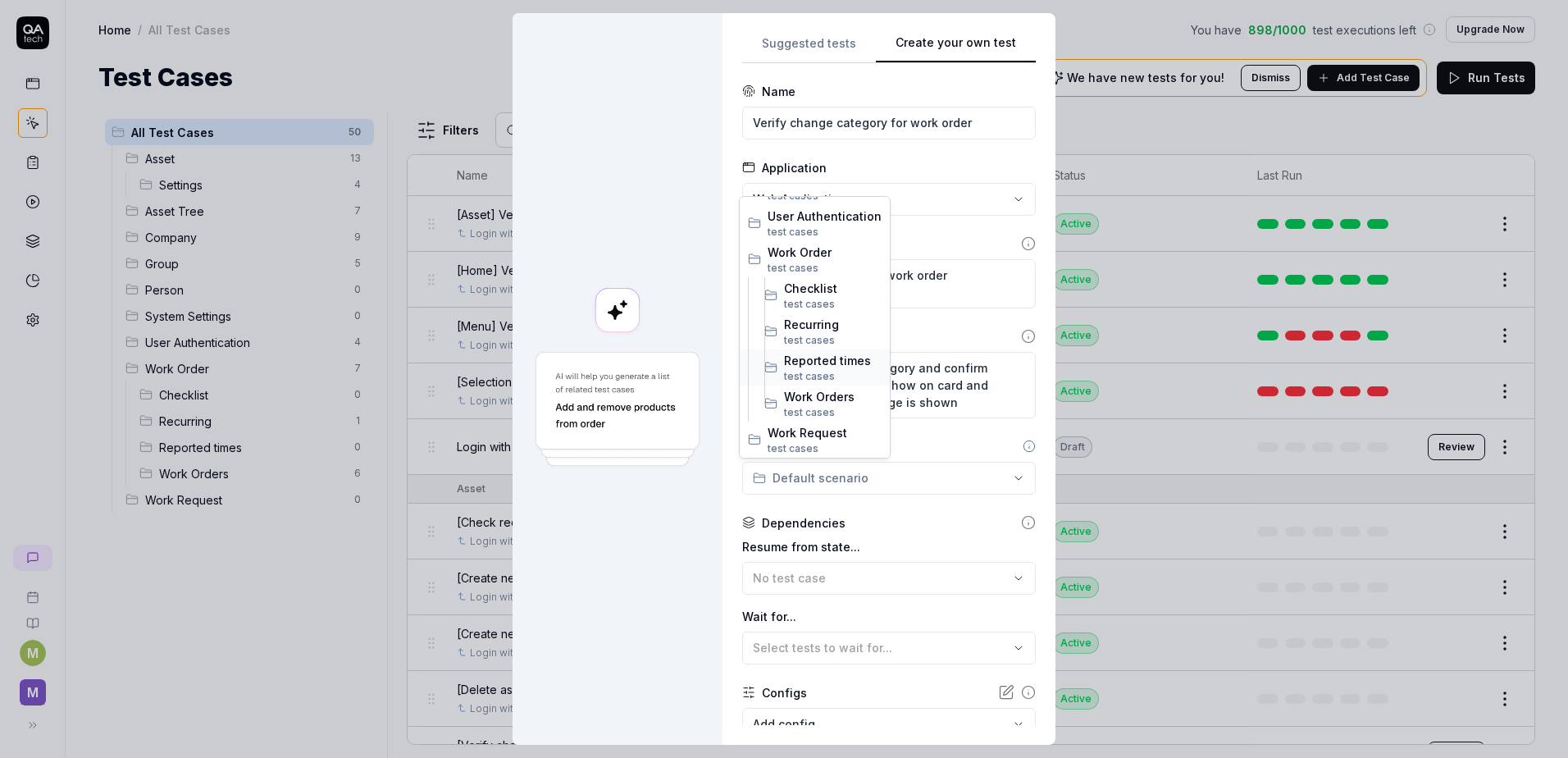
click at [819, 384] on div "Reported times test case s" at bounding box center [814, 367] width 150 height 36
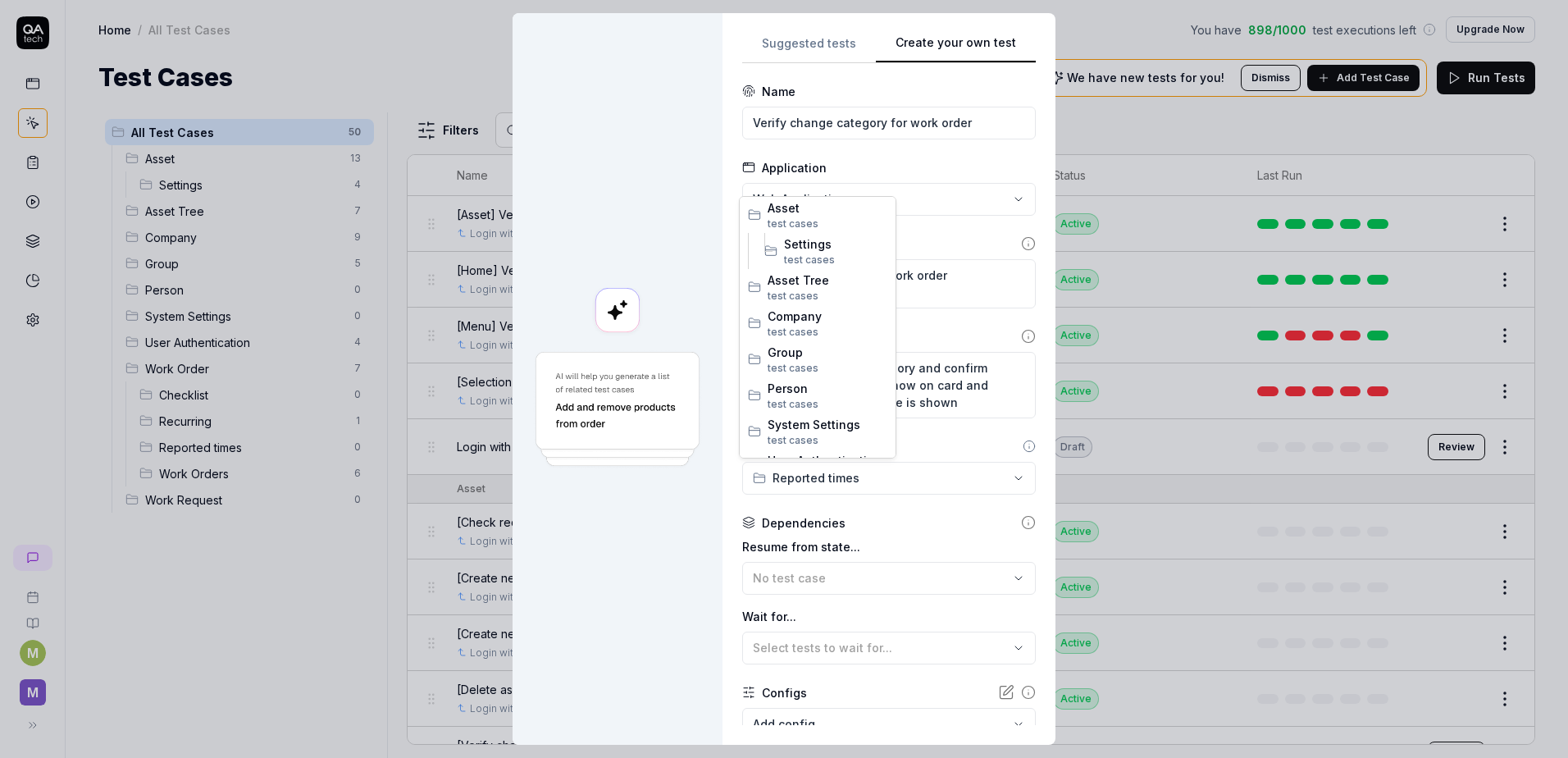
click at [861, 476] on div "**********" at bounding box center [784, 379] width 1568 height 758
click at [839, 393] on span "Work Orders" at bounding box center [836, 397] width 103 height 18
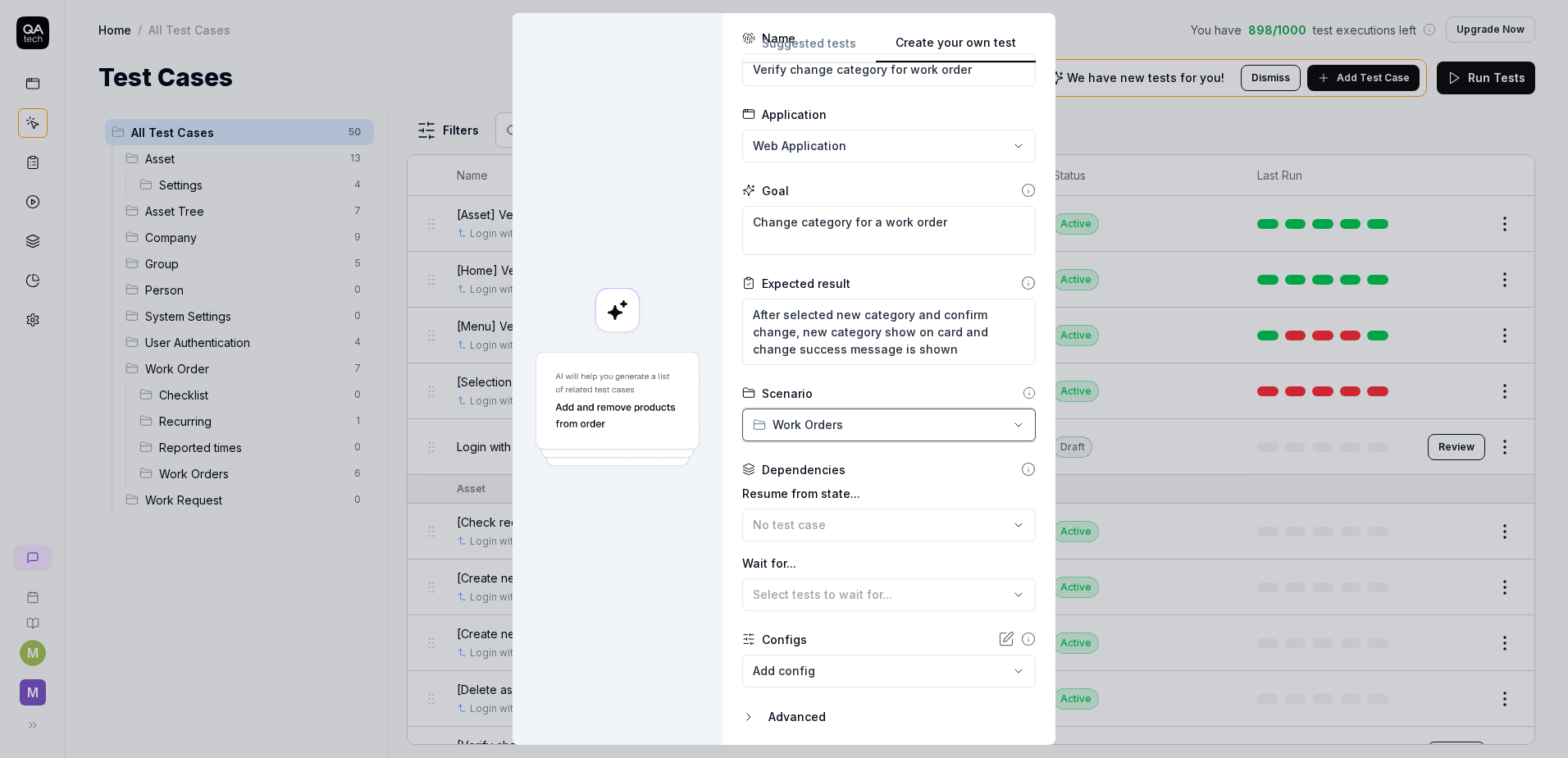
scroll to position [108, 0]
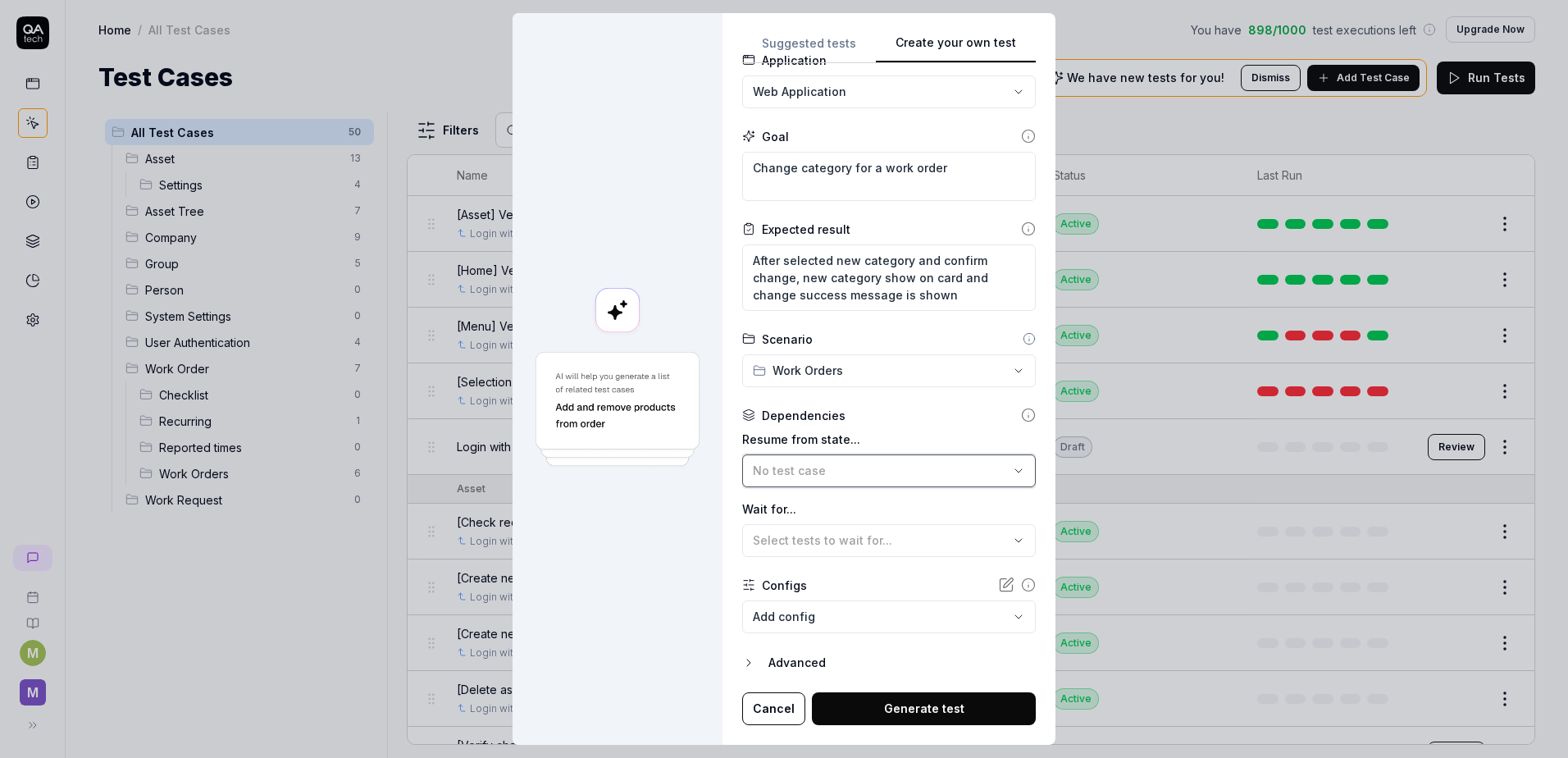
click at [769, 468] on span "No test case" at bounding box center [789, 470] width 73 height 14
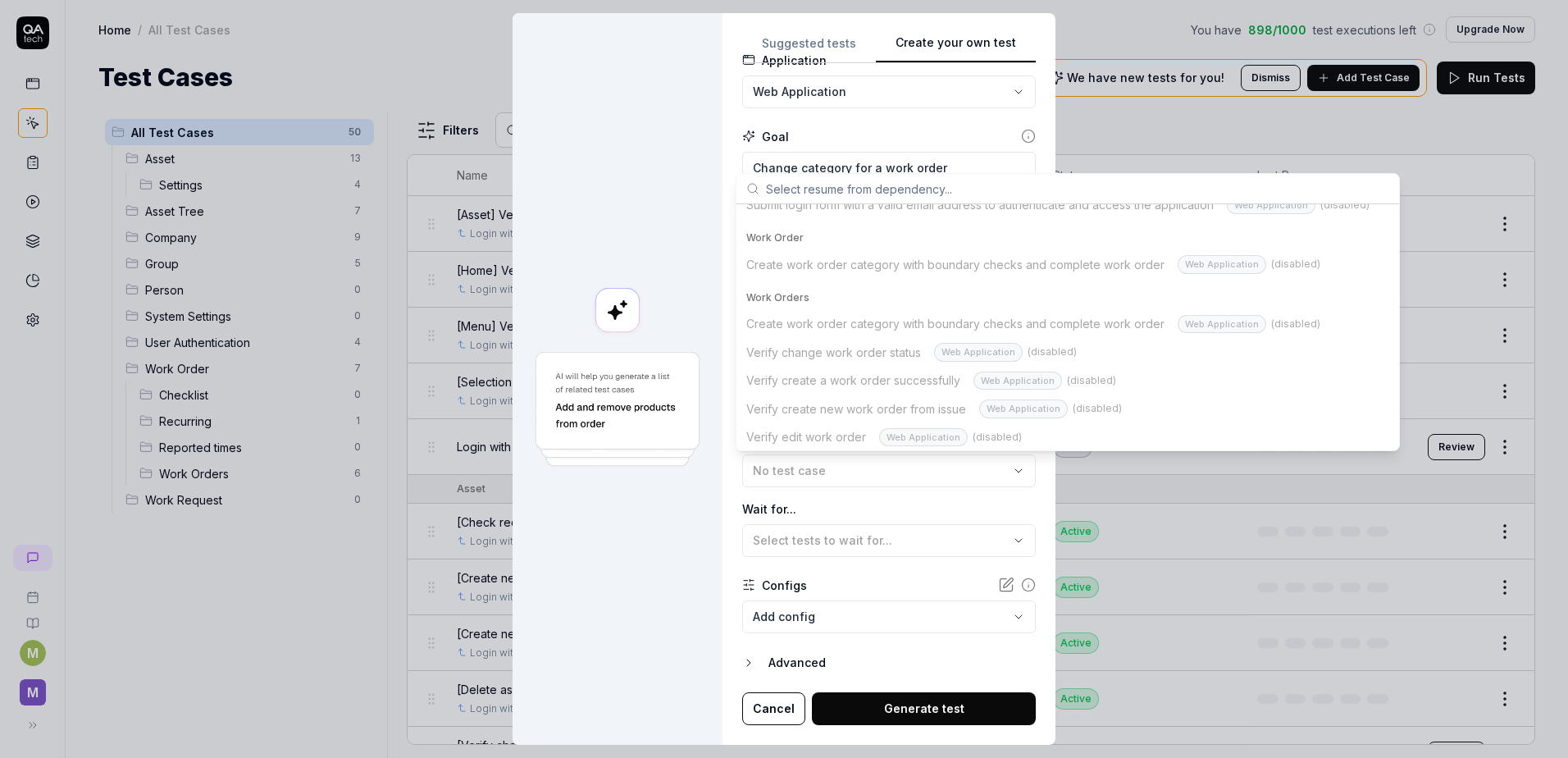
scroll to position [1394, 0]
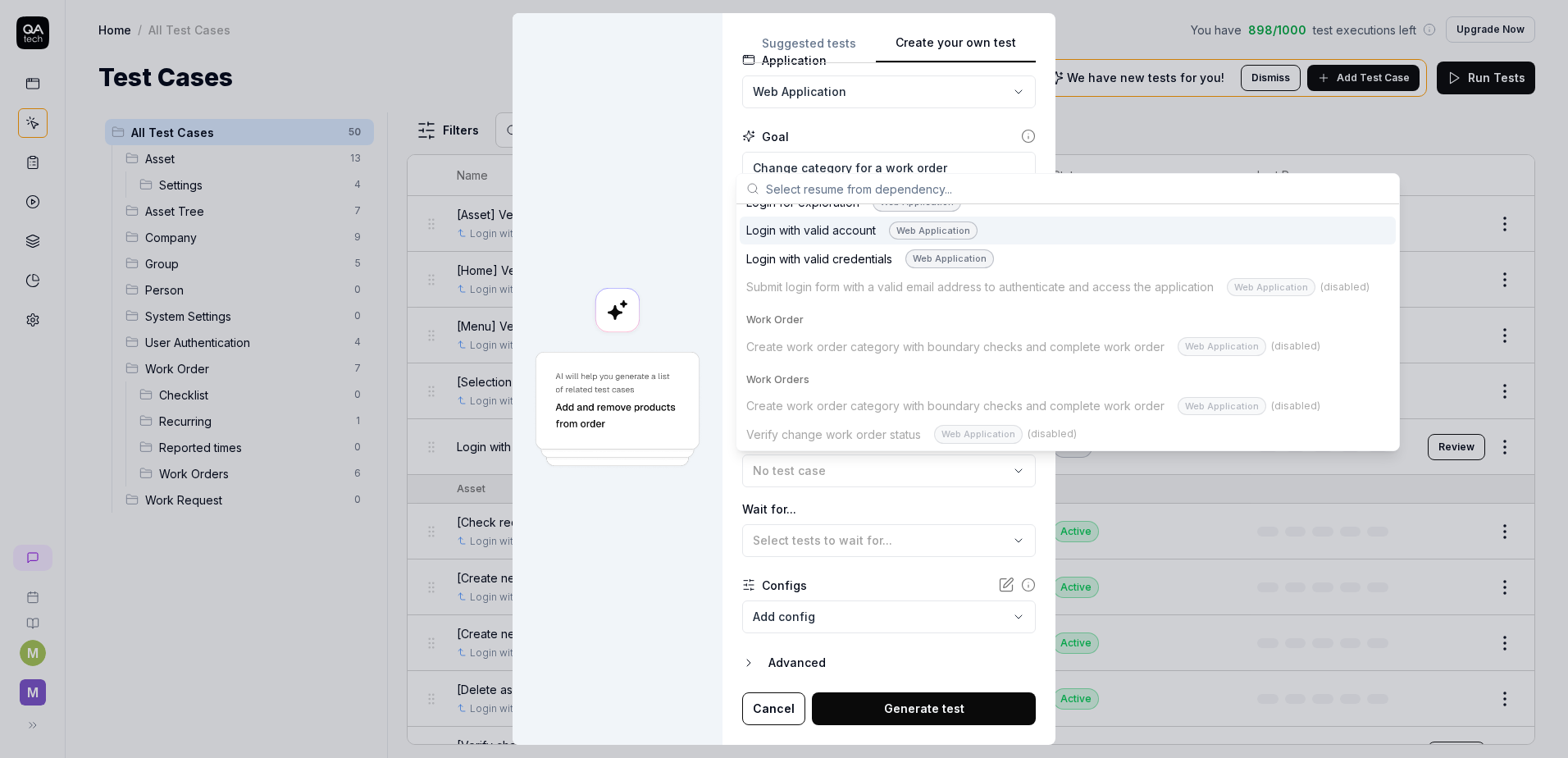
click at [814, 235] on div "Login with valid account Web Application" at bounding box center [862, 231] width 231 height 19
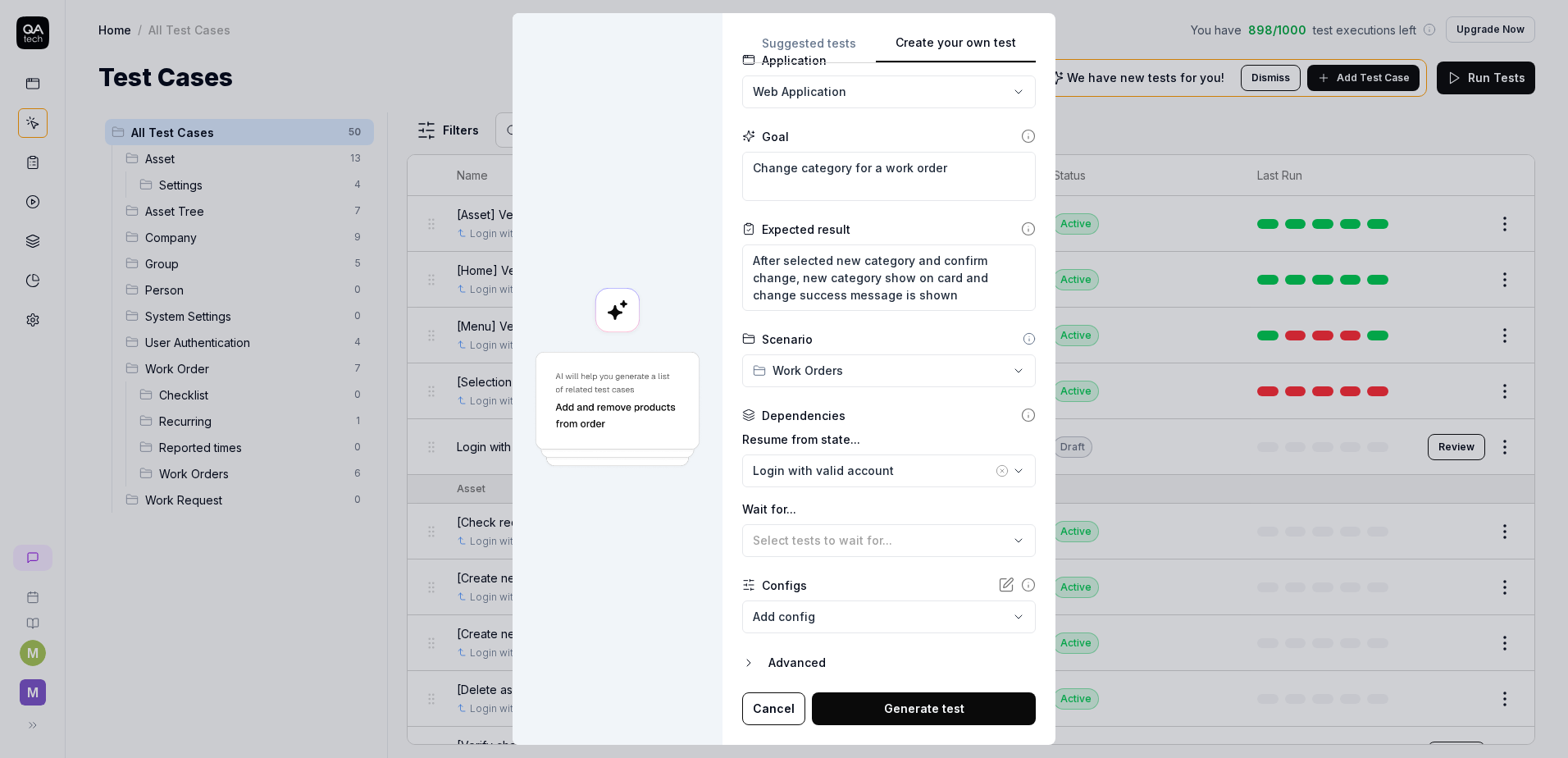
click at [951, 715] on button "Generate test" at bounding box center [925, 708] width 224 height 32
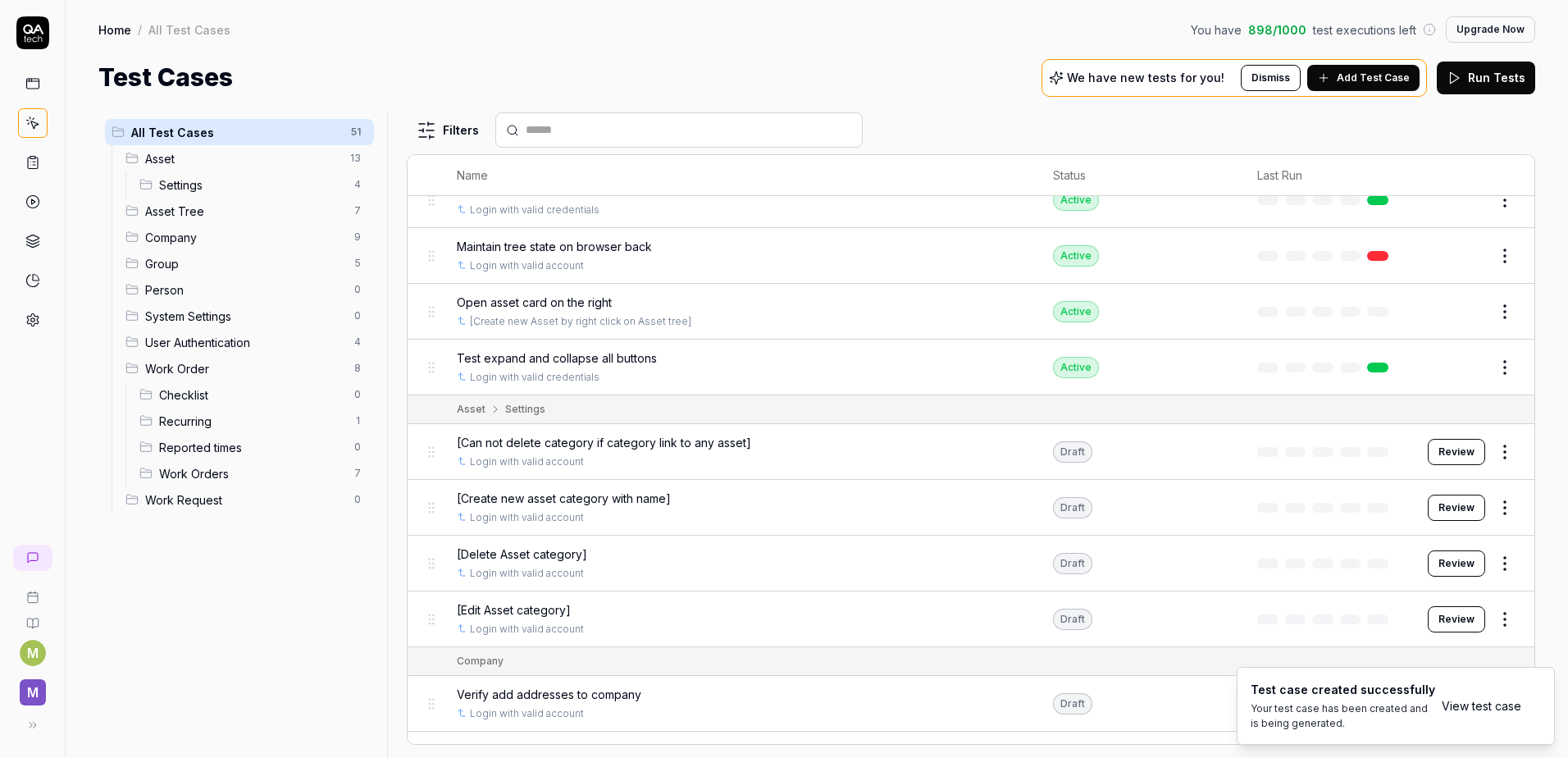
scroll to position [902, 0]
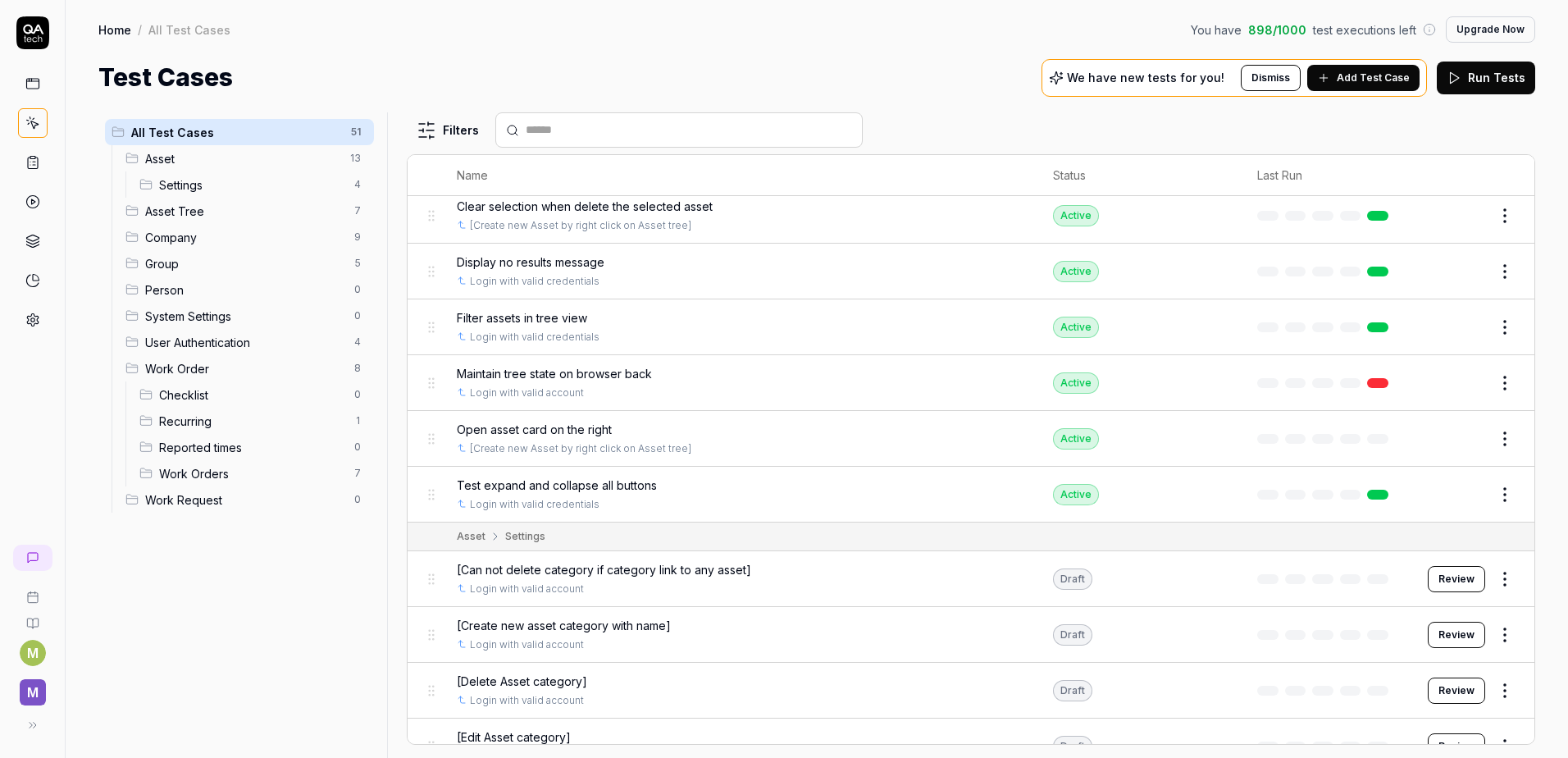
click at [200, 472] on span "Work Orders" at bounding box center [252, 474] width 186 height 18
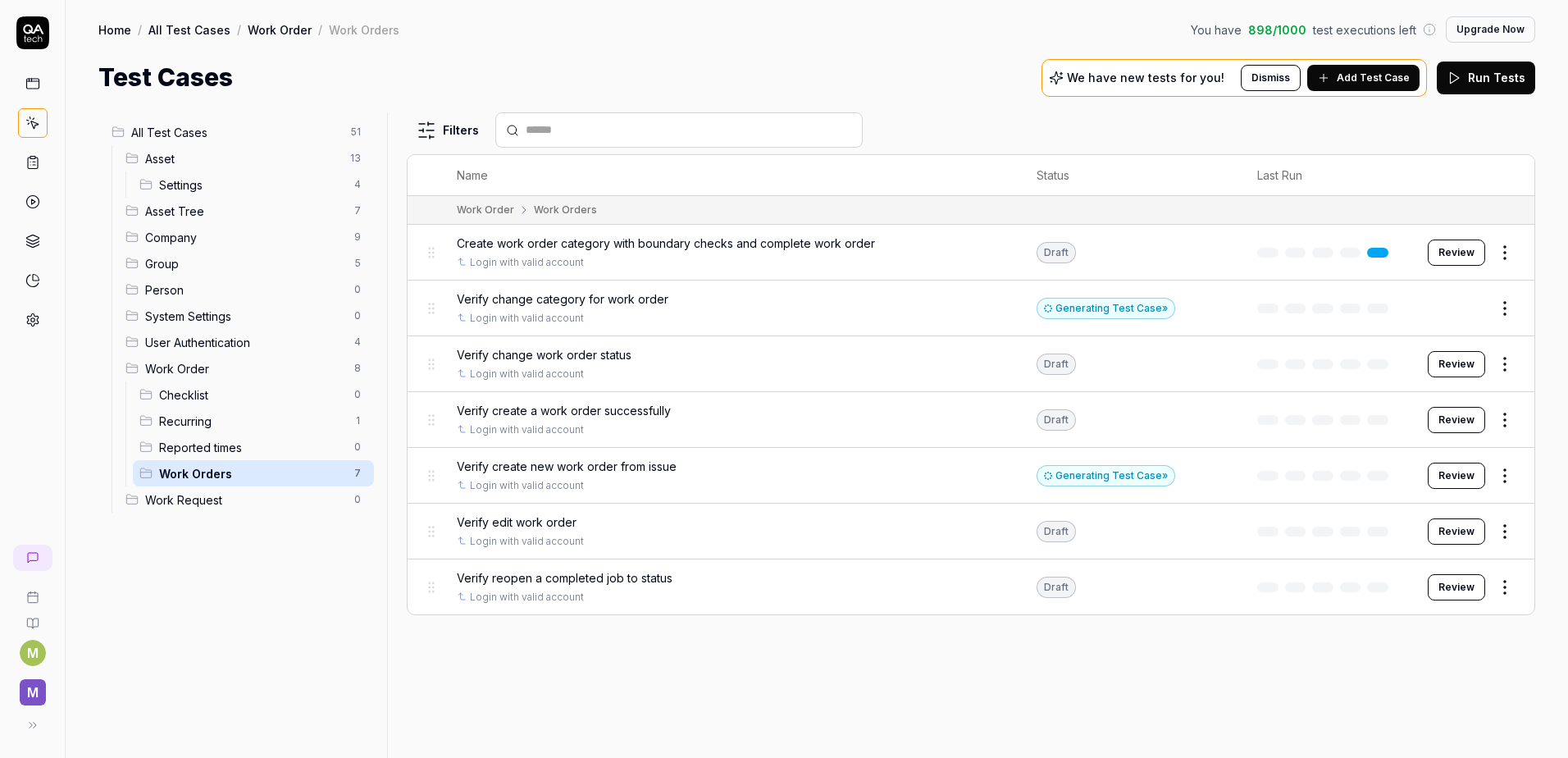
scroll to position [0, 0]
click at [1403, 71] on span "Add Test Case" at bounding box center [1373, 78] width 73 height 15
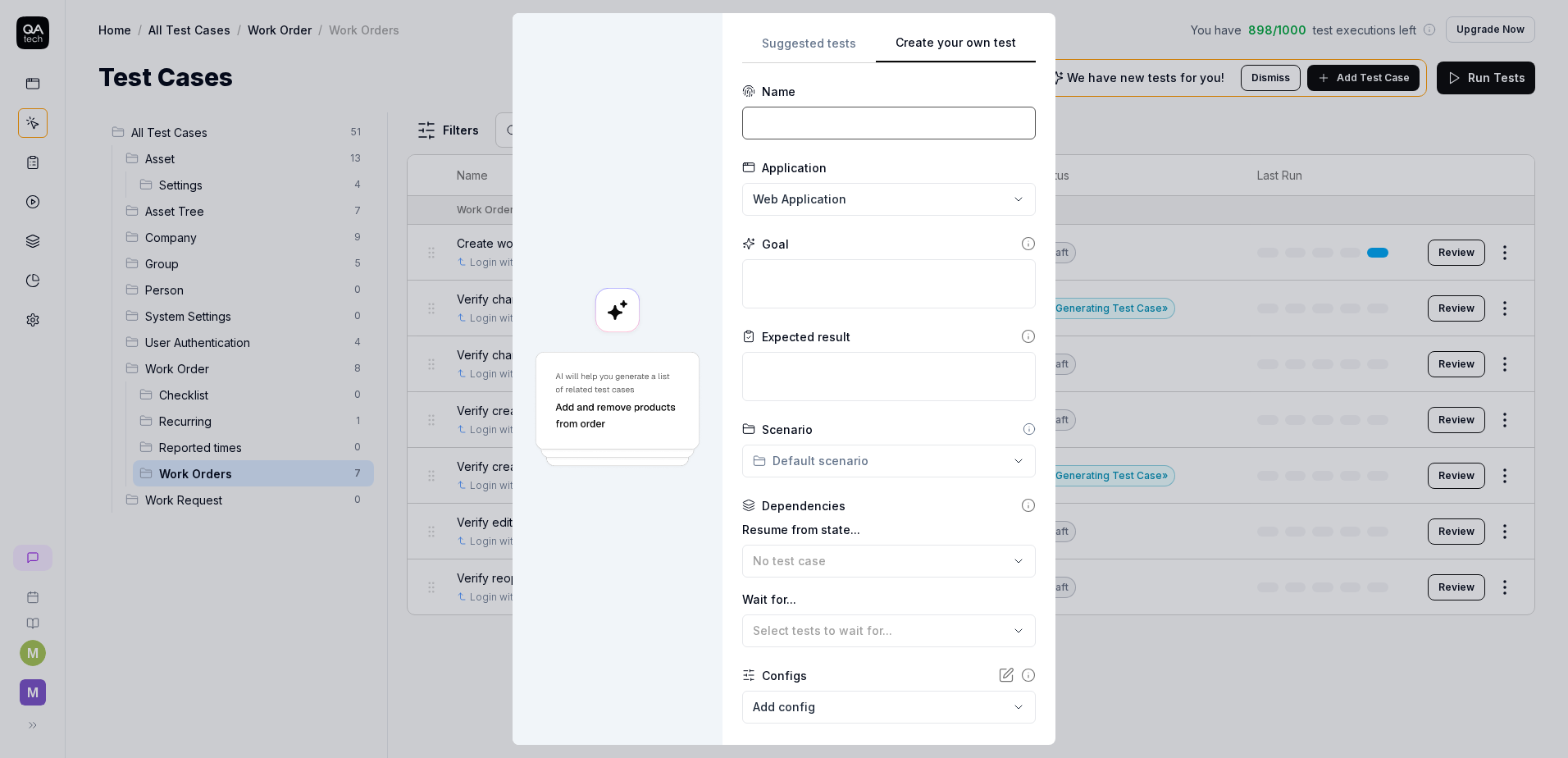
click at [824, 129] on input at bounding box center [889, 123] width 293 height 32
paste input "Verify cannot change category for completed job and reopen to change"
drag, startPoint x: 828, startPoint y: 116, endPoint x: 674, endPoint y: 121, distance: 154.1
click at [674, 121] on div "**********" at bounding box center [784, 379] width 543 height 732
click at [820, 123] on input "Verify cannot change category for completed job and reopen to change" at bounding box center [889, 123] width 293 height 32
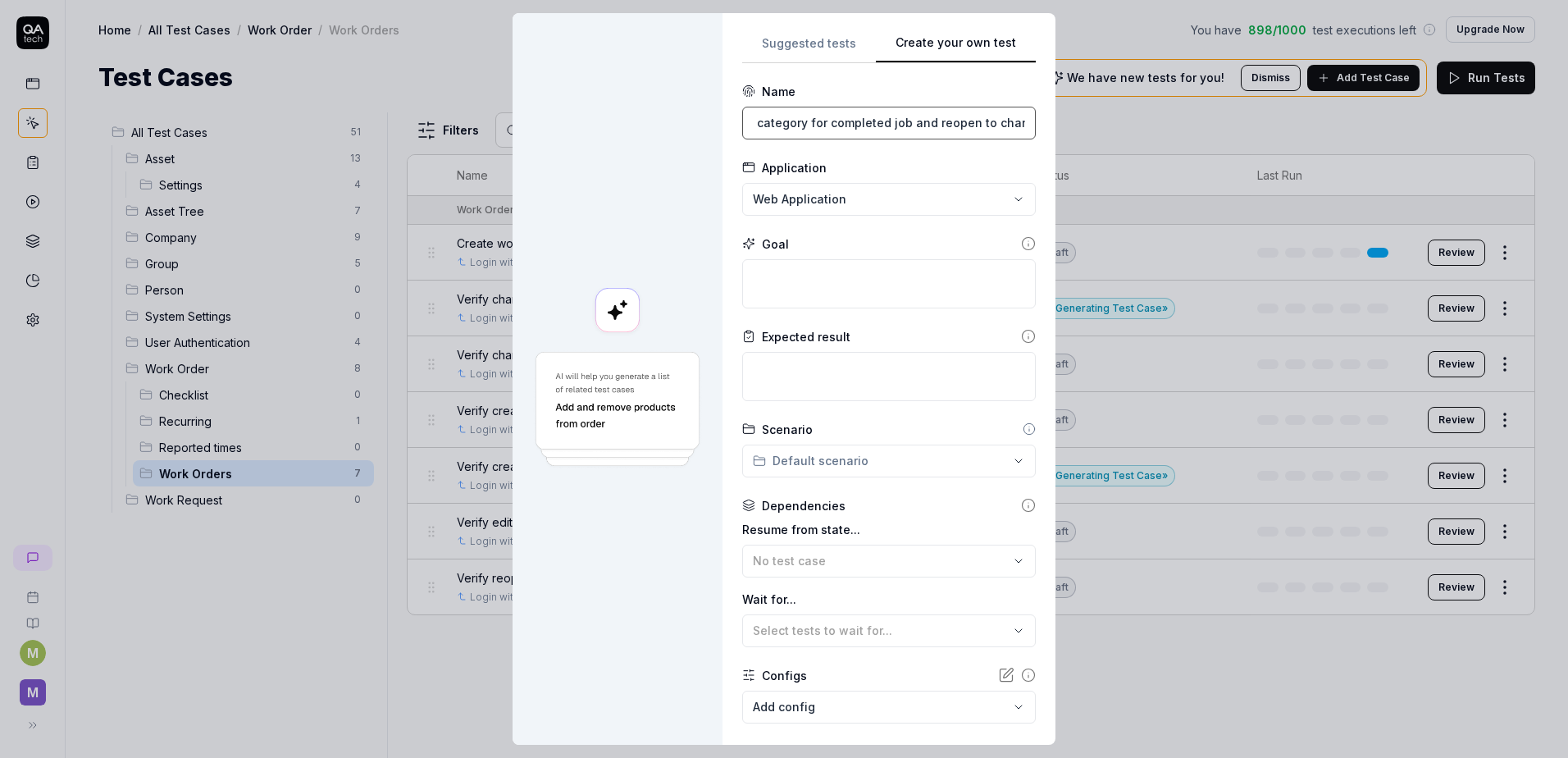
scroll to position [0, 131]
drag, startPoint x: 937, startPoint y: 123, endPoint x: 1007, endPoint y: 123, distance: 70.0
click at [1007, 123] on input "Verify cannot change category for completed job and reopen to change" at bounding box center [889, 123] width 293 height 32
click at [932, 121] on input "Verify cannot change category for completed job and reopen to change" at bounding box center [889, 123] width 293 height 32
click at [885, 124] on input "Verify cannot change category for completed job and reopen to change" at bounding box center [889, 123] width 293 height 32
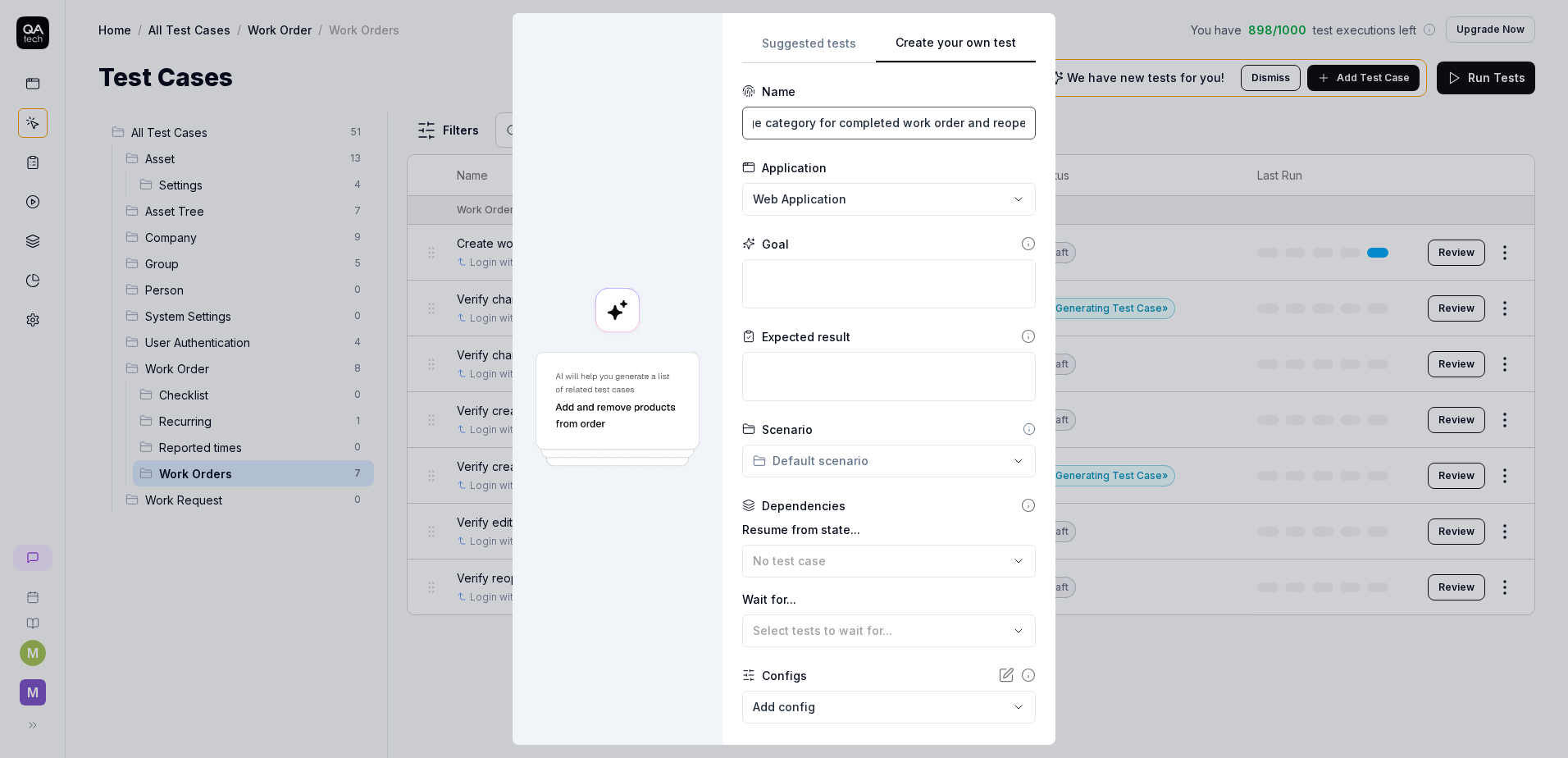
scroll to position [0, 175]
drag, startPoint x: 940, startPoint y: 123, endPoint x: 1022, endPoint y: 137, distance: 83.2
click at [1022, 137] on div "**********" at bounding box center [889, 378] width 293 height 692
click at [861, 175] on div "Application" at bounding box center [889, 168] width 293 height 18
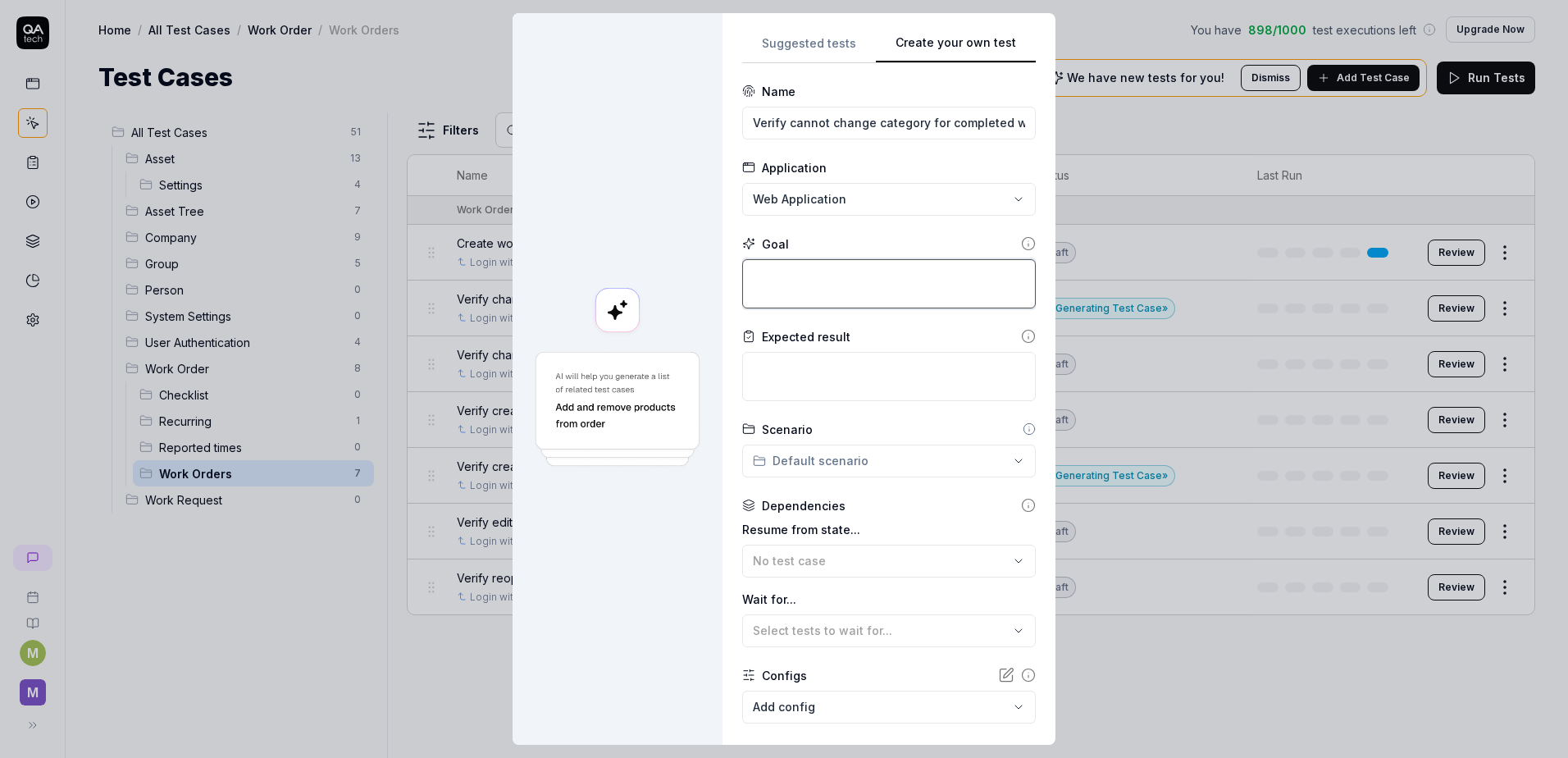
click at [827, 294] on textarea at bounding box center [889, 284] width 293 height 49
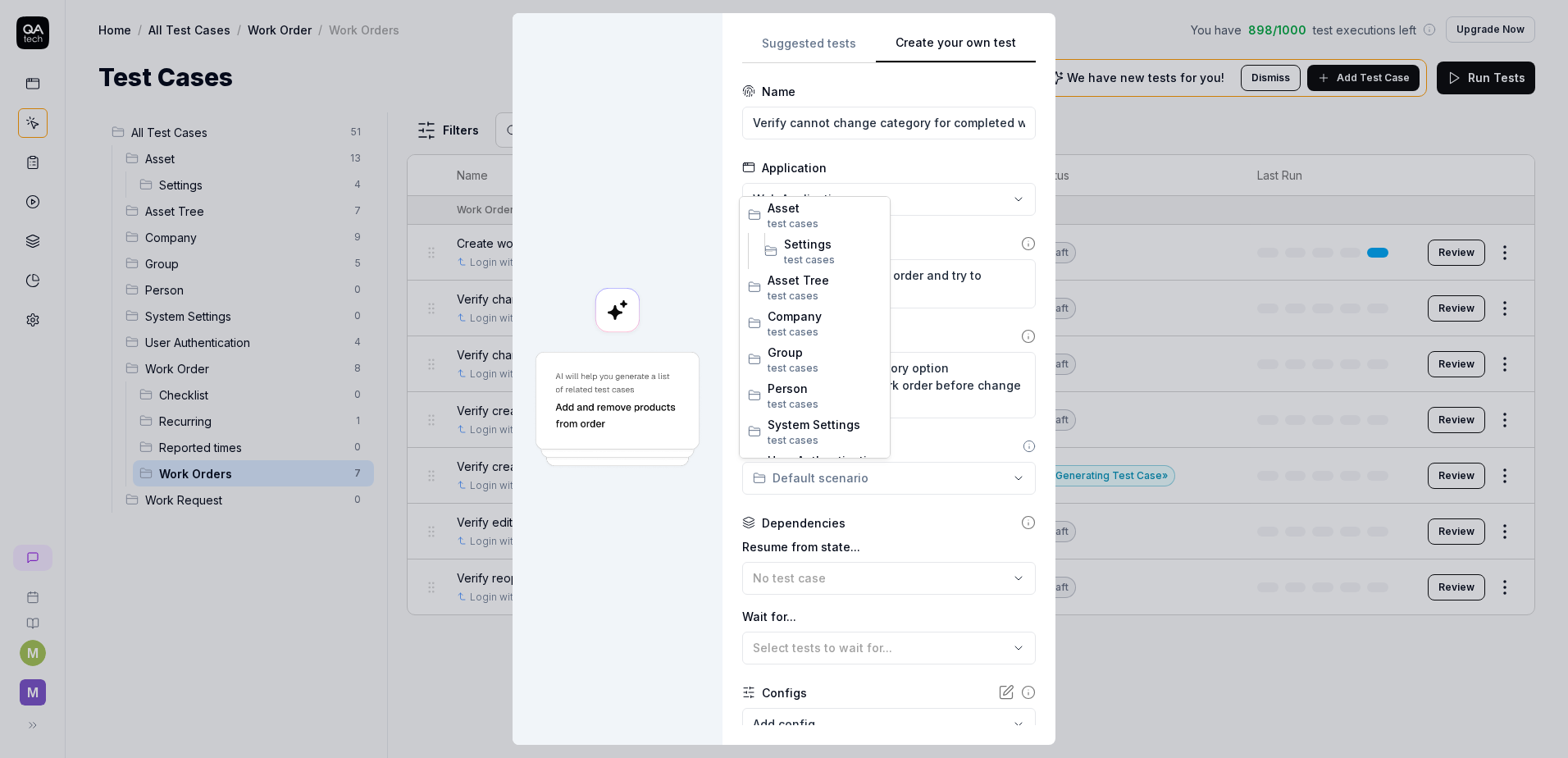
click at [932, 469] on div "**********" at bounding box center [784, 379] width 1568 height 758
click at [838, 392] on span "Work Orders" at bounding box center [833, 397] width 97 height 18
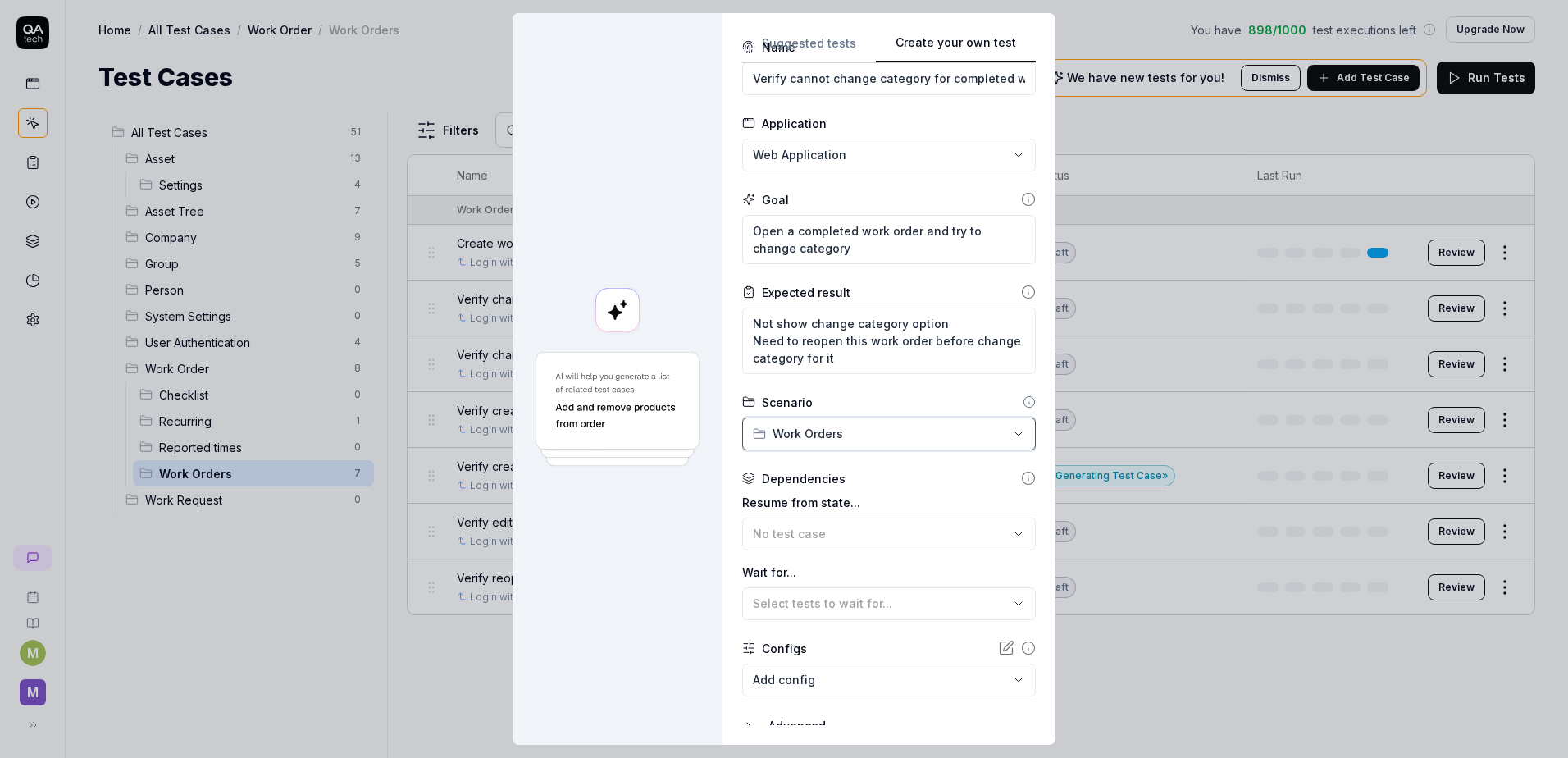
scroll to position [82, 0]
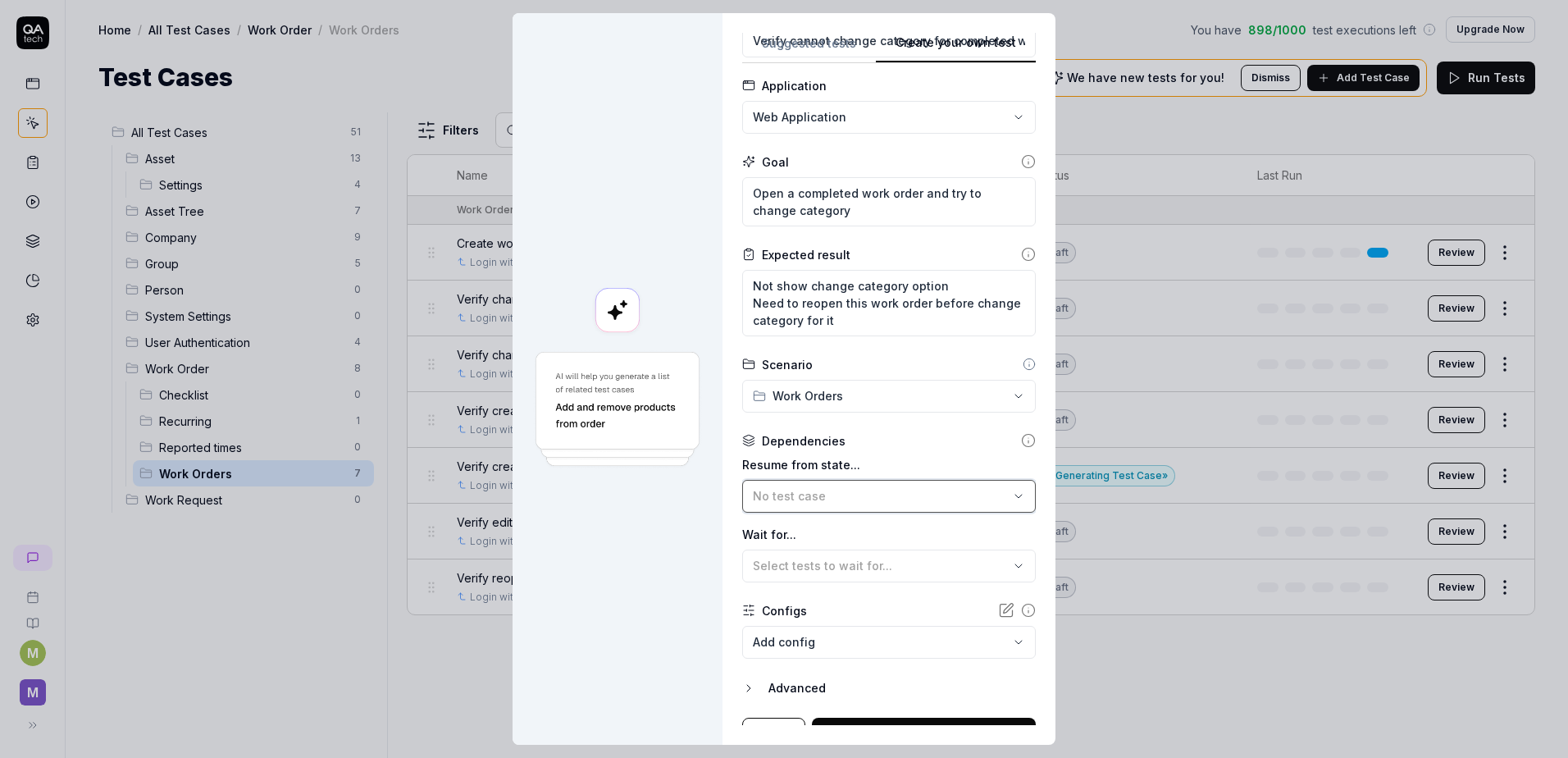
click at [916, 491] on div "No test case" at bounding box center [881, 496] width 256 height 18
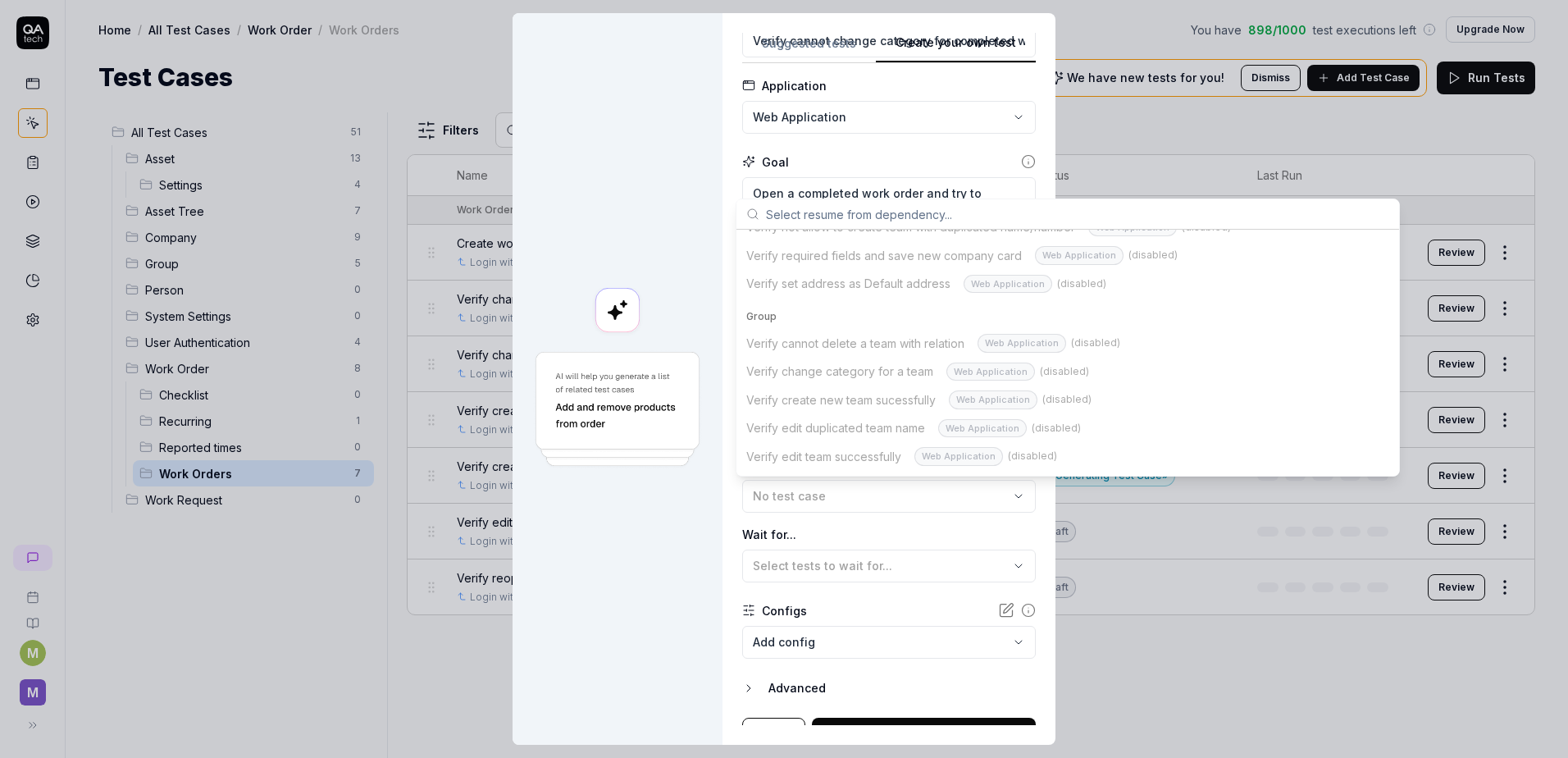
scroll to position [1230, 0]
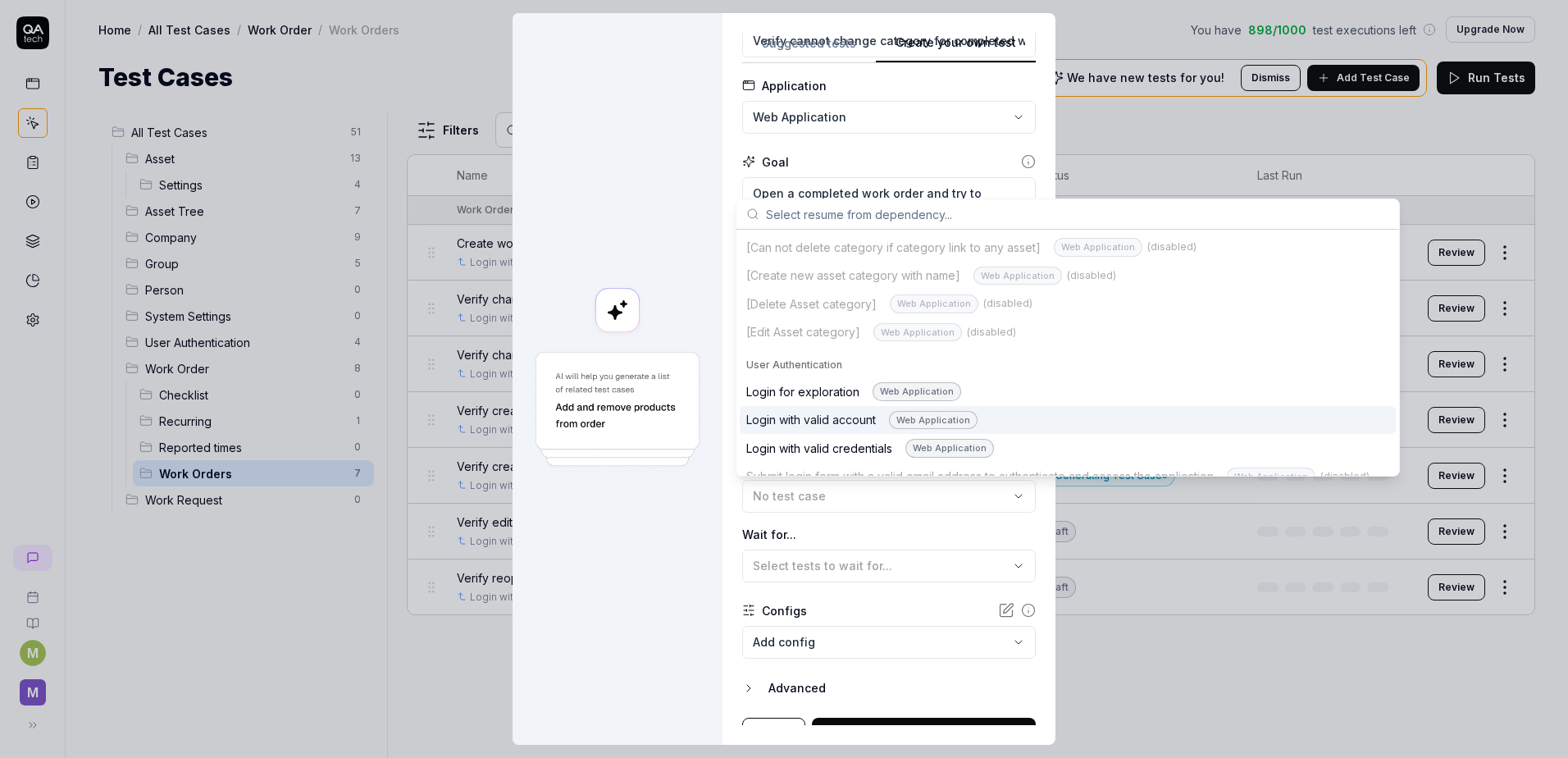
click at [825, 411] on div "Login with valid account Web Application" at bounding box center [862, 420] width 231 height 19
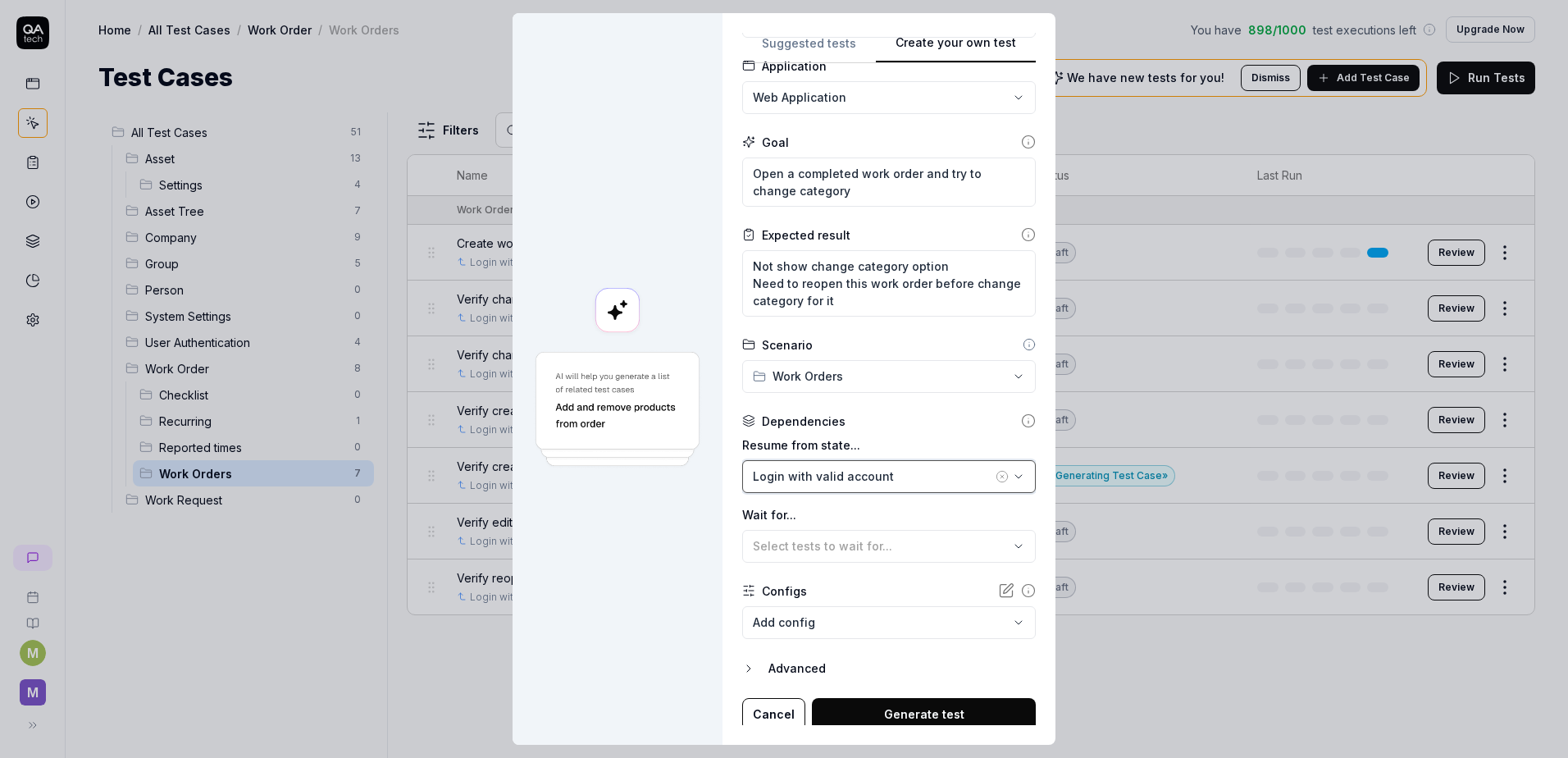
scroll to position [108, 0]
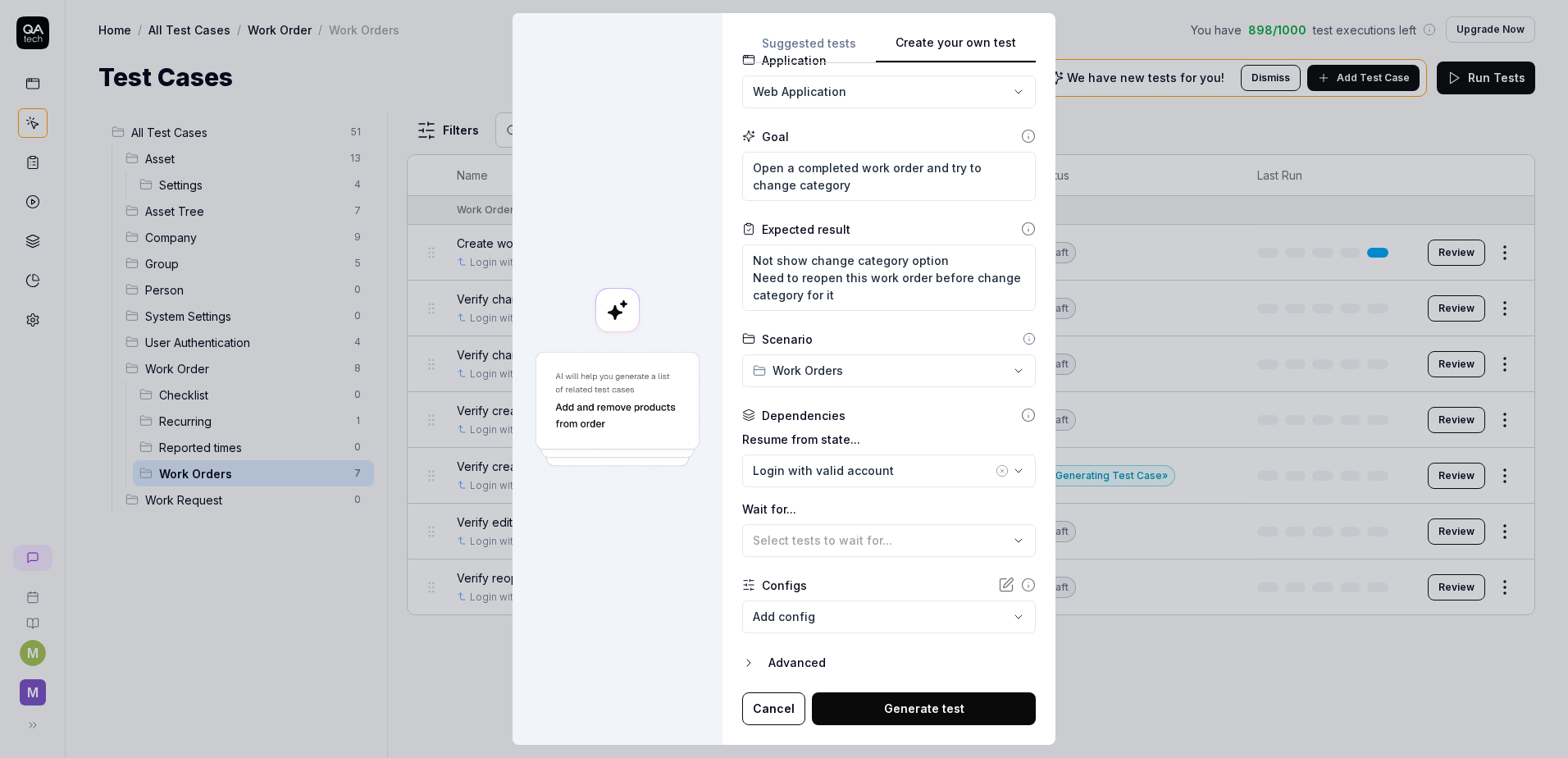
click at [918, 702] on button "Generate test" at bounding box center [925, 708] width 224 height 32
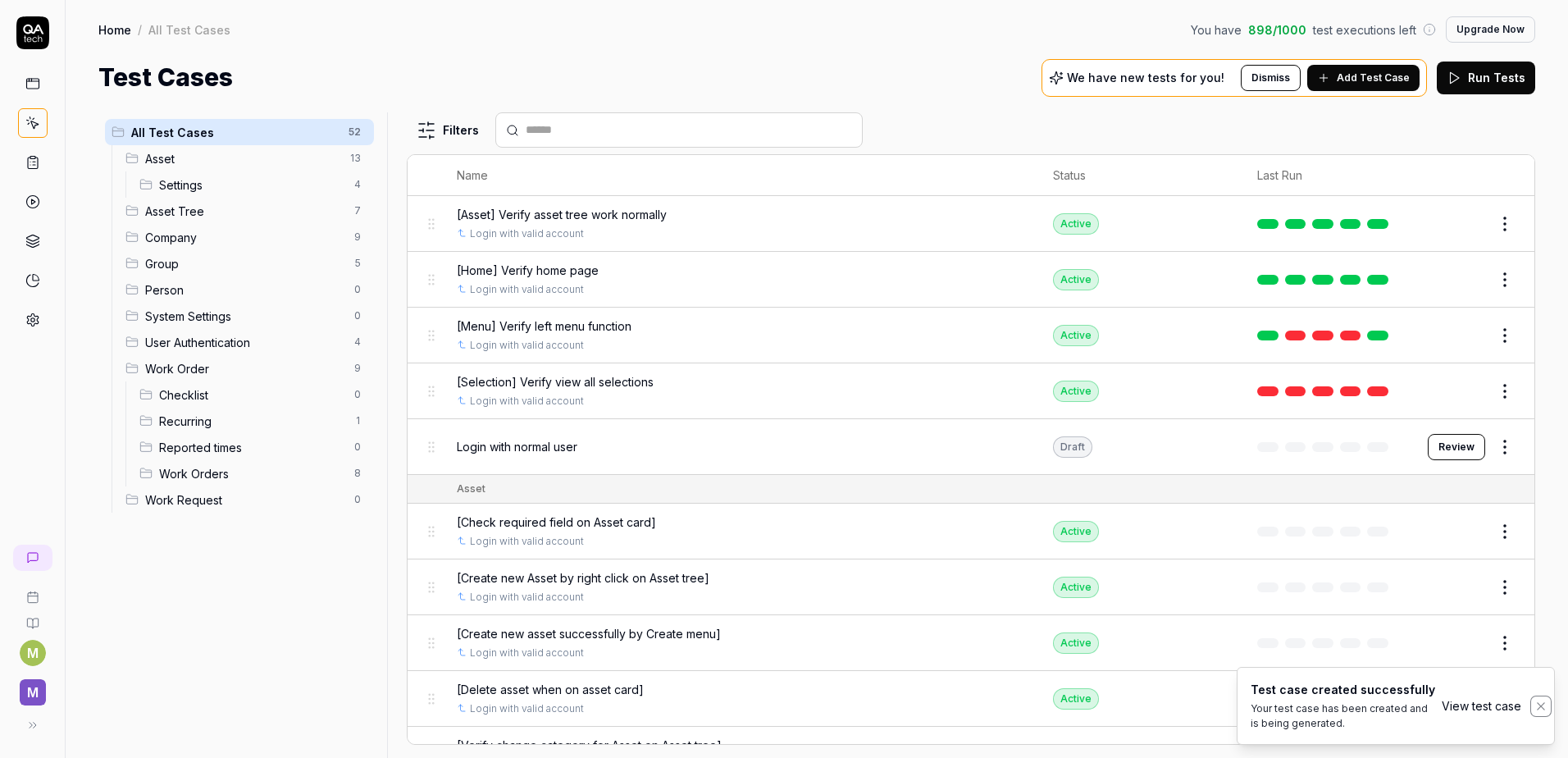
click at [1540, 707] on icon "Notifications (F8)" at bounding box center [1541, 705] width 7 height 7
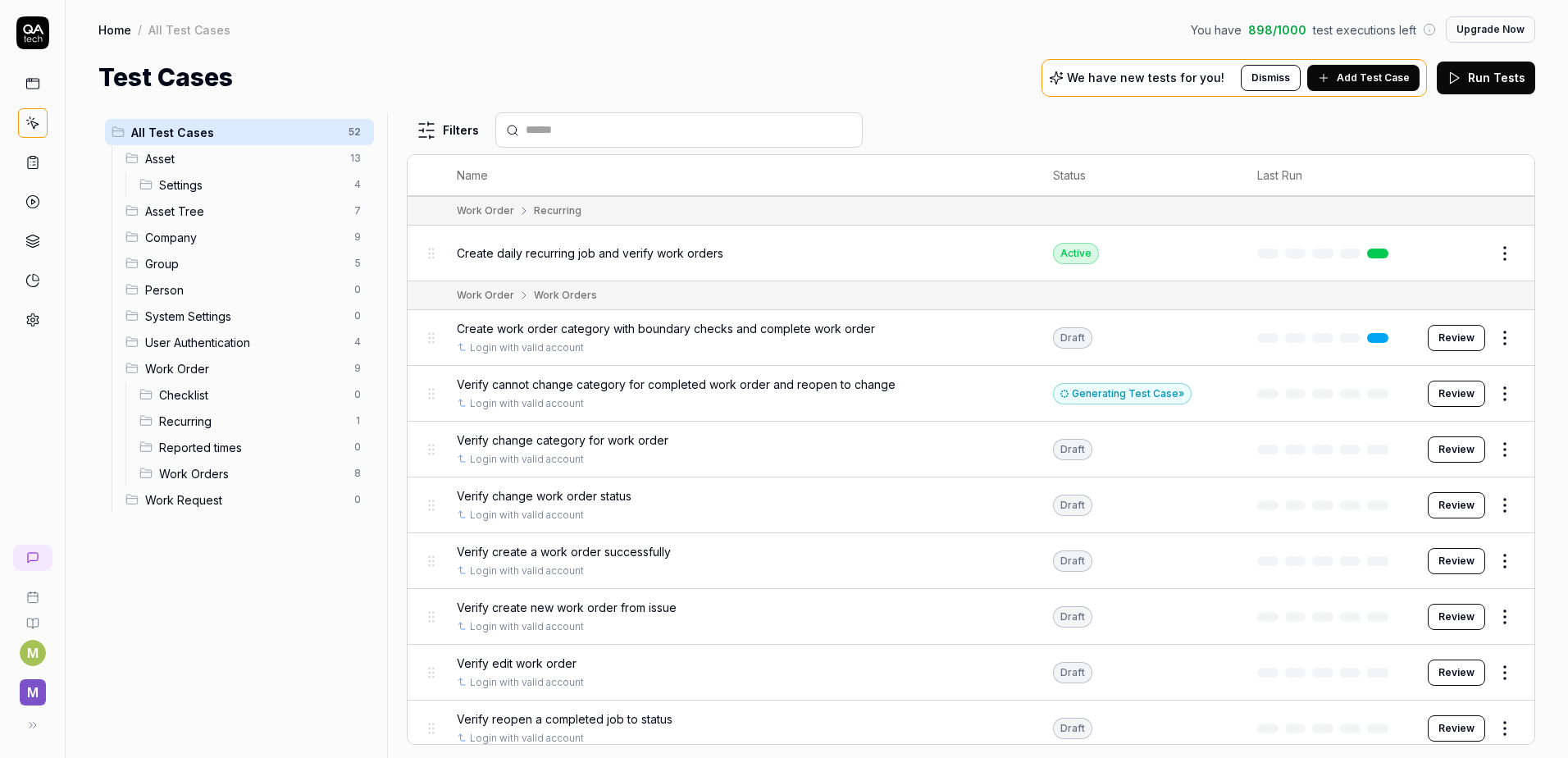
scroll to position [2580, 0]
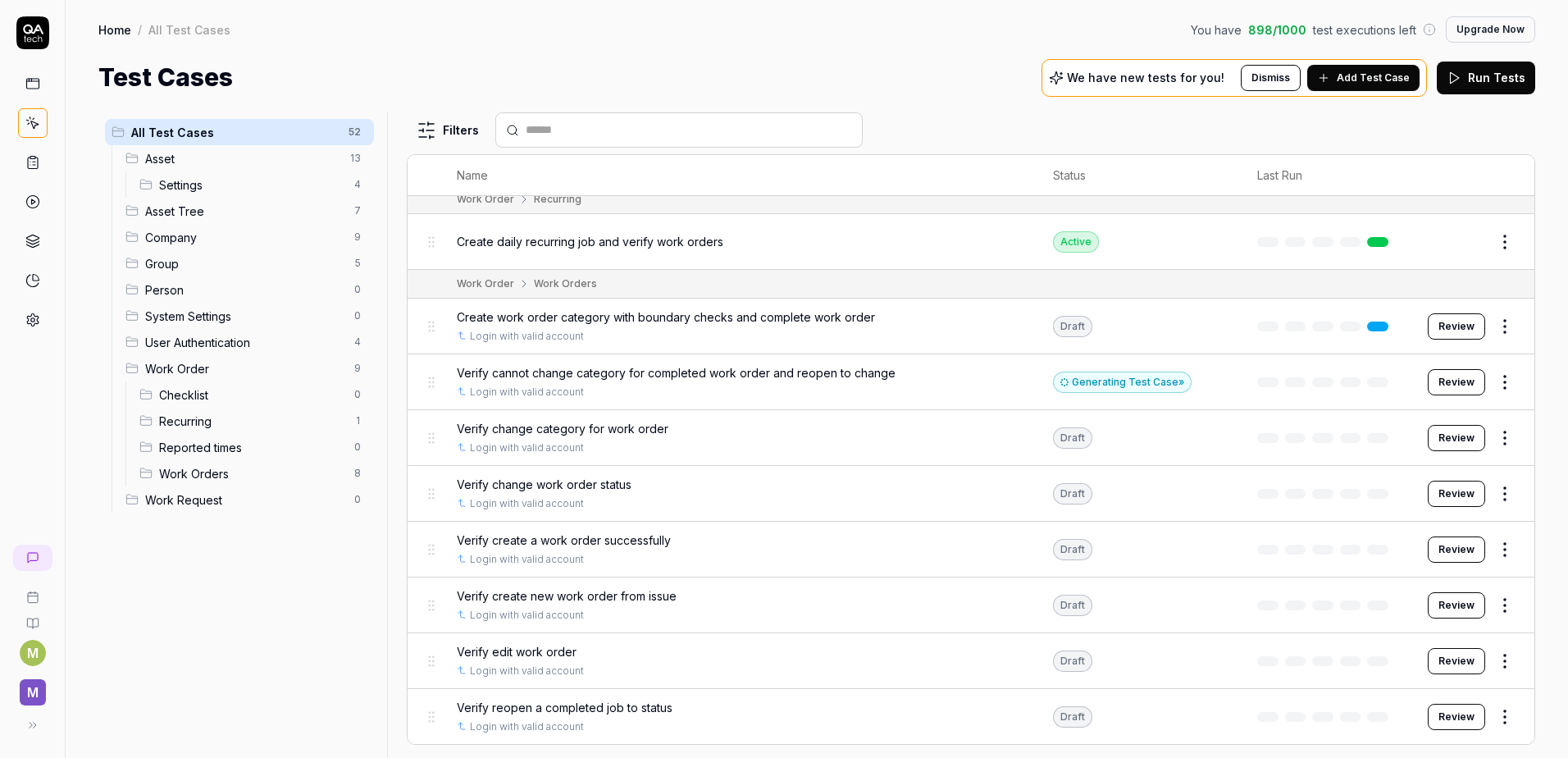
click at [151, 311] on span "System Settings" at bounding box center [245, 316] width 200 height 18
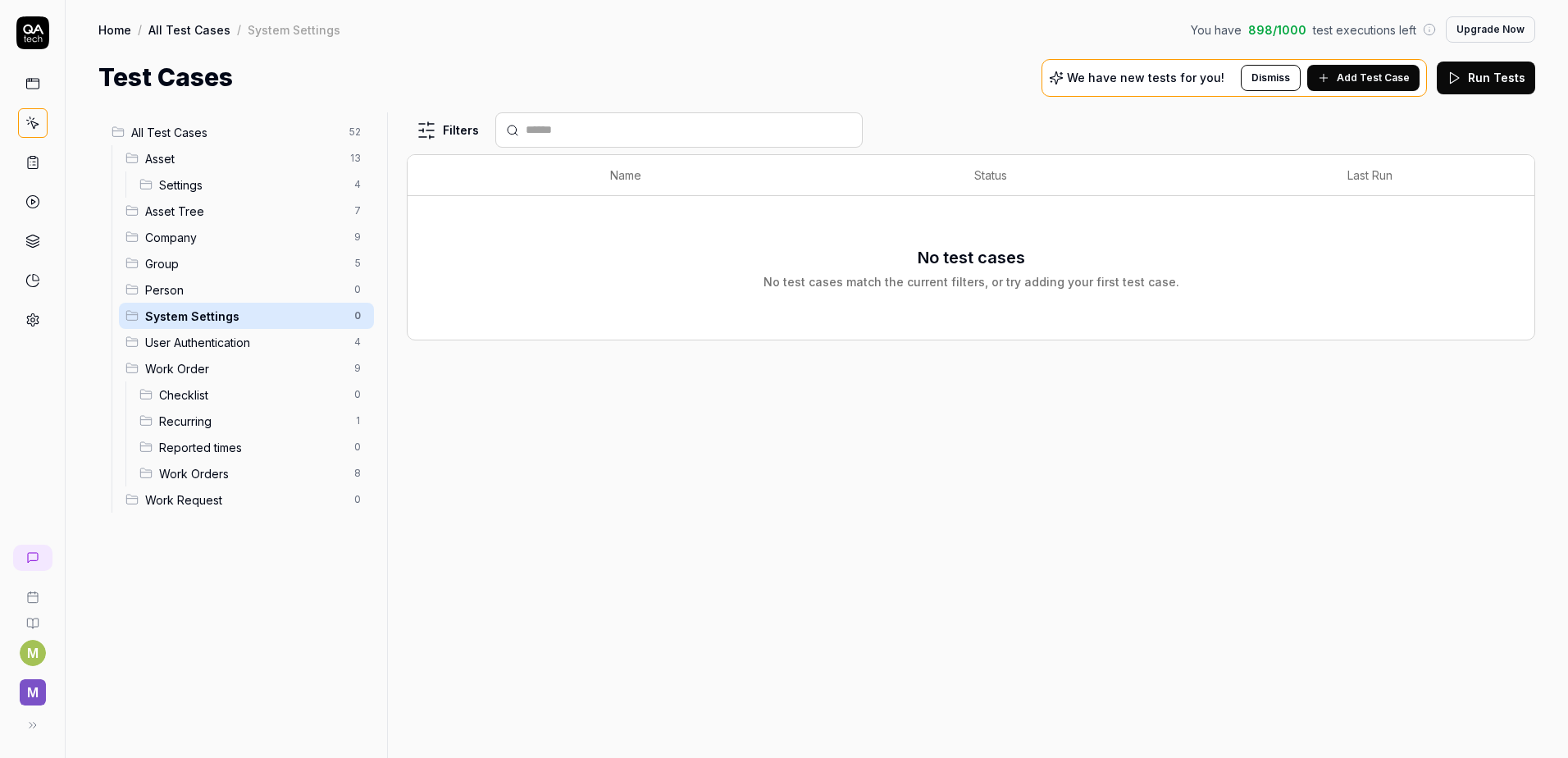
click at [1064, 77] on icon at bounding box center [1056, 78] width 15 height 15
click at [1136, 76] on p "We have new tests for you!" at bounding box center [1146, 77] width 158 height 11
click at [1342, 71] on button "Add Test Case" at bounding box center [1363, 78] width 112 height 26
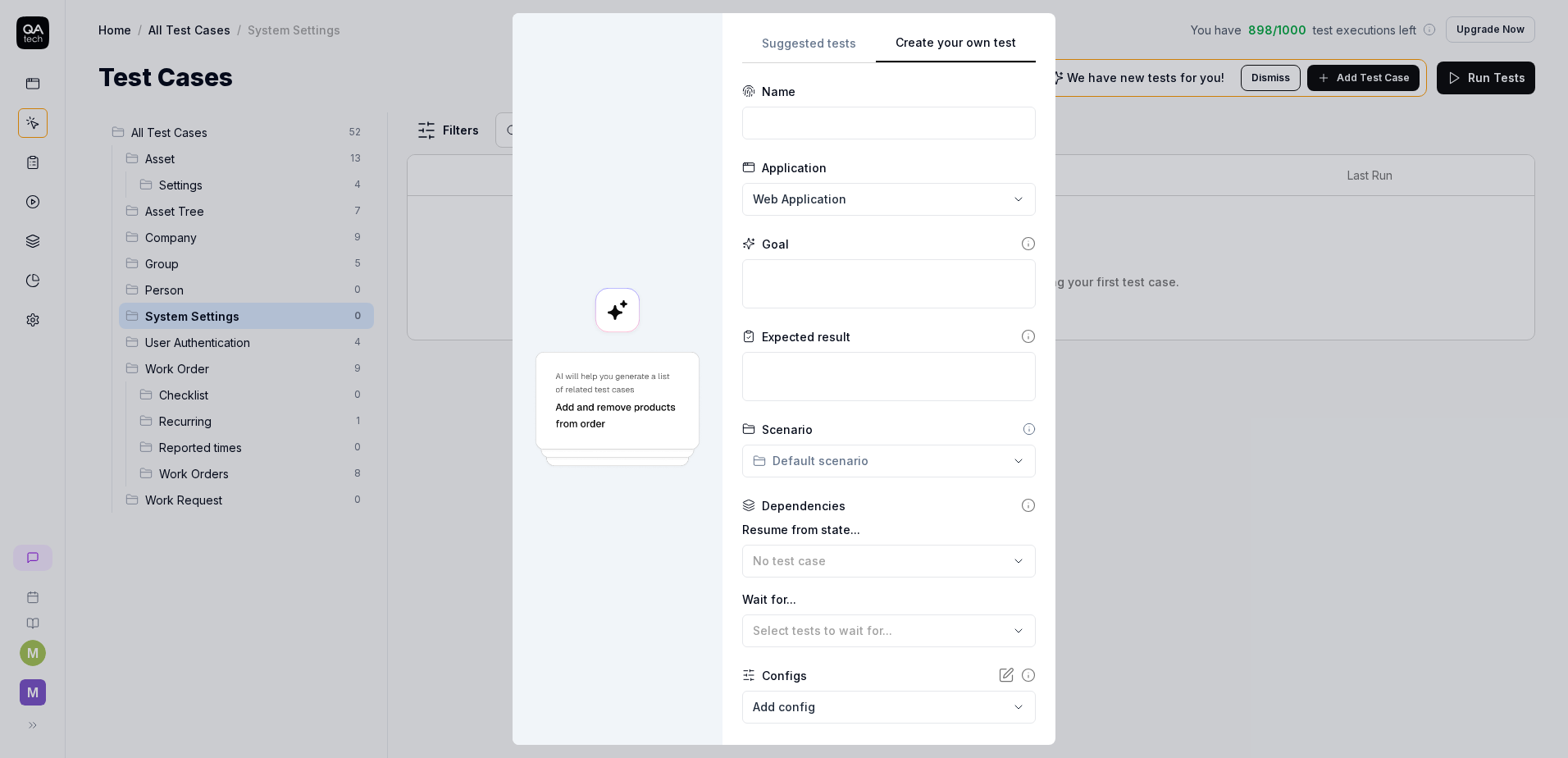
click at [800, 34] on button "Suggested tests" at bounding box center [809, 48] width 134 height 30
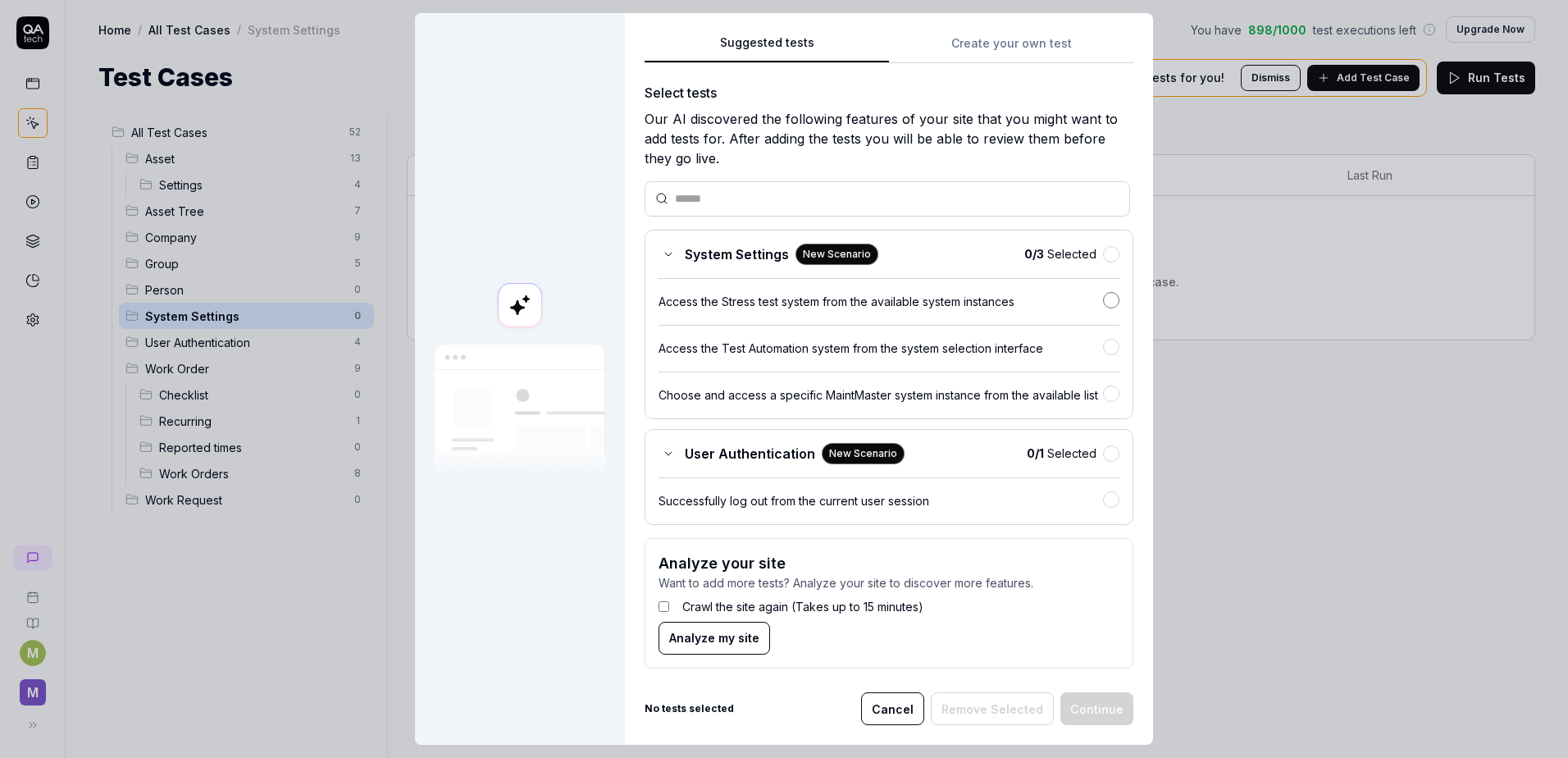
click at [1103, 304] on button "button" at bounding box center [1111, 300] width 17 height 17
click at [524, 314] on rect at bounding box center [520, 305] width 45 height 45
click at [509, 314] on rect at bounding box center [520, 305] width 45 height 45
click at [509, 294] on rect at bounding box center [520, 305] width 45 height 45
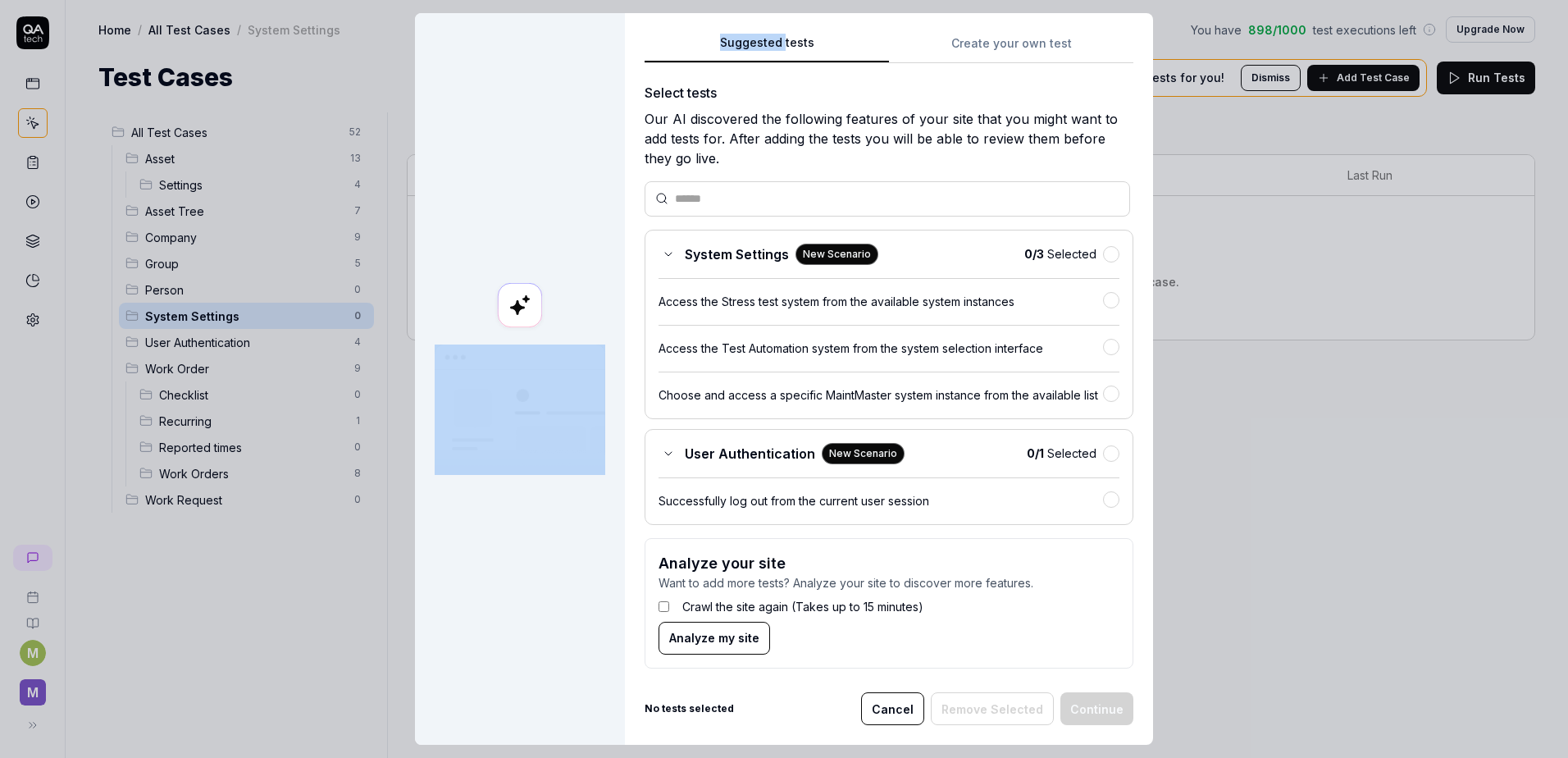
click at [509, 294] on rect at bounding box center [520, 305] width 45 height 45
click at [516, 316] on rect at bounding box center [520, 305] width 45 height 45
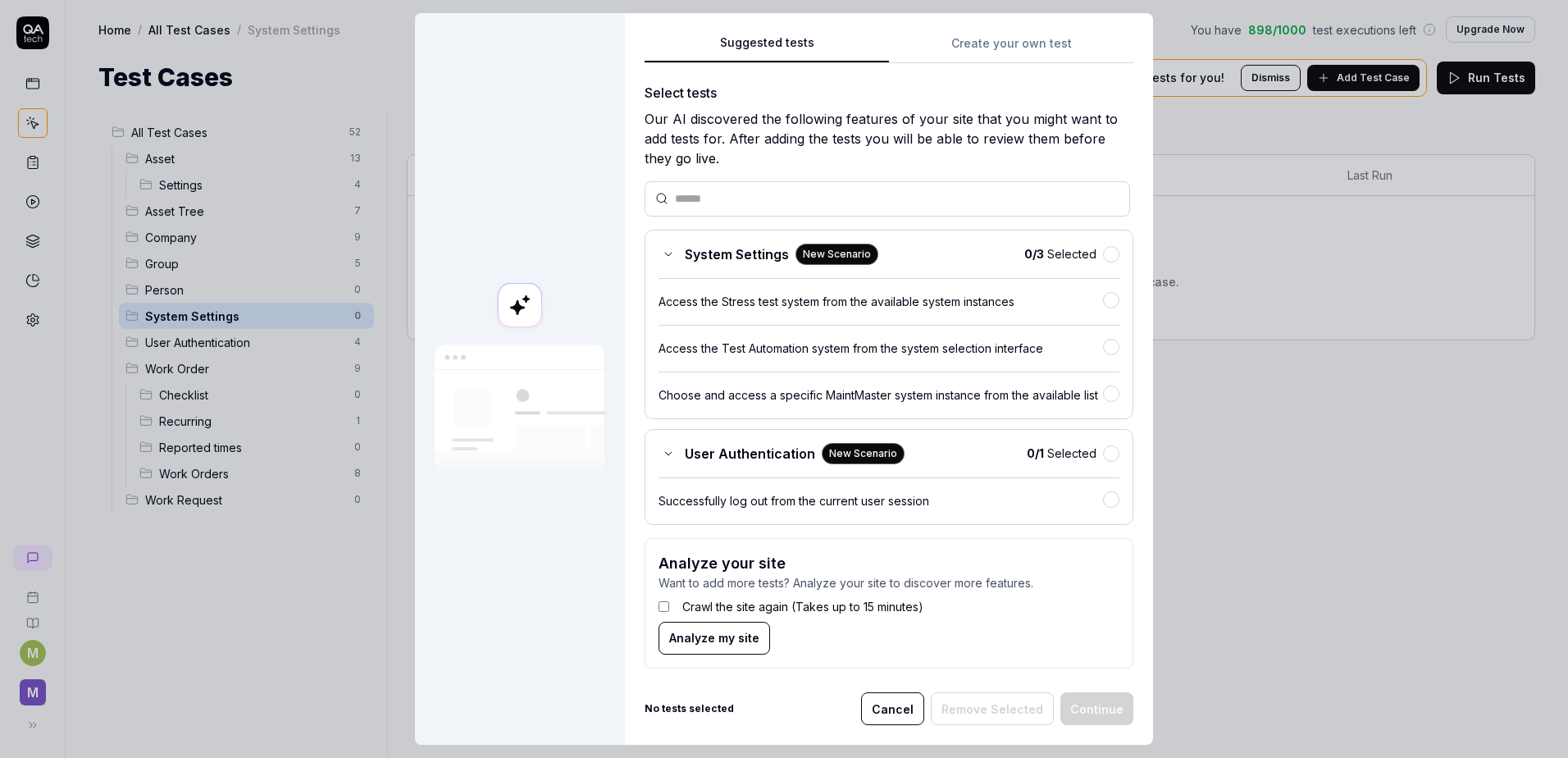
click at [519, 316] on rect at bounding box center [520, 305] width 45 height 45
click at [496, 481] on div at bounding box center [520, 379] width 210 height 732
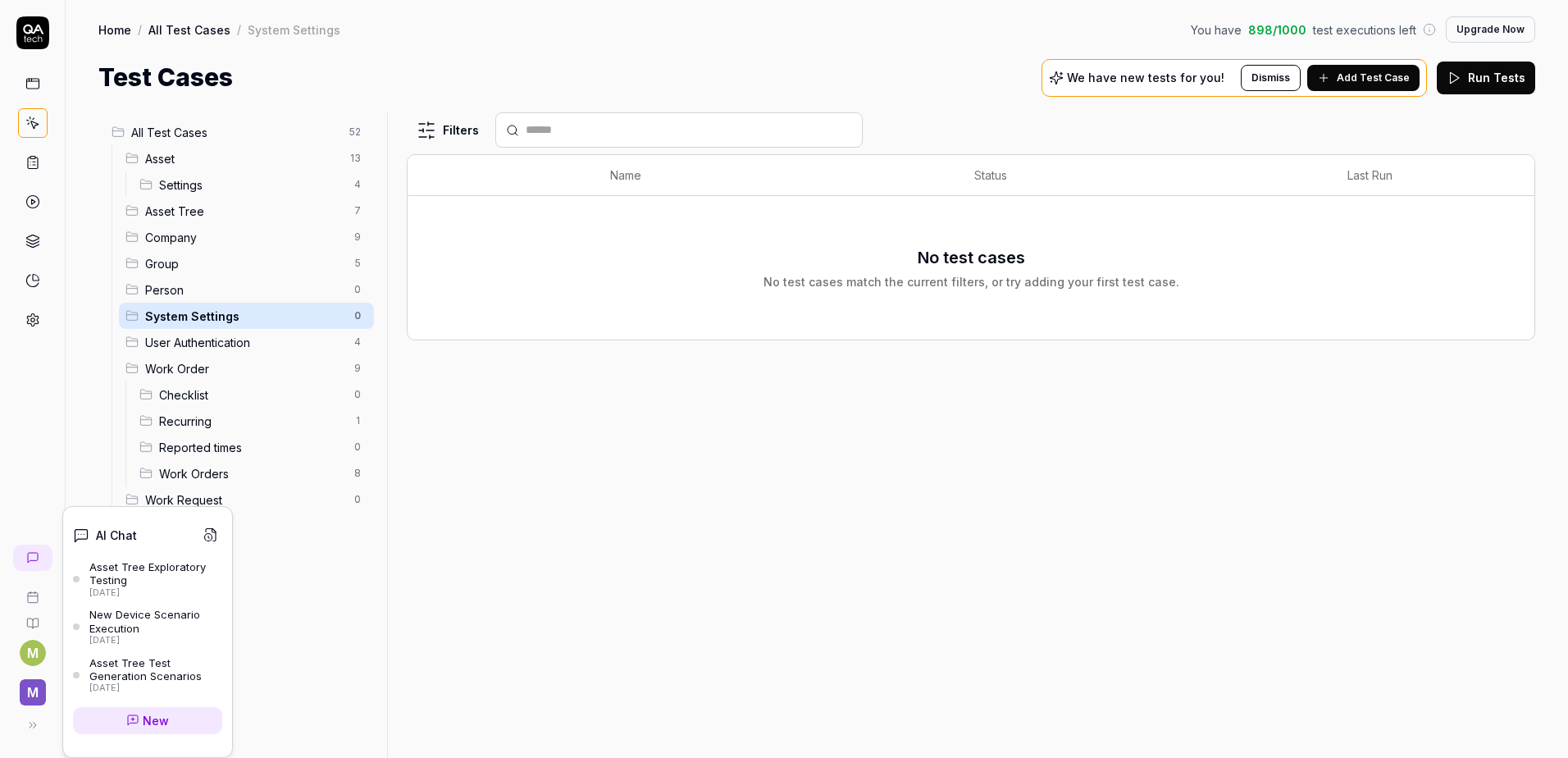
click at [42, 556] on link at bounding box center [32, 558] width 39 height 26
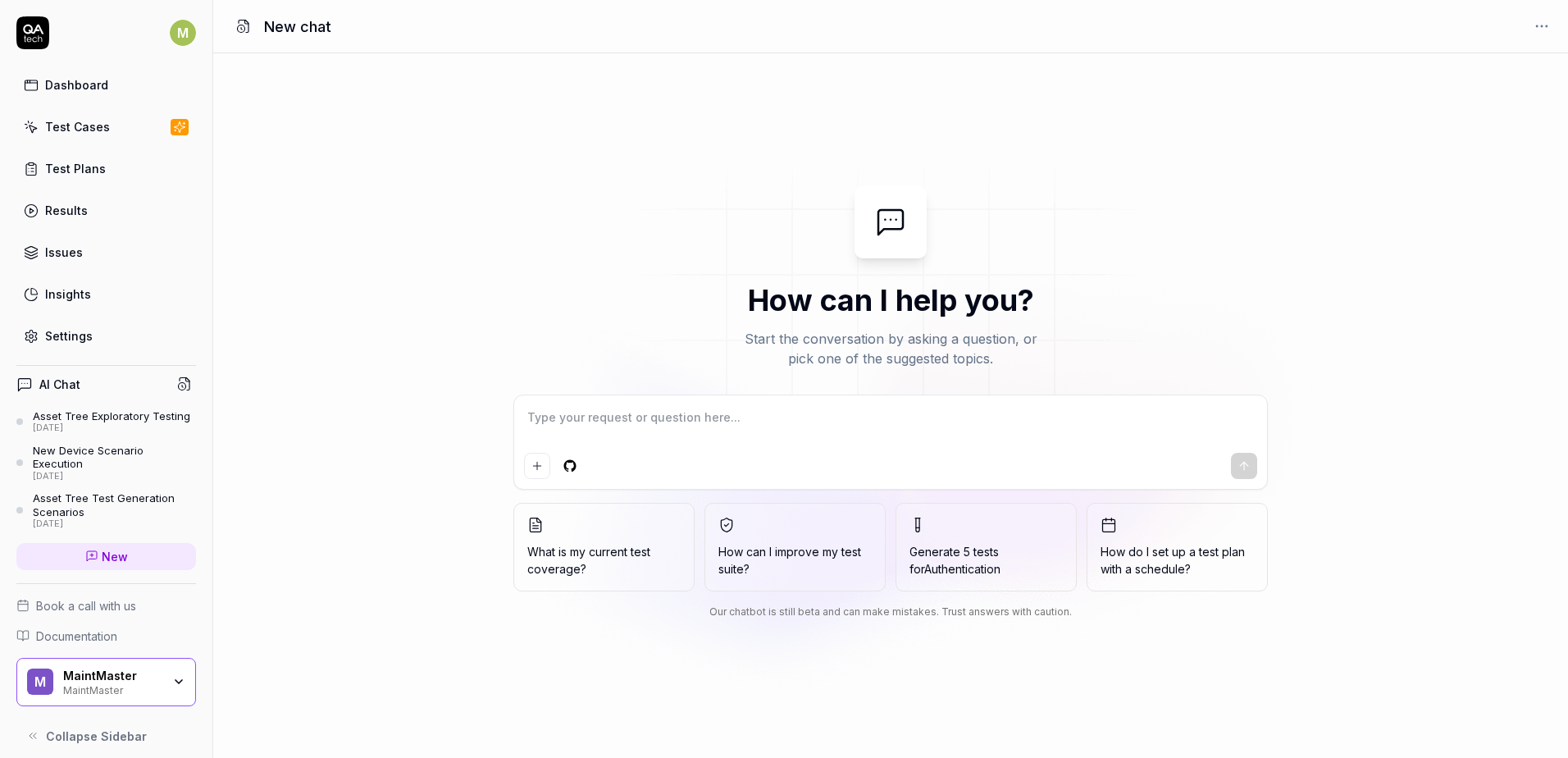
click at [734, 430] on textarea at bounding box center [891, 425] width 734 height 41
type textarea "*"
type textarea "E"
type textarea "*"
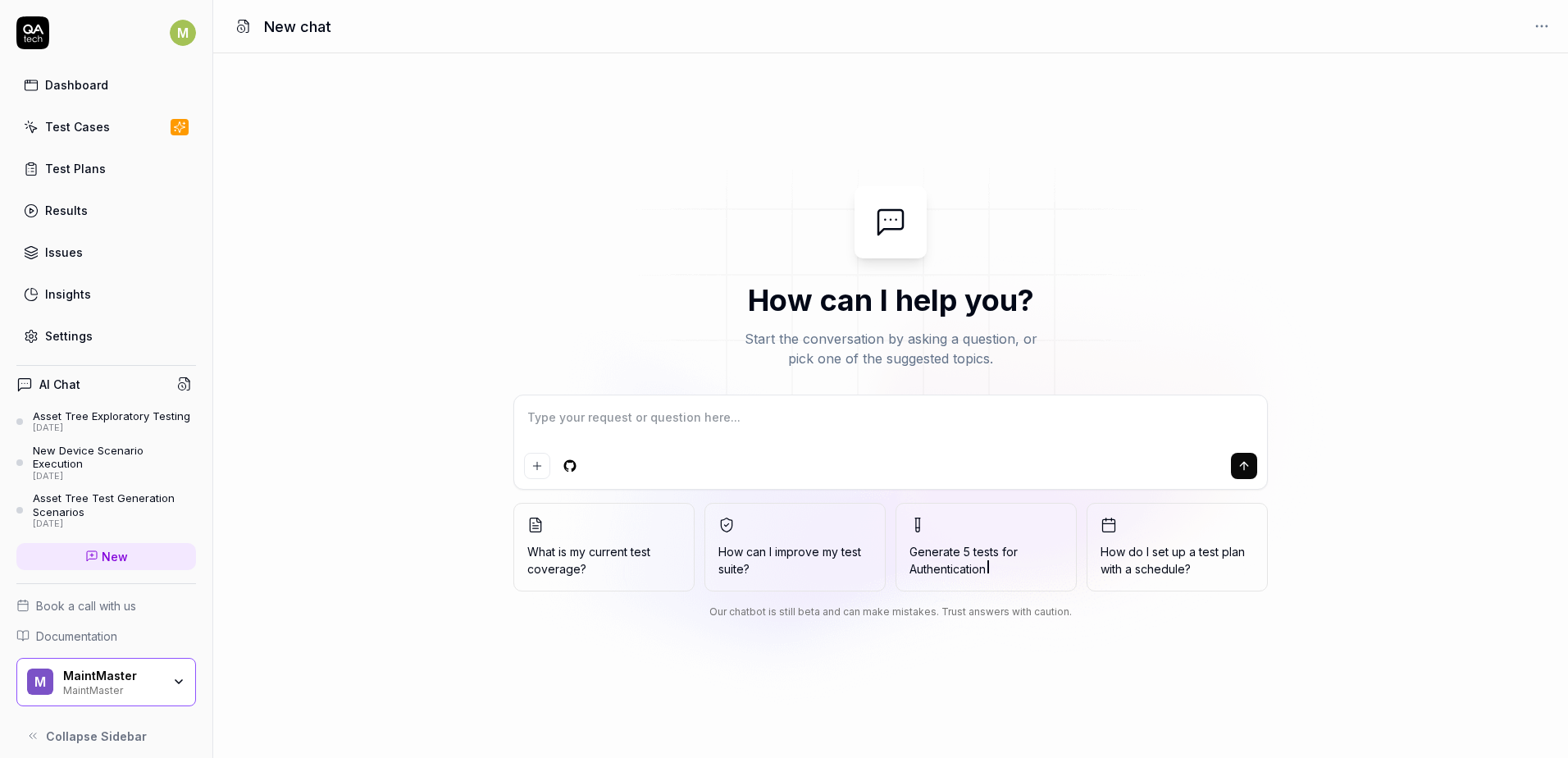
type textarea "Ẽ"
type textarea "*"
type textarea "E"
type textarea "*"
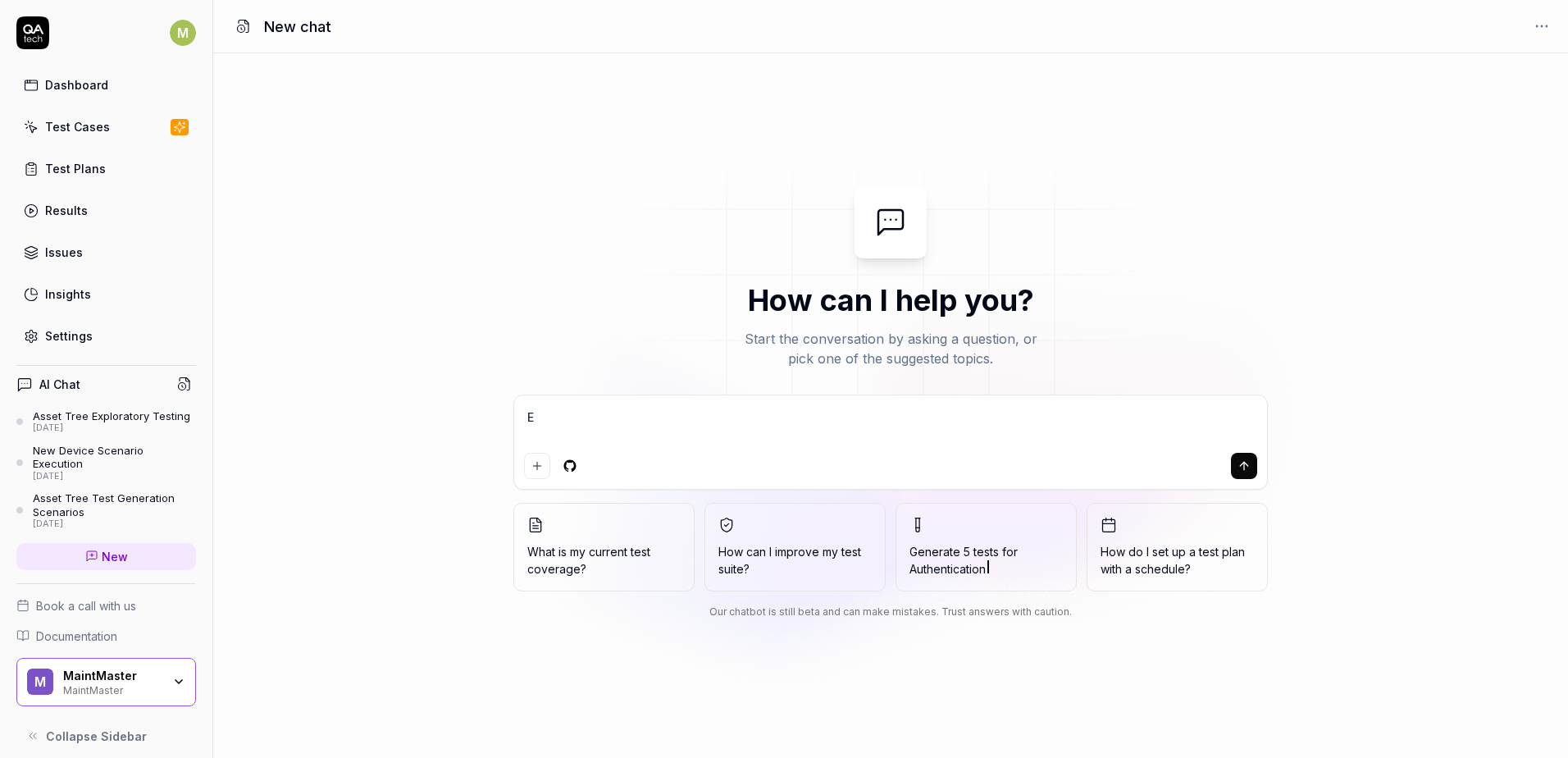
type textarea "Ex"
type textarea "*"
type textarea "Exp"
type textarea "*"
type textarea "Expo"
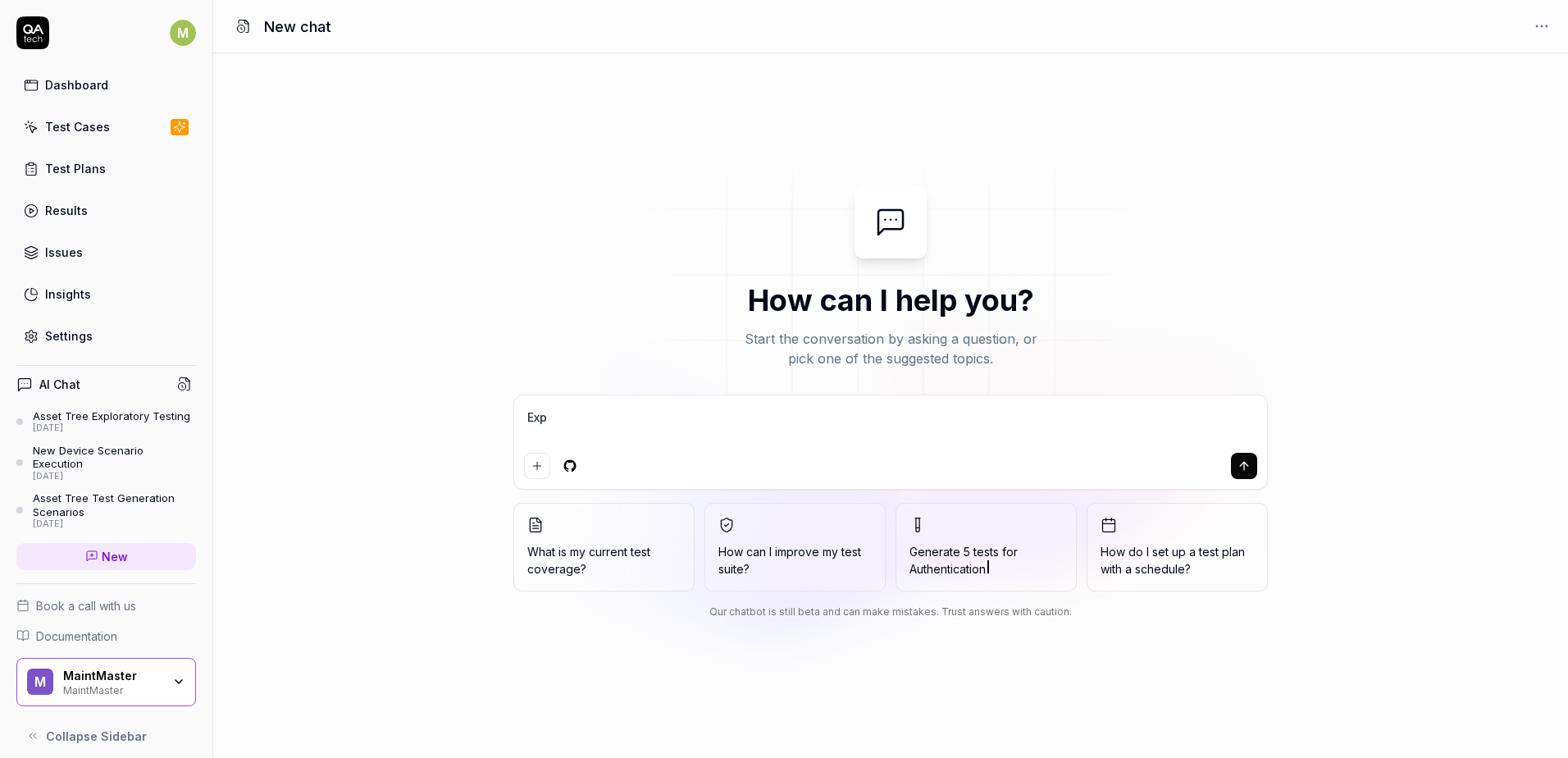
type textarea "*"
type textarea "Expor"
type textarea "*"
type textarea "Expo"
type textarea "*"
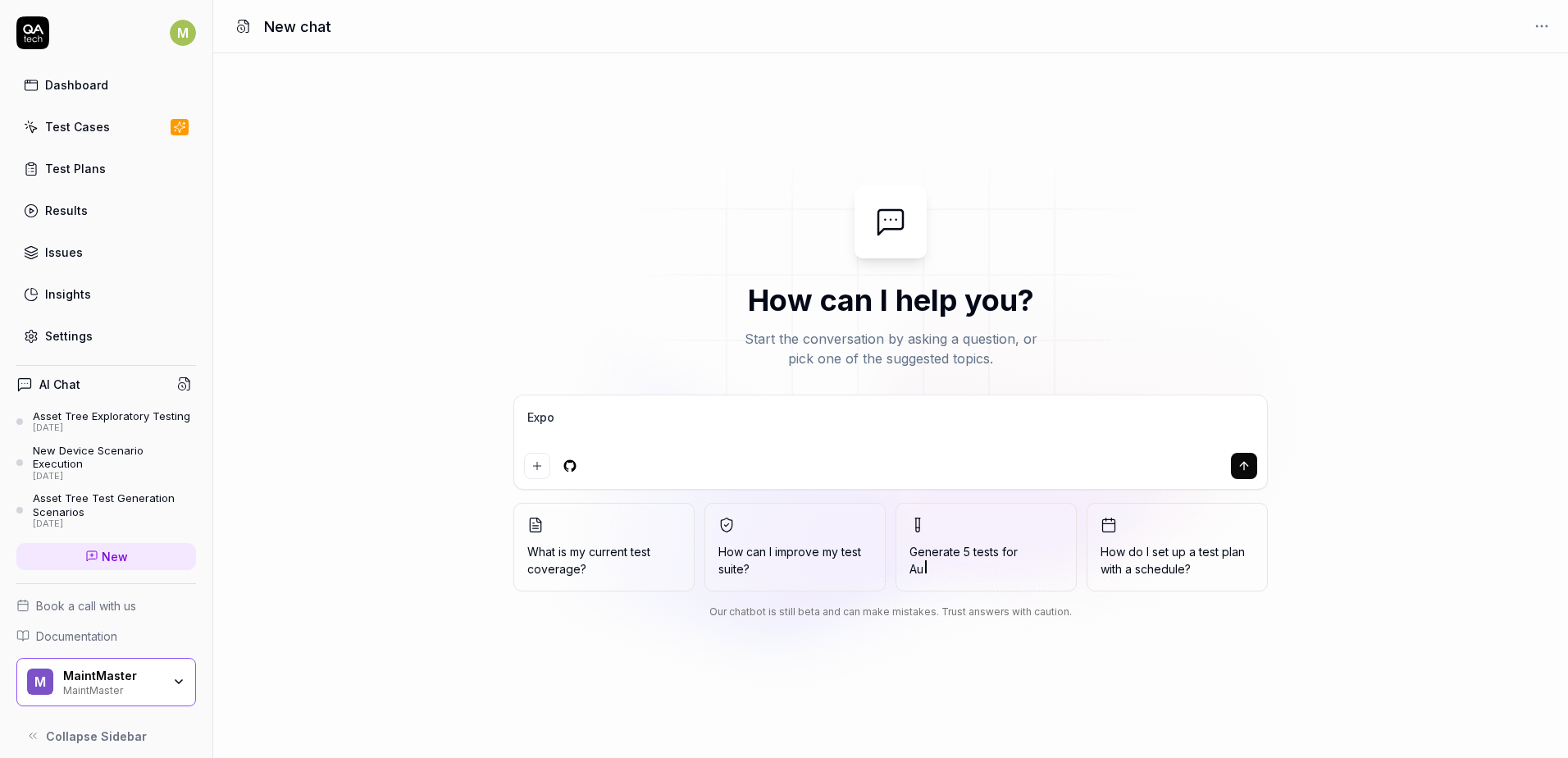
type textarea "Exp"
type textarea "*"
type textarea "Expl"
type textarea "*"
type textarea "Explo"
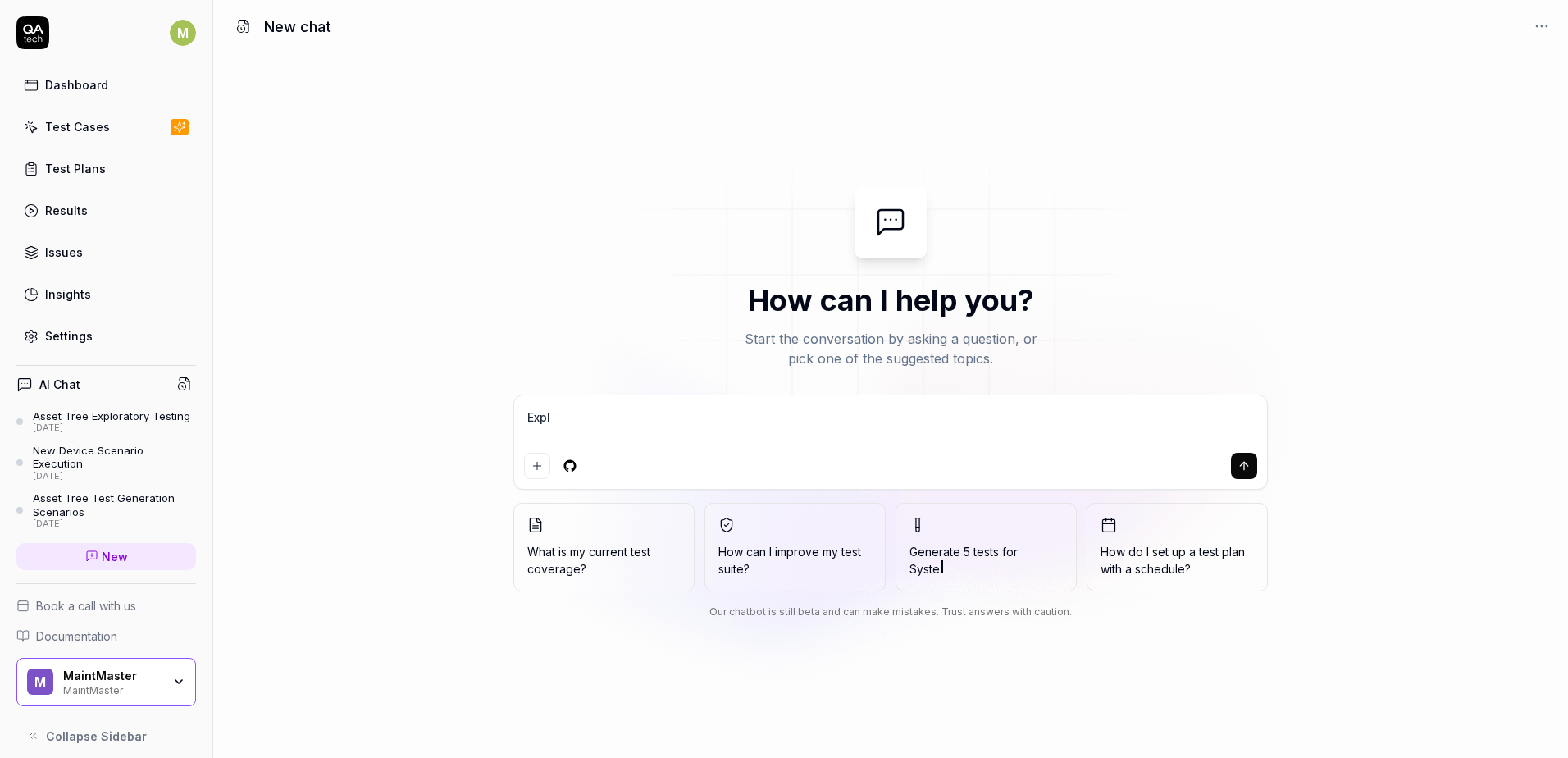
type textarea "*"
type textarea "Explor"
type textarea "*"
type textarea "Explore"
type textarea "*"
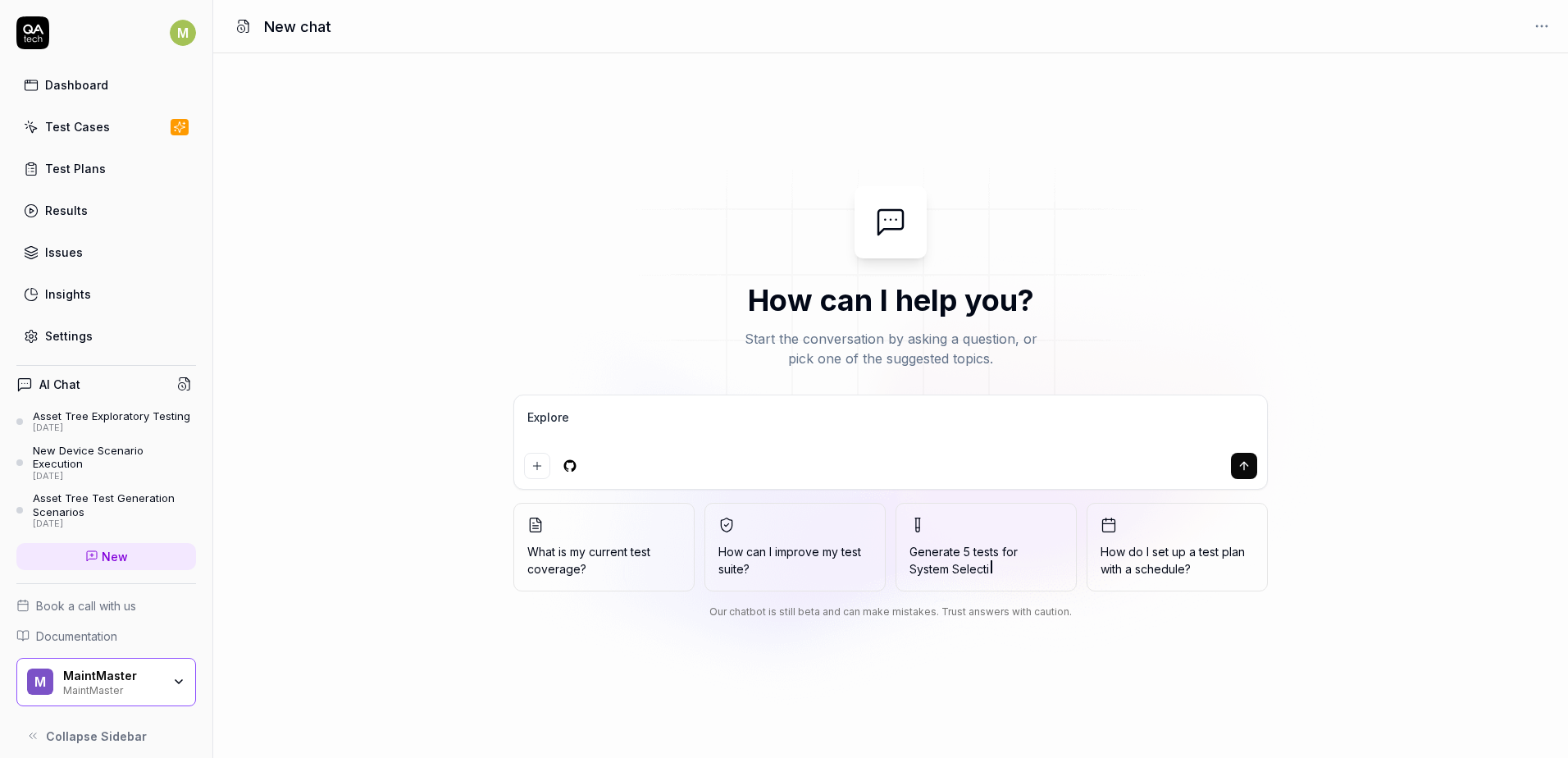
type textarea "Explore"
type textarea "*"
type textarea "Explore s"
type textarea "*"
type textarea "Explore sy"
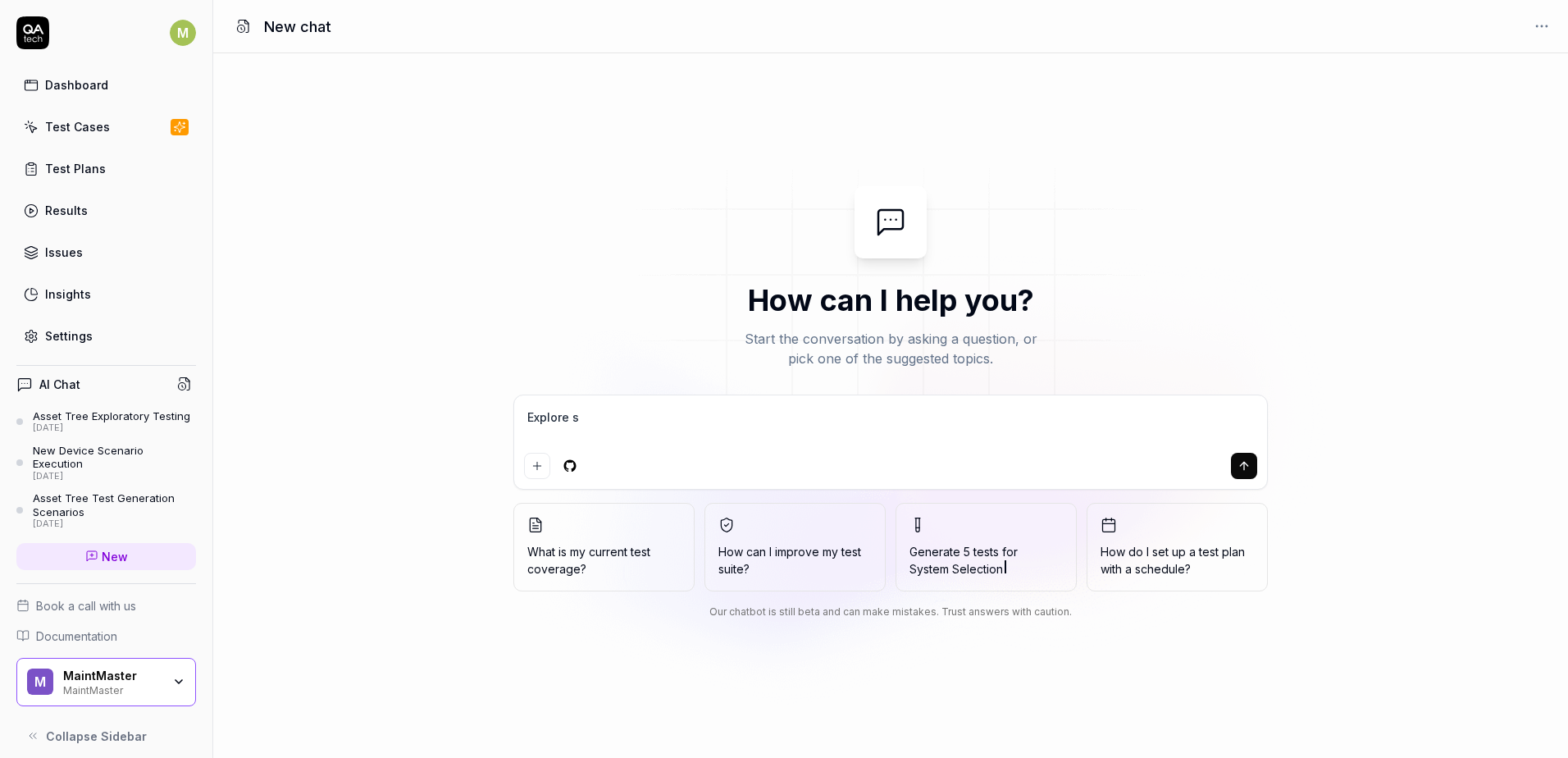
type textarea "*"
type textarea "Explore s"
type textarea "*"
type textarea "Explore sý"
type textarea "*"
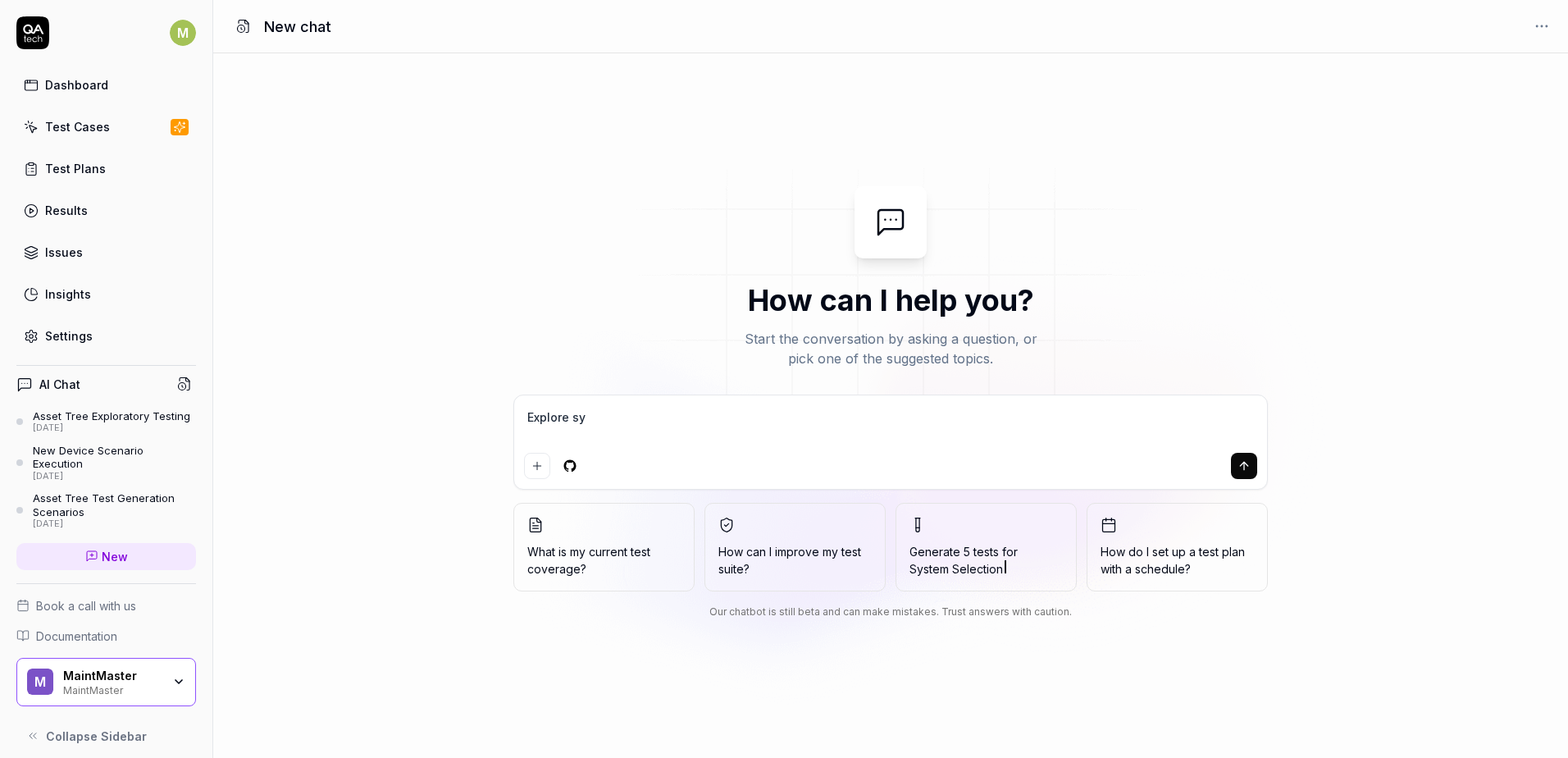
type textarea "Explore sys"
type textarea "*"
type textarea "Explore syst"
type textarea "*"
type textarea "Explore syste"
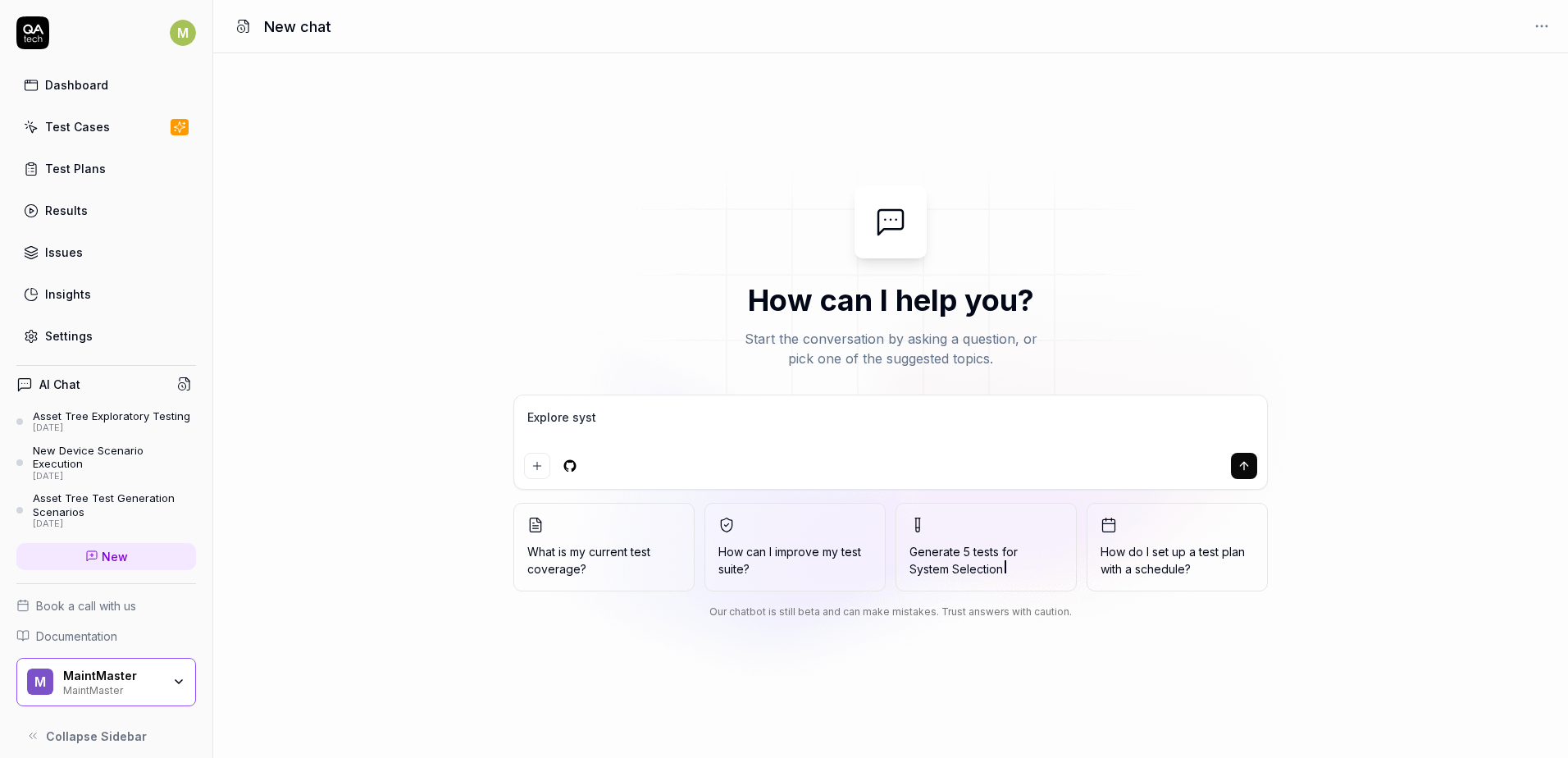
type textarea "*"
type textarea "Explore system"
type textarea "*"
type textarea "Explore system"
type textarea "*"
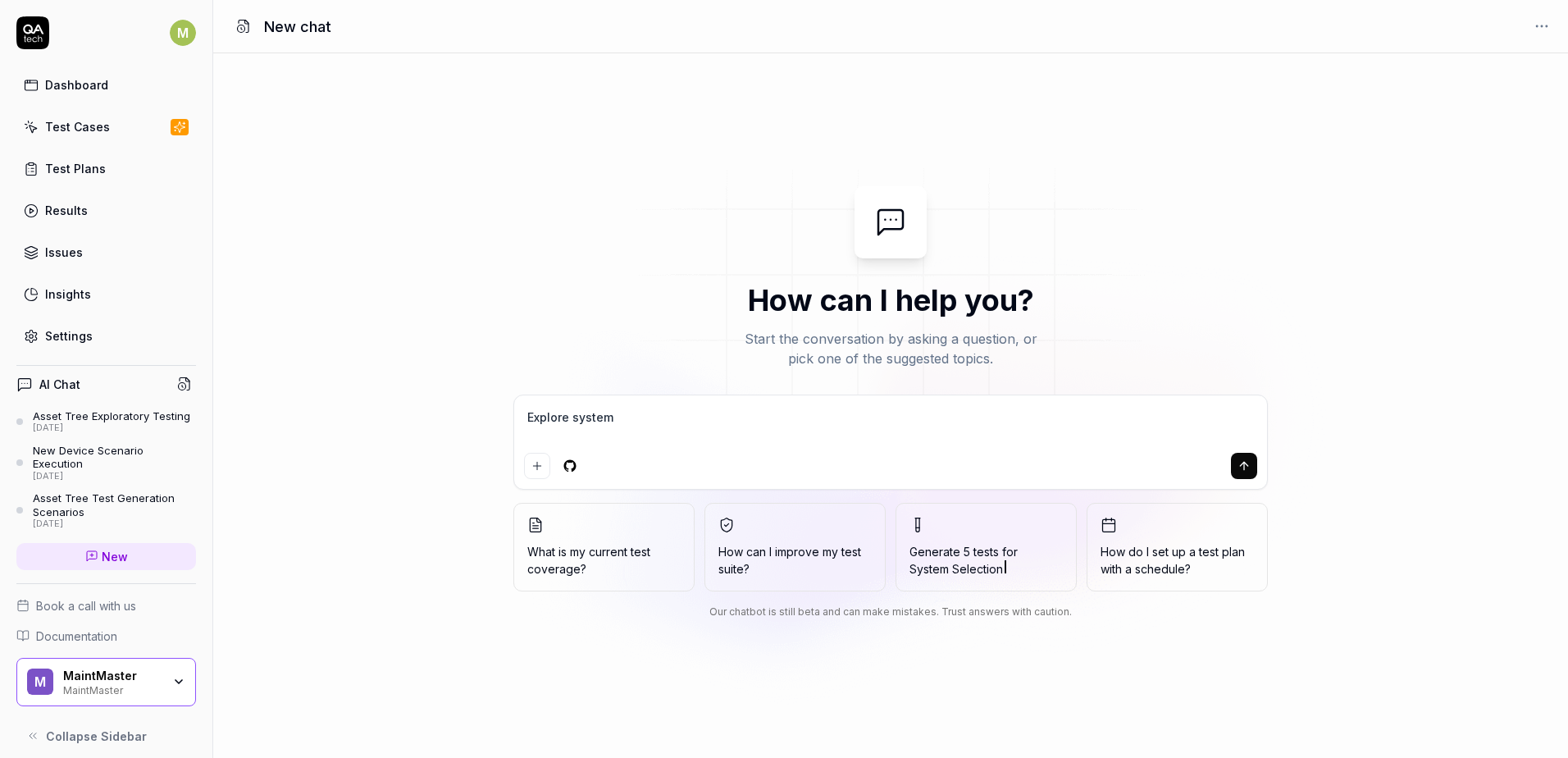
type textarea "Explore system s"
type textarea "*"
type textarea "Explore system se"
type textarea "*"
type textarea "Explore system s"
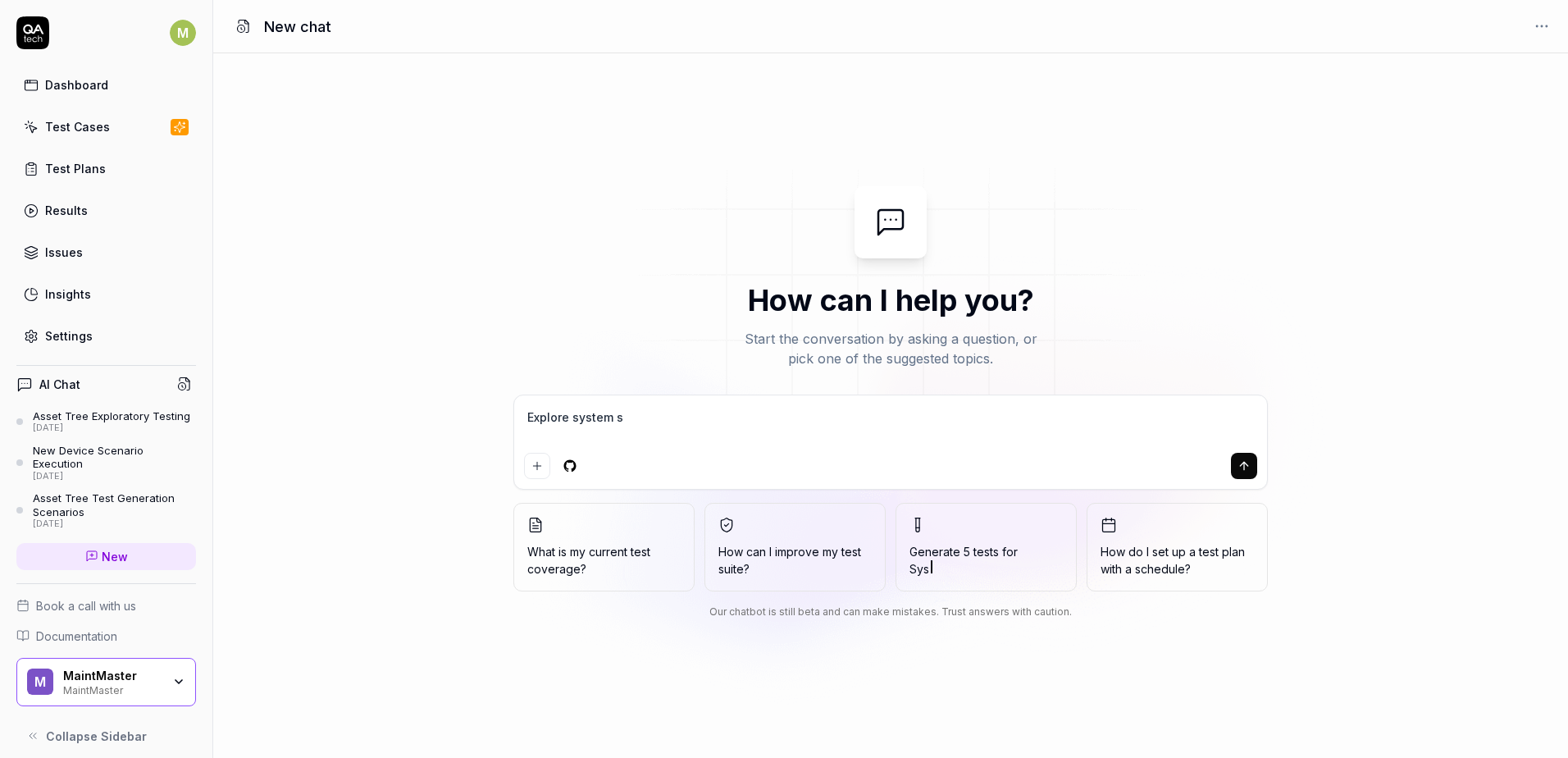
type textarea "*"
type textarea "Explore system sé"
type textarea "*"
type textarea "Explore system se"
type textarea "*"
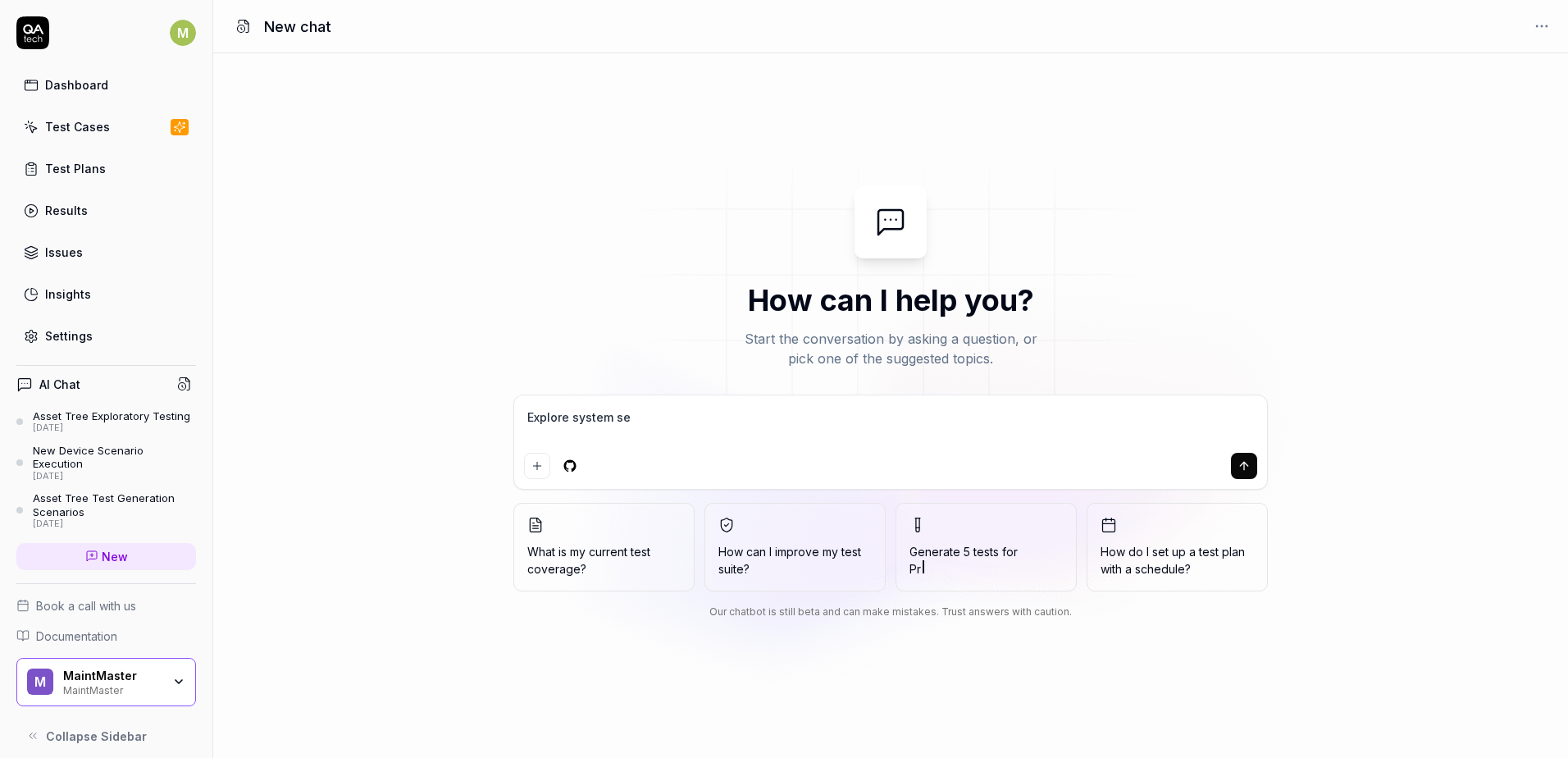
type textarea "Explore system ses"
type textarea "*"
type textarea "Explore system sest"
type textarea "*"
type textarea "Explore system sesti"
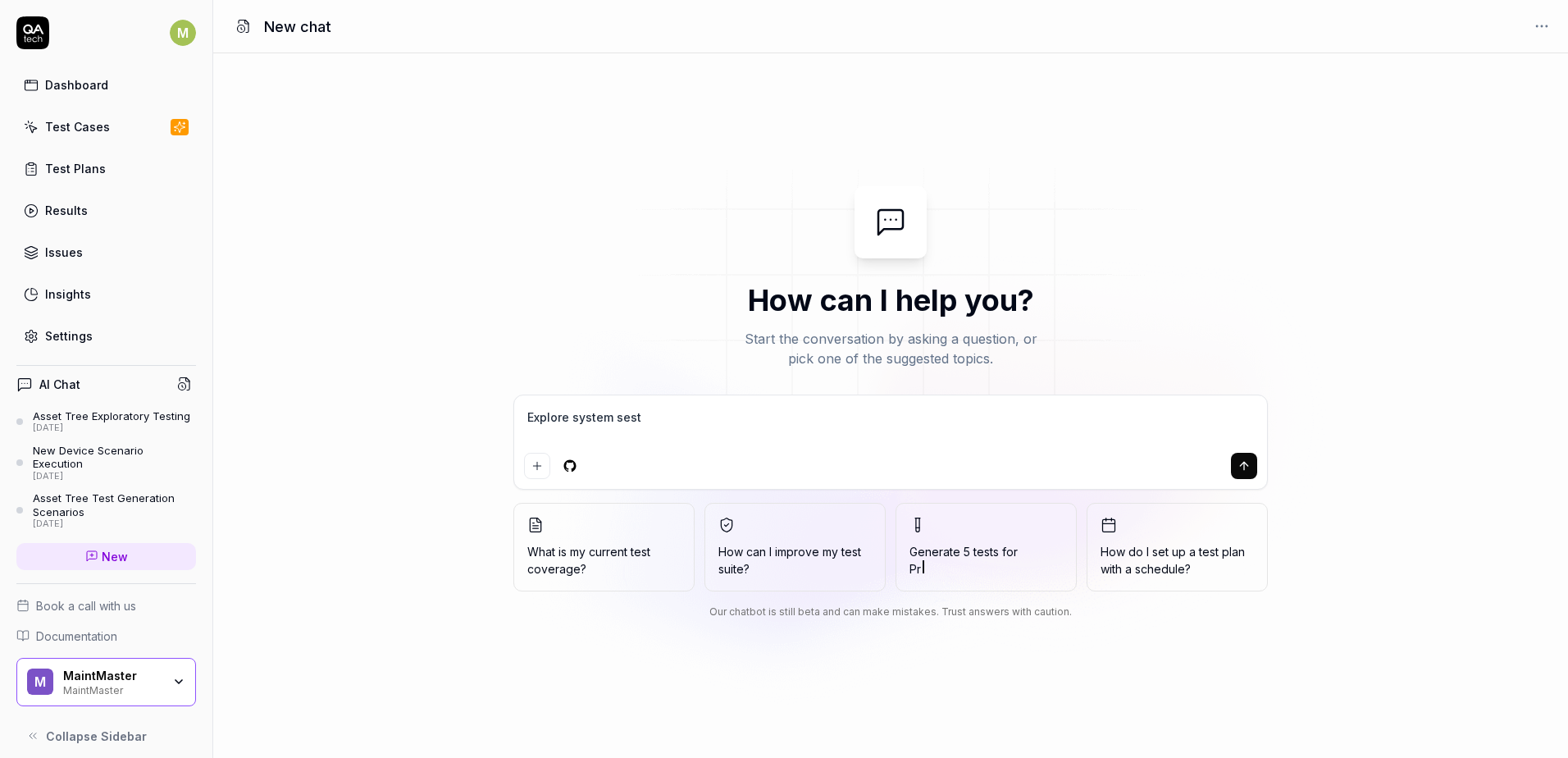
type textarea "*"
type textarea "Explore system sestin"
type textarea "*"
type textarea "Explore system sesti"
type textarea "*"
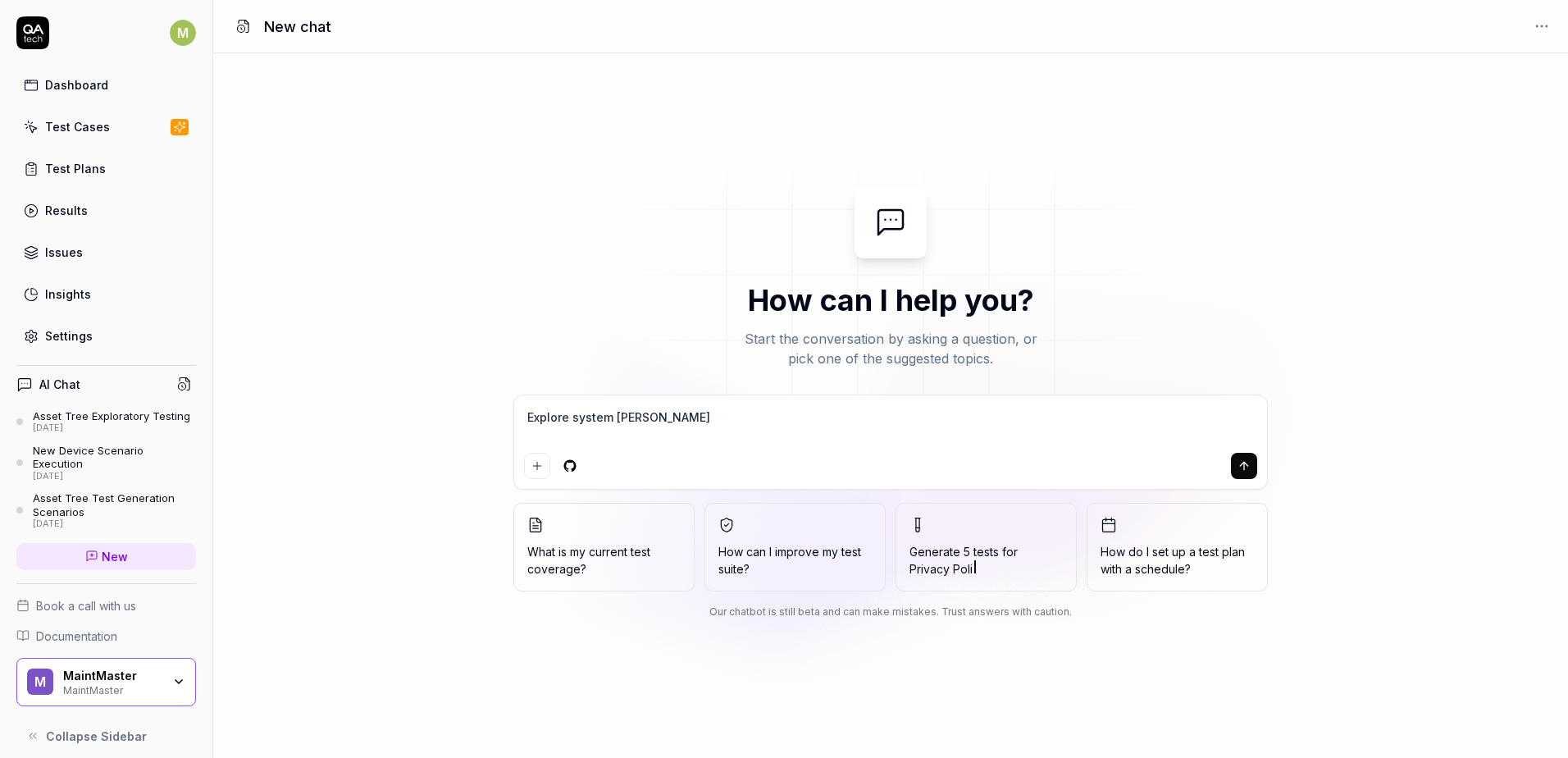
type textarea "Explore system sest"
type textarea "*"
type textarea "Explore system ses"
type textarea "*"
type textarea "Explore system se"
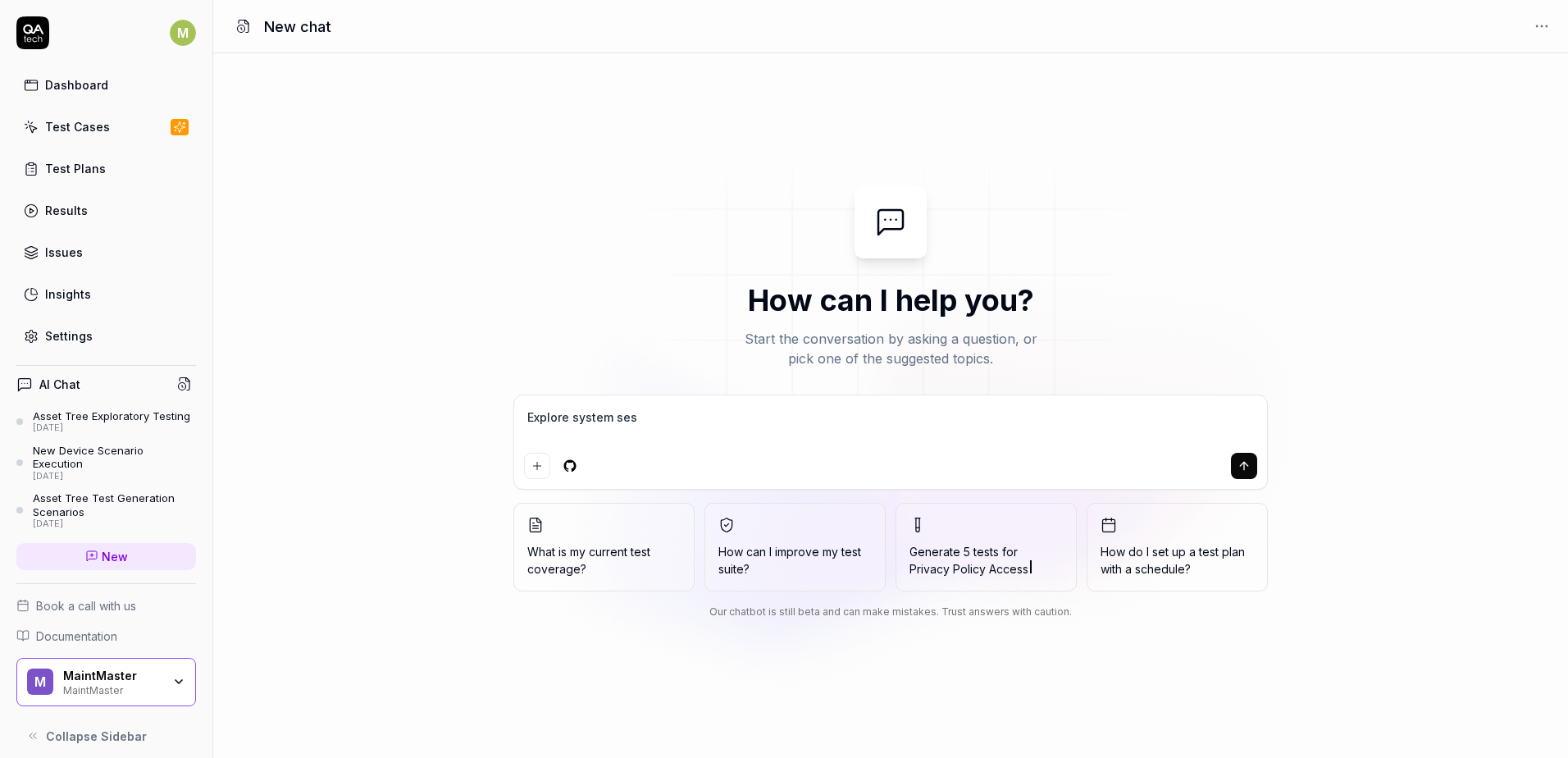
type textarea "*"
type textarea "Explore system set"
type textarea "*"
type textarea "Explore system sett"
type textarea "*"
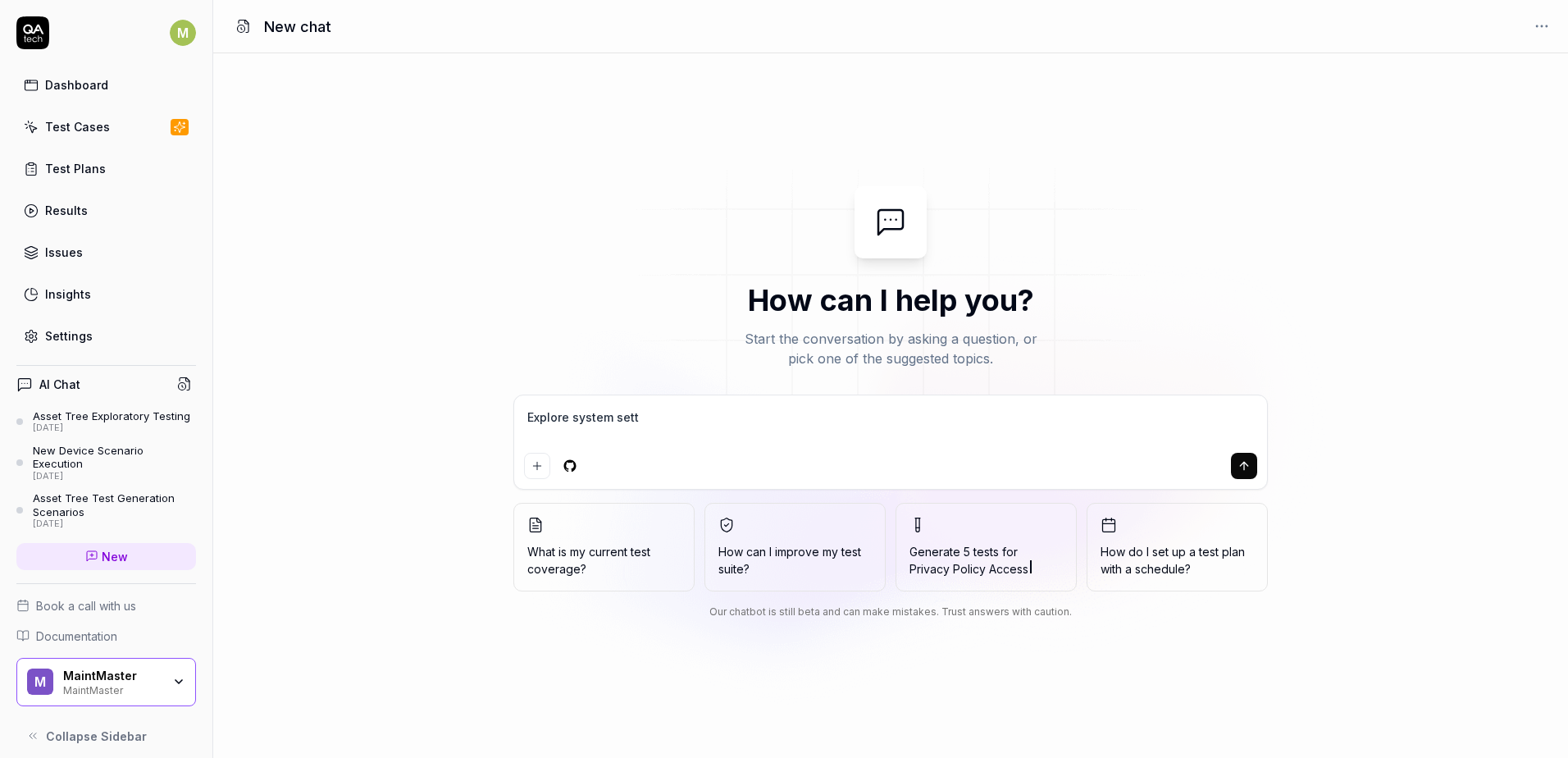
type textarea "Explore system setti"
type textarea "*"
type textarea "Explore system settin"
type textarea "*"
type textarea "Explore system setting"
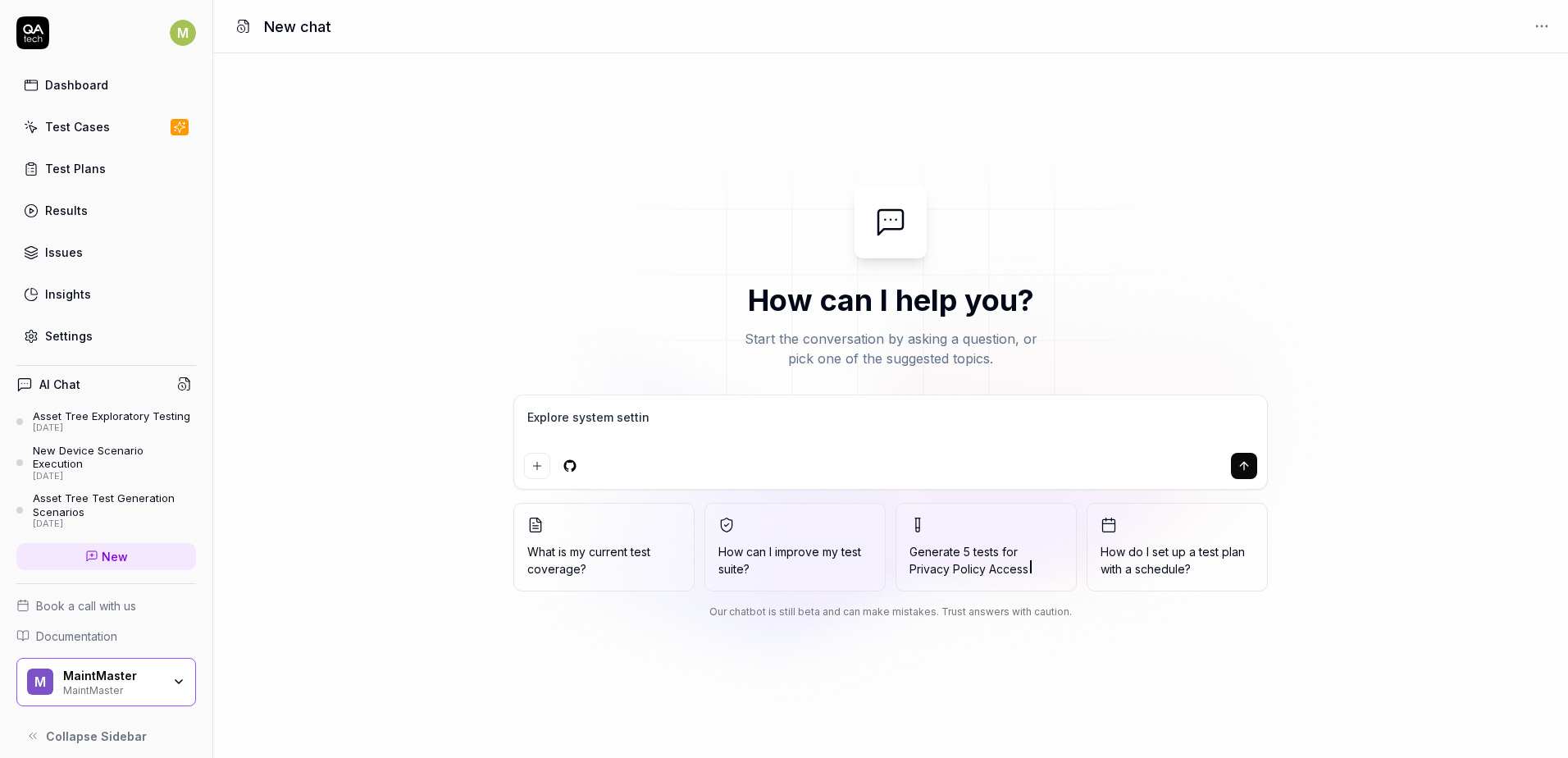
type textarea "*"
type textarea "Explore system settings"
type textarea "*"
type textarea "Explore system settings"
type textarea "*"
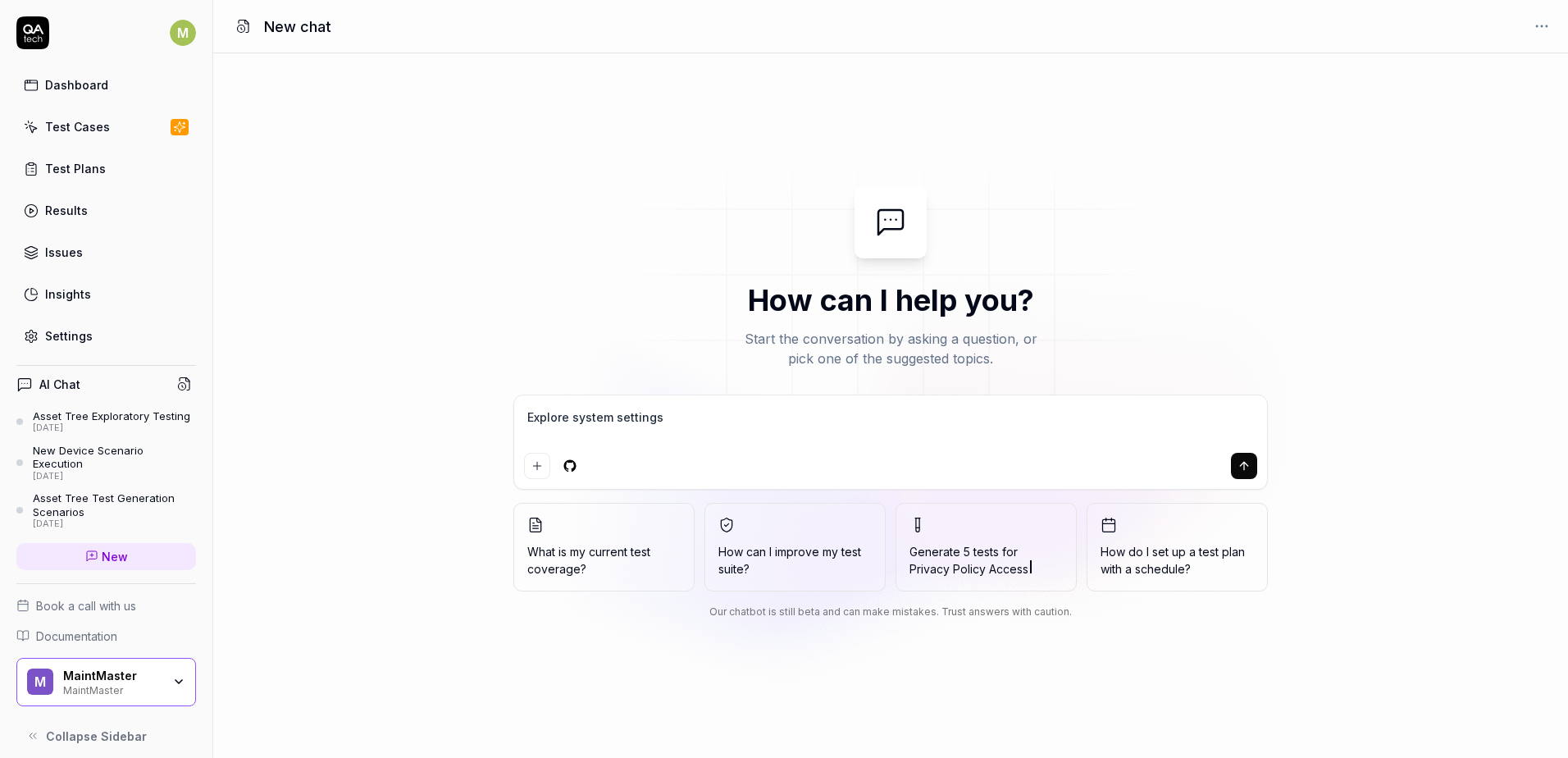
type textarea "Explore system settings f"
type textarea "*"
type textarea "Explore system settings fu"
type textarea "*"
type textarea "Explore system settings fun"
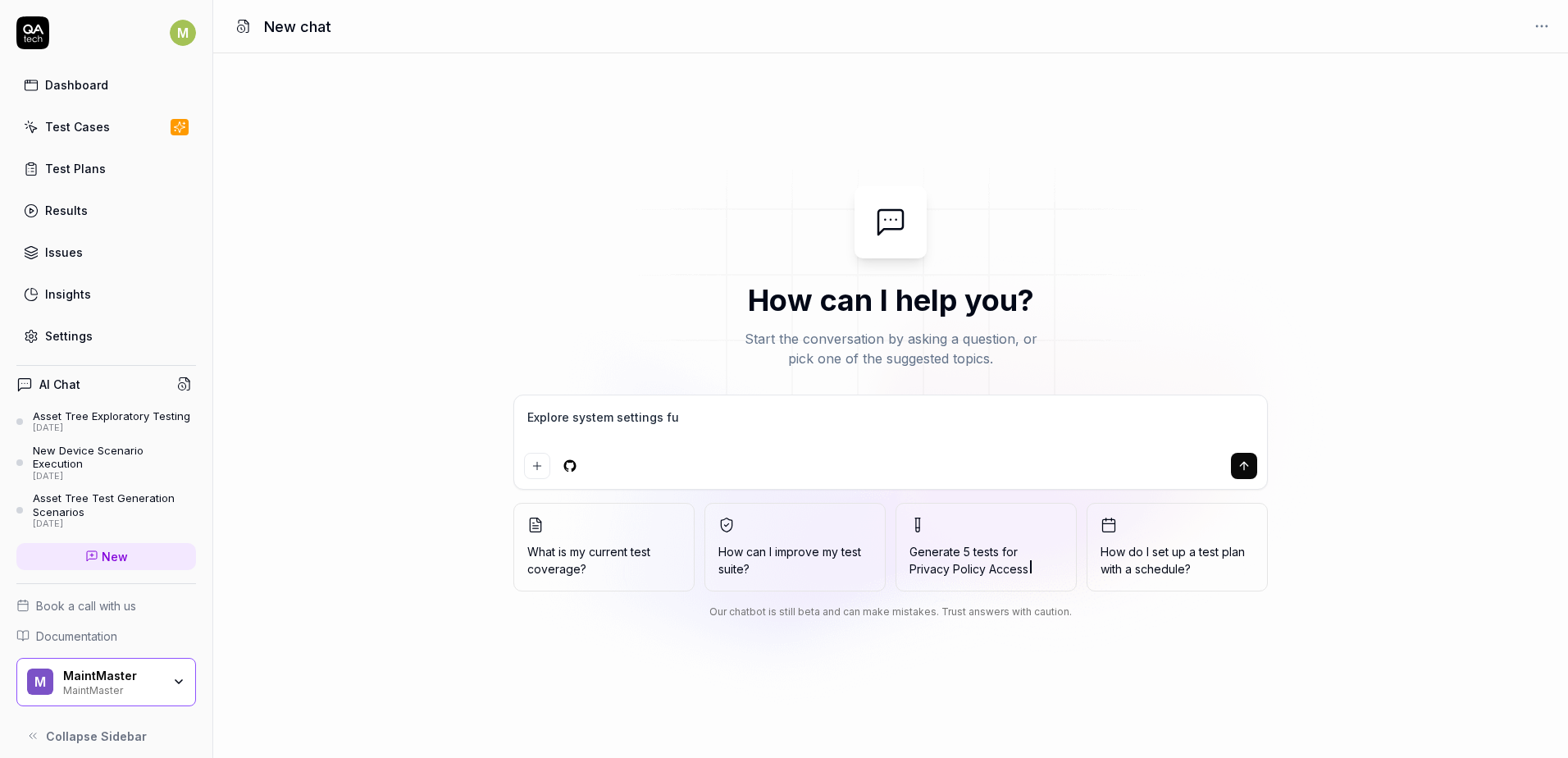
type textarea "*"
type textarea "Explore system settings func"
type textarea "*"
type textarea "Explore system settings funct"
type textarea "*"
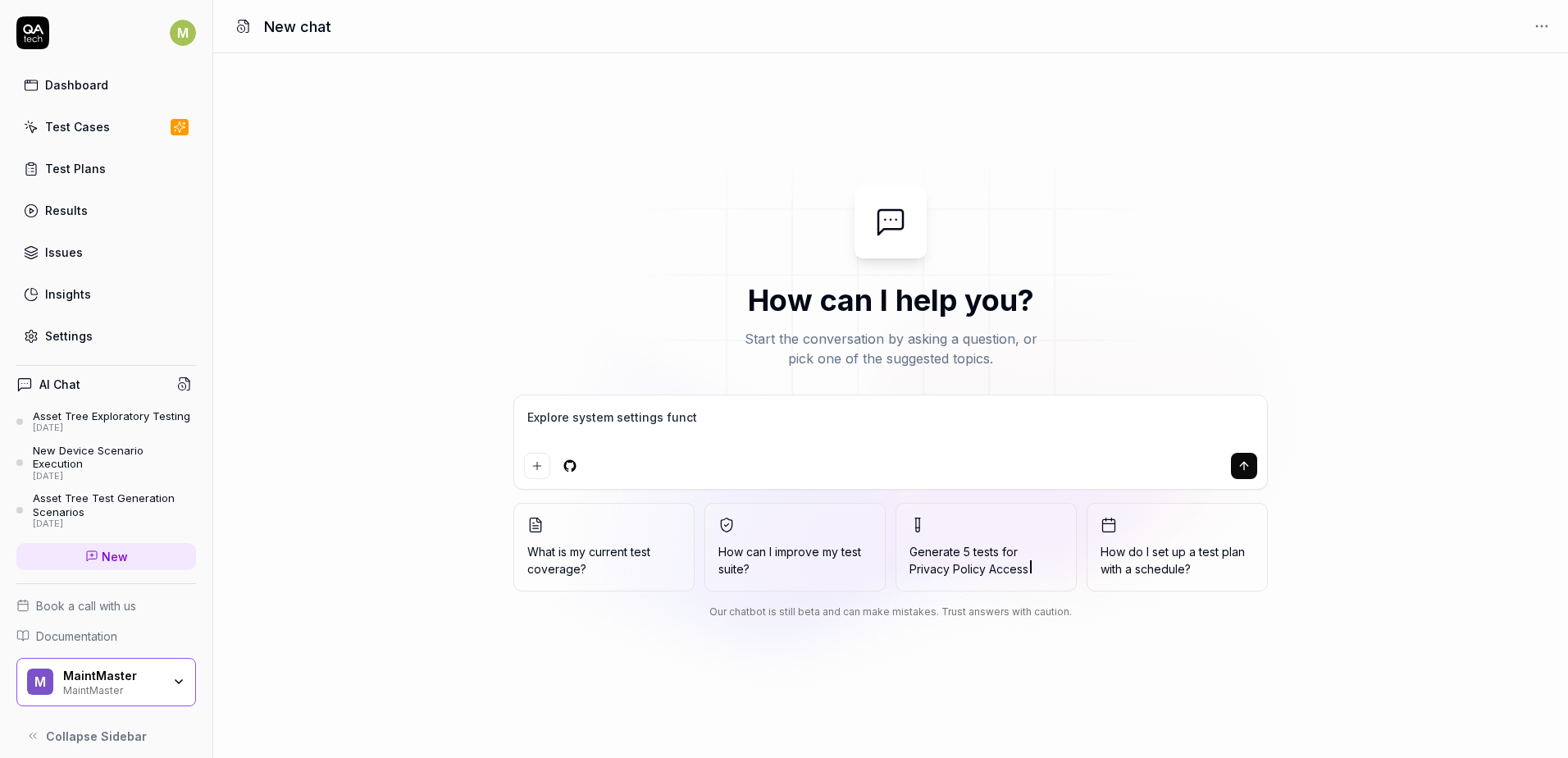
type textarea "Explore system settings functi"
type textarea "*"
type textarea "Explore system settings functio"
type textarea "*"
type textarea "Explore system settings function"
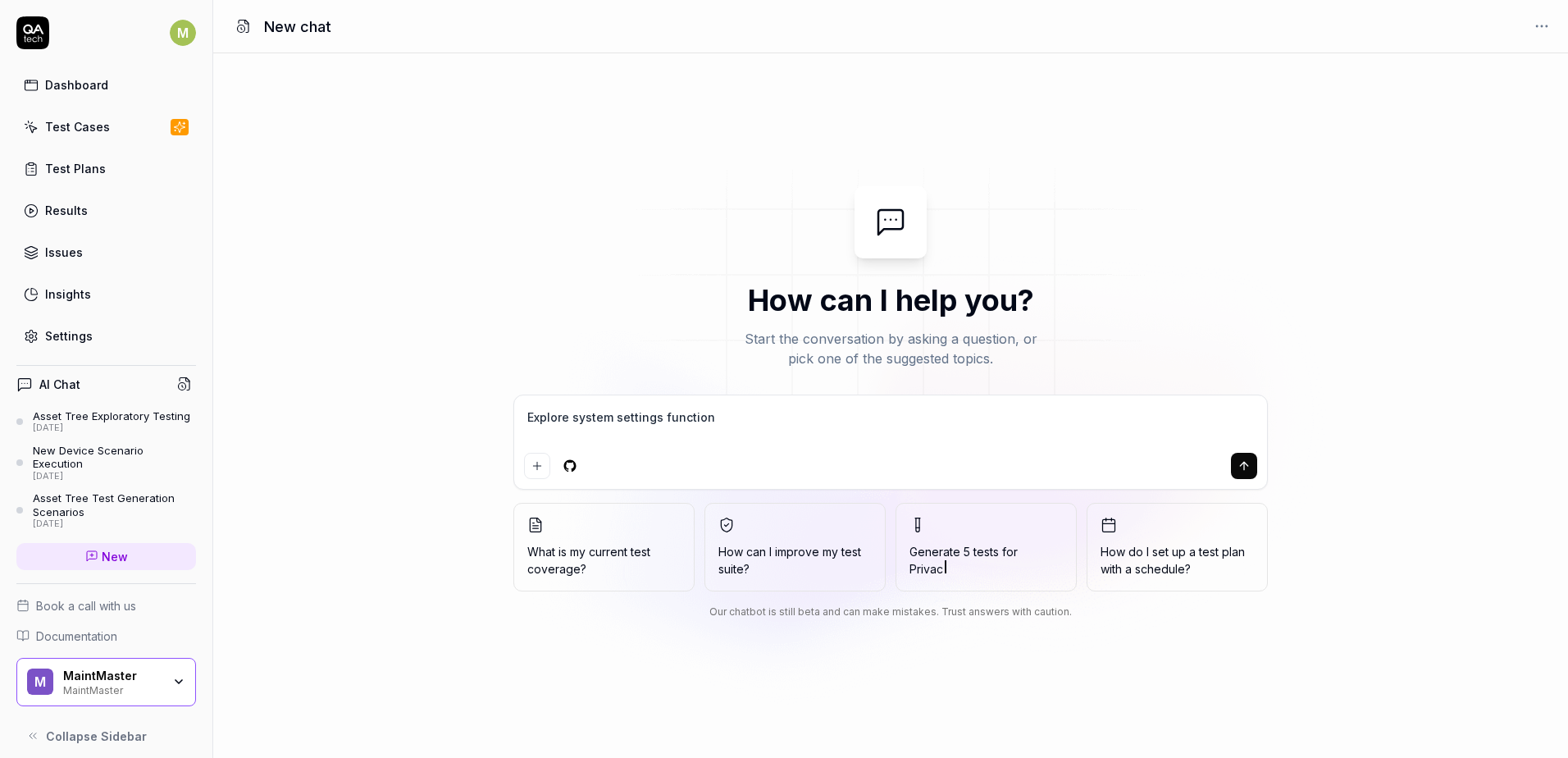
type textarea "*"
type textarea "Explore system settings functiona"
type textarea "*"
type textarea "Explore system settings functional"
type textarea "*"
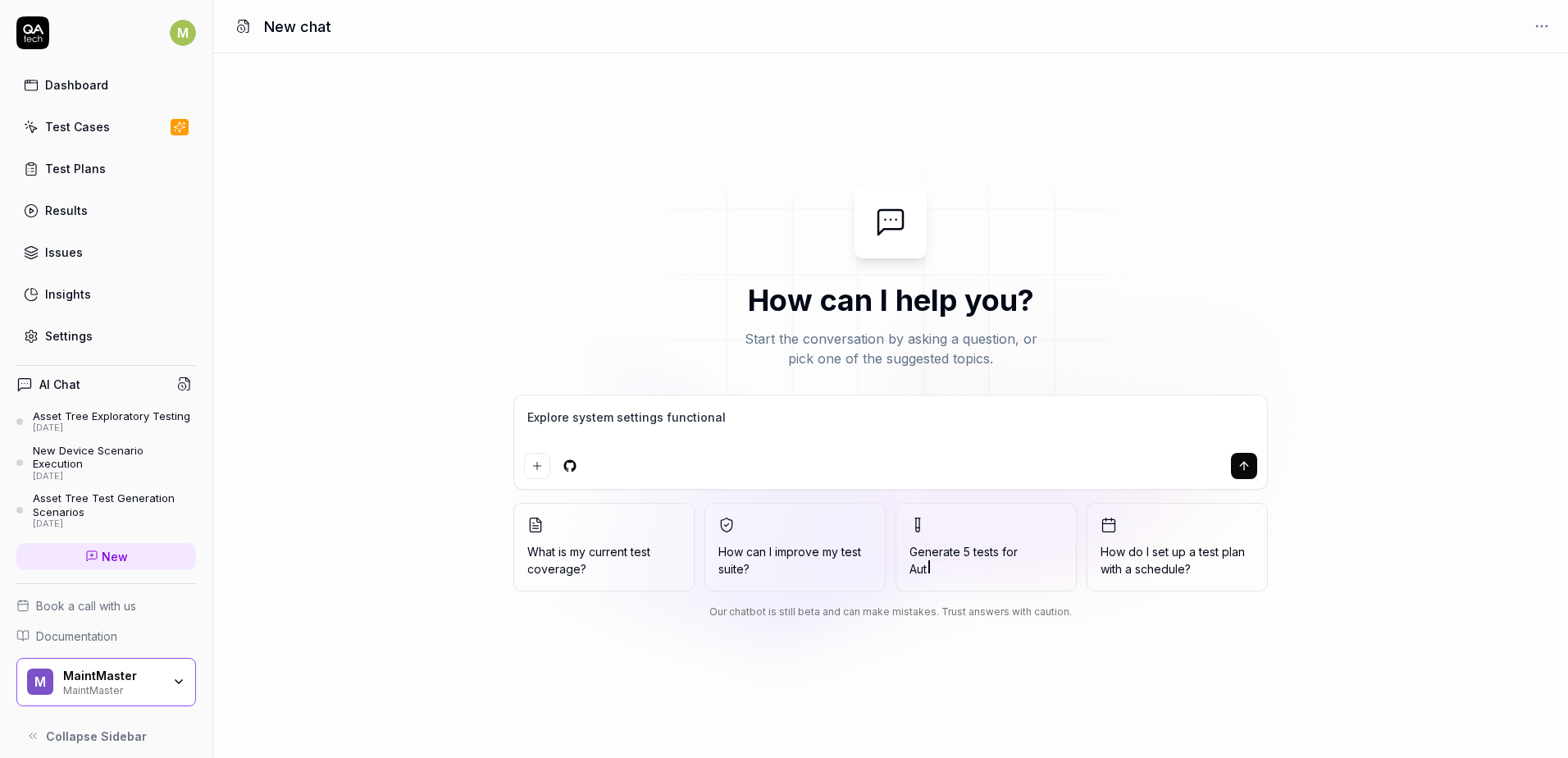
type textarea "Explore system settings functionall"
type textarea "*"
type textarea "Explore system settings functional"
type textarea "*"
type textarea "Explore system settings functionali"
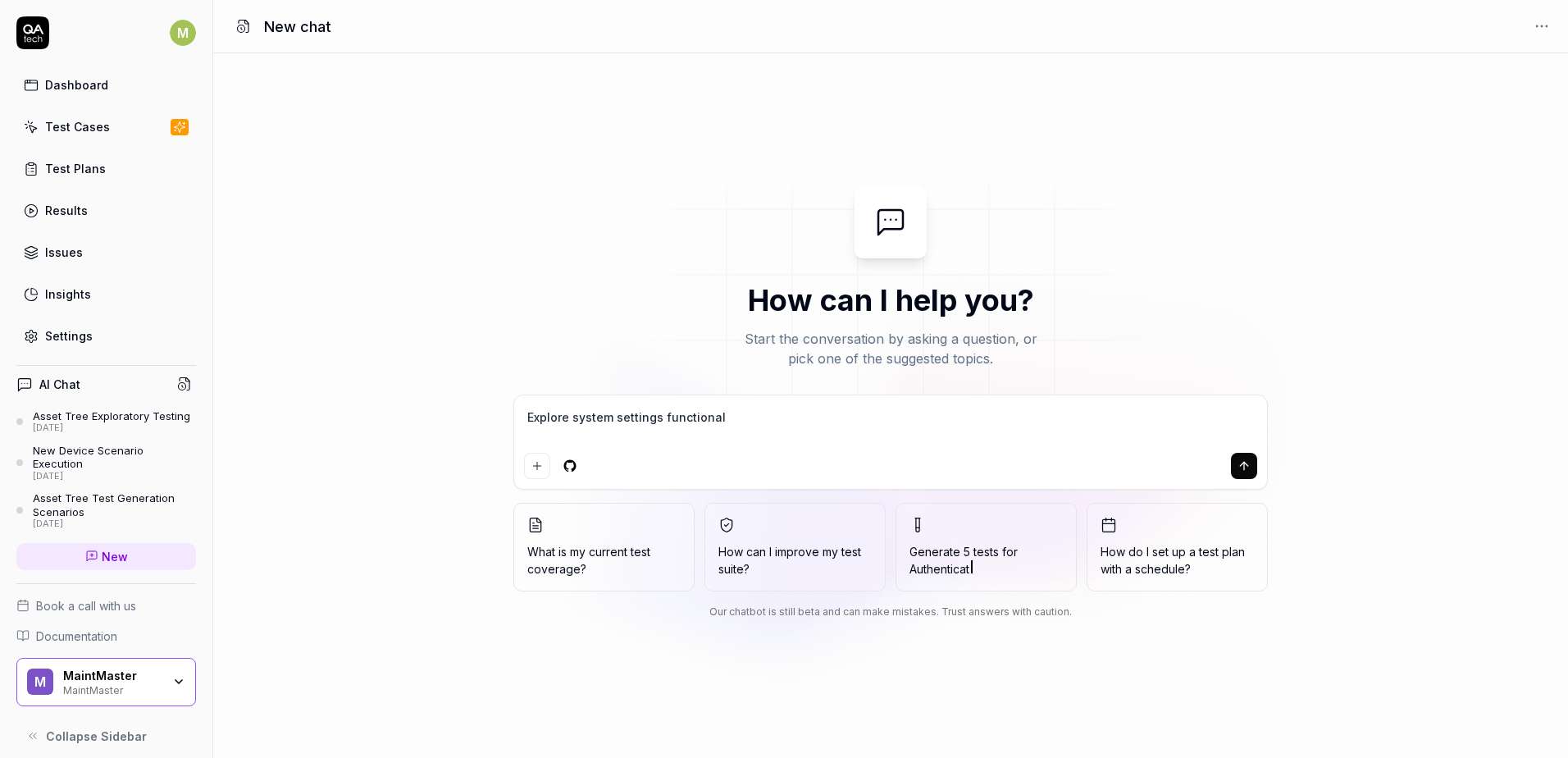
type textarea "*"
type textarea "Explore system settings functionalit"
type textarea "*"
type textarea "Explore system settings functionality"
type textarea "*"
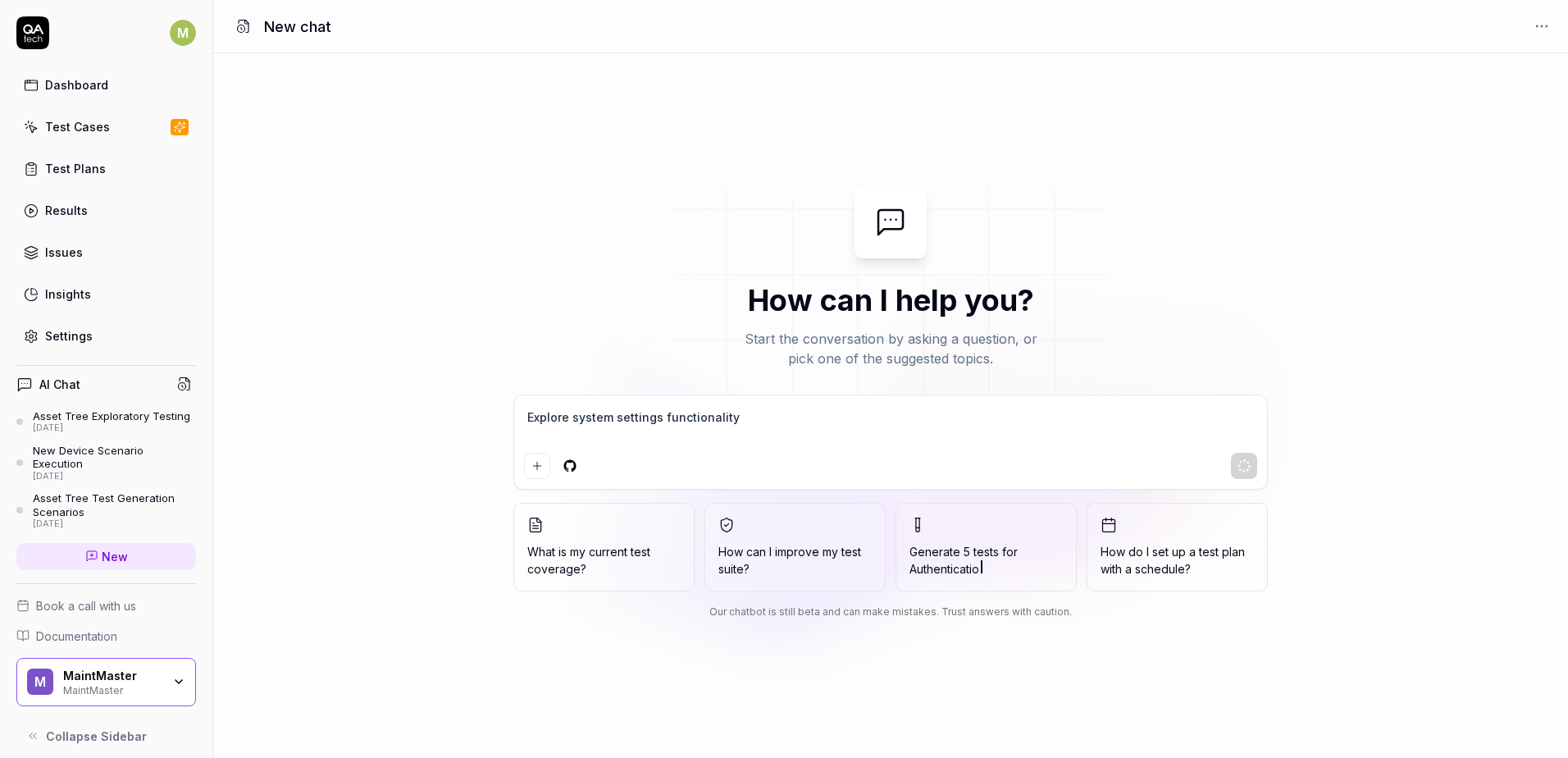
type textarea "Explore system settings functionality"
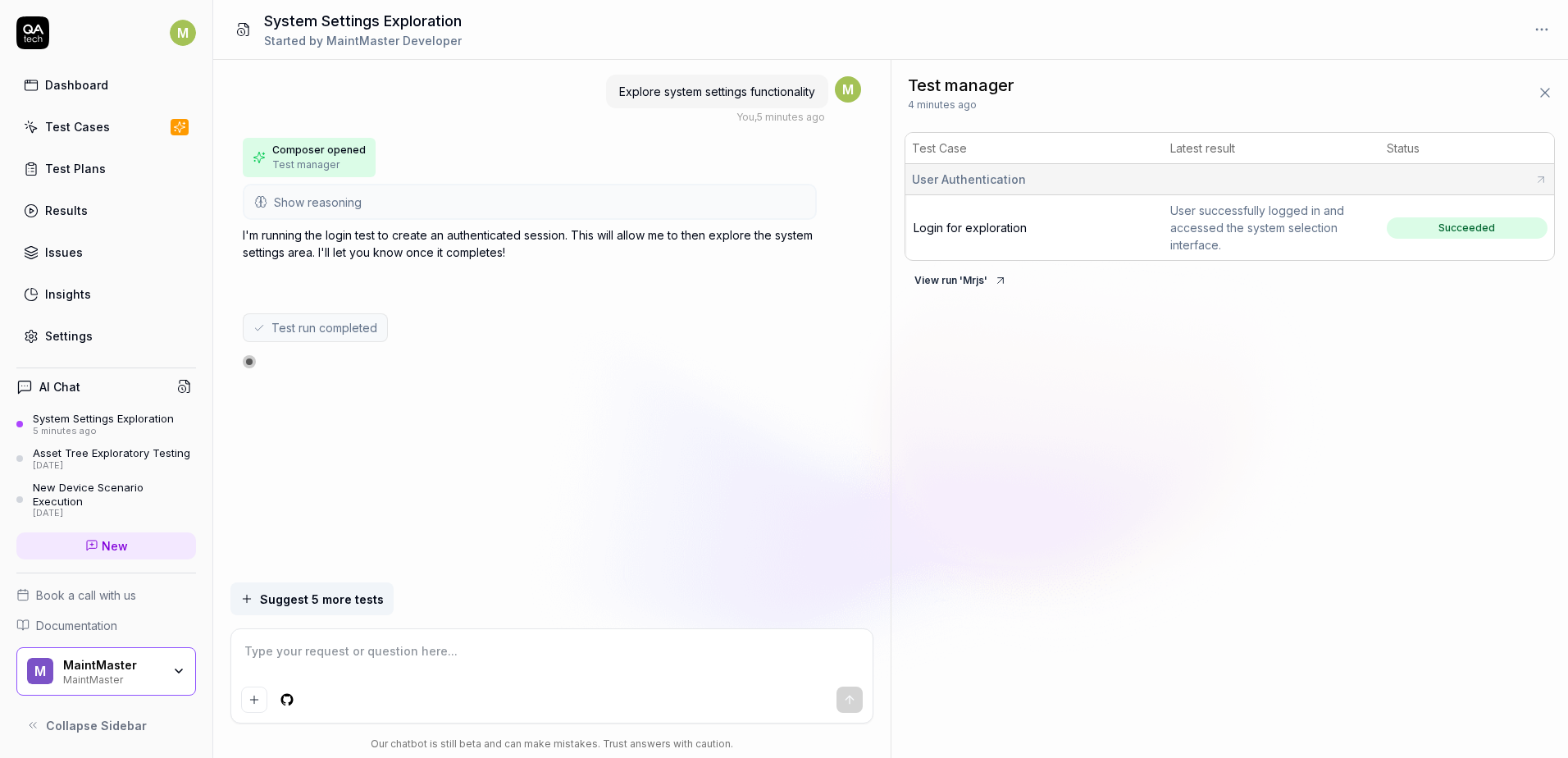
click at [995, 226] on span "Login for exploration" at bounding box center [970, 228] width 113 height 14
click at [277, 327] on span "Test run completed" at bounding box center [324, 327] width 106 height 18
click at [246, 332] on div "Test run completed" at bounding box center [315, 327] width 145 height 29
drag, startPoint x: 255, startPoint y: 331, endPoint x: 431, endPoint y: 340, distance: 176.2
click at [431, 340] on div "Test run completed" at bounding box center [552, 327] width 618 height 29
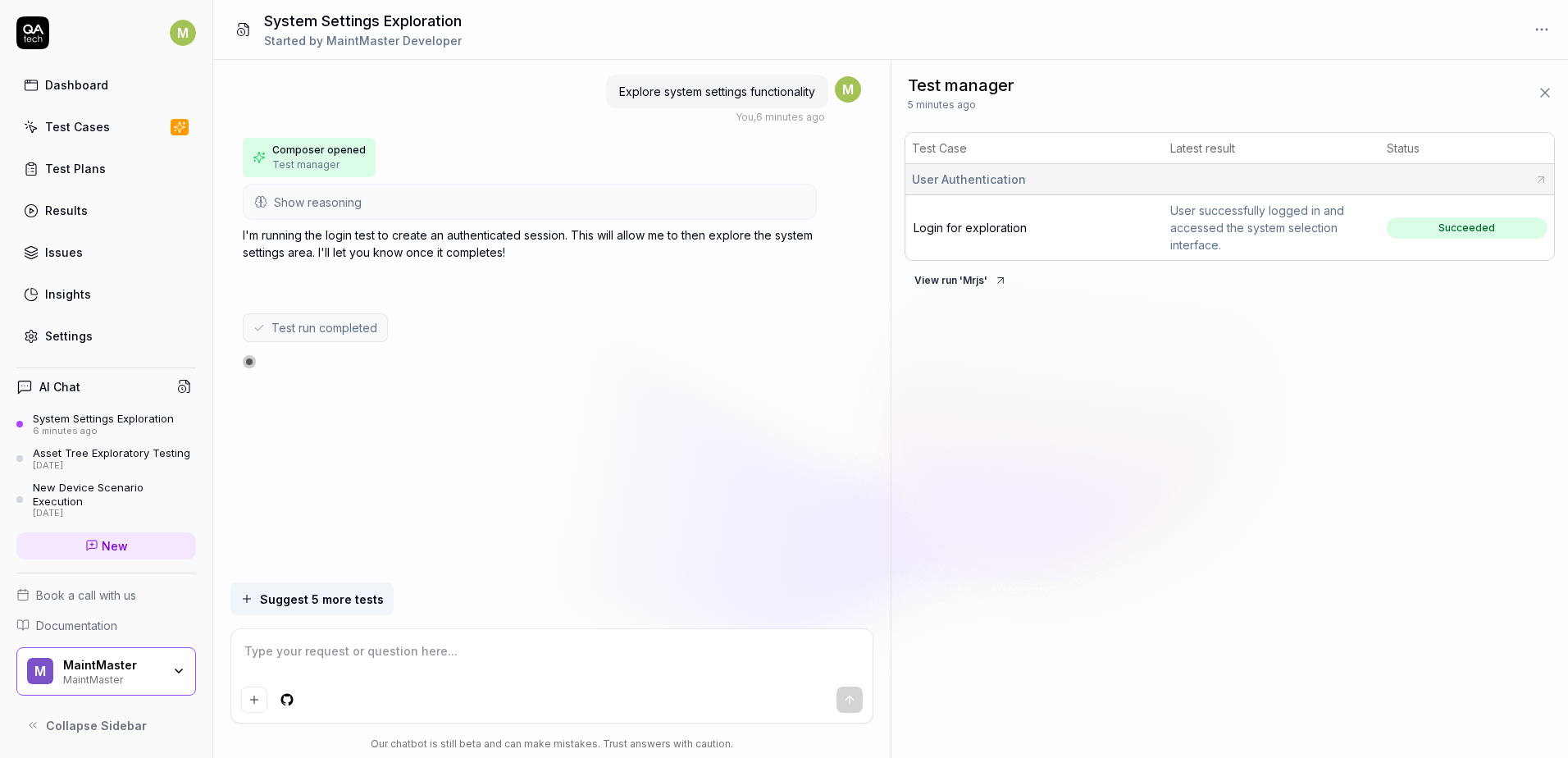
click at [498, 383] on div "Explore system settings functionality You , 6 minutes ago M Composer opened Tes…" at bounding box center [552, 320] width 678 height 523
click at [339, 595] on span "Suggest 5 more tests" at bounding box center [321, 600] width 123 height 18
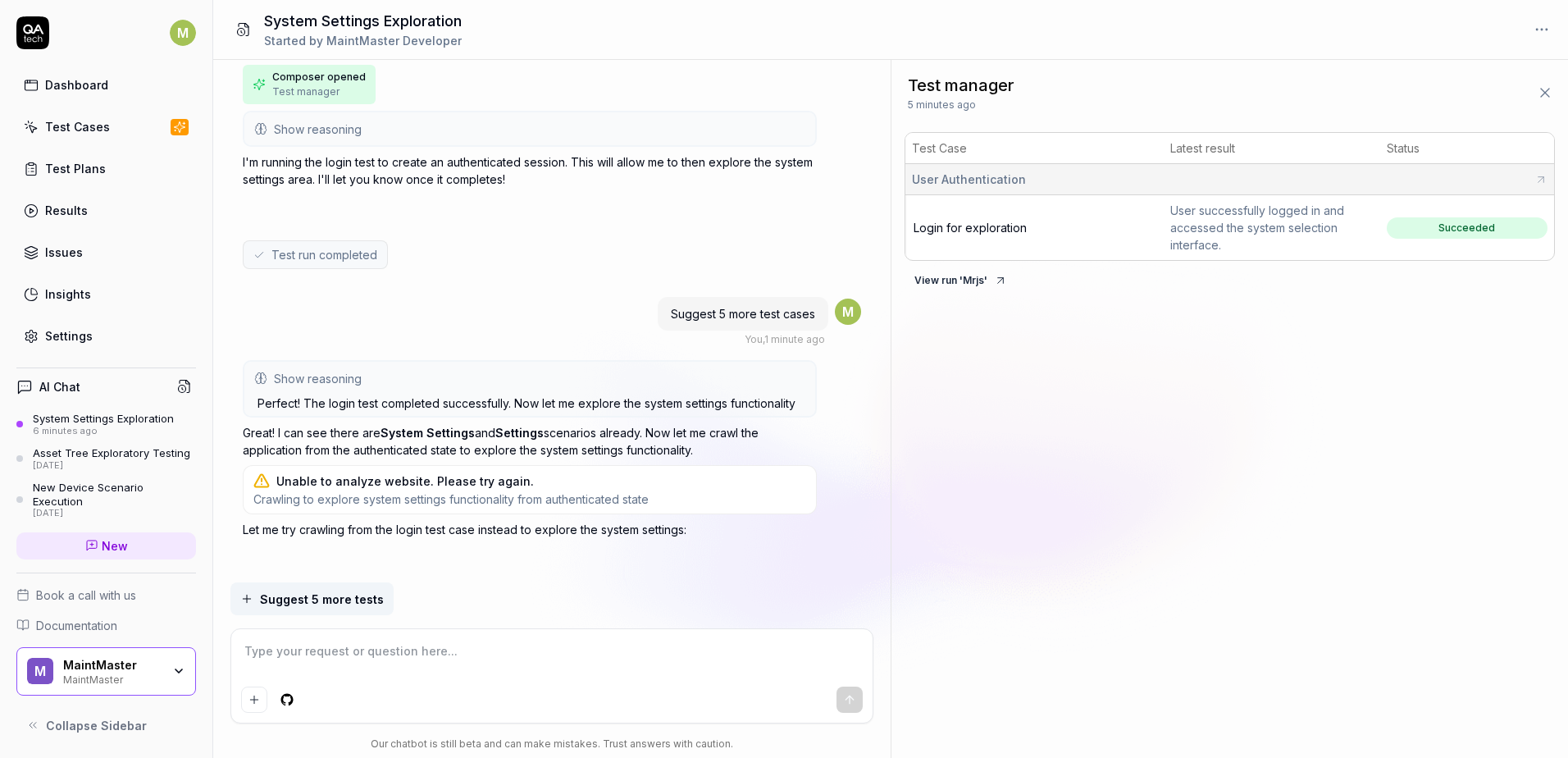
scroll to position [63, 0]
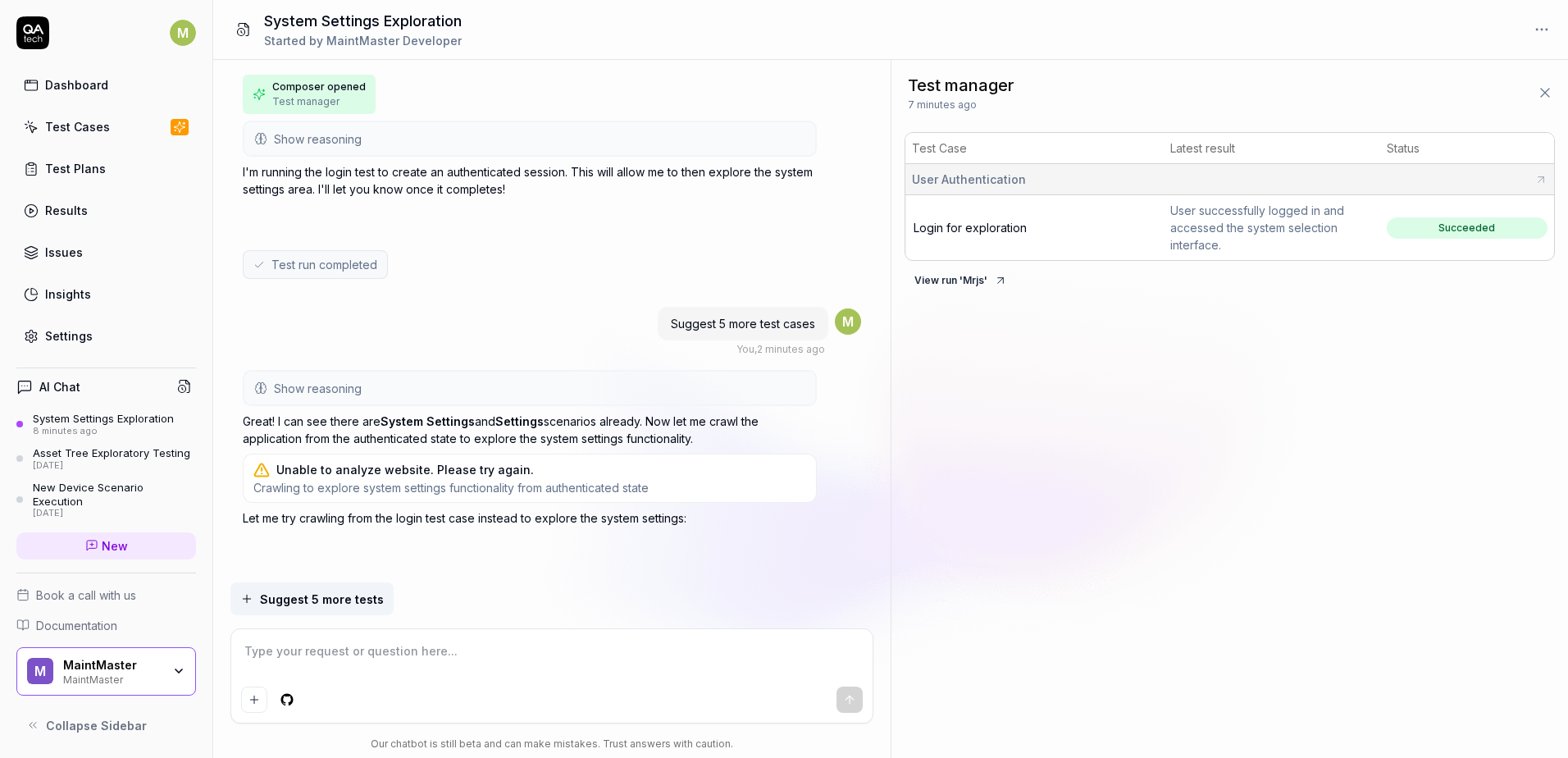
click at [97, 123] on div "Test Cases" at bounding box center [78, 127] width 65 height 18
type textarea "*"
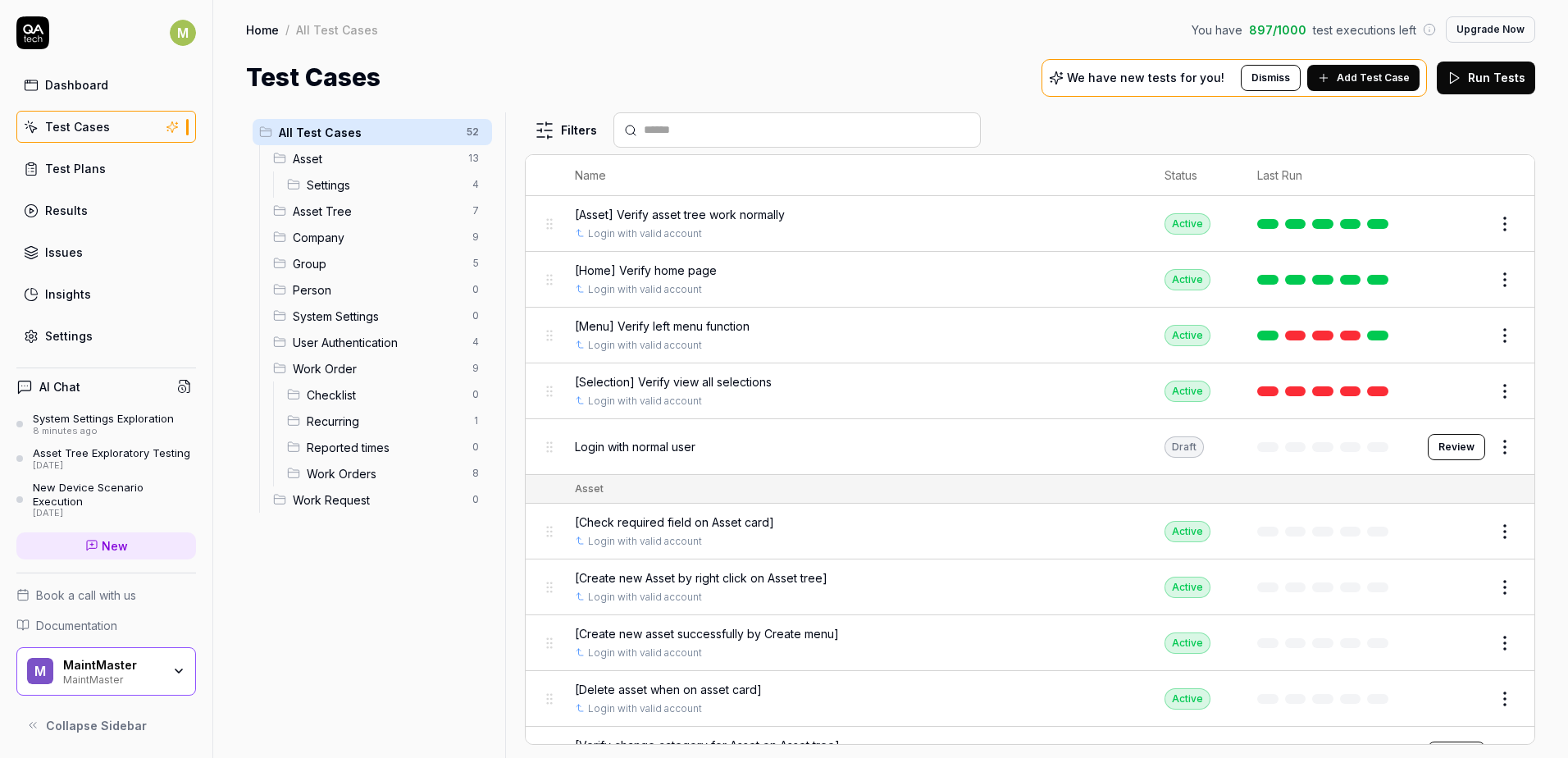
click at [1344, 77] on span "Add Test Case" at bounding box center [1373, 78] width 73 height 15
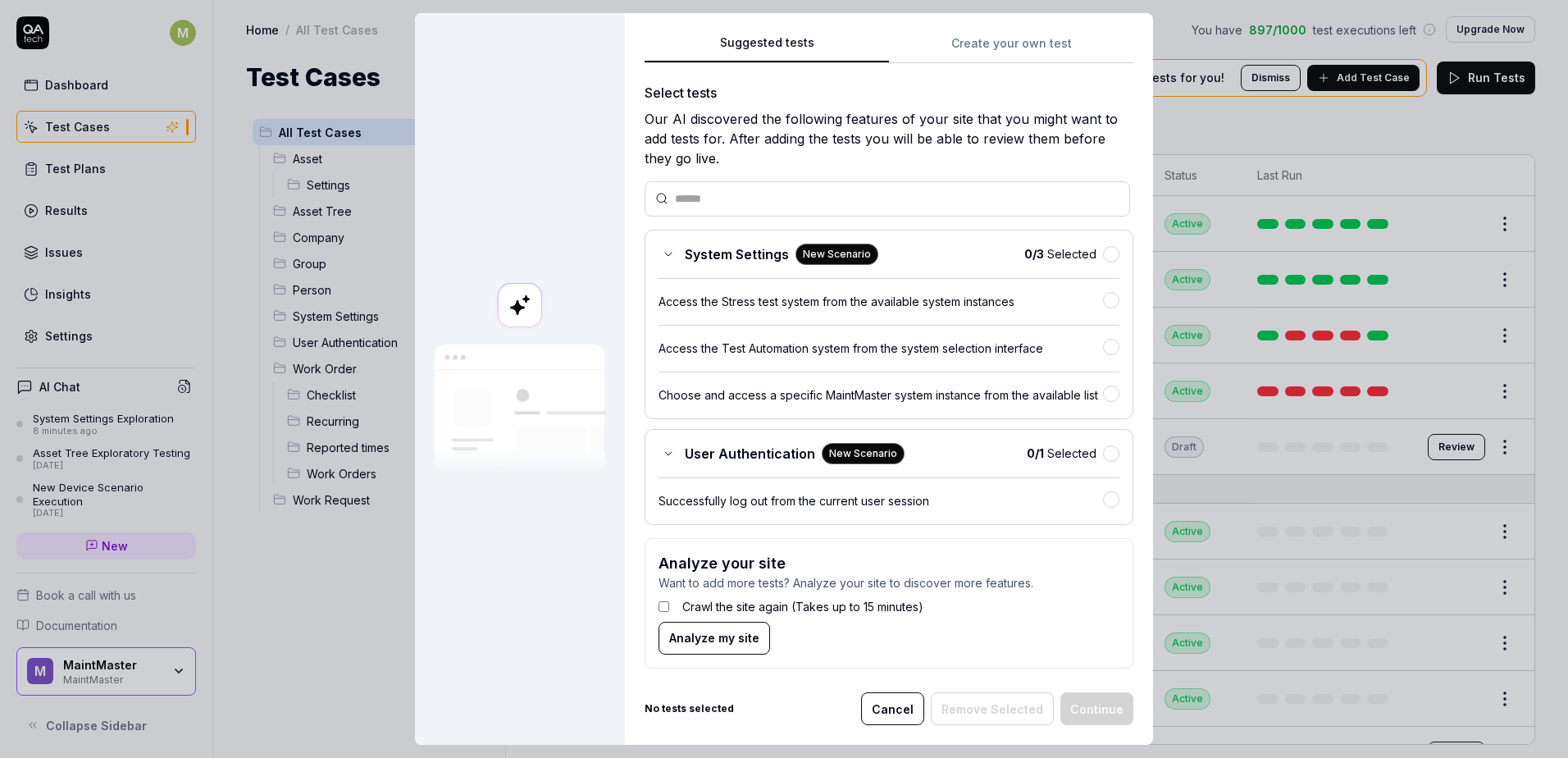
click at [696, 200] on input "text" at bounding box center [897, 199] width 445 height 18
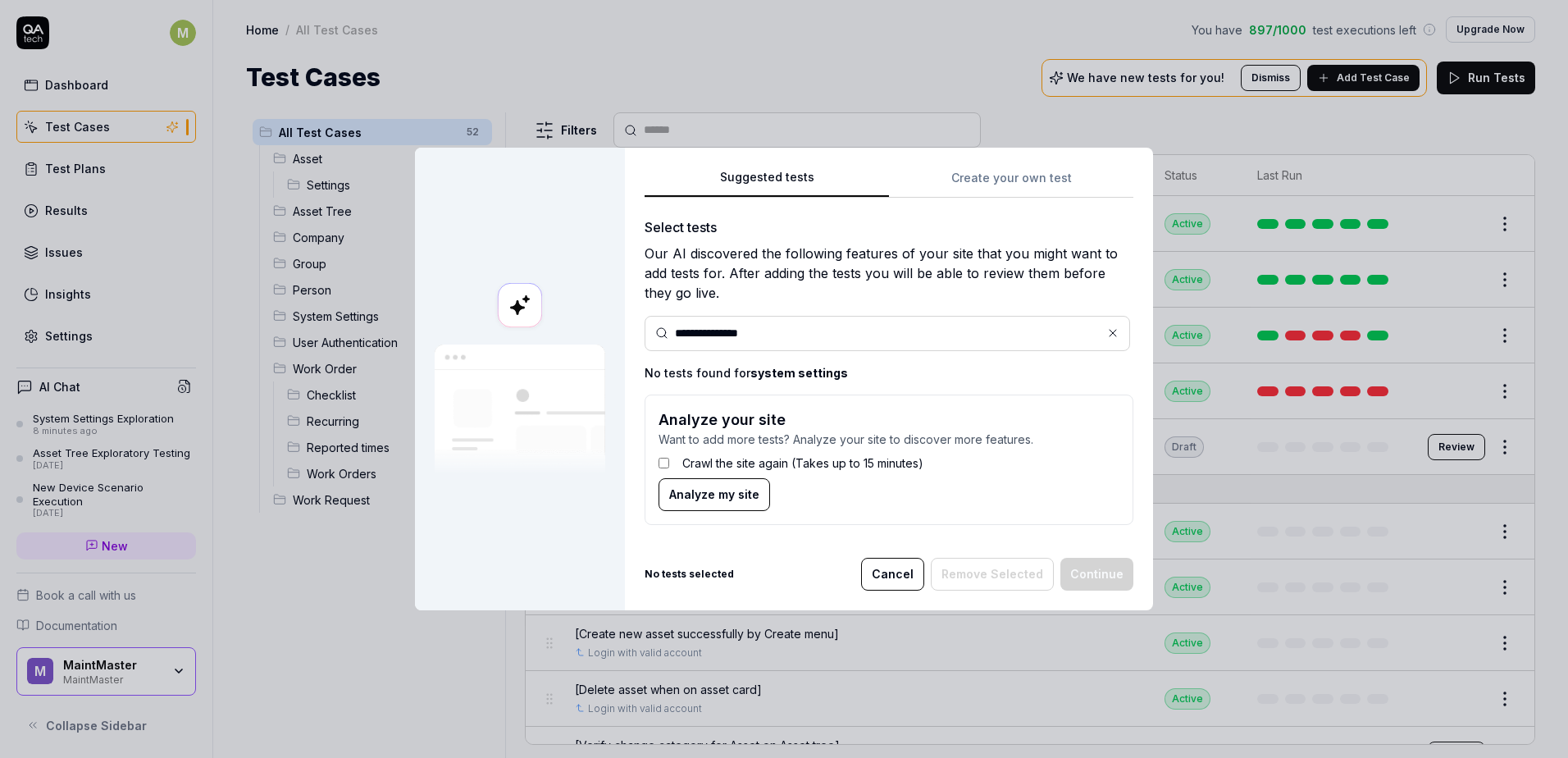
type input "**********"
click at [671, 498] on span "Analyze my site" at bounding box center [714, 495] width 90 height 18
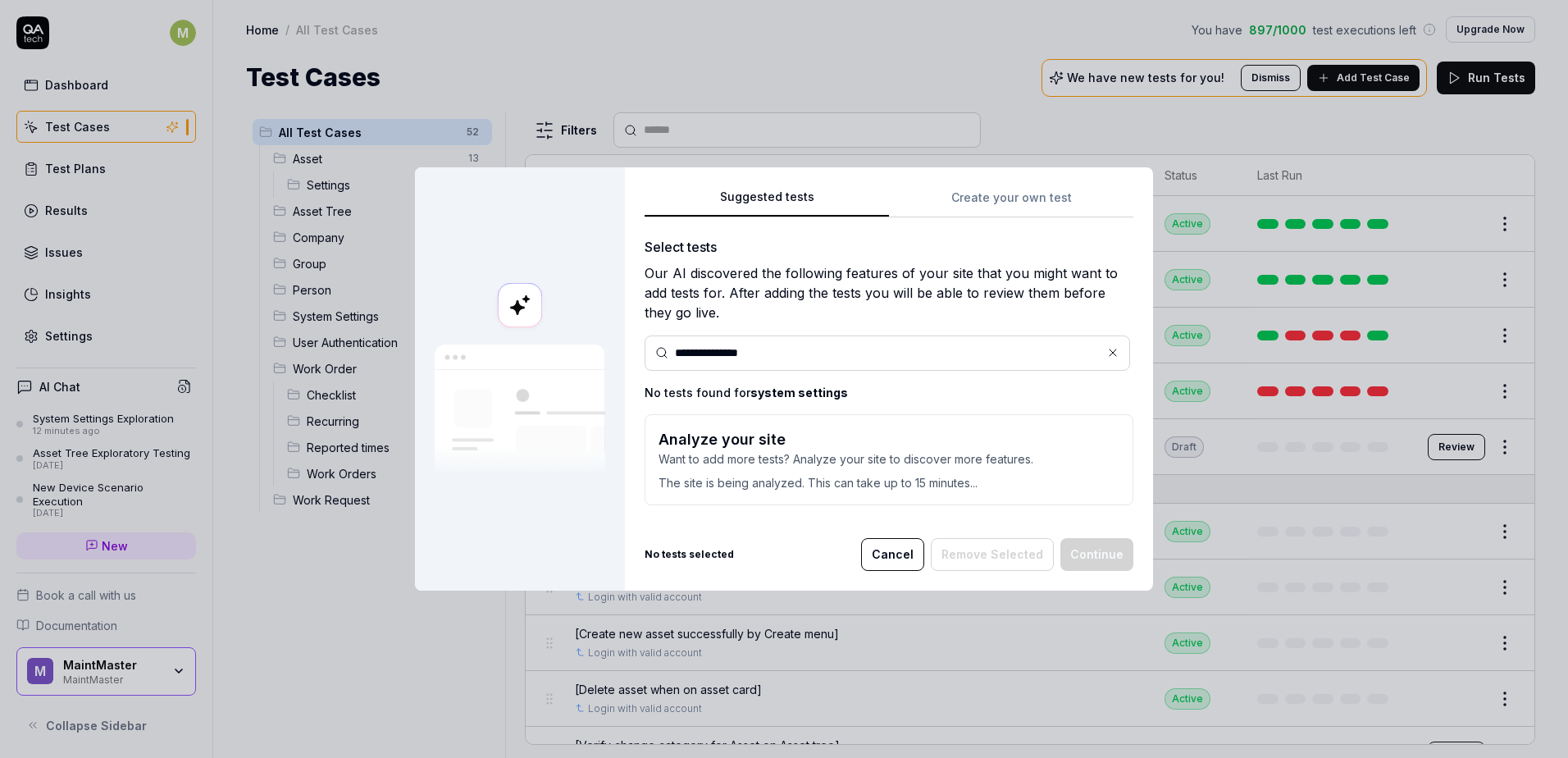
click at [1016, 199] on div "**********" at bounding box center [889, 353] width 489 height 331
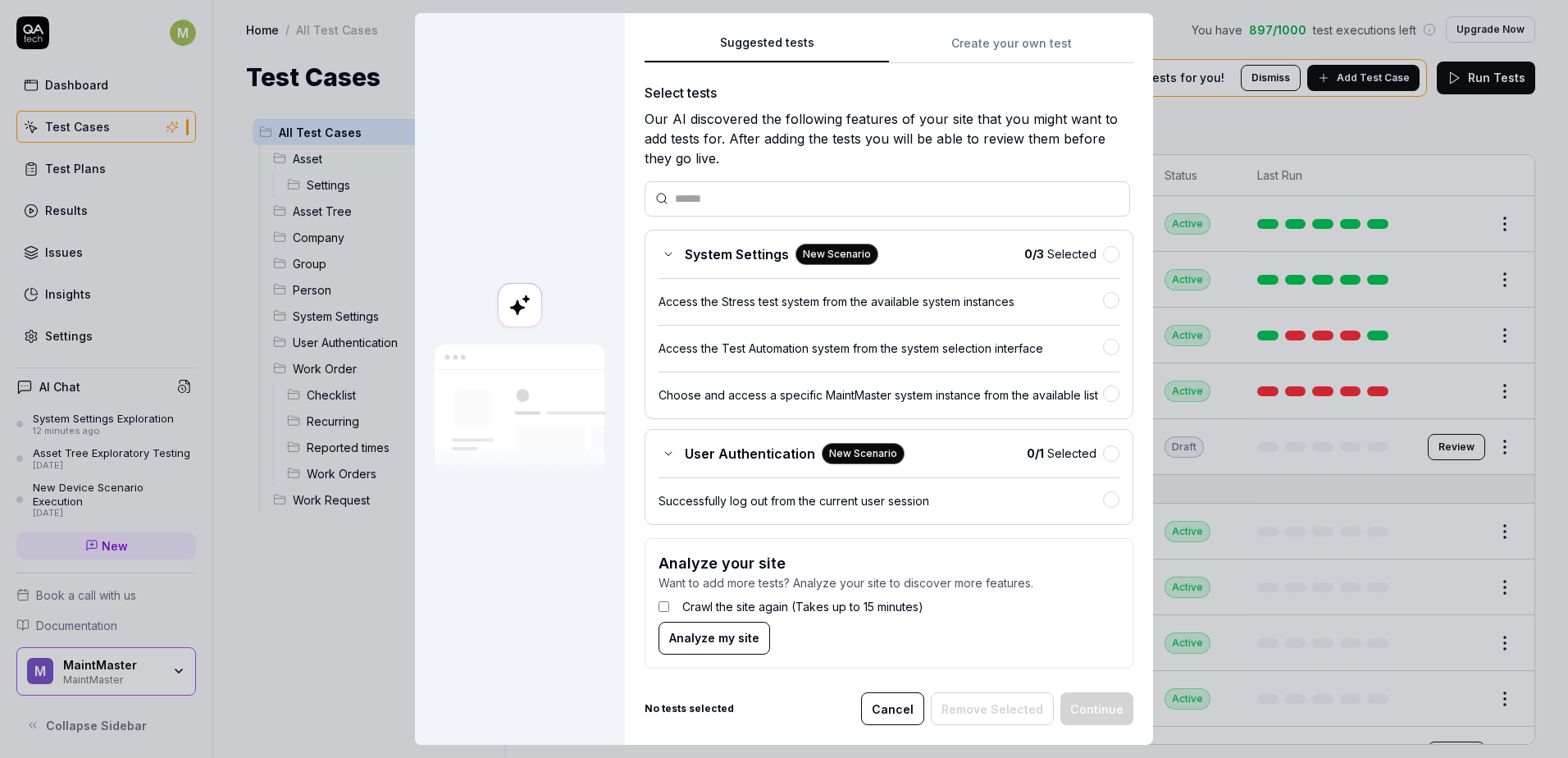
click at [830, 45] on button "Suggested tests" at bounding box center [766, 48] width 244 height 30
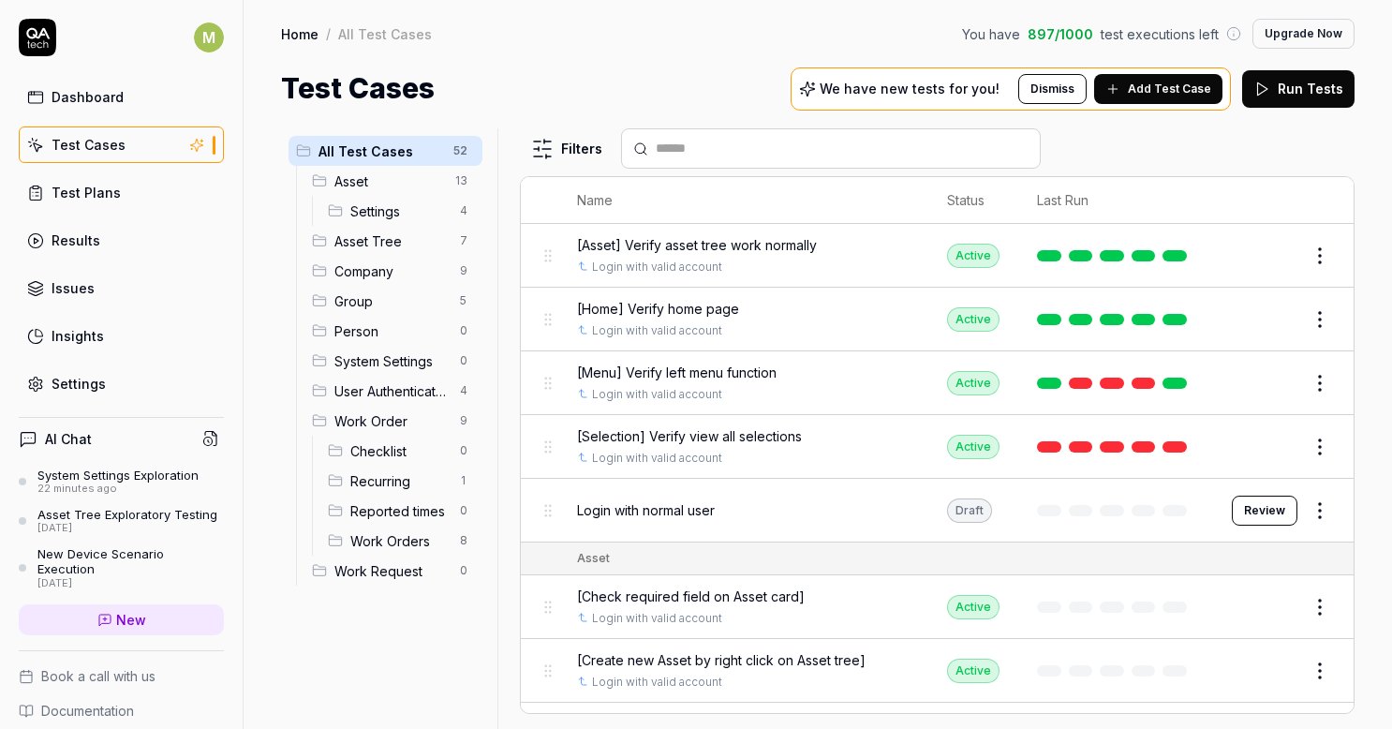
scroll to position [94, 0]
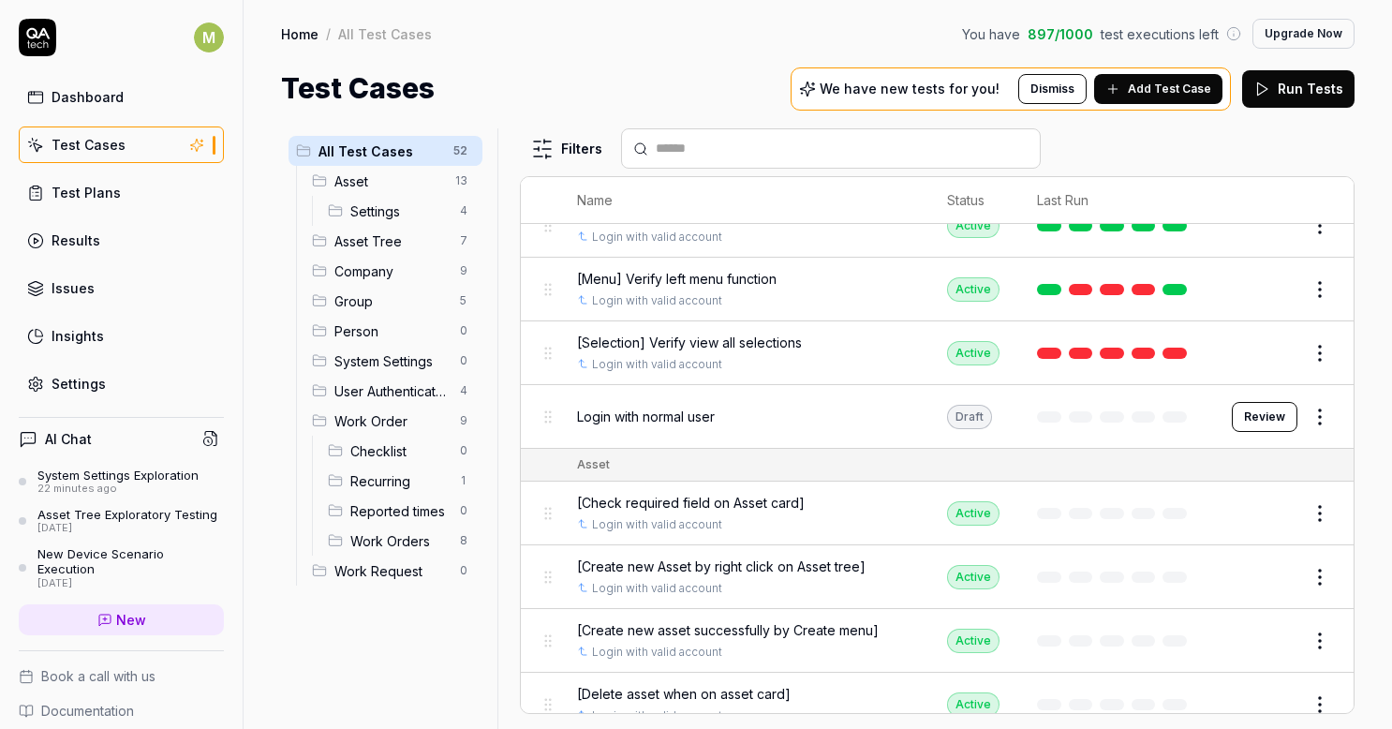
click at [390, 235] on span "Asset Tree" at bounding box center [391, 241] width 114 height 20
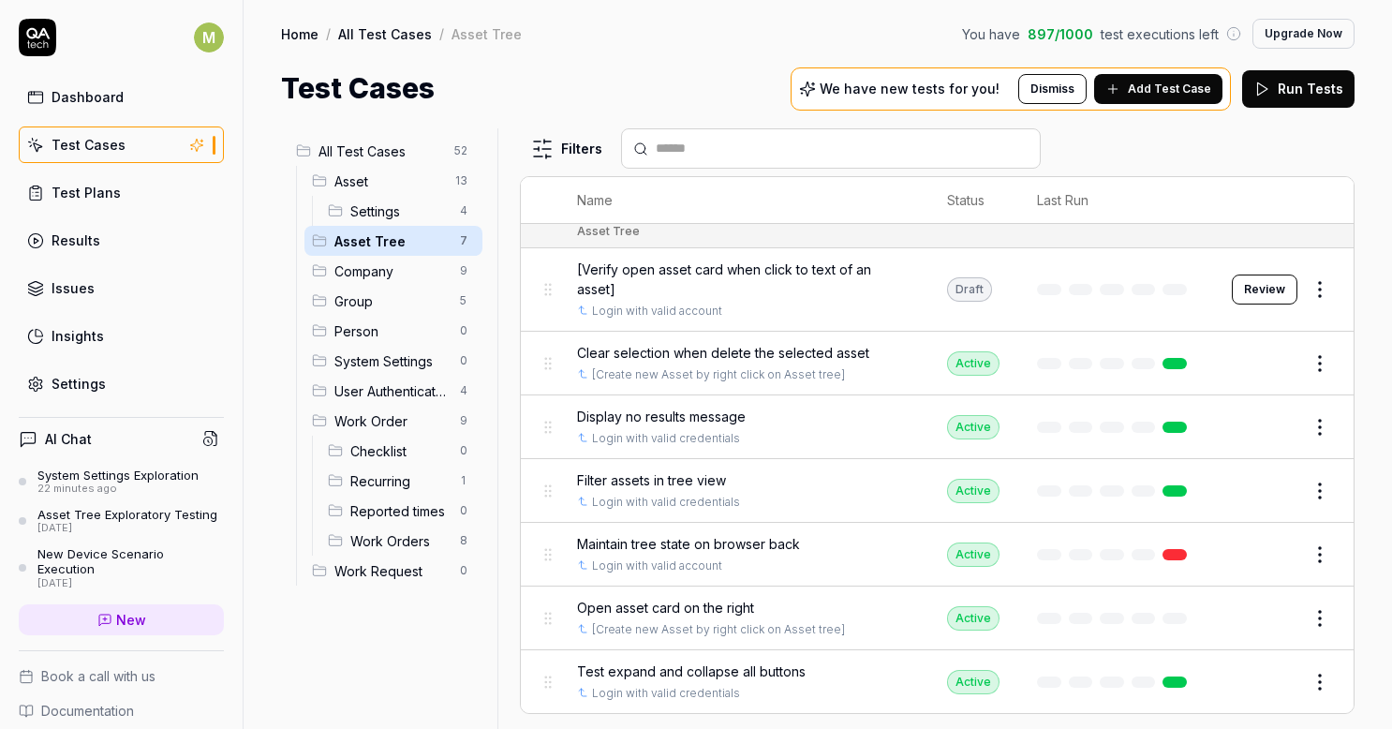
scroll to position [0, 0]
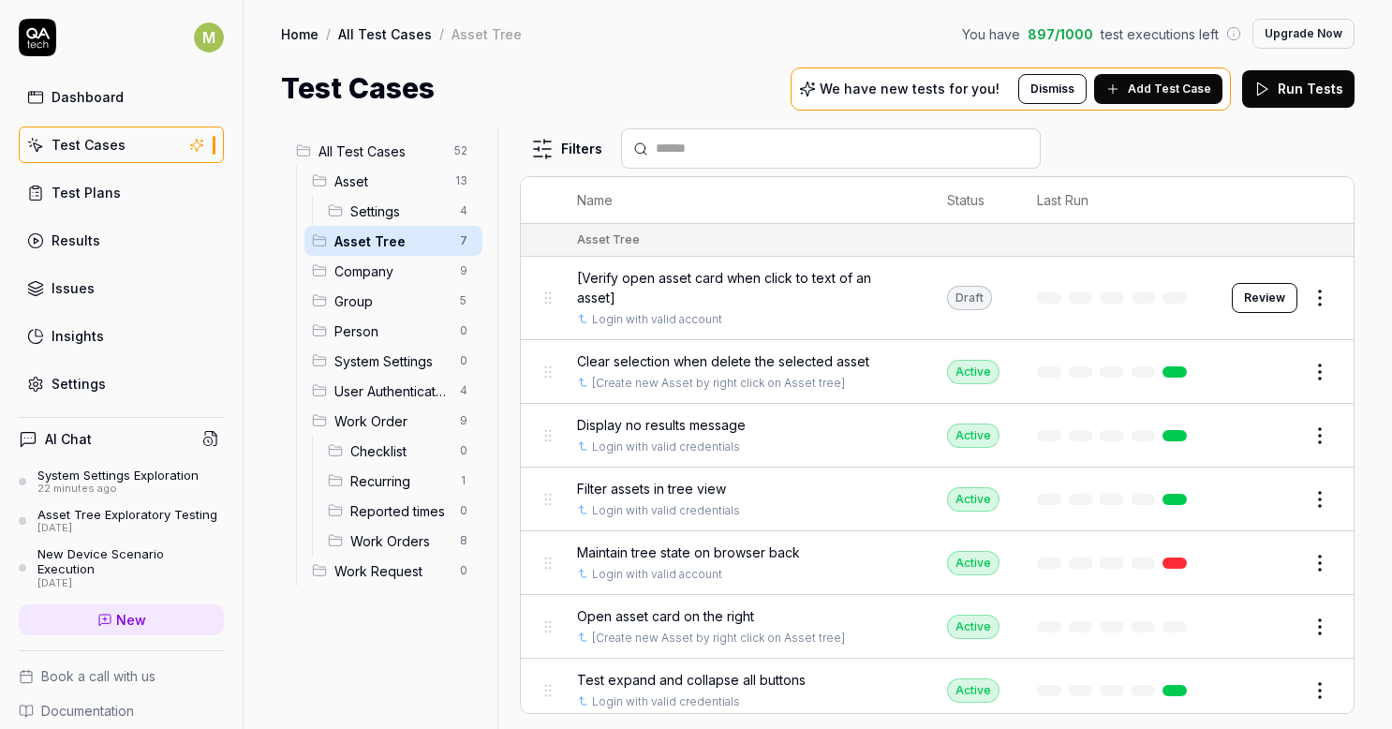
click at [364, 277] on span "Company" at bounding box center [391, 271] width 114 height 20
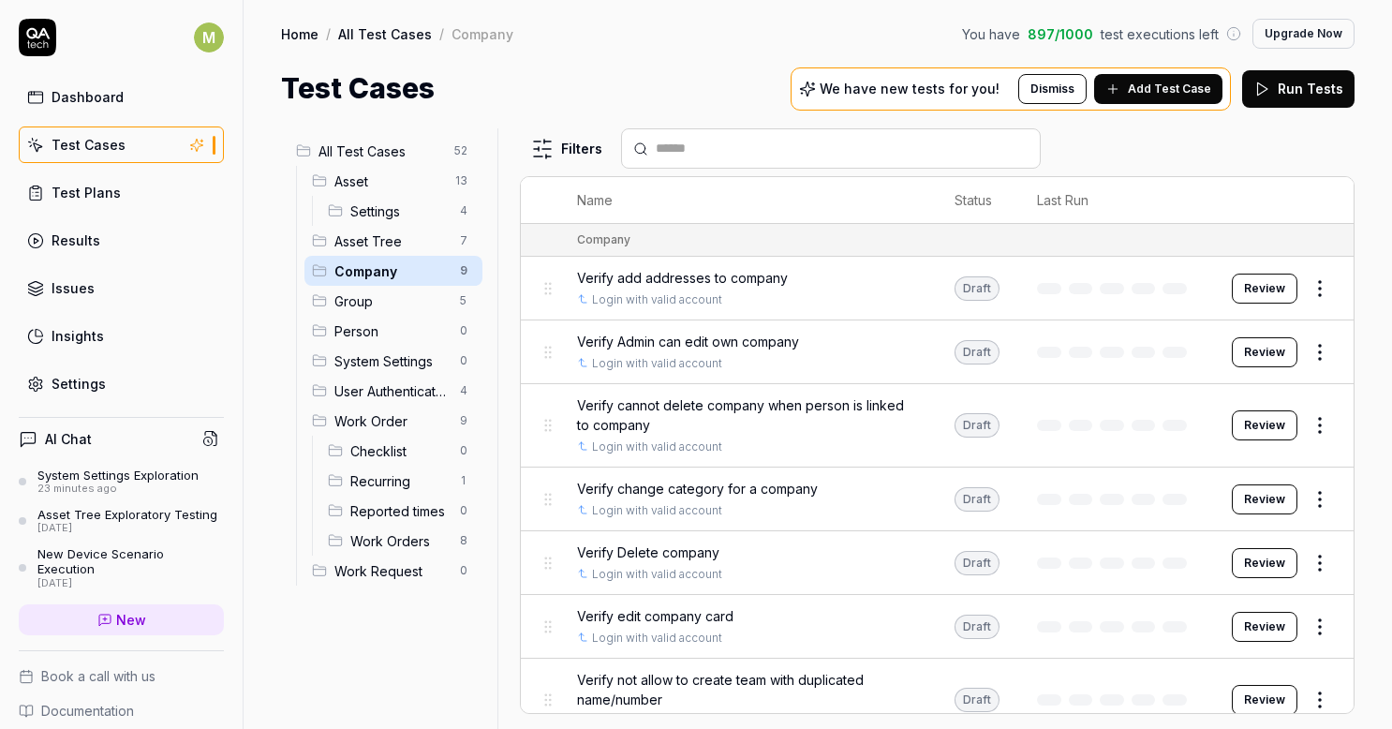
click at [1232, 289] on button "Review" at bounding box center [1265, 289] width 66 height 30
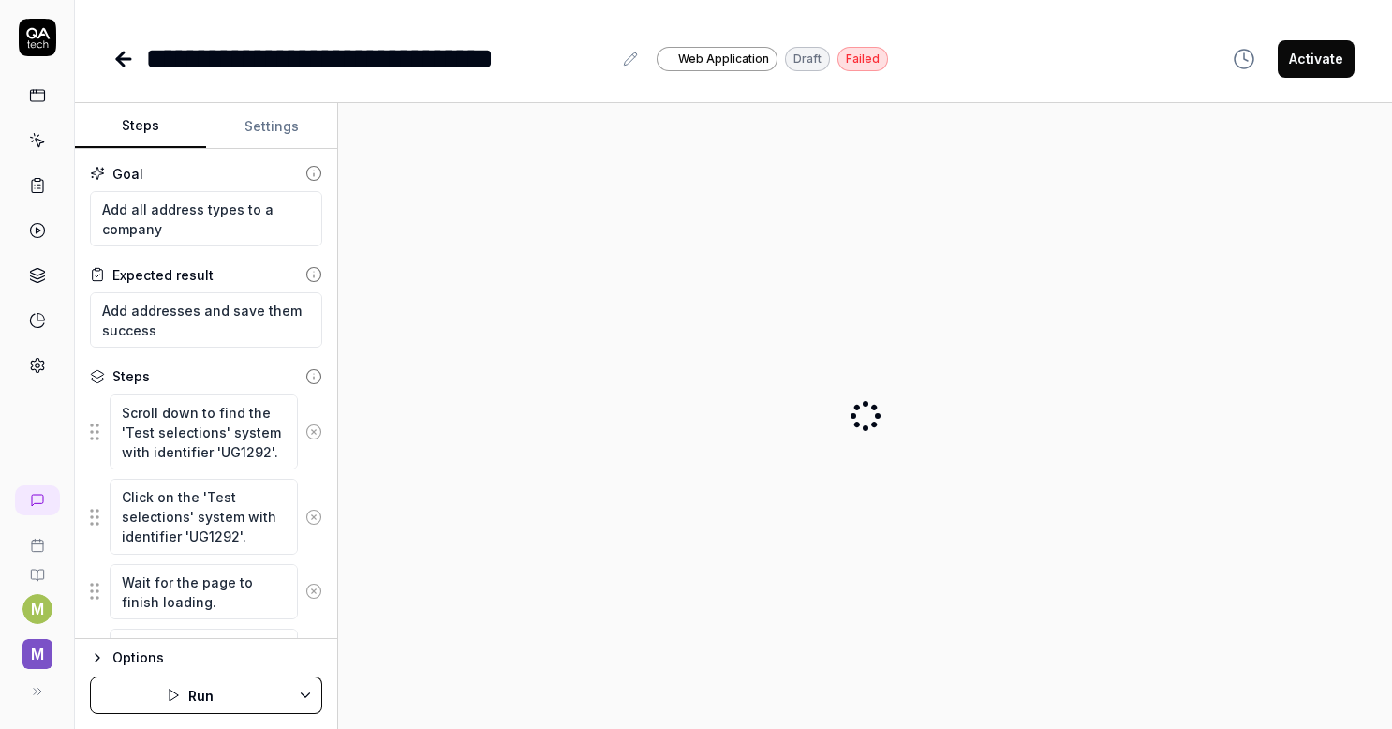
click at [1311, 61] on button "Activate" at bounding box center [1316, 58] width 77 height 37
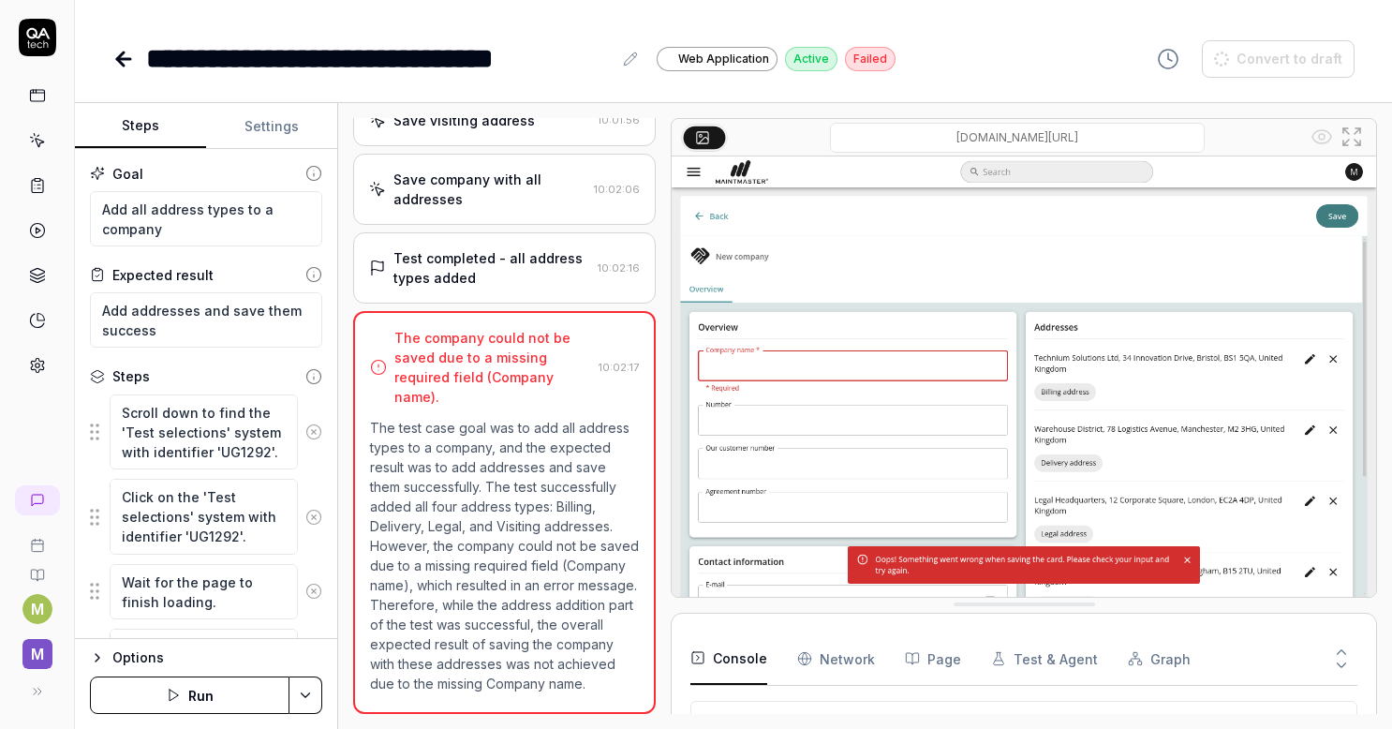
scroll to position [335, 0]
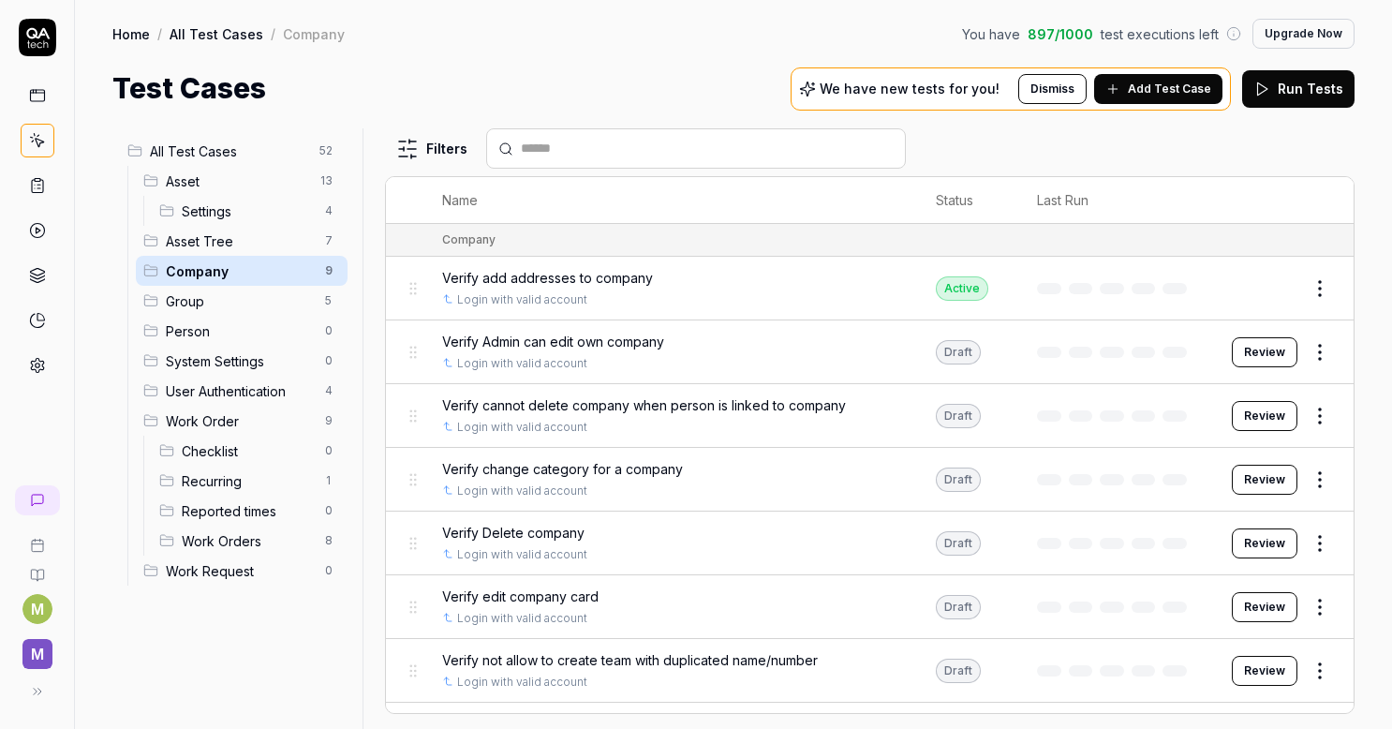
click at [1251, 350] on button "Review" at bounding box center [1265, 352] width 66 height 30
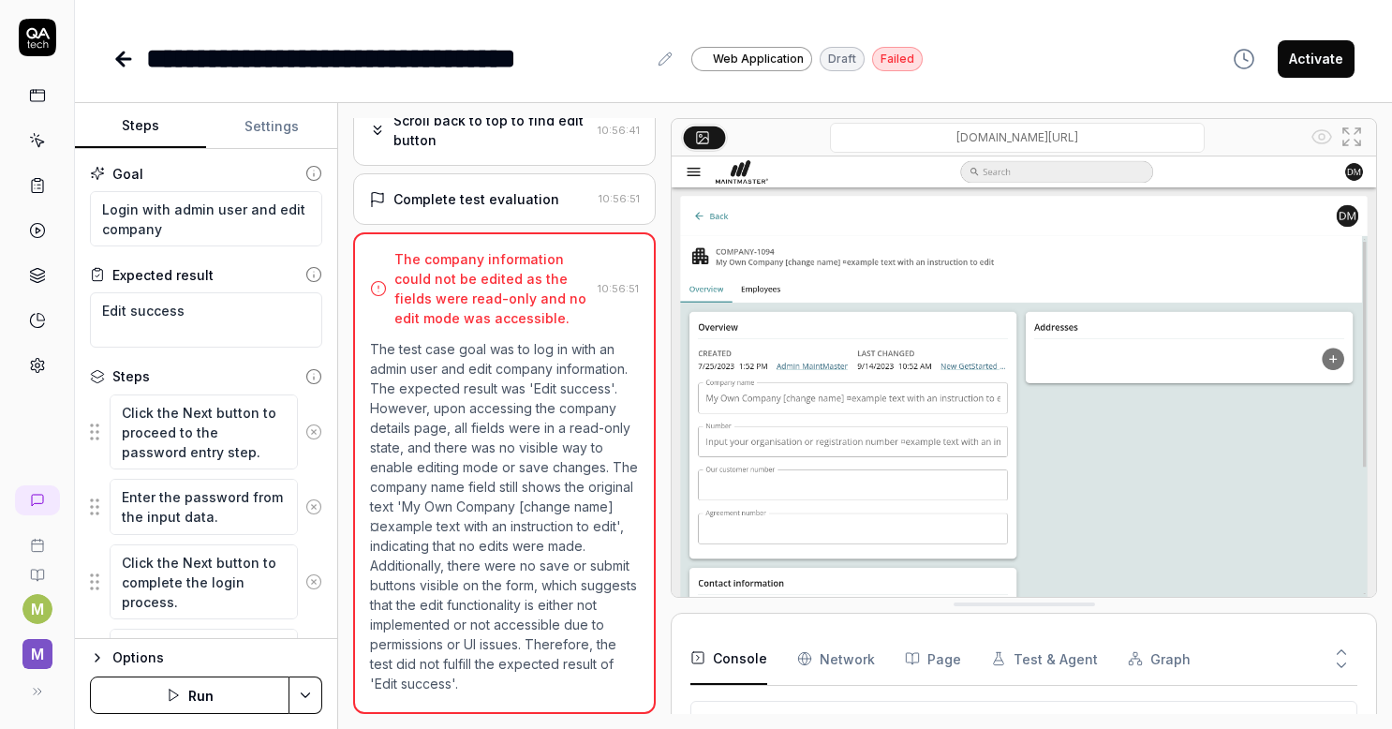
scroll to position [442, 0]
click at [1317, 71] on button "Activate" at bounding box center [1316, 58] width 77 height 37
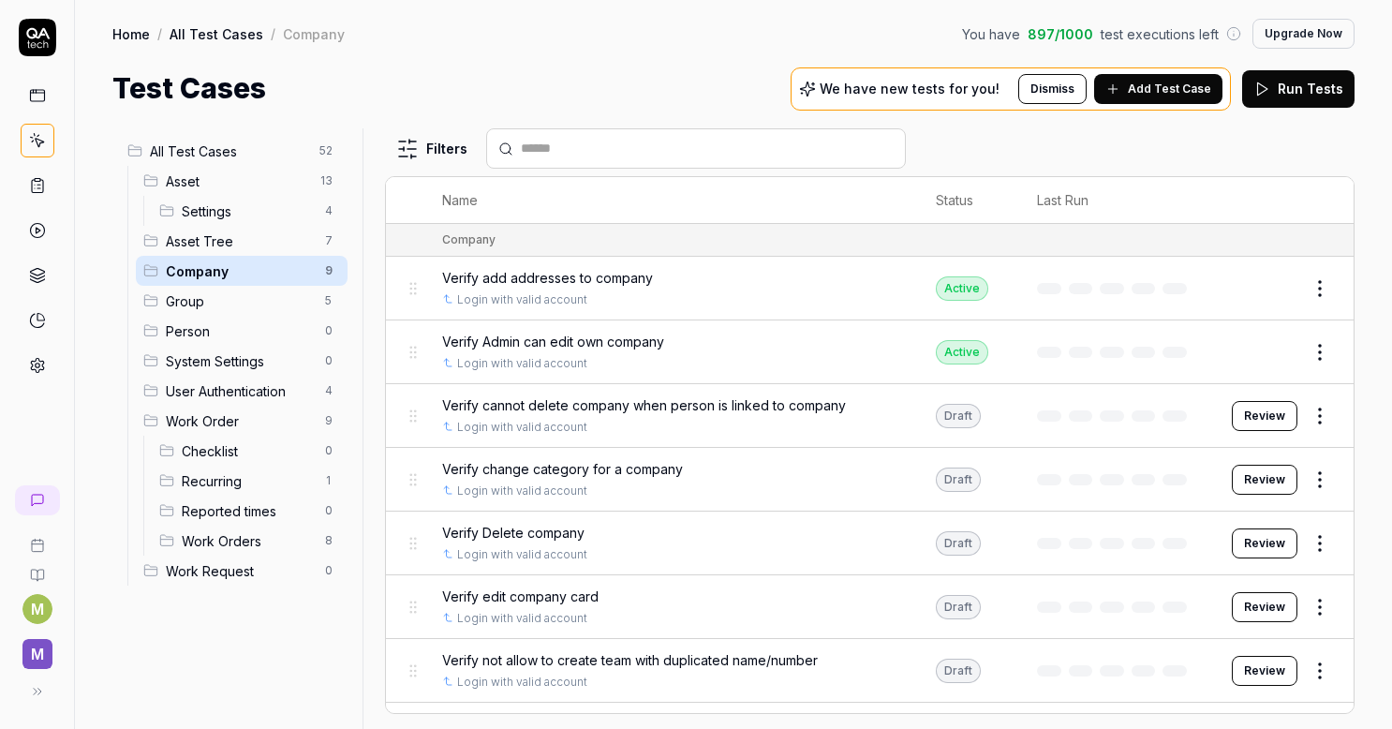
click at [1252, 420] on button "Review" at bounding box center [1265, 416] width 66 height 30
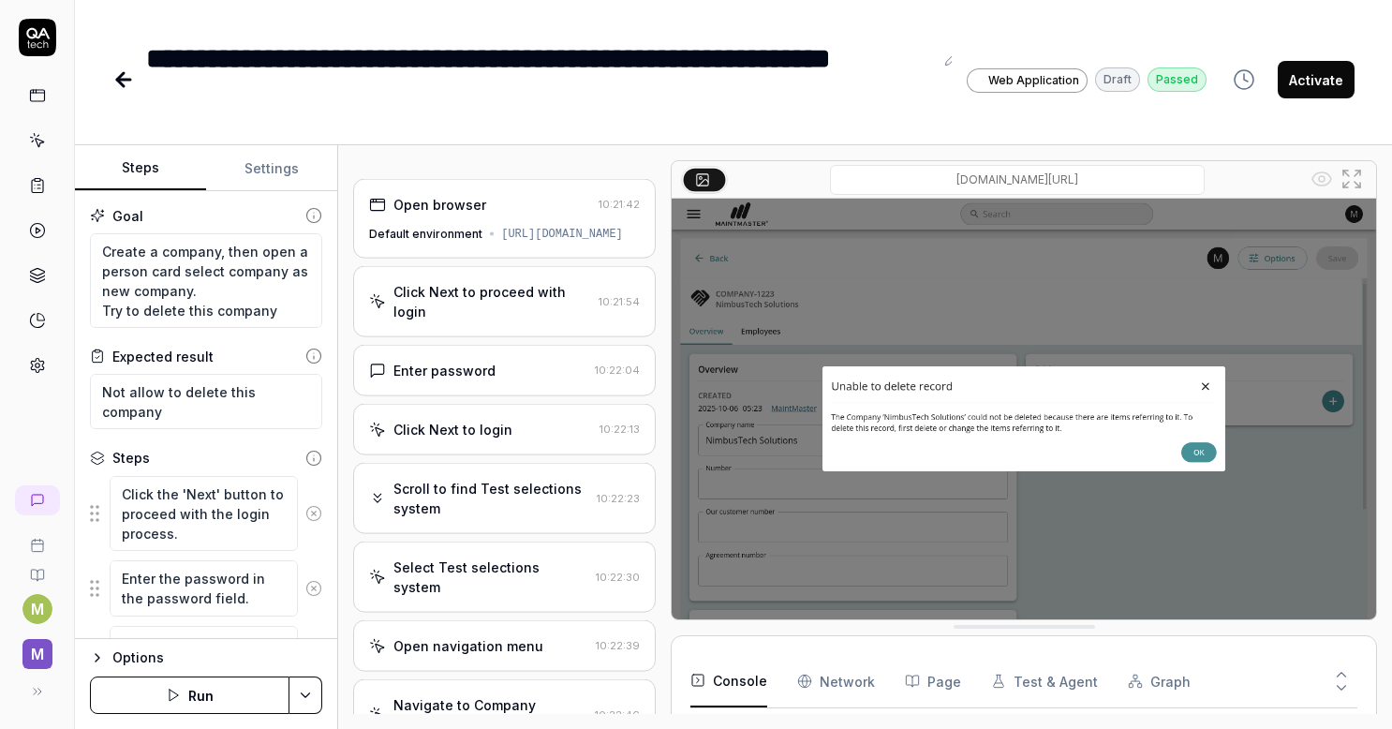
click at [1308, 79] on button "Activate" at bounding box center [1316, 79] width 77 height 37
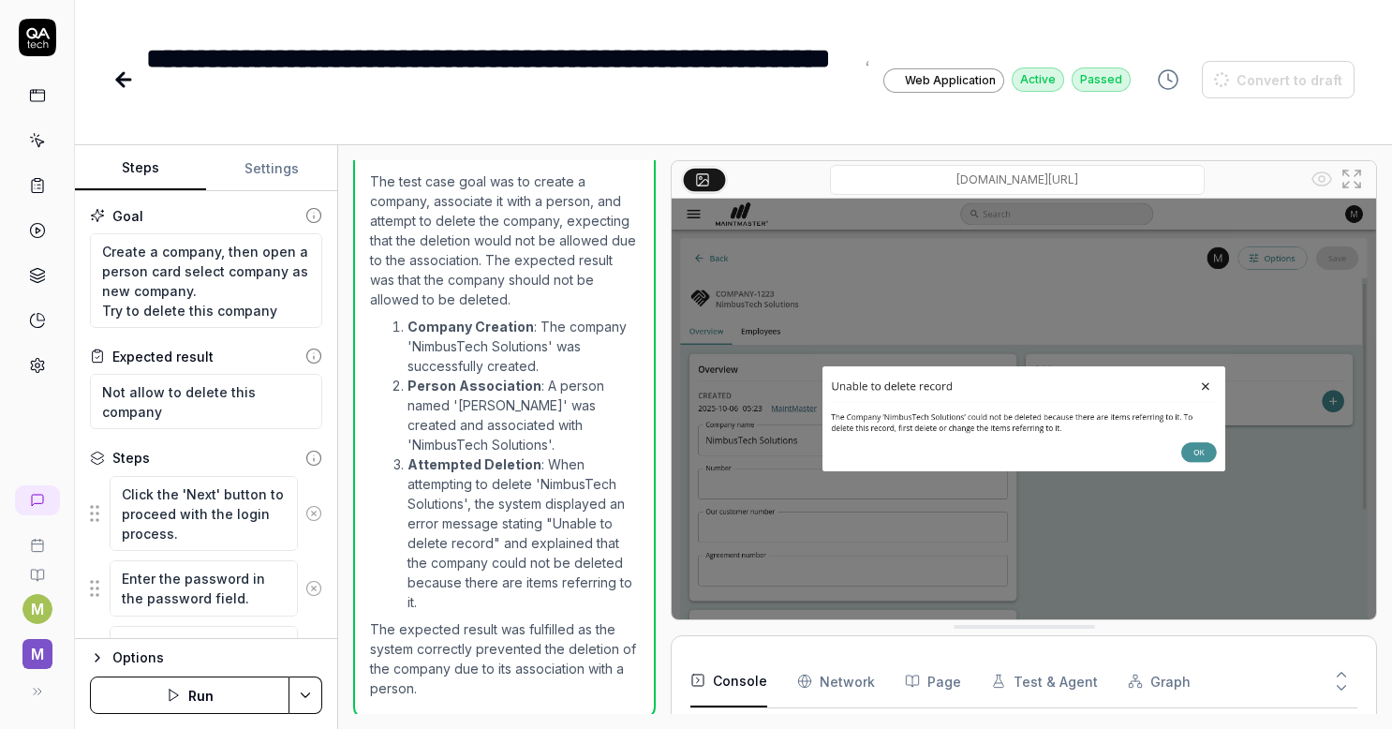
scroll to position [389, 0]
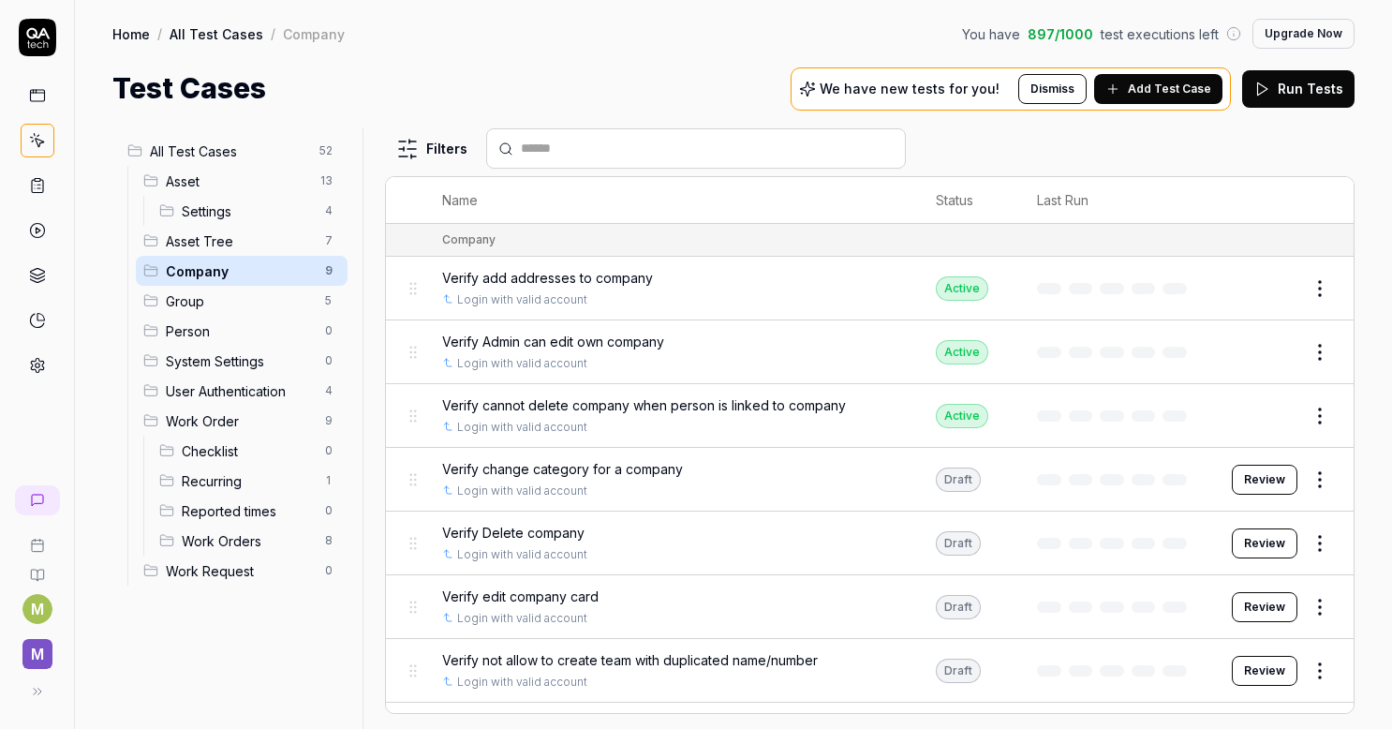
click at [583, 276] on span "Verify add addresses to company" at bounding box center [547, 278] width 211 height 20
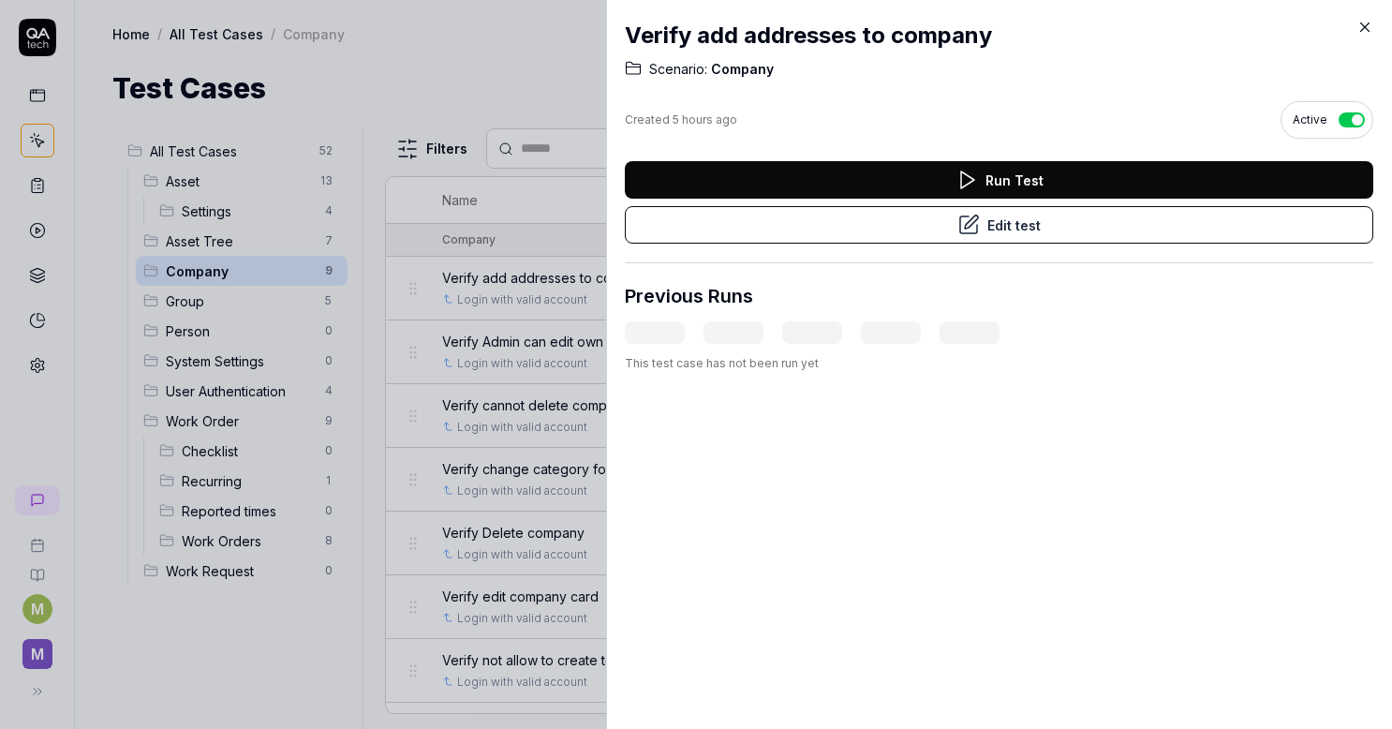
drag, startPoint x: 1260, startPoint y: 519, endPoint x: 1226, endPoint y: 382, distance: 140.9
click at [1260, 519] on div "Verify add addresses to company Scenario: Company Created 5 hours ago Active Ru…" at bounding box center [999, 364] width 786 height 729
click at [1366, 35] on icon at bounding box center [1365, 27] width 17 height 17
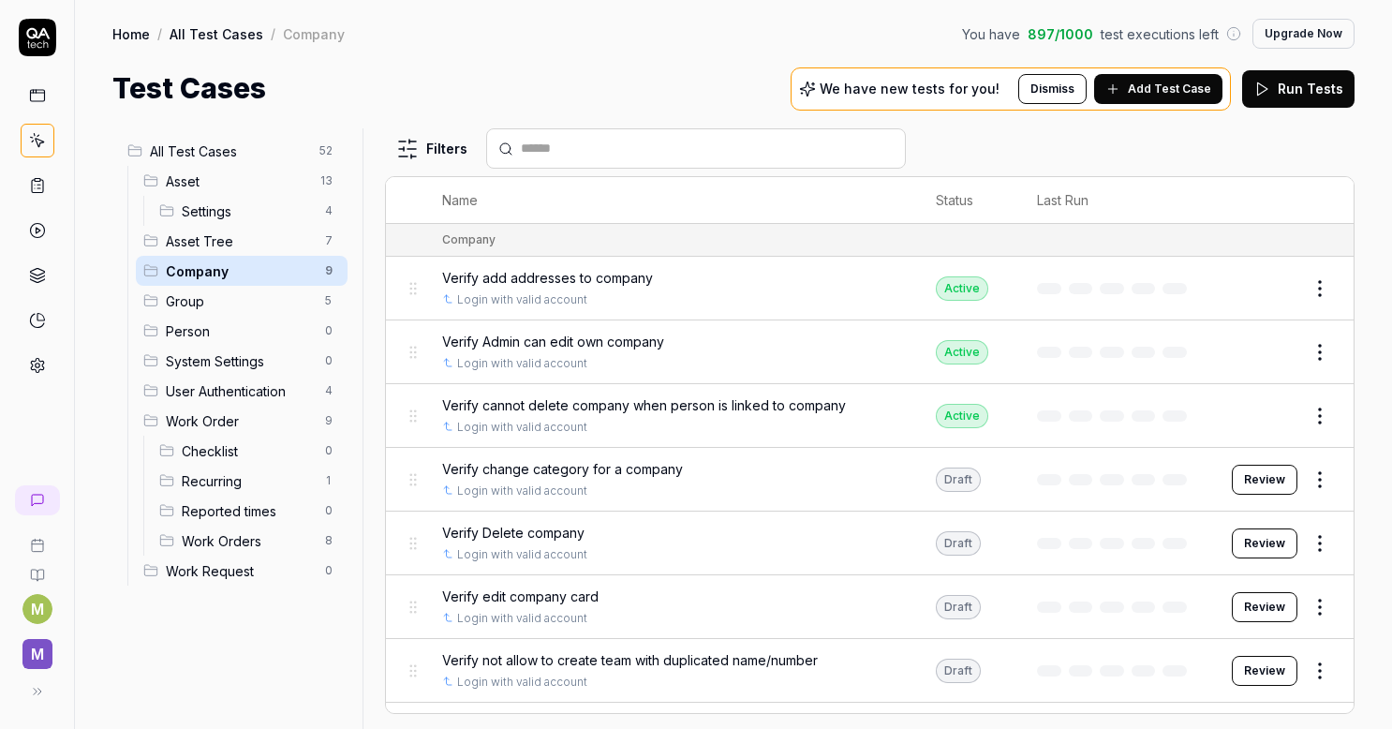
click at [1248, 480] on button "Review" at bounding box center [1265, 480] width 66 height 30
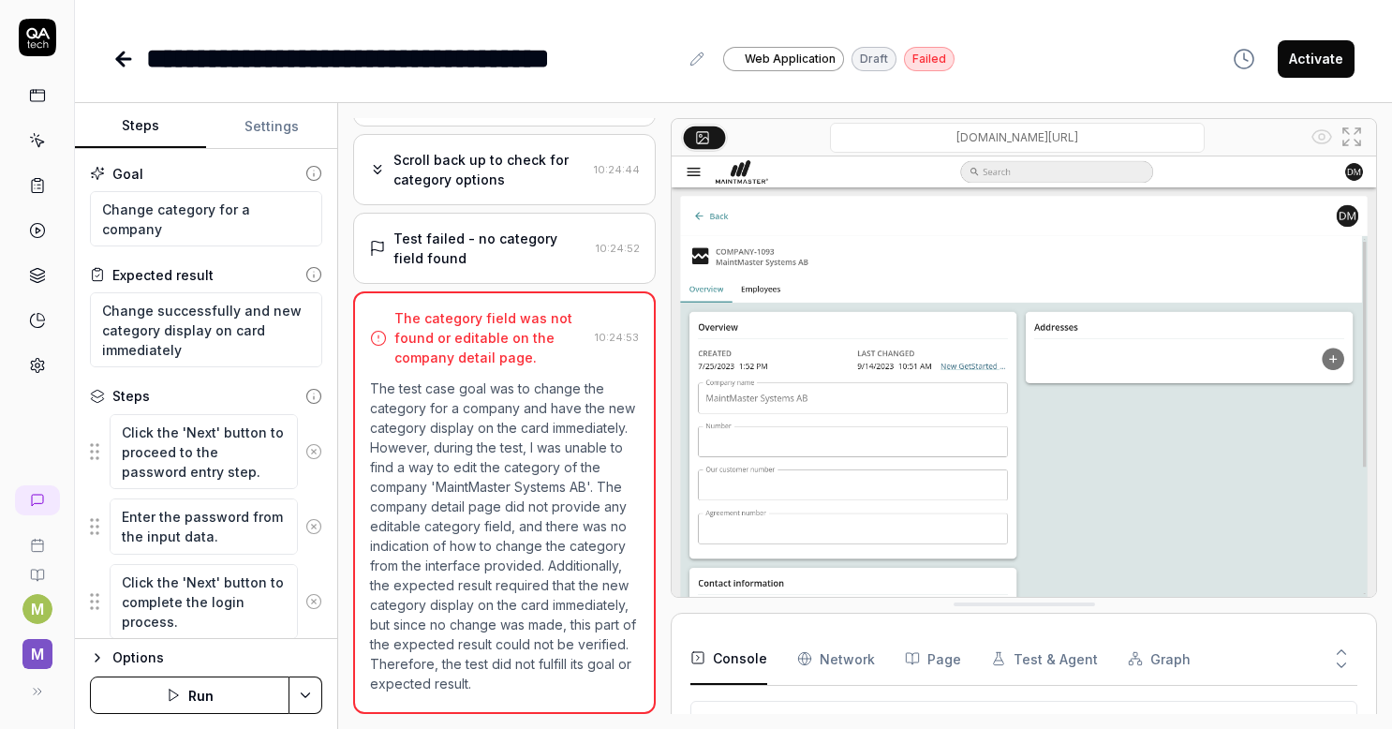
scroll to position [388, 0]
type textarea "*"
click at [37, 137] on icon at bounding box center [37, 140] width 17 height 17
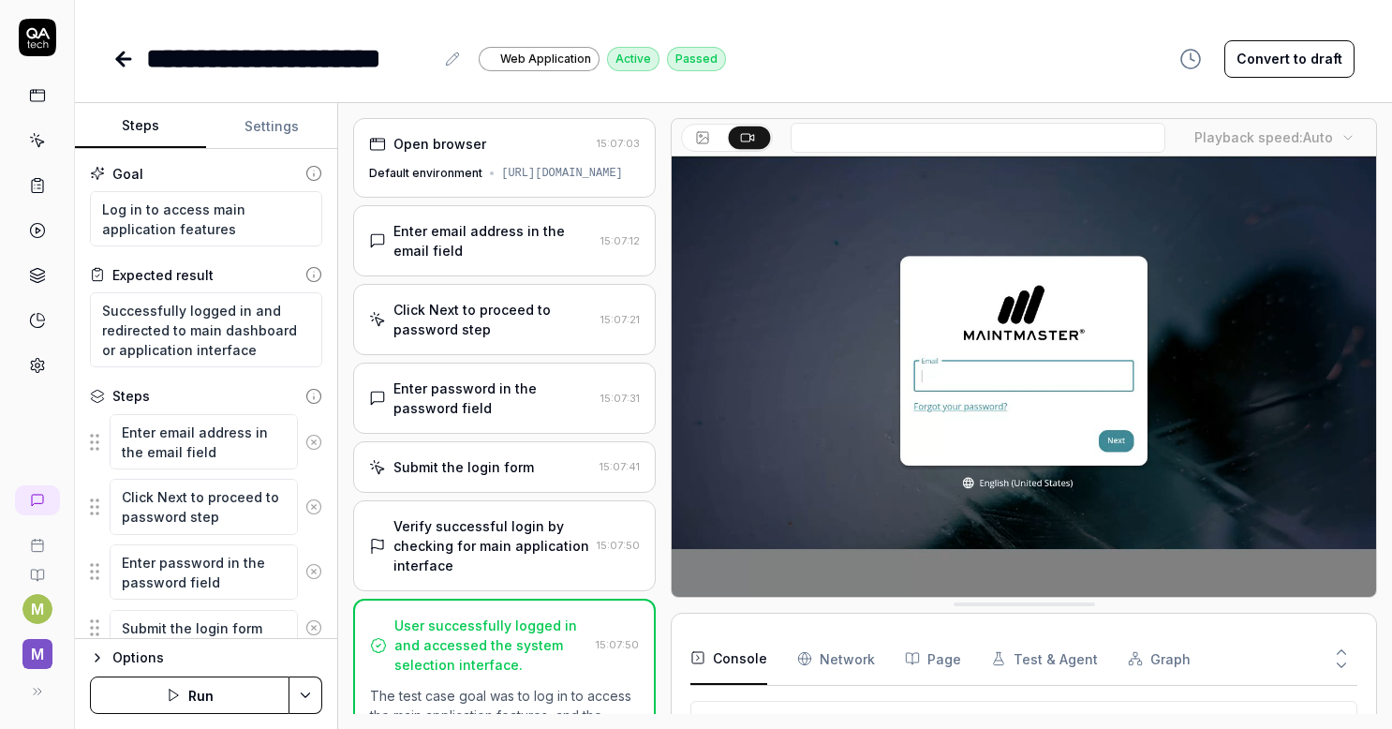
type textarea "*"
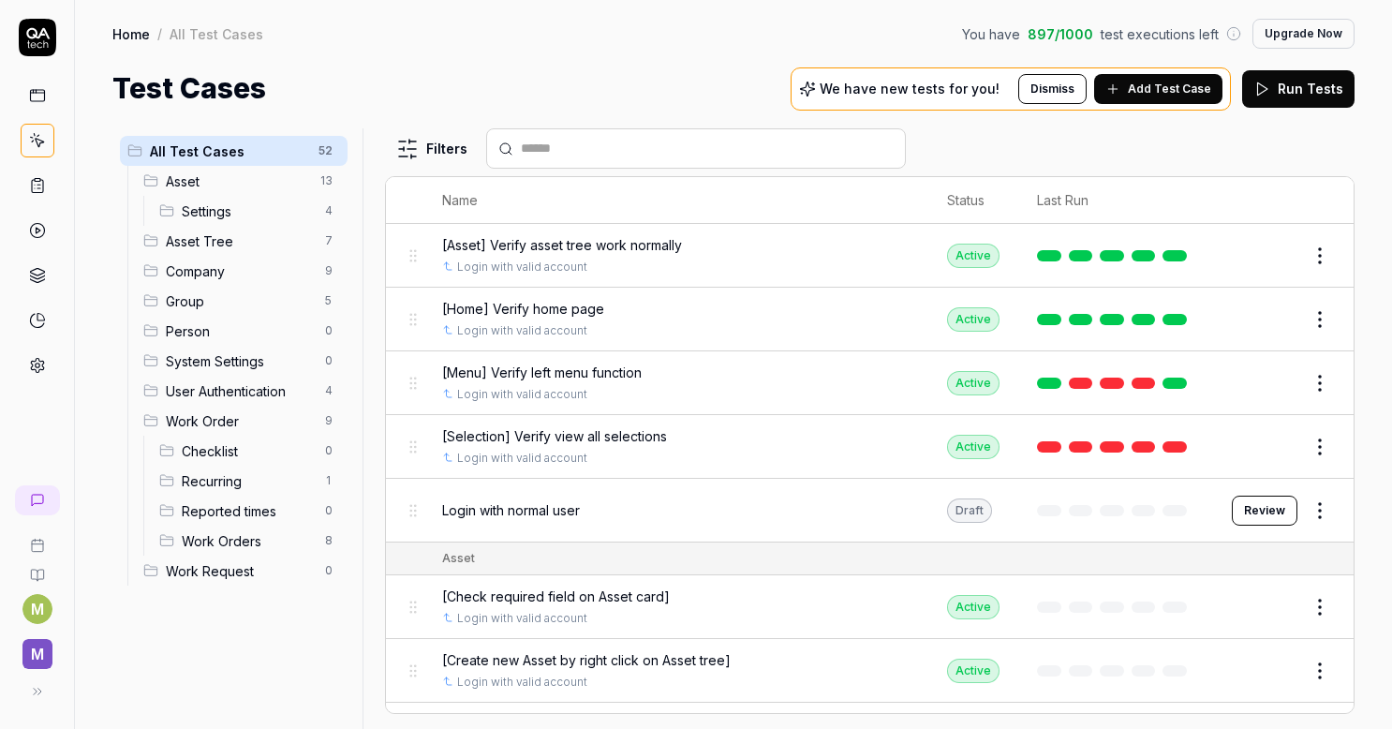
click at [594, 58] on div "Home / All Test Cases You have 897 / 1000 test executions left Upgrade Now Home…" at bounding box center [733, 55] width 1317 height 110
click at [1121, 87] on icon at bounding box center [1113, 89] width 15 height 15
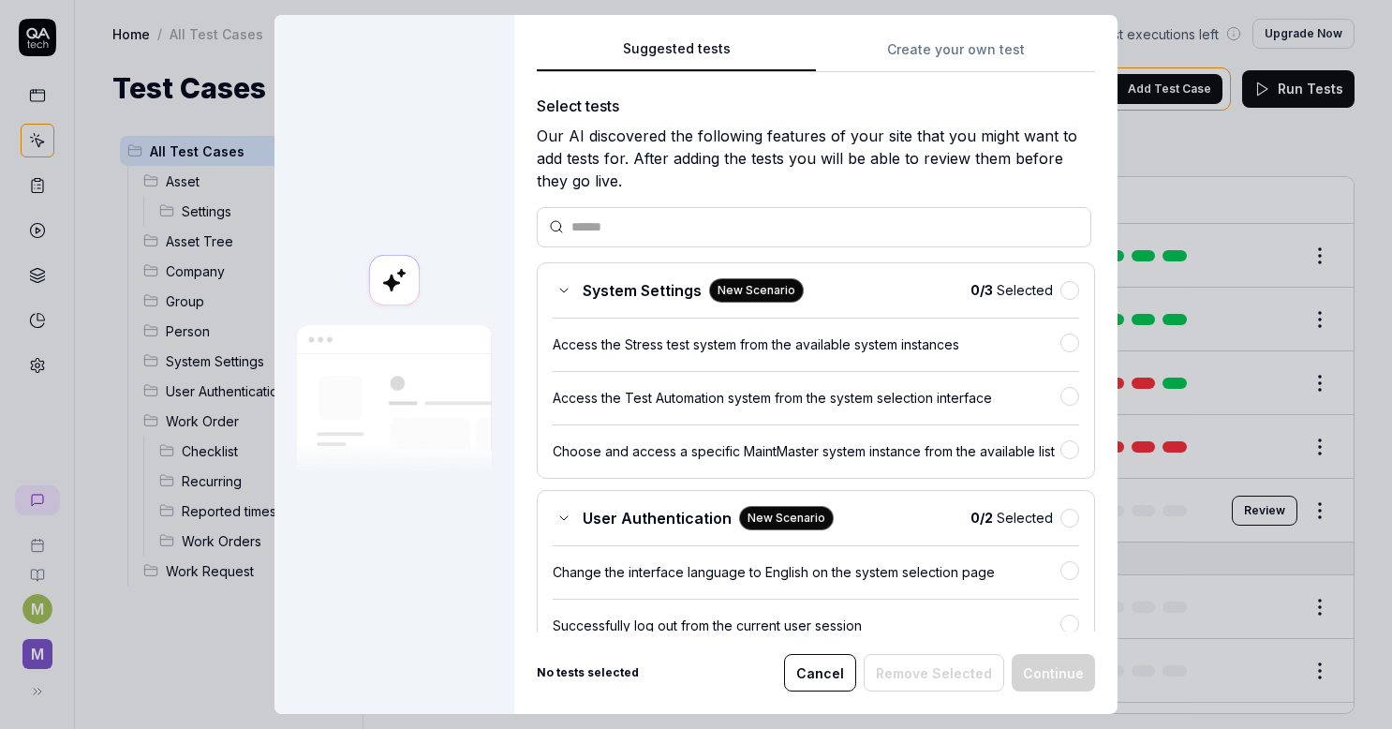
click at [931, 53] on button "Create your own test" at bounding box center [955, 55] width 279 height 34
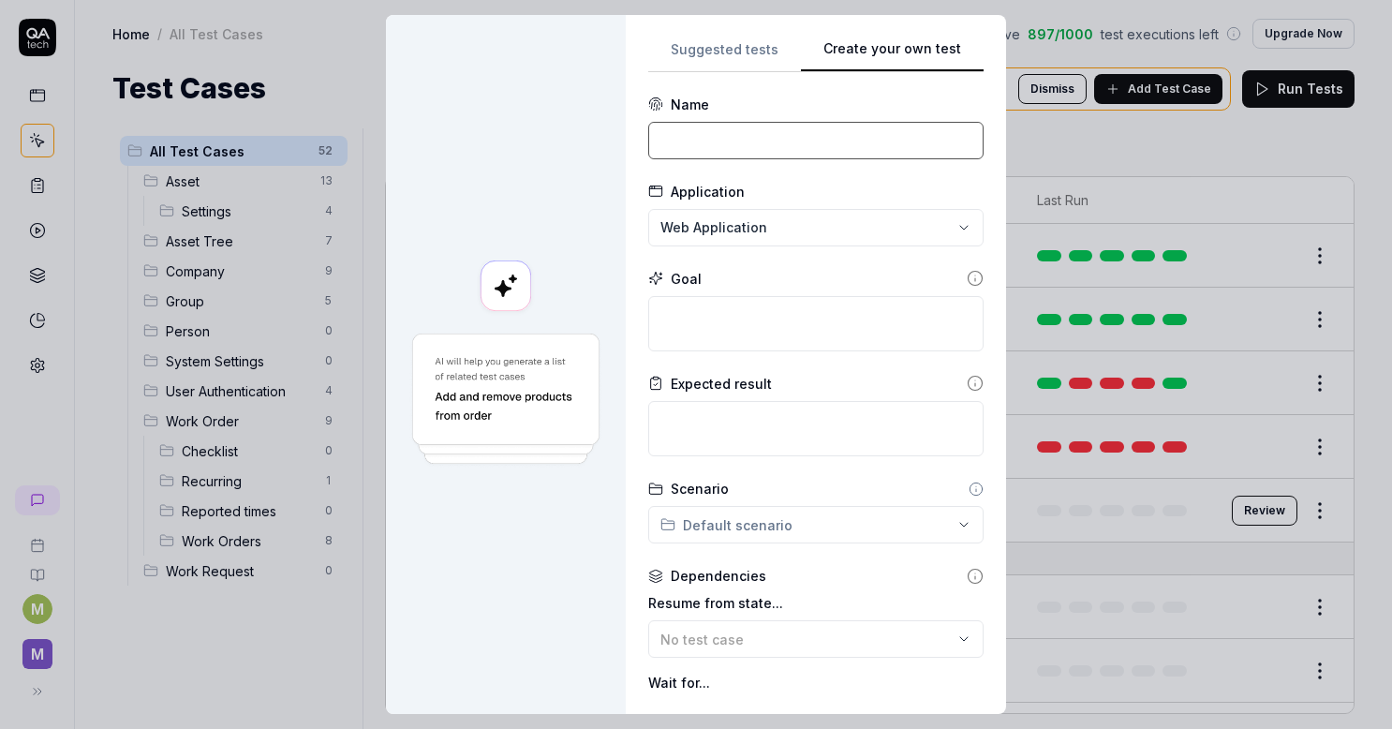
click at [736, 134] on input at bounding box center [815, 140] width 335 height 37
paste input "Verify cannot change category for completed job and reopen to change"
type input "Verify cannot change category for completed job and reopen to change"
click at [693, 314] on textarea at bounding box center [815, 323] width 335 height 55
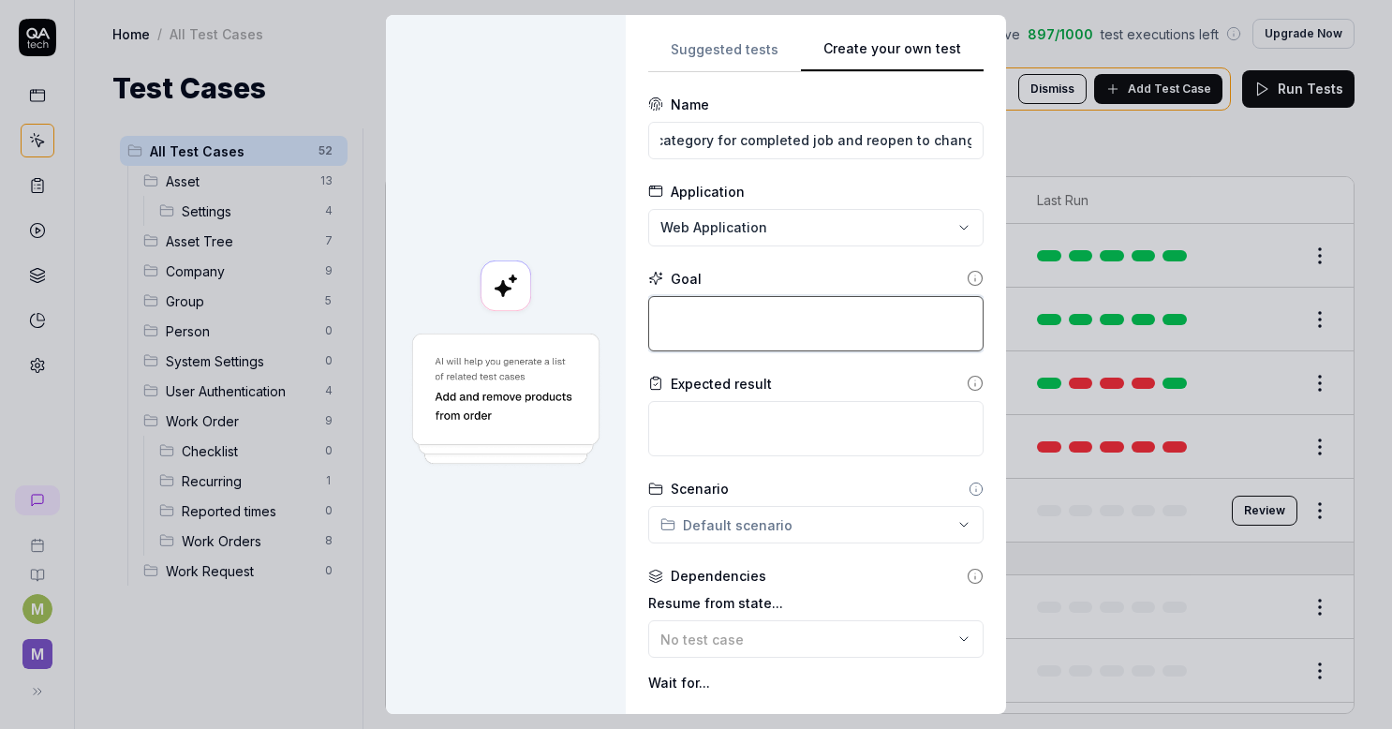
scroll to position [0, 0]
paste textarea "Verify cannot change category for completed job and reopen to change"
type textarea "Verify cannot change category for completed job and reopen to change"
type textarea "*"
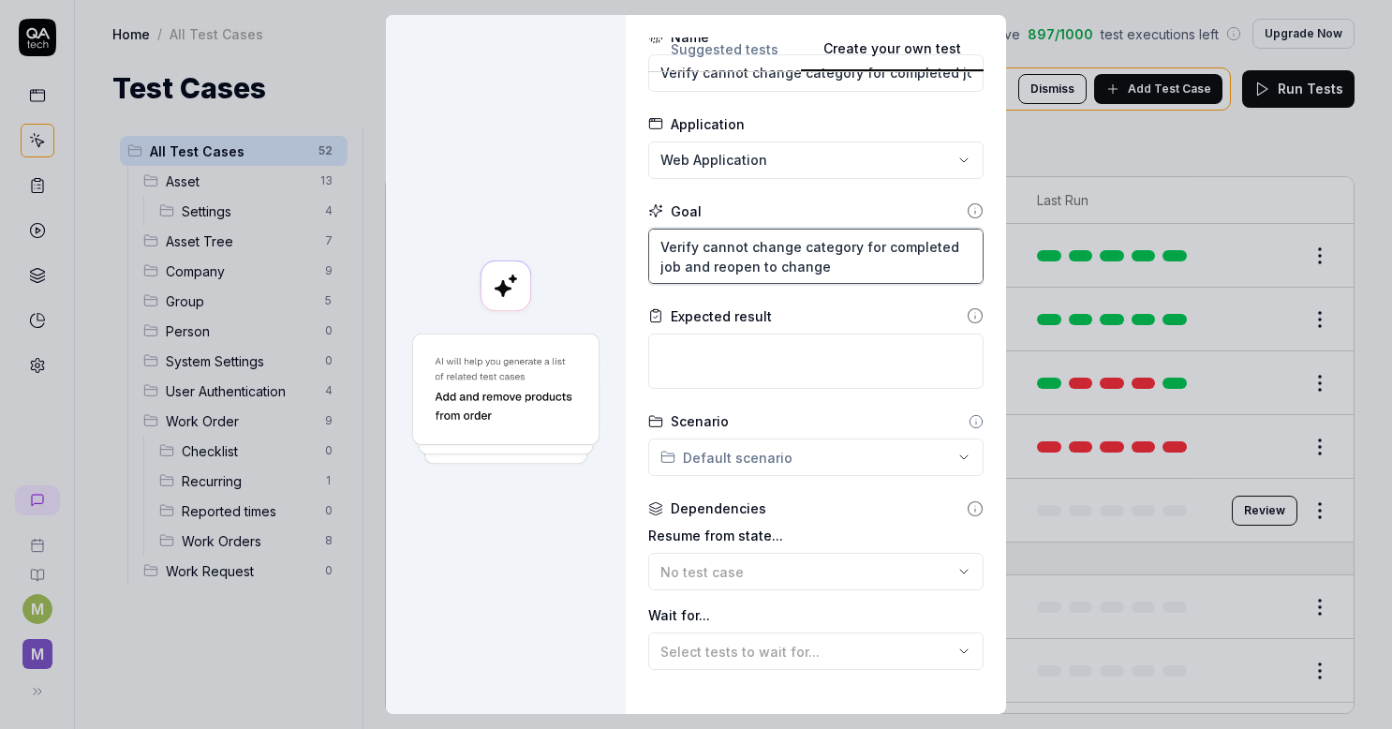
scroll to position [94, 0]
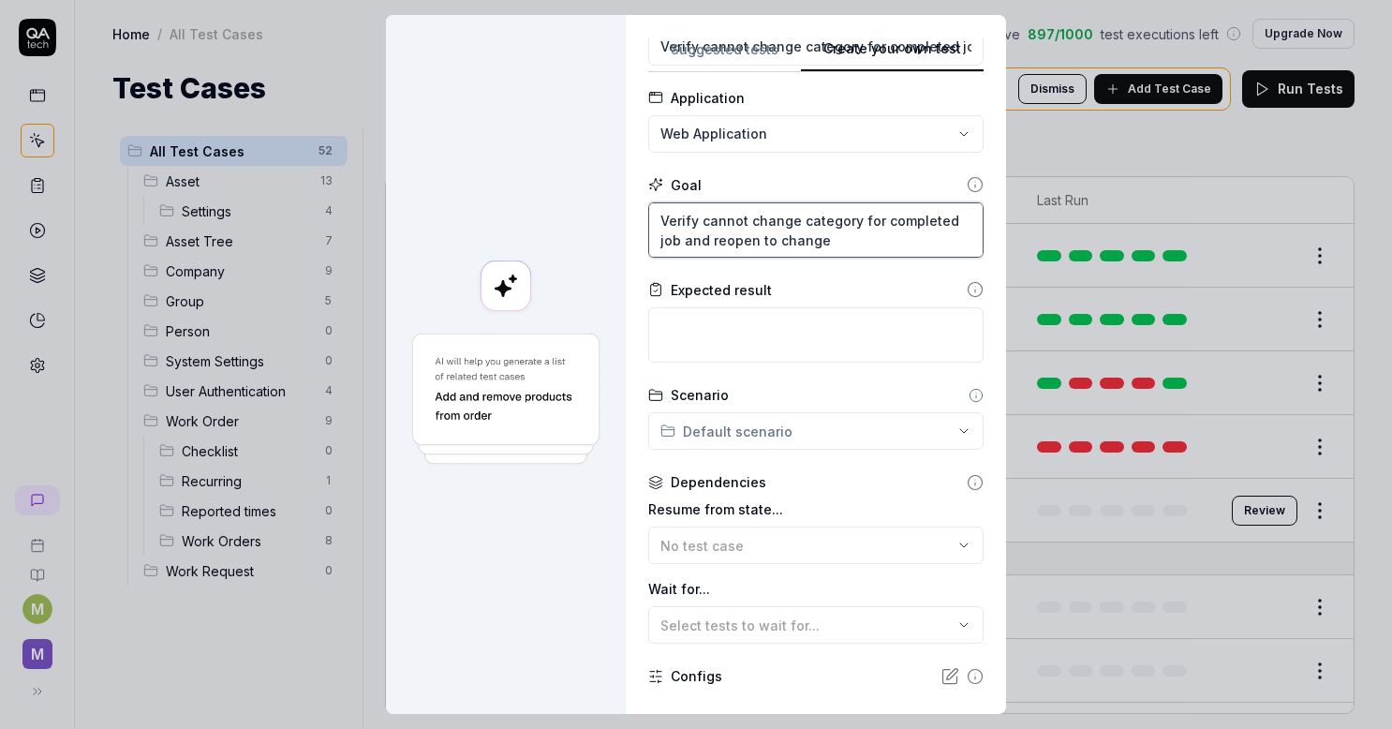
type textarea "Verify cannot change category for completed job and reopen to change"
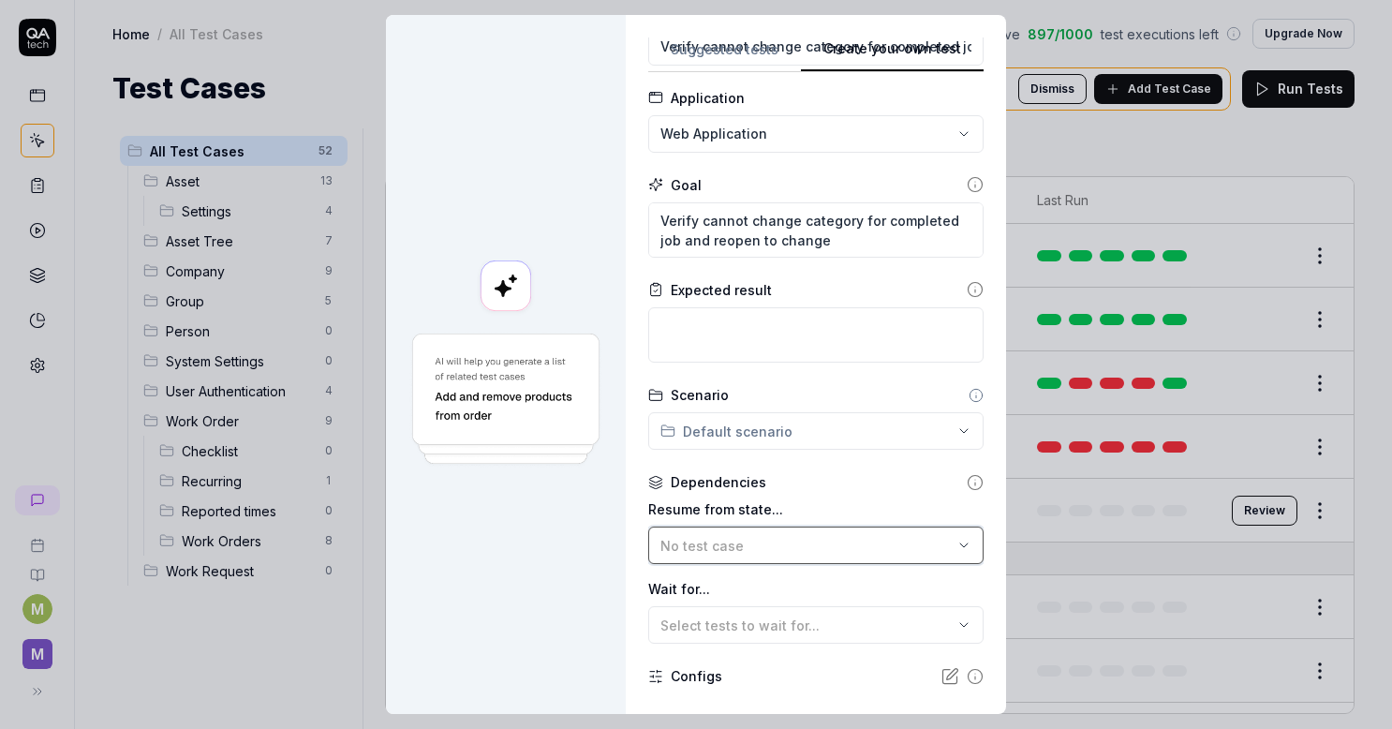
click at [681, 540] on span "No test case" at bounding box center [702, 546] width 83 height 16
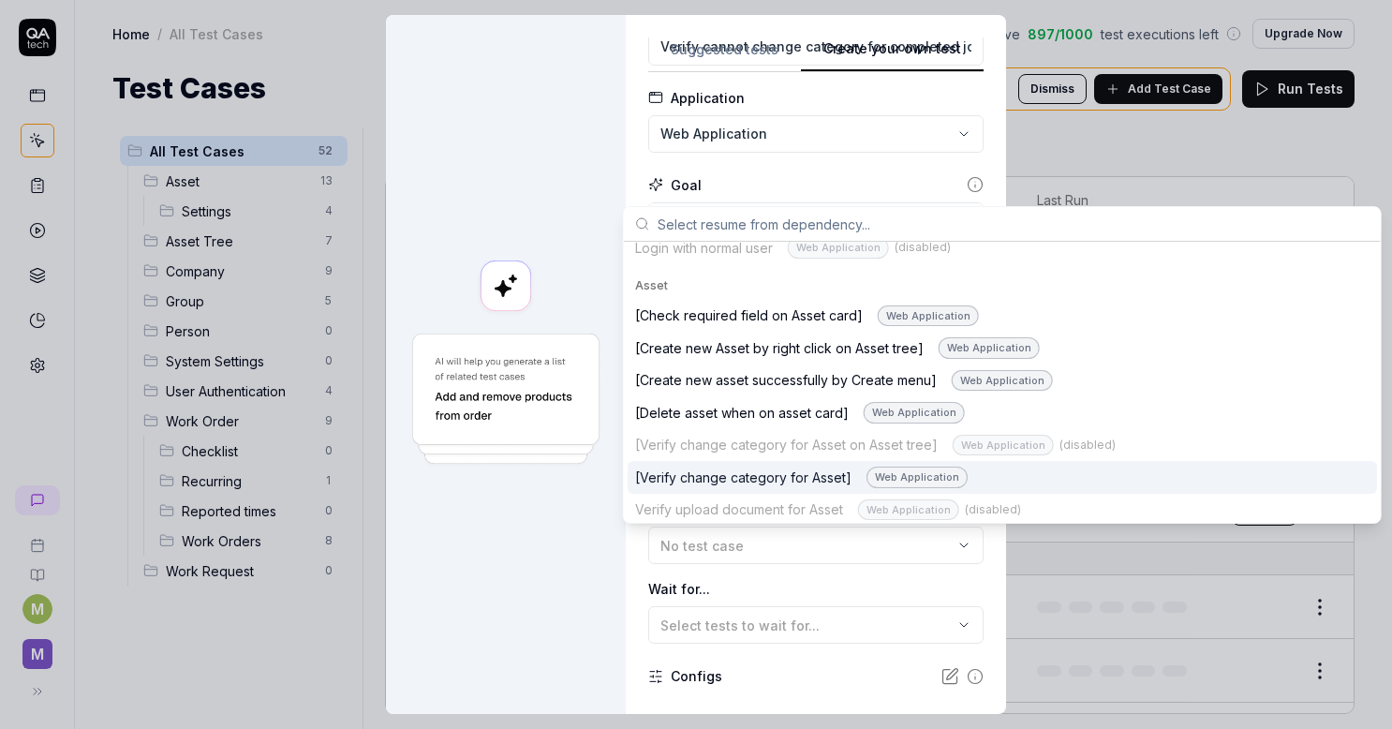
scroll to position [187, 0]
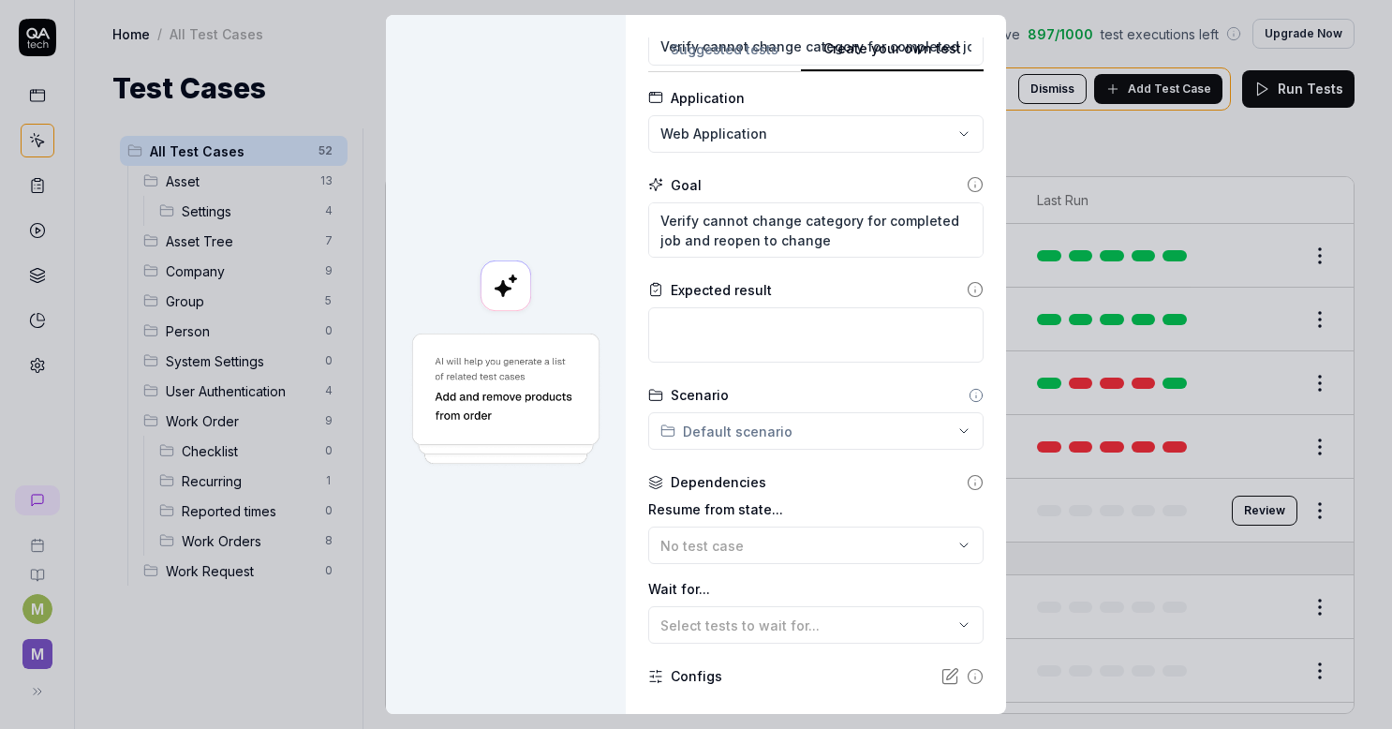
click at [548, 549] on div at bounding box center [506, 364] width 240 height 699
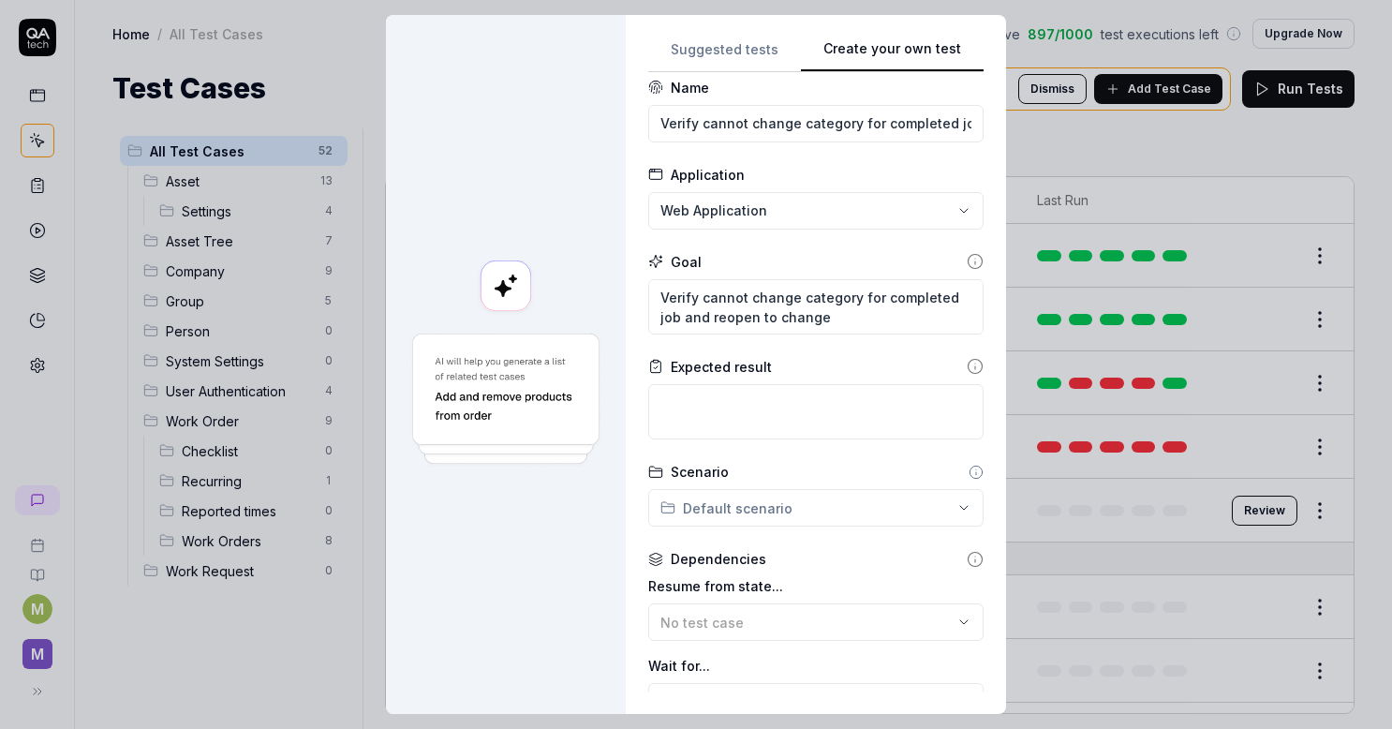
scroll to position [0, 0]
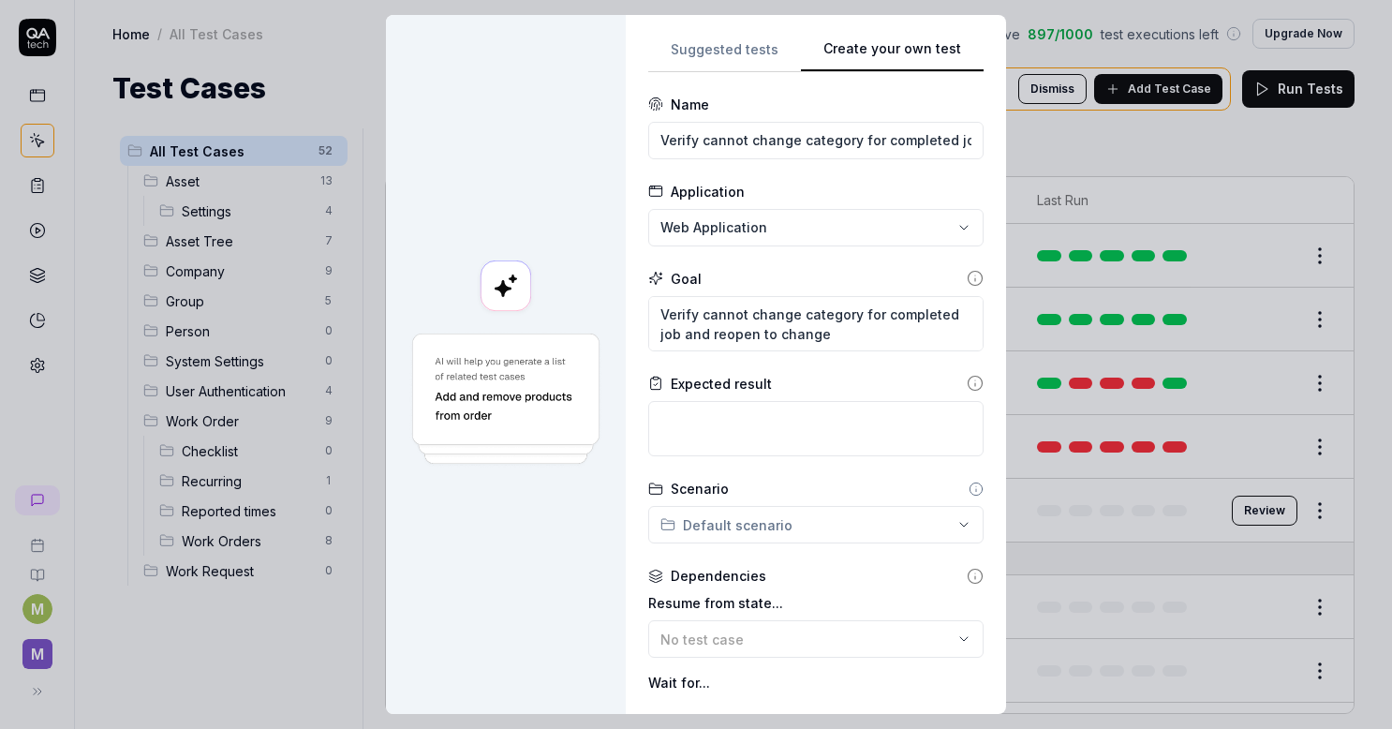
type textarea "*"
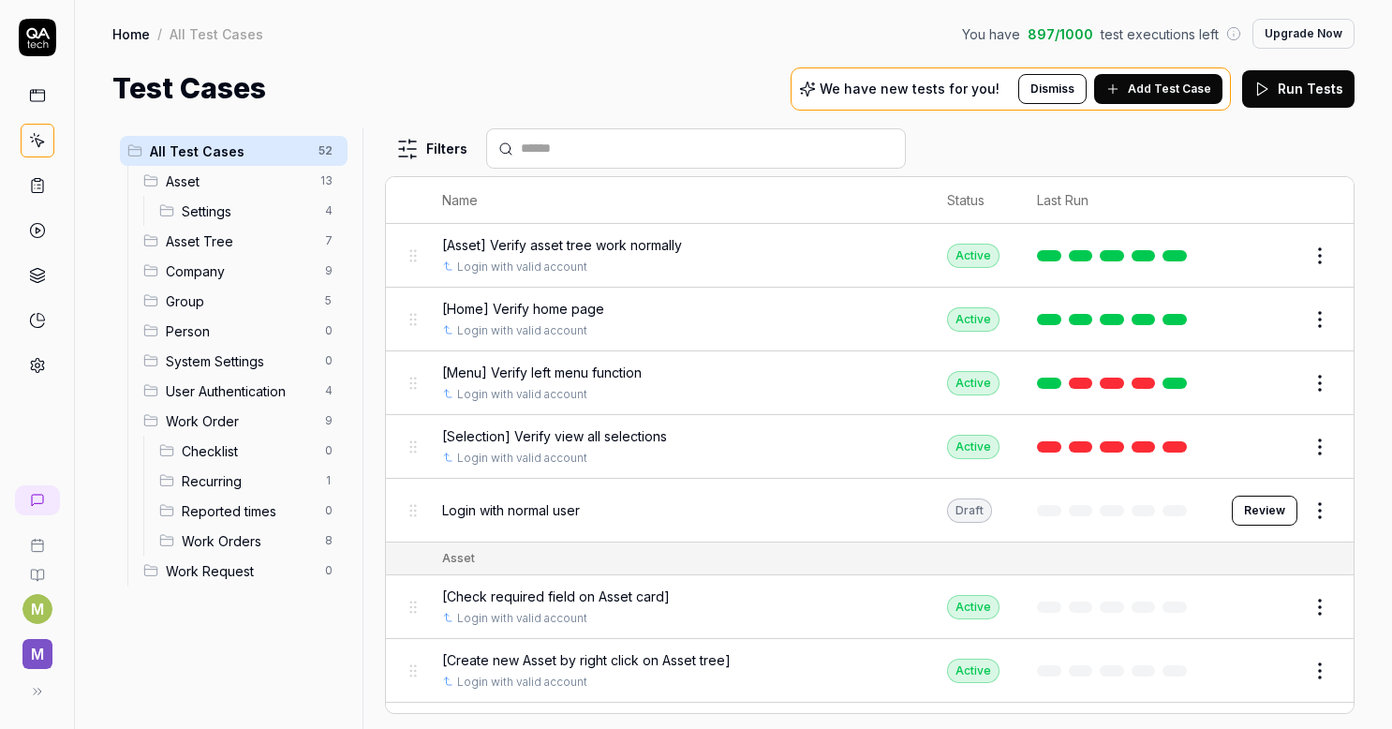
click at [626, 54] on div "Home / All Test Cases You have 897 / 1000 test executions left Upgrade Now Home…" at bounding box center [733, 55] width 1317 height 110
